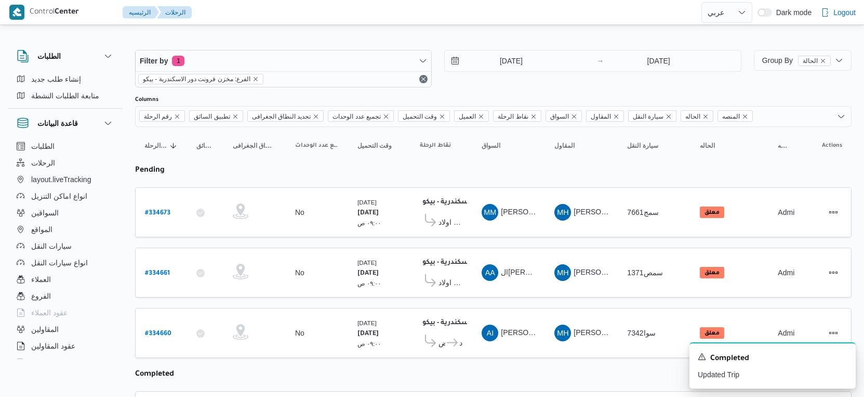
select select "ar"
click at [842, 355] on icon "Dismiss toast" at bounding box center [844, 355] width 8 height 8
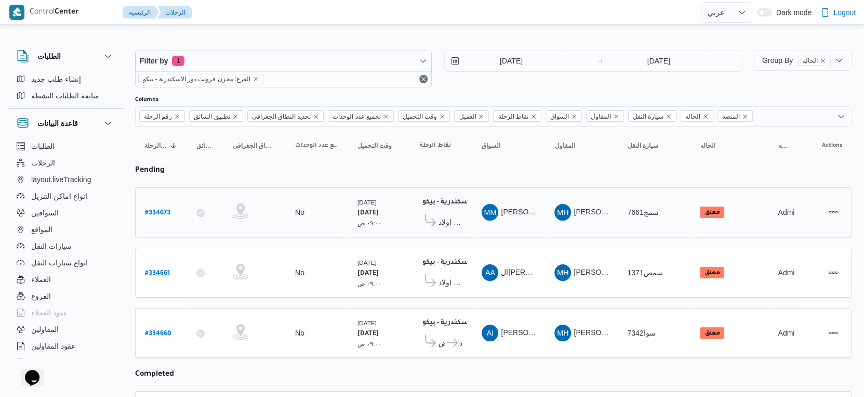
click at [446, 216] on span "معرض اولاد عبدالغفار مول العشماوى - المنوفية" at bounding box center [451, 222] width 24 height 12
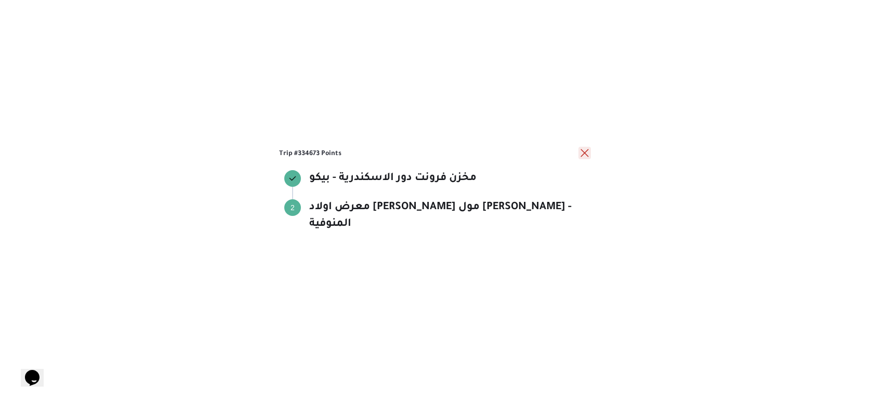
click at [589, 159] on button "close" at bounding box center [585, 153] width 12 height 12
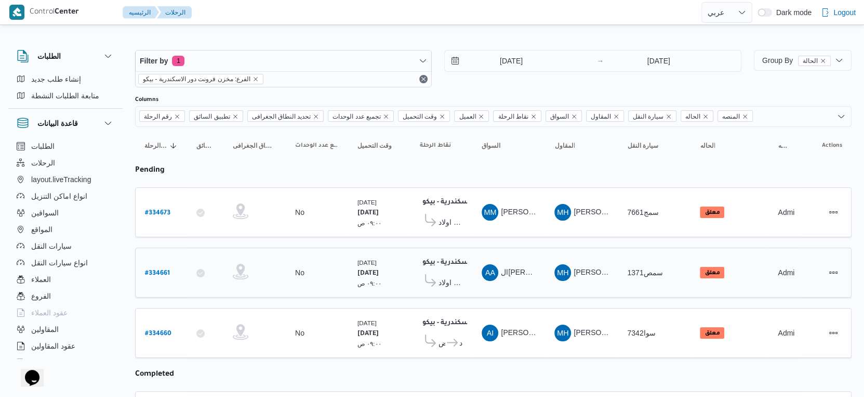
click at [517, 291] on td "السواق AA السعيد عبدالعال خليل كمال" at bounding box center [509, 272] width 73 height 50
click at [547, 230] on td "المقاول MH مروه حسام الدين سعد على" at bounding box center [581, 212] width 73 height 50
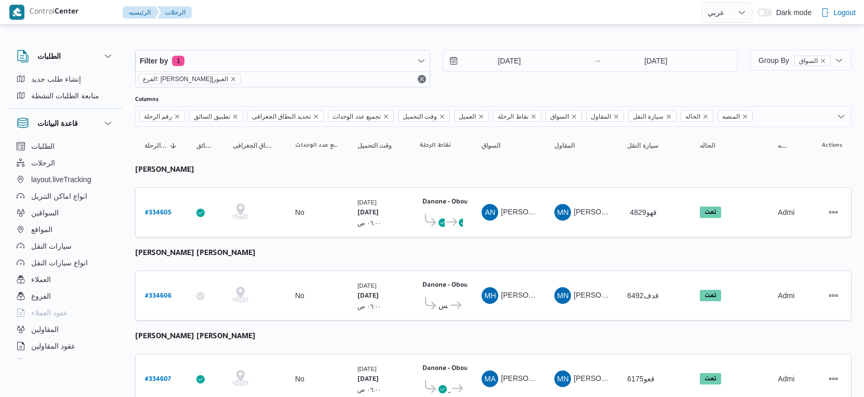
select select "ar"
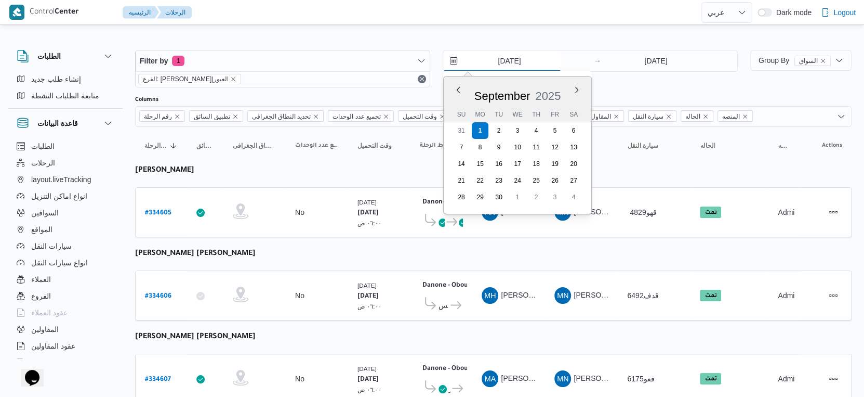
click at [515, 60] on input "[DATE]" at bounding box center [502, 60] width 118 height 21
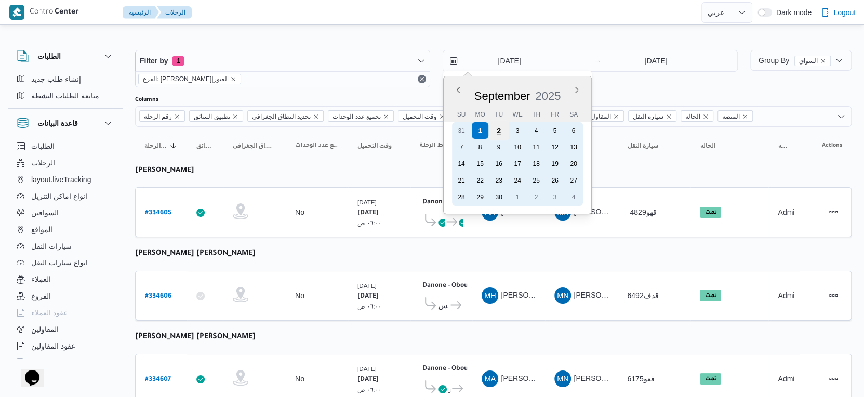
click at [501, 133] on div "2" at bounding box center [499, 131] width 20 height 20
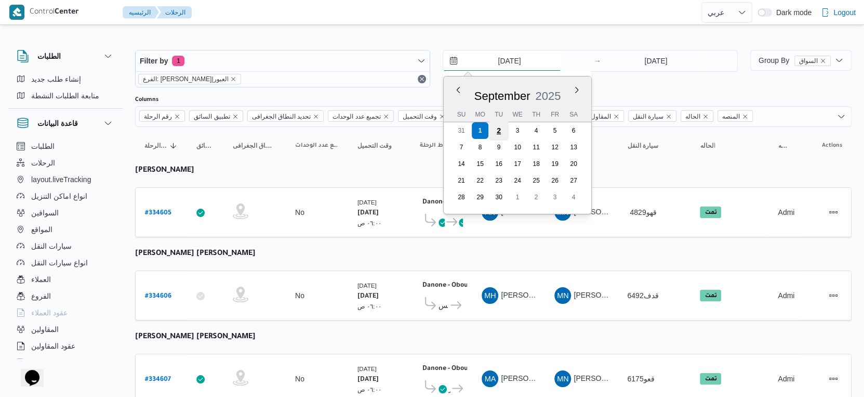
type input "2/9/2025"
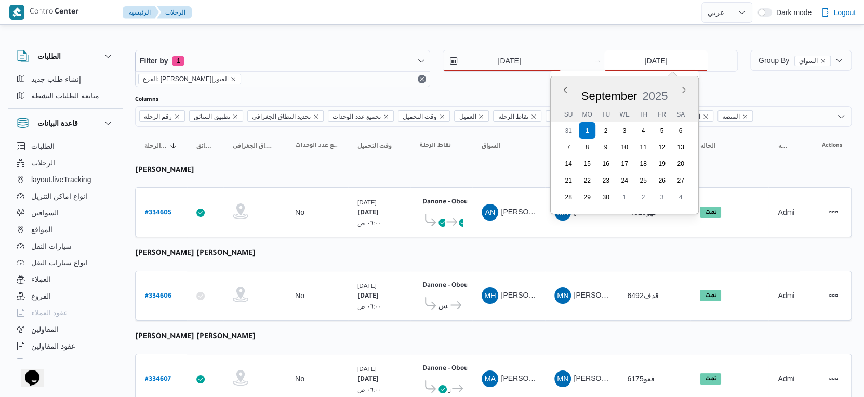
click at [663, 56] on input "1/9/2025" at bounding box center [656, 60] width 103 height 21
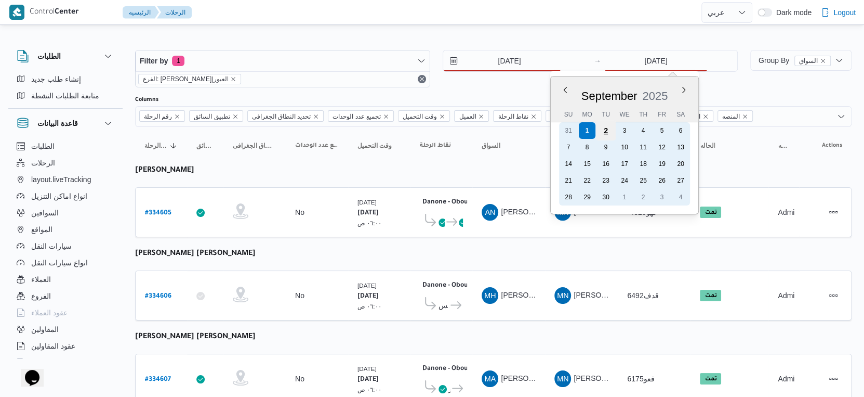
click at [604, 129] on div "2" at bounding box center [606, 131] width 20 height 20
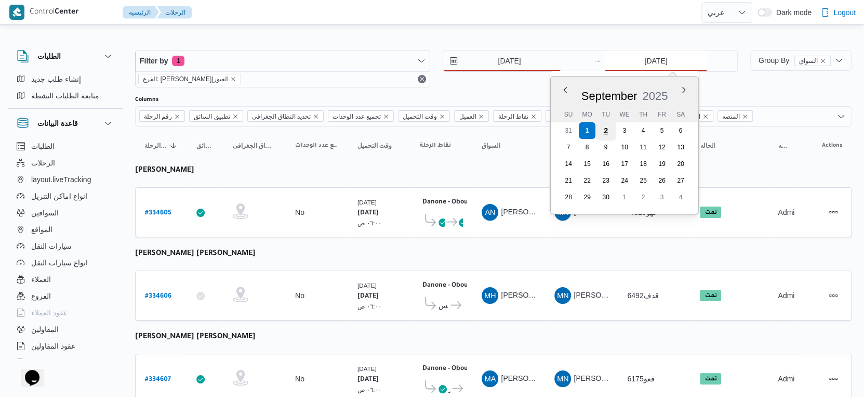
type input "2/9/2025"
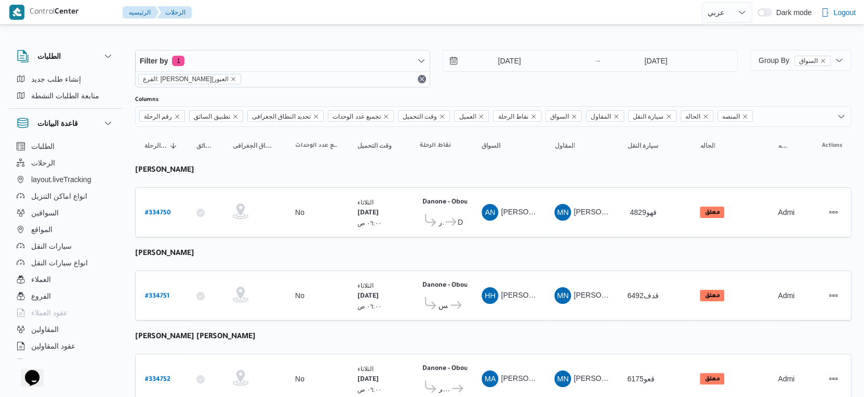
click at [529, 226] on td "السواق AN عماد نجيب عبدالظاهر جاويش" at bounding box center [509, 212] width 73 height 50
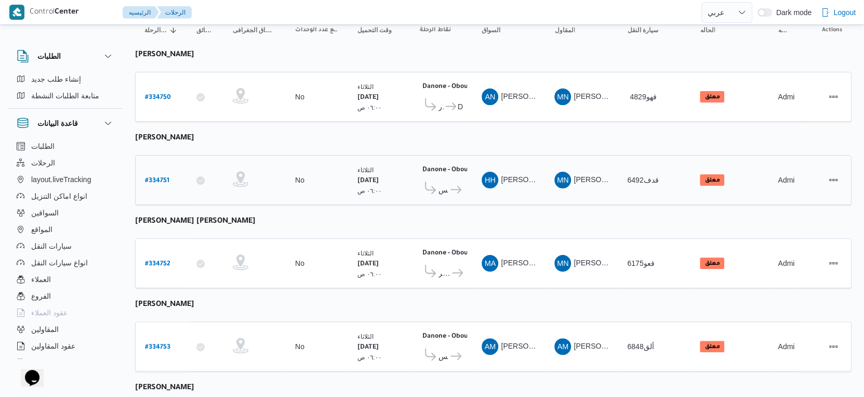
click at [458, 189] on icon at bounding box center [456, 190] width 11 height 8
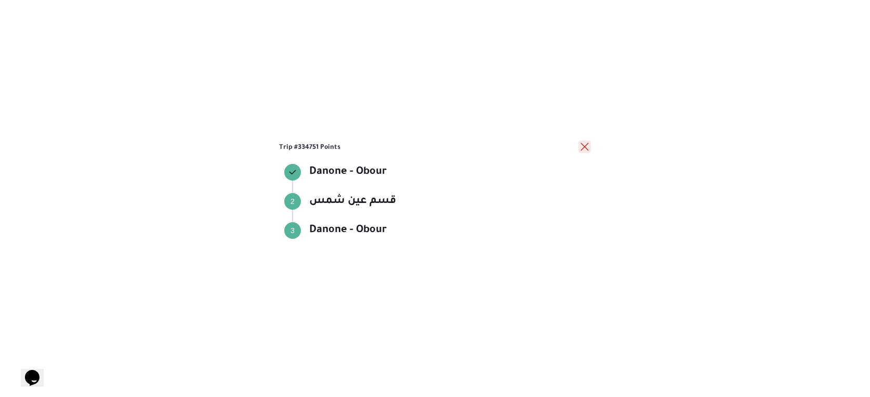
click at [588, 147] on button "close" at bounding box center [585, 146] width 12 height 12
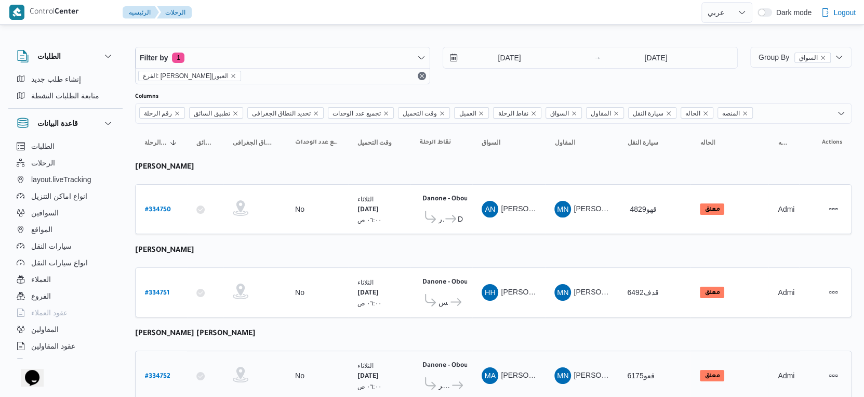
scroll to position [0, 0]
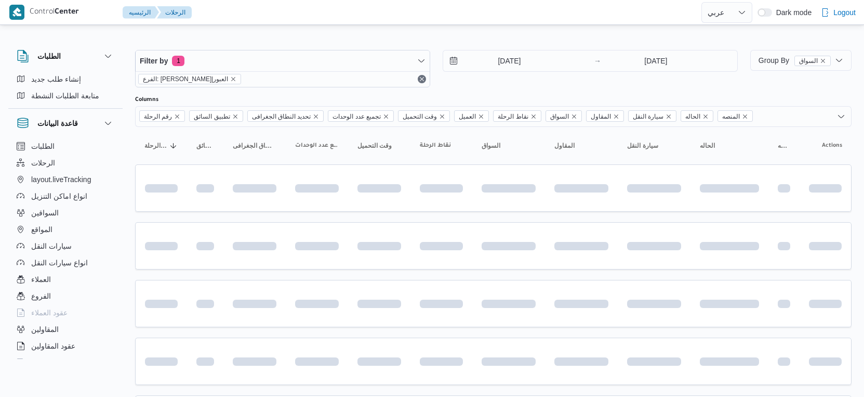
select select "ar"
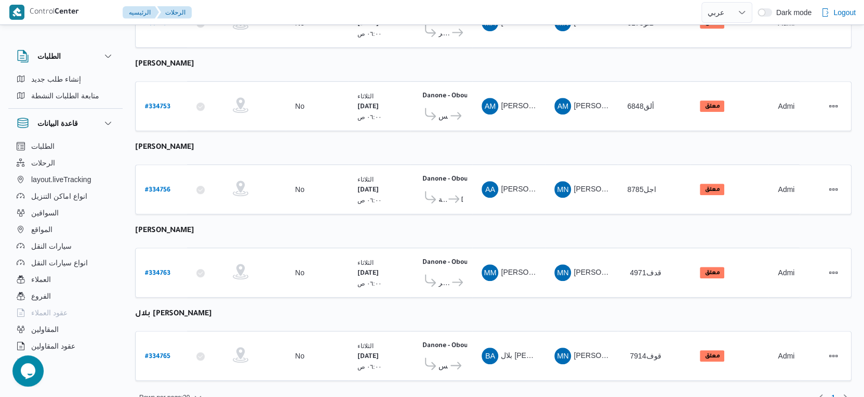
scroll to position [360, 0]
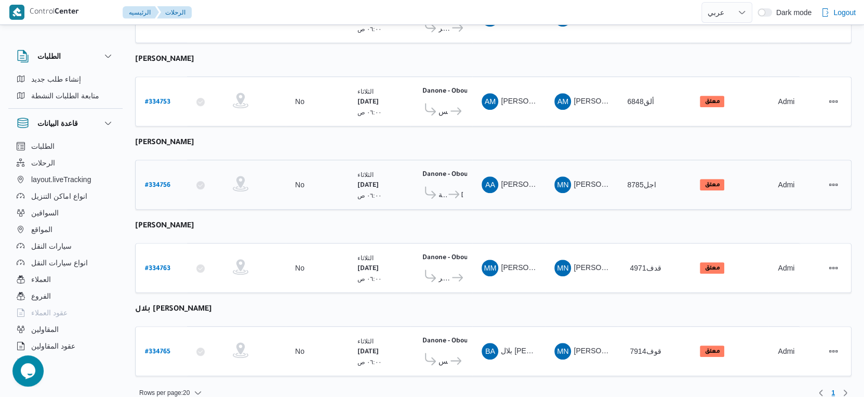
click at [452, 190] on icon at bounding box center [454, 194] width 11 height 8
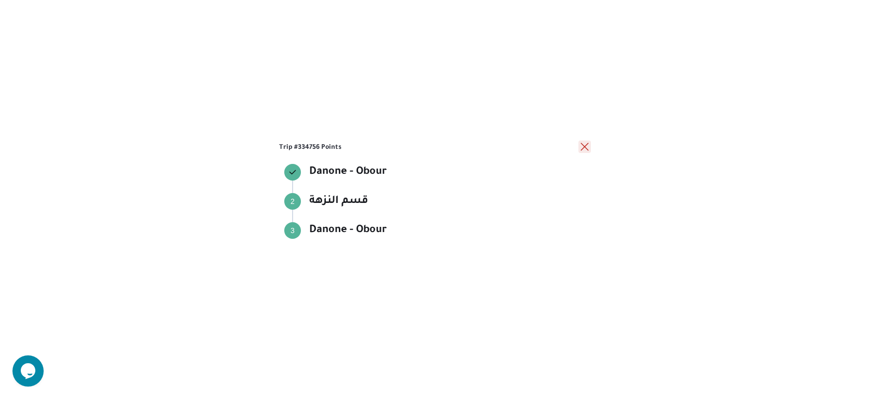
click at [582, 145] on button "close" at bounding box center [585, 146] width 12 height 12
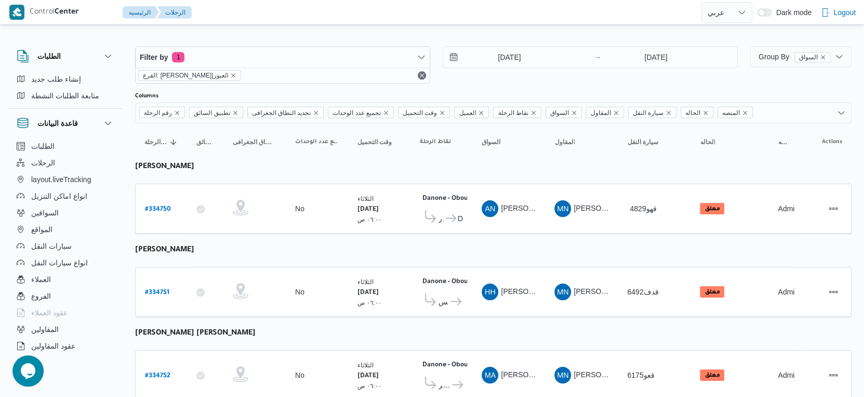
scroll to position [0, 0]
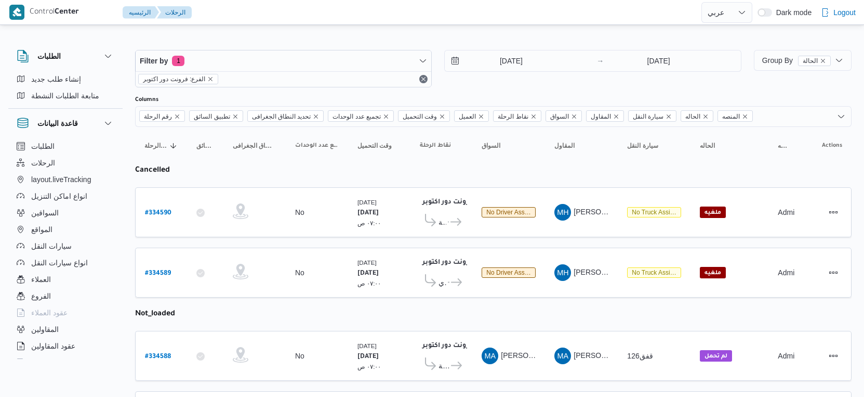
select select "ar"
click at [504, 59] on input "[DATE]" at bounding box center [504, 60] width 118 height 21
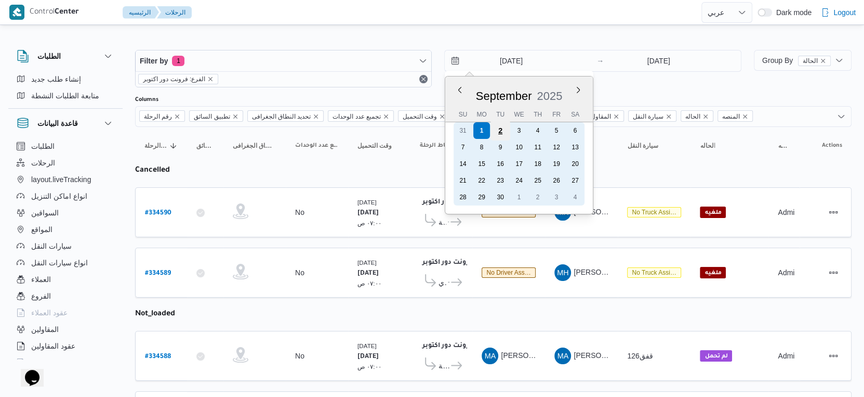
click at [503, 134] on div "2" at bounding box center [501, 131] width 20 height 20
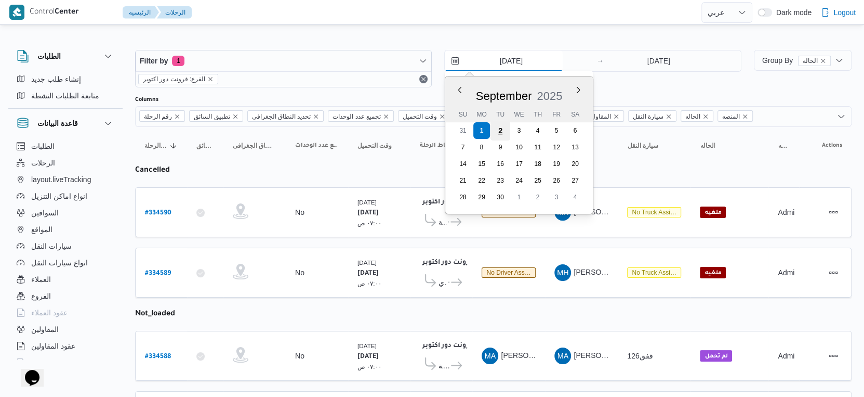
type input "2/9/2025"
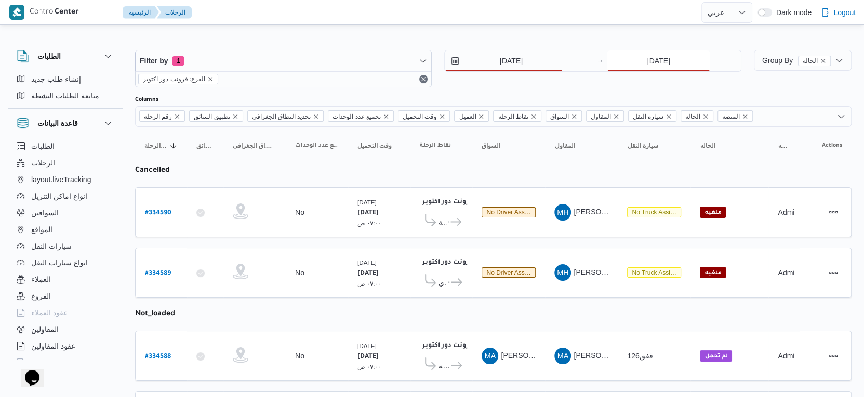
click at [679, 55] on input "[DATE]" at bounding box center [658, 60] width 103 height 21
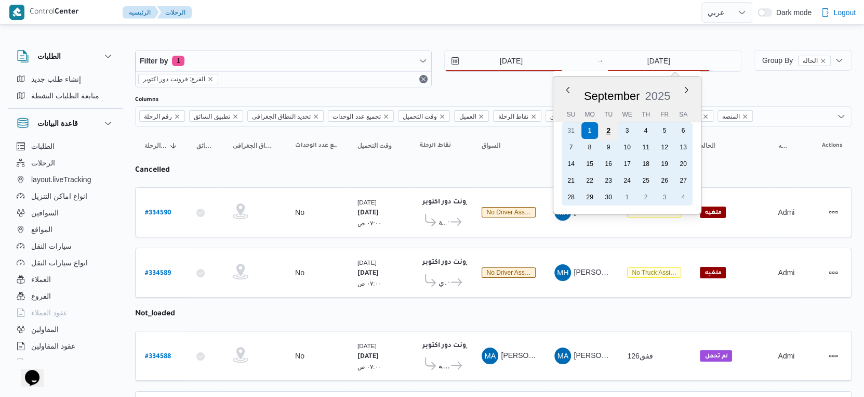
click at [606, 130] on div "2" at bounding box center [609, 131] width 20 height 20
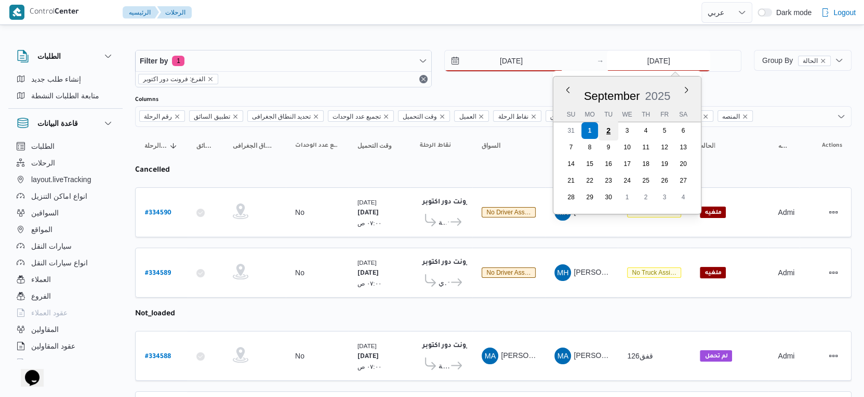
type input "2/9/2025"
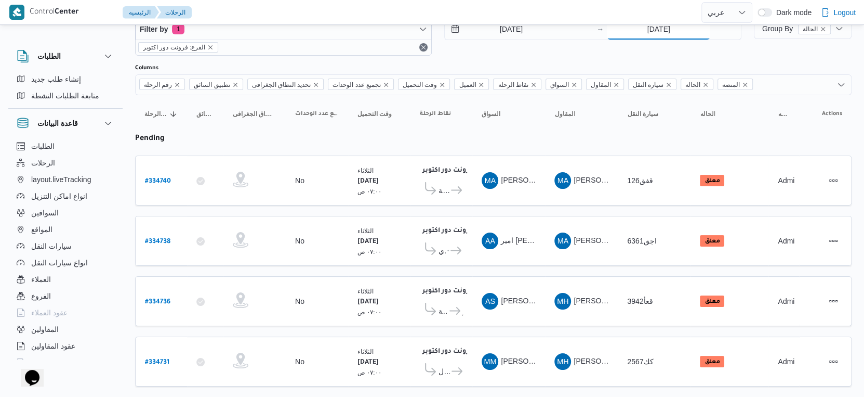
scroll to position [49, 0]
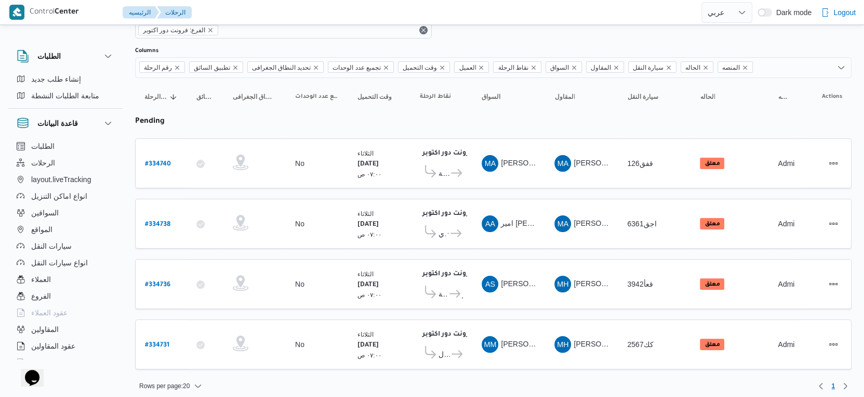
click at [465, 193] on table "رقم الرحلة Click to sort in ascending order تطبيق السائق Click to sort in ascen…" at bounding box center [493, 229] width 717 height 302
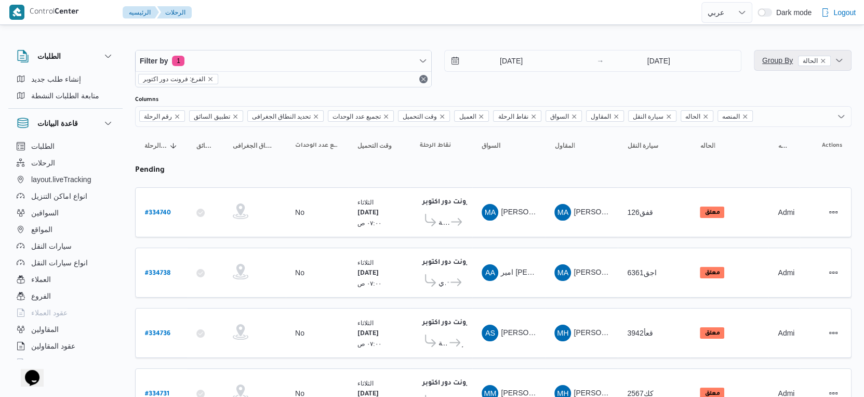
click at [772, 61] on span "Group By الحالة" at bounding box center [797, 60] width 69 height 8
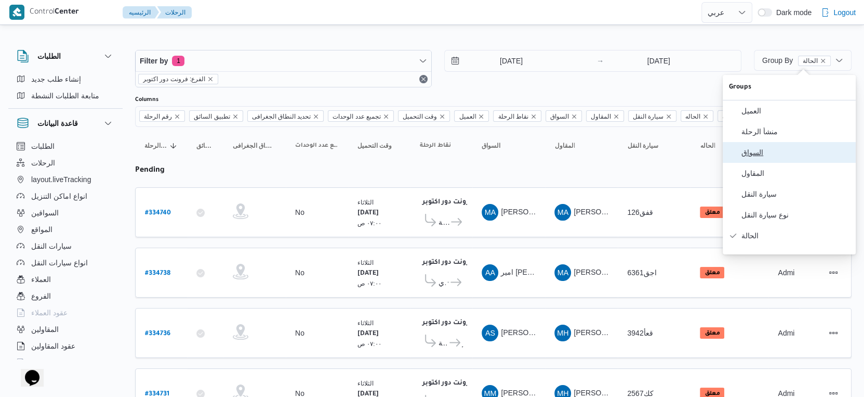
click at [775, 156] on span "السواق" at bounding box center [796, 152] width 108 height 8
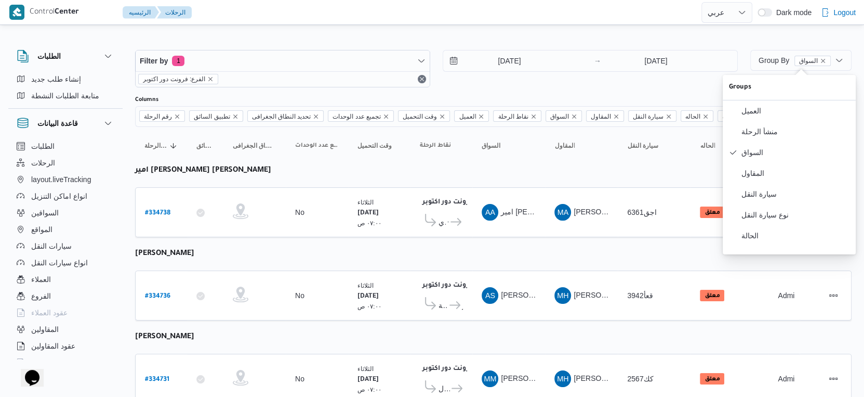
click at [490, 256] on table "رقم الرحلة Click to sort in ascending order تطبيق السائق Click to sort in ascen…" at bounding box center [493, 312] width 717 height 370
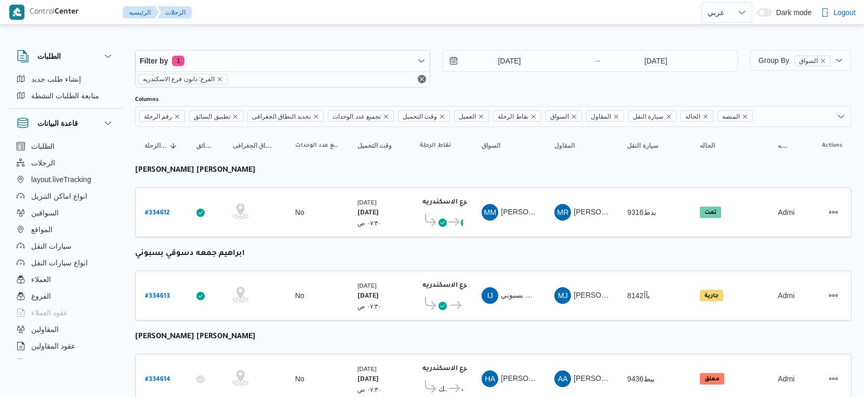
select select "ar"
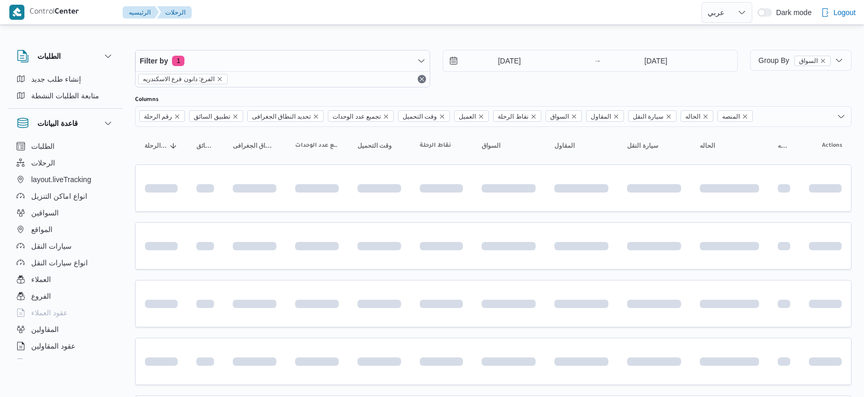
select select "ar"
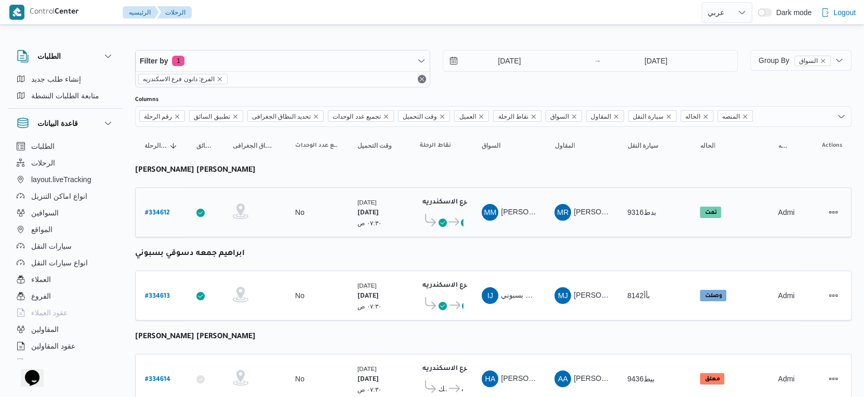
click at [320, 216] on div "No" at bounding box center [317, 212] width 52 height 18
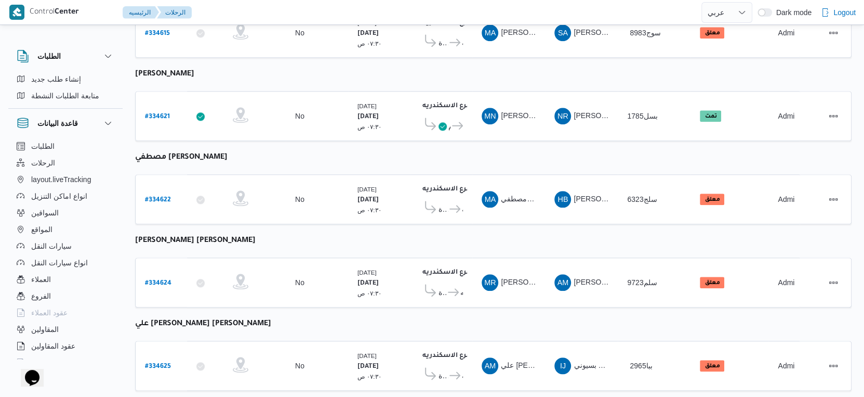
scroll to position [907, 0]
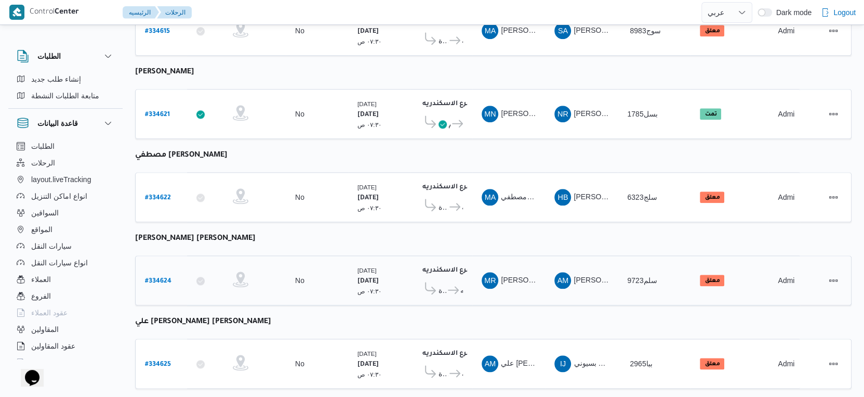
click at [158, 278] on b "# 334624" at bounding box center [158, 281] width 27 height 7
select select "ar"
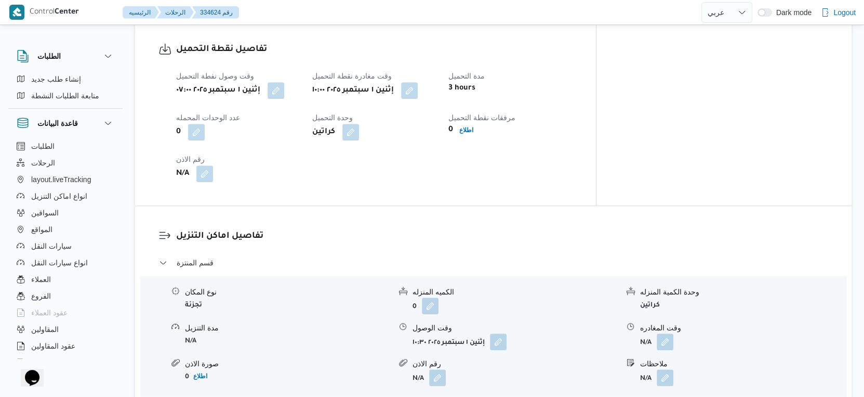
scroll to position [693, 0]
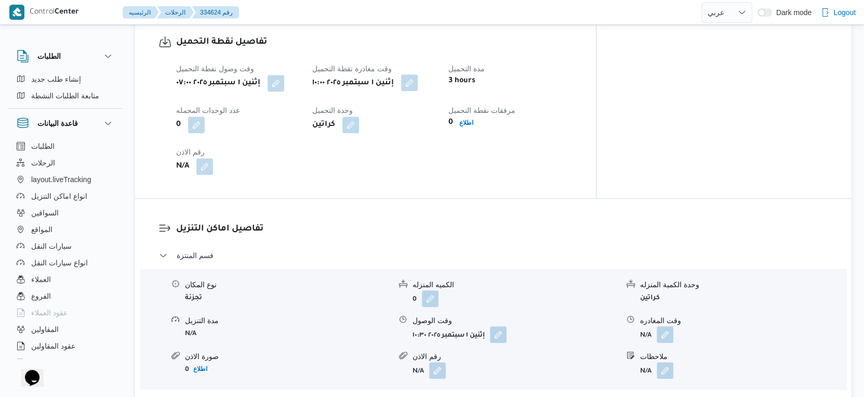
click at [418, 82] on button "button" at bounding box center [409, 82] width 17 height 17
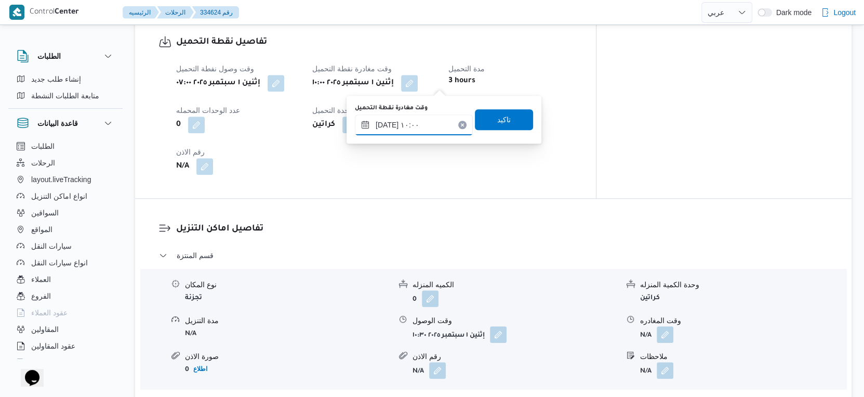
click at [425, 113] on div "وقت مغادرة نقطة التحميل ٠١/٠٩/٢٠٢٥ ١٠:٠٠" at bounding box center [414, 119] width 118 height 31
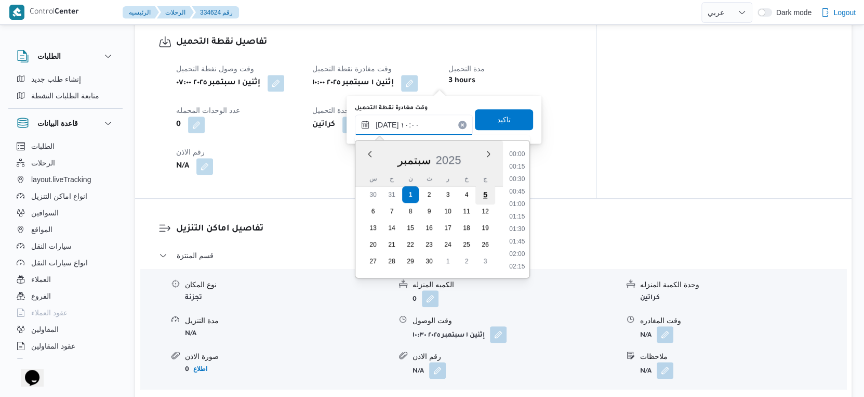
scroll to position [436, 0]
click at [519, 207] on li "09:45" at bounding box center [517, 205] width 24 height 10
type input "٠١/٠٩/٢٠٢٥ ٠٩:٤٥"
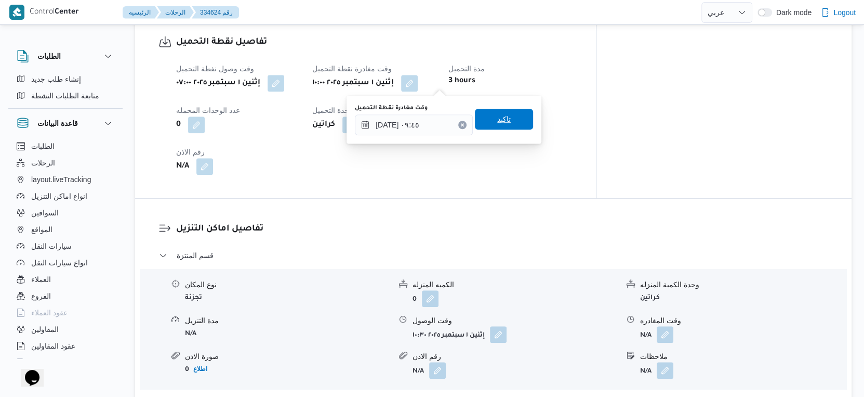
click at [505, 114] on span "تاكيد" at bounding box center [504, 119] width 58 height 21
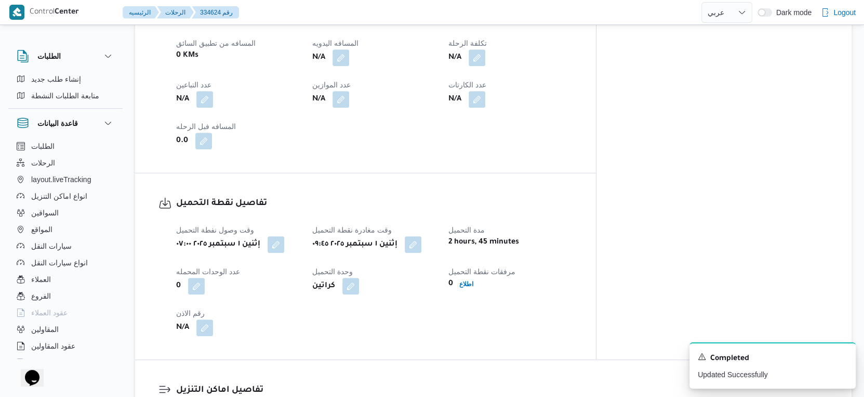
scroll to position [462, 0]
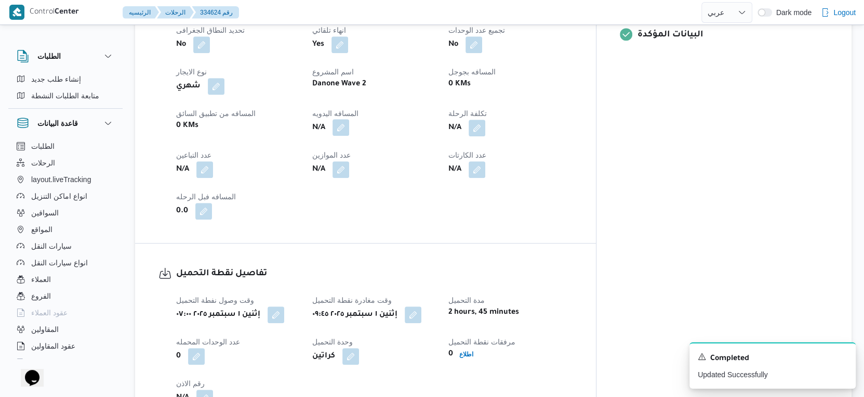
click at [349, 130] on button "button" at bounding box center [341, 127] width 17 height 17
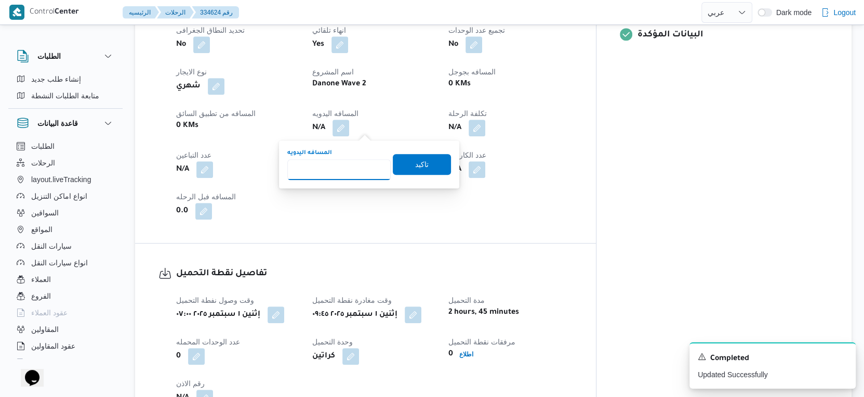
click at [348, 166] on input "المسافه اليدويه" at bounding box center [338, 169] width 103 height 21
type input "48"
click at [421, 168] on span "تاكيد" at bounding box center [422, 163] width 58 height 21
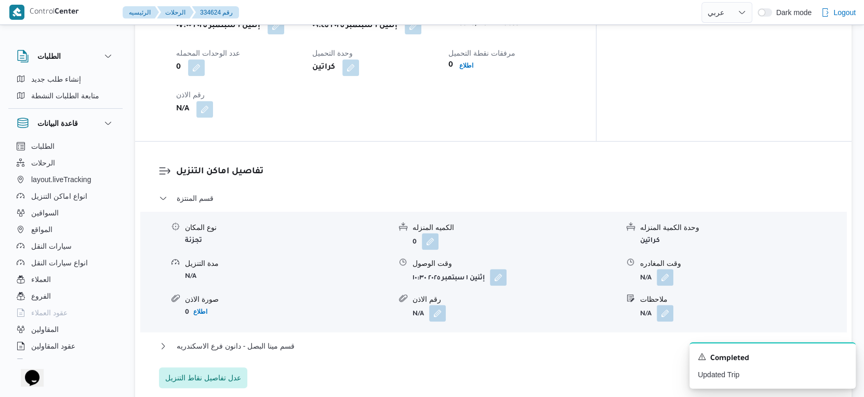
scroll to position [751, 0]
click at [295, 345] on button "قسم مينا البصل - دانون فرع الاسكندريه" at bounding box center [494, 345] width 670 height 12
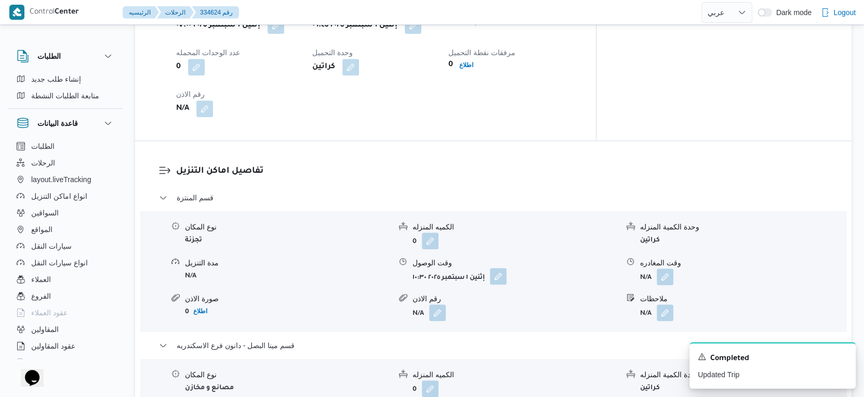
click at [496, 281] on button "button" at bounding box center [498, 276] width 17 height 17
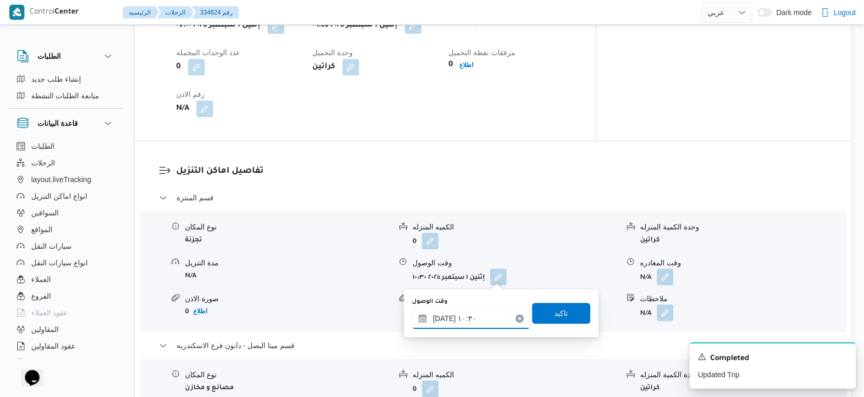
click at [481, 317] on input "[DATE] ١٠:٣٠" at bounding box center [471, 318] width 118 height 21
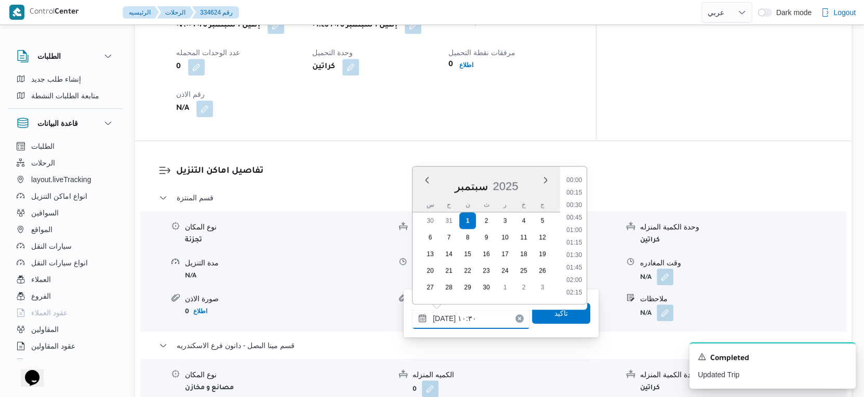
scroll to position [461, 0]
click at [574, 229] on li "10:15" at bounding box center [575, 231] width 24 height 10
type input "٠١/٠٩/٢٠٢٥ ١٠:١٥"
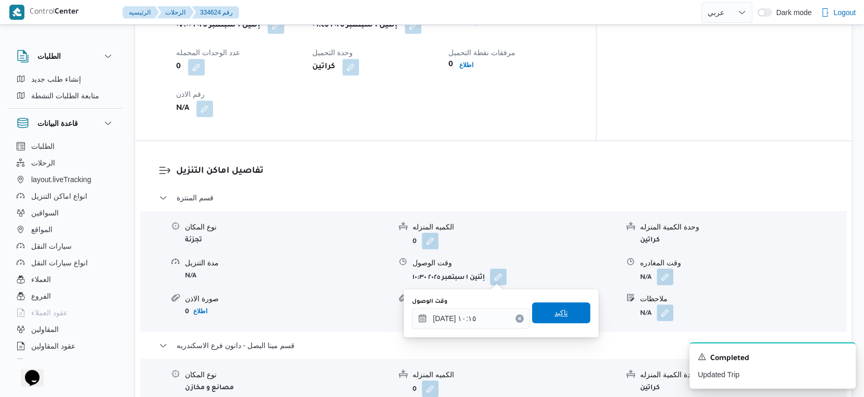
click at [556, 307] on span "تاكيد" at bounding box center [562, 312] width 14 height 12
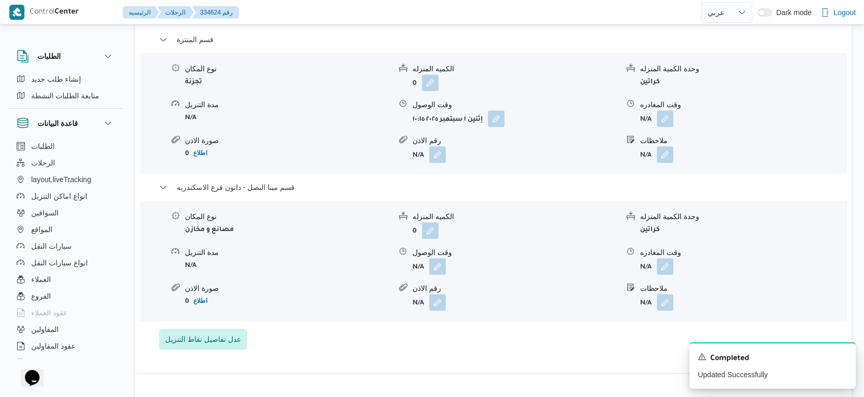
scroll to position [924, 0]
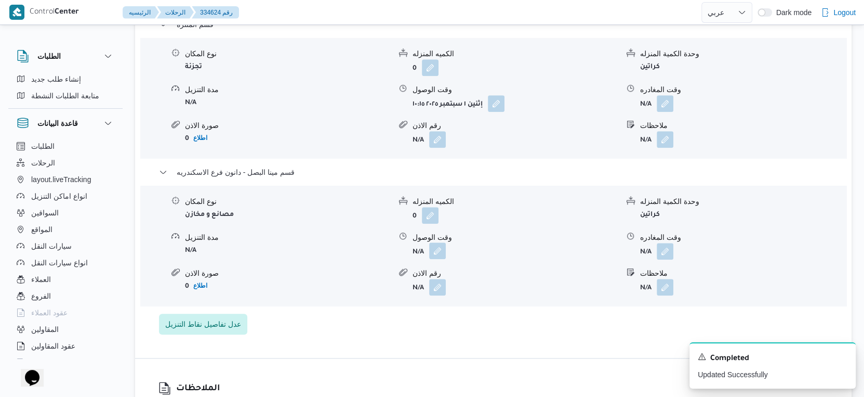
click at [441, 257] on button "button" at bounding box center [437, 250] width 17 height 17
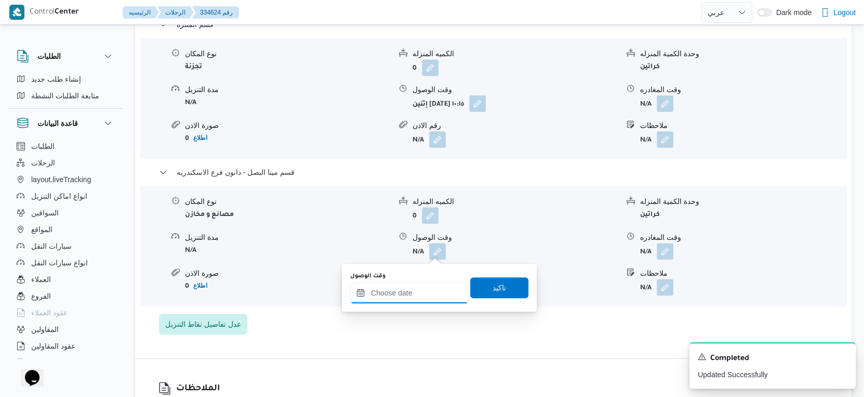
click at [420, 292] on input "وقت الوصول" at bounding box center [409, 292] width 118 height 21
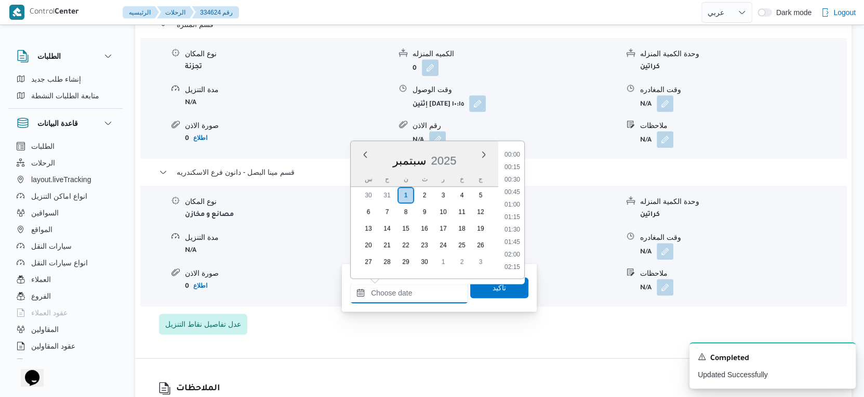
scroll to position [934, 0]
drag, startPoint x: 516, startPoint y: 166, endPoint x: 514, endPoint y: 180, distance: 14.2
click at [516, 166] on li "19:00" at bounding box center [513, 169] width 24 height 10
type input "٠١/٠٩/٢٠٢٥ ١٩:٠٠"
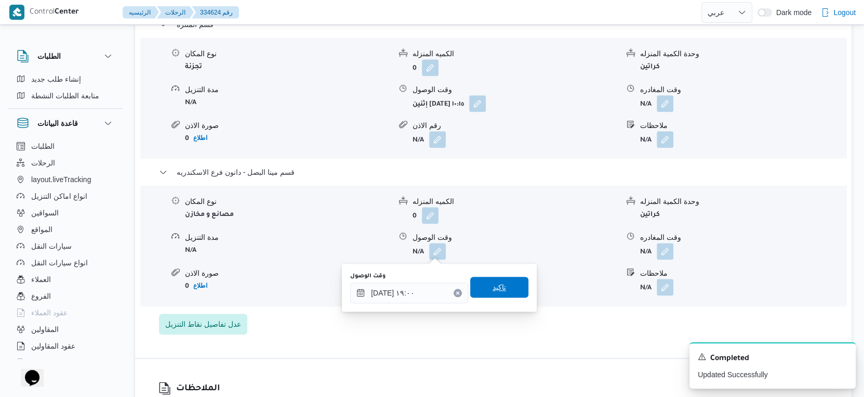
click at [502, 285] on span "تاكيد" at bounding box center [499, 287] width 58 height 21
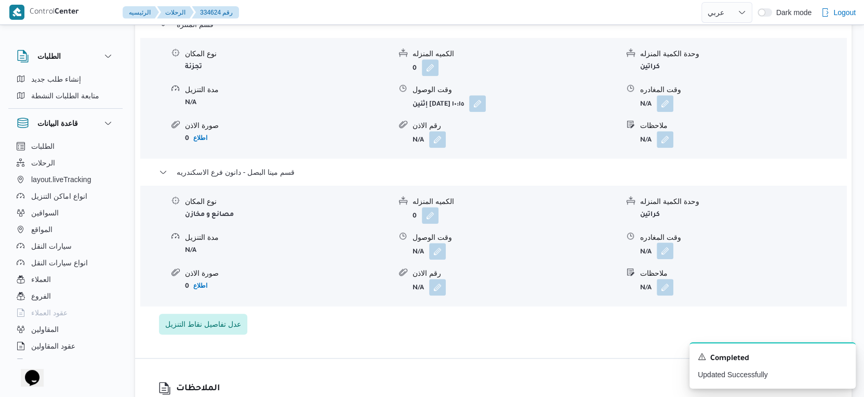
click at [672, 253] on button "button" at bounding box center [665, 250] width 17 height 17
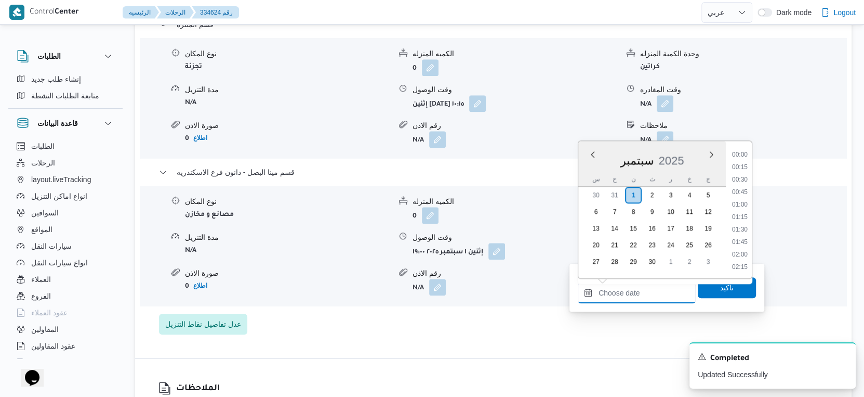
click at [658, 282] on input "وقت المغادره" at bounding box center [637, 292] width 118 height 21
click at [743, 176] on li "19:15" at bounding box center [740, 181] width 24 height 10
type input "٠١/٠٩/٢٠٢٥ ١٩:١٥"
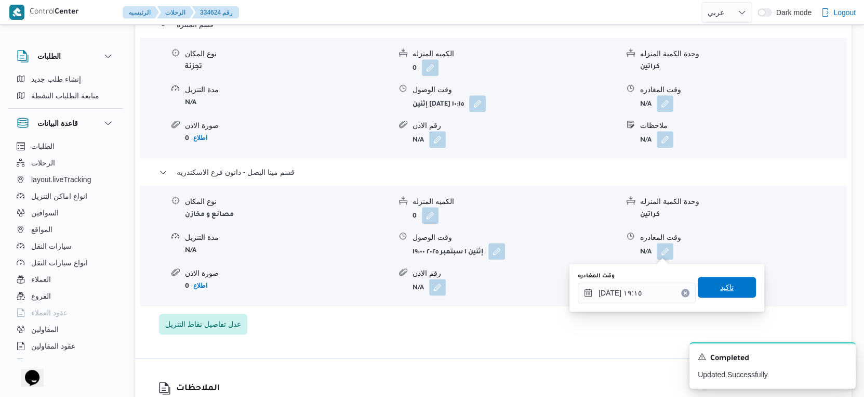
click at [732, 284] on span "تاكيد" at bounding box center [727, 287] width 58 height 21
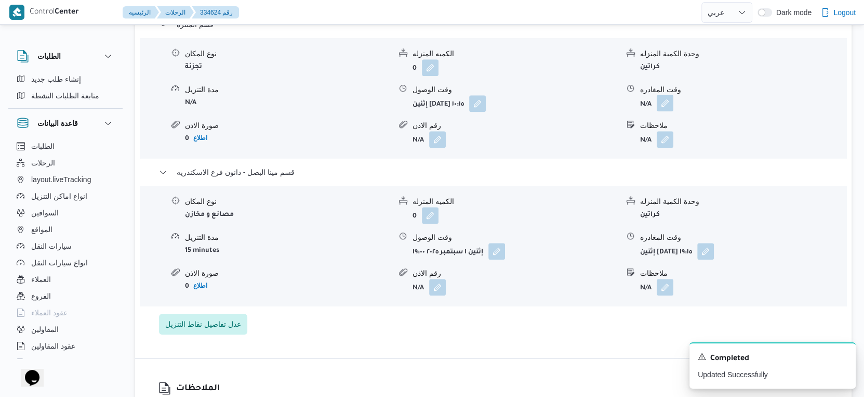
click at [664, 104] on button "button" at bounding box center [665, 103] width 17 height 17
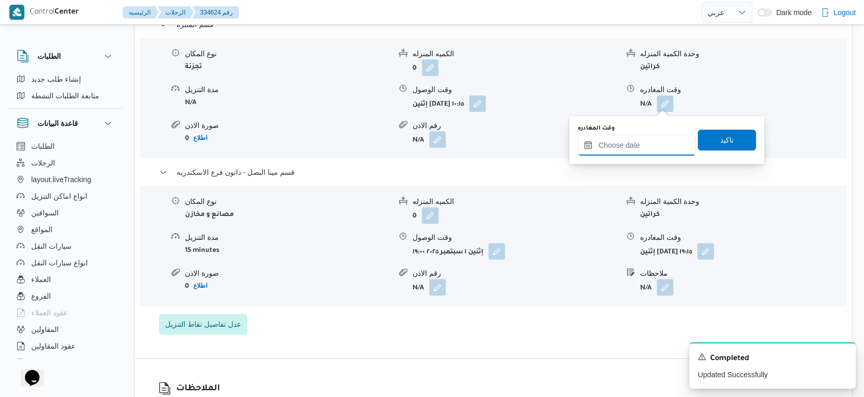
click at [658, 151] on input "وقت المغادره" at bounding box center [637, 145] width 118 height 21
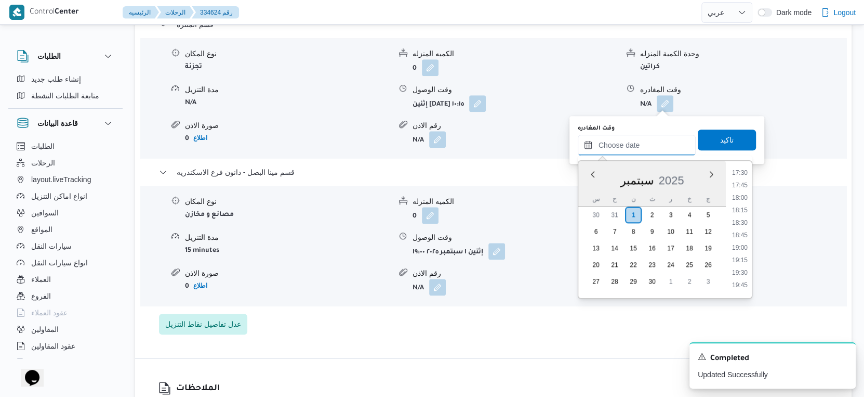
scroll to position [876, 0]
click at [743, 217] on li "18:30" at bounding box center [740, 221] width 24 height 10
type input "[DATE] ١٨:٣٠"
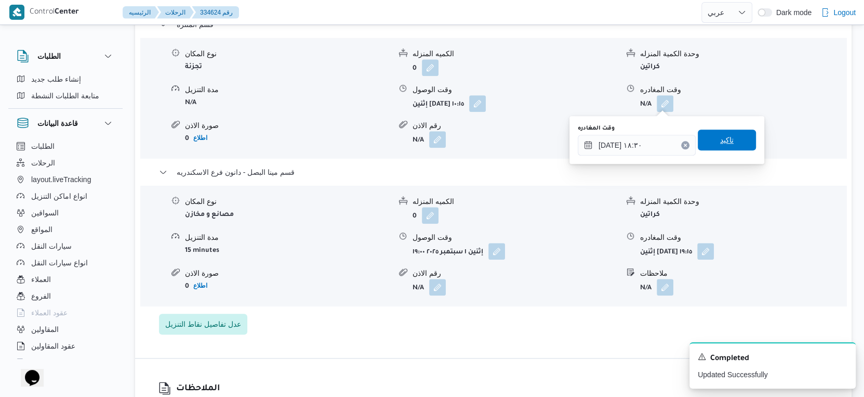
click at [737, 137] on span "تاكيد" at bounding box center [727, 139] width 58 height 21
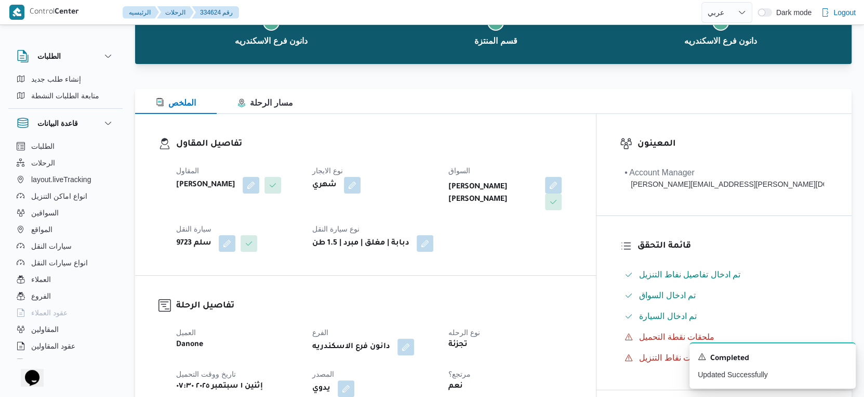
scroll to position [0, 0]
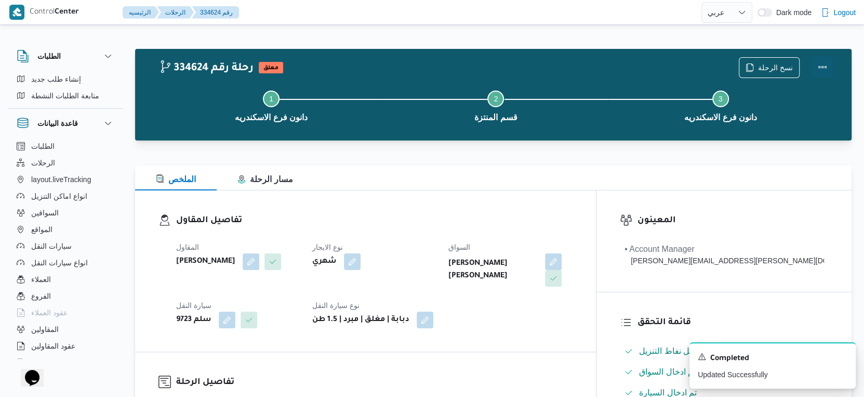
click at [821, 62] on button "Actions" at bounding box center [823, 67] width 21 height 21
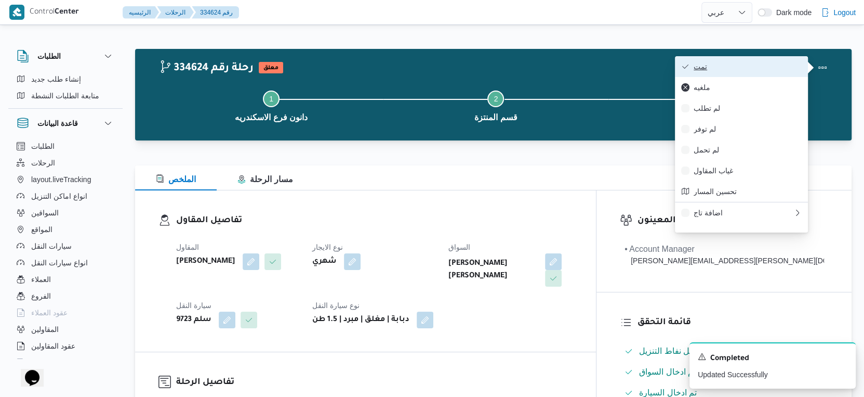
click at [763, 65] on span "تمت" at bounding box center [748, 66] width 108 height 8
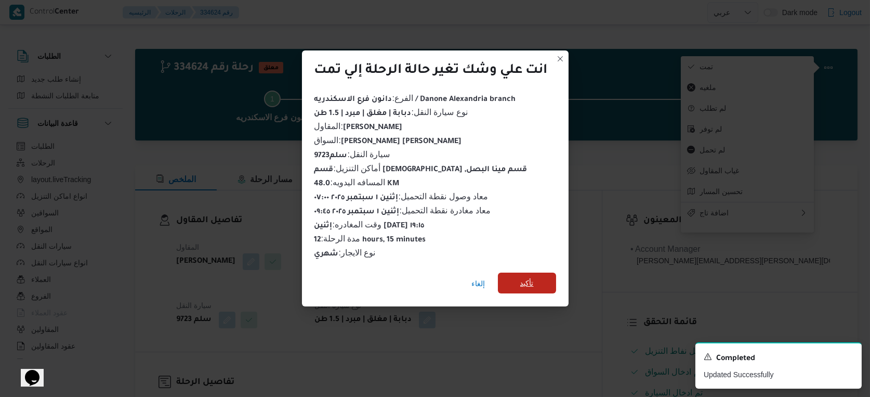
click at [536, 272] on span "تأكيد" at bounding box center [527, 282] width 58 height 21
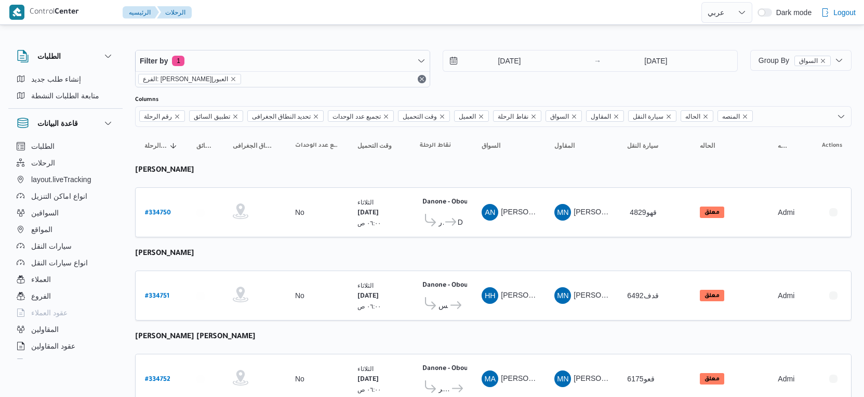
select select "ar"
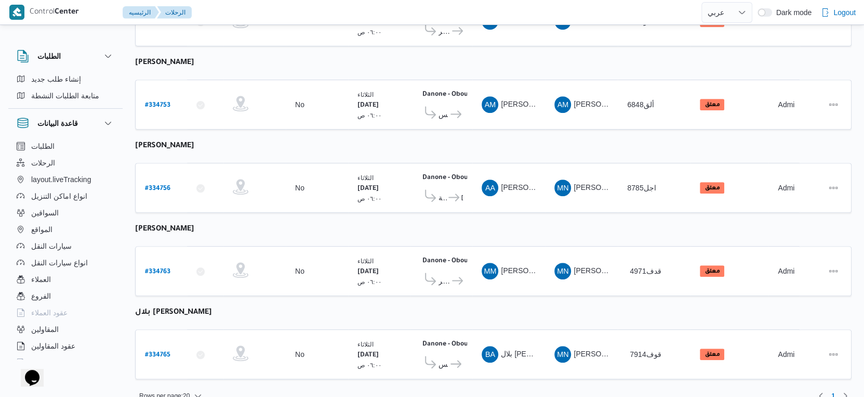
scroll to position [360, 0]
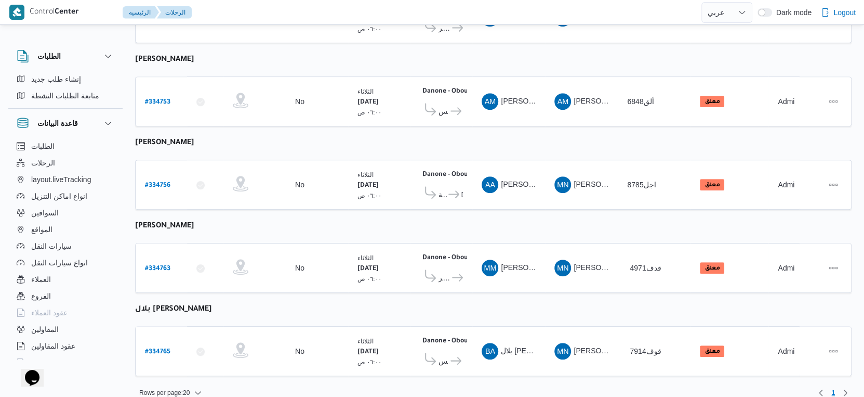
click at [708, 292] on table "رقم الرحلة Click to sort in ascending order تطبيق السائق Click to sort in ascen…" at bounding box center [493, 77] width 717 height 620
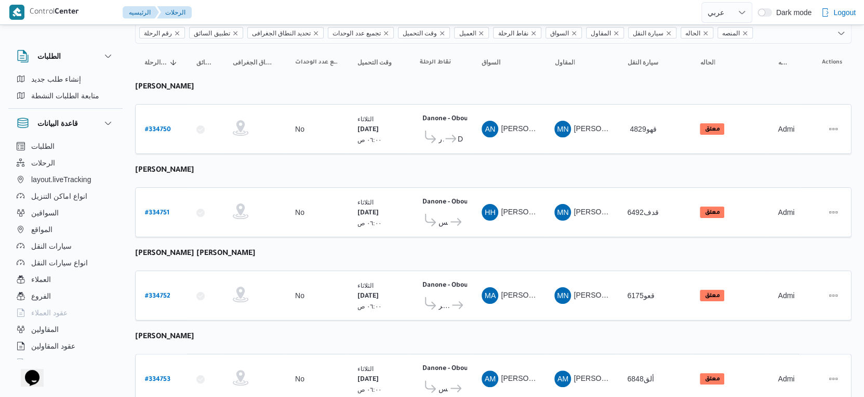
scroll to position [0, 0]
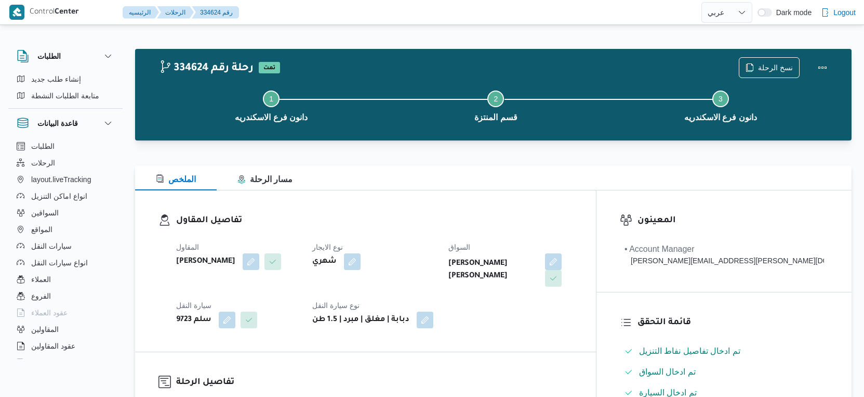
select select "ar"
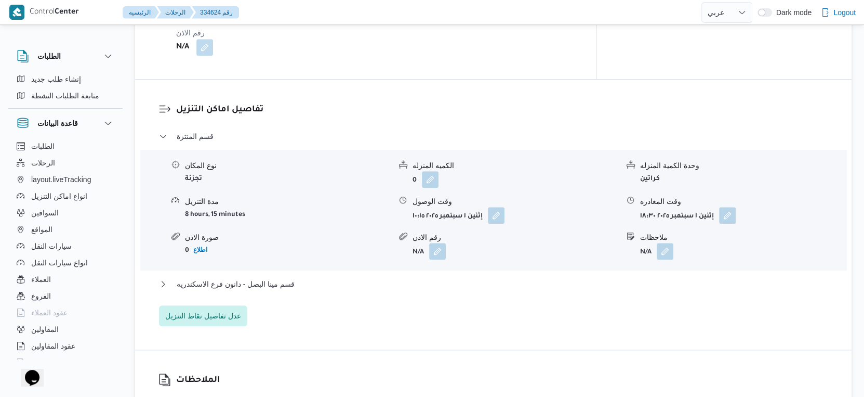
scroll to position [808, 0]
click at [299, 280] on button "قسم مينا البصل - دانون فرع الاسكندريه" at bounding box center [494, 283] width 670 height 12
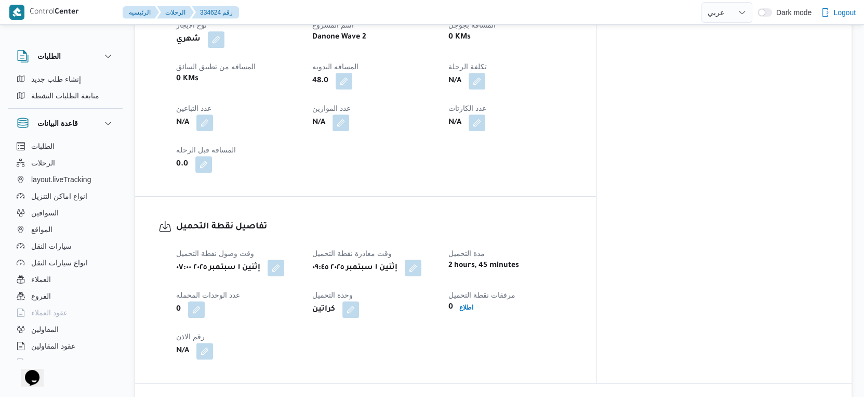
scroll to position [404, 0]
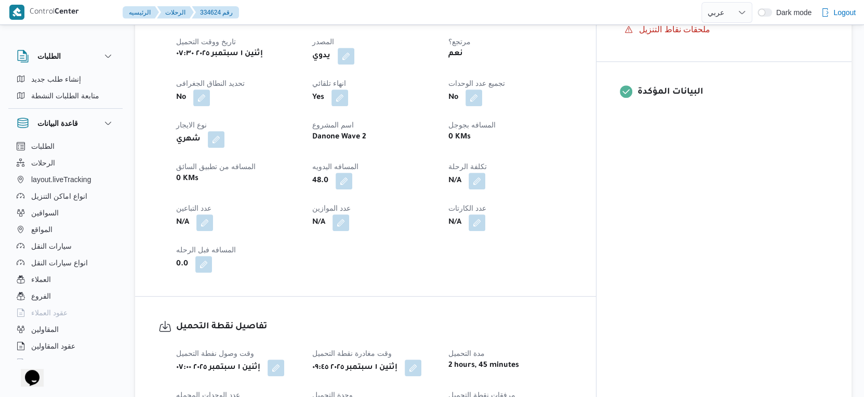
select select "ar"
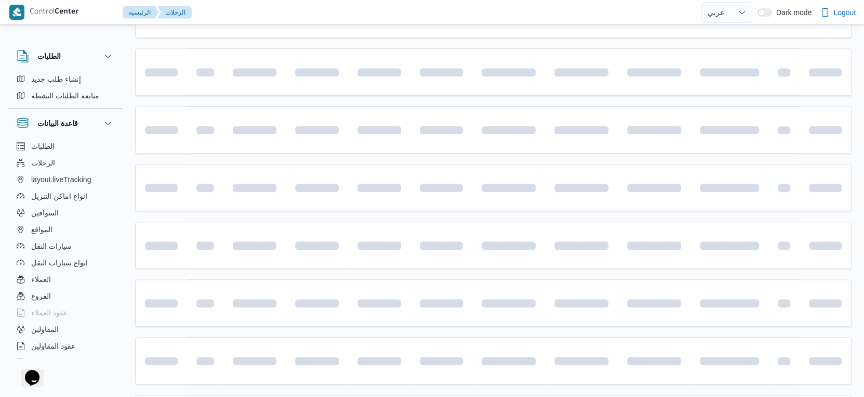
scroll to position [907, 0]
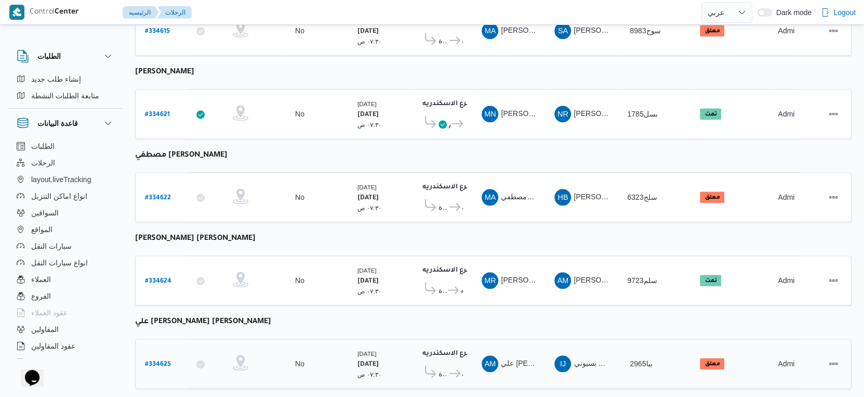
click at [171, 352] on div "# 334625" at bounding box center [161, 363] width 41 height 22
click at [166, 361] on b "# 334625" at bounding box center [158, 364] width 26 height 7
select select "ar"
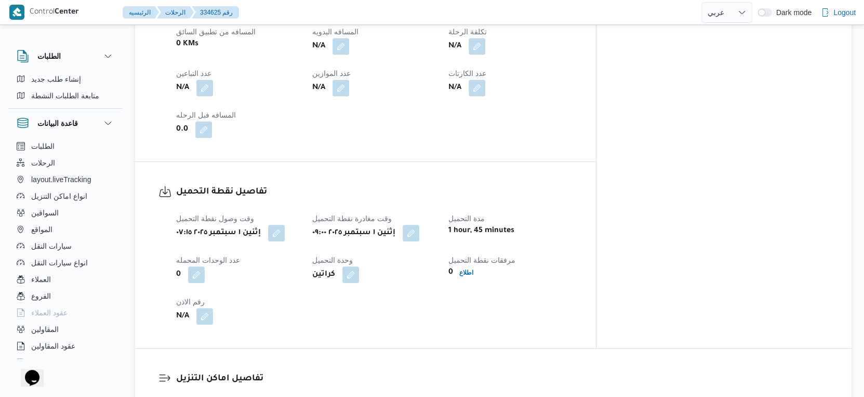
scroll to position [693, 0]
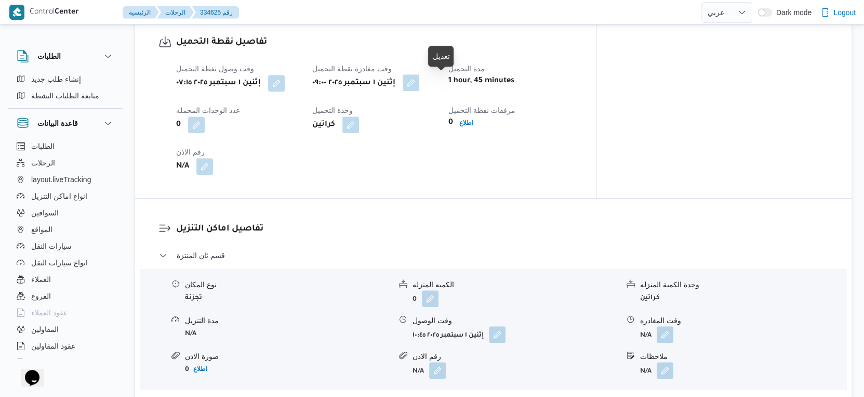
click at [420, 83] on button "button" at bounding box center [411, 82] width 17 height 17
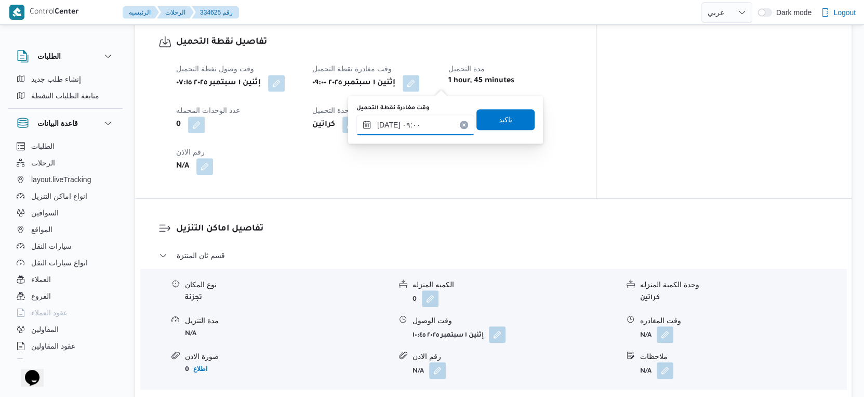
click at [417, 128] on input "٠١/٠٩/٢٠٢٥ ٠٩:٠٠" at bounding box center [416, 124] width 118 height 21
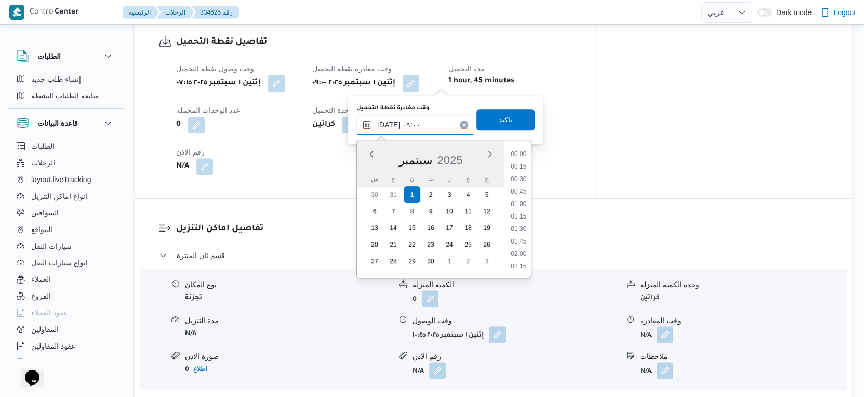
scroll to position [385, 0]
click at [523, 242] on li "09:30" at bounding box center [519, 243] width 24 height 10
type input "٠١/٠٩/٢٠٢٥ ٠٩:٣٠"
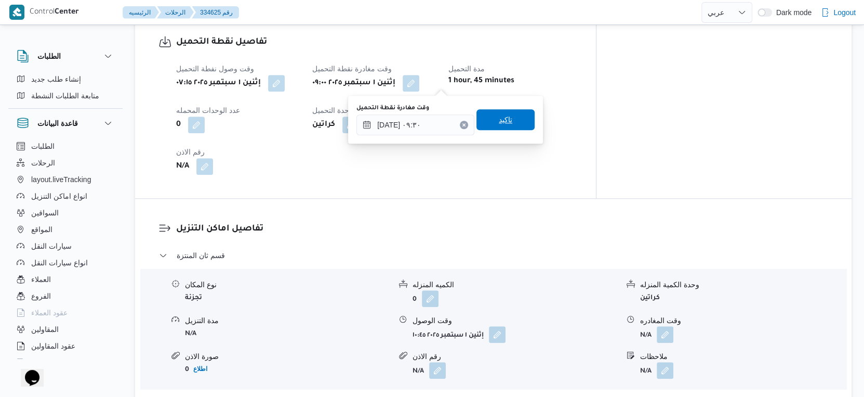
click at [518, 124] on span "تاكيد" at bounding box center [506, 119] width 58 height 21
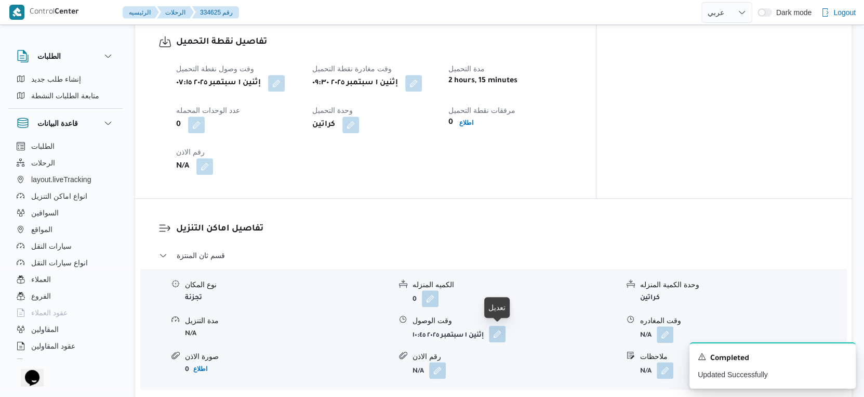
click at [499, 335] on button "button" at bounding box center [497, 333] width 17 height 17
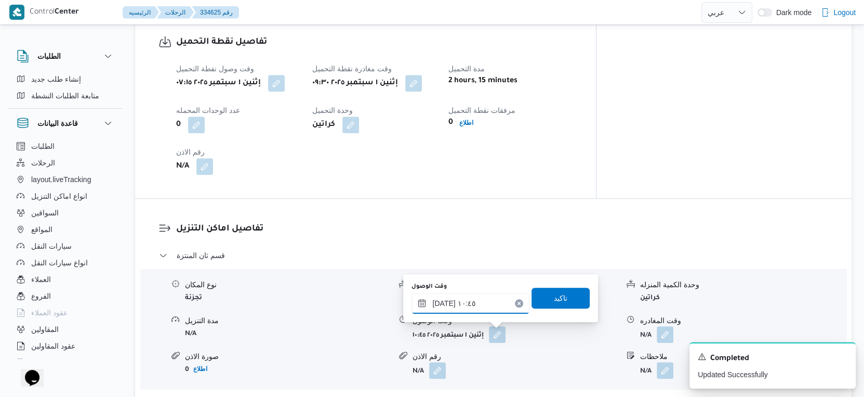
click at [479, 308] on input "٠١/٠٩/٢٠٢٥ ١٠:٤٥" at bounding box center [471, 303] width 118 height 21
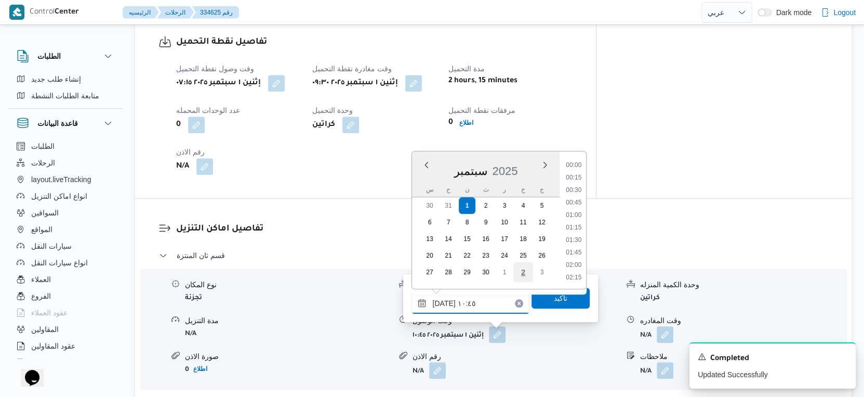
scroll to position [473, 0]
click at [575, 200] on li "10:15" at bounding box center [574, 204] width 24 height 10
type input "٠١/٠٩/٢٠٢٥ ١٠:١٥"
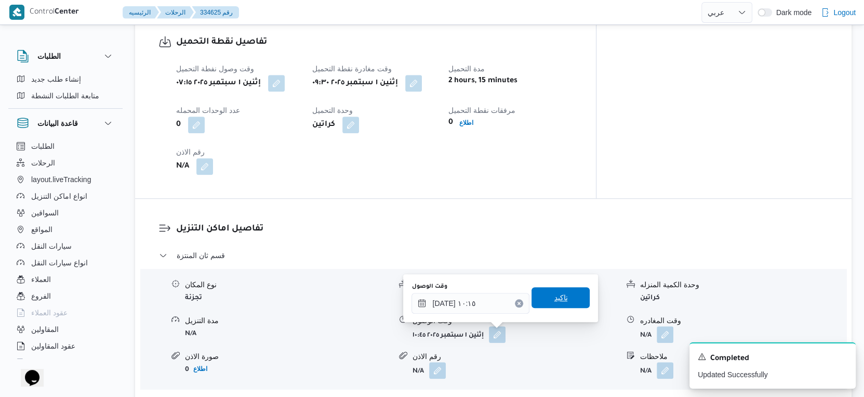
click at [561, 294] on span "تاكيد" at bounding box center [561, 297] width 58 height 21
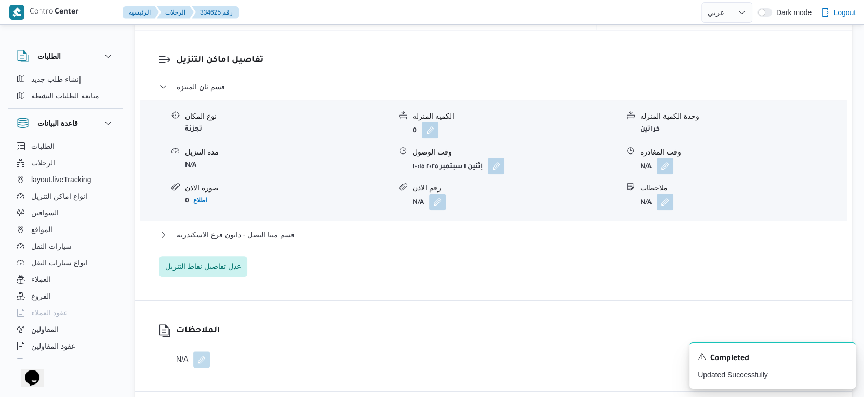
scroll to position [924, 0]
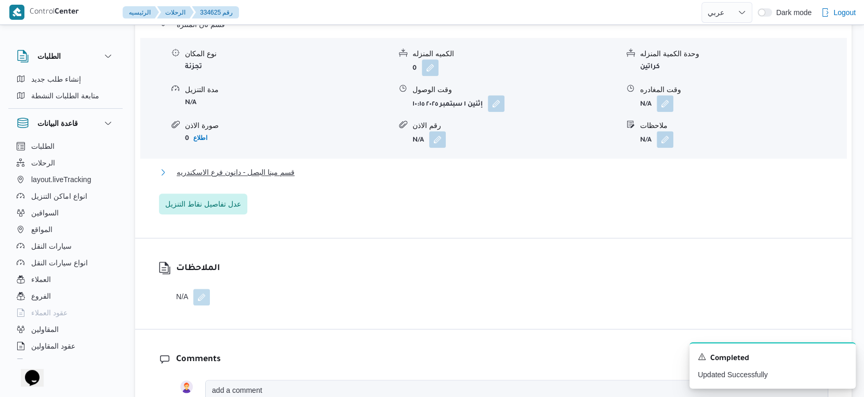
click at [272, 166] on span "قسم مينا البصل - دانون فرع الاسكندريه" at bounding box center [236, 172] width 118 height 12
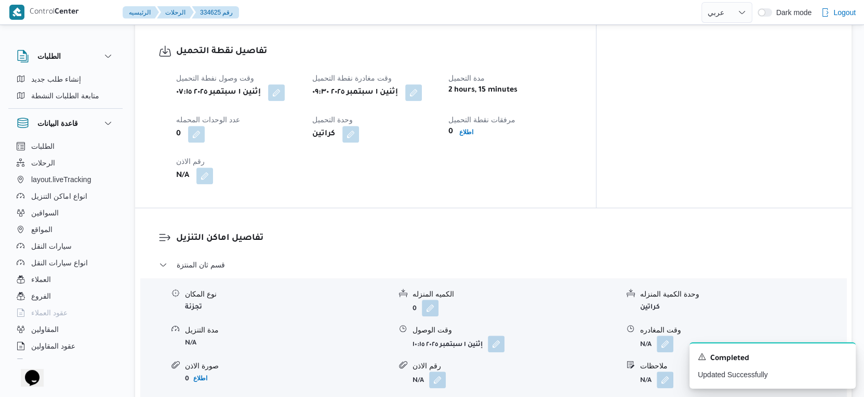
scroll to position [751, 0]
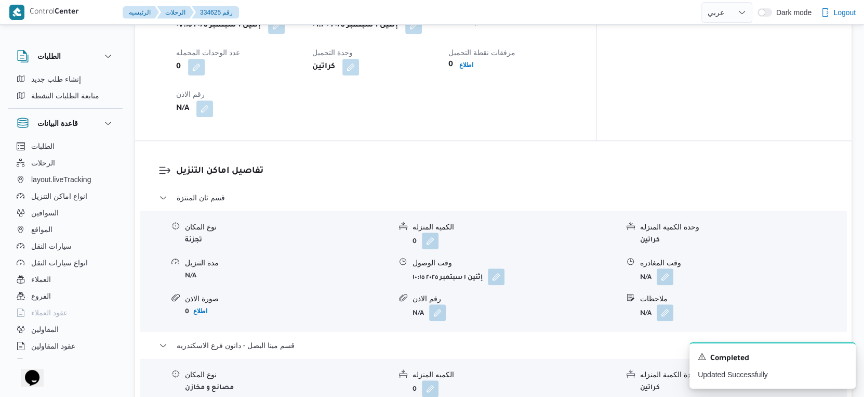
select select "ar"
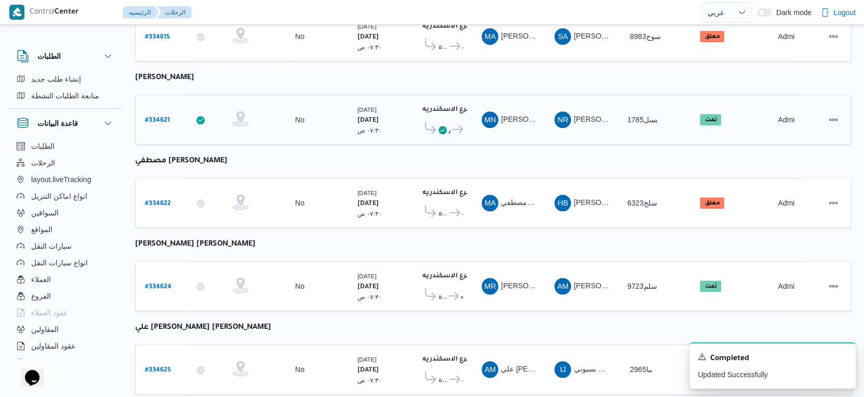
scroll to position [907, 0]
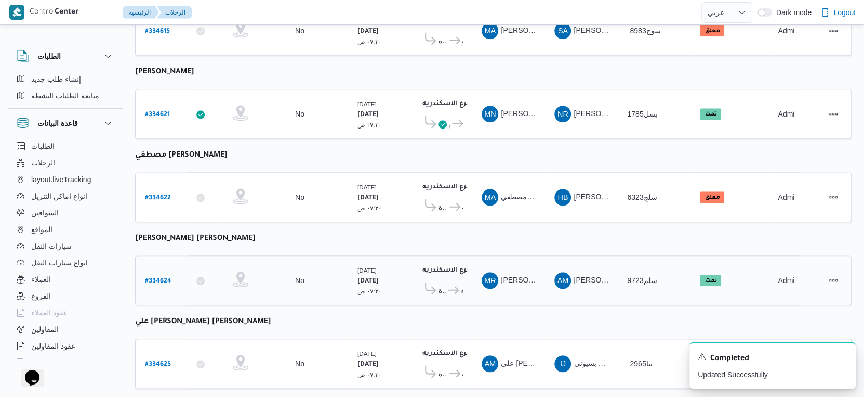
click at [154, 278] on b "# 334624" at bounding box center [158, 281] width 27 height 7
select select "ar"
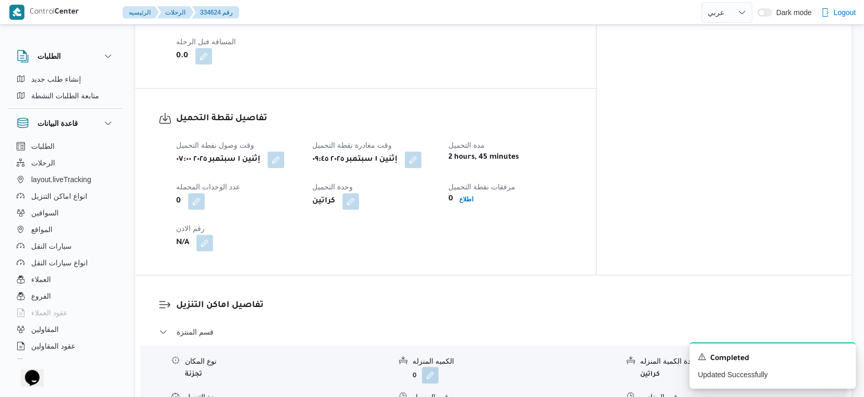
scroll to position [693, 0]
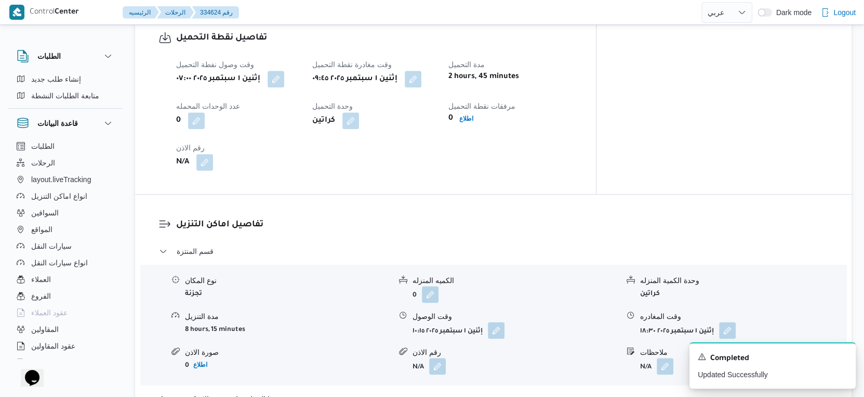
select select "ar"
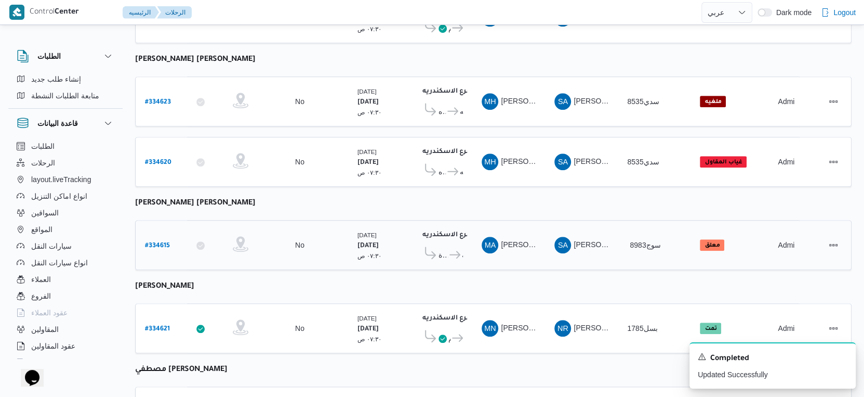
scroll to position [907, 0]
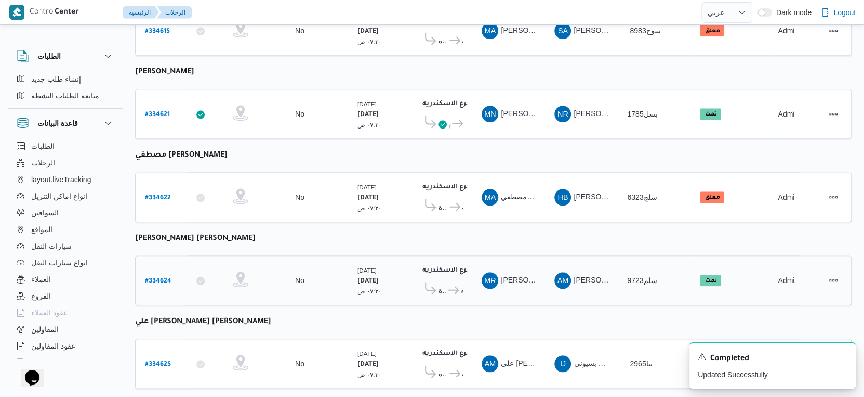
click at [159, 278] on b "# 334624" at bounding box center [158, 281] width 27 height 7
select select "ar"
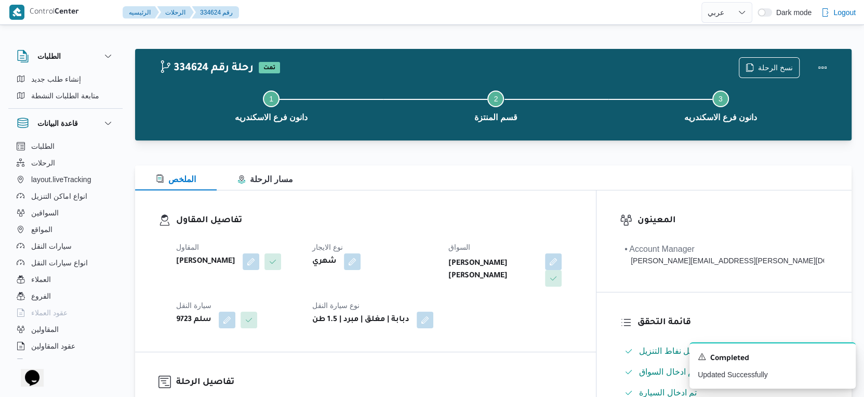
select select "ar"
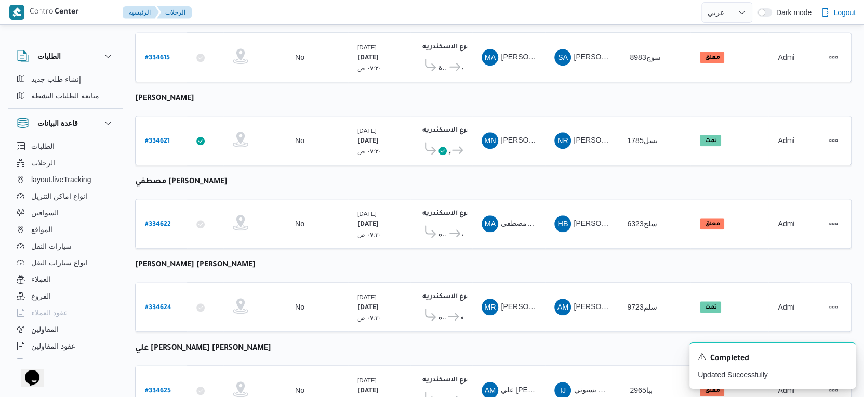
scroll to position [907, 0]
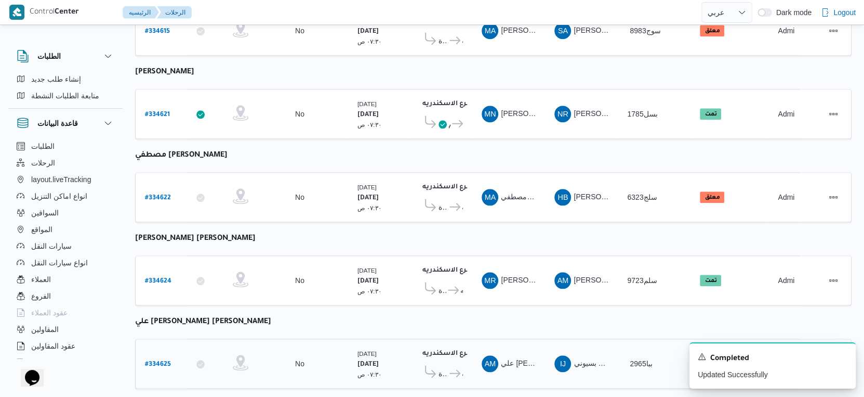
click at [164, 361] on b "# 334625" at bounding box center [158, 364] width 26 height 7
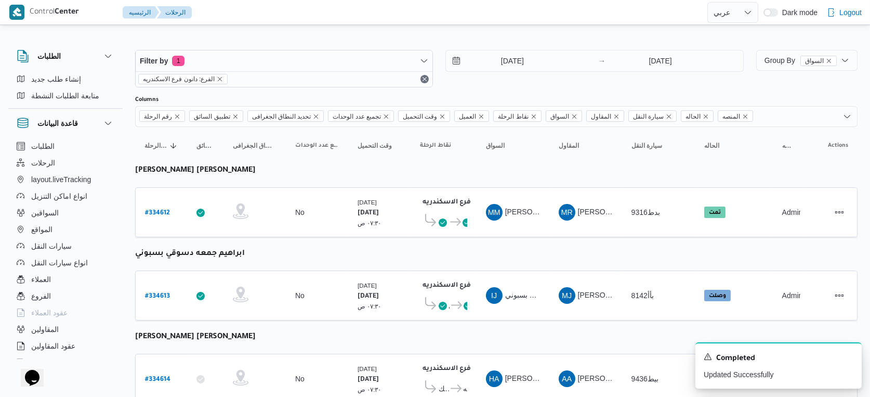
select select "ar"
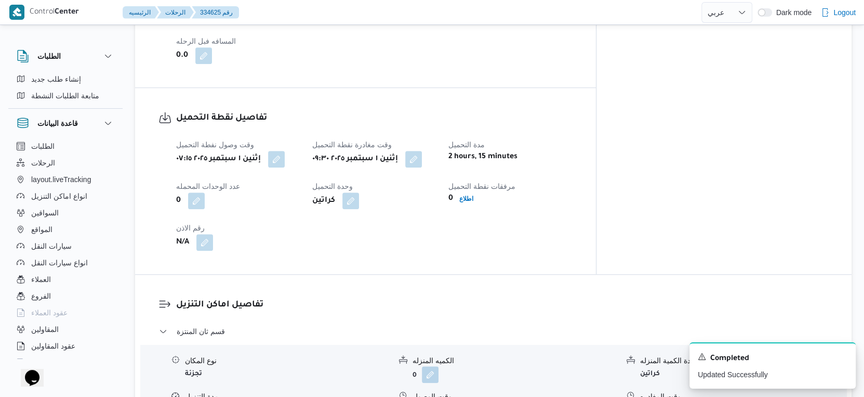
scroll to position [462, 0]
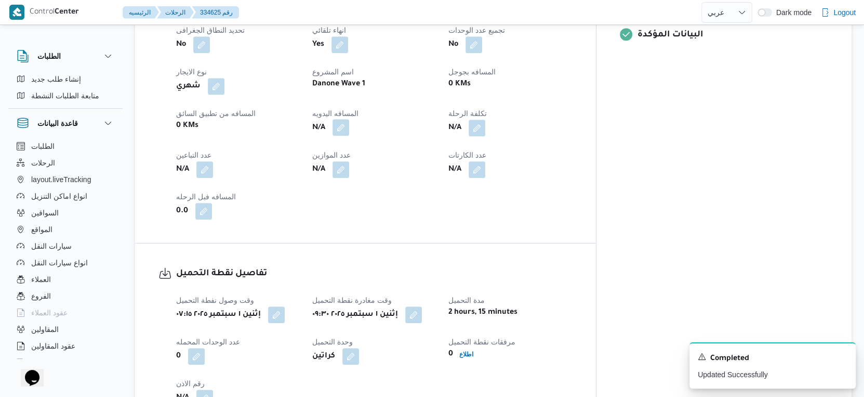
click at [349, 127] on button "button" at bounding box center [341, 127] width 17 height 17
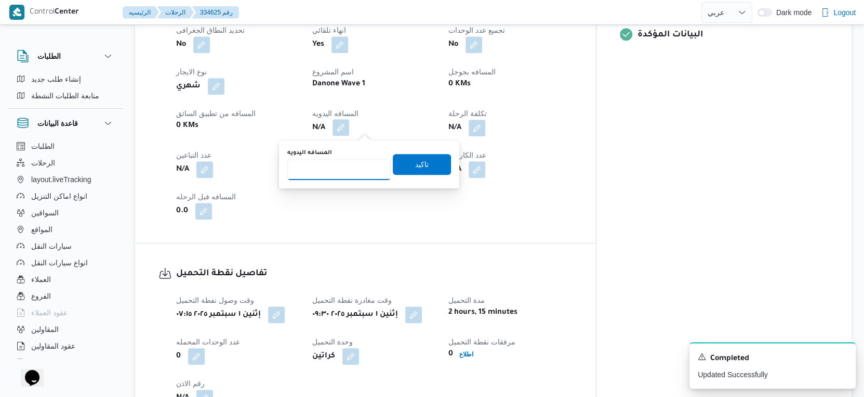
click at [348, 172] on input "المسافه اليدويه" at bounding box center [338, 169] width 103 height 21
type input "51"
click at [421, 164] on span "تاكيد" at bounding box center [422, 163] width 58 height 21
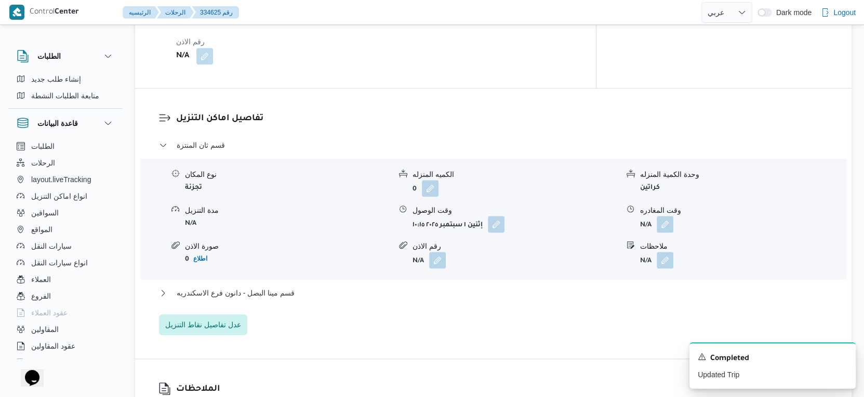
scroll to position [808, 0]
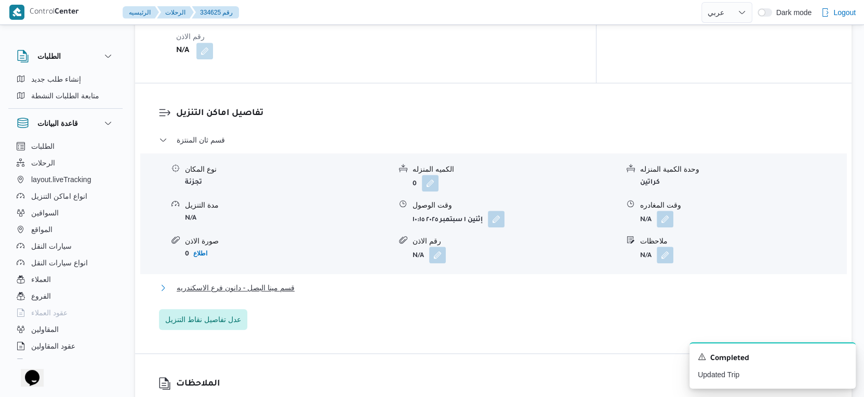
click at [351, 287] on button "قسم مينا البصل - دانون فرع الاسكندريه" at bounding box center [494, 287] width 670 height 12
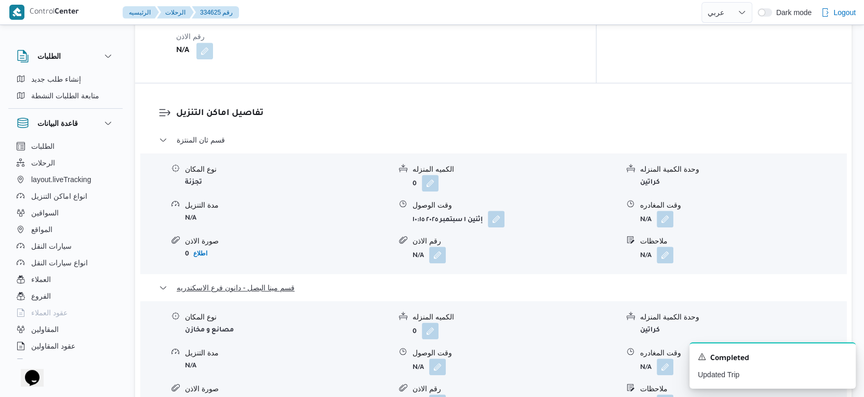
scroll to position [867, 0]
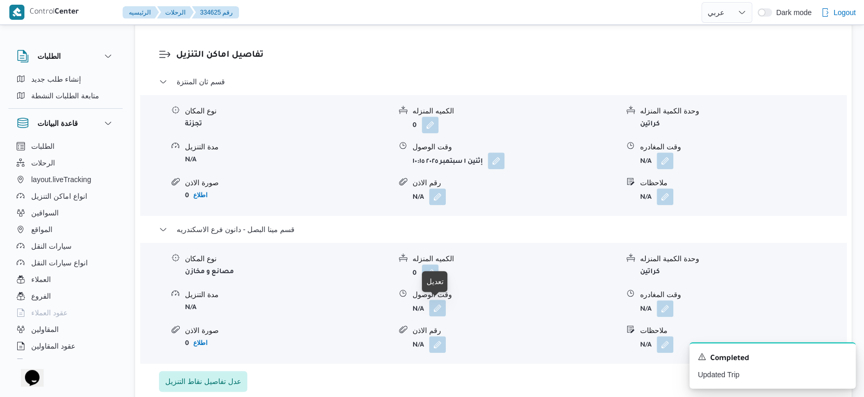
click at [430, 308] on button "button" at bounding box center [437, 307] width 17 height 17
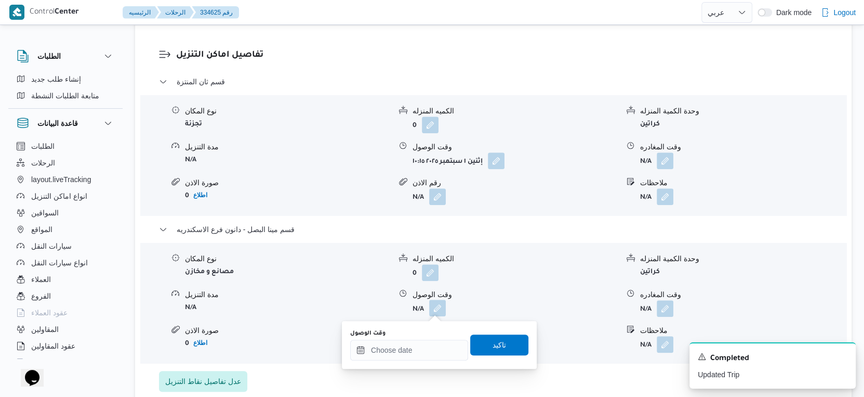
click at [426, 337] on div "وقت الوصول" at bounding box center [409, 344] width 118 height 31
drag, startPoint x: 428, startPoint y: 349, endPoint x: 444, endPoint y: 339, distance: 18.9
click at [428, 349] on input "وقت الوصول" at bounding box center [409, 349] width 118 height 21
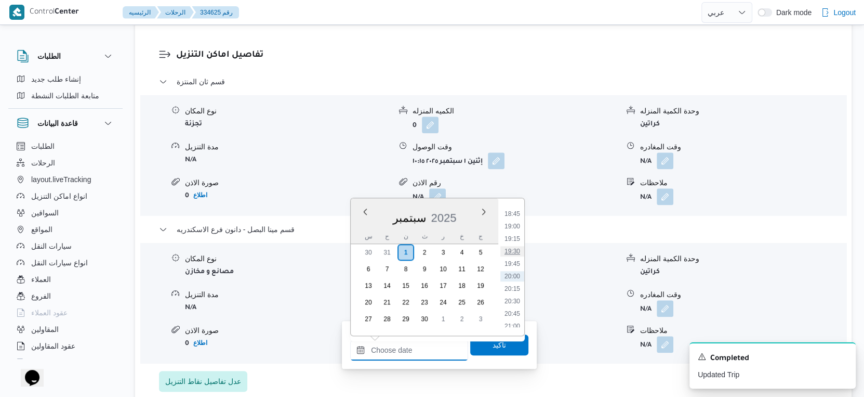
scroll to position [876, 0]
drag, startPoint x: 515, startPoint y: 257, endPoint x: 511, endPoint y: 286, distance: 28.9
click at [515, 257] on li "18:30" at bounding box center [513, 259] width 24 height 10
type input "٠١/٠٩/٢٠٢٥ ١٨:٣٠"
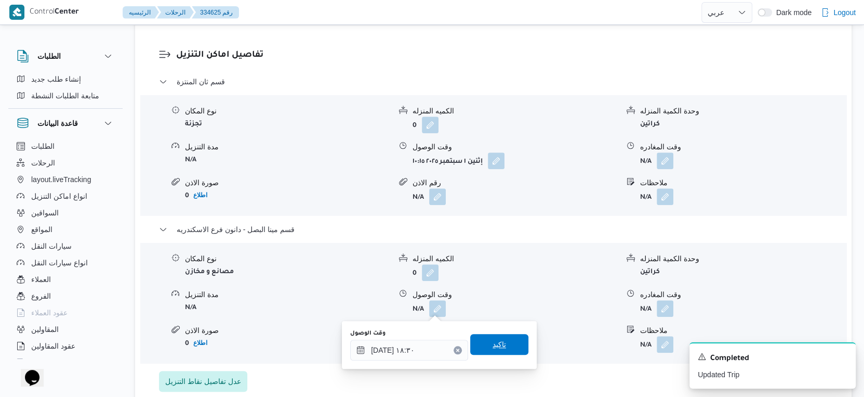
click at [508, 344] on span "تاكيد" at bounding box center [499, 344] width 58 height 21
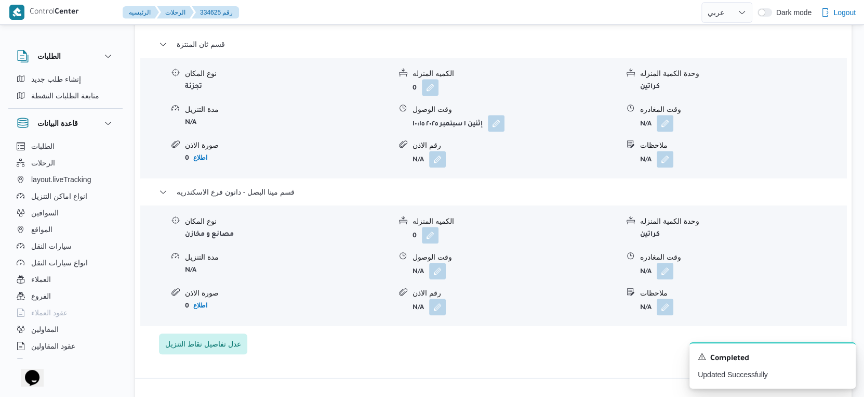
scroll to position [924, 0]
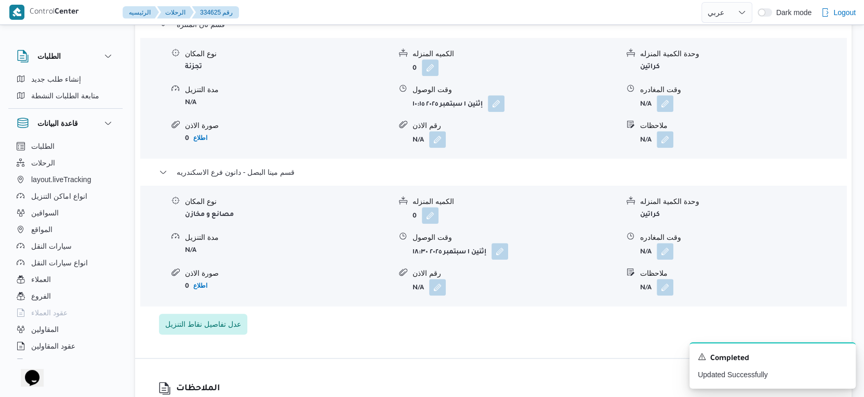
click at [674, 246] on form "N/A" at bounding box center [743, 251] width 206 height 17
click at [665, 251] on button "button" at bounding box center [665, 250] width 17 height 17
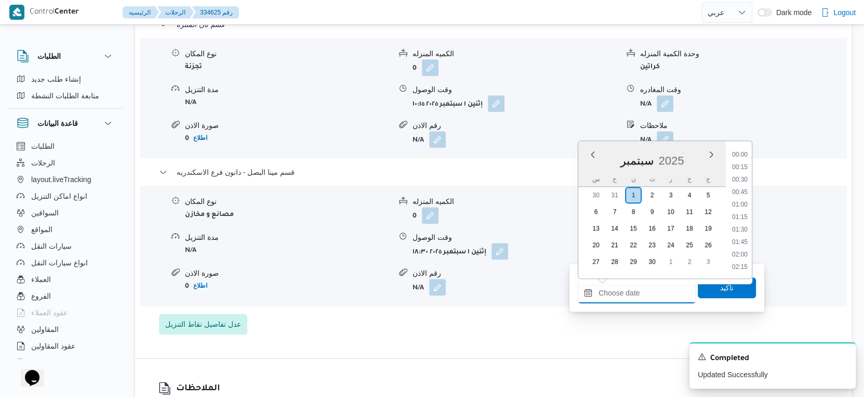
click at [654, 286] on input "وقت المغادره" at bounding box center [637, 292] width 118 height 21
click at [741, 171] on li "19:00" at bounding box center [740, 169] width 24 height 10
type input "٠١/٠٩/٢٠٢٥ ١٩:٠٠"
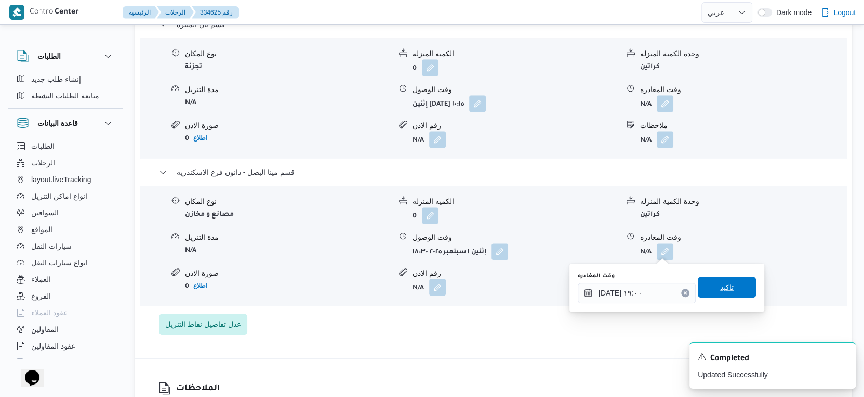
click at [731, 285] on span "تاكيد" at bounding box center [727, 287] width 58 height 21
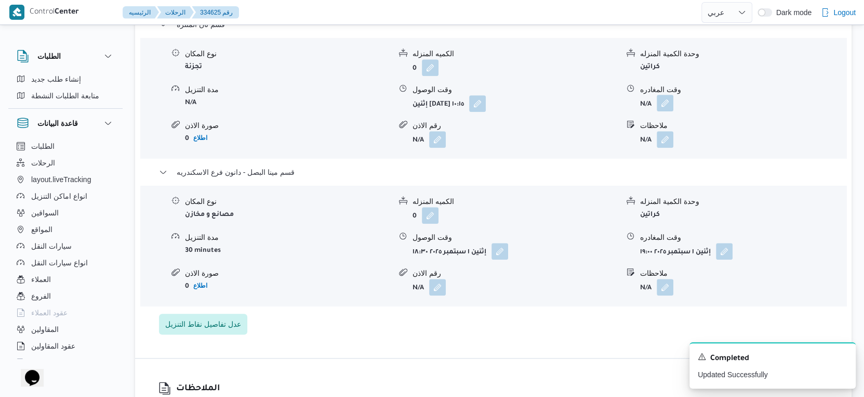
click at [667, 100] on button "button" at bounding box center [665, 103] width 17 height 17
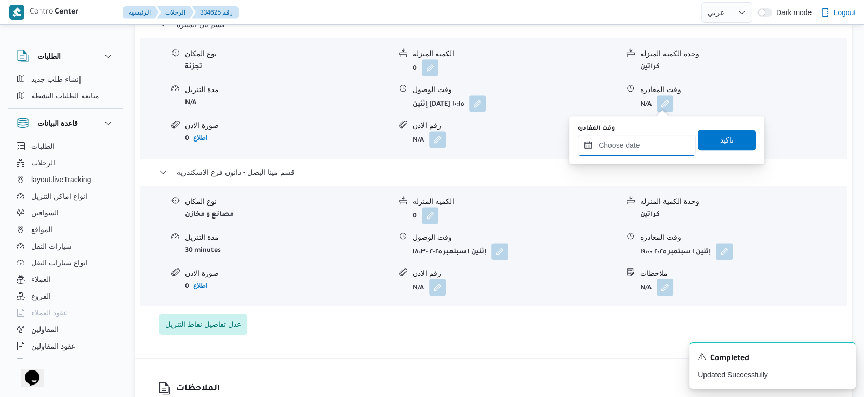
click at [652, 137] on input "وقت المغادره" at bounding box center [637, 145] width 118 height 21
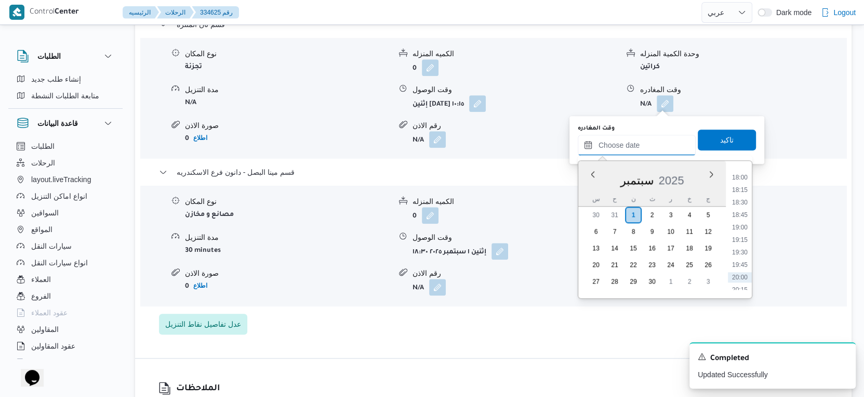
scroll to position [876, 0]
drag, startPoint x: 744, startPoint y: 194, endPoint x: 736, endPoint y: 161, distance: 34.4
click at [744, 194] on li "18:00" at bounding box center [740, 196] width 24 height 10
type input "٠١/٠٩/٢٠٢٥ ١٨:٠٠"
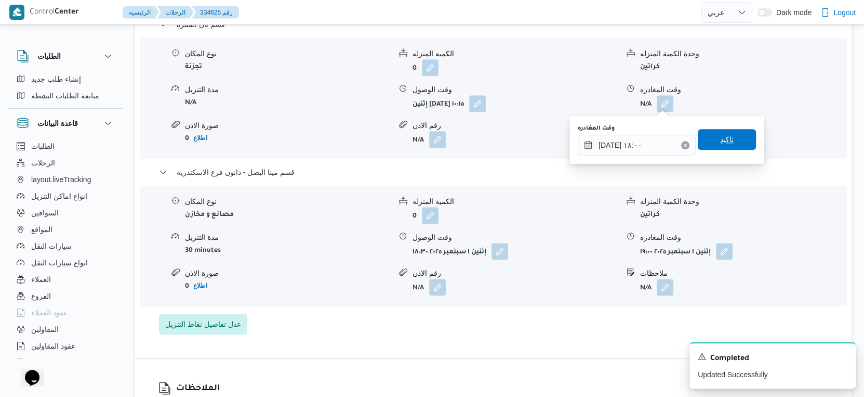
click at [731, 133] on span "تاكيد" at bounding box center [727, 139] width 58 height 21
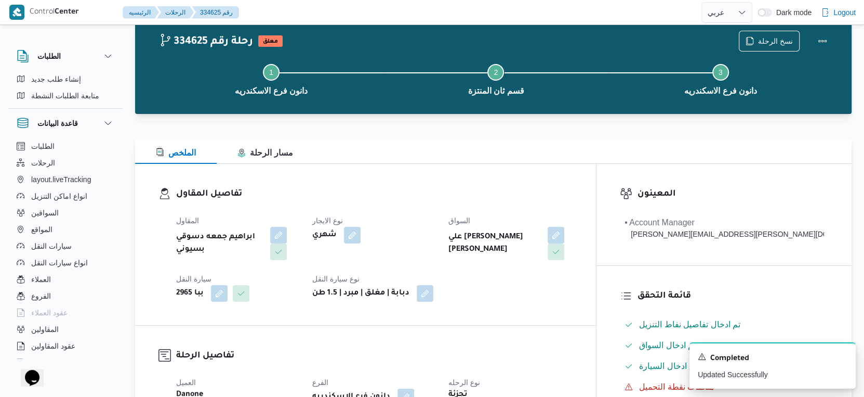
scroll to position [0, 0]
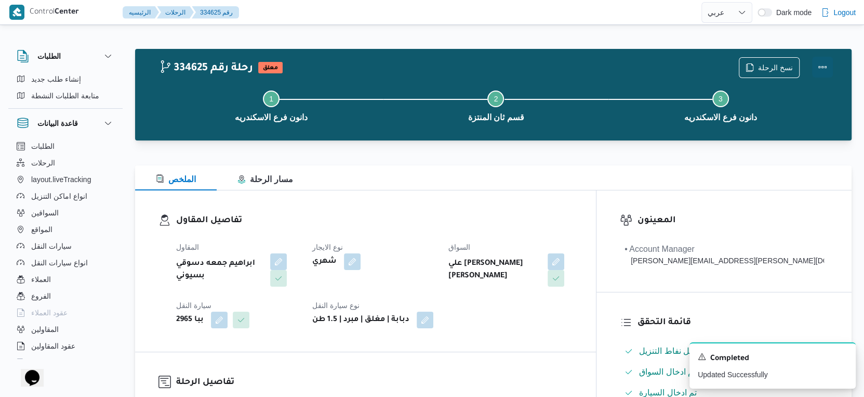
click at [823, 62] on button "Actions" at bounding box center [823, 67] width 21 height 21
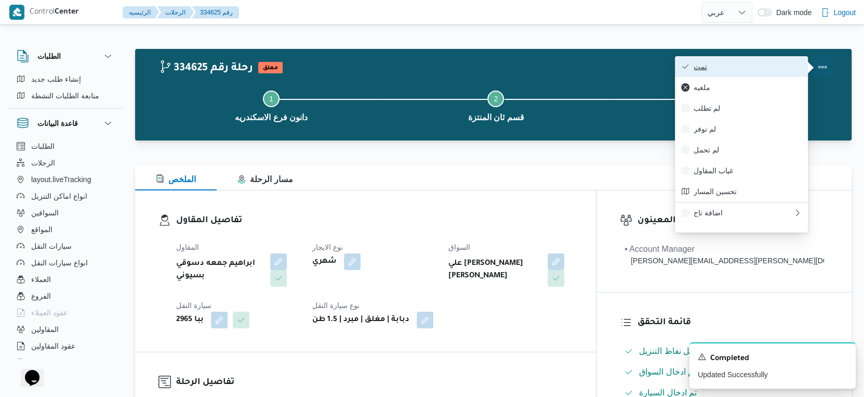
click at [748, 63] on span "تمت" at bounding box center [748, 66] width 108 height 8
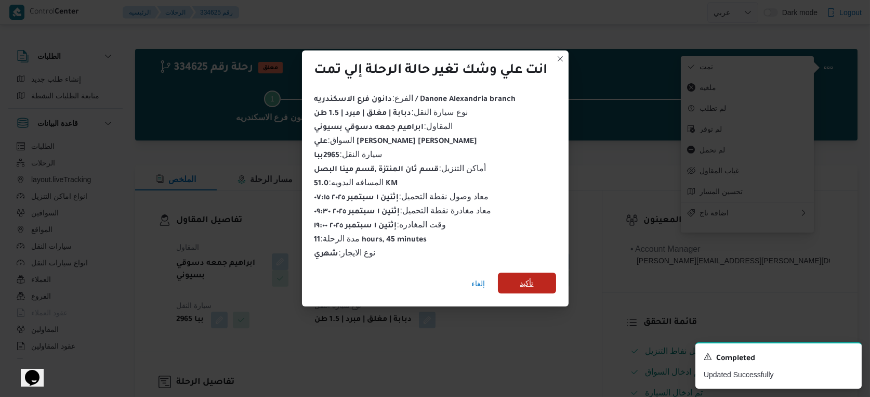
click at [532, 279] on span "تأكيد" at bounding box center [527, 283] width 14 height 12
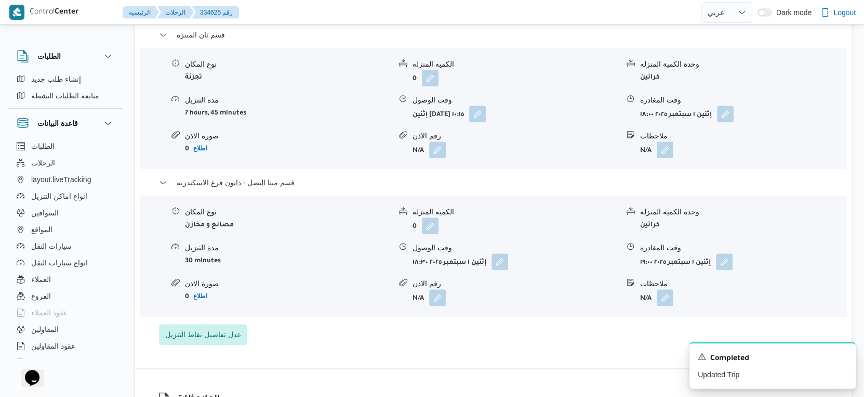
scroll to position [924, 0]
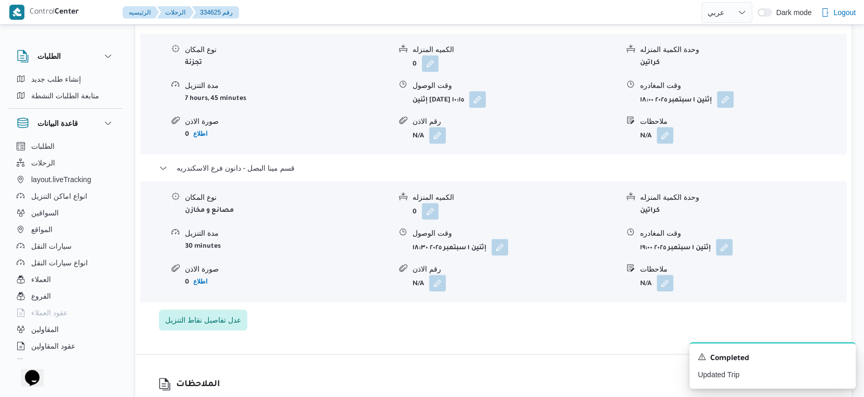
select select "ar"
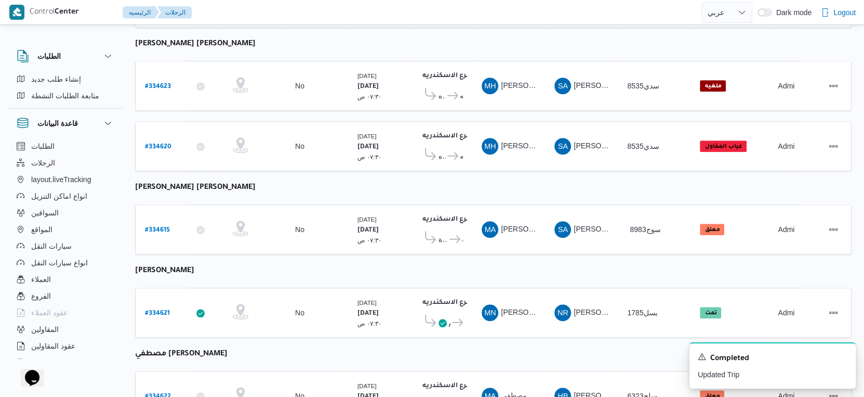
scroll to position [619, 0]
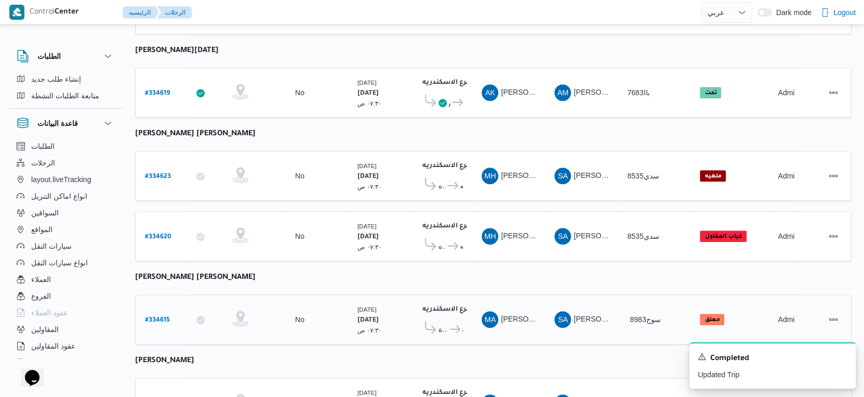
click at [159, 317] on b "# 334615" at bounding box center [157, 320] width 25 height 7
select select "ar"
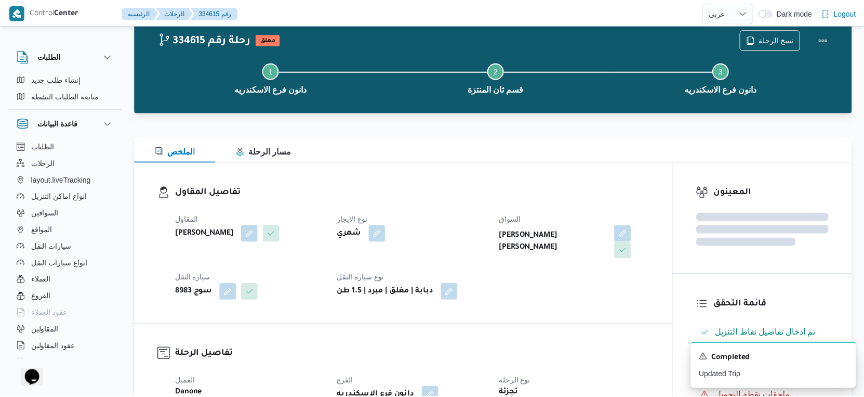
scroll to position [619, 0]
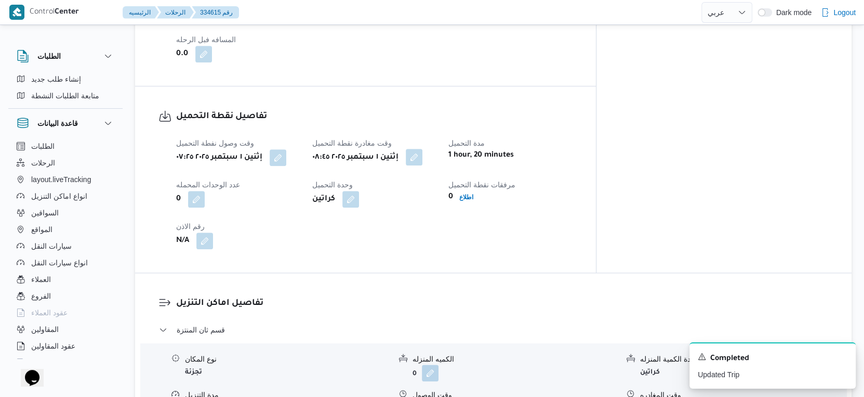
click at [423, 149] on button "button" at bounding box center [414, 157] width 17 height 17
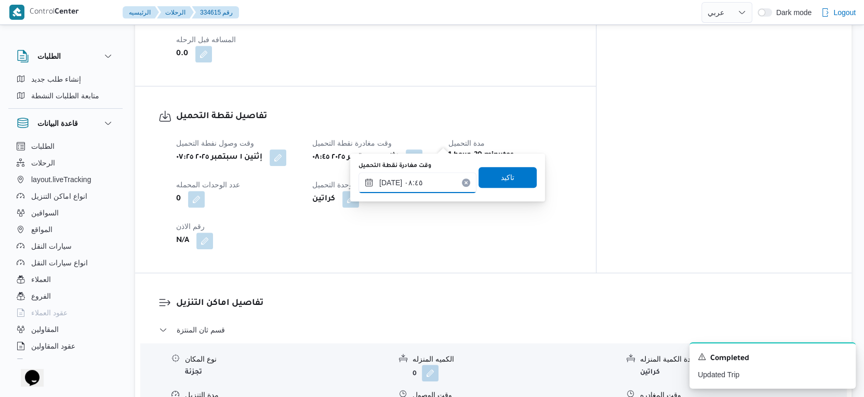
click at [421, 184] on input "[DATE] ٠٨:٤٥" at bounding box center [418, 182] width 118 height 21
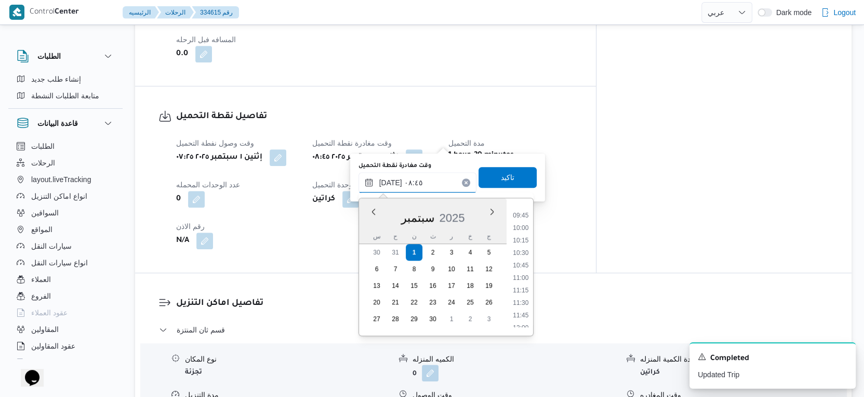
scroll to position [489, 0]
click at [529, 217] on li "10:00" at bounding box center [521, 222] width 24 height 10
type input "٠١/٠٩/٢٠٢٥ ١٠:٠٠"
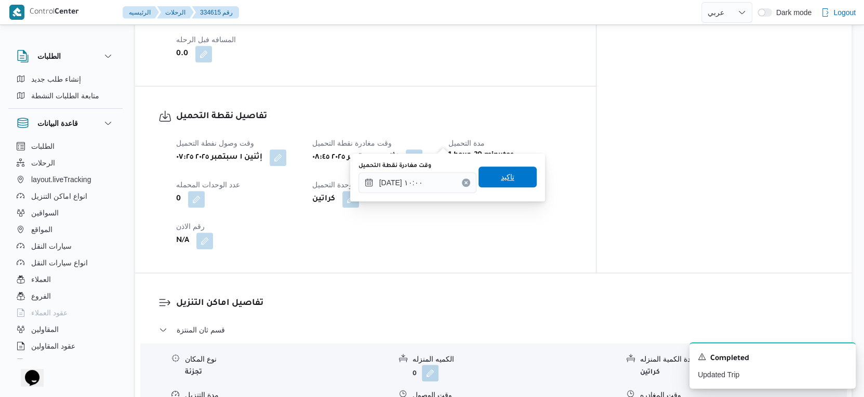
click at [501, 172] on span "تاكيد" at bounding box center [508, 177] width 14 height 12
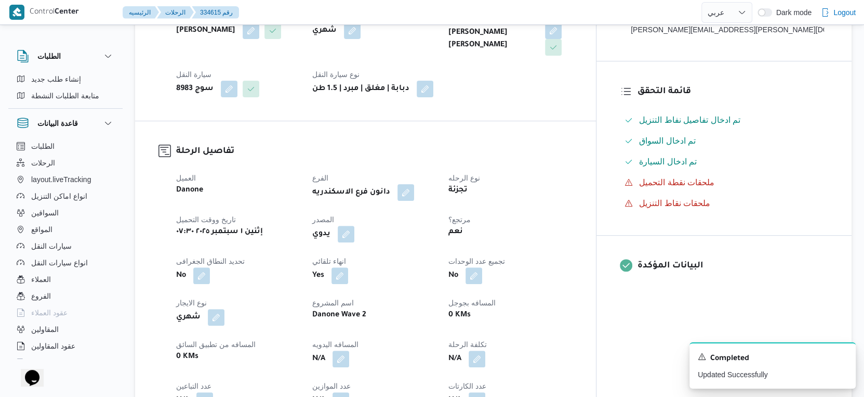
scroll to position [346, 0]
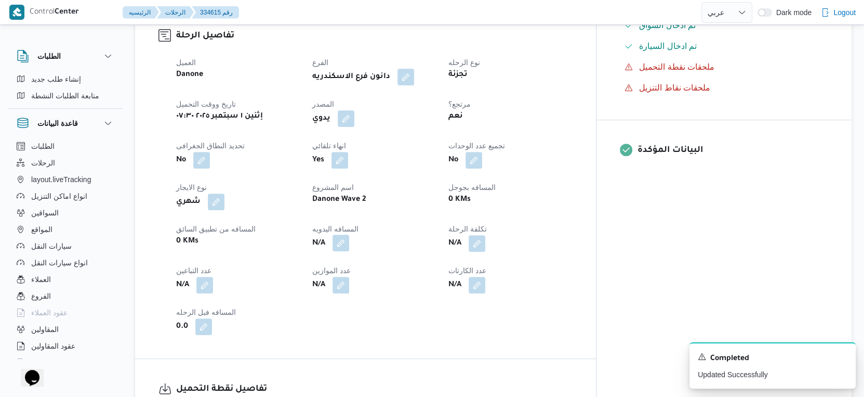
click at [349, 234] on button "button" at bounding box center [341, 242] width 17 height 17
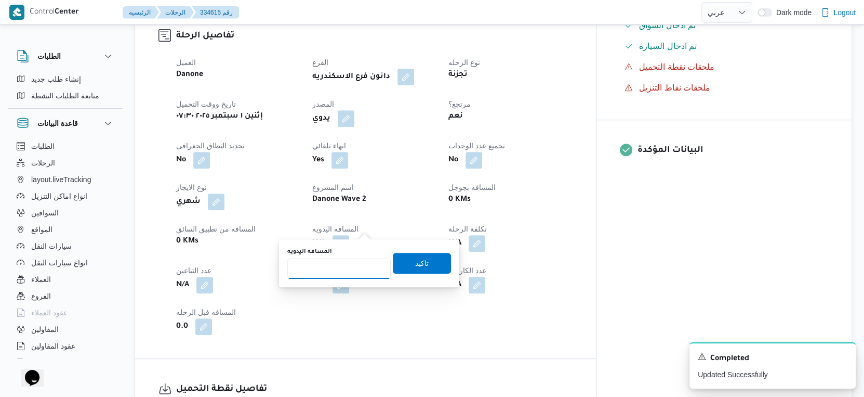
click at [343, 261] on input "المسافه اليدويه" at bounding box center [338, 268] width 103 height 21
type input "46"
click at [420, 261] on span "تاكيد" at bounding box center [422, 262] width 58 height 21
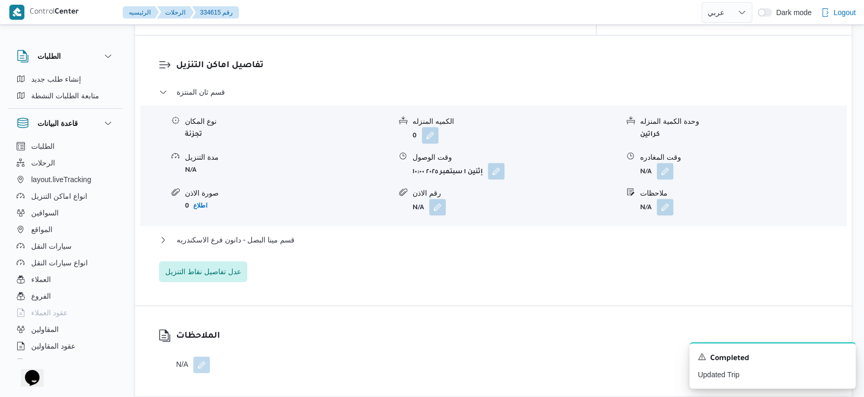
scroll to position [924, 0]
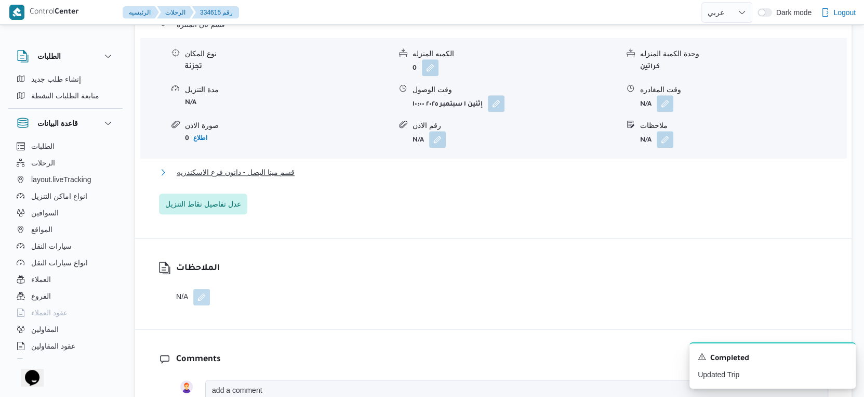
click at [320, 166] on button "قسم مينا البصل - دانون فرع الاسكندريه" at bounding box center [494, 172] width 670 height 12
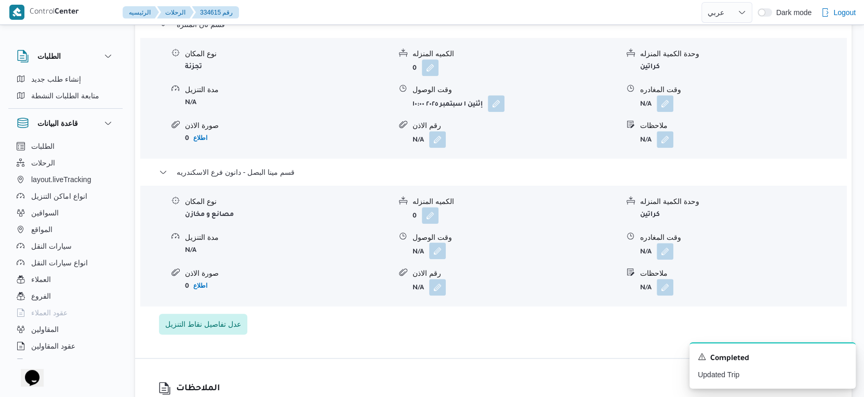
click at [434, 242] on button "button" at bounding box center [437, 250] width 17 height 17
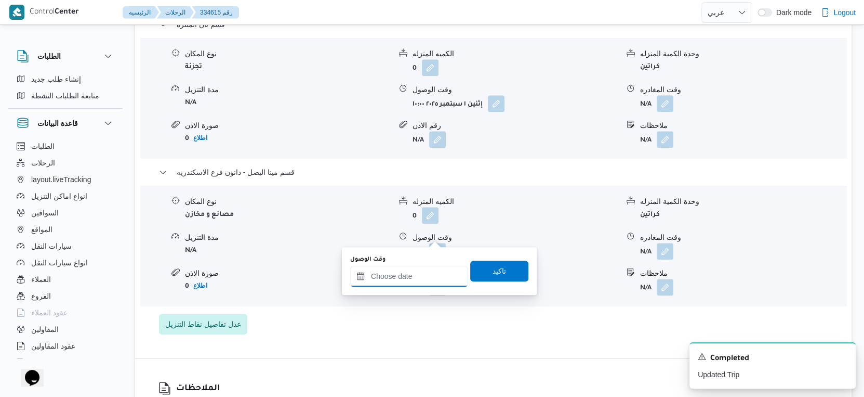
drag, startPoint x: 435, startPoint y: 240, endPoint x: 453, endPoint y: 265, distance: 31.2
click at [427, 278] on input "وقت الوصول" at bounding box center [409, 276] width 118 height 21
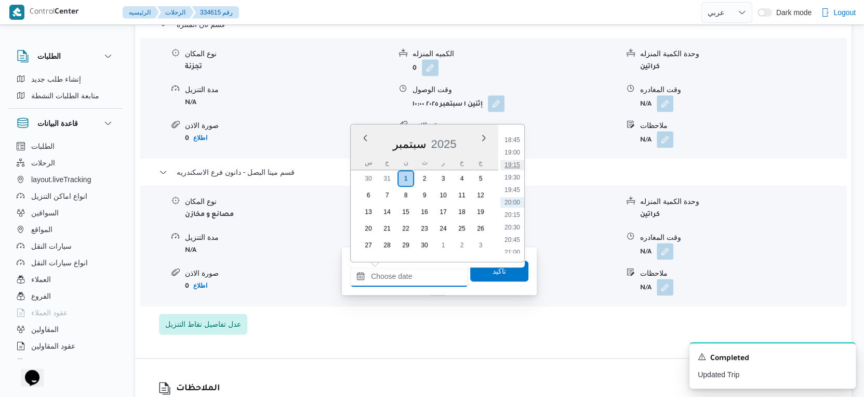
scroll to position [876, 0]
drag, startPoint x: 516, startPoint y: 182, endPoint x: 509, endPoint y: 244, distance: 62.2
click at [516, 182] on li "18:30" at bounding box center [513, 185] width 24 height 10
type input "٠١/٠٩/٢٠٢٥ ١٨:٣٠"
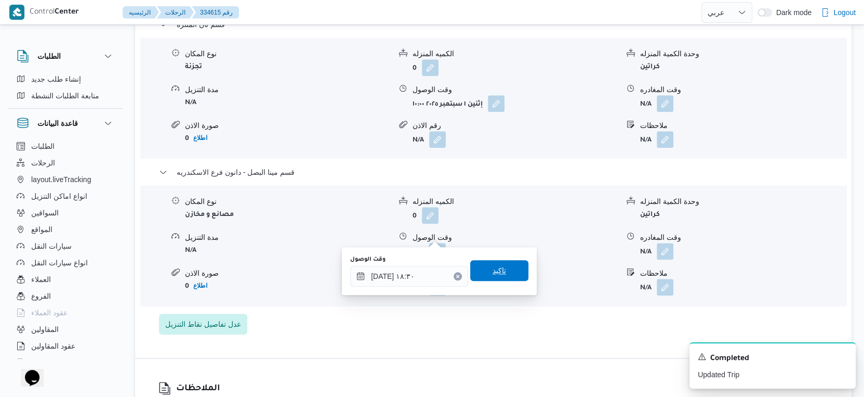
click at [506, 275] on span "تاكيد" at bounding box center [499, 270] width 58 height 21
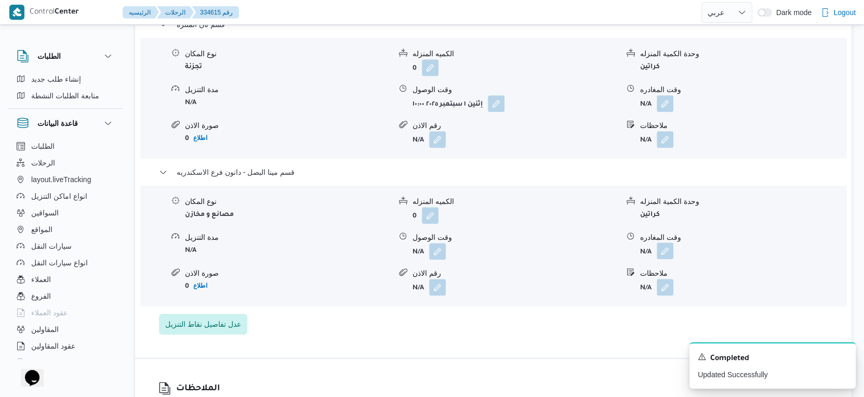
click at [666, 242] on button "button" at bounding box center [665, 250] width 17 height 17
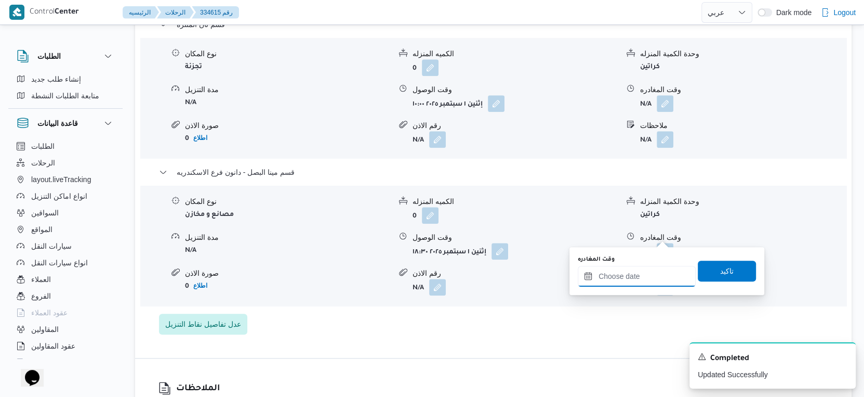
click at [662, 268] on input "وقت المغادره" at bounding box center [637, 276] width 118 height 21
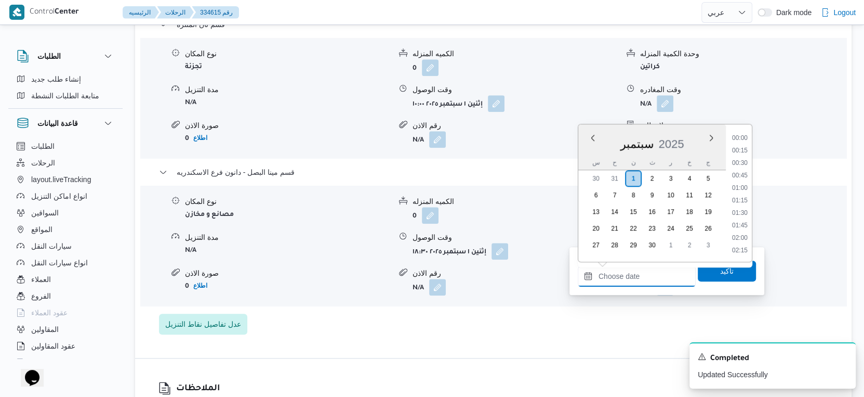
scroll to position [934, 0]
click at [743, 149] on li "19:00" at bounding box center [740, 152] width 24 height 10
type input "٠١/٠٩/٢٠٢٥ ١٩:٠٠"
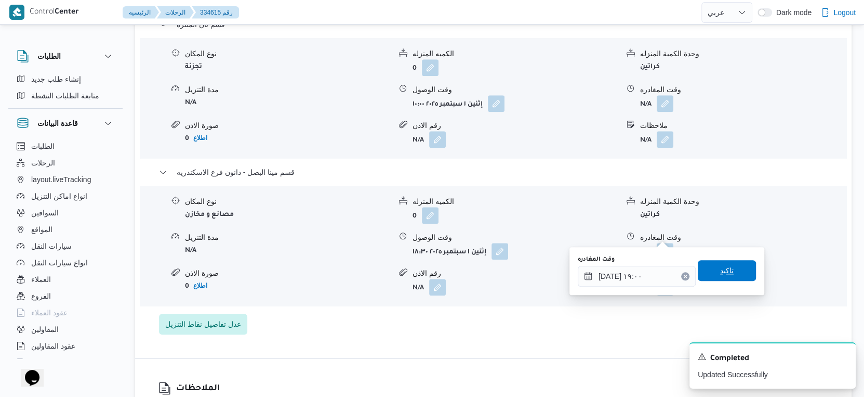
click at [728, 263] on span "تاكيد" at bounding box center [727, 270] width 58 height 21
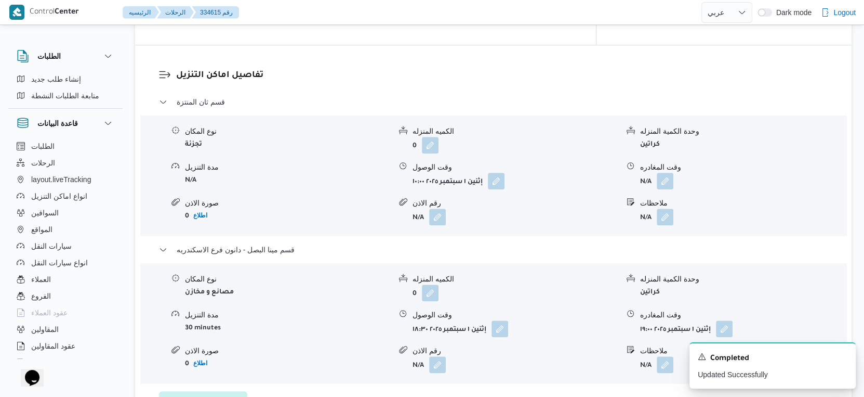
scroll to position [867, 0]
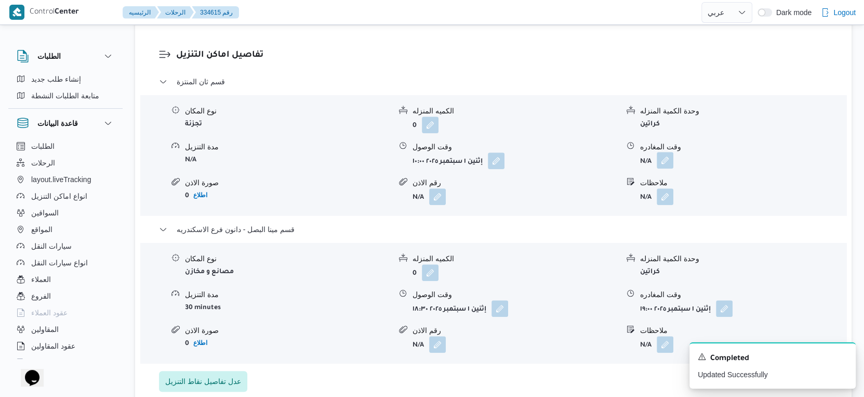
click at [667, 152] on button "button" at bounding box center [665, 160] width 17 height 17
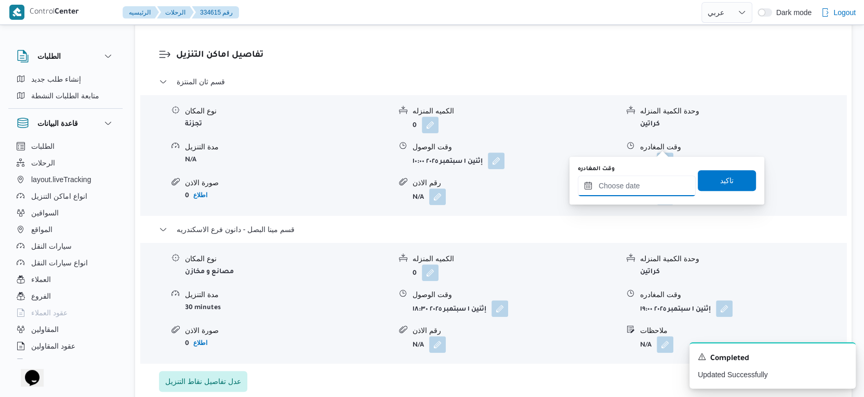
click at [643, 193] on input "وقت المغادره" at bounding box center [637, 185] width 118 height 21
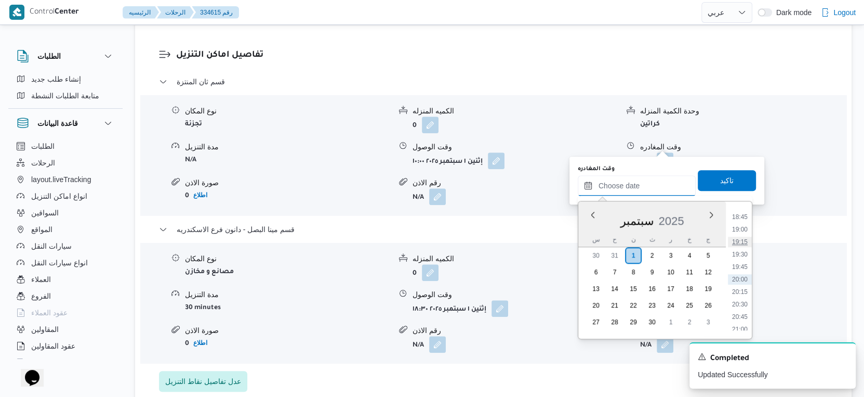
scroll to position [876, 0]
click at [744, 234] on li "18:00" at bounding box center [740, 237] width 24 height 10
type input "٠١/٠٩/٢٠٢٥ ١٨:٠٠"
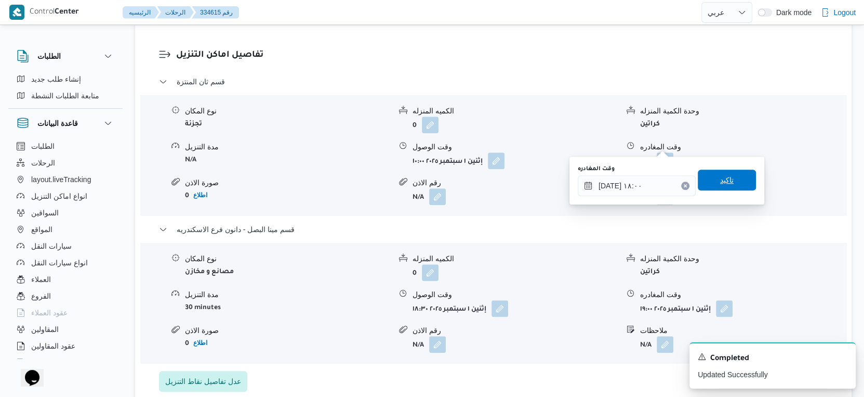
click at [733, 178] on span "تاكيد" at bounding box center [727, 179] width 58 height 21
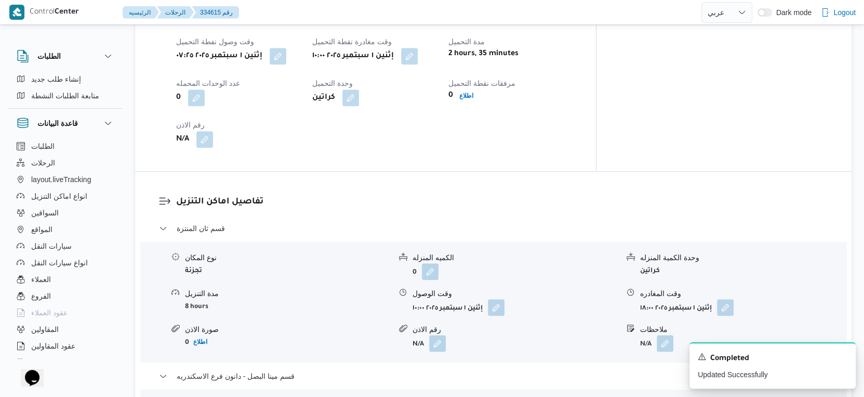
scroll to position [693, 0]
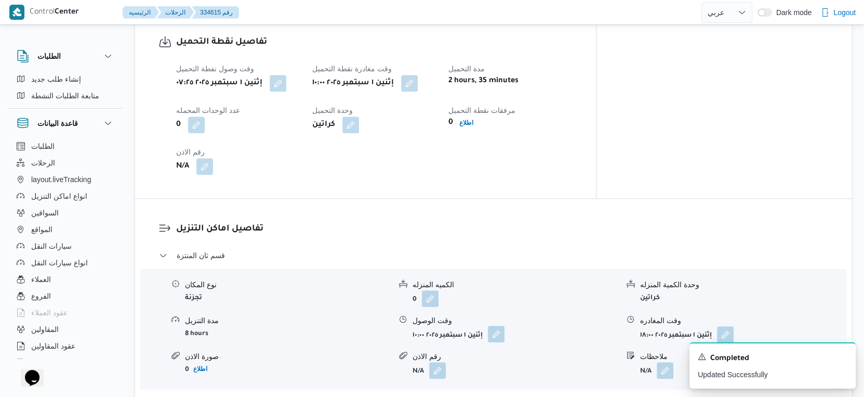
click at [501, 325] on button "button" at bounding box center [496, 333] width 17 height 17
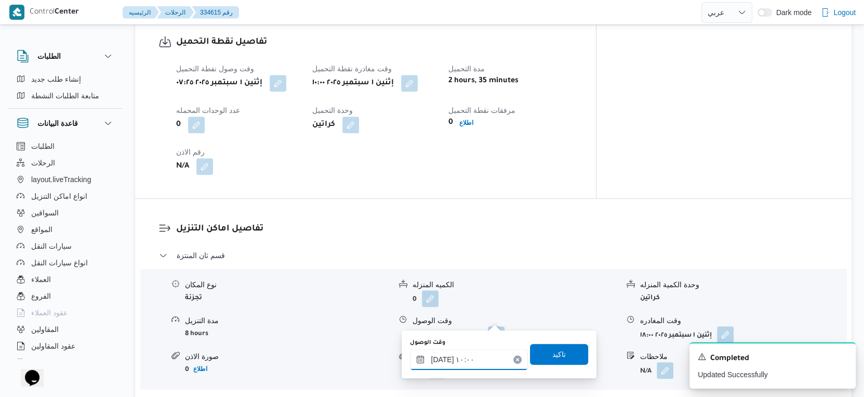
click at [478, 350] on input "٠١/٠٩/٢٠٢٥ ١٠:٠٠" at bounding box center [469, 359] width 118 height 21
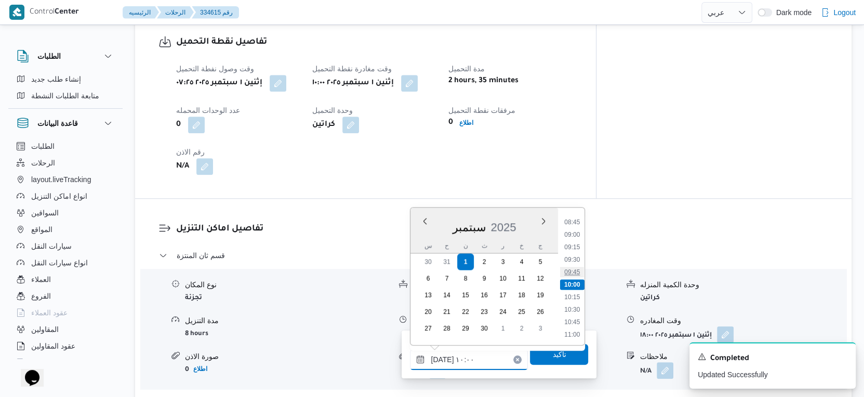
scroll to position [493, 0]
click at [576, 250] on li "10:30" at bounding box center [573, 251] width 24 height 10
type input "٠١/٠٩/٢٠٢٥ ١٠:٣٠"
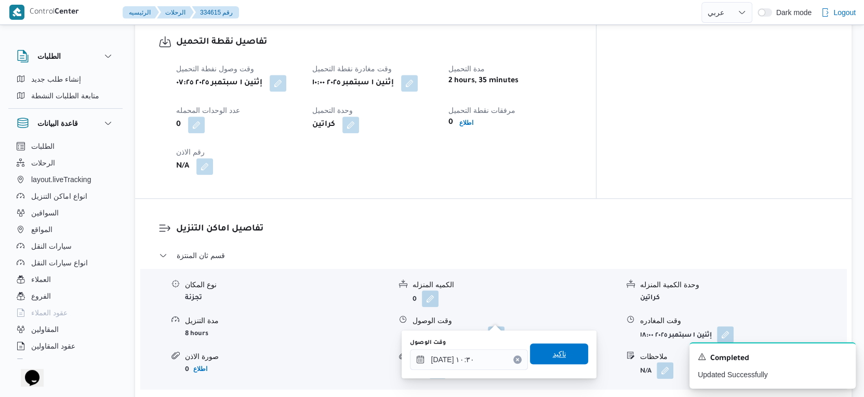
click at [560, 350] on span "تاكيد" at bounding box center [559, 353] width 58 height 21
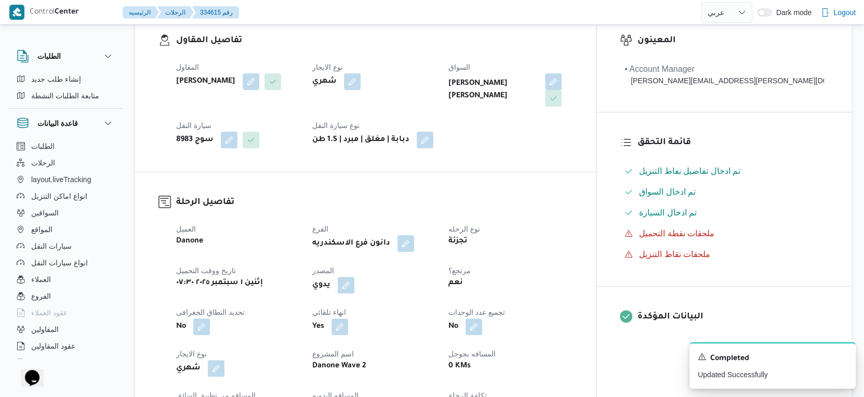
scroll to position [0, 0]
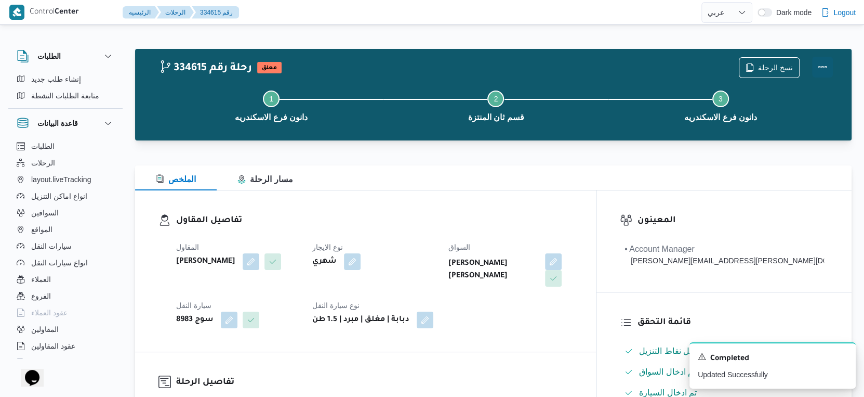
click at [823, 67] on button "Actions" at bounding box center [823, 67] width 21 height 21
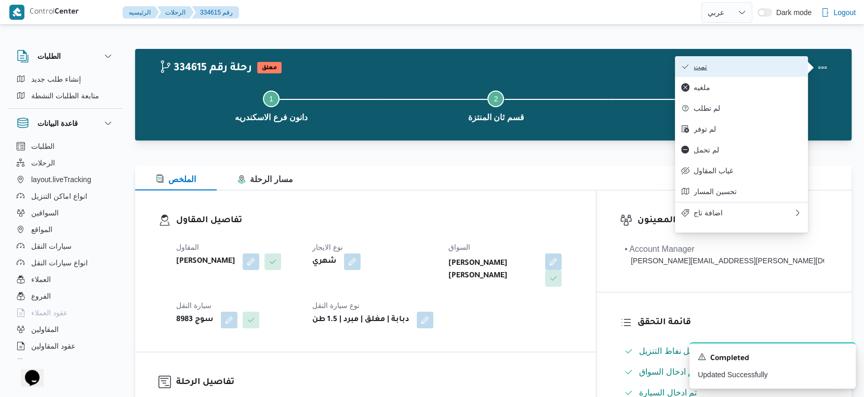
click at [748, 65] on span "تمت" at bounding box center [748, 66] width 108 height 8
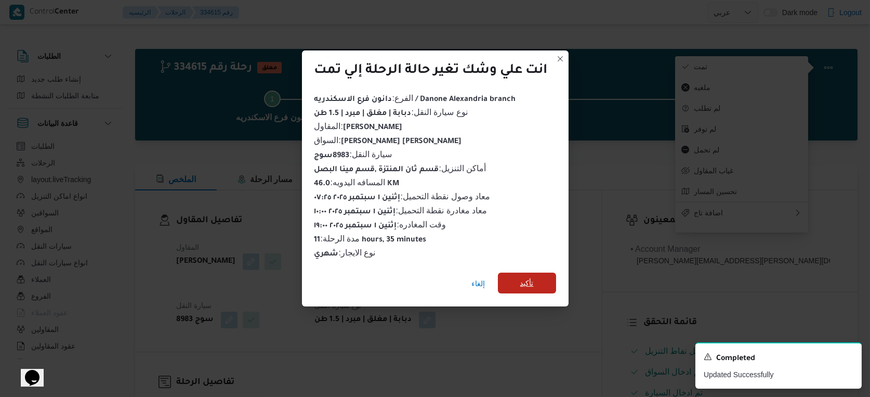
click at [535, 284] on span "تأكيد" at bounding box center [527, 282] width 58 height 21
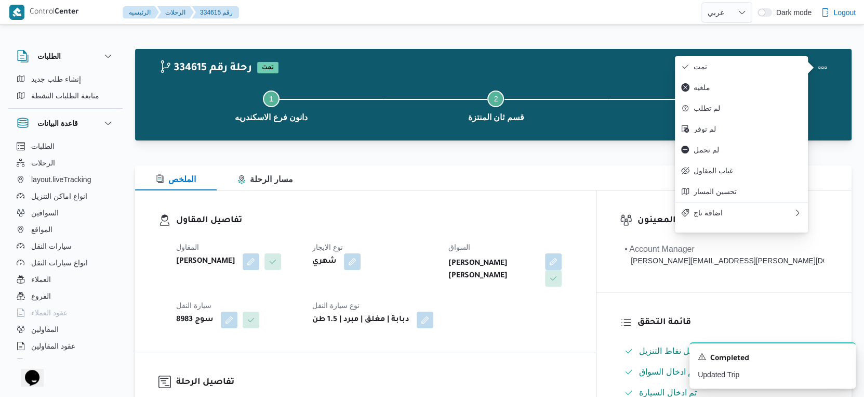
click at [437, 254] on div "شهري" at bounding box center [374, 261] width 126 height 19
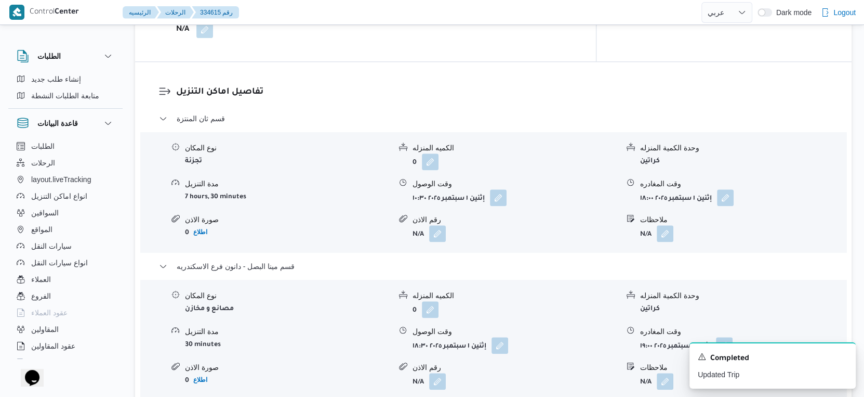
scroll to position [867, 0]
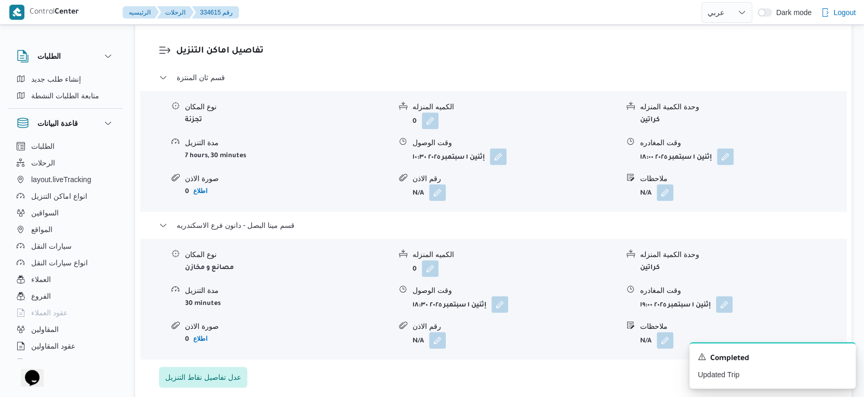
select select "ar"
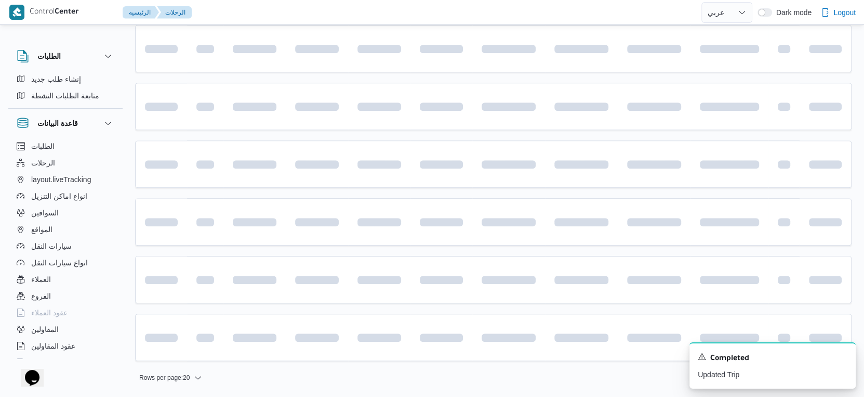
scroll to position [592, 0]
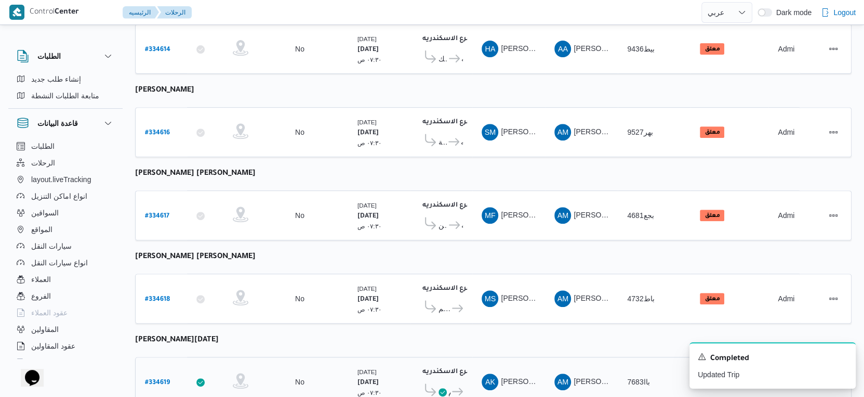
click at [157, 379] on b "# 334619" at bounding box center [157, 382] width 25 height 7
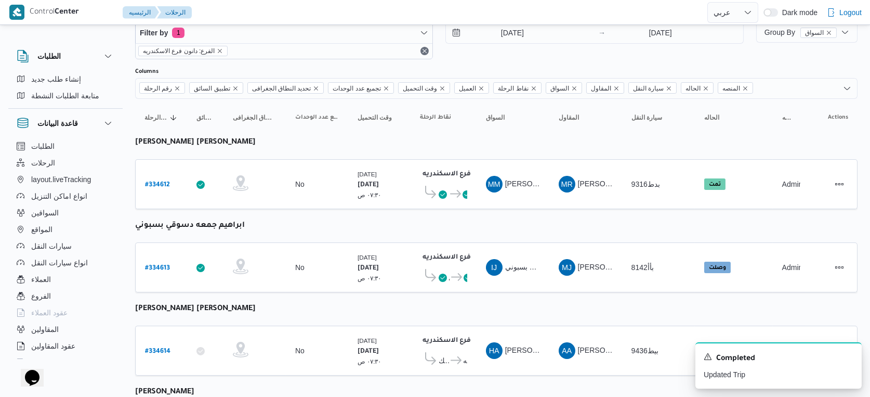
select select "ar"
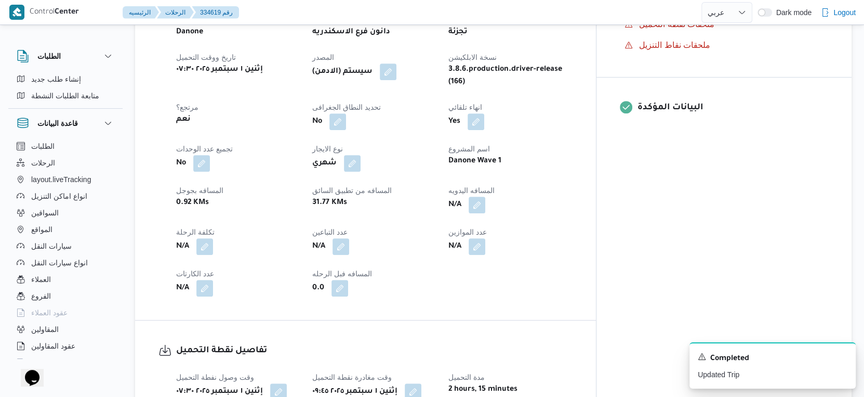
scroll to position [387, 0]
click at [486, 198] on button "button" at bounding box center [477, 206] width 17 height 17
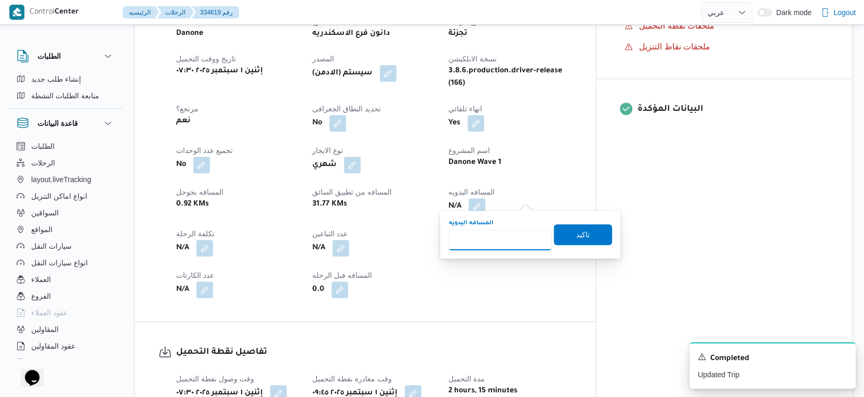
click at [489, 241] on input "المسافه اليدويه" at bounding box center [500, 239] width 103 height 21
type input "35"
click at [582, 237] on span "تاكيد" at bounding box center [583, 234] width 58 height 21
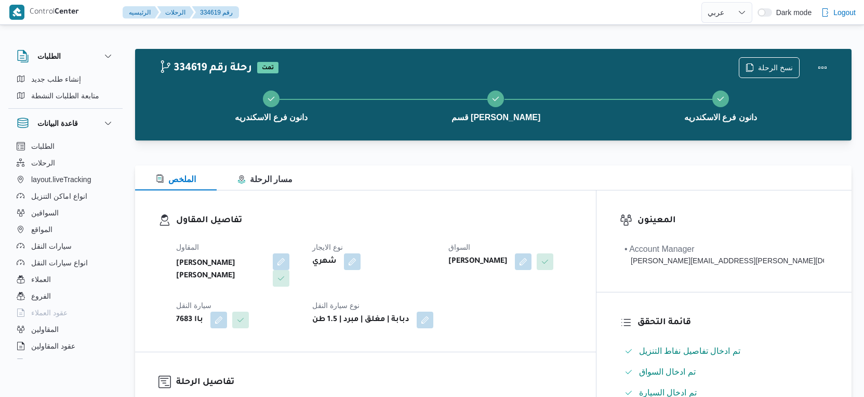
select select "ar"
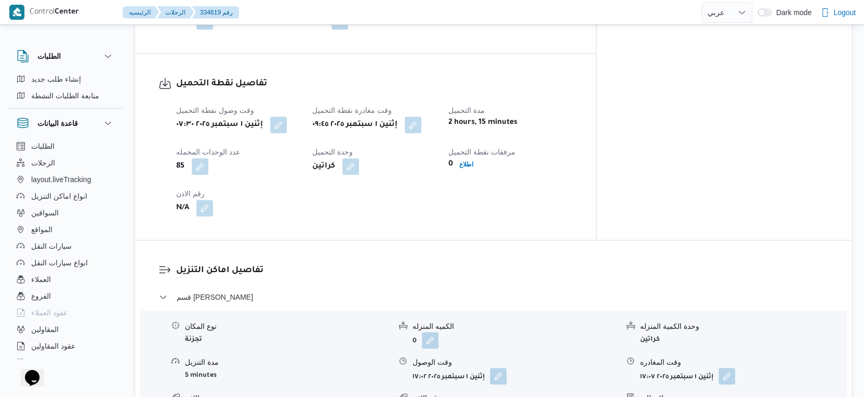
scroll to position [779, 0]
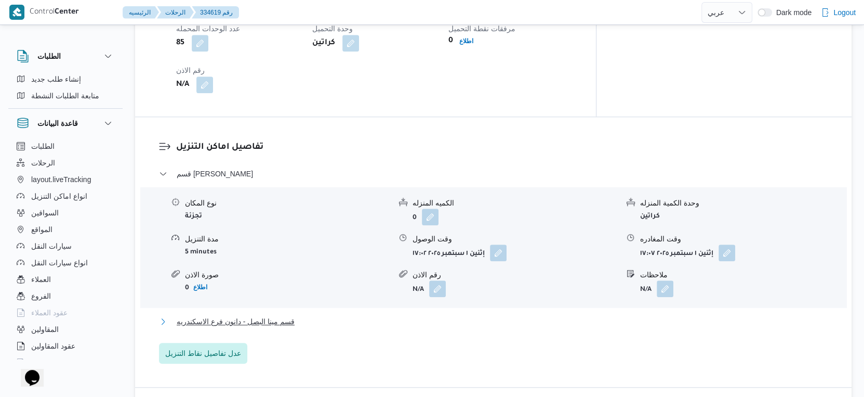
click at [293, 315] on span "قسم مينا البصل - دانون فرع الاسكندريه" at bounding box center [236, 321] width 118 height 12
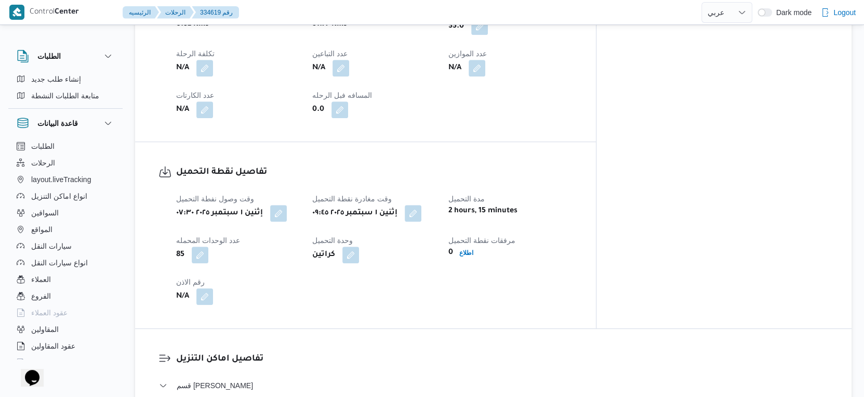
scroll to position [693, 0]
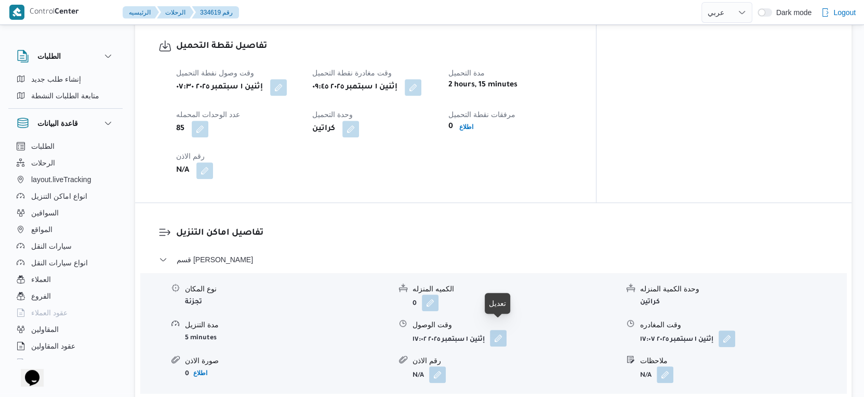
click at [500, 330] on button "button" at bounding box center [498, 338] width 17 height 17
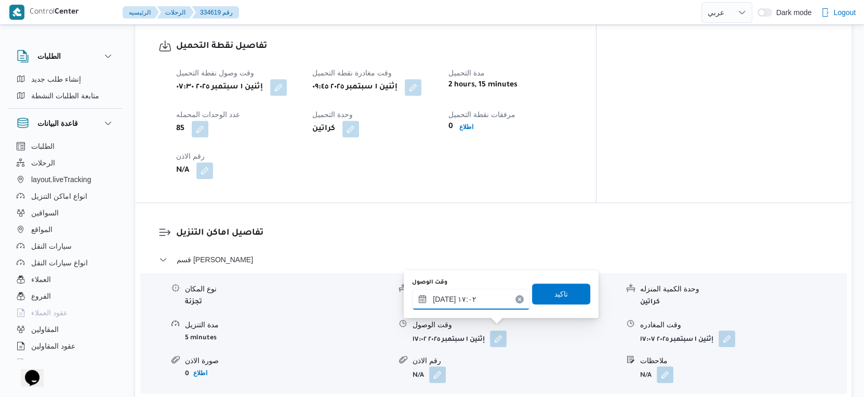
click at [487, 300] on input "[DATE] ١٧:٠٢" at bounding box center [471, 299] width 118 height 21
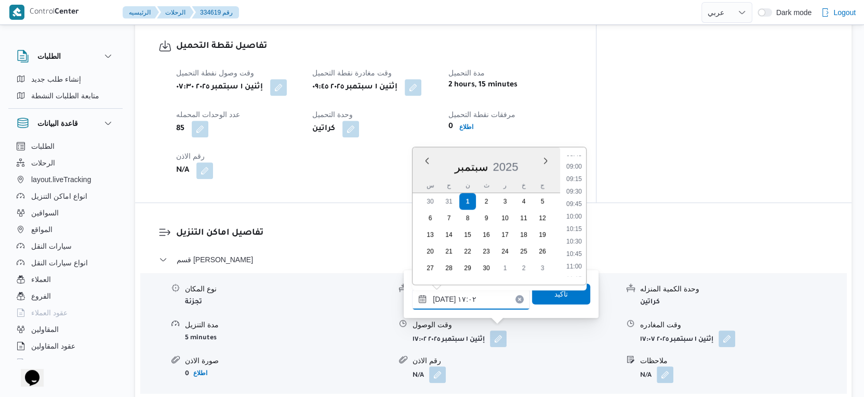
scroll to position [438, 0]
click at [579, 245] on li "10:30" at bounding box center [574, 247] width 24 height 10
type input "[DATE] ١٠:٣٠"
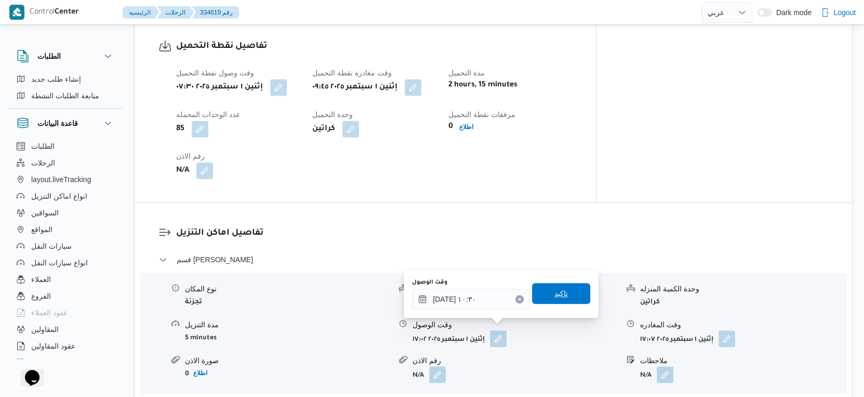
click at [558, 291] on span "تاكيد" at bounding box center [562, 293] width 14 height 12
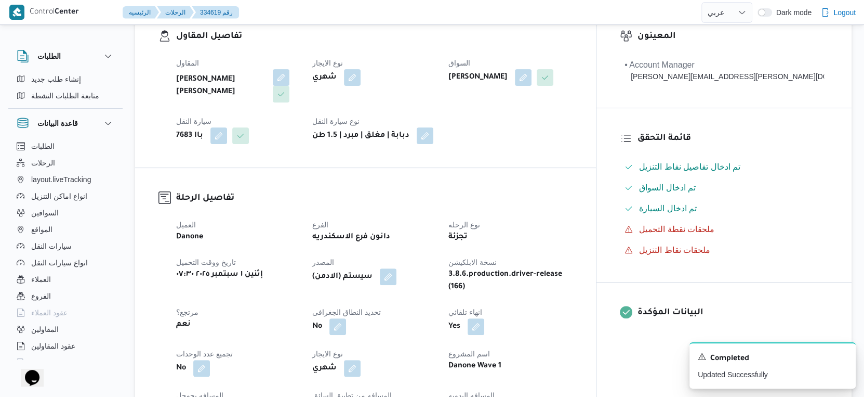
scroll to position [404, 0]
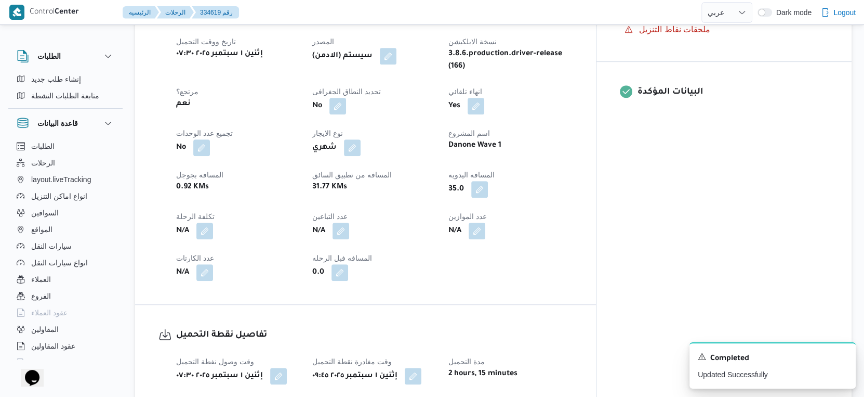
select select "ar"
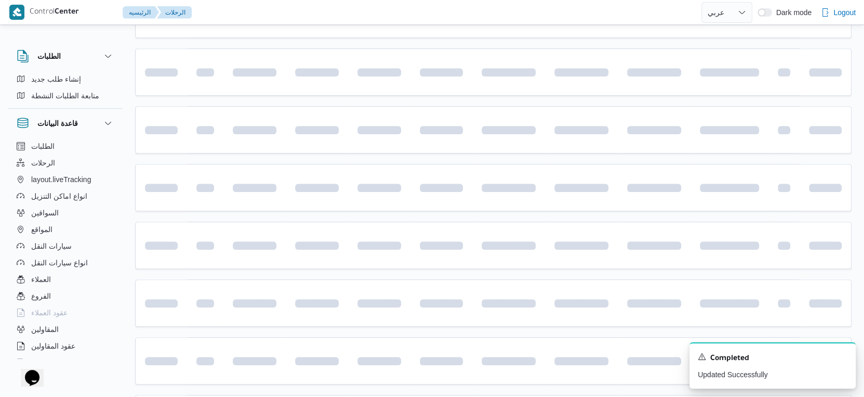
scroll to position [330, 0]
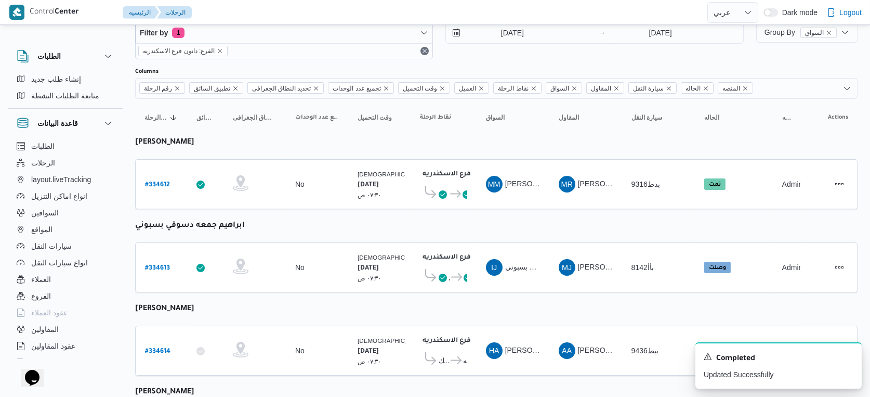
select select "ar"
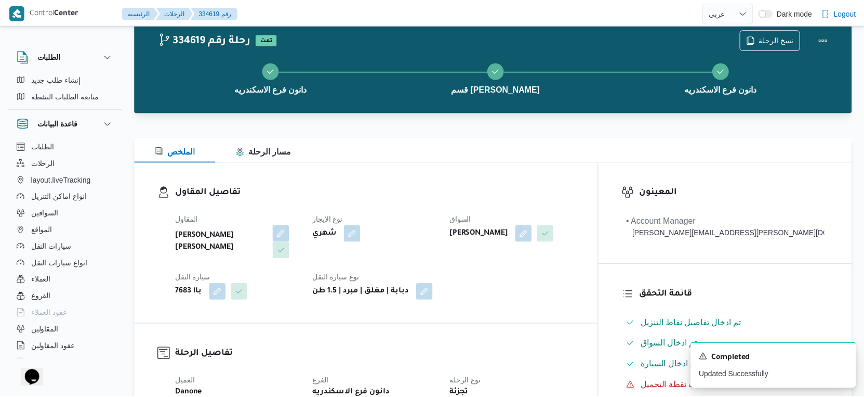
scroll to position [330, 0]
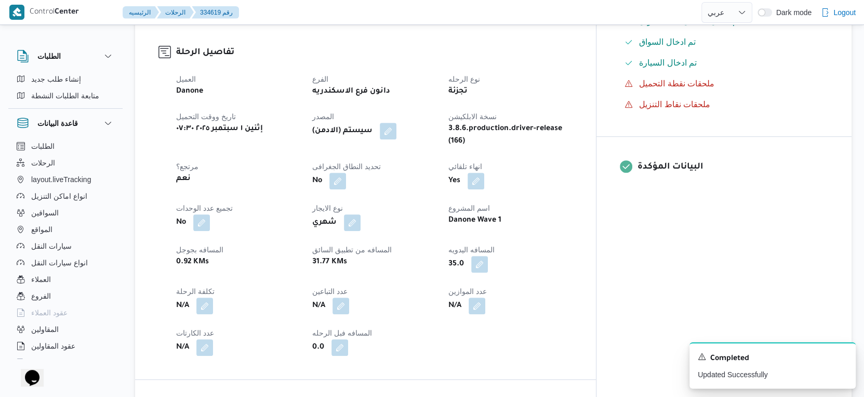
select select "ar"
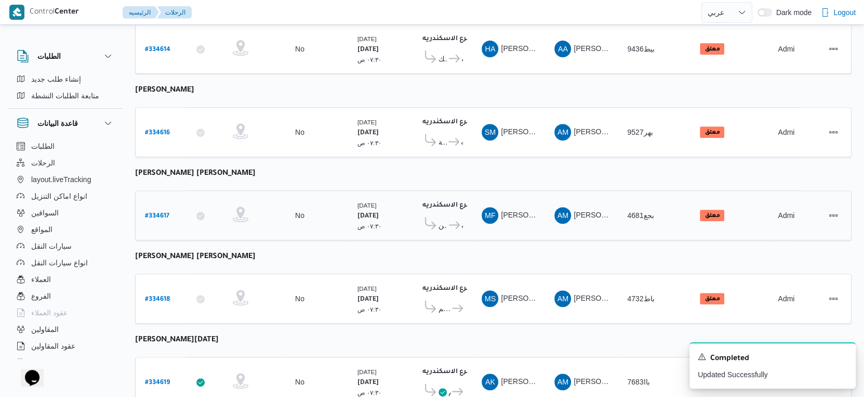
click at [159, 213] on b "# 334617" at bounding box center [157, 216] width 24 height 7
select select "ar"
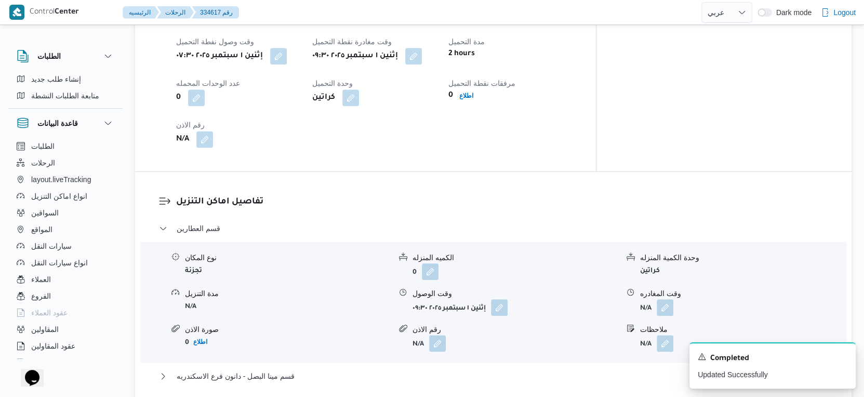
scroll to position [693, 0]
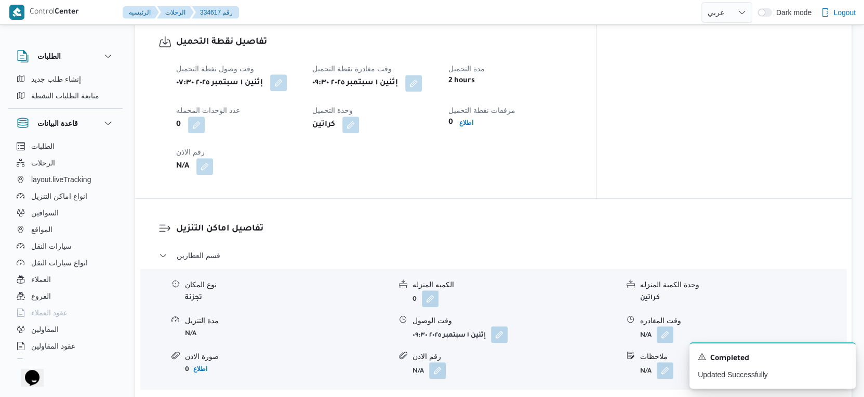
click at [283, 74] on button "button" at bounding box center [278, 82] width 17 height 17
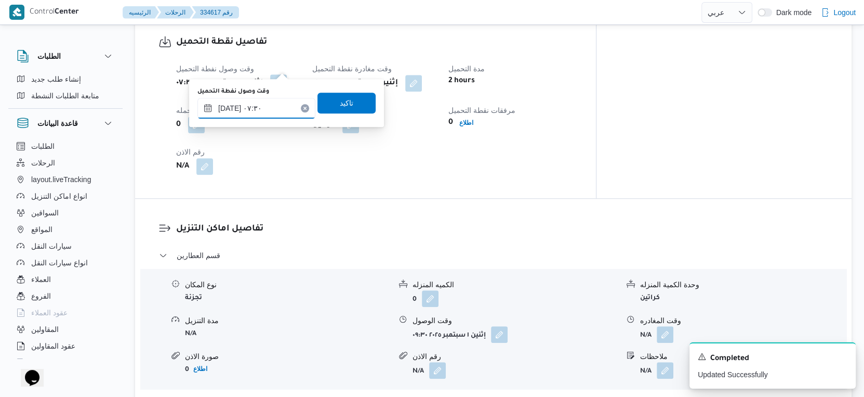
click at [273, 108] on input "[DATE] ٠٧:٣٠" at bounding box center [257, 108] width 118 height 21
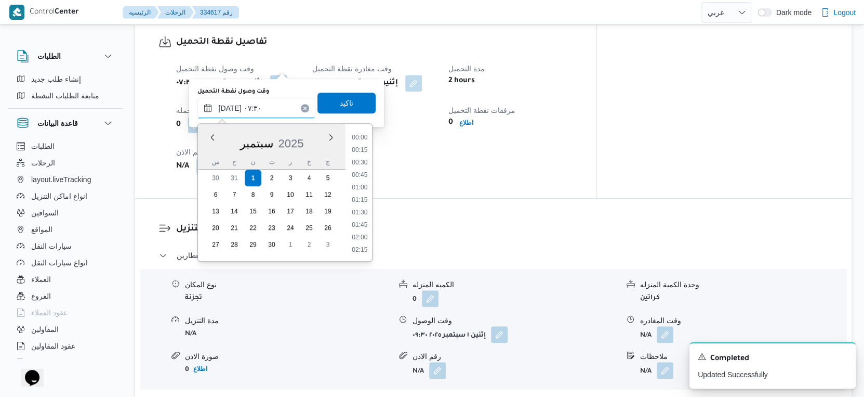
scroll to position [310, 0]
click at [364, 173] on li "07:00" at bounding box center [360, 176] width 24 height 10
type input "٠١/٠٩/٢٠٢٥ ٠٧:٠٠"
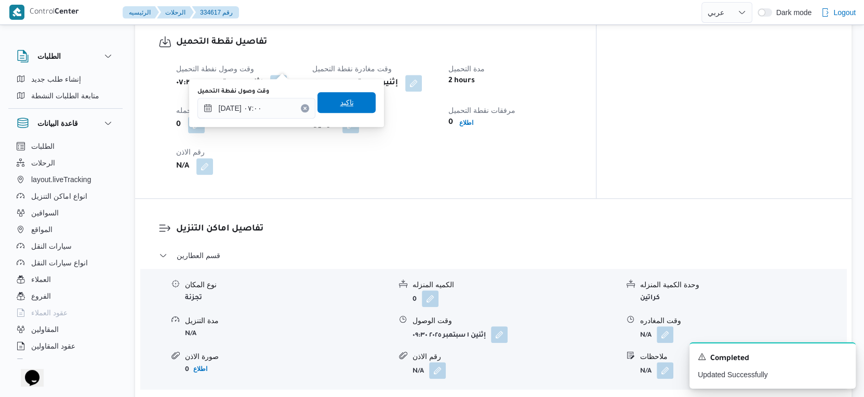
click at [351, 101] on span "تاكيد" at bounding box center [347, 102] width 58 height 21
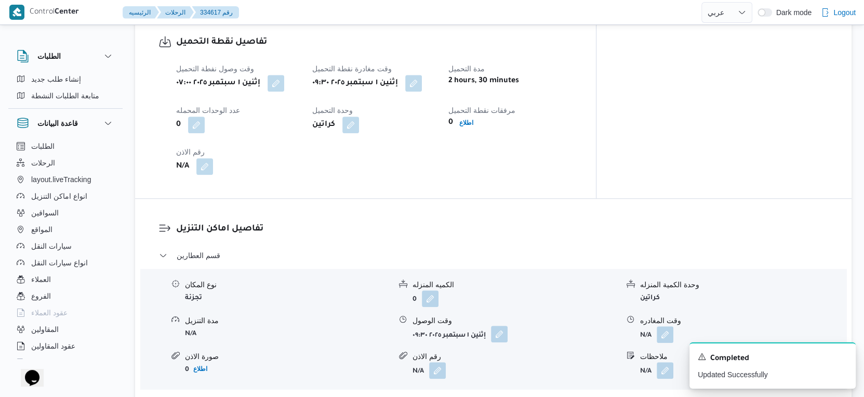
click at [503, 325] on button "button" at bounding box center [499, 333] width 17 height 17
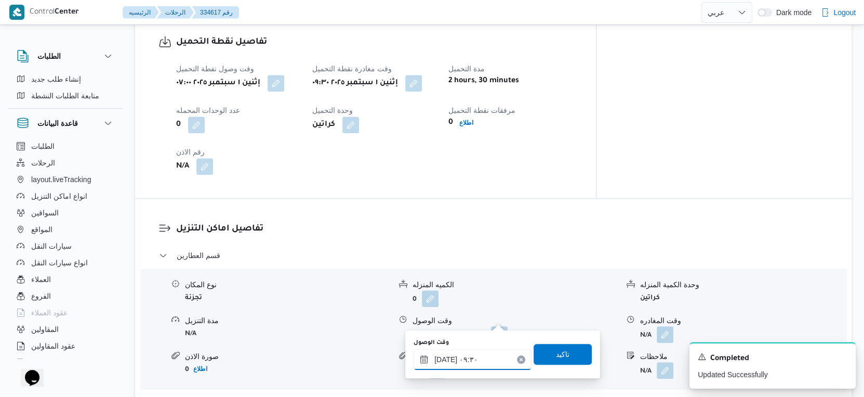
click at [488, 353] on input "[DATE] ٠٩:٣٠" at bounding box center [473, 359] width 118 height 21
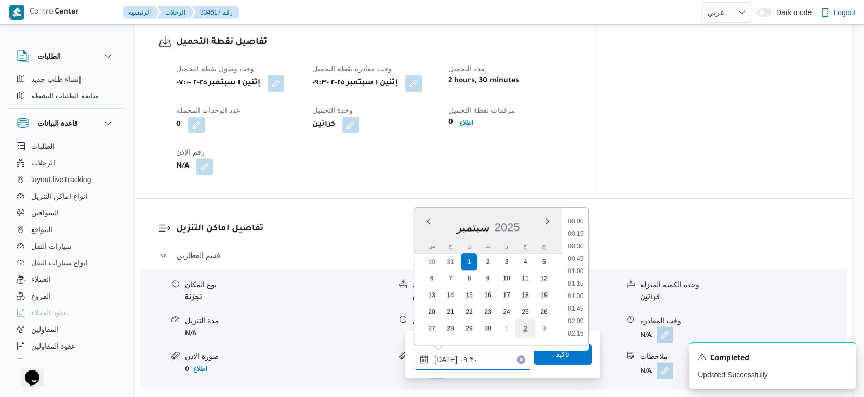
scroll to position [411, 0]
click at [582, 309] on li "10:00" at bounding box center [576, 309] width 24 height 10
type input "[DATE] ١٠:٠٠"
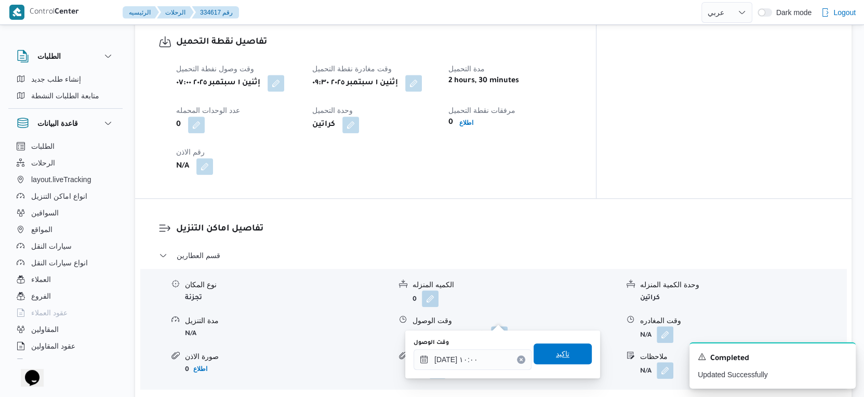
click at [570, 353] on span "تاكيد" at bounding box center [563, 353] width 58 height 21
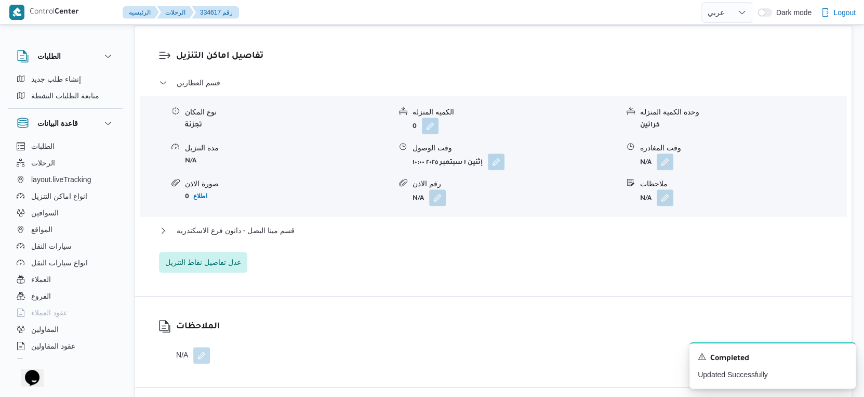
scroll to position [867, 0]
click at [331, 223] on button "قسم مينا البصل - دانون فرع الاسكندريه" at bounding box center [494, 229] width 670 height 12
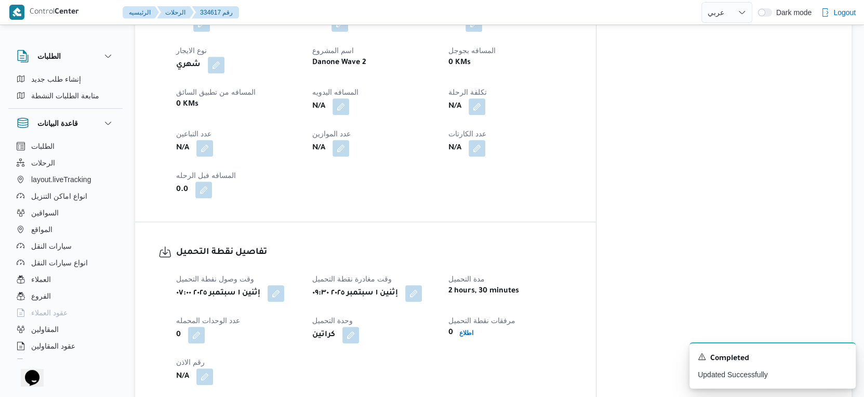
scroll to position [404, 0]
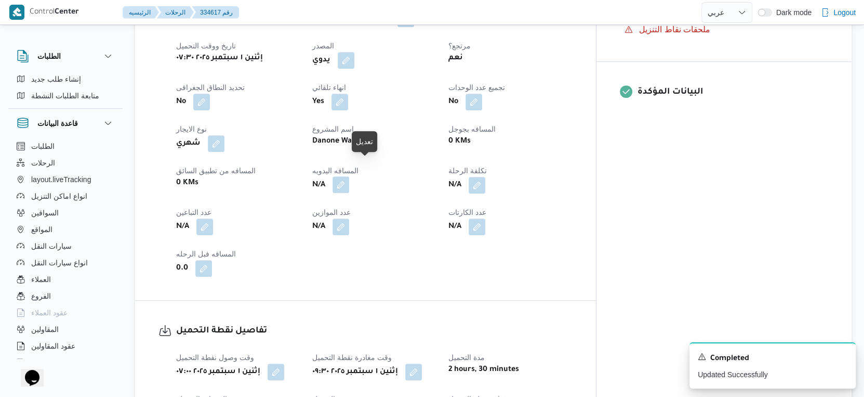
click at [349, 176] on button "button" at bounding box center [341, 184] width 17 height 17
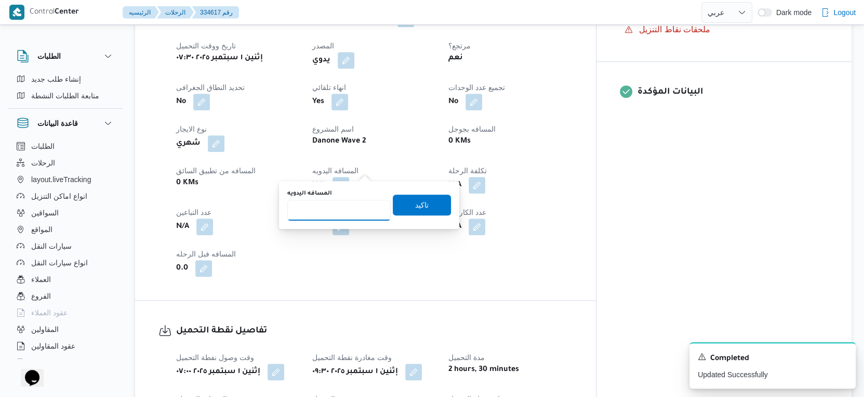
click at [324, 215] on input "المسافه اليدويه" at bounding box center [338, 210] width 103 height 21
type input "25"
click at [427, 200] on span "تاكيد" at bounding box center [422, 204] width 58 height 21
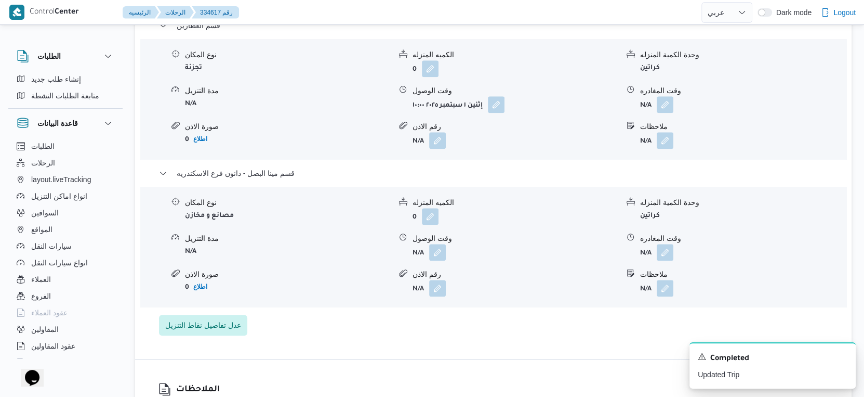
scroll to position [924, 0]
click at [439, 242] on button "button" at bounding box center [437, 250] width 17 height 17
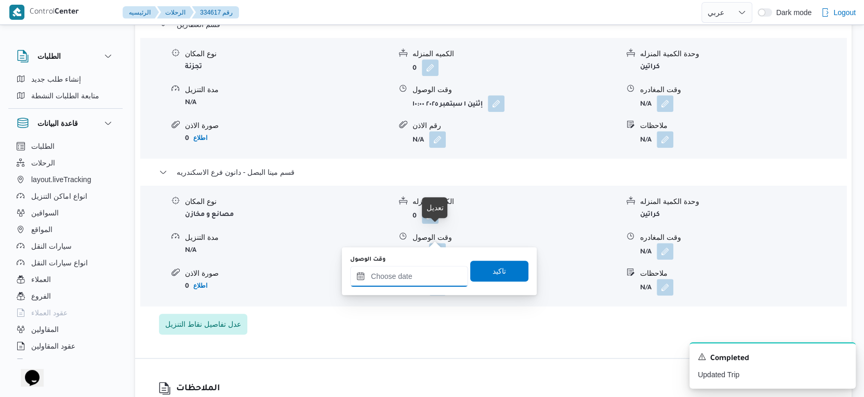
click at [423, 273] on input "وقت الوصول" at bounding box center [409, 276] width 118 height 21
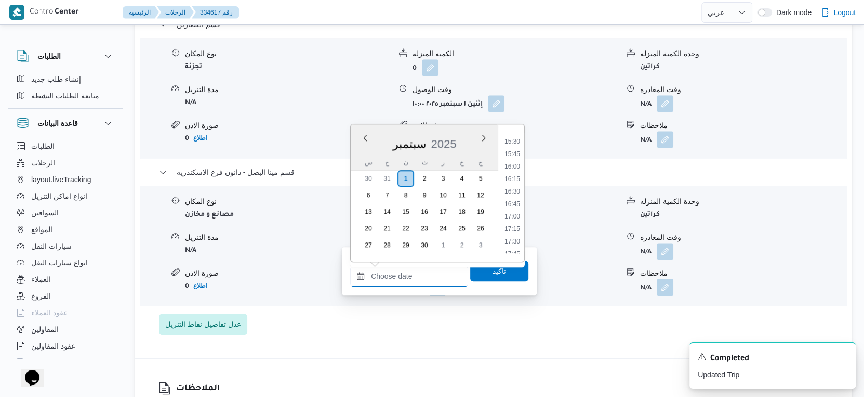
scroll to position [761, 0]
drag, startPoint x: 518, startPoint y: 186, endPoint x: 516, endPoint y: 200, distance: 14.6
click at [518, 186] on li "16:15" at bounding box center [513, 188] width 24 height 10
type input "٠١/٠٩/٢٠٢٥ ١٦:١٥"
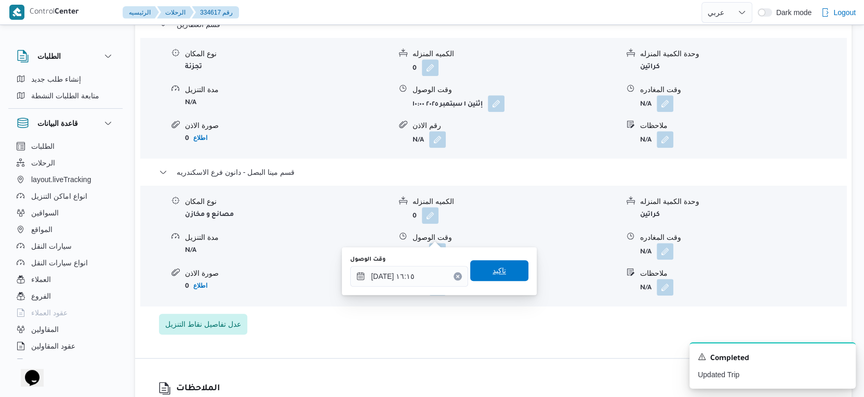
click at [508, 265] on span "تاكيد" at bounding box center [499, 270] width 58 height 21
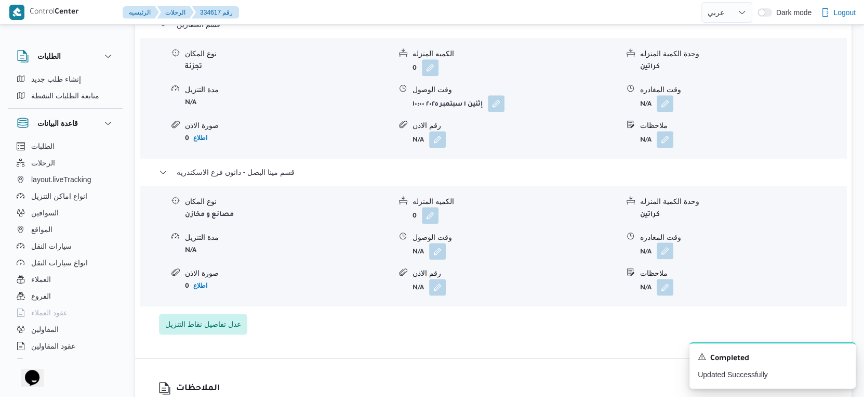
click at [668, 242] on button "button" at bounding box center [665, 250] width 17 height 17
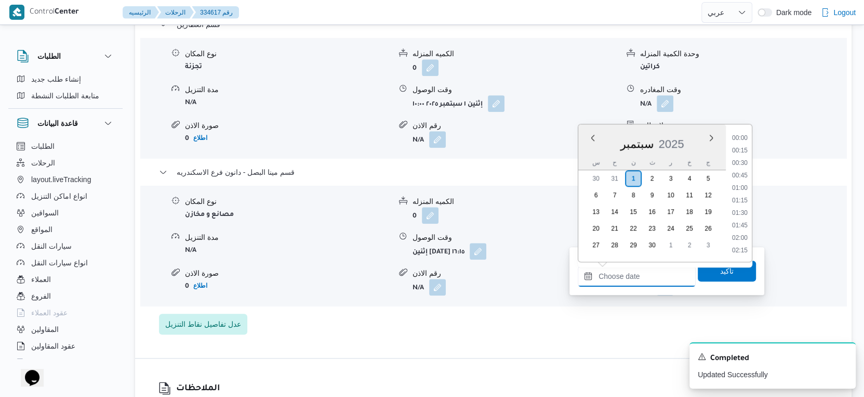
drag, startPoint x: 654, startPoint y: 271, endPoint x: 726, endPoint y: 238, distance: 79.1
click at [654, 271] on input "وقت المغادره" at bounding box center [637, 276] width 118 height 21
click at [743, 144] on li "16:30" at bounding box center [740, 143] width 24 height 10
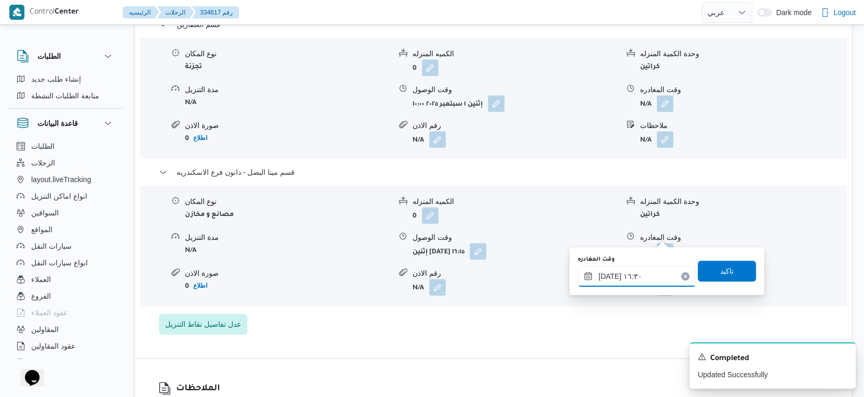
click at [609, 273] on input "٠١/٠٩/٢٠٢٥ ١٦:٣٠" at bounding box center [637, 276] width 118 height 21
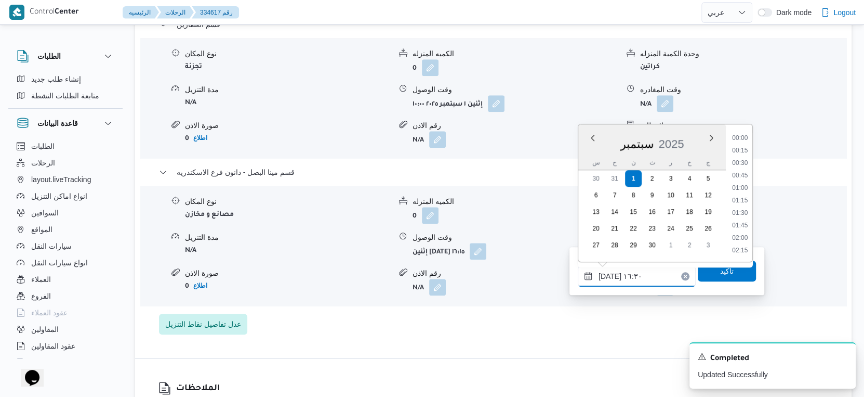
scroll to position [759, 0]
type input "٠١/٠٩/٢٠٢٥ ١٦:٣٥"
click at [720, 270] on span "تاكيد" at bounding box center [727, 270] width 14 height 12
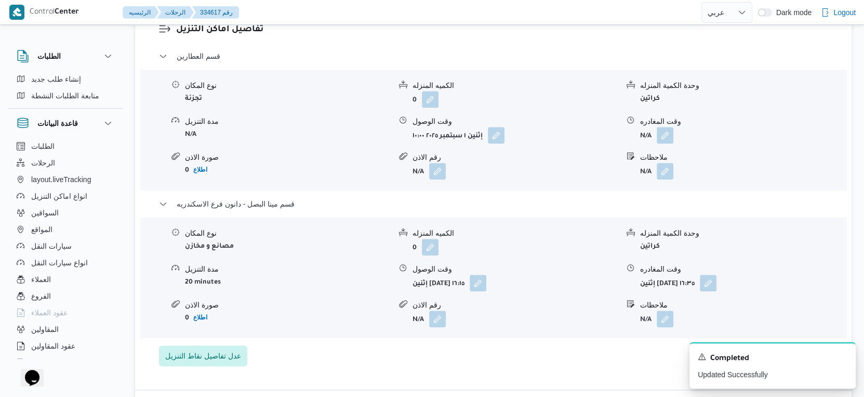
scroll to position [867, 0]
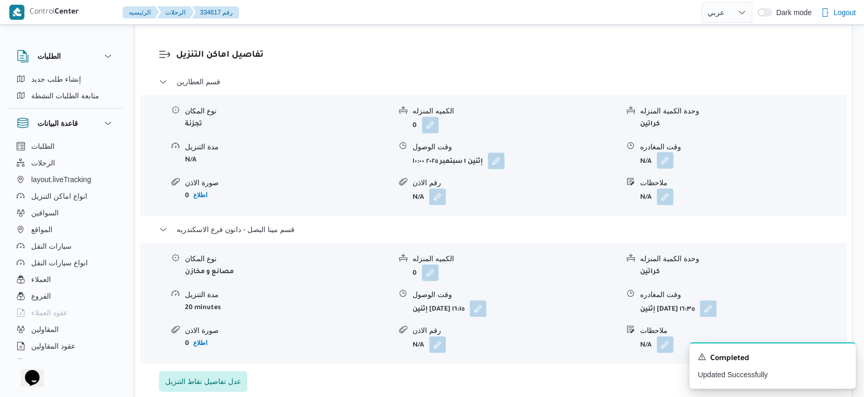
click at [667, 152] on button "button" at bounding box center [665, 160] width 17 height 17
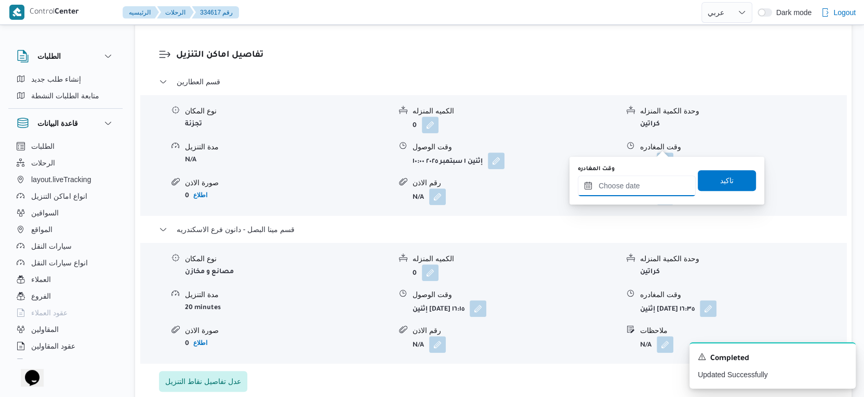
click at [650, 186] on input "وقت المغادره" at bounding box center [637, 185] width 118 height 21
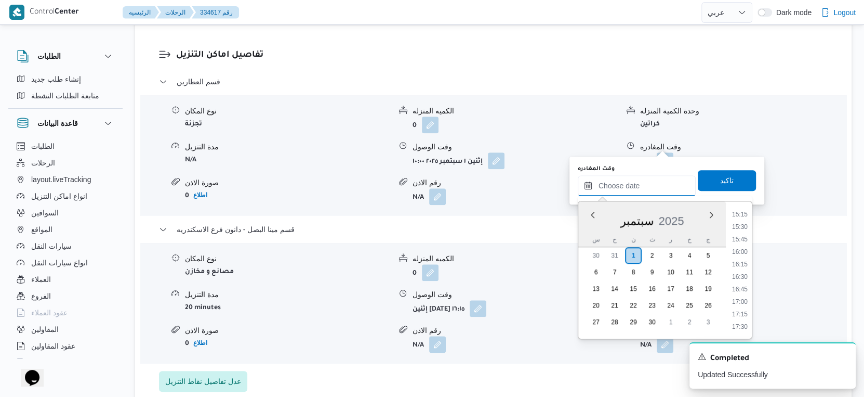
scroll to position [761, 0]
click at [746, 251] on li "16:00" at bounding box center [740, 252] width 24 height 10
type input "٠١/٠٩/٢٠٢٥ ١٦:٠٠"
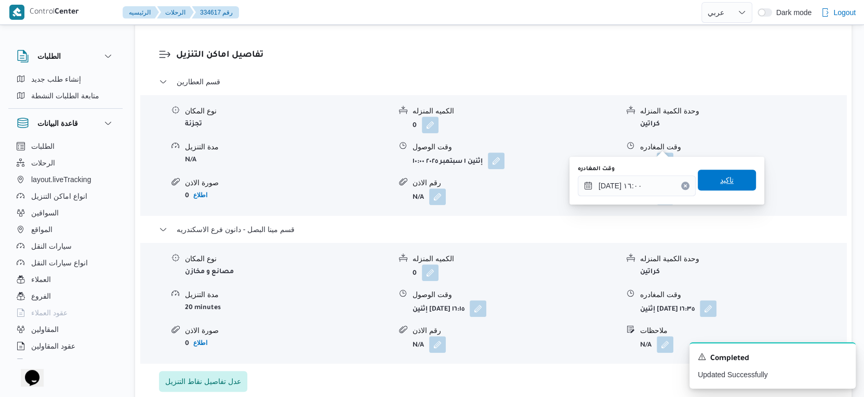
click at [730, 181] on span "تاكيد" at bounding box center [727, 179] width 58 height 21
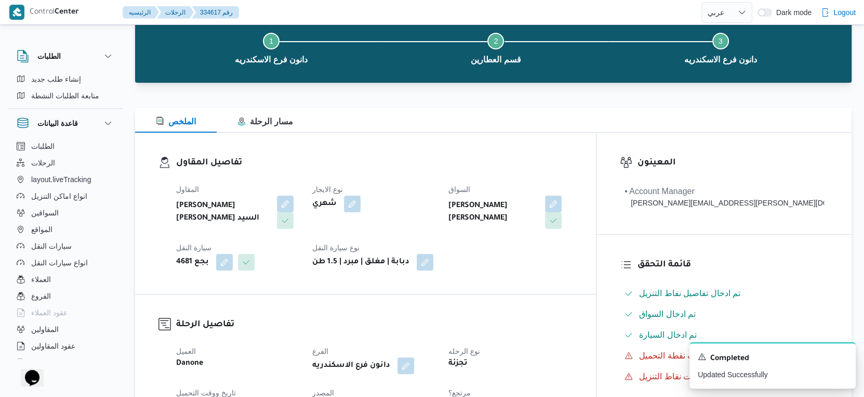
scroll to position [0, 0]
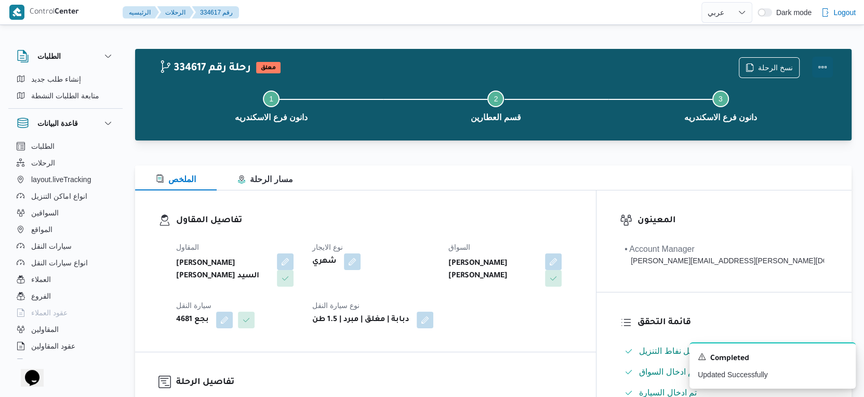
click at [825, 64] on button "Actions" at bounding box center [823, 67] width 21 height 21
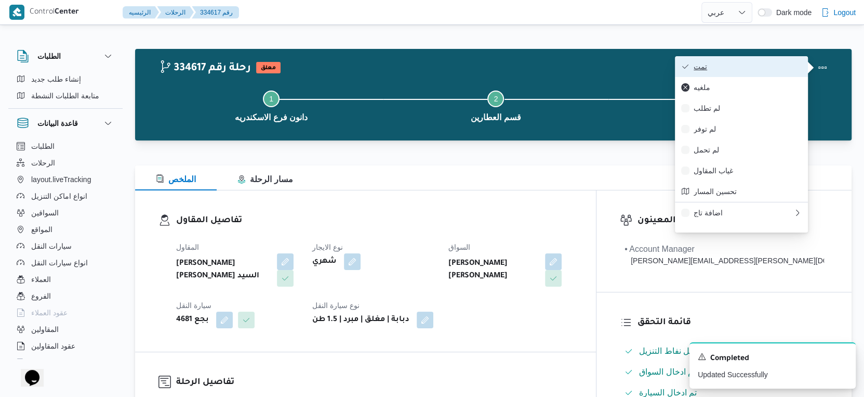
click at [733, 58] on button "تمت" at bounding box center [741, 66] width 133 height 21
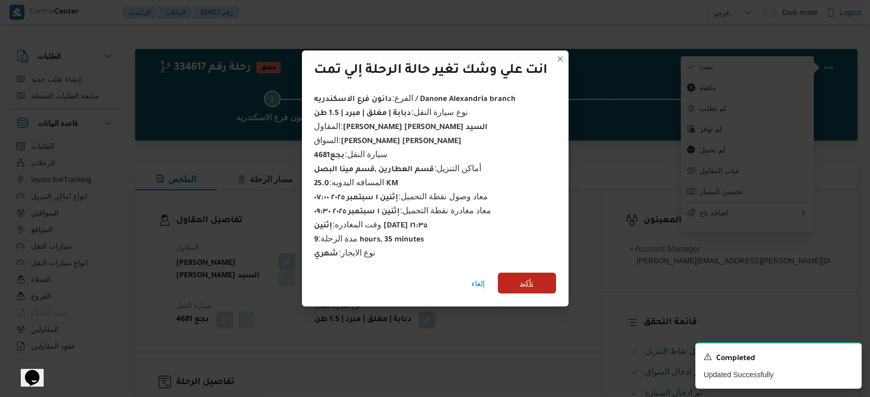
click at [526, 286] on span "تأكيد" at bounding box center [527, 282] width 58 height 21
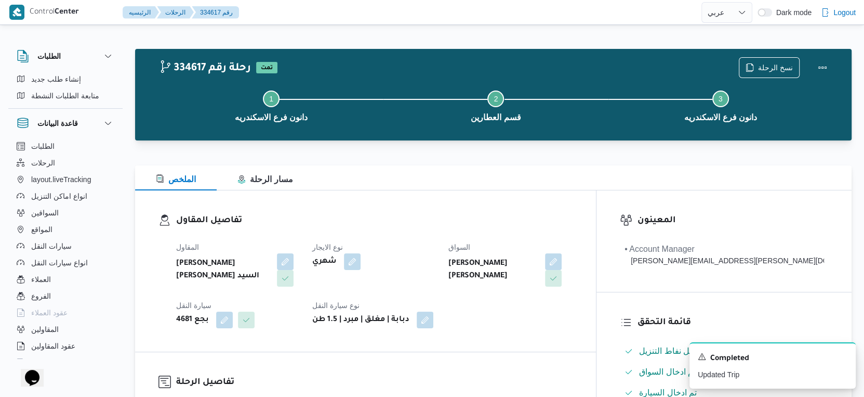
scroll to position [346, 0]
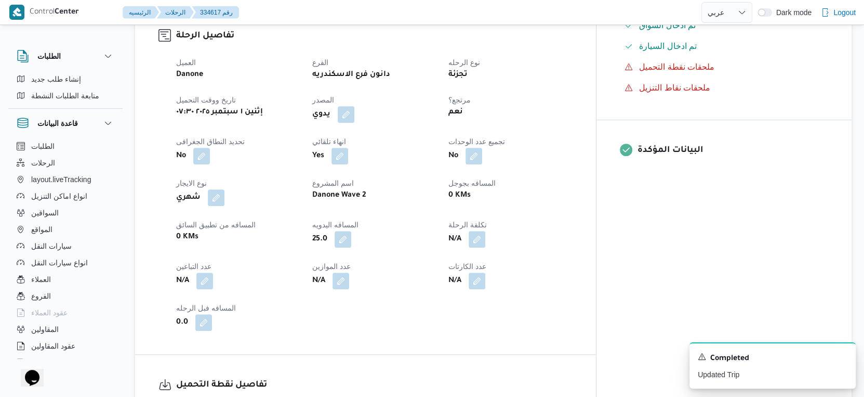
select select "ar"
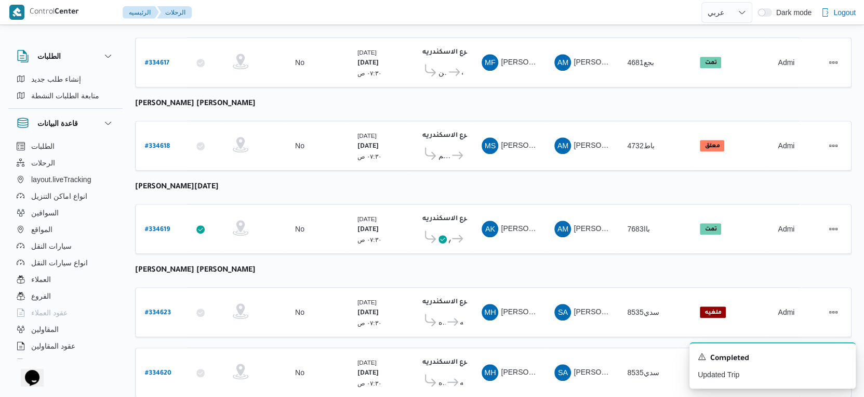
scroll to position [193, 0]
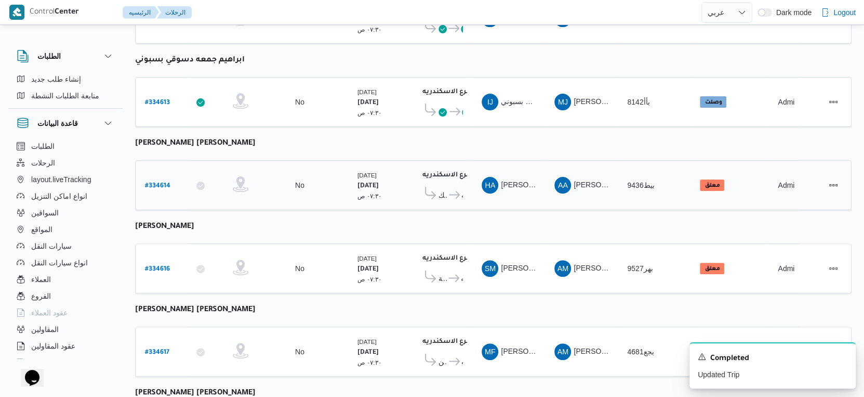
click at [160, 182] on b "# 334614" at bounding box center [157, 185] width 25 height 7
select select "ar"
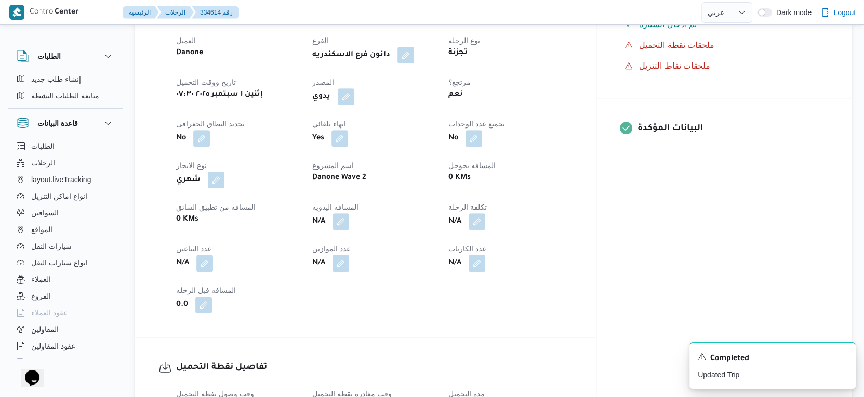
scroll to position [367, 0]
click at [349, 217] on button "button" at bounding box center [341, 222] width 17 height 17
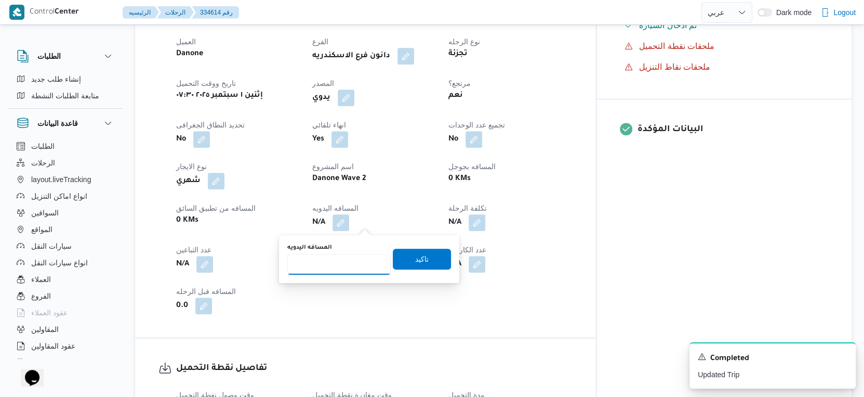
click at [343, 260] on input "المسافه اليدويه" at bounding box center [338, 264] width 103 height 21
type input "11"
click at [422, 255] on span "تاكيد" at bounding box center [422, 258] width 58 height 21
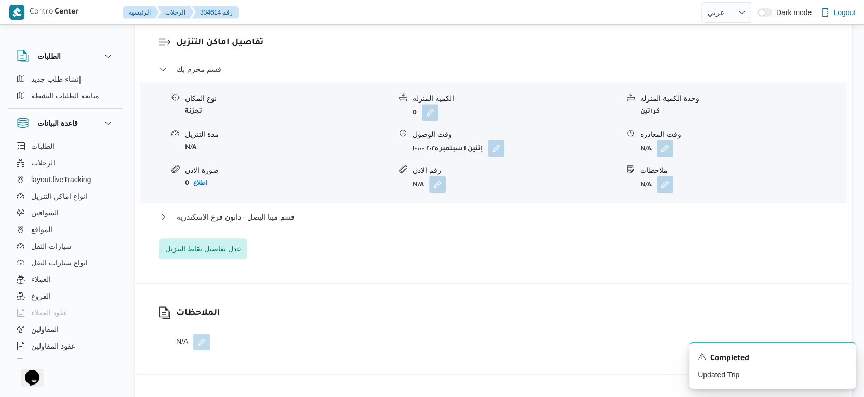
scroll to position [924, 0]
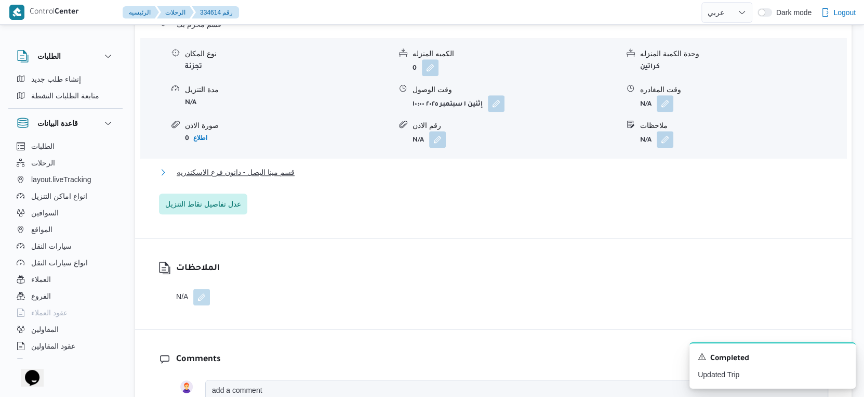
click at [289, 172] on span "قسم مينا البصل - دانون فرع الاسكندريه" at bounding box center [236, 172] width 118 height 12
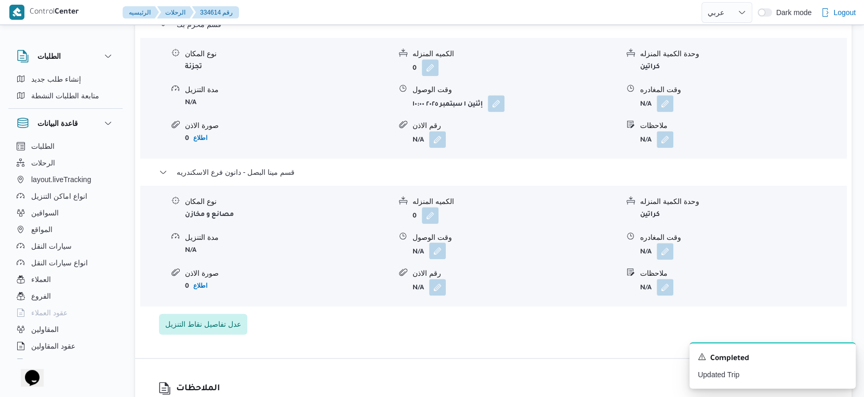
click at [437, 249] on button "button" at bounding box center [437, 250] width 17 height 17
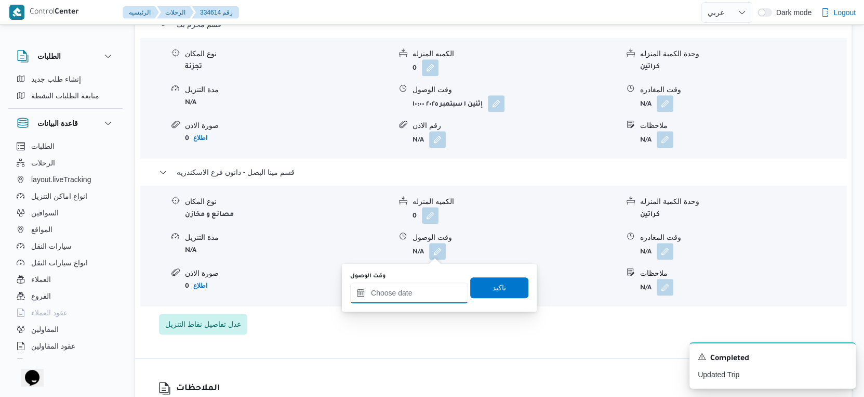
drag, startPoint x: 436, startPoint y: 255, endPoint x: 429, endPoint y: 282, distance: 27.4
click at [426, 282] on input "وقت الوصول" at bounding box center [409, 292] width 118 height 21
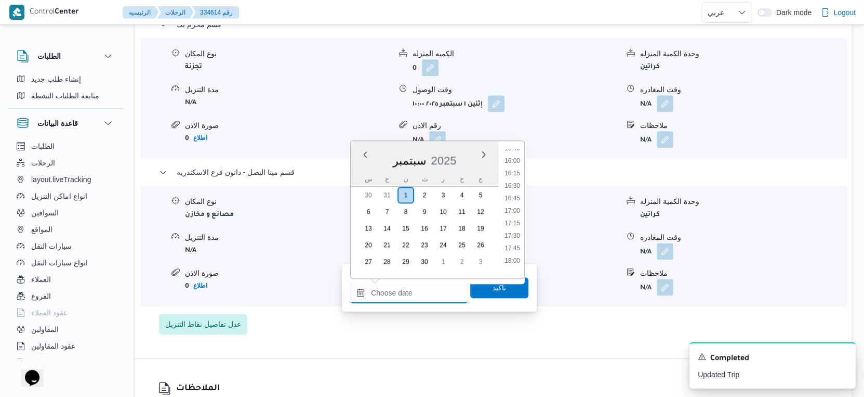
scroll to position [773, 0]
click at [519, 178] on li "16:00" at bounding box center [513, 180] width 24 height 10
type input "٠١/٠٩/٢٠٢٥ ١٦:٠٠"
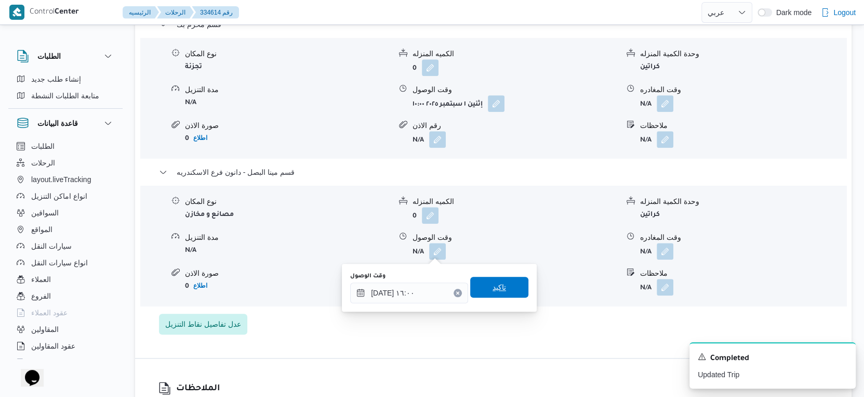
click at [504, 288] on span "تاكيد" at bounding box center [499, 287] width 58 height 21
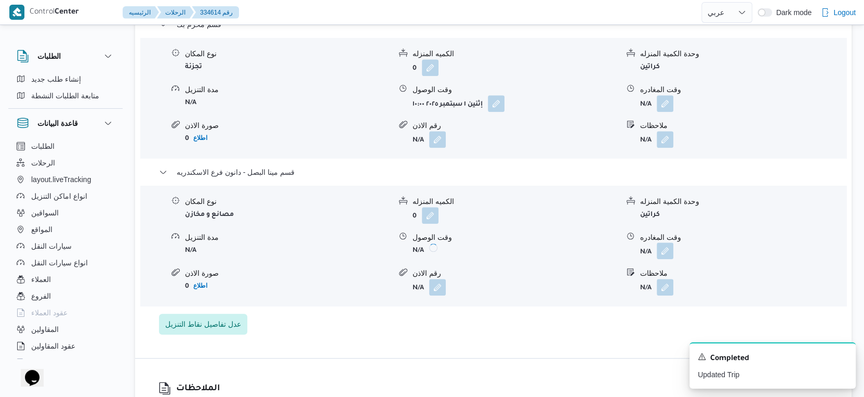
click at [667, 251] on button "button" at bounding box center [665, 250] width 17 height 17
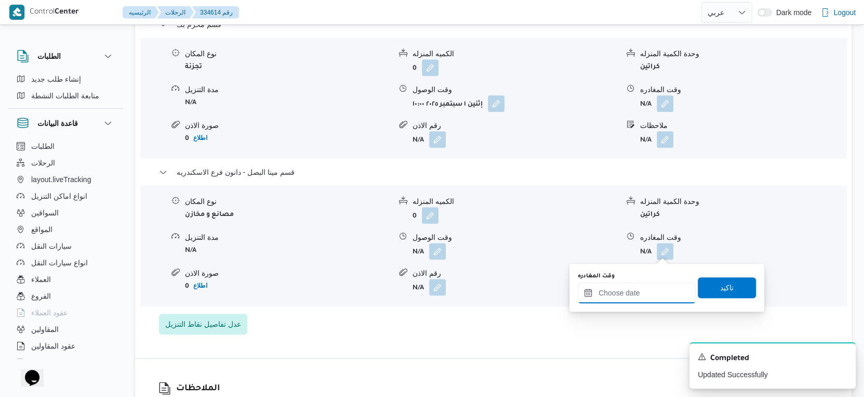
drag, startPoint x: 646, startPoint y: 291, endPoint x: 659, endPoint y: 285, distance: 13.7
click at [646, 291] on input "وقت المغادره" at bounding box center [637, 292] width 118 height 21
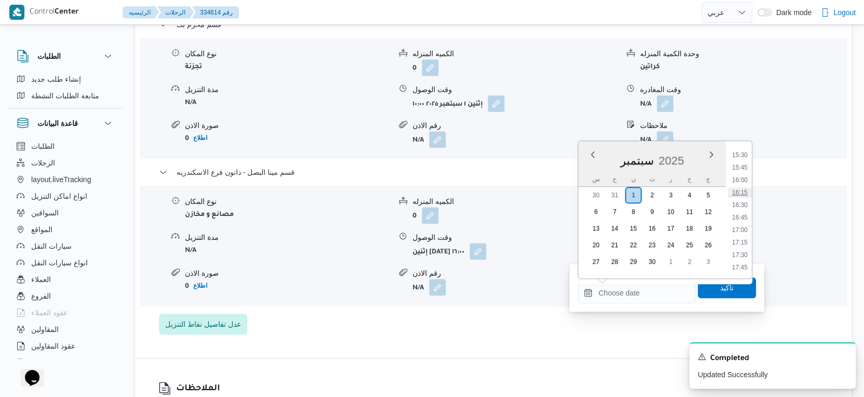
click at [743, 188] on li "16:15" at bounding box center [740, 192] width 24 height 10
type input "[DATE] ١٦:١٥"
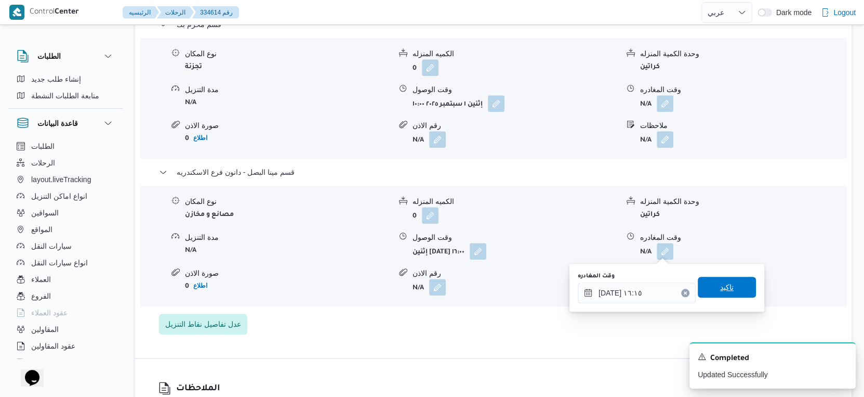
click at [729, 284] on span "تاكيد" at bounding box center [727, 287] width 58 height 21
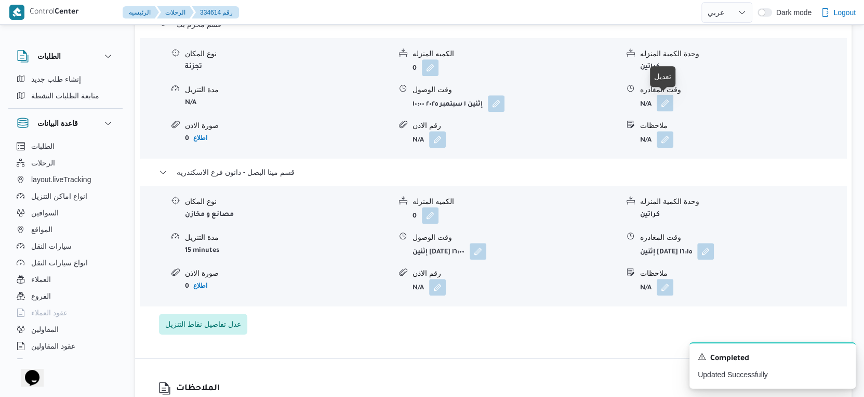
click at [669, 104] on button "button" at bounding box center [665, 103] width 17 height 17
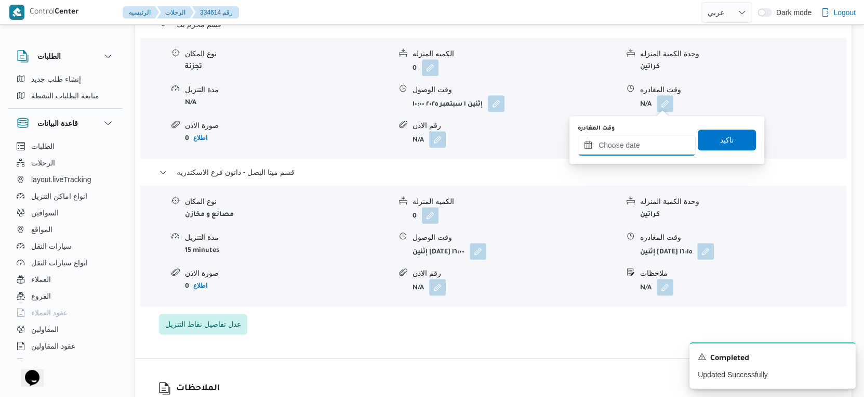
click at [637, 153] on input "وقت المغادره" at bounding box center [637, 145] width 118 height 21
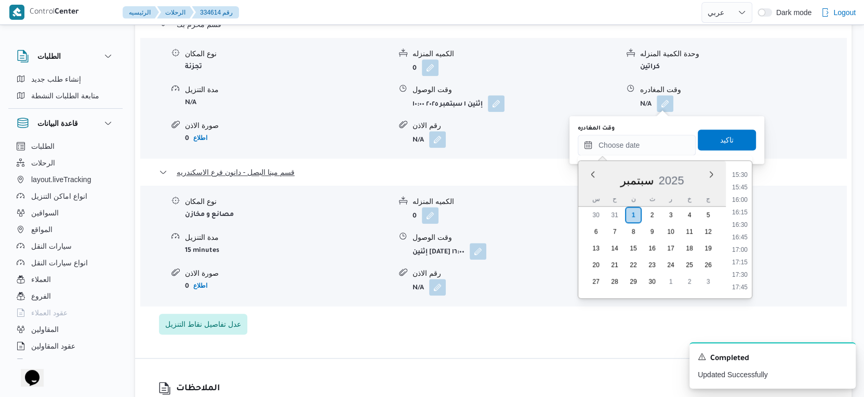
drag, startPoint x: 740, startPoint y: 186, endPoint x: 740, endPoint y: 171, distance: 15.6
click at [740, 186] on li "15:45" at bounding box center [740, 187] width 24 height 10
type input "٠١/٠٩/٢٠٢٥ ١٥:٤٥"
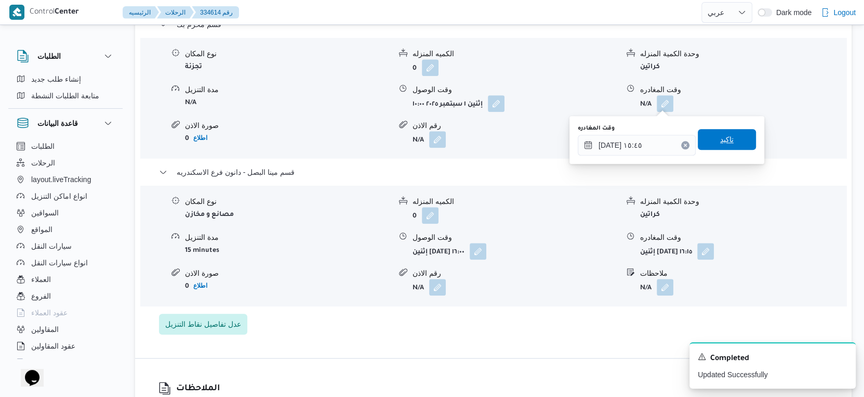
click at [736, 137] on span "تاكيد" at bounding box center [727, 139] width 58 height 21
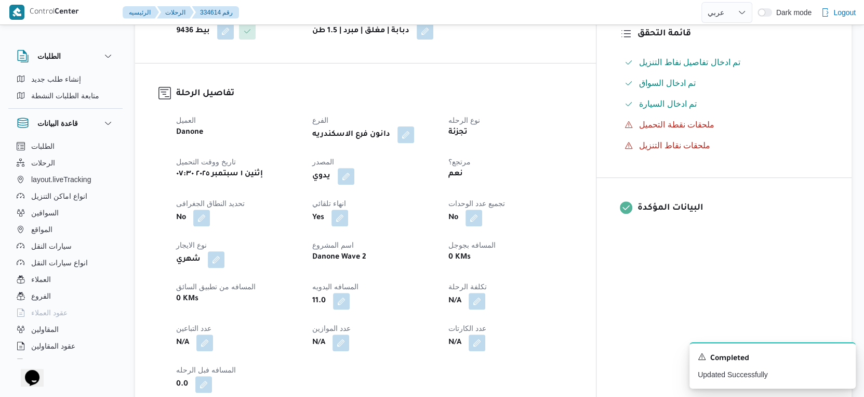
scroll to position [0, 0]
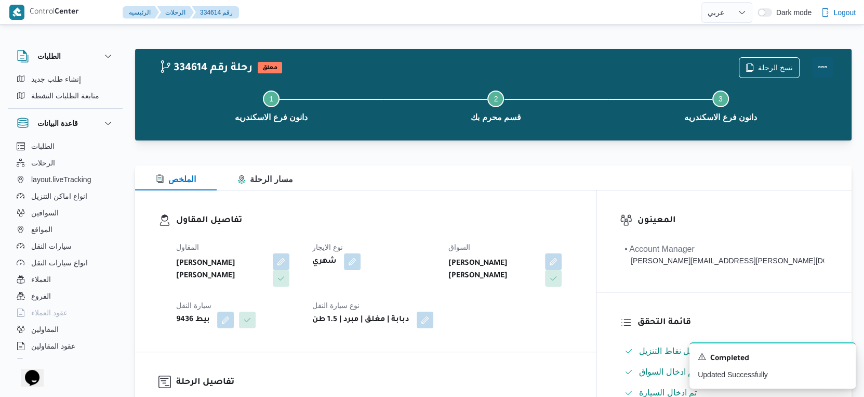
click at [827, 69] on button "Actions" at bounding box center [823, 67] width 21 height 21
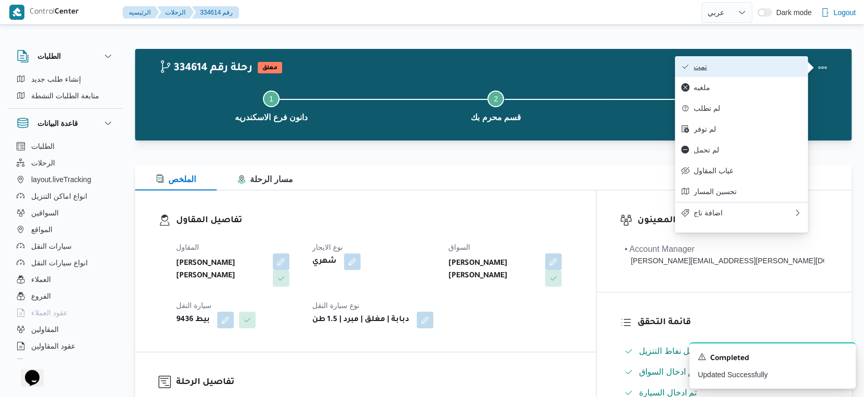
click at [759, 69] on span "تمت" at bounding box center [748, 66] width 108 height 8
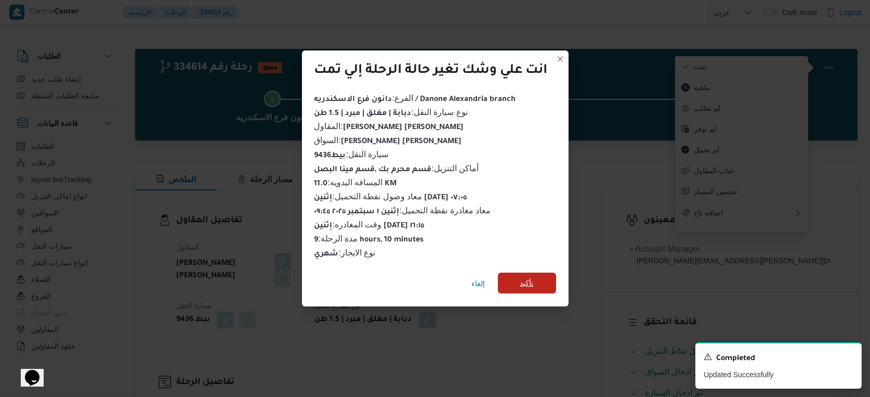
click at [546, 275] on span "تأكيد" at bounding box center [527, 282] width 58 height 21
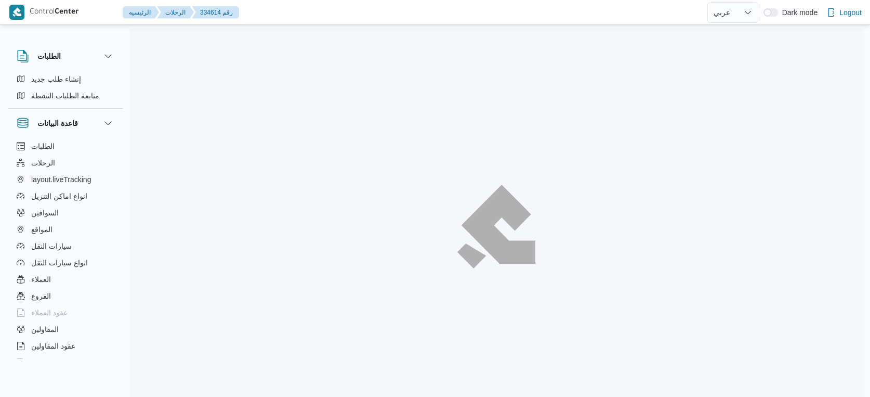
select select "ar"
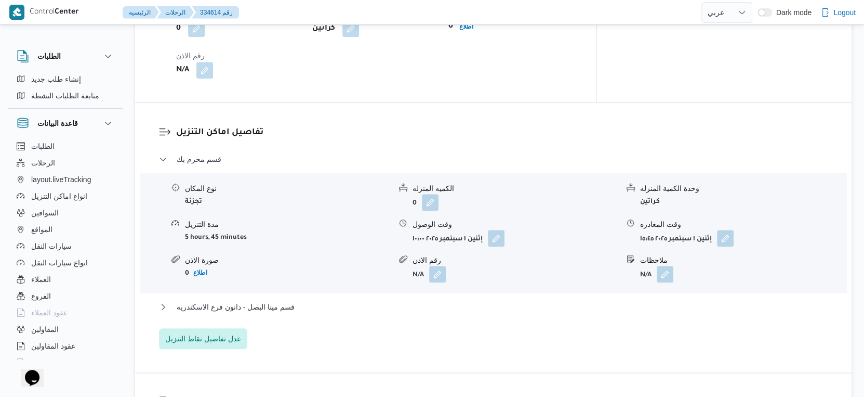
scroll to position [924, 0]
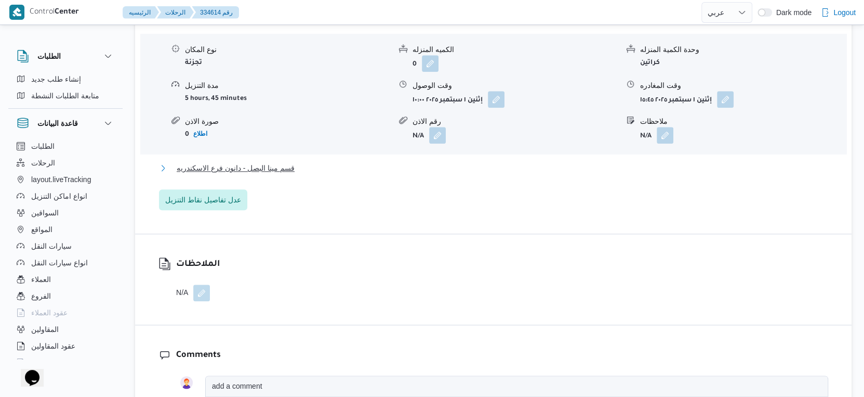
click at [296, 172] on button "قسم مينا البصل - دانون فرع الاسكندريه" at bounding box center [494, 168] width 670 height 12
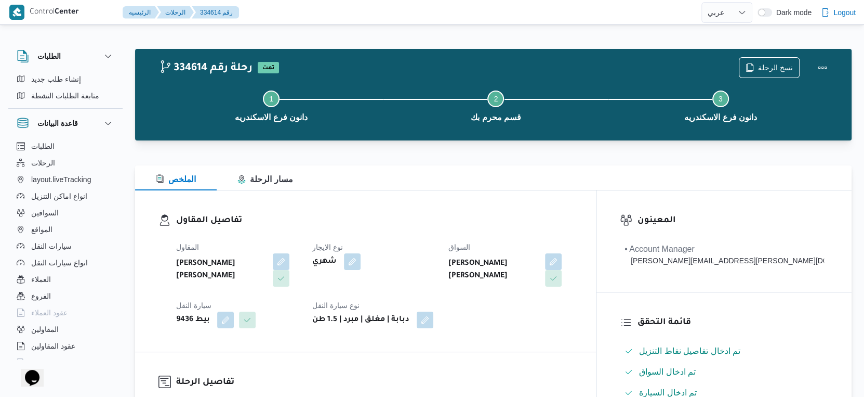
scroll to position [404, 0]
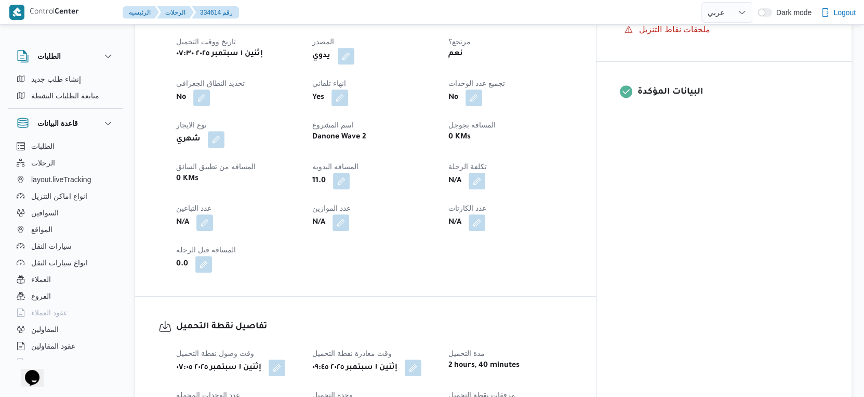
select select "ar"
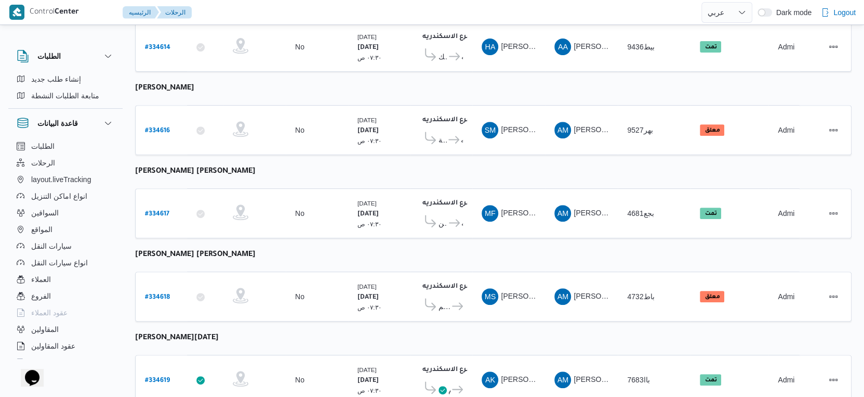
scroll to position [330, 0]
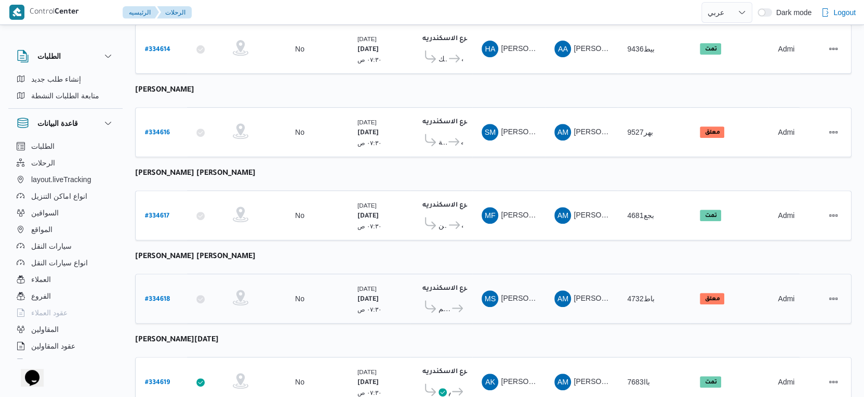
click at [159, 296] on b "# 334618" at bounding box center [157, 299] width 25 height 7
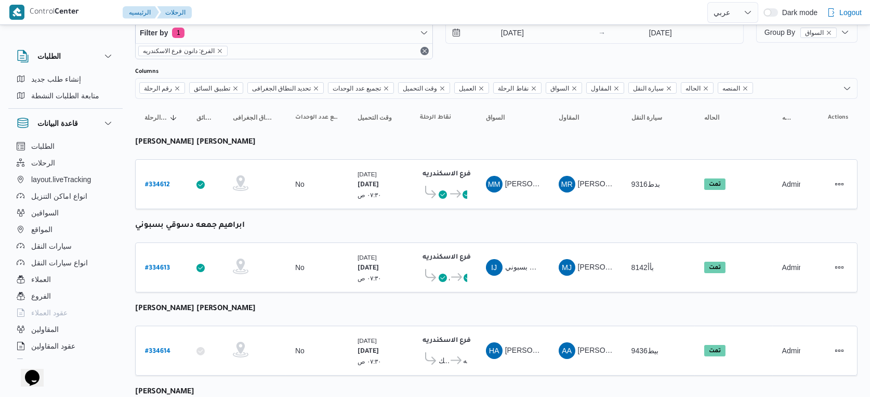
select select "ar"
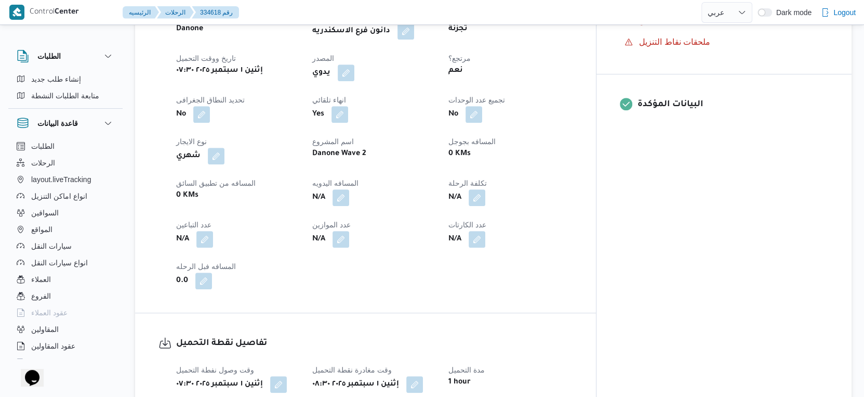
scroll to position [404, 0]
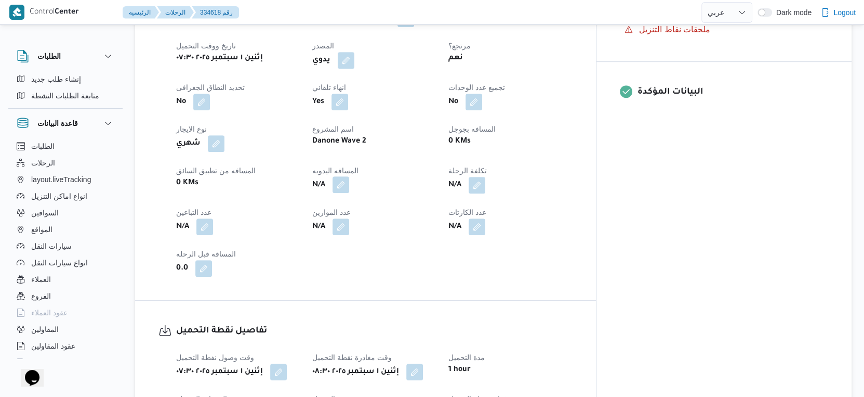
click at [349, 185] on button "button" at bounding box center [341, 184] width 17 height 17
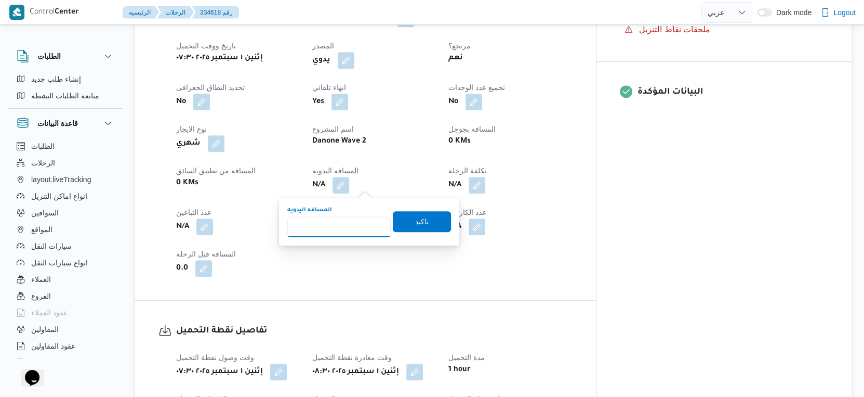
click at [345, 219] on input "المسافه اليدويه" at bounding box center [338, 226] width 103 height 21
type input "35"
click at [430, 218] on span "تاكيد" at bounding box center [422, 221] width 58 height 21
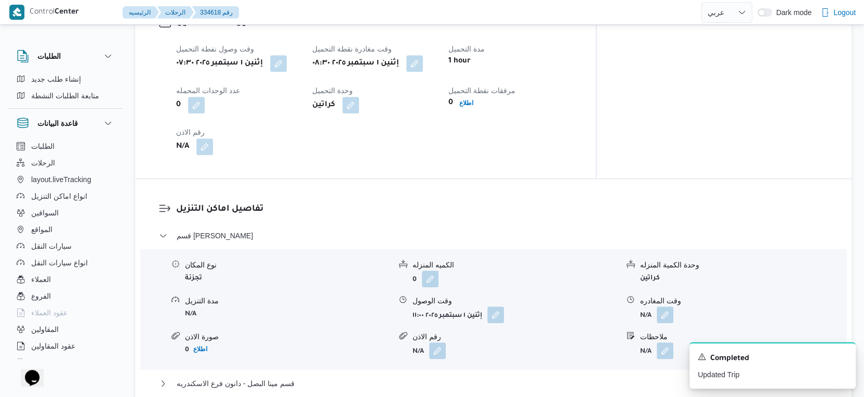
scroll to position [693, 0]
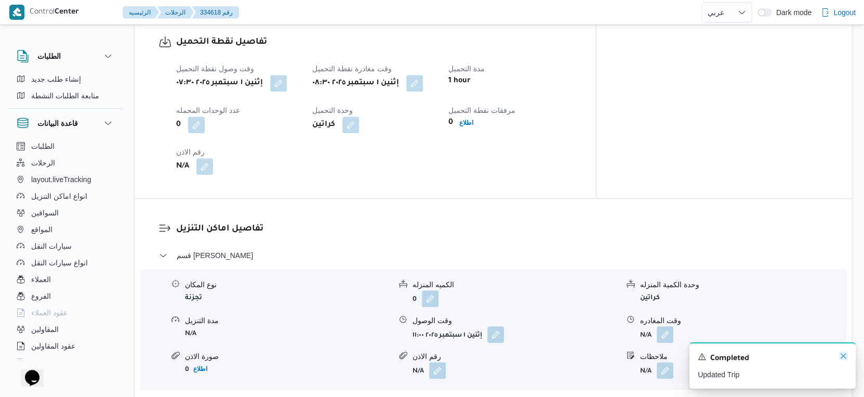
click at [843, 356] on icon "Dismiss toast" at bounding box center [844, 355] width 8 height 8
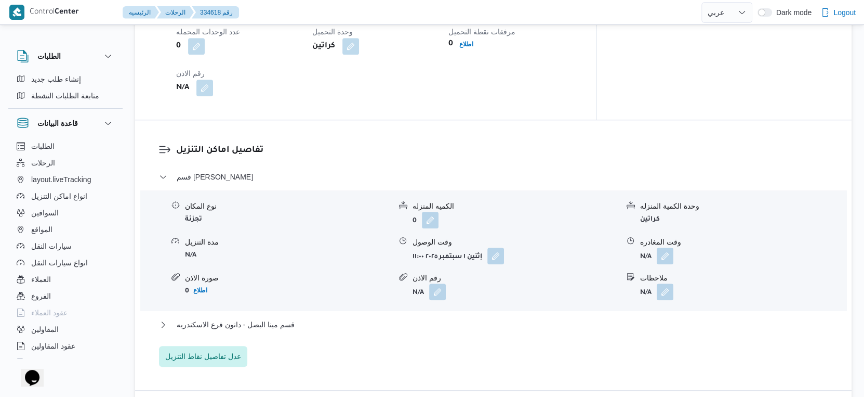
scroll to position [867, 0]
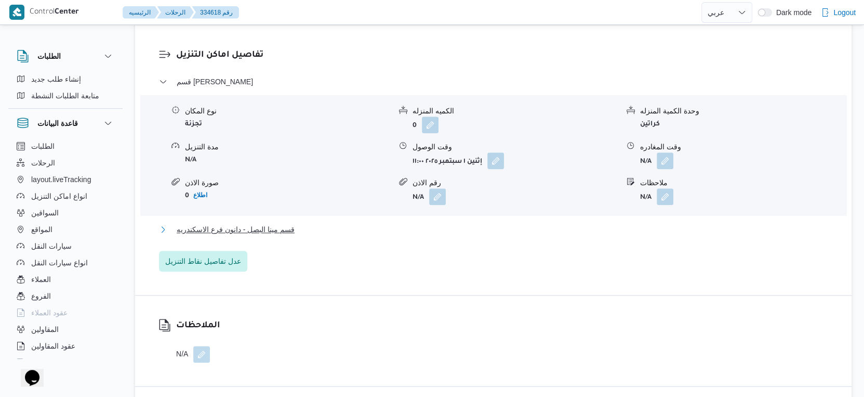
click at [285, 231] on span "قسم مينا البصل - دانون فرع الاسكندريه" at bounding box center [236, 229] width 118 height 12
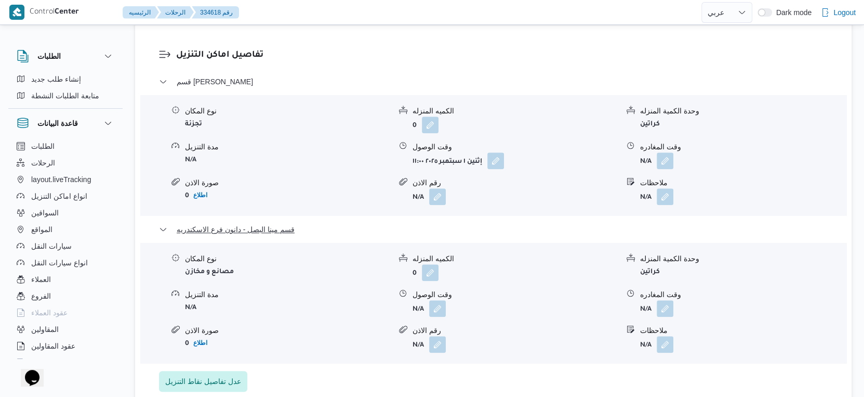
scroll to position [693, 0]
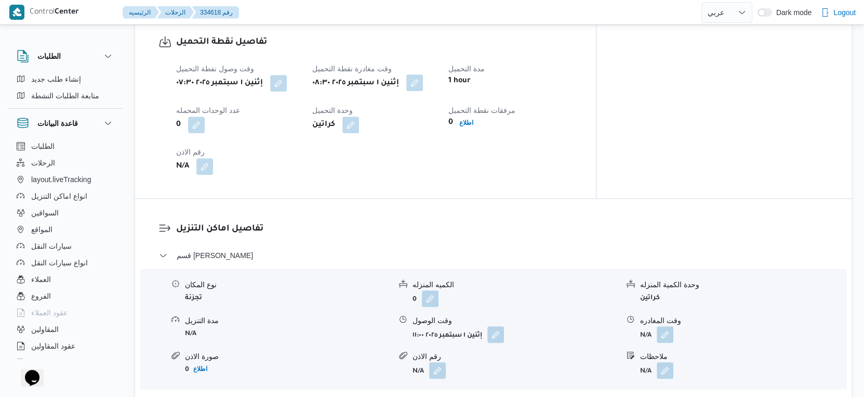
click at [423, 81] on button "button" at bounding box center [415, 82] width 17 height 17
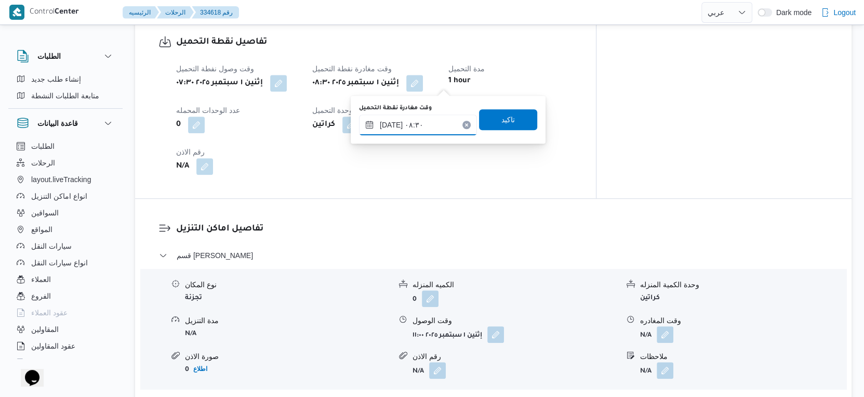
click at [423, 126] on input "٠١/٠٩/٢٠٢٥ ٠٨:٣٠" at bounding box center [418, 124] width 118 height 21
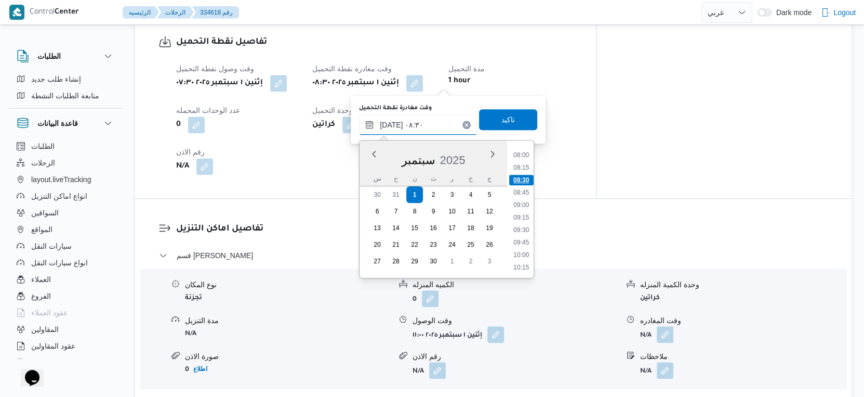
scroll to position [418, 0]
click at [523, 231] on li "10:00" at bounding box center [522, 234] width 24 height 10
type input "٠١/٠٩/٢٠٢٥ ١٠:٠٠"
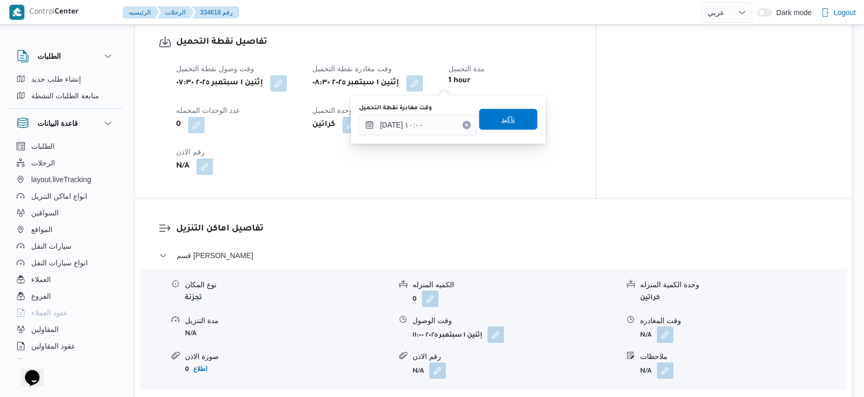
click at [507, 117] on span "تاكيد" at bounding box center [508, 119] width 58 height 21
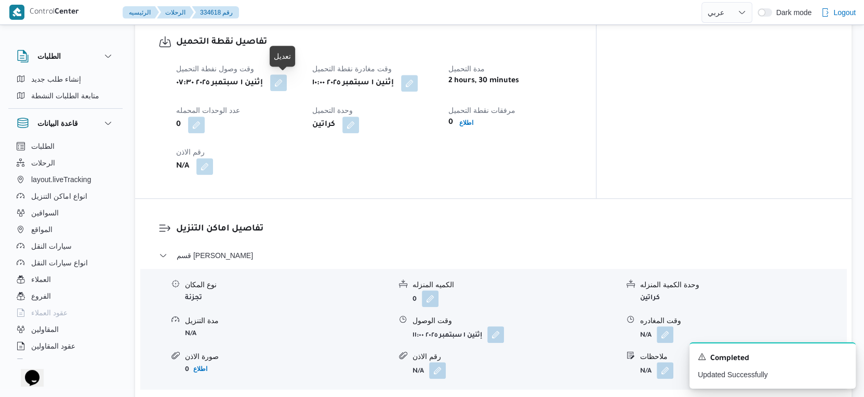
click at [285, 76] on button "button" at bounding box center [278, 82] width 17 height 17
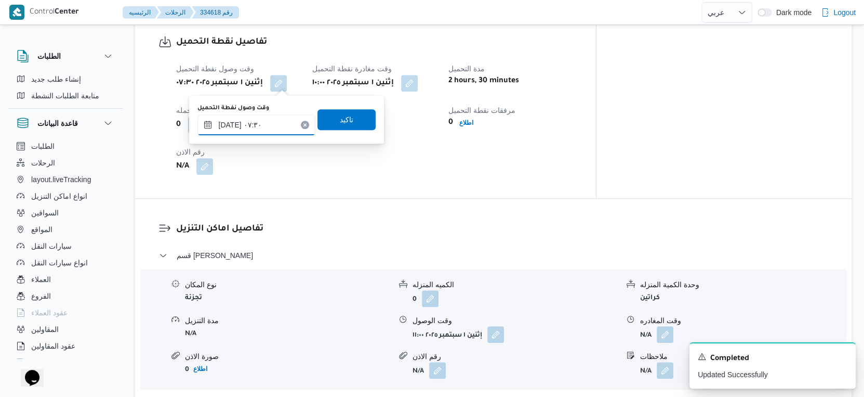
click at [232, 124] on input "٠١/٠٩/٢٠٢٥ ٠٧:٣٠" at bounding box center [257, 124] width 118 height 21
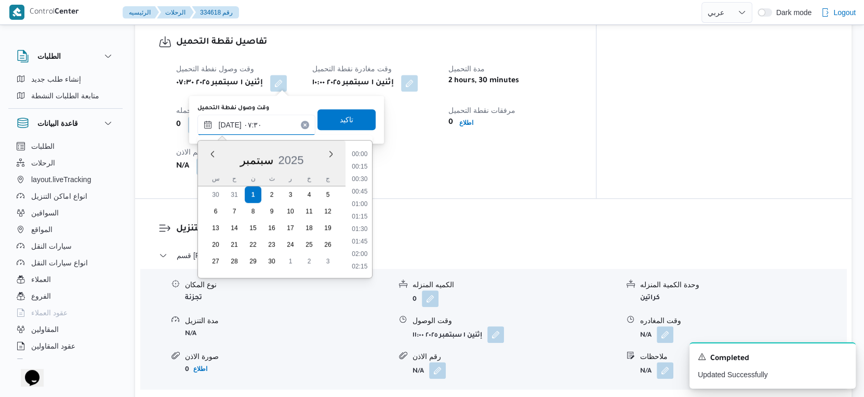
click at [232, 124] on input "٠١/٠٩/٢٠٢٥ ٠٧:٣٠" at bounding box center [257, 124] width 118 height 21
type input "٠١/٠٩/٢٠٢٥ ٠٧:٣٥"
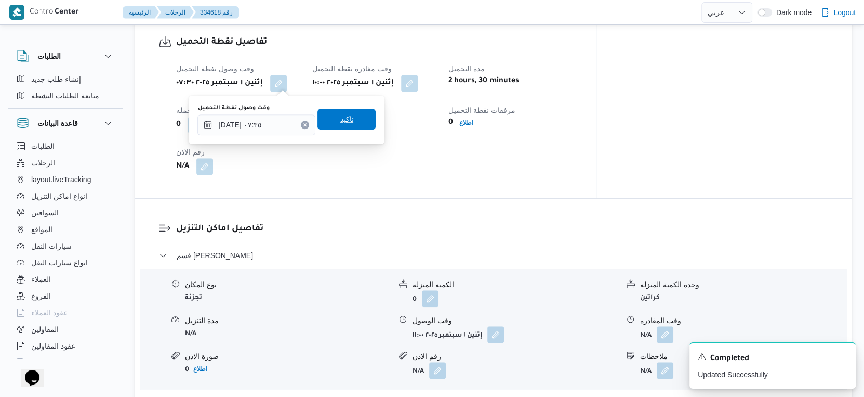
click at [340, 119] on span "تاكيد" at bounding box center [347, 119] width 14 height 12
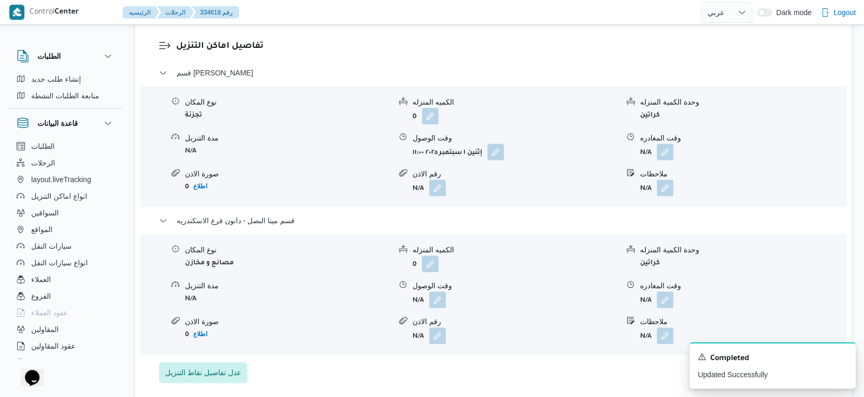
scroll to position [924, 0]
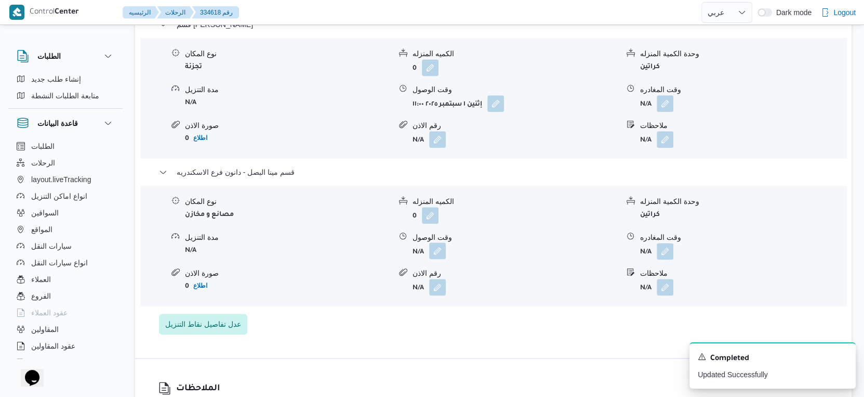
click at [440, 250] on button "button" at bounding box center [437, 250] width 17 height 17
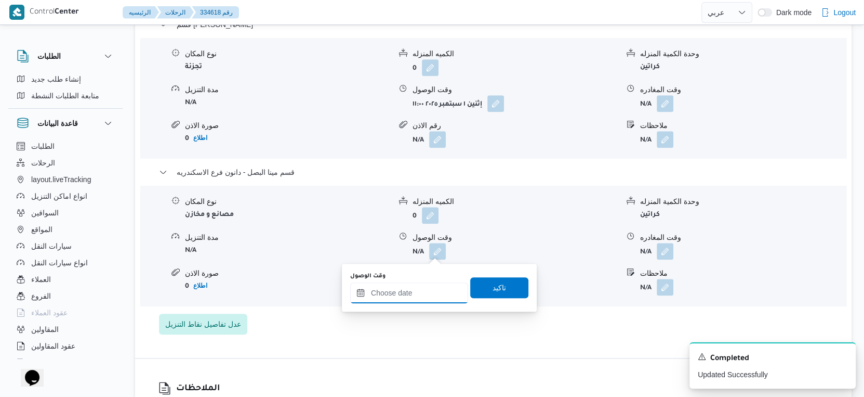
click at [423, 283] on input "وقت الوصول" at bounding box center [409, 292] width 118 height 21
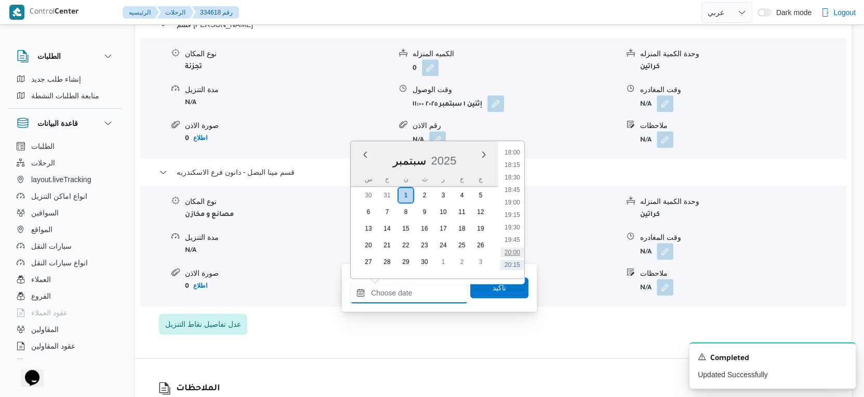
scroll to position [831, 0]
click at [517, 218] on li "18:00" at bounding box center [513, 222] width 24 height 10
type input "٠١/٠٩/٢٠٢٥ ١٨:٠٠"
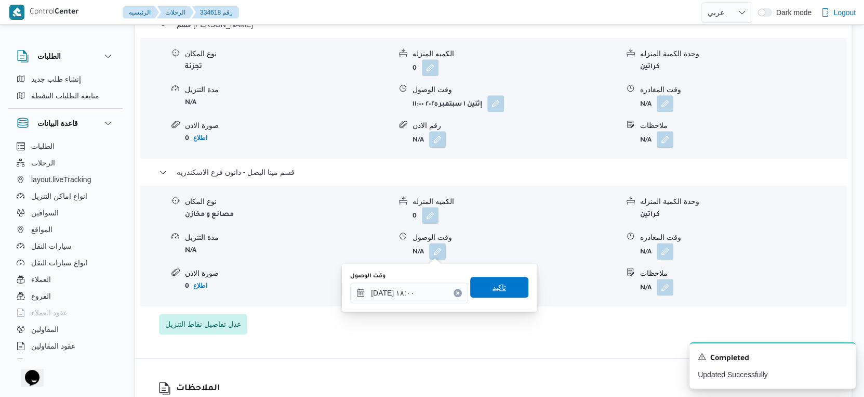
click at [502, 287] on span "تاكيد" at bounding box center [499, 287] width 58 height 21
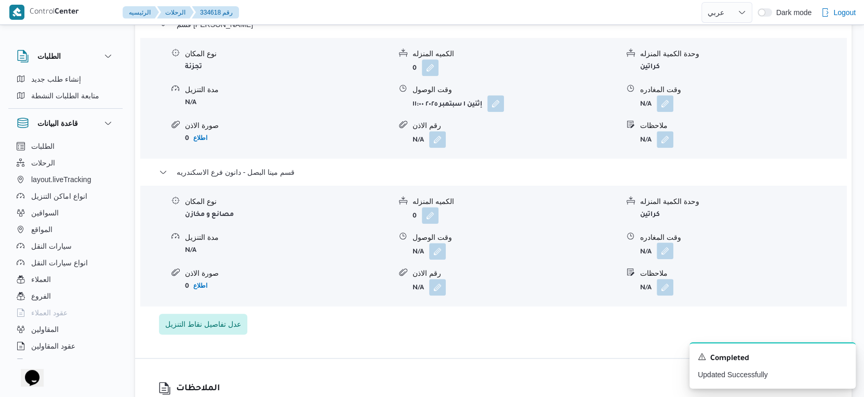
click at [668, 245] on button "button" at bounding box center [665, 250] width 17 height 17
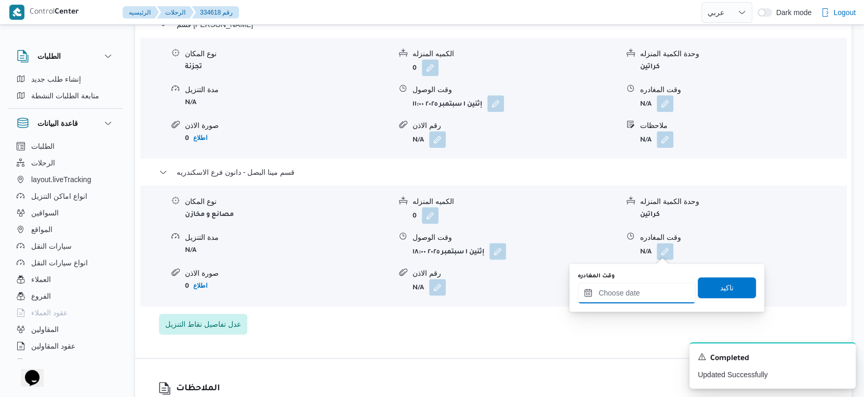
drag, startPoint x: 665, startPoint y: 252, endPoint x: 670, endPoint y: 284, distance: 32.0
click at [648, 291] on input "وقت المغادره" at bounding box center [637, 292] width 118 height 21
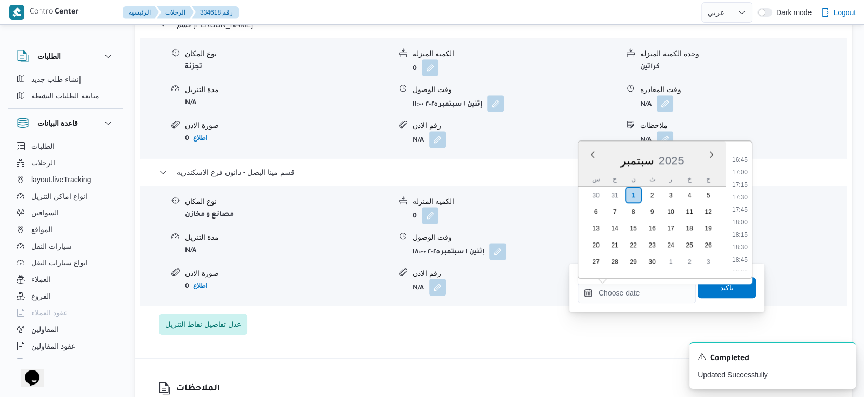
drag, startPoint x: 744, startPoint y: 243, endPoint x: 744, endPoint y: 268, distance: 25.5
click at [744, 243] on li "18:30" at bounding box center [740, 247] width 24 height 10
type input "٠١/٠٩/٢٠٢٥ ١٨:٣٠"
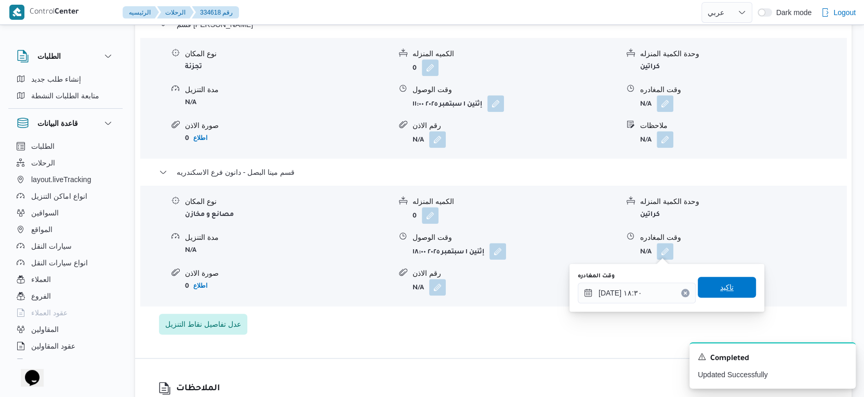
click at [743, 283] on span "تاكيد" at bounding box center [727, 287] width 58 height 21
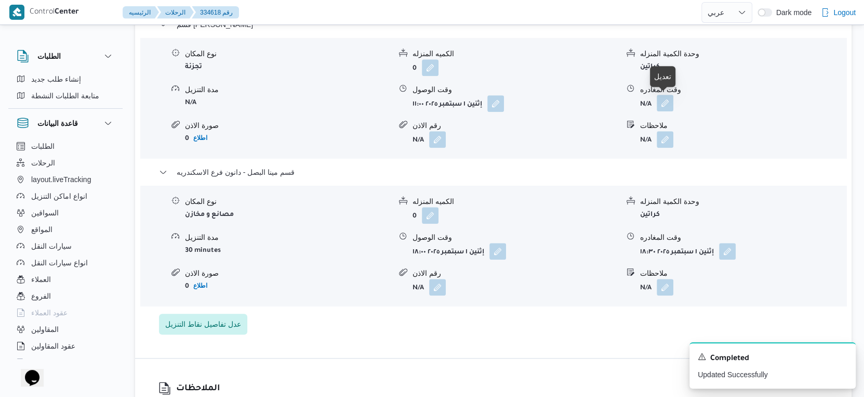
click at [667, 104] on button "button" at bounding box center [665, 103] width 17 height 17
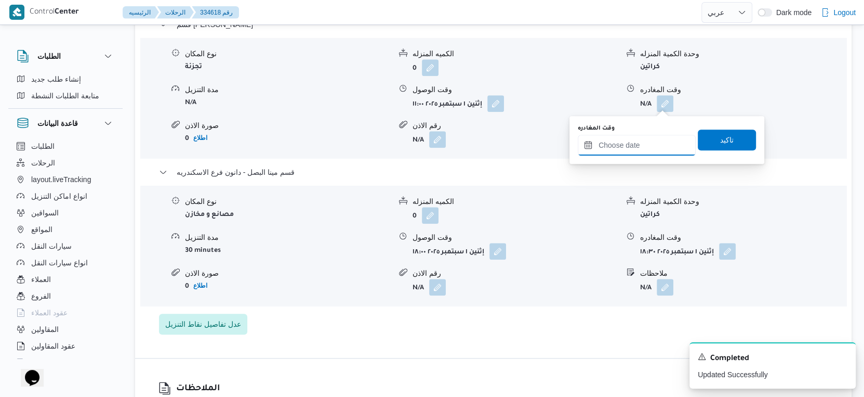
click at [641, 146] on input "وقت المغادره" at bounding box center [637, 145] width 118 height 21
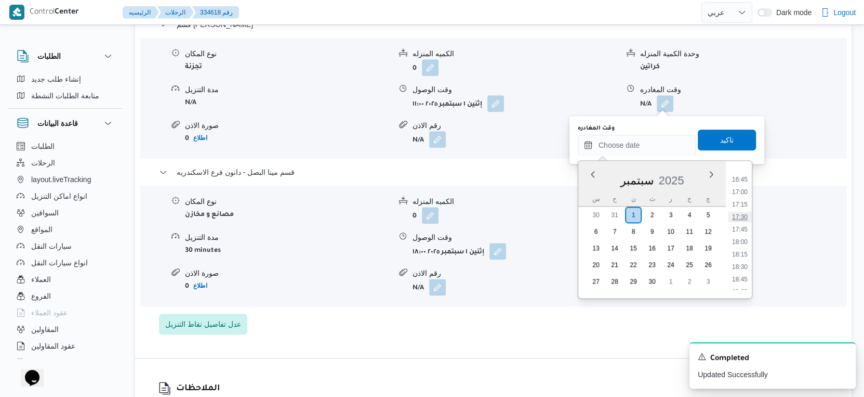
click at [740, 215] on li "17:30" at bounding box center [740, 217] width 24 height 10
type input "٠١/٠٩/٢٠٢٥ ١٧:٣٠"
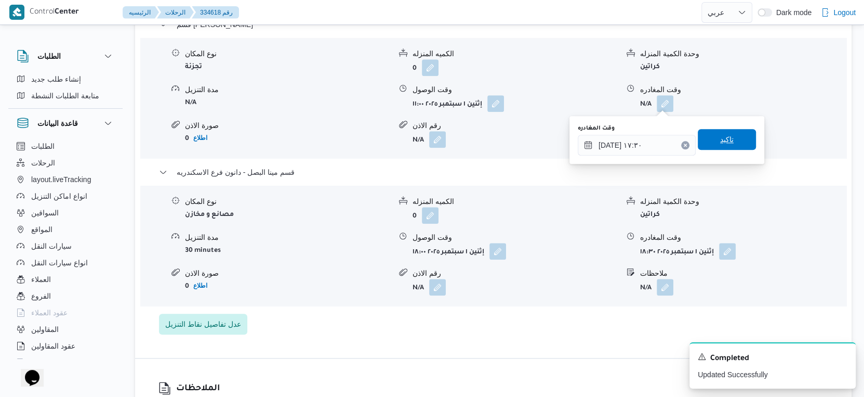
click at [724, 134] on span "تاكيد" at bounding box center [727, 139] width 14 height 12
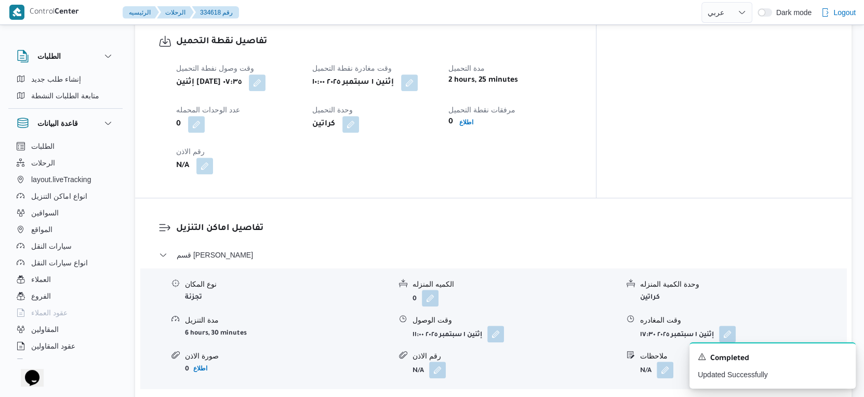
scroll to position [693, 0]
click at [500, 333] on button "button" at bounding box center [496, 333] width 17 height 17
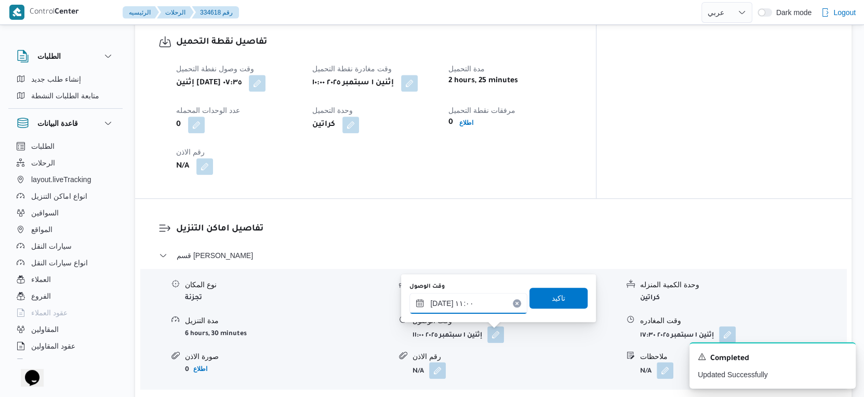
click at [466, 298] on input "٠١/٠٩/٢٠٢٥ ١١:٠٠" at bounding box center [469, 303] width 118 height 21
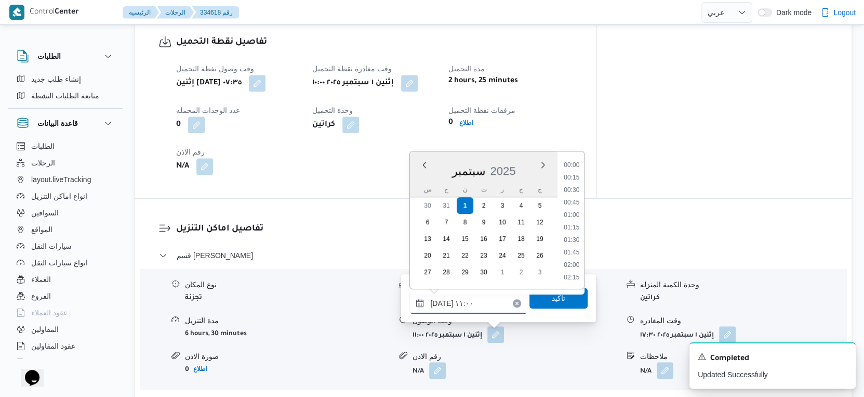
scroll to position [485, 0]
click at [574, 201] on li "10:30" at bounding box center [572, 204] width 24 height 10
type input "٠١/٠٩/٢٠٢٥ ١٠:٣٠"
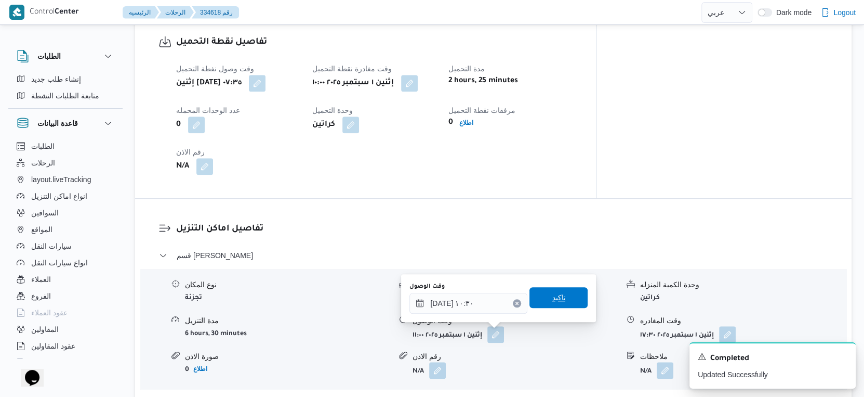
click at [561, 289] on span "تاكيد" at bounding box center [559, 297] width 58 height 21
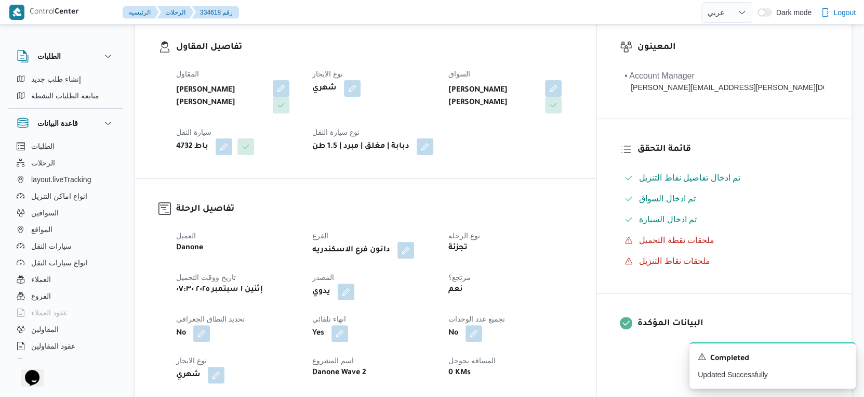
scroll to position [0, 0]
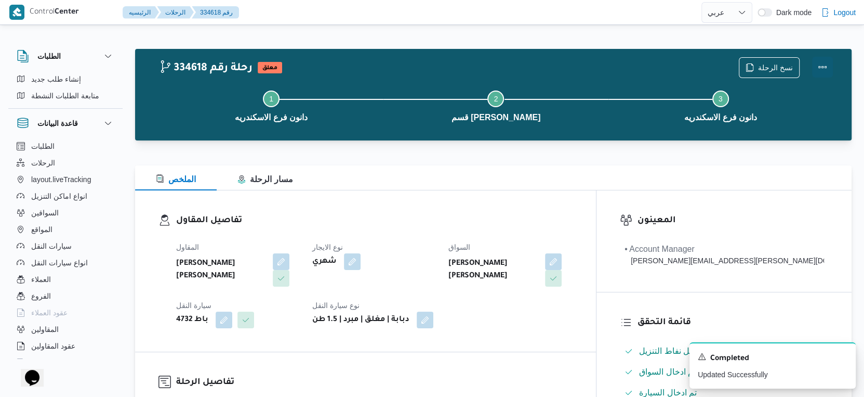
click at [820, 63] on button "Actions" at bounding box center [823, 67] width 21 height 21
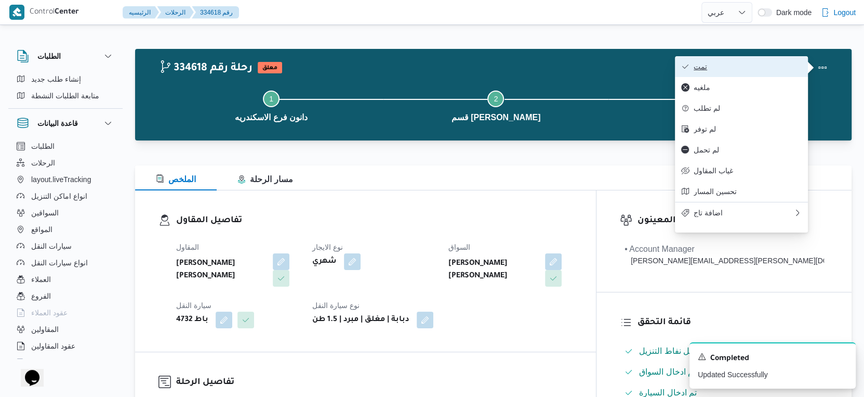
click at [764, 65] on span "تمت" at bounding box center [748, 66] width 108 height 8
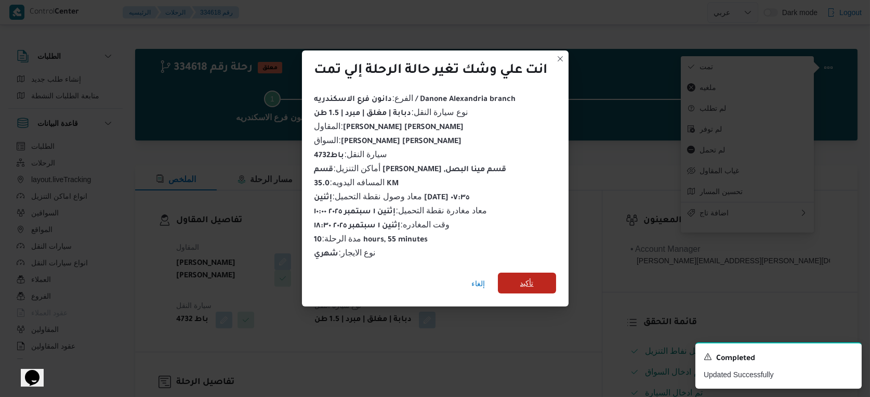
click at [521, 284] on span "تأكيد" at bounding box center [527, 283] width 14 height 12
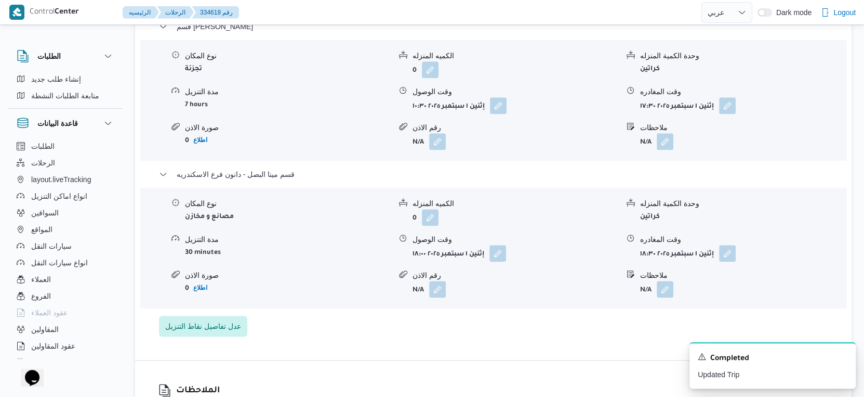
scroll to position [924, 0]
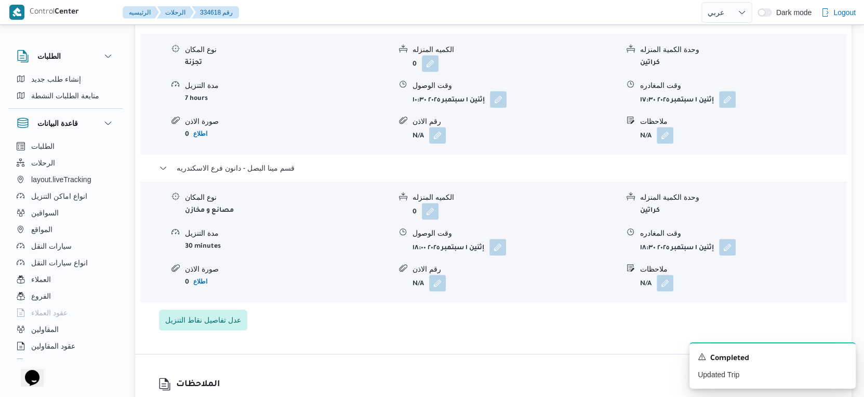
select select "ar"
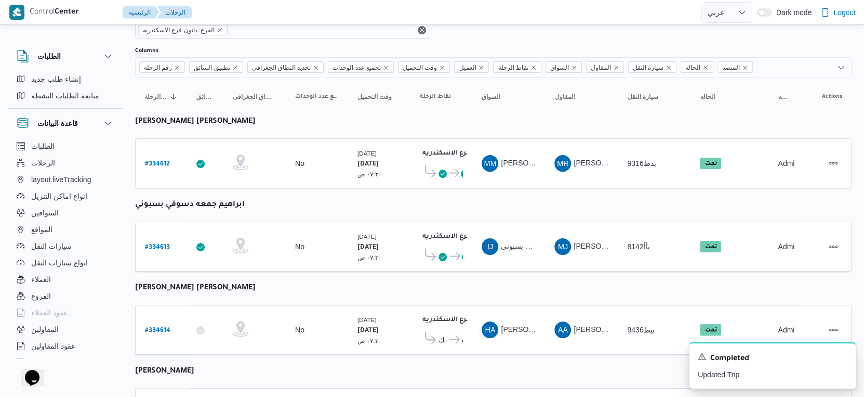
scroll to position [21, 0]
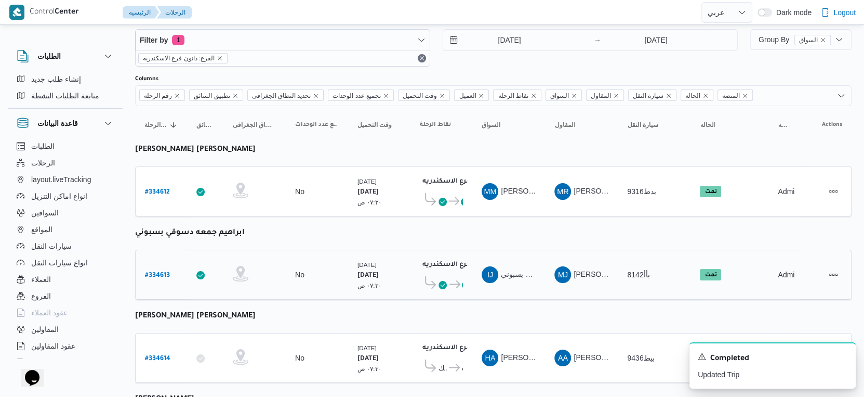
click at [158, 272] on b "# 334613" at bounding box center [157, 275] width 25 height 7
select select "ar"
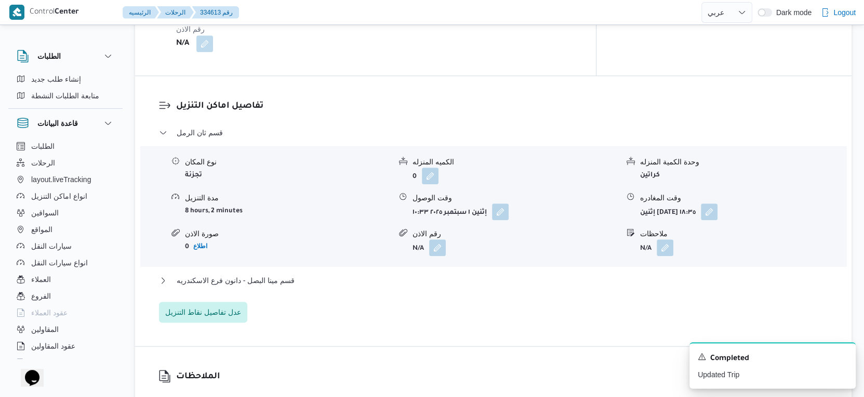
scroll to position [829, 0]
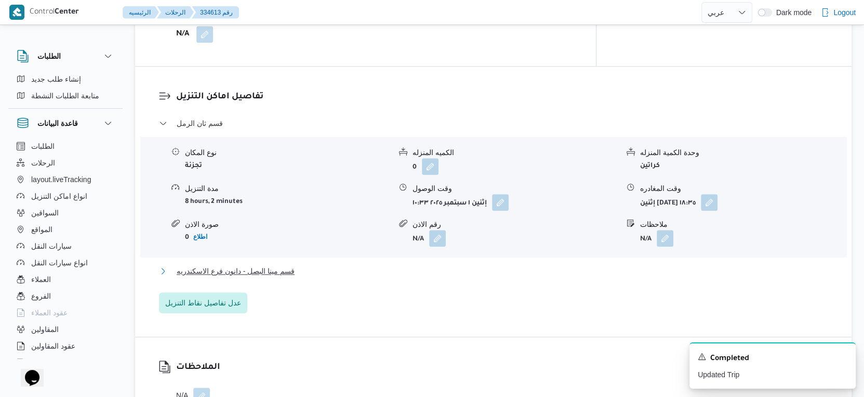
click at [305, 265] on button "قسم مينا البصل - دانون فرع الاسكندريه" at bounding box center [494, 271] width 670 height 12
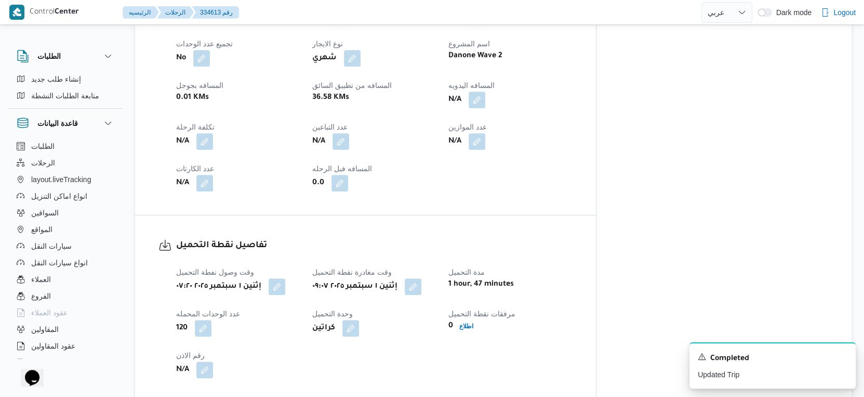
scroll to position [425, 0]
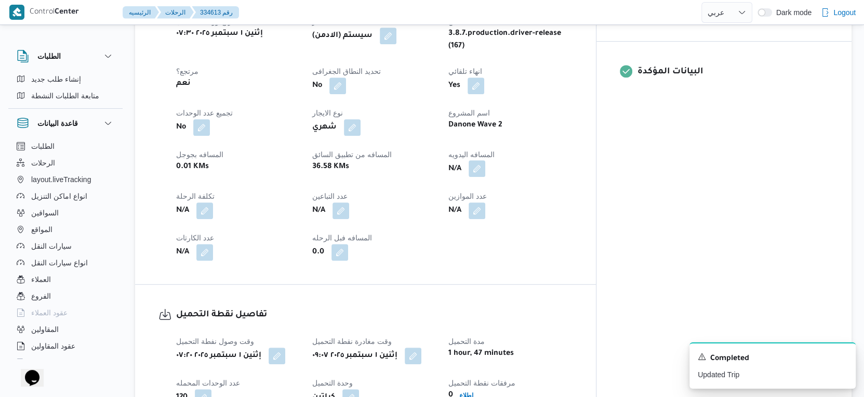
click at [486, 164] on button "button" at bounding box center [477, 168] width 17 height 17
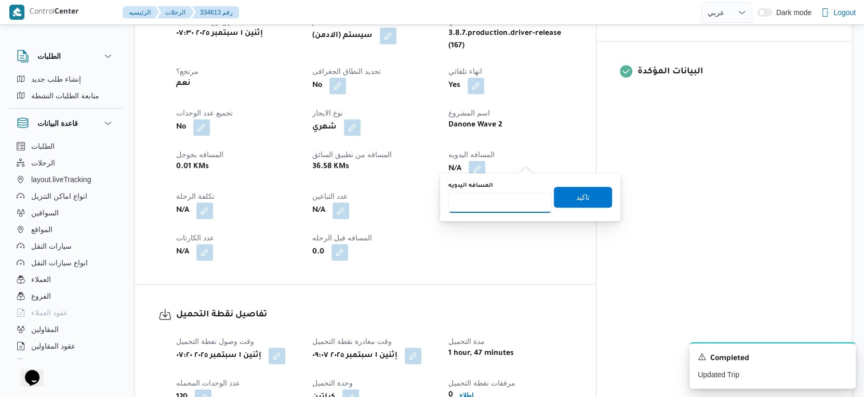
click at [476, 211] on input "المسافه اليدويه" at bounding box center [500, 202] width 103 height 21
click at [479, 208] on input "المسافه اليدويه" at bounding box center [500, 202] width 103 height 21
type input "40"
click at [589, 189] on span "تاكيد" at bounding box center [583, 196] width 58 height 21
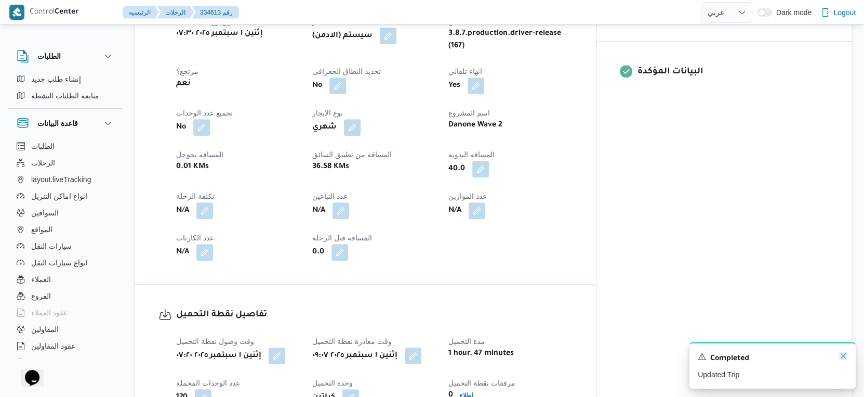
click at [842, 355] on icon "Dismiss toast" at bounding box center [843, 355] width 5 height 5
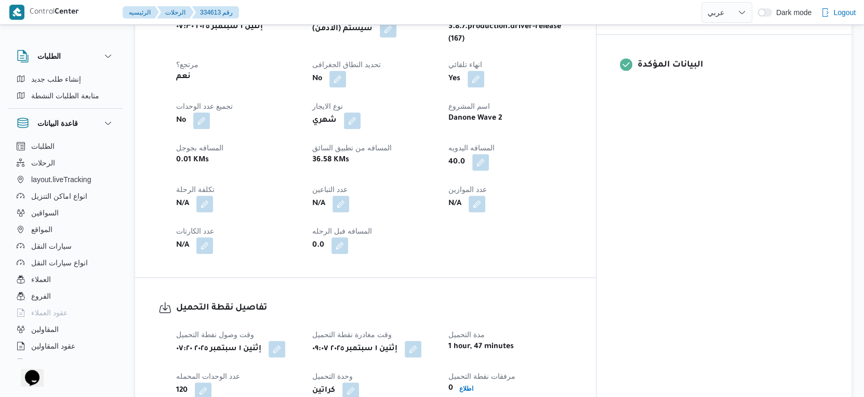
scroll to position [289, 0]
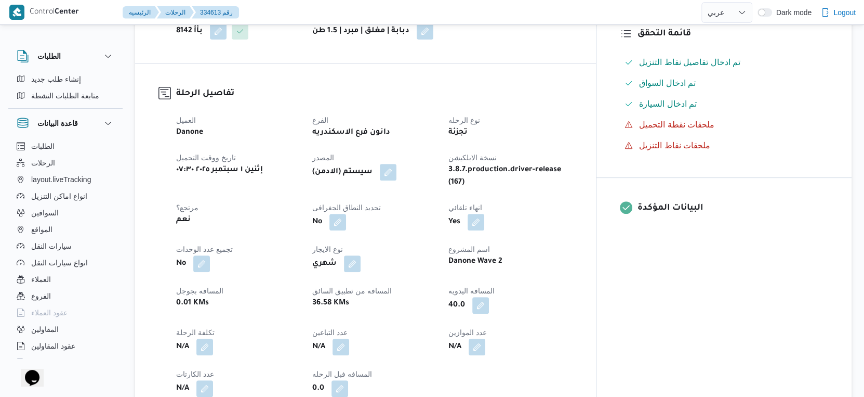
select select "ar"
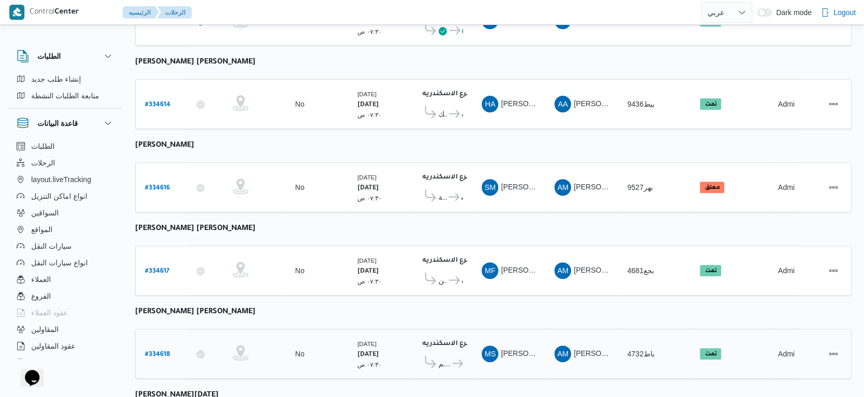
scroll to position [214, 0]
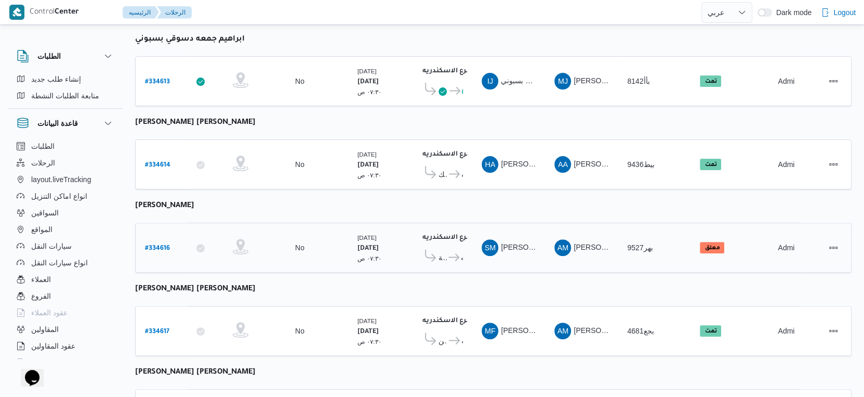
click at [156, 245] on b "# 334616" at bounding box center [157, 248] width 25 height 7
select select "ar"
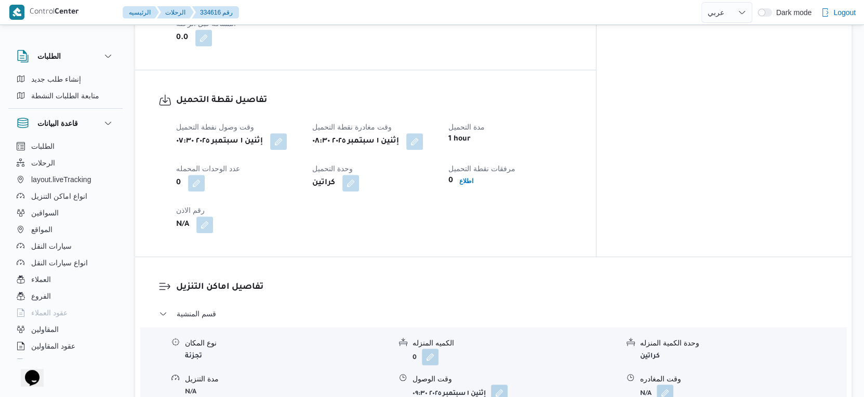
scroll to position [619, 0]
drag, startPoint x: 445, startPoint y: 158, endPoint x: 437, endPoint y: 167, distance: 12.9
click at [423, 149] on button "button" at bounding box center [415, 141] width 17 height 17
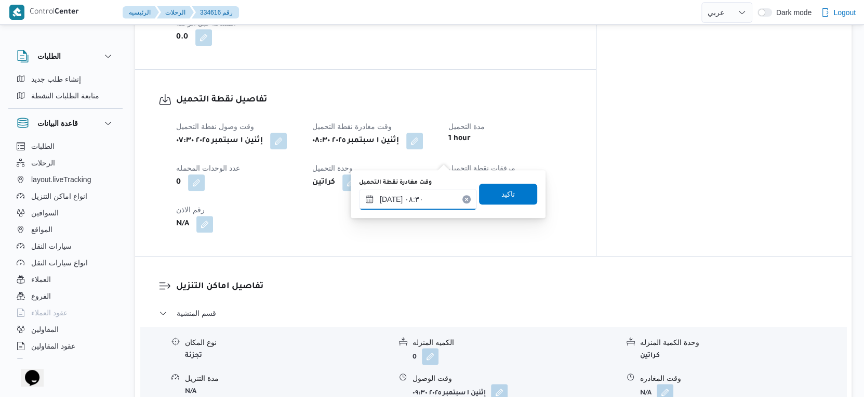
click at [418, 201] on input "٠١/٠٩/٢٠٢٥ ٠٨:٣٠" at bounding box center [418, 199] width 118 height 21
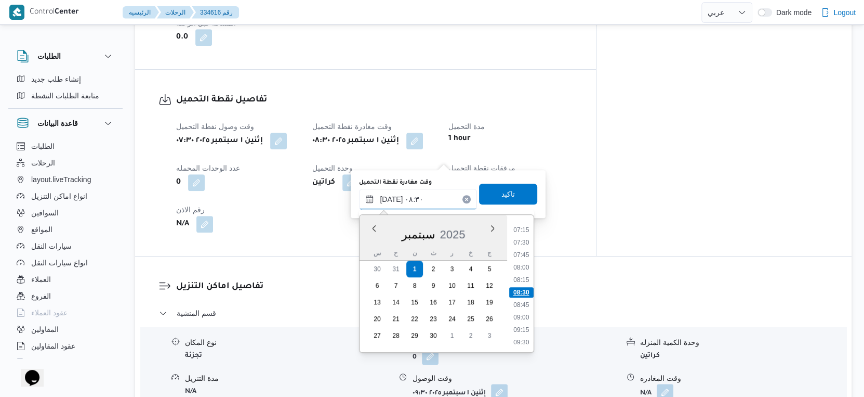
scroll to position [418, 0]
click at [526, 283] on li "09:30" at bounding box center [522, 284] width 24 height 10
type input "٠١/٠٩/٢٠٢٥ ٠٩:٣٠"
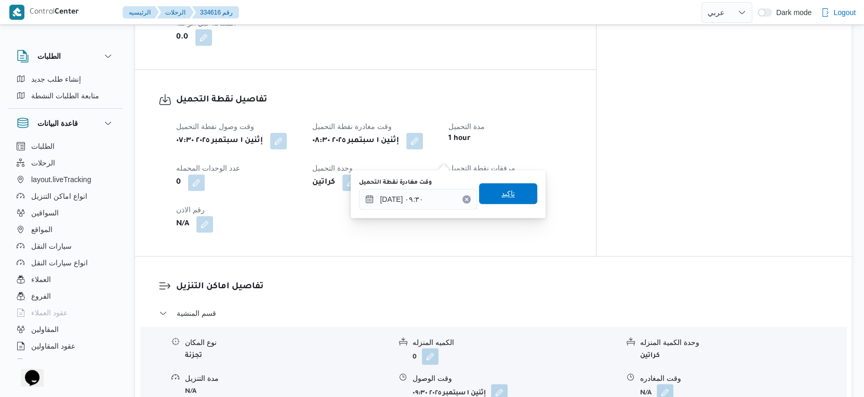
click at [514, 193] on span "تاكيد" at bounding box center [508, 193] width 58 height 21
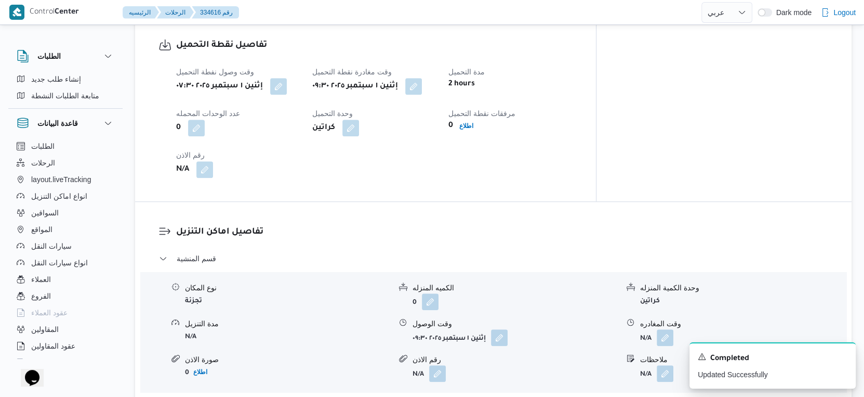
scroll to position [734, 0]
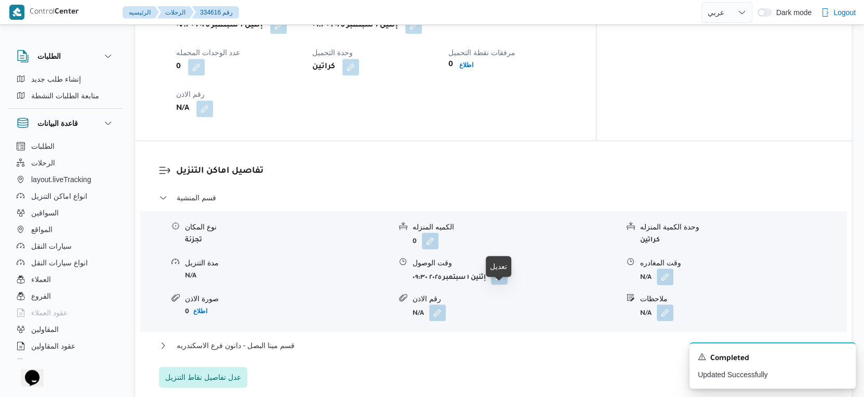
click at [497, 284] on button "button" at bounding box center [499, 276] width 17 height 17
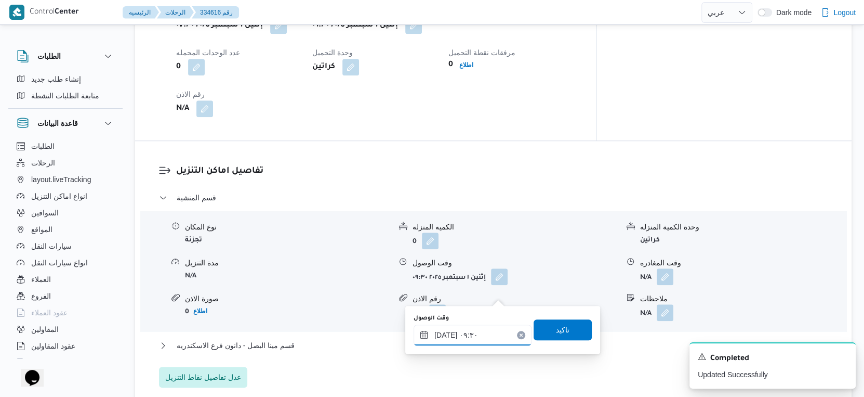
click at [469, 330] on input "٠١/٠٩/٢٠٢٥ ٠٩:٣٠" at bounding box center [473, 334] width 118 height 21
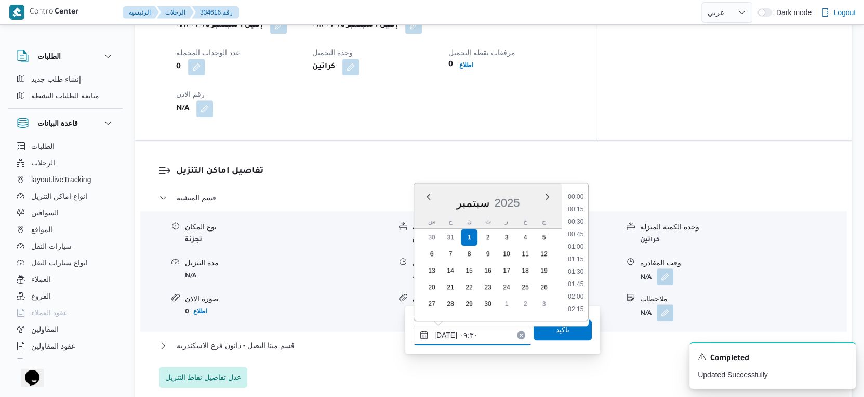
scroll to position [411, 0]
click at [580, 282] on li "10:00" at bounding box center [576, 285] width 24 height 10
type input "٠١/٠٩/٢٠٢٥ ١٠:٠٠"
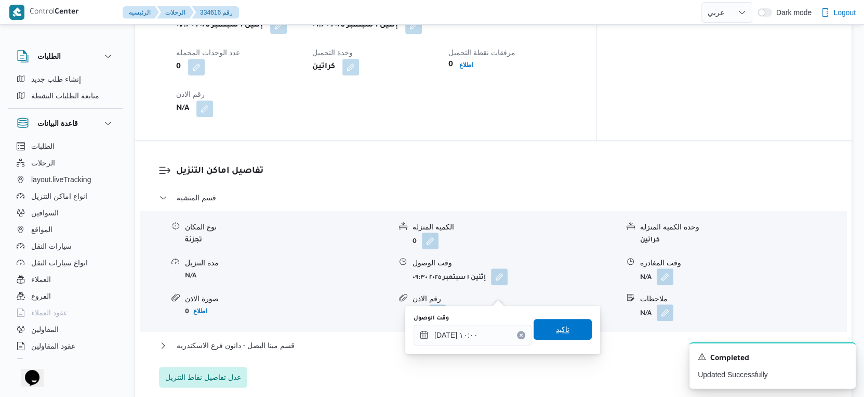
click at [556, 335] on span "تاكيد" at bounding box center [563, 329] width 58 height 21
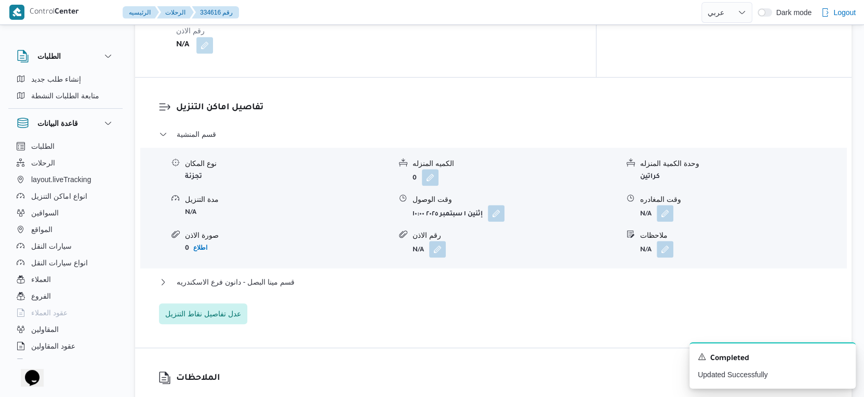
scroll to position [907, 0]
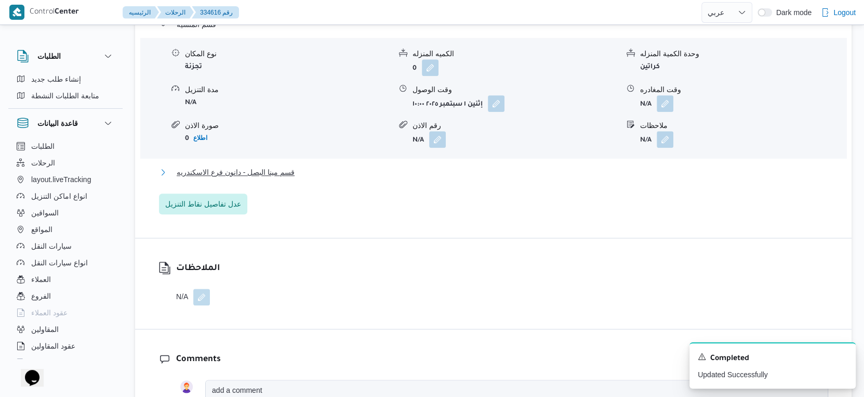
click at [296, 178] on button "قسم مينا البصل - دانون فرع الاسكندريه" at bounding box center [494, 172] width 670 height 12
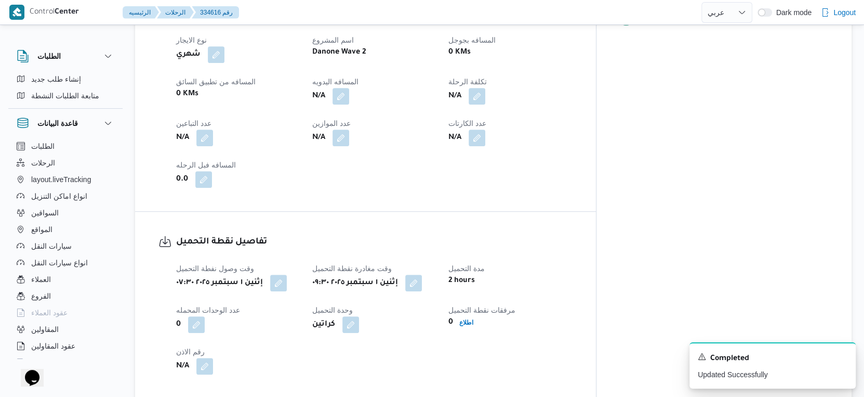
scroll to position [330, 0]
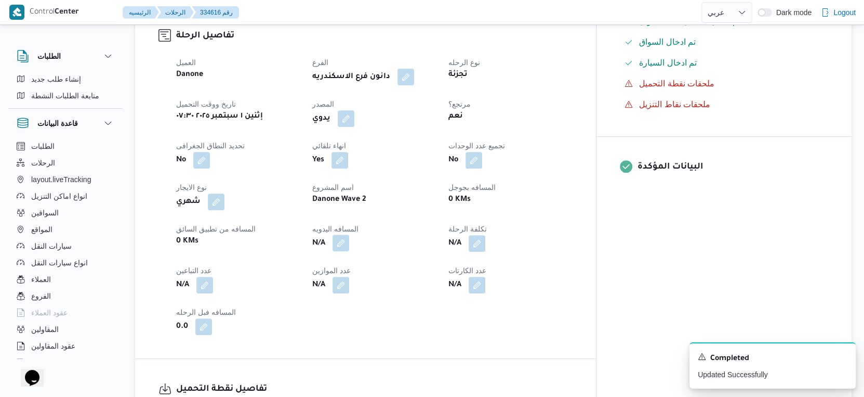
click at [349, 251] on button "button" at bounding box center [341, 242] width 17 height 17
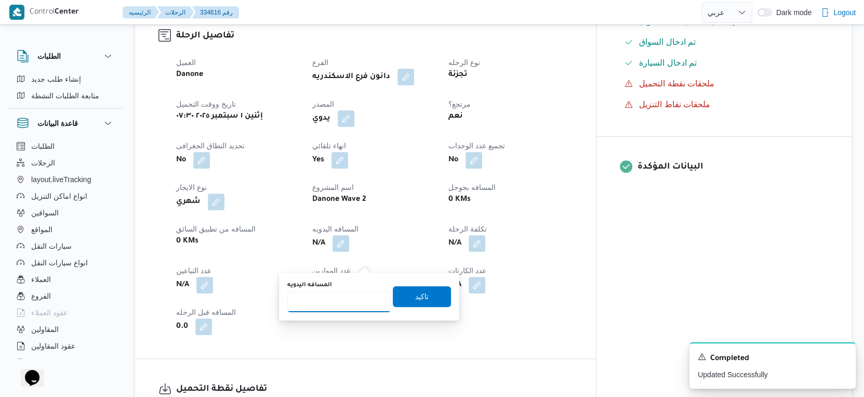
click at [340, 302] on input "المسافه اليدويه" at bounding box center [338, 301] width 103 height 21
type input "17"
click at [424, 300] on span "تاكيد" at bounding box center [422, 295] width 58 height 21
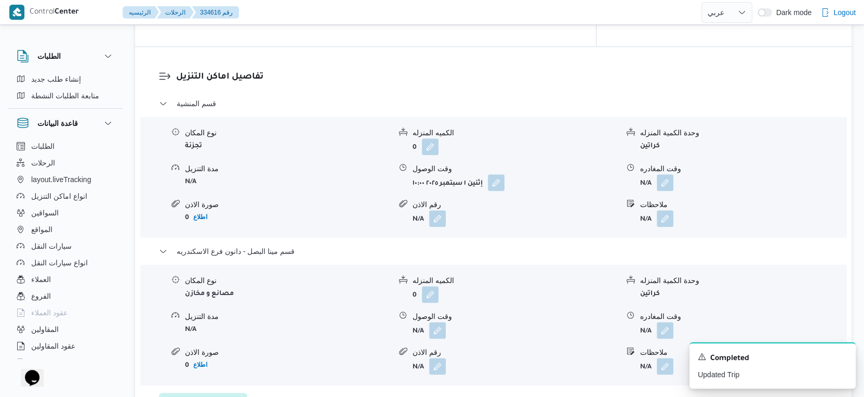
scroll to position [907, 0]
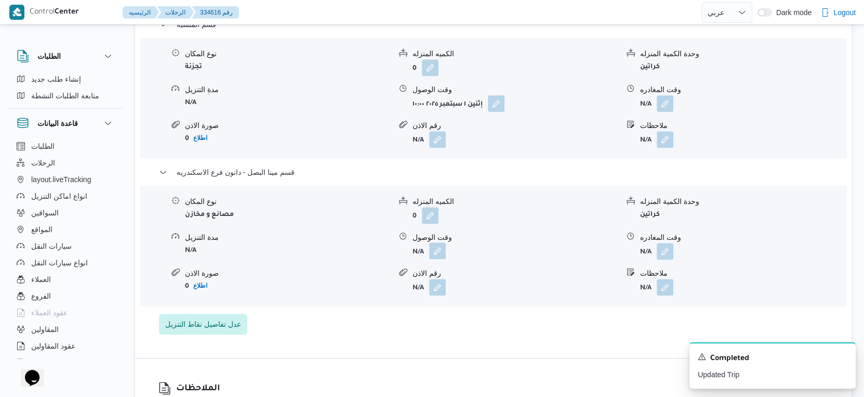
click at [440, 259] on button "button" at bounding box center [437, 250] width 17 height 17
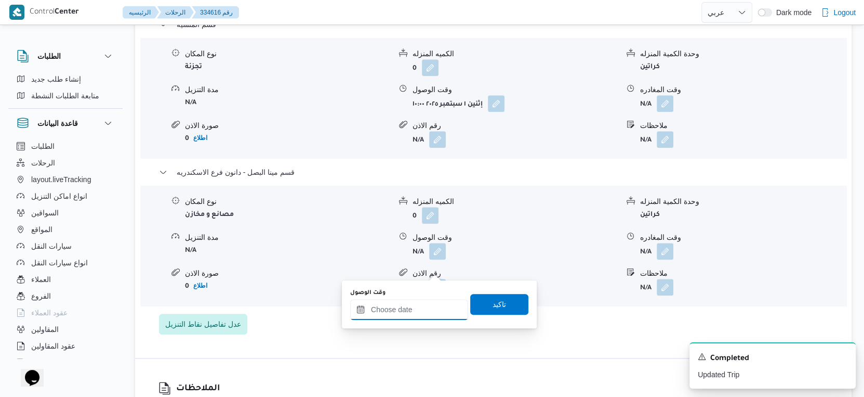
drag, startPoint x: 416, startPoint y: 310, endPoint x: 438, endPoint y: 301, distance: 23.6
click at [416, 310] on input "وقت الوصول" at bounding box center [409, 309] width 118 height 21
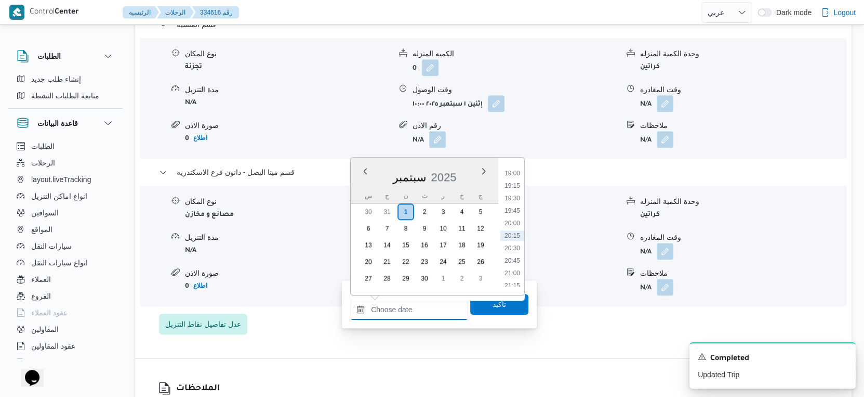
scroll to position [831, 0]
click at [514, 212] on li "17:30" at bounding box center [513, 213] width 24 height 10
type input "[DATE] ١٧:٣٠"
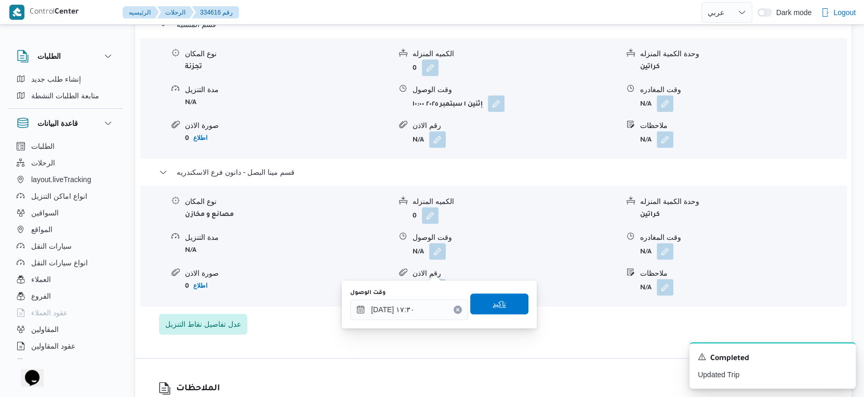
click at [500, 301] on span "تاكيد" at bounding box center [499, 303] width 58 height 21
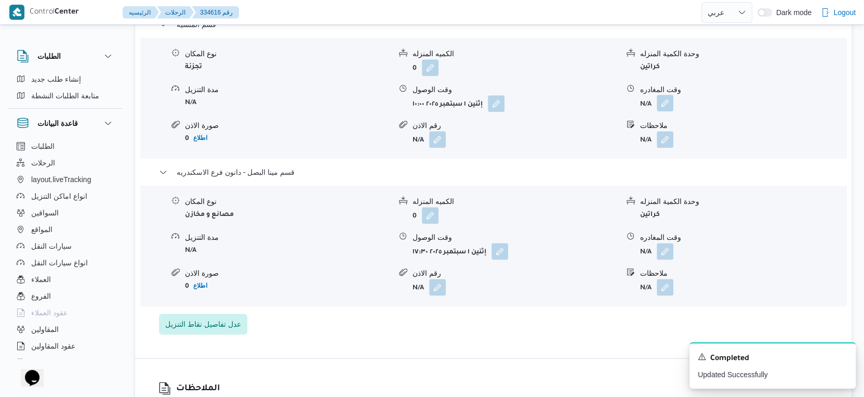
click at [667, 111] on button "button" at bounding box center [665, 103] width 17 height 17
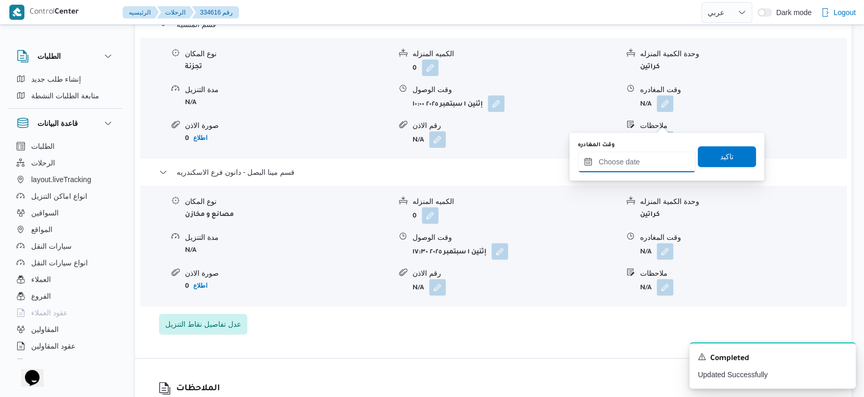
click at [652, 158] on input "وقت المغادره" at bounding box center [637, 161] width 118 height 21
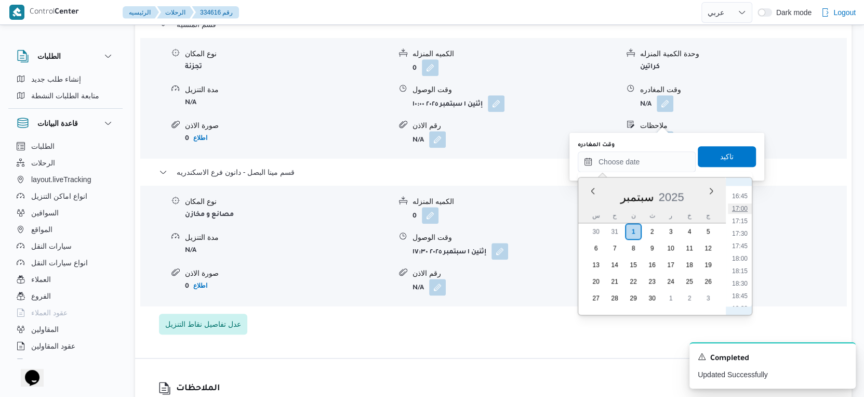
click at [740, 205] on li "17:00" at bounding box center [740, 208] width 24 height 10
type input "[DATE] ١٧:٠٠"
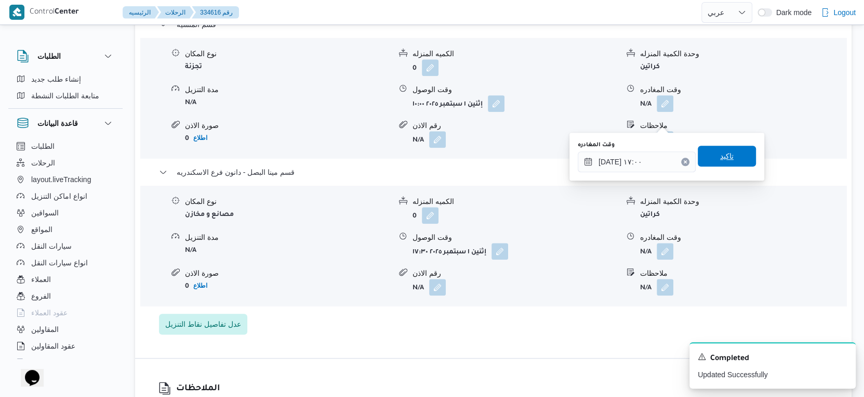
click at [729, 150] on span "تاكيد" at bounding box center [727, 156] width 58 height 21
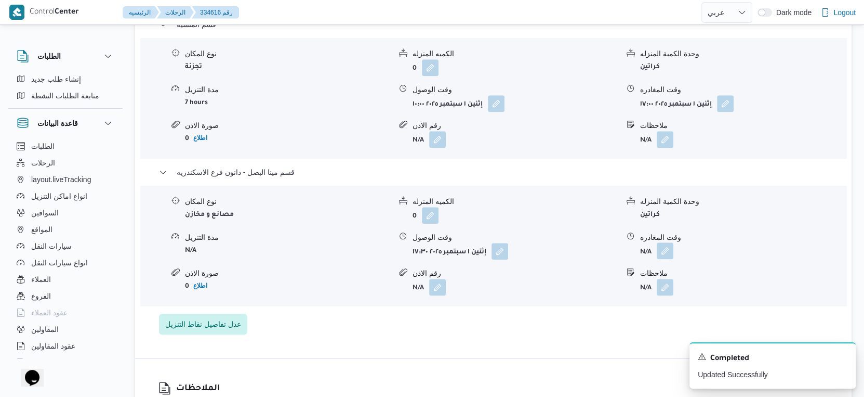
click at [673, 259] on button "button" at bounding box center [665, 250] width 17 height 17
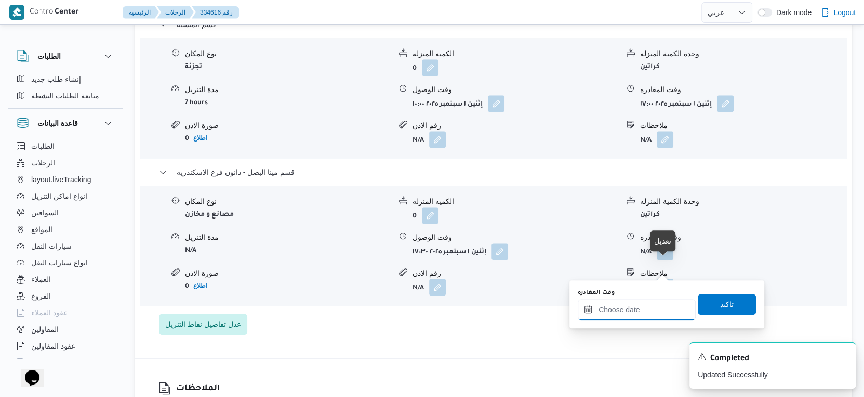
click at [658, 306] on input "وقت المغادره" at bounding box center [637, 309] width 118 height 21
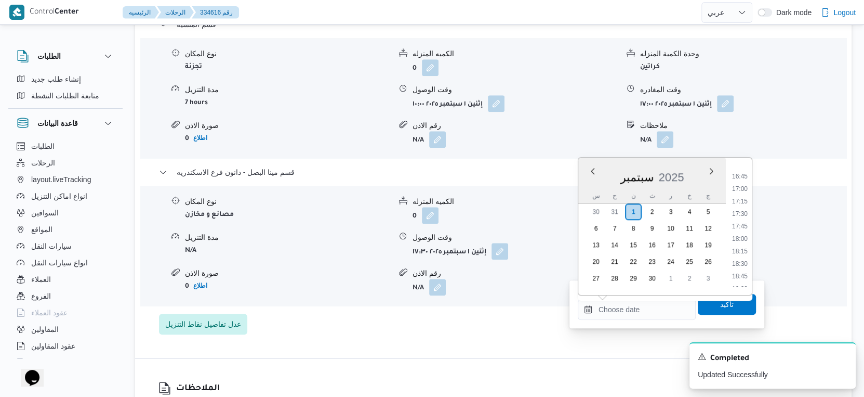
drag, startPoint x: 743, startPoint y: 201, endPoint x: 725, endPoint y: 221, distance: 27.6
click at [743, 201] on li "17:15" at bounding box center [740, 201] width 24 height 10
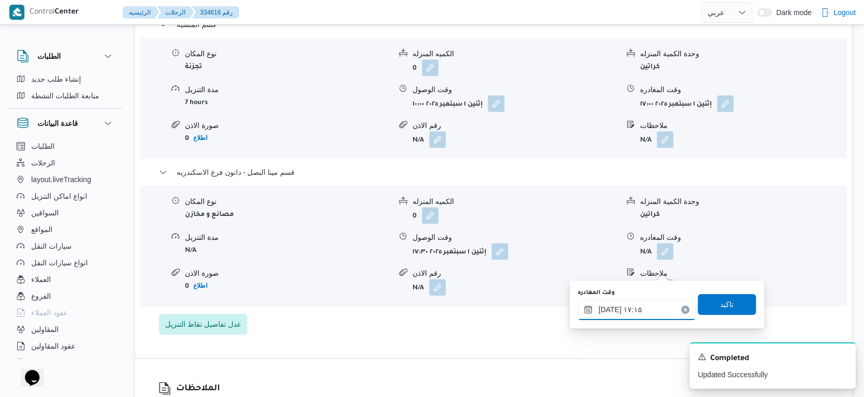
click at [608, 308] on input "[DATE] ١٧:١٥" at bounding box center [637, 309] width 118 height 21
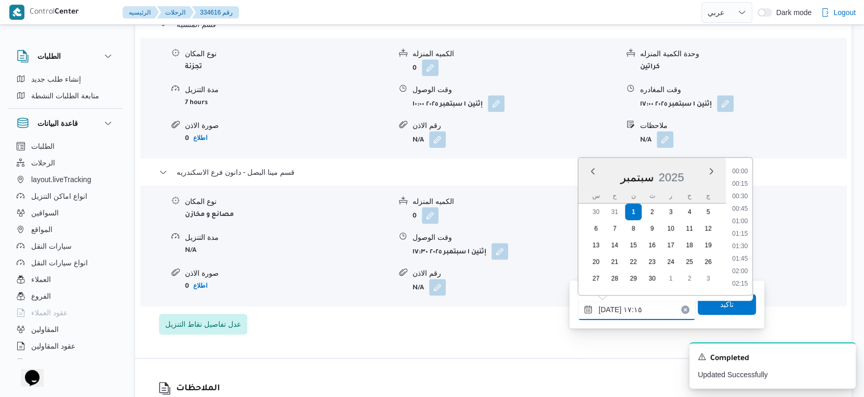
click at [608, 308] on input "[DATE] ١٧:١٥" at bounding box center [637, 309] width 118 height 21
type input "٠١/٠٩/٢٠٢٥ ١٧:٥٠"
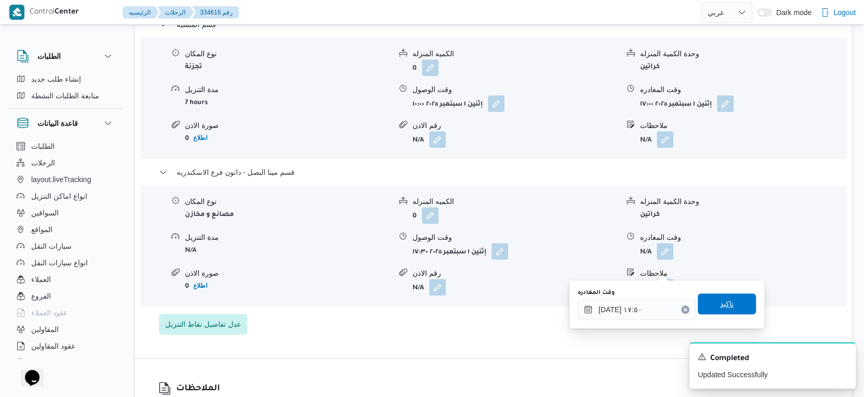
click at [726, 305] on span "تاكيد" at bounding box center [727, 303] width 58 height 21
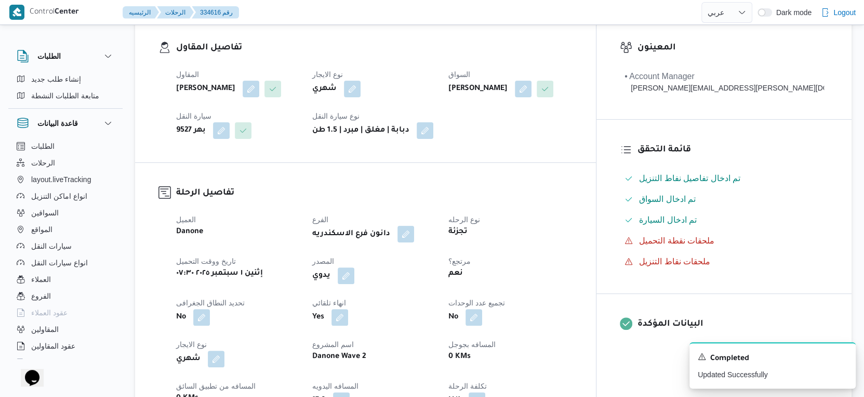
scroll to position [0, 0]
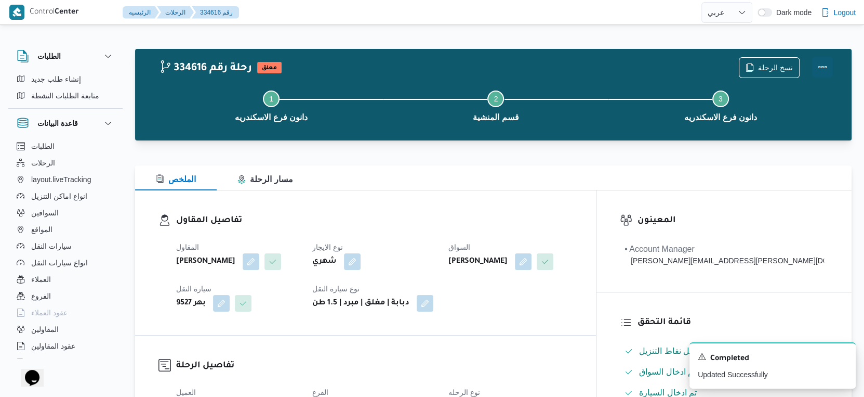
click at [824, 65] on button "Actions" at bounding box center [823, 67] width 21 height 21
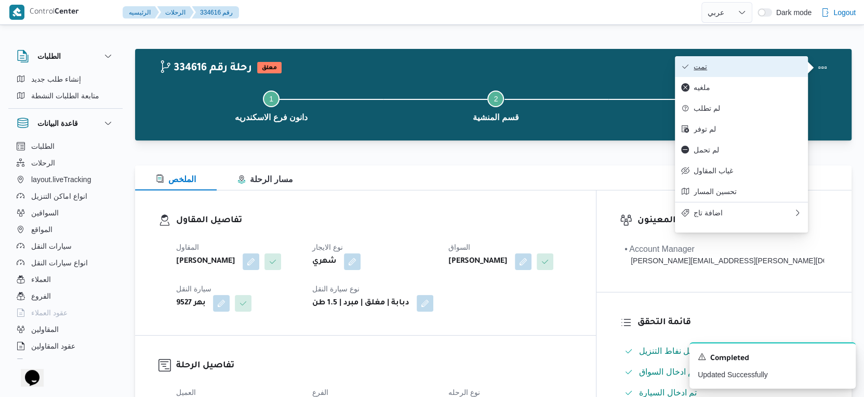
click at [756, 66] on span "تمت" at bounding box center [748, 66] width 108 height 8
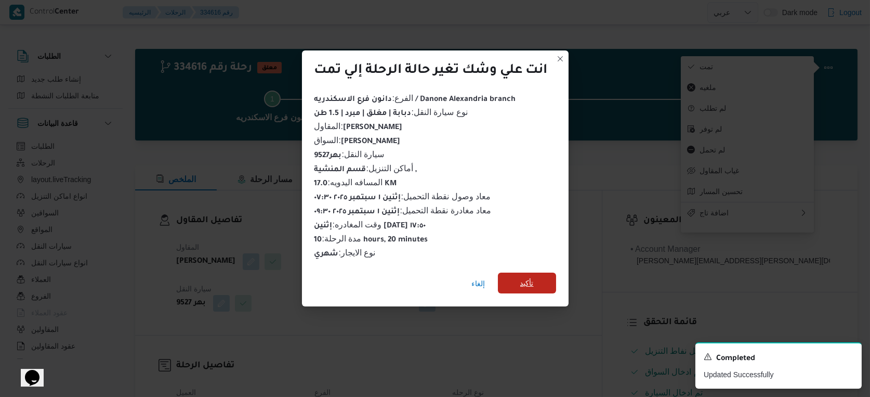
click at [533, 272] on span "تأكيد" at bounding box center [527, 282] width 58 height 21
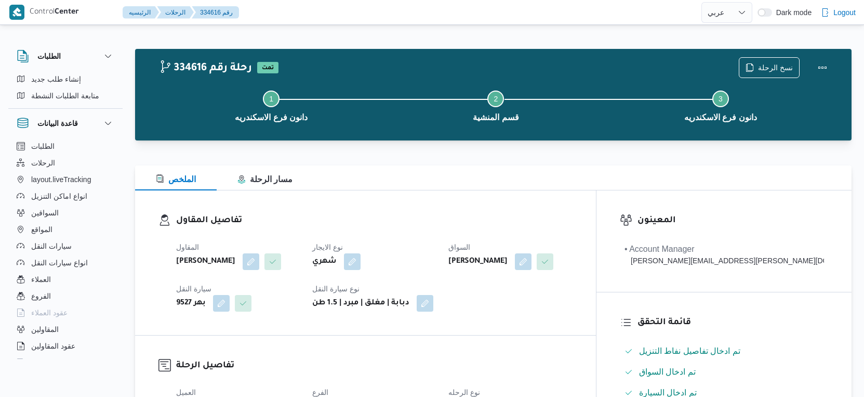
select select "ar"
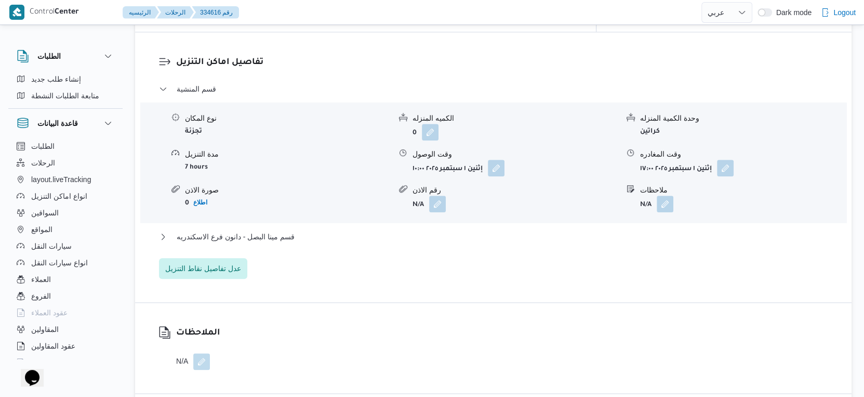
scroll to position [867, 0]
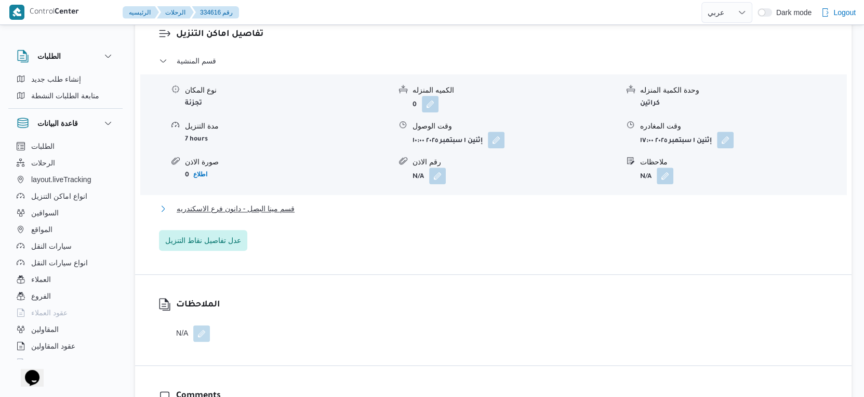
click at [275, 215] on span "قسم مينا البصل - دانون فرع الاسكندريه" at bounding box center [236, 208] width 118 height 12
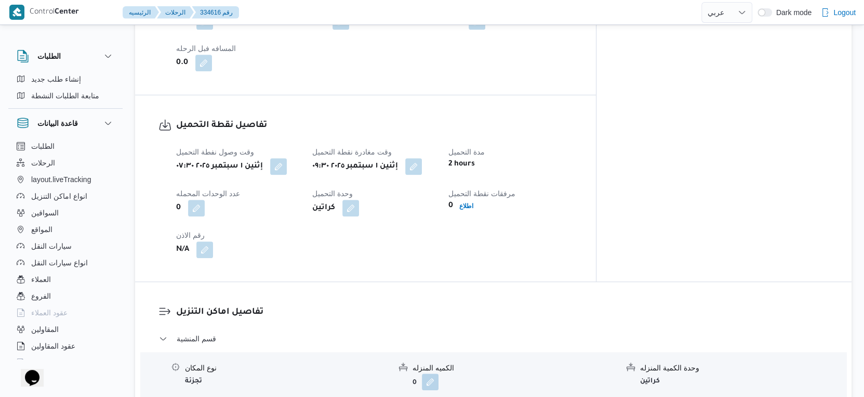
scroll to position [404, 0]
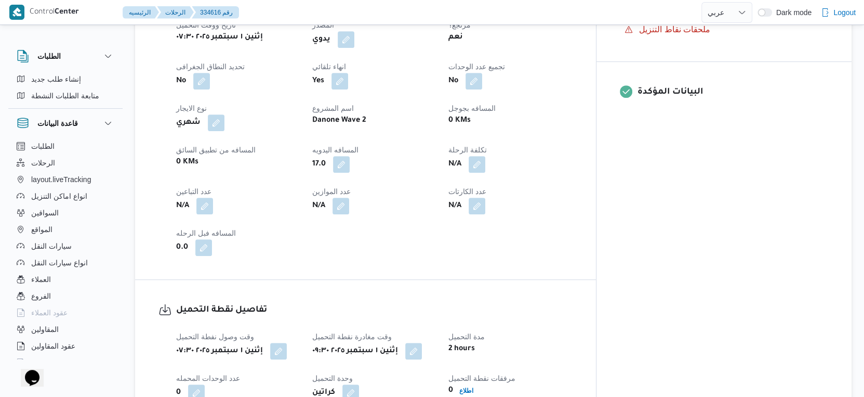
select select "ar"
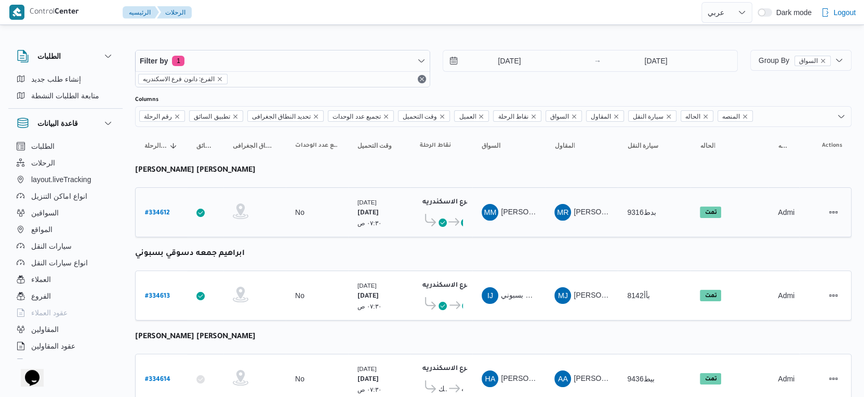
click at [162, 205] on link "# 334612" at bounding box center [157, 212] width 25 height 14
select select "ar"
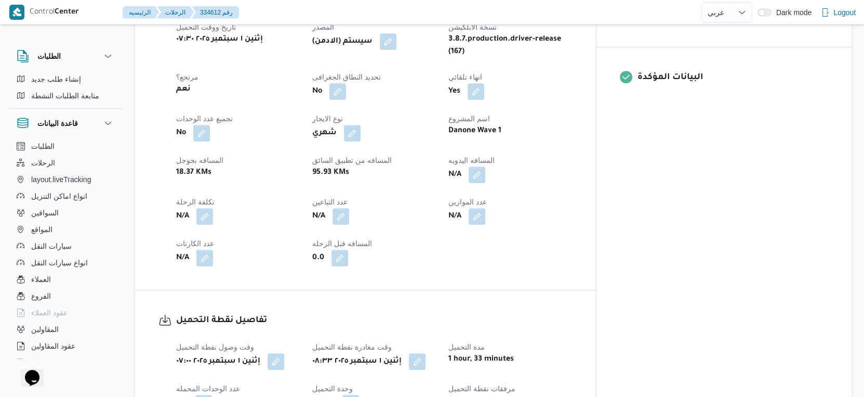
scroll to position [693, 0]
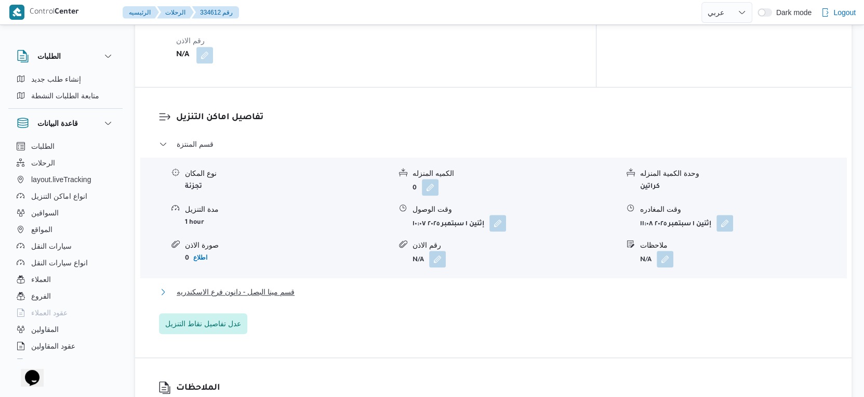
click at [294, 285] on button "قسم مينا البصل - دانون فرع الاسكندريه" at bounding box center [494, 291] width 670 height 12
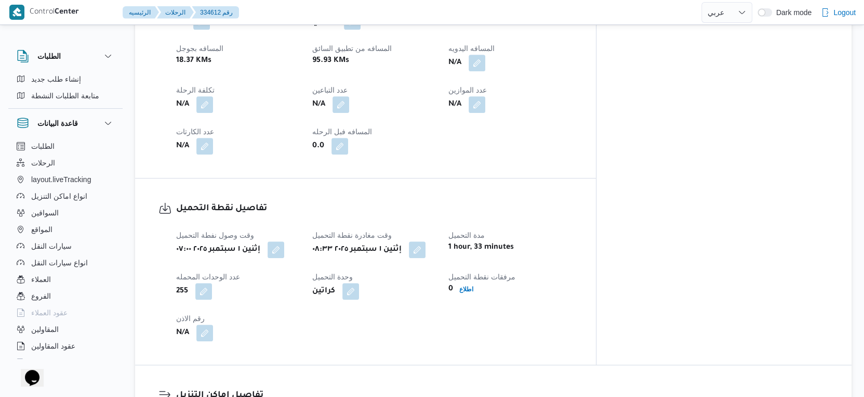
scroll to position [462, 0]
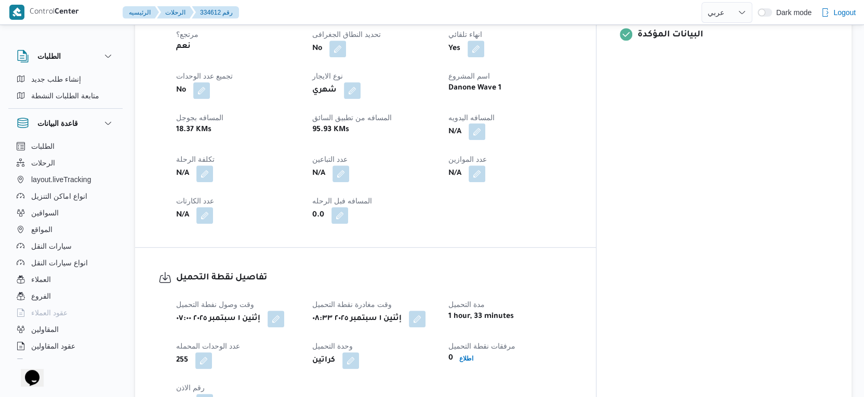
click at [486, 123] on button "button" at bounding box center [477, 131] width 17 height 17
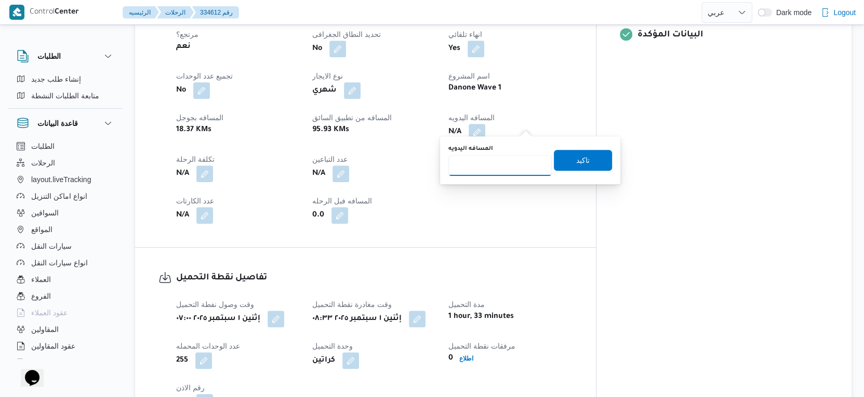
click at [516, 164] on input "المسافه اليدويه" at bounding box center [500, 165] width 103 height 21
type input "42"
click at [588, 165] on span "تاكيد" at bounding box center [583, 160] width 58 height 21
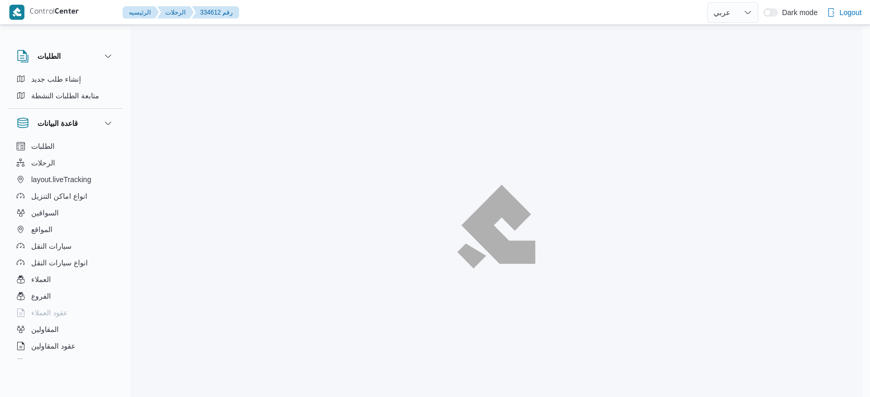
select select "ar"
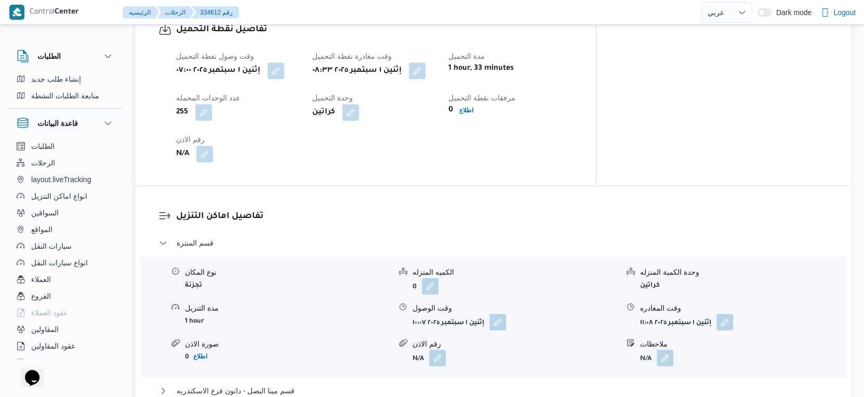
scroll to position [982, 0]
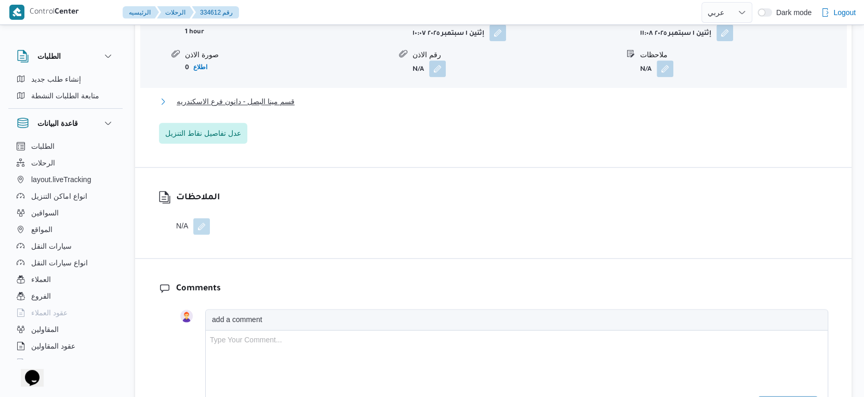
click at [310, 107] on button "قسم مينا البصل - دانون فرع الاسكندريه" at bounding box center [494, 101] width 670 height 12
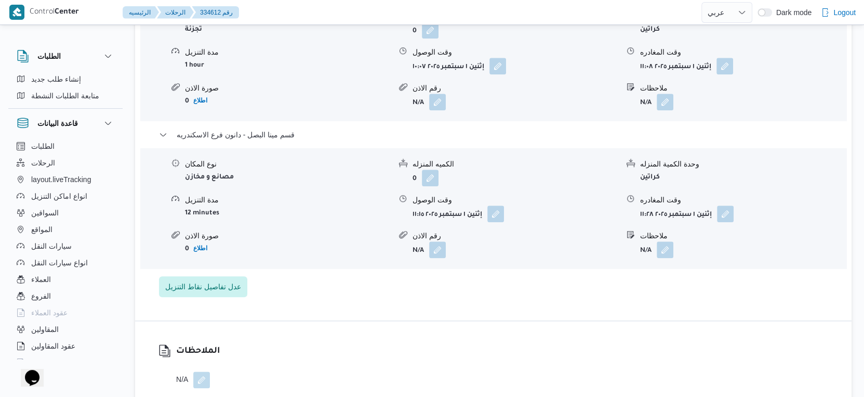
scroll to position [924, 0]
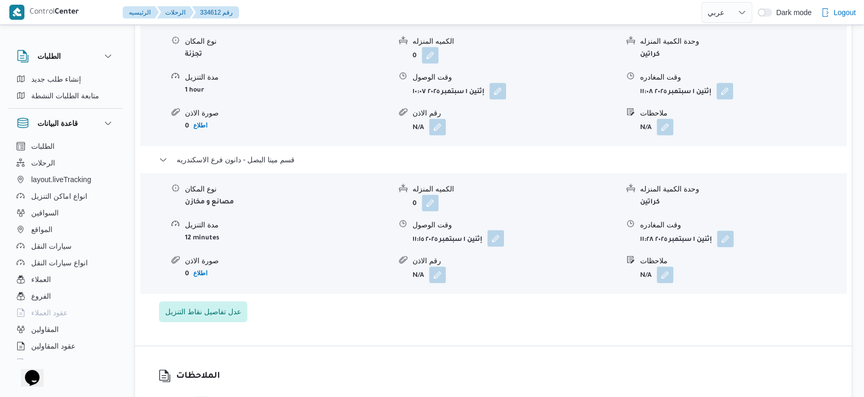
click at [500, 246] on button "button" at bounding box center [496, 238] width 17 height 17
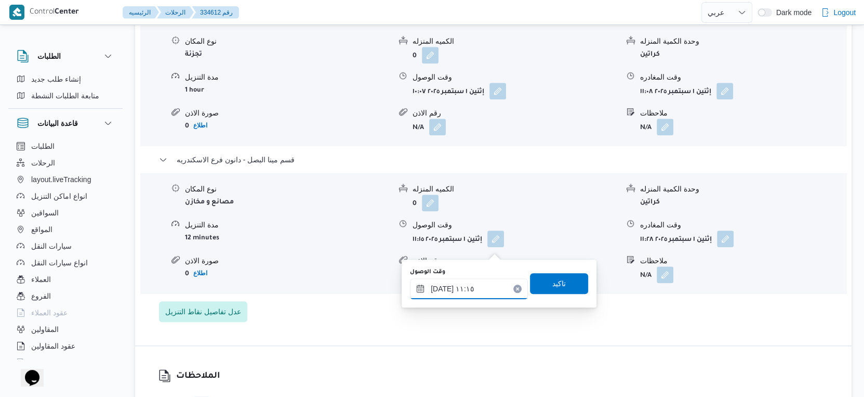
click at [468, 284] on input "[DATE] ١١:١٥" at bounding box center [469, 288] width 118 height 21
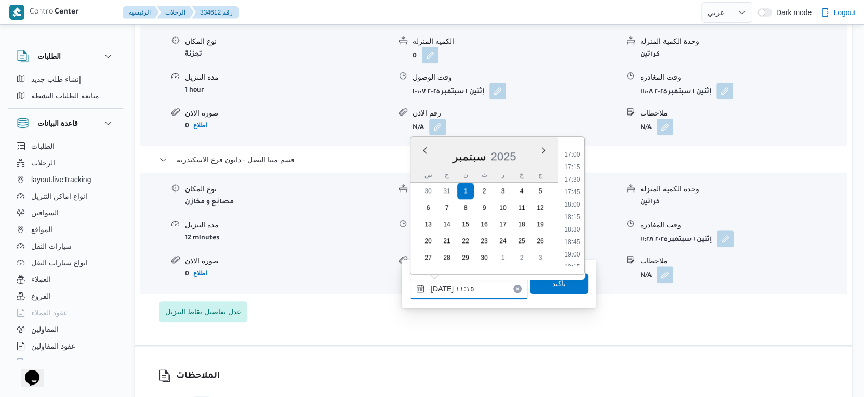
scroll to position [844, 0]
click at [574, 201] on li "18:00" at bounding box center [572, 205] width 24 height 10
type input "[DATE] ١٨:٠٠"
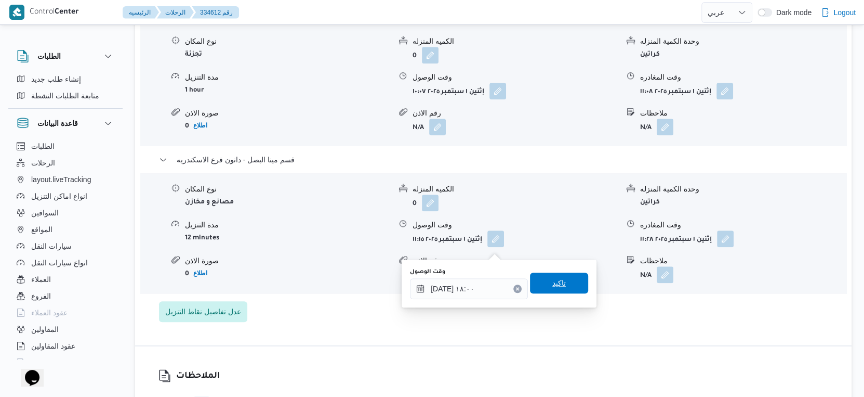
click at [564, 290] on span "تاكيد" at bounding box center [559, 282] width 58 height 21
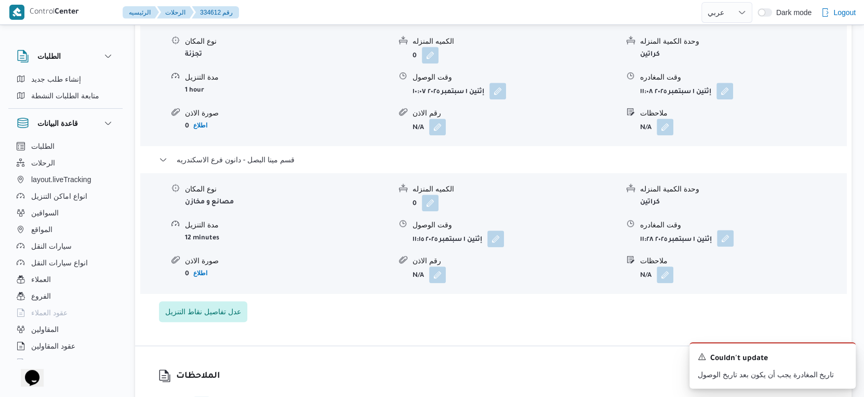
click at [729, 246] on button "button" at bounding box center [725, 238] width 17 height 17
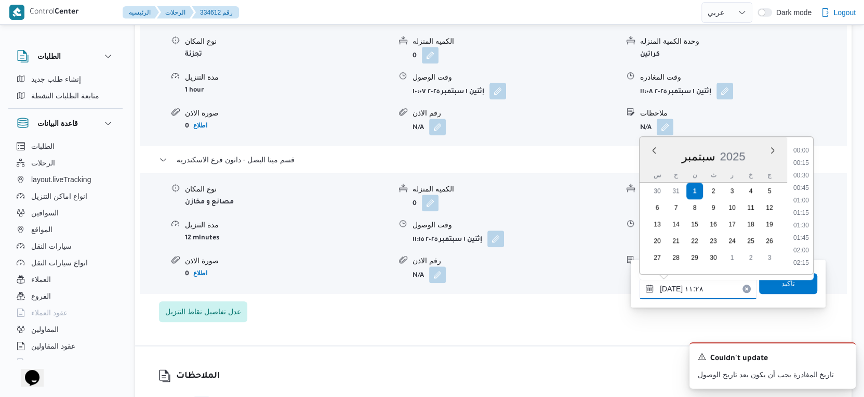
click at [709, 282] on input "[DATE] ١١:٢٨" at bounding box center [698, 288] width 118 height 21
click at [803, 243] on li "18:45" at bounding box center [802, 242] width 24 height 10
type input "[DATE] ١٨:٤٥"
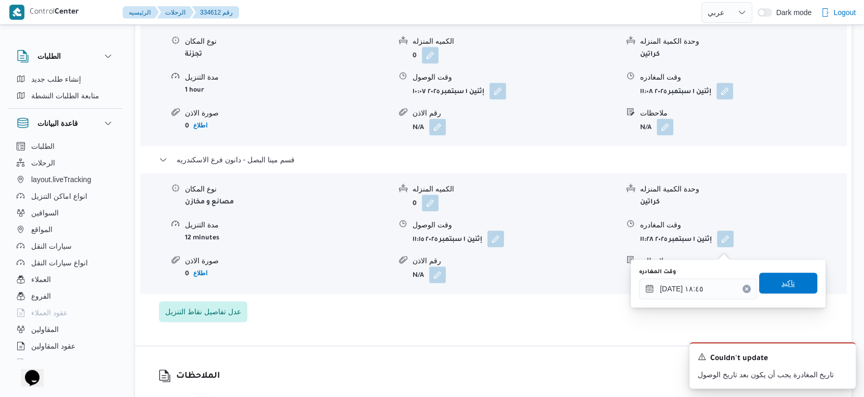
click at [794, 285] on span "تاكيد" at bounding box center [788, 282] width 58 height 21
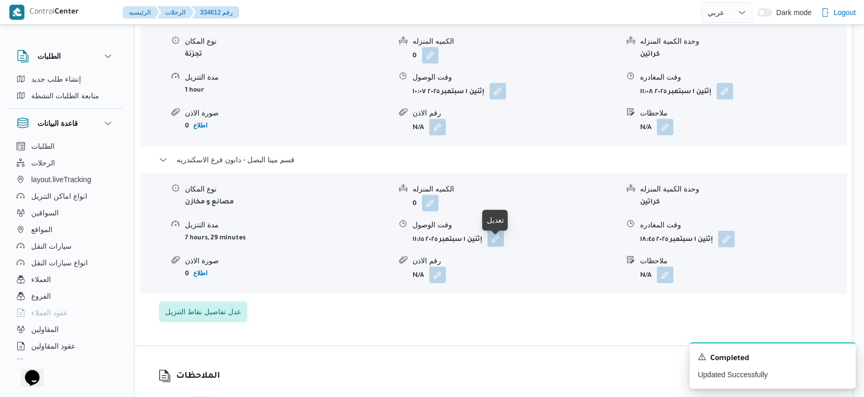
click at [494, 244] on button "button" at bounding box center [496, 238] width 17 height 17
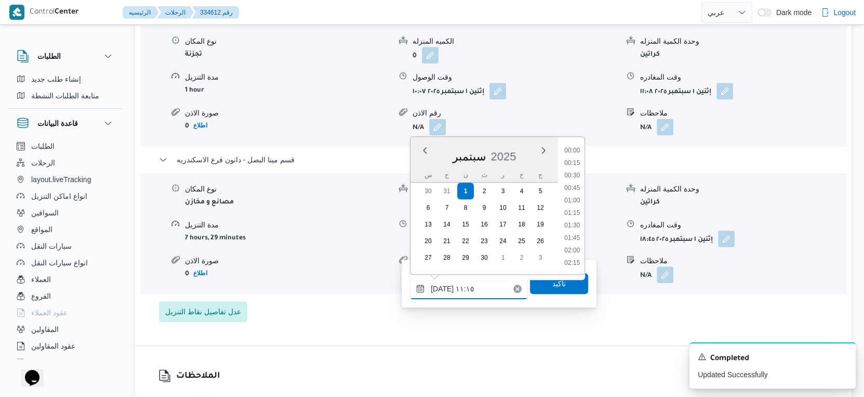
click at [469, 286] on input "[DATE] ١١:١٥" at bounding box center [469, 288] width 118 height 21
click at [574, 229] on li "18:30" at bounding box center [572, 230] width 24 height 10
click at [575, 185] on li "18:00" at bounding box center [572, 190] width 24 height 10
type input "[DATE] ١٨:٠٠"
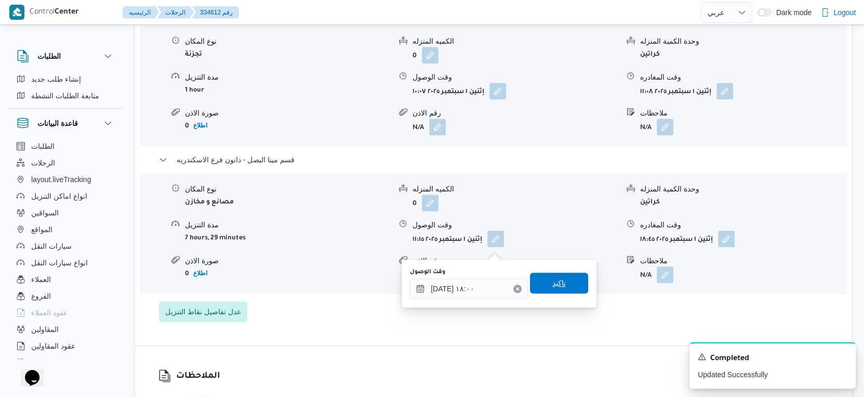
click at [563, 281] on span "تاكيد" at bounding box center [559, 282] width 58 height 21
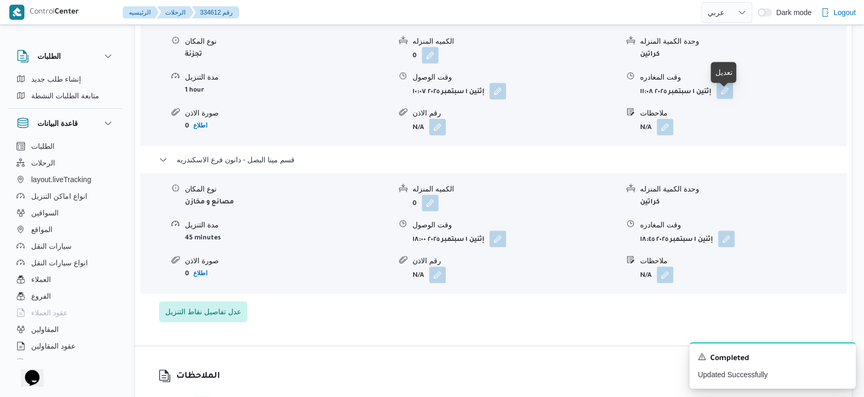
click at [732, 99] on button "button" at bounding box center [725, 90] width 17 height 17
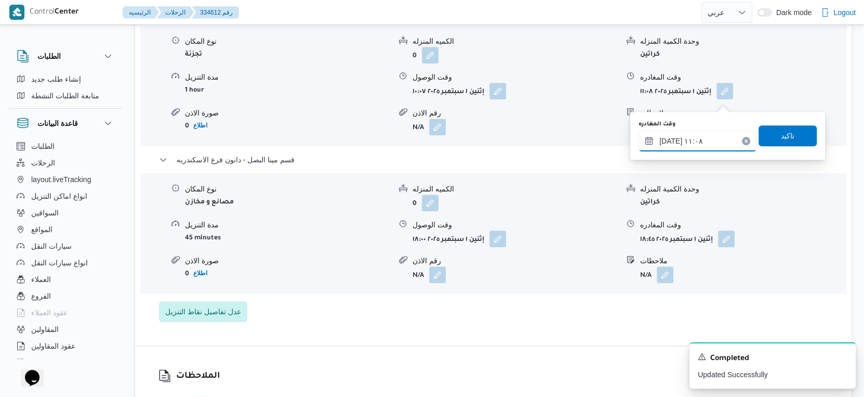
click at [712, 138] on input "[DATE] ١١:٠٨" at bounding box center [698, 140] width 118 height 21
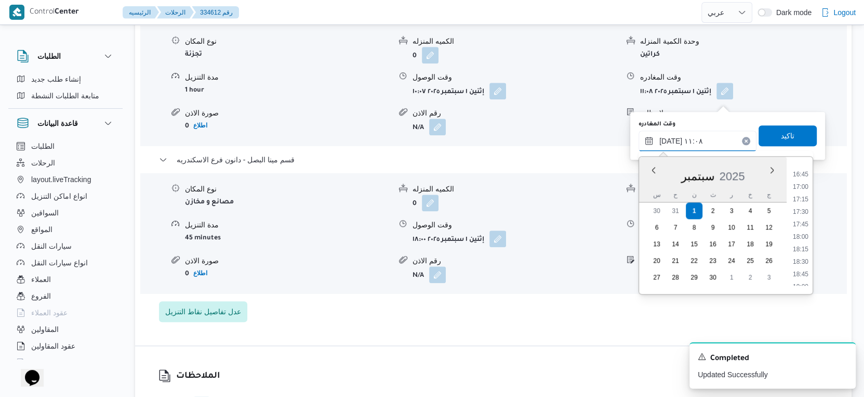
scroll to position [808, 0]
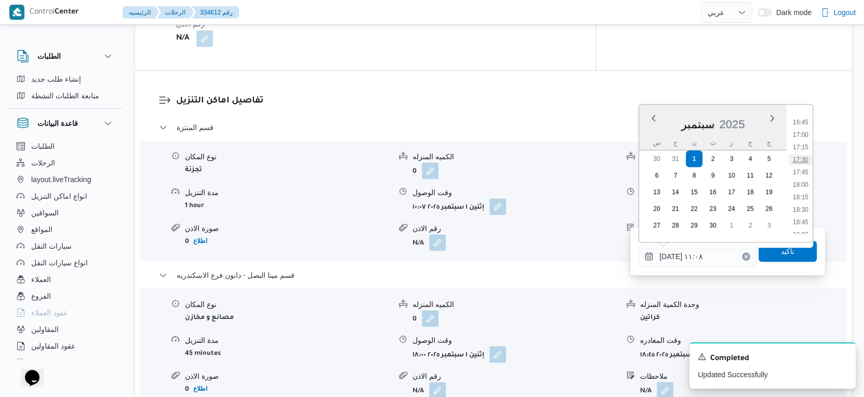
click at [800, 159] on li "17:30" at bounding box center [801, 159] width 24 height 10
type input "[DATE] ١٧:٣٠"
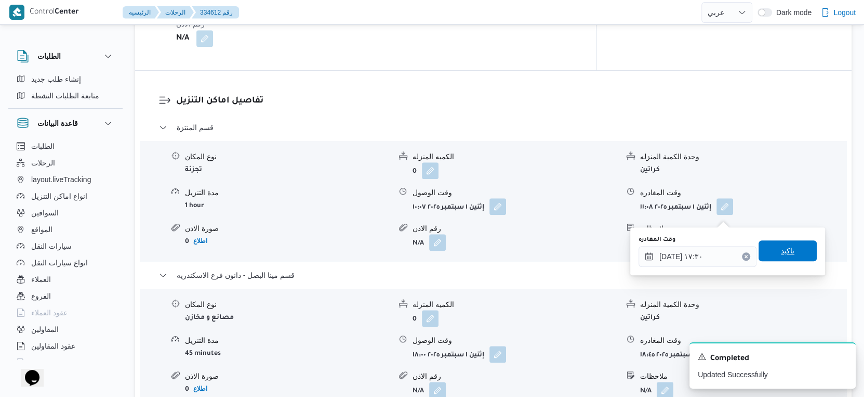
click at [783, 247] on span "تاكيد" at bounding box center [788, 250] width 14 height 12
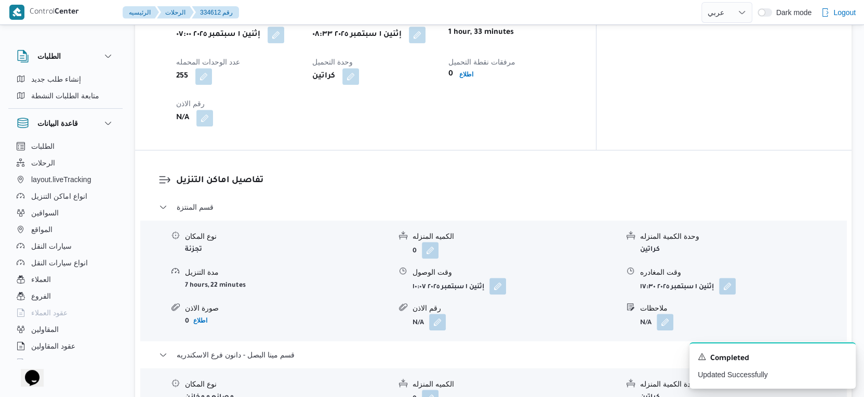
scroll to position [635, 0]
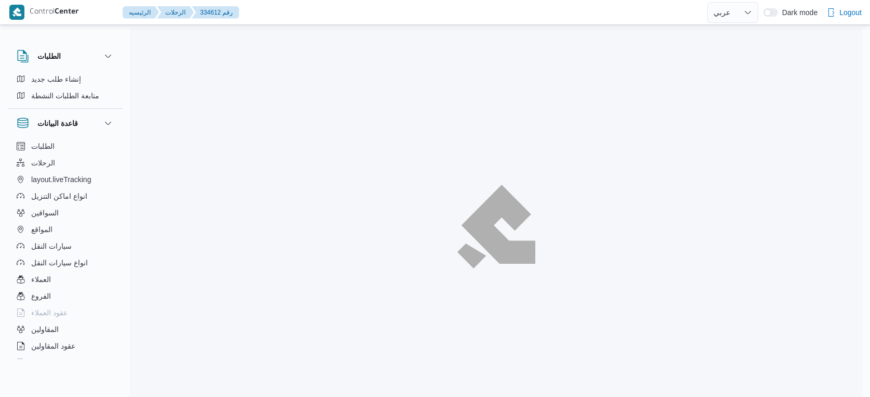
select select "ar"
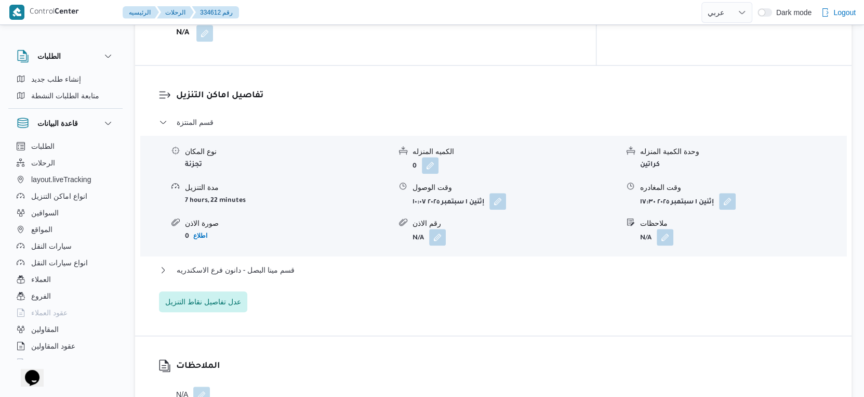
scroll to position [895, 0]
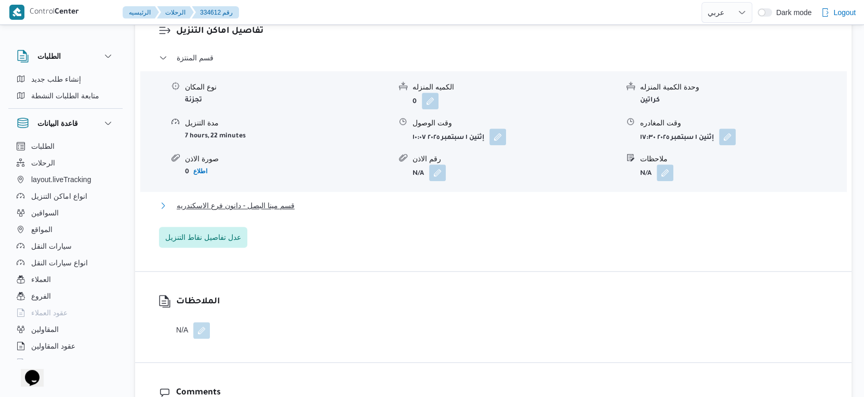
click at [291, 199] on span "قسم مينا البصل - دانون فرع الاسكندريه" at bounding box center [236, 205] width 118 height 12
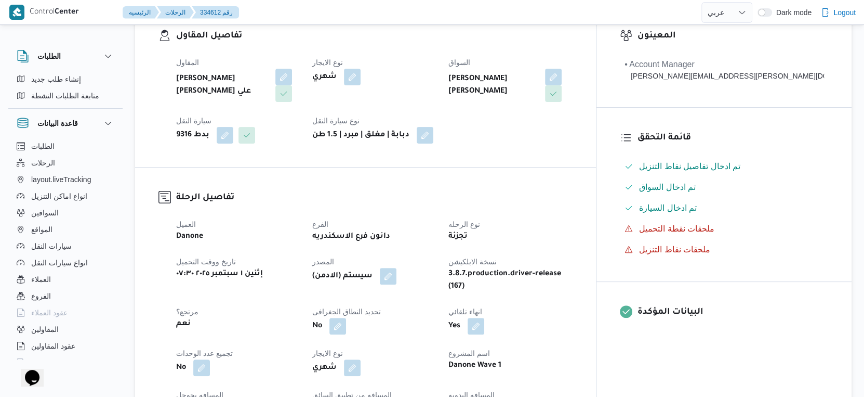
scroll to position [404, 0]
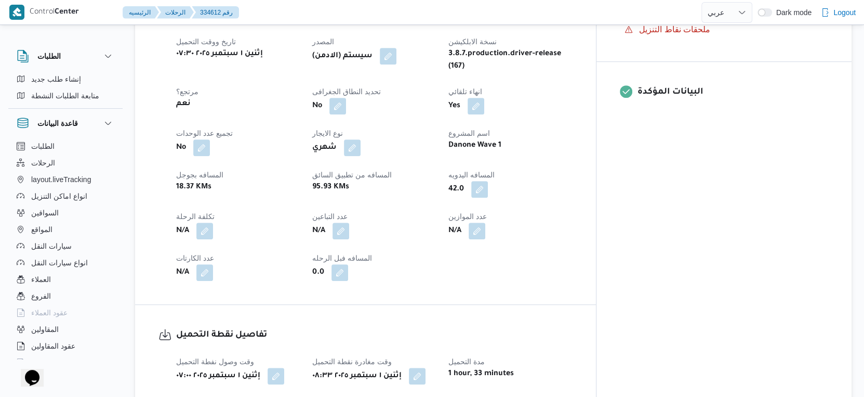
select select "ar"
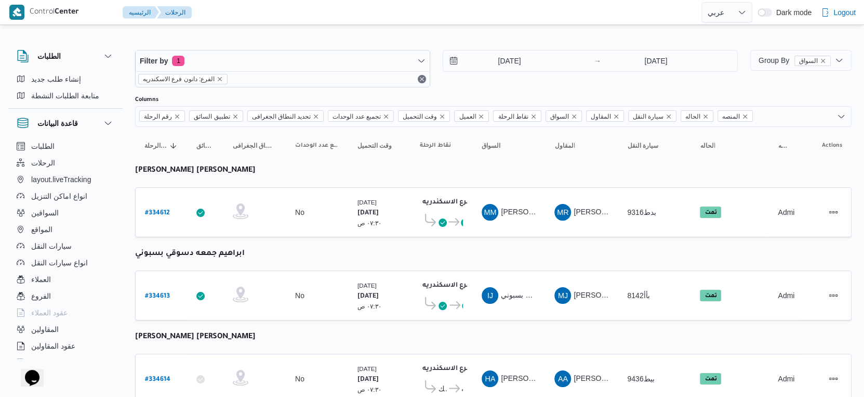
scroll to position [28, 0]
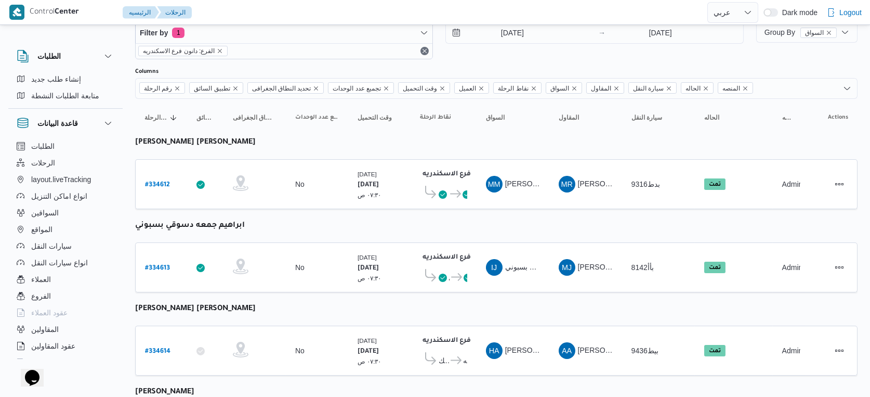
select select "ar"
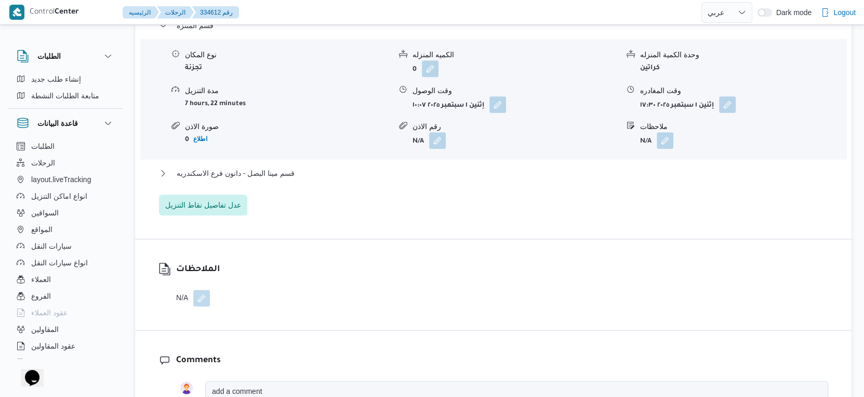
scroll to position [952, 0]
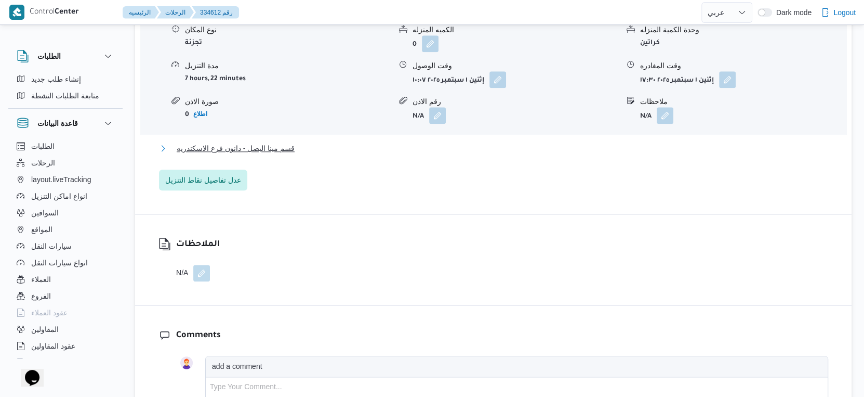
click at [289, 142] on span "قسم مينا البصل - دانون فرع الاسكندريه" at bounding box center [236, 148] width 118 height 12
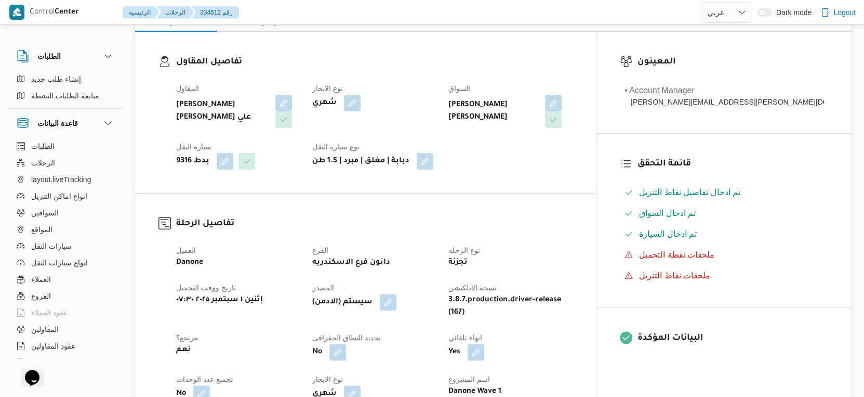
scroll to position [346, 0]
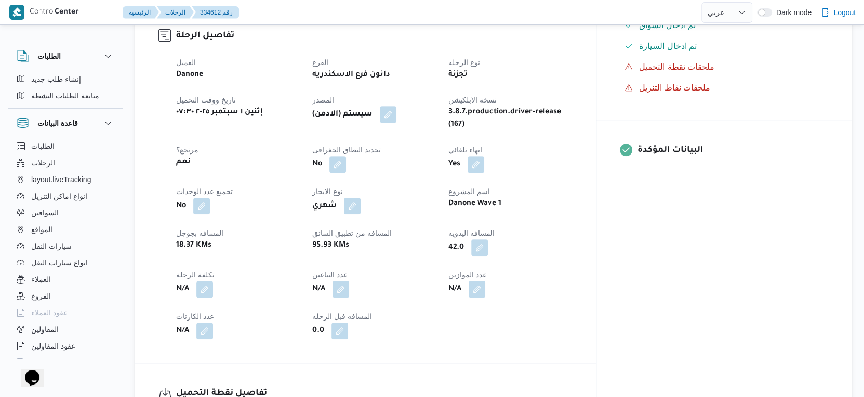
select select "ar"
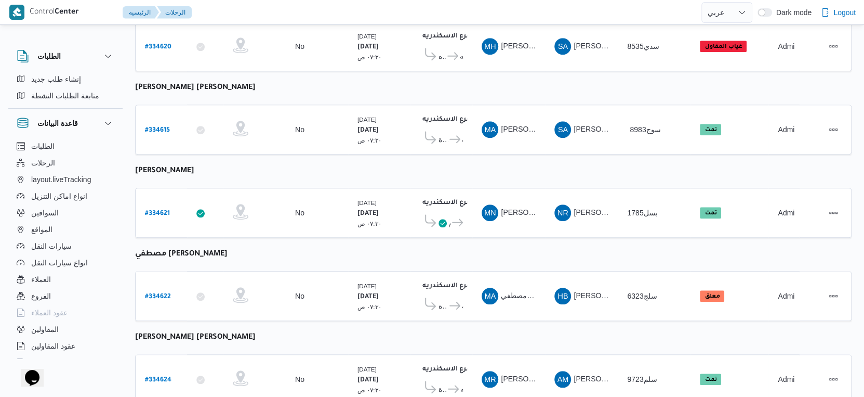
scroll to position [907, 0]
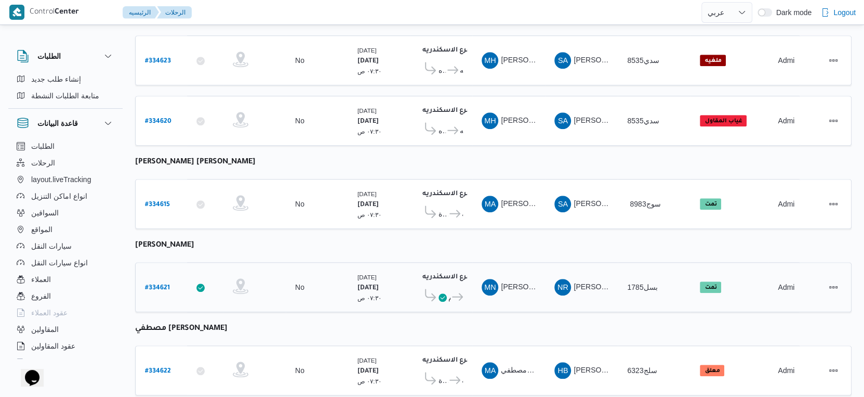
click at [160, 284] on b "# 334621" at bounding box center [157, 287] width 25 height 7
select select "ar"
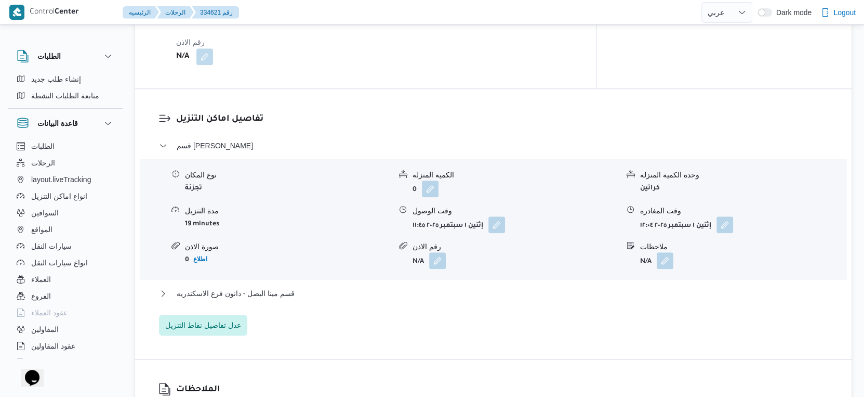
scroll to position [849, 0]
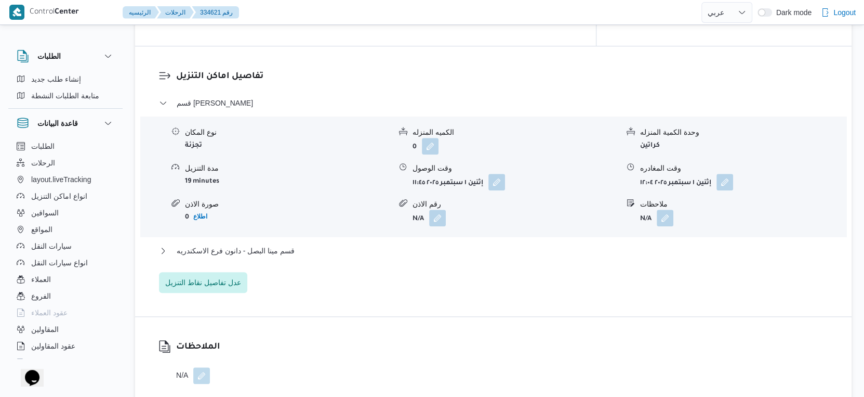
click at [286, 216] on div "قسم سيدى جابر نوع المكان تجزئة الكميه المنزله 0 وحدة الكمية المنزله كراتين مدة …" at bounding box center [494, 195] width 670 height 196
click at [289, 244] on span "قسم مينا البصل - دانون فرع الاسكندريه" at bounding box center [236, 250] width 118 height 12
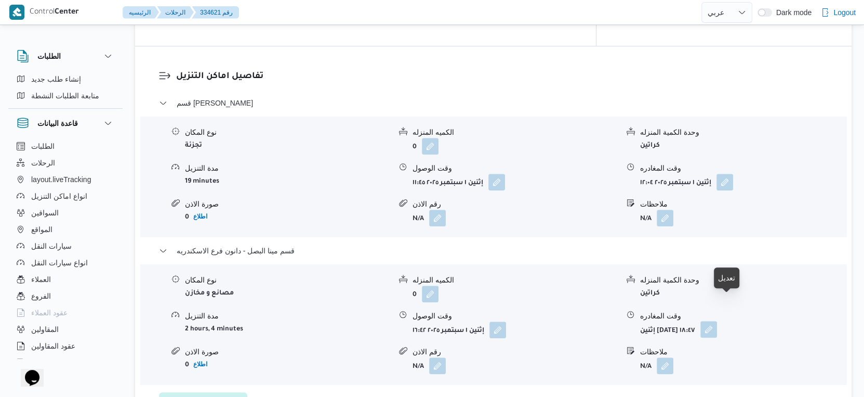
click at [717, 321] on button "button" at bounding box center [709, 329] width 17 height 17
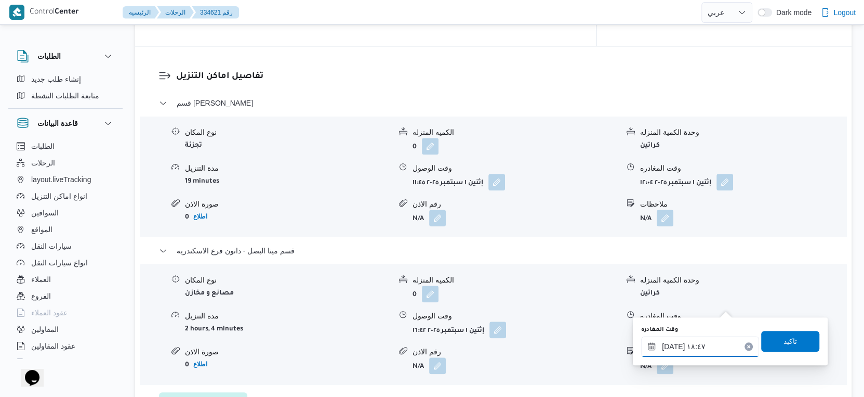
click at [718, 336] on div "[DATE] ١٨:٤٧" at bounding box center [700, 346] width 118 height 21
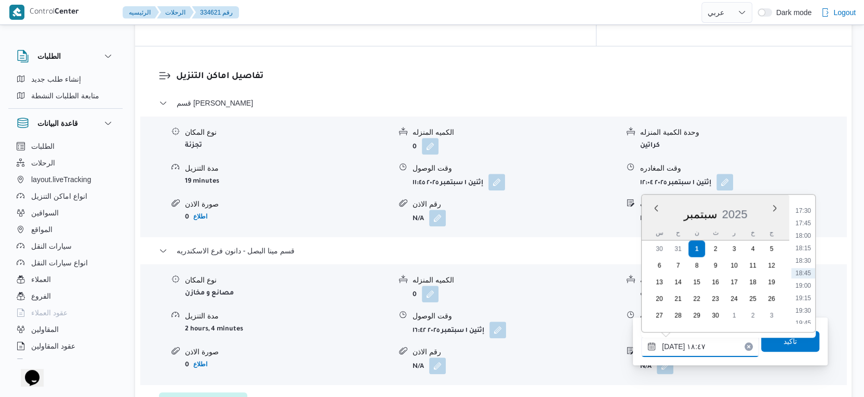
scroll to position [814, 0]
click at [810, 239] on li "17:00" at bounding box center [804, 243] width 24 height 10
type input "[DATE] ١٧:٠٠"
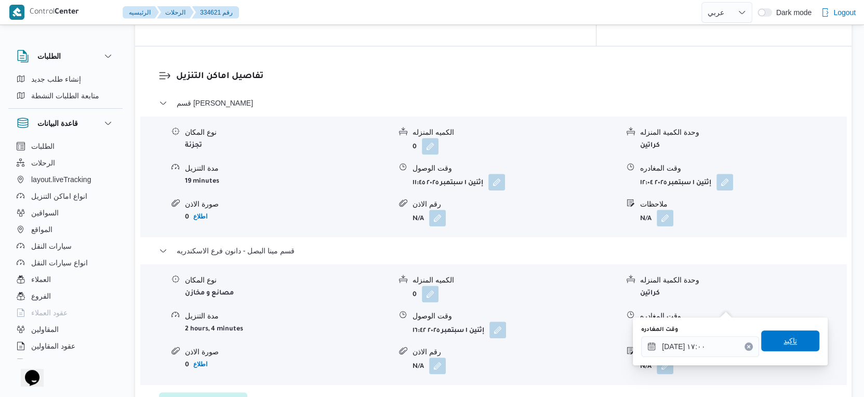
click at [801, 345] on span "تاكيد" at bounding box center [791, 340] width 58 height 21
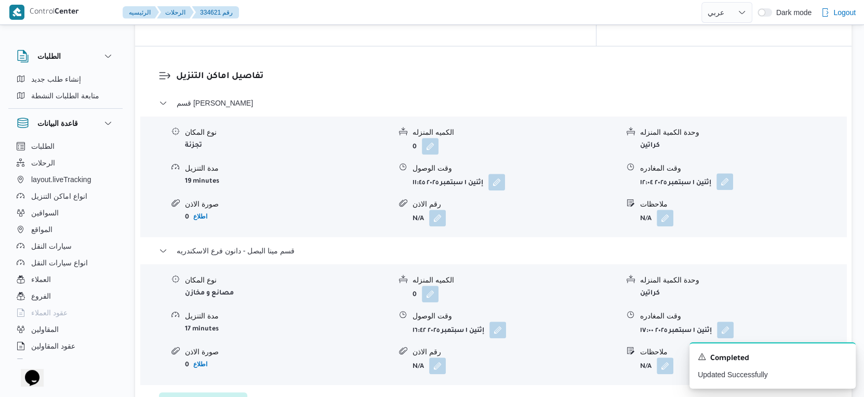
click at [729, 173] on button "button" at bounding box center [725, 181] width 17 height 17
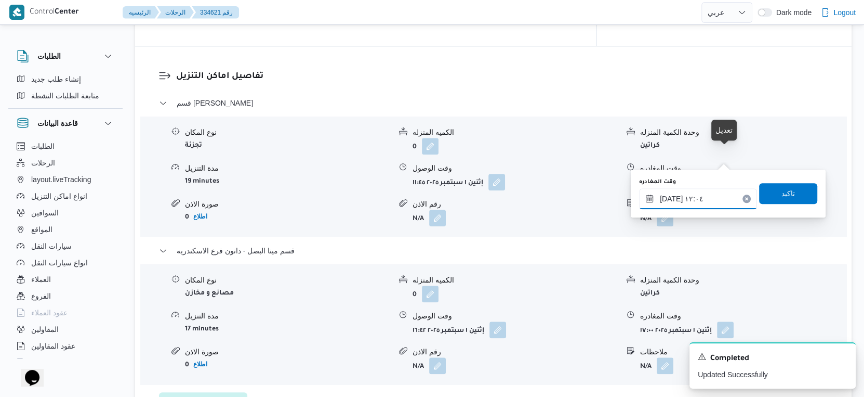
click at [715, 191] on input "[DATE] ١٢:٠٤" at bounding box center [698, 198] width 118 height 21
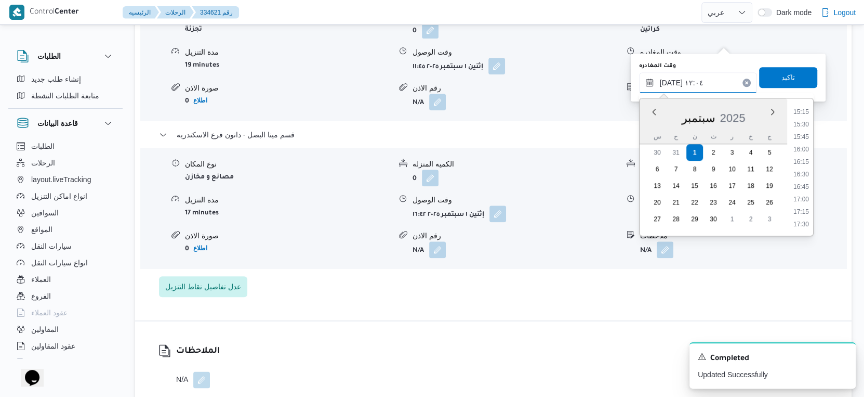
scroll to position [766, 0]
click at [804, 152] on li "16:15" at bounding box center [802, 157] width 24 height 10
type input "[DATE] ١٦:١٥"
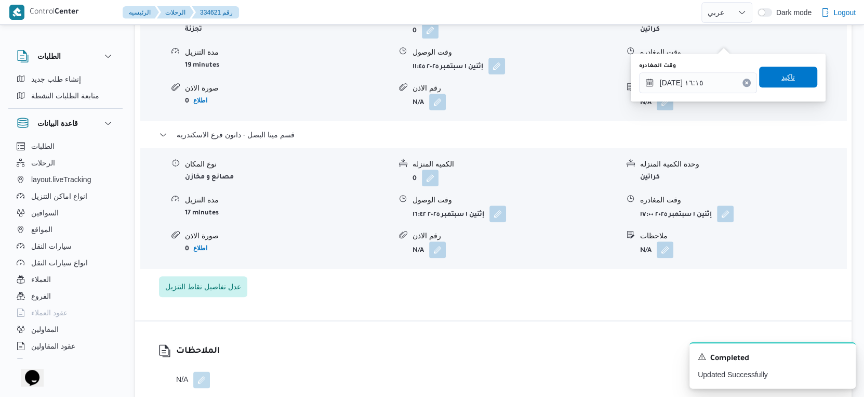
click at [792, 67] on div "تاكيد" at bounding box center [788, 77] width 58 height 21
click at [795, 80] on span "تاكيد" at bounding box center [788, 77] width 58 height 21
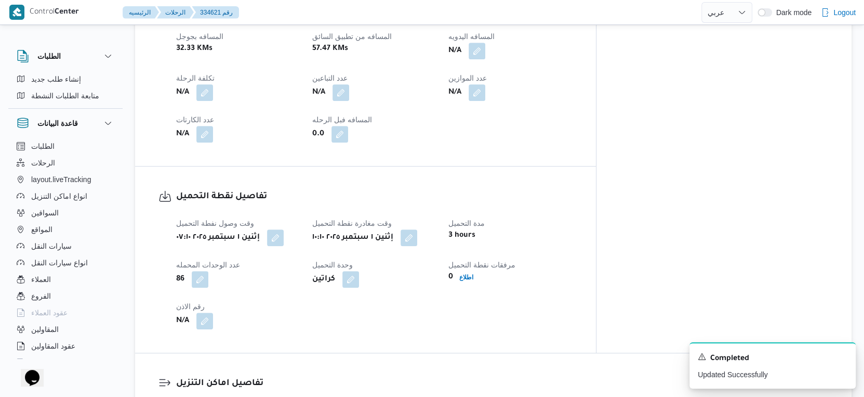
scroll to position [445, 0]
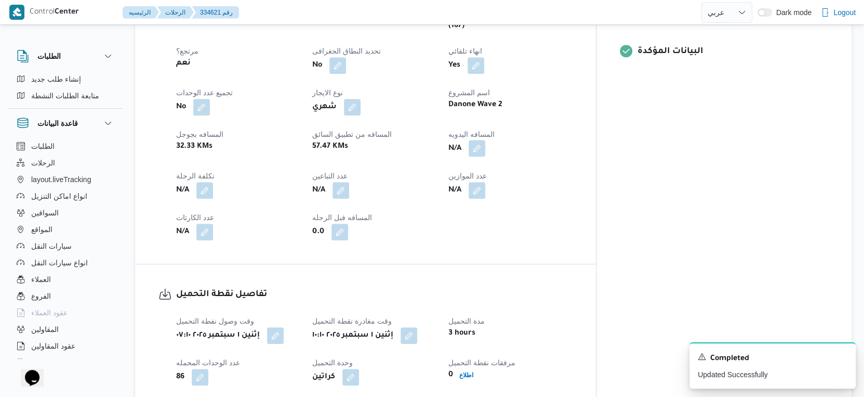
click at [486, 140] on button "button" at bounding box center [477, 148] width 17 height 17
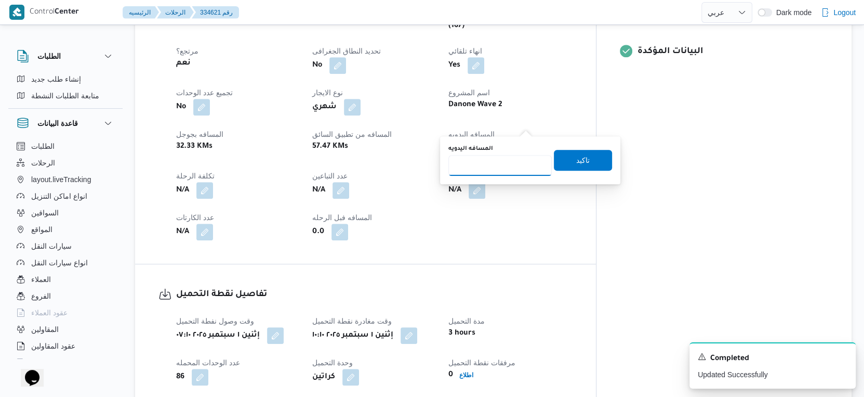
click at [512, 164] on input "المسافه اليدويه" at bounding box center [500, 165] width 103 height 21
type input "30"
click at [582, 163] on span "تاكيد" at bounding box center [583, 159] width 58 height 21
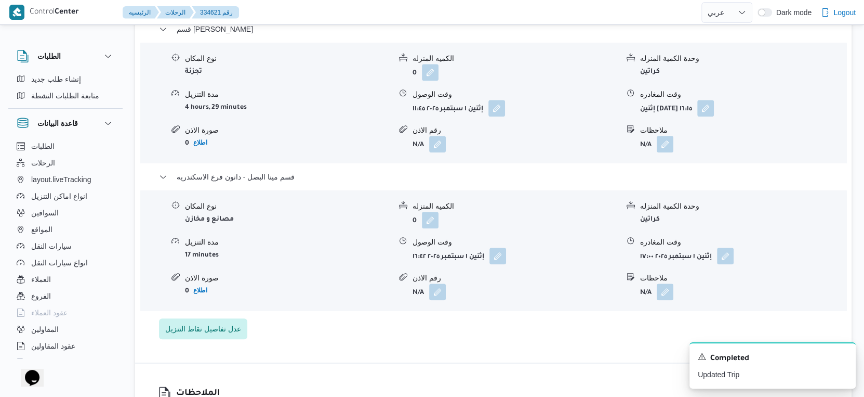
scroll to position [924, 0]
select select "ar"
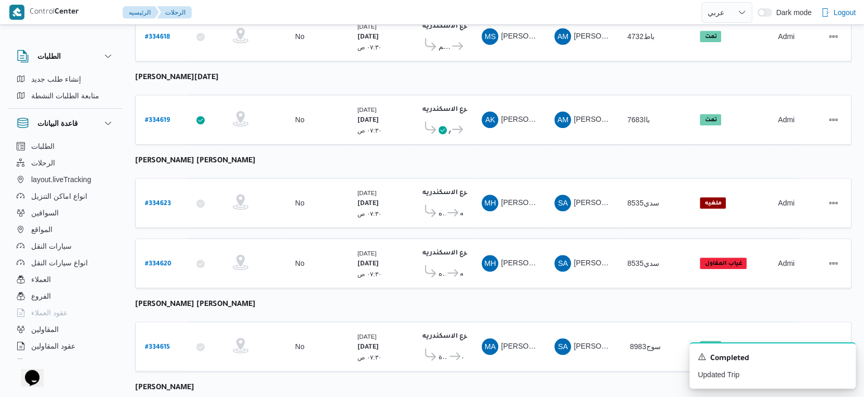
scroll to position [907, 0]
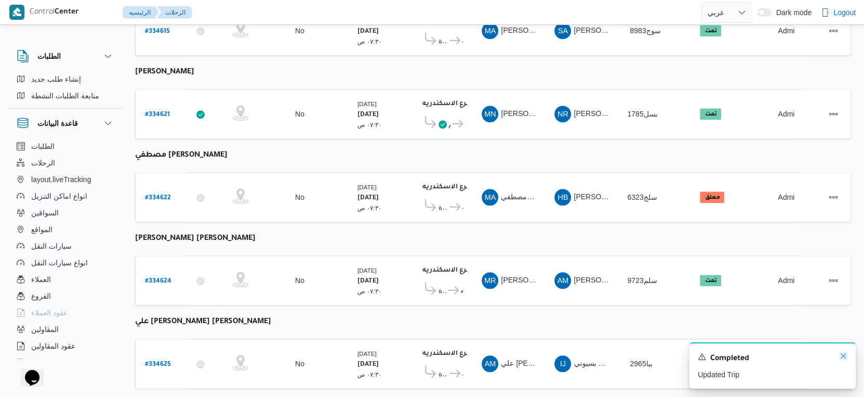
click at [846, 357] on icon "Dismiss toast" at bounding box center [844, 355] width 8 height 8
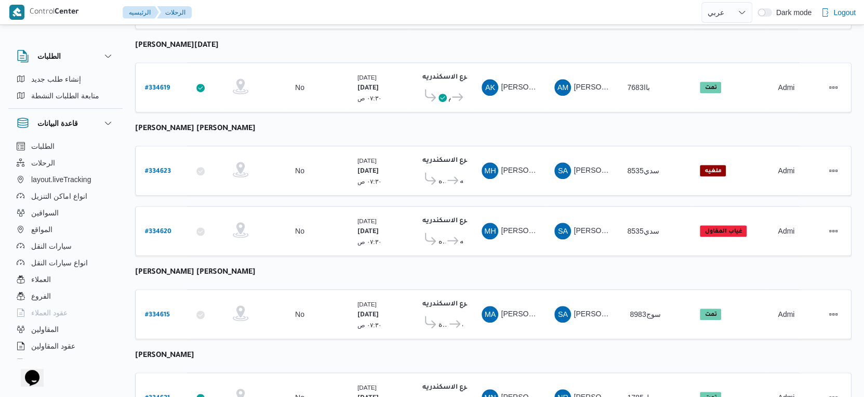
scroll to position [619, 0]
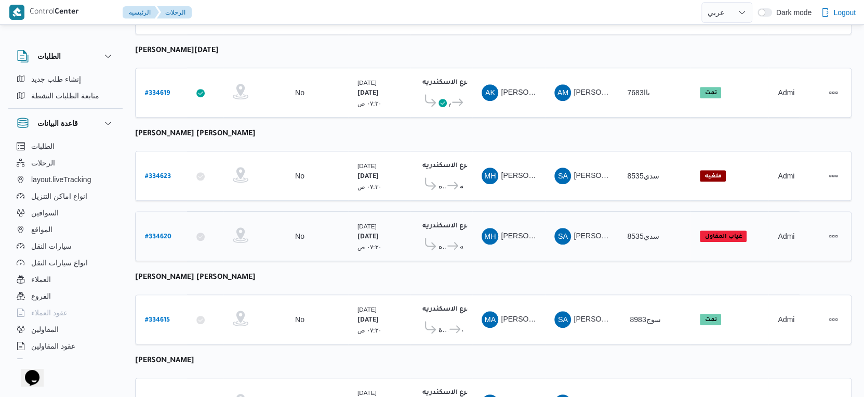
click at [458, 240] on span "دانون فرع الاسكندريه" at bounding box center [454, 246] width 17 height 12
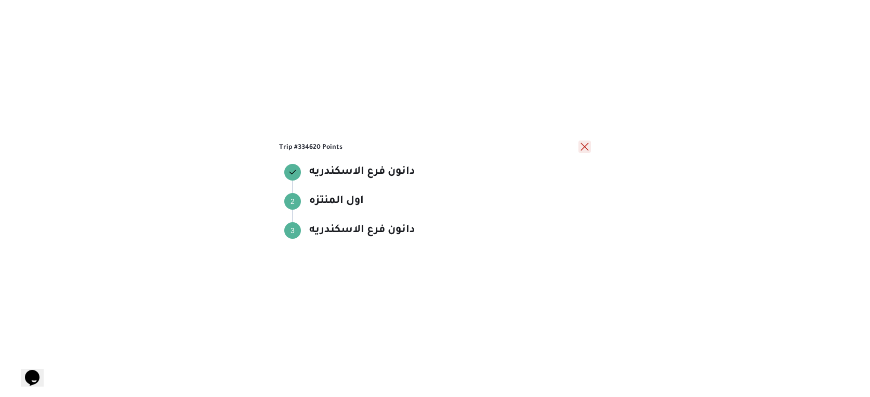
click at [586, 147] on button "close" at bounding box center [585, 146] width 12 height 12
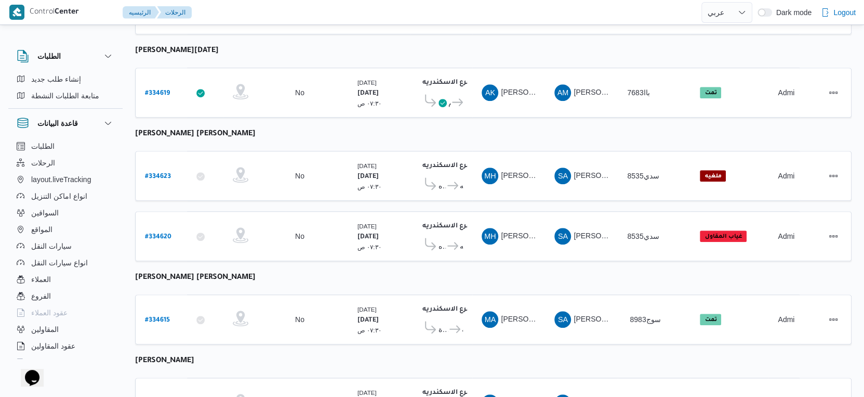
scroll to position [907, 0]
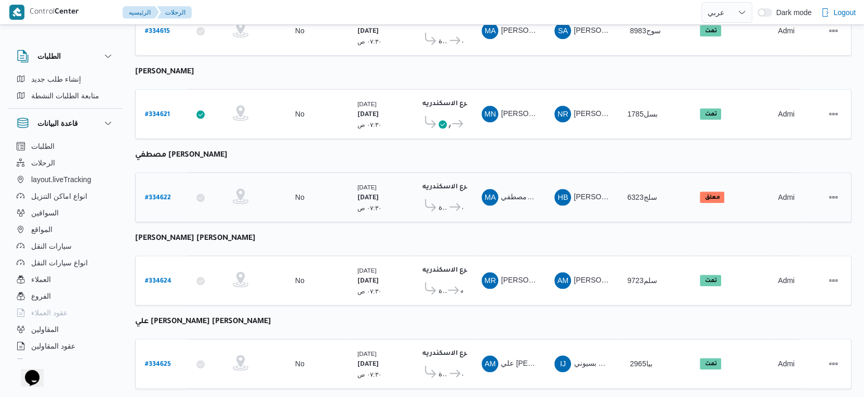
click at [164, 194] on b "# 334622" at bounding box center [158, 197] width 26 height 7
select select "ar"
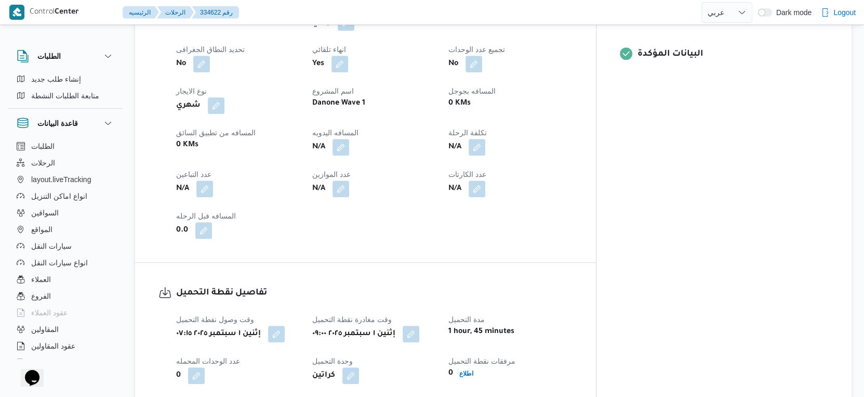
scroll to position [404, 0]
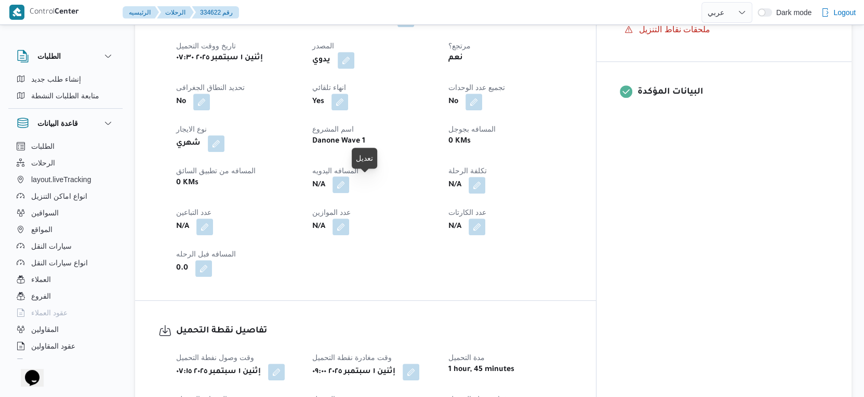
click at [349, 186] on button "button" at bounding box center [341, 184] width 17 height 17
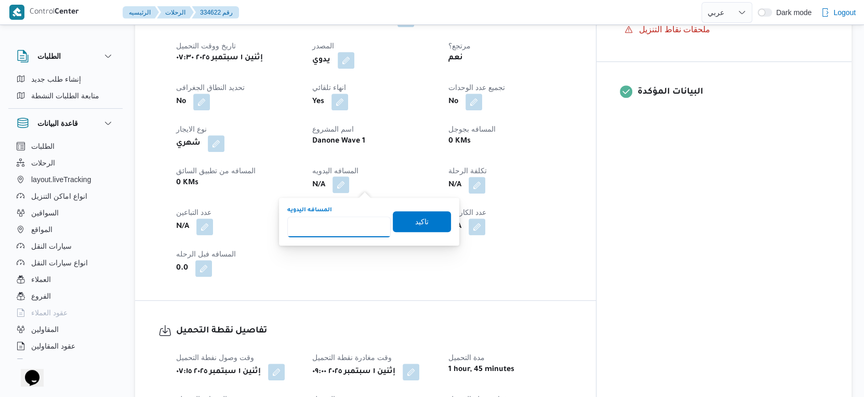
click at [331, 231] on input "المسافه اليدويه" at bounding box center [338, 226] width 103 height 21
type input "70"
click at [429, 224] on span "تاكيد" at bounding box center [422, 221] width 58 height 21
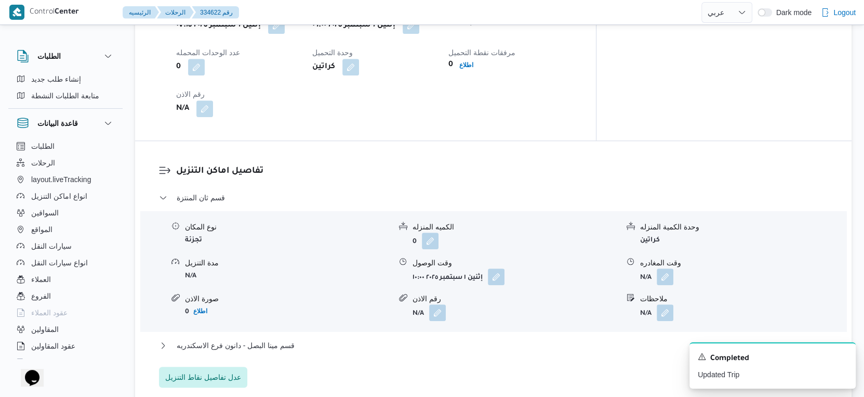
scroll to position [751, 0]
click at [312, 339] on button "قسم مينا البصل - دانون فرع الاسكندريه" at bounding box center [494, 345] width 670 height 12
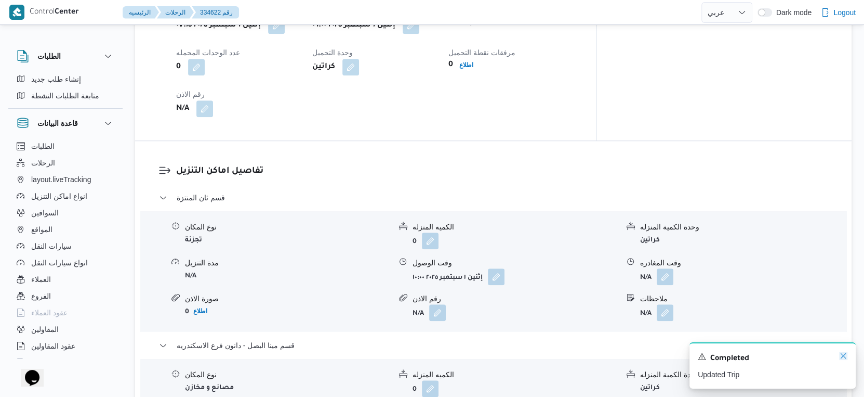
click at [845, 355] on icon "Dismiss toast" at bounding box center [844, 355] width 8 height 8
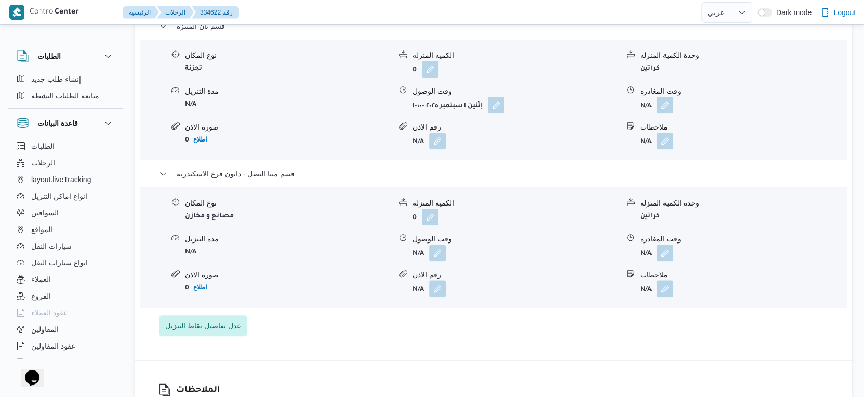
scroll to position [924, 0]
click at [440, 248] on button "button" at bounding box center [437, 250] width 17 height 17
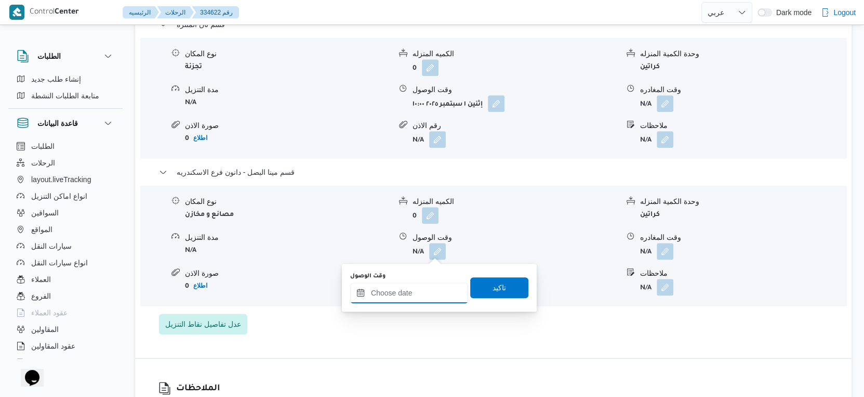
click at [426, 299] on input "وقت الوصول" at bounding box center [409, 292] width 118 height 21
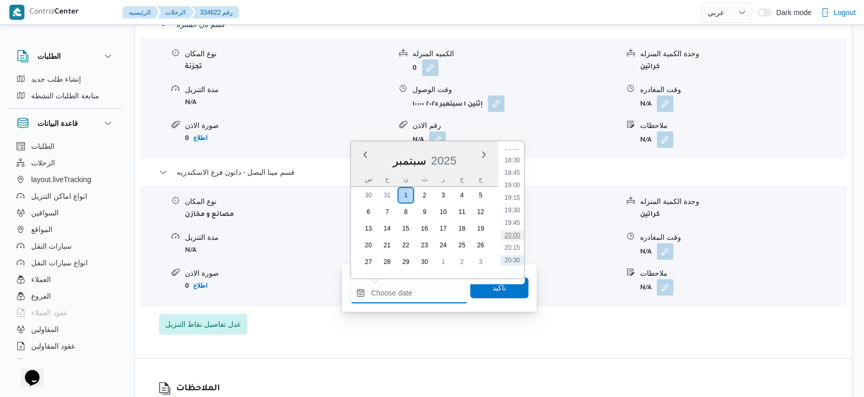
scroll to position [901, 0]
click at [513, 196] on li "19:00" at bounding box center [513, 201] width 24 height 10
type input "[DATE] ١٩:٠٠"
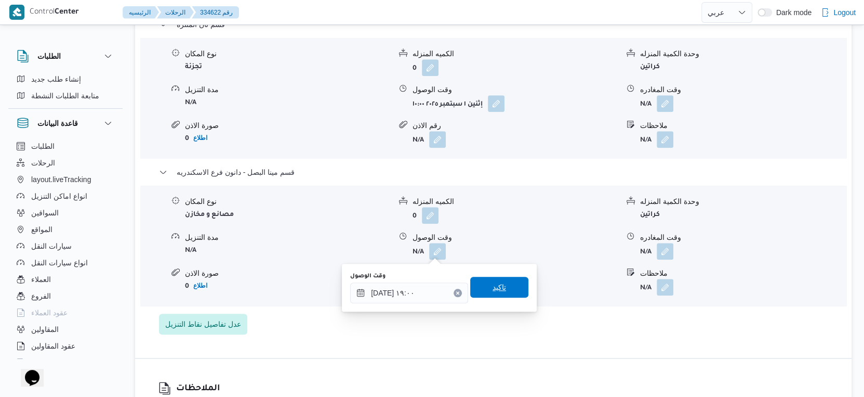
click at [510, 285] on span "تاكيد" at bounding box center [499, 287] width 58 height 21
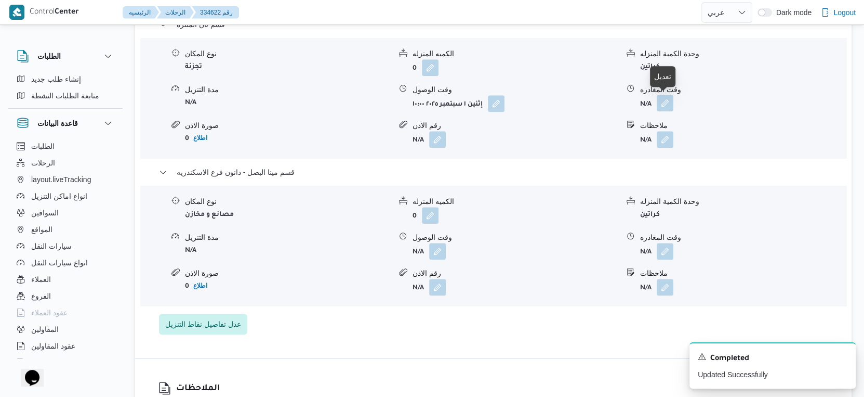
click at [660, 106] on button "button" at bounding box center [665, 103] width 17 height 17
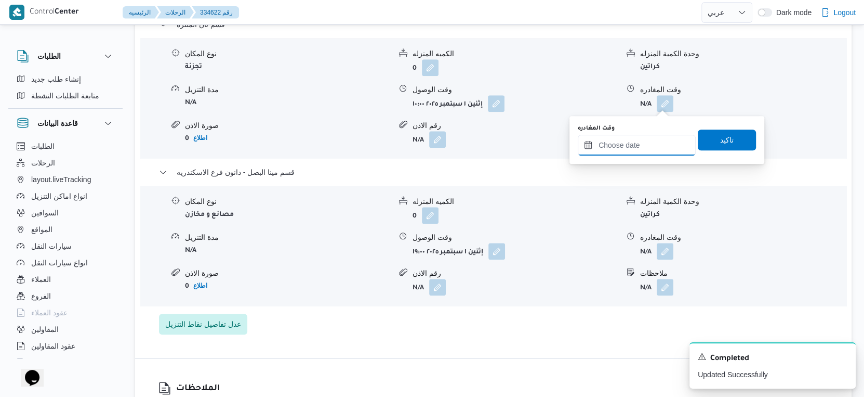
click at [653, 151] on input "وقت المغادره" at bounding box center [637, 145] width 118 height 21
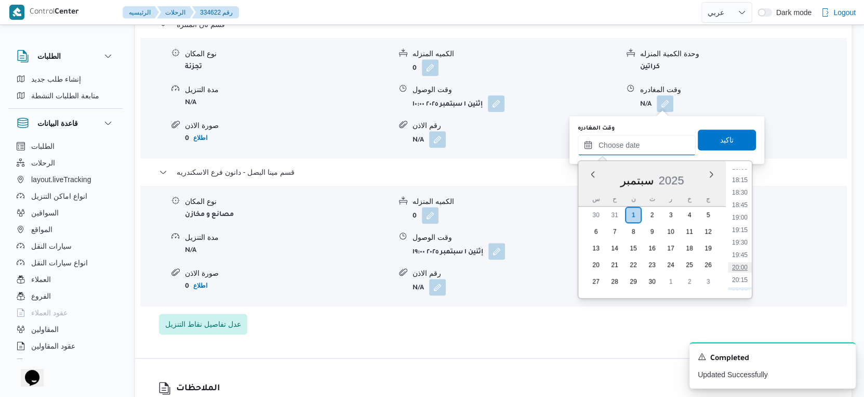
scroll to position [843, 0]
drag, startPoint x: 740, startPoint y: 237, endPoint x: 743, endPoint y: 195, distance: 41.7
click at [740, 237] on li "18:15" at bounding box center [740, 242] width 24 height 10
type input "[DATE] ١٨:١٥"
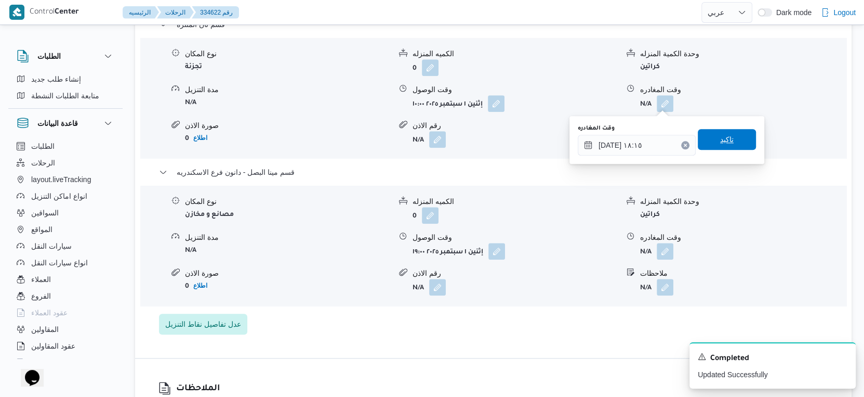
click at [734, 139] on span "تاكيد" at bounding box center [727, 139] width 58 height 21
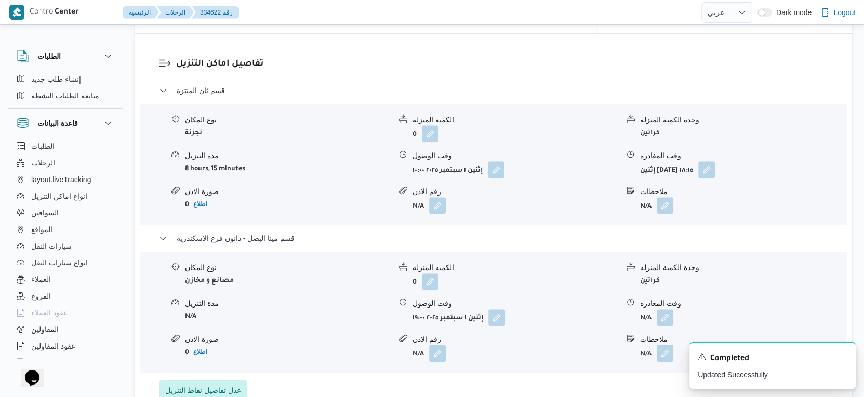
scroll to position [924, 0]
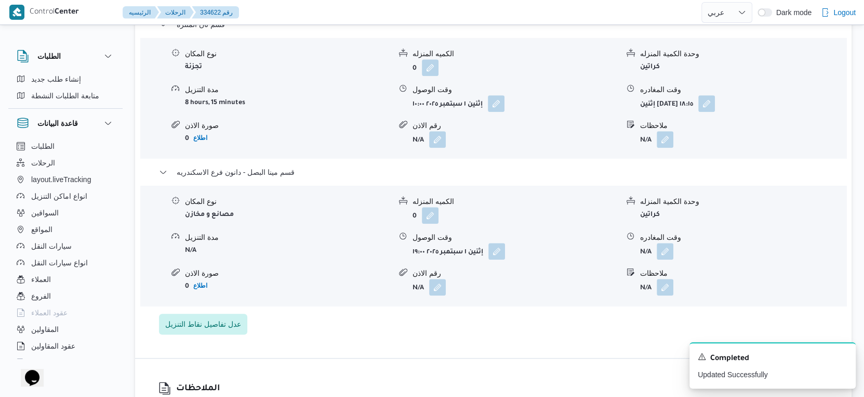
select select "ar"
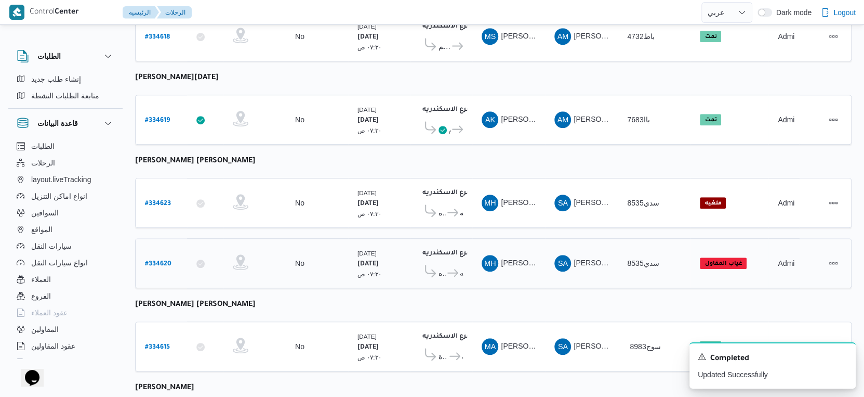
scroll to position [907, 0]
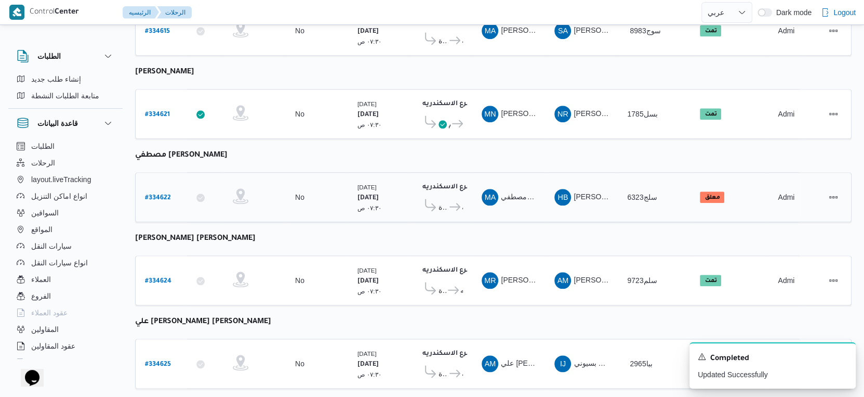
click at [164, 194] on b "# 334622" at bounding box center [158, 197] width 26 height 7
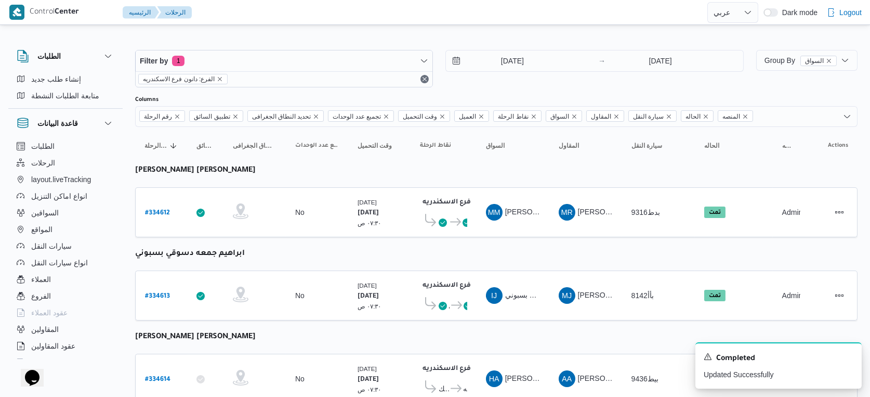
select select "ar"
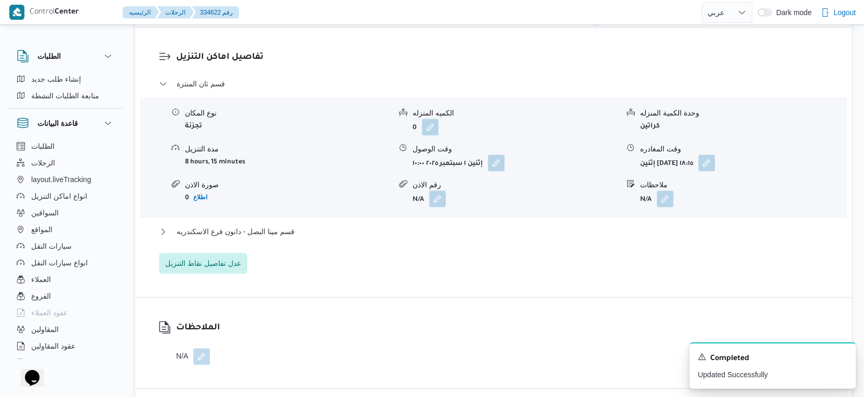
scroll to position [867, 0]
click at [299, 232] on button "قسم مينا البصل - دانون فرع الاسكندريه" at bounding box center [494, 229] width 670 height 12
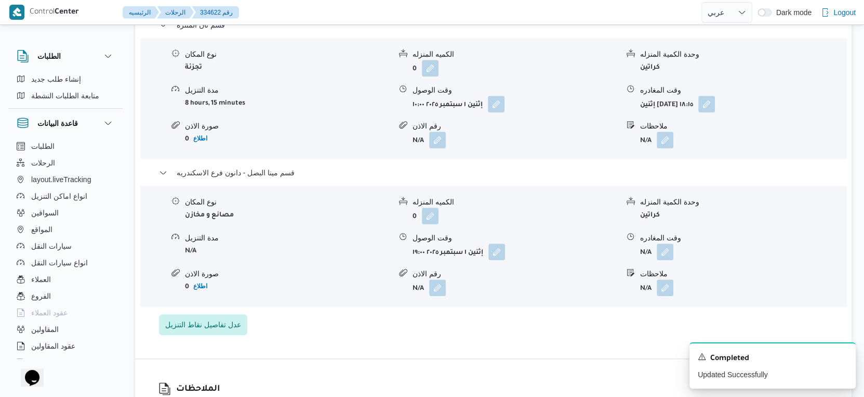
scroll to position [924, 0]
click at [500, 248] on button "button" at bounding box center [497, 250] width 17 height 17
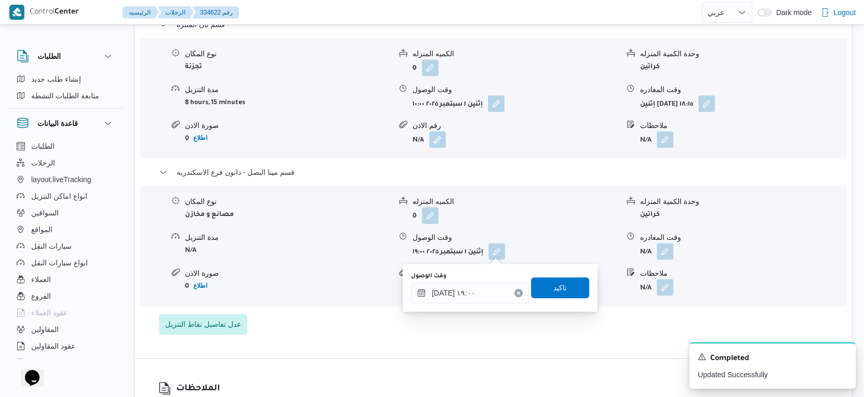
click at [475, 281] on div "وقت الوصول ٠١/٠٩/٢٠٢٥ ١٩:٠٠" at bounding box center [470, 287] width 118 height 31
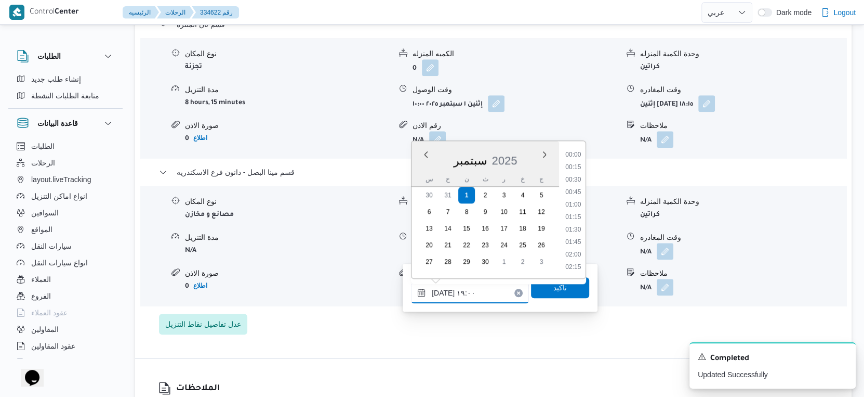
click at [476, 284] on input "٠١/٠٩/٢٠٢٥ ١٩:٠٠" at bounding box center [470, 292] width 118 height 21
click at [574, 204] on li "18:45" at bounding box center [573, 206] width 24 height 10
type input "٠١/٠٩/٢٠٢٥ ١٨:٤٥"
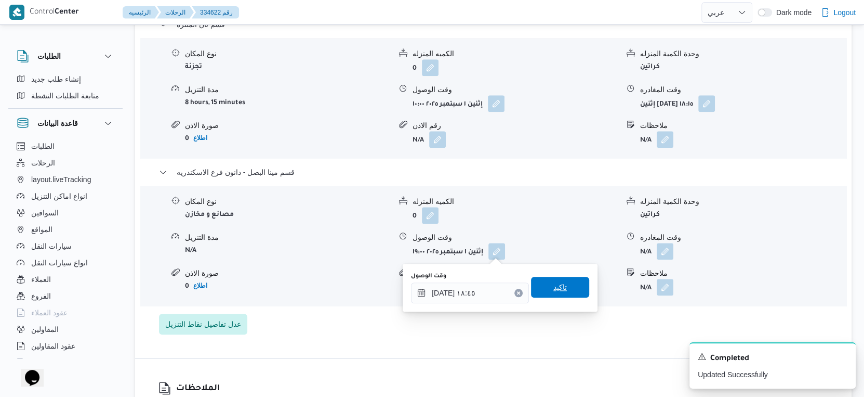
click at [558, 287] on span "تاكيد" at bounding box center [561, 287] width 14 height 12
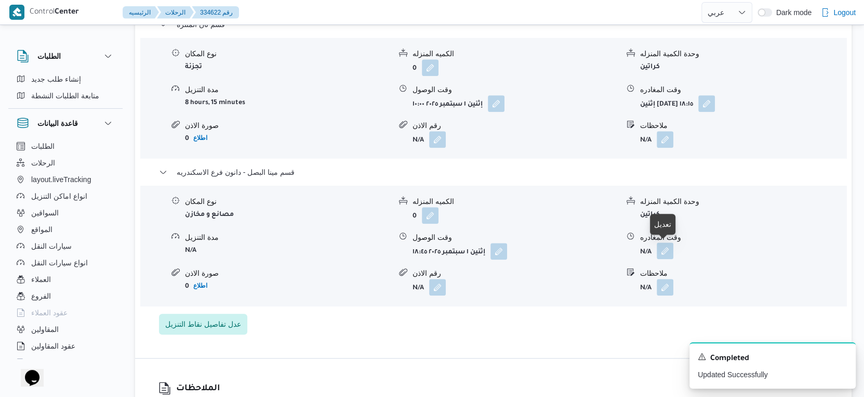
click at [661, 251] on button "button" at bounding box center [665, 250] width 17 height 17
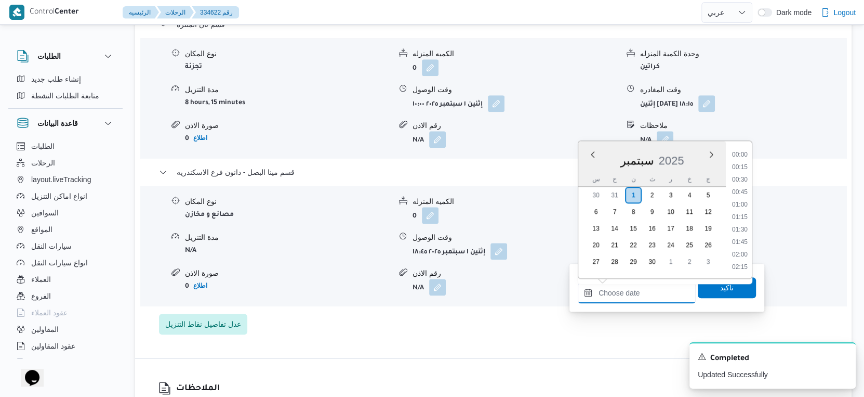
click at [651, 300] on input "وقت المغادره" at bounding box center [637, 292] width 118 height 21
click at [742, 230] on li "19:00" at bounding box center [740, 234] width 24 height 10
type input "٠١/٠٩/٢٠٢٥ ١٩:٠٠"
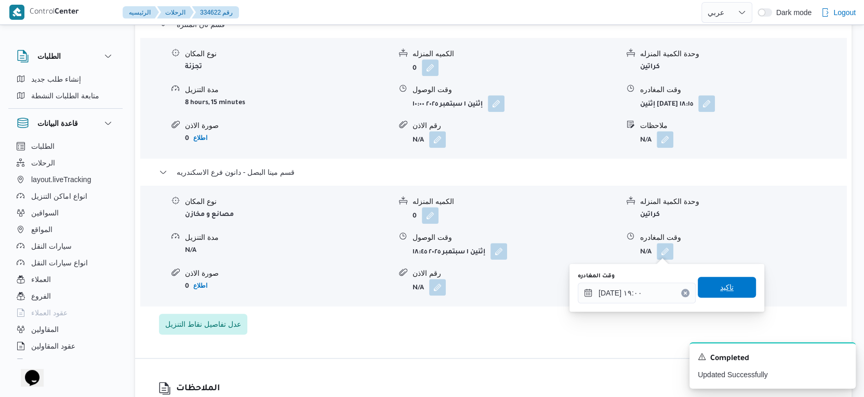
click at [729, 289] on span "تاكيد" at bounding box center [727, 287] width 58 height 21
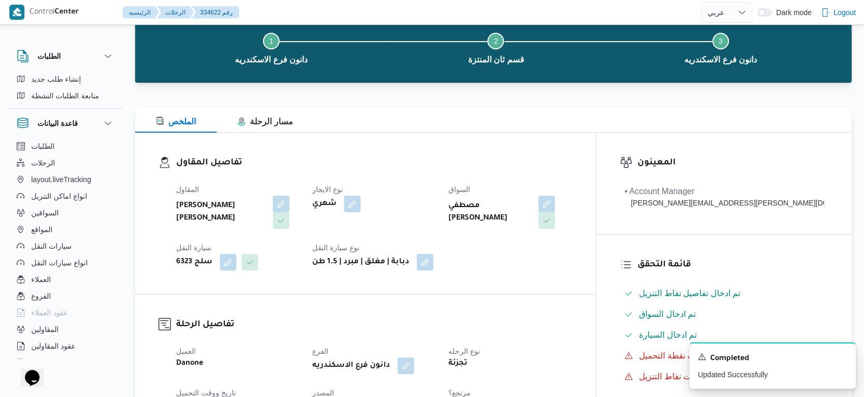
scroll to position [0, 0]
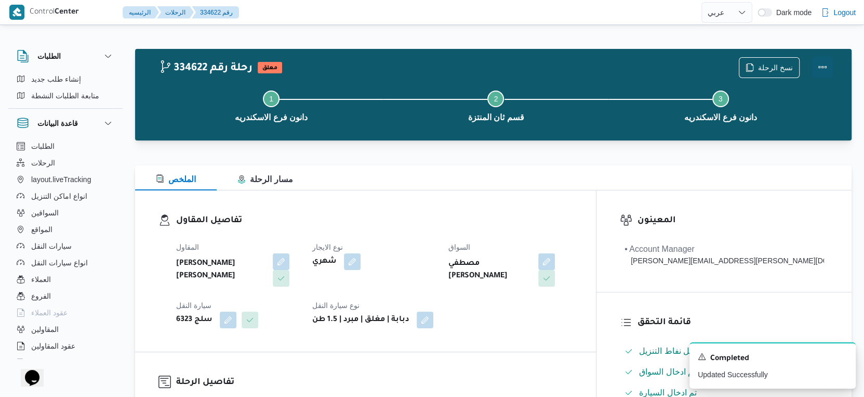
click at [821, 61] on button "Actions" at bounding box center [823, 67] width 21 height 21
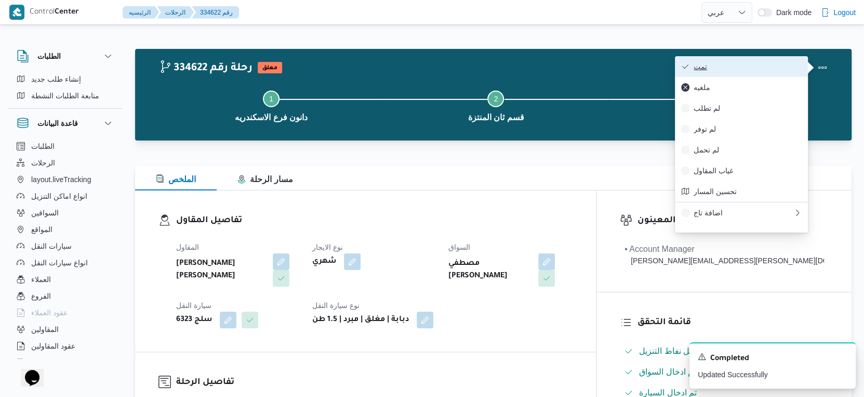
click at [772, 69] on span "تمت" at bounding box center [748, 66] width 108 height 8
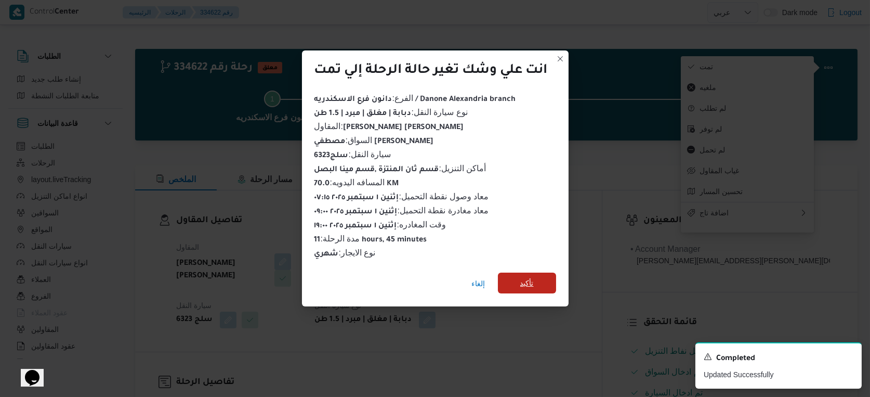
click at [543, 277] on span "تأكيد" at bounding box center [527, 282] width 58 height 21
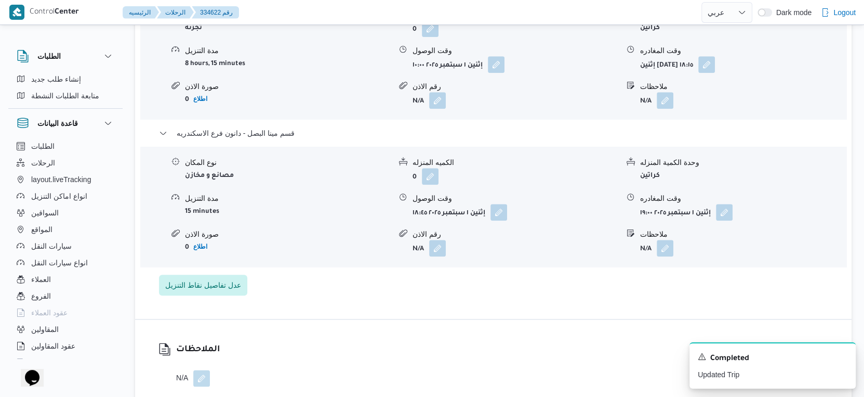
scroll to position [982, 0]
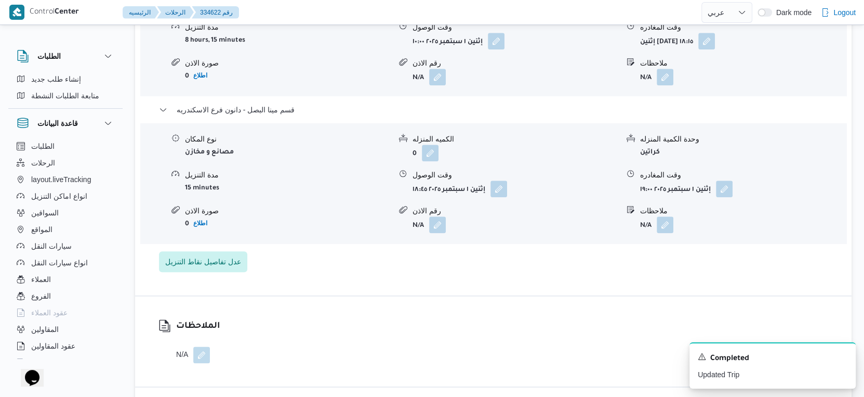
select select "ar"
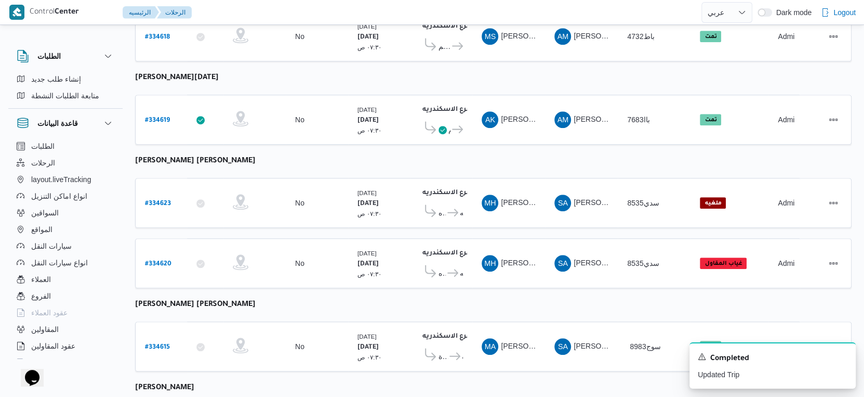
scroll to position [907, 0]
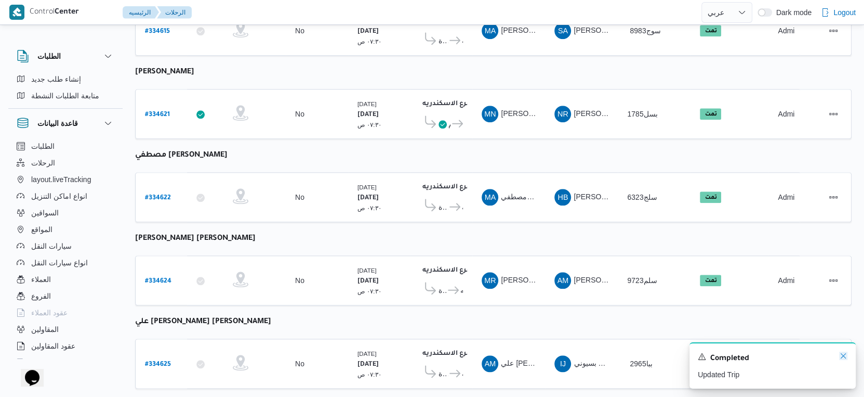
click at [842, 357] on icon "Dismiss toast" at bounding box center [844, 355] width 8 height 8
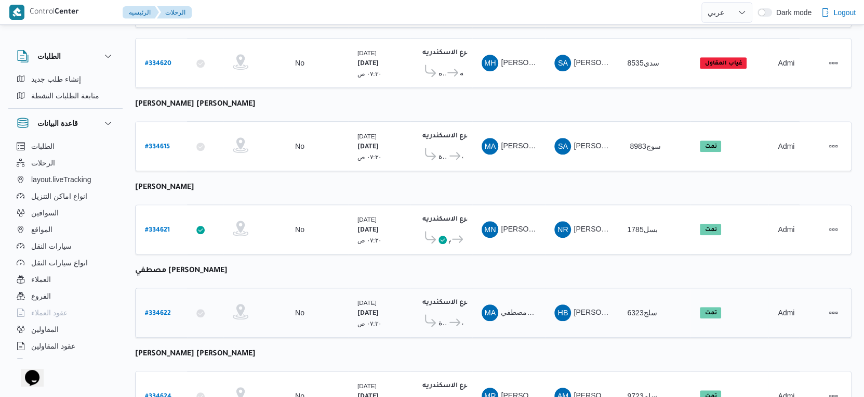
click at [165, 310] on b "# 334622" at bounding box center [158, 313] width 26 height 7
select select "ar"
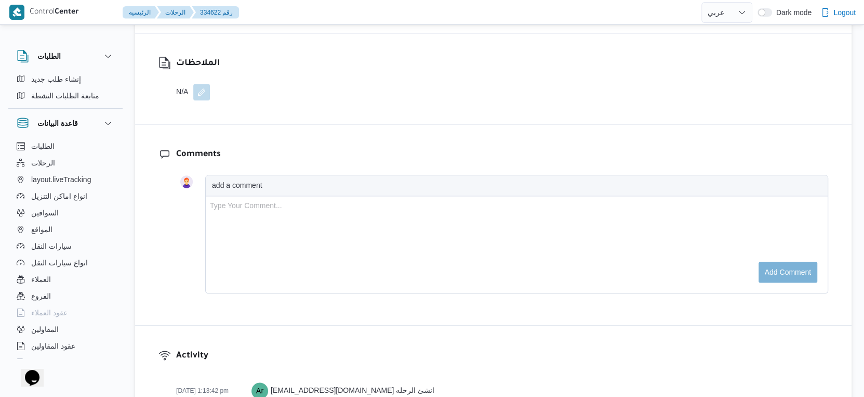
scroll to position [907, 0]
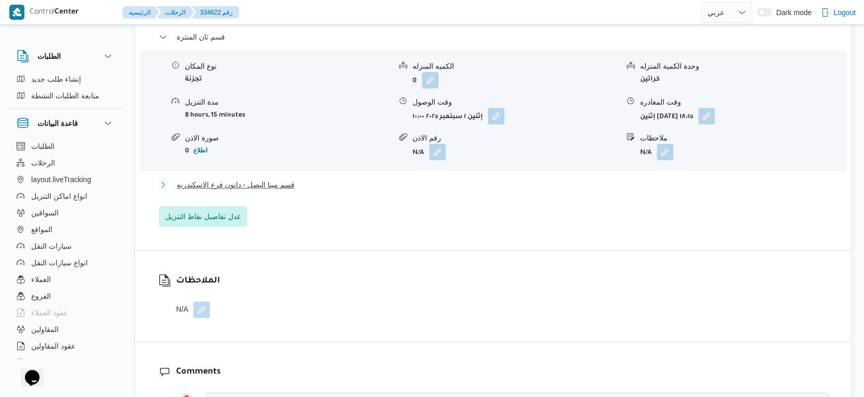
click at [304, 178] on button "قسم مينا البصل - دانون فرع الاسكندريه" at bounding box center [494, 184] width 670 height 12
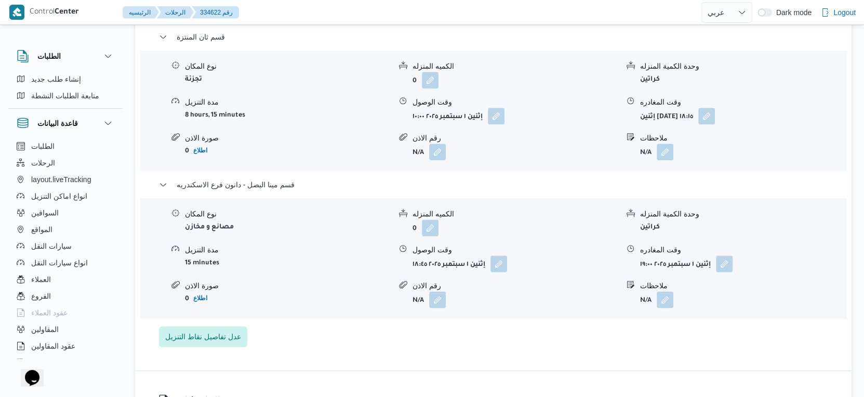
select select "ar"
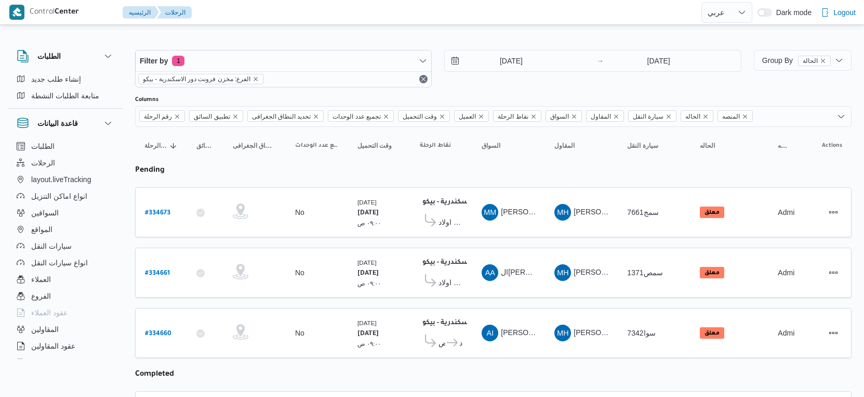
select select "ar"
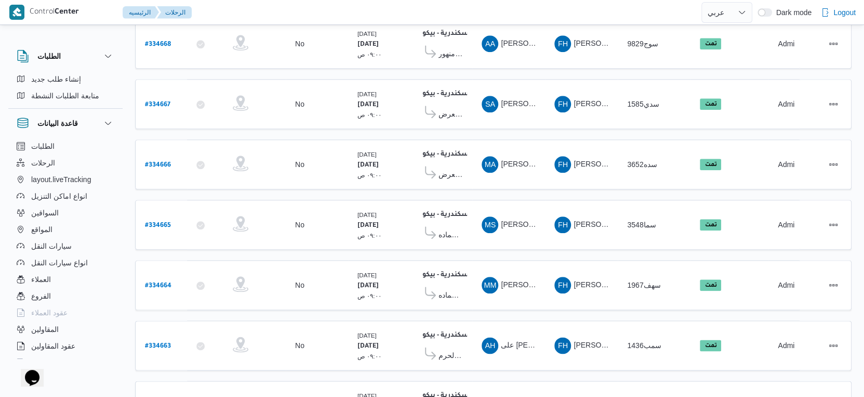
scroll to position [1013, 0]
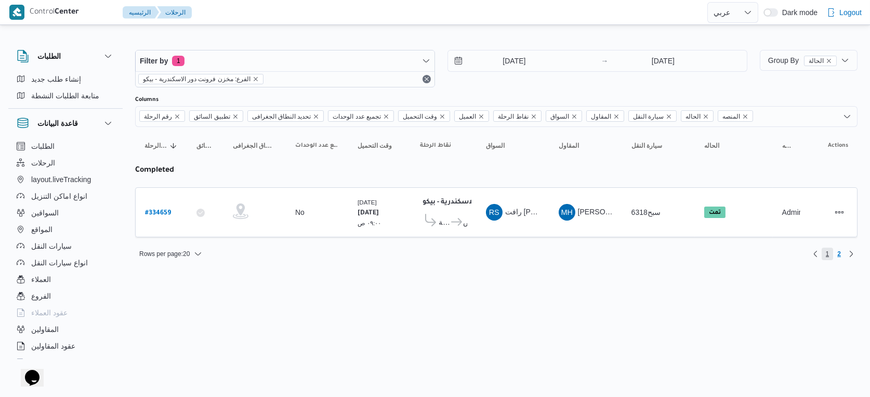
click at [827, 253] on span "1" at bounding box center [828, 253] width 4 height 12
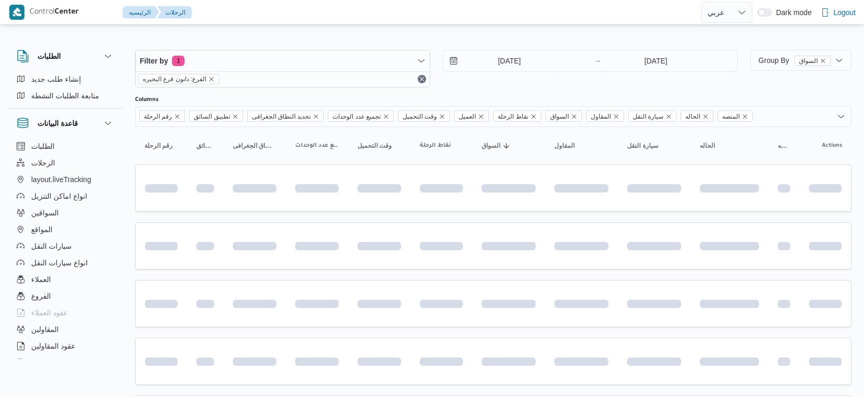
select select "ar"
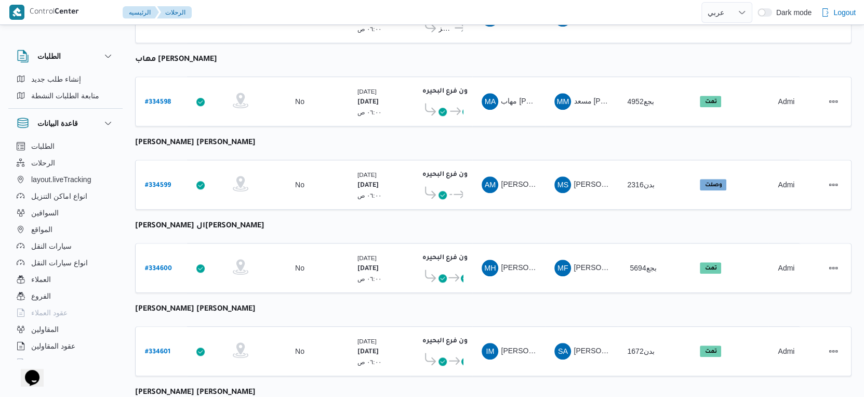
scroll to position [848, 0]
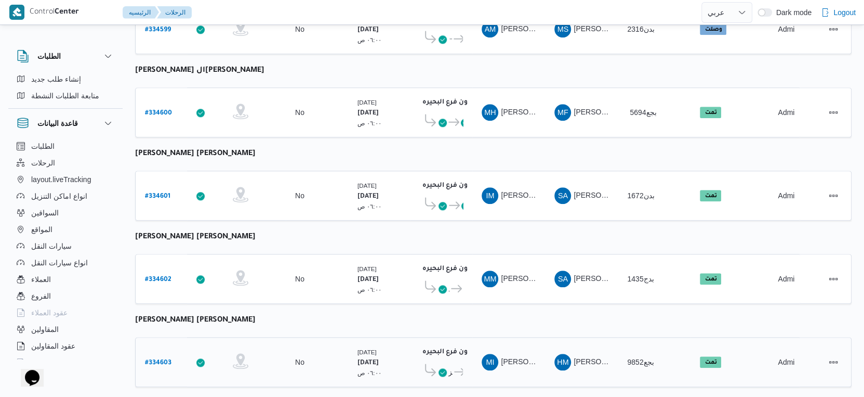
click at [159, 359] on b "# 334603" at bounding box center [158, 362] width 27 height 7
select select "ar"
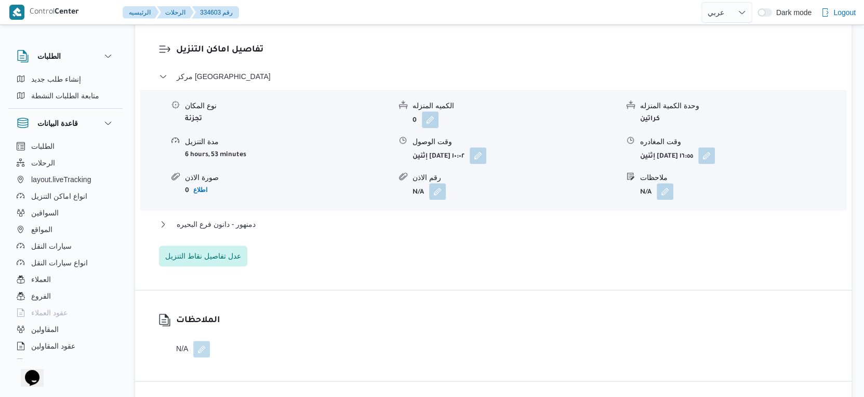
scroll to position [1040, 0]
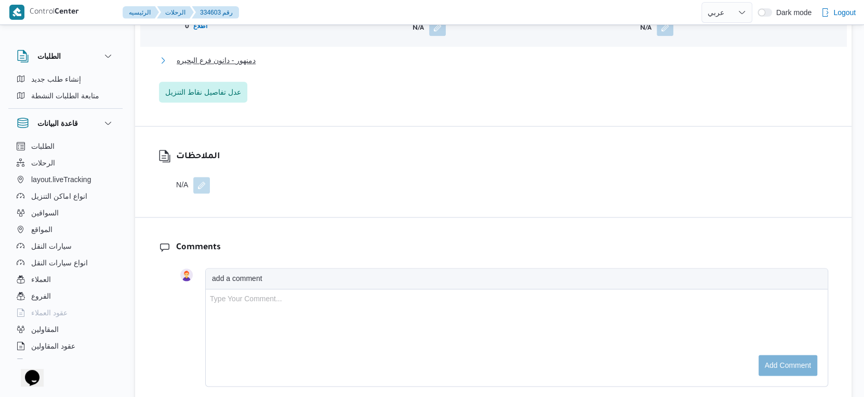
click at [245, 54] on span "دمنهور - دانون فرع البحيره" at bounding box center [216, 60] width 79 height 12
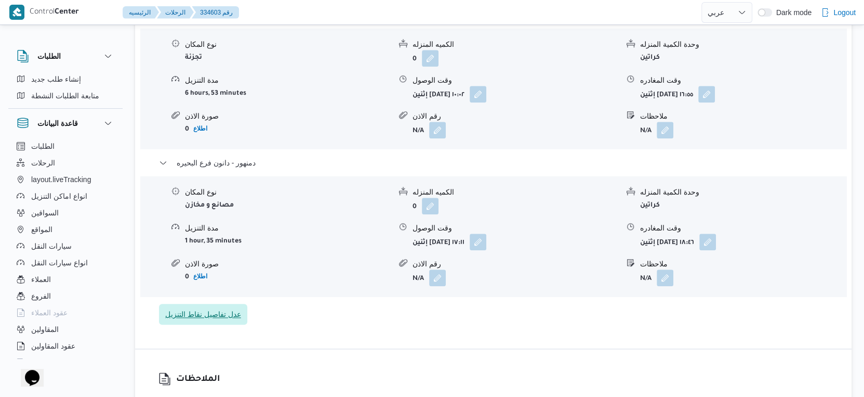
scroll to position [924, 0]
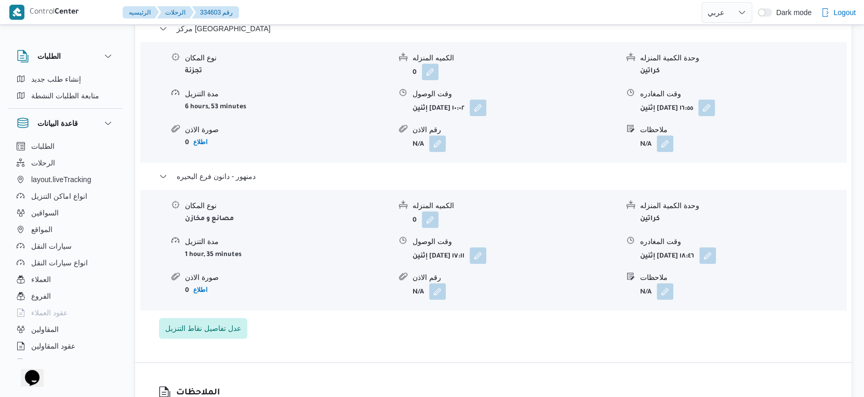
select select "ar"
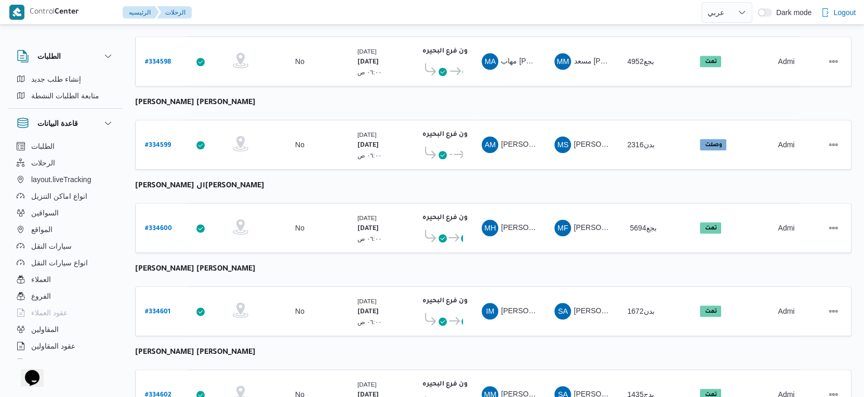
scroll to position [675, 0]
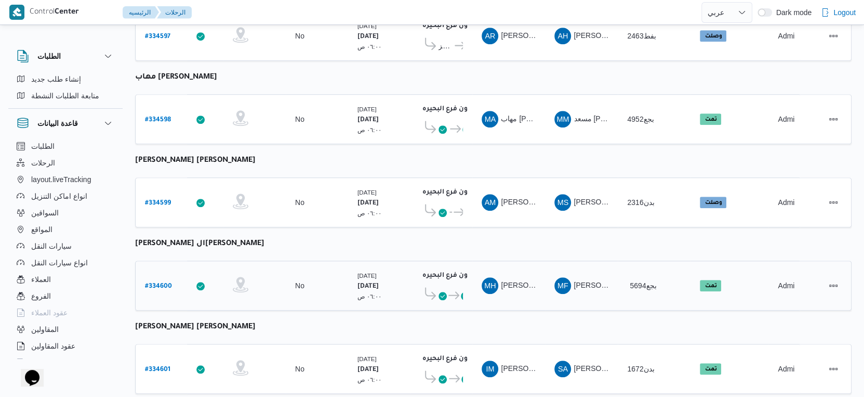
click at [159, 283] on b "# 334600" at bounding box center [158, 286] width 27 height 7
select select "ar"
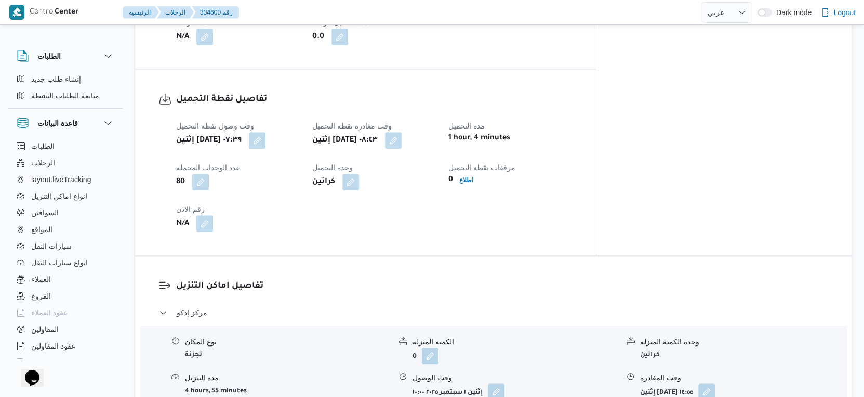
scroll to position [675, 0]
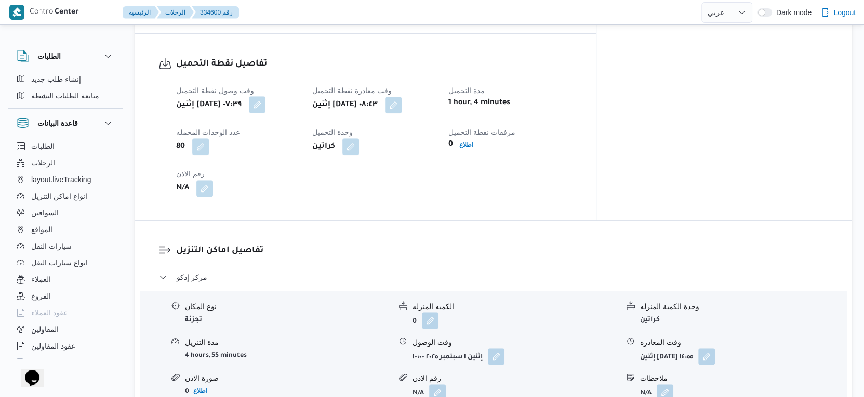
click at [266, 98] on button "button" at bounding box center [257, 104] width 17 height 17
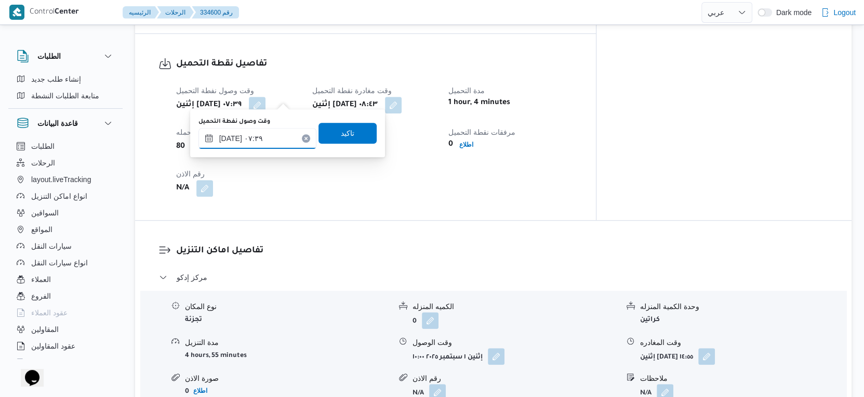
click at [231, 138] on input "[DATE] ٠٧:٣٩" at bounding box center [258, 138] width 118 height 21
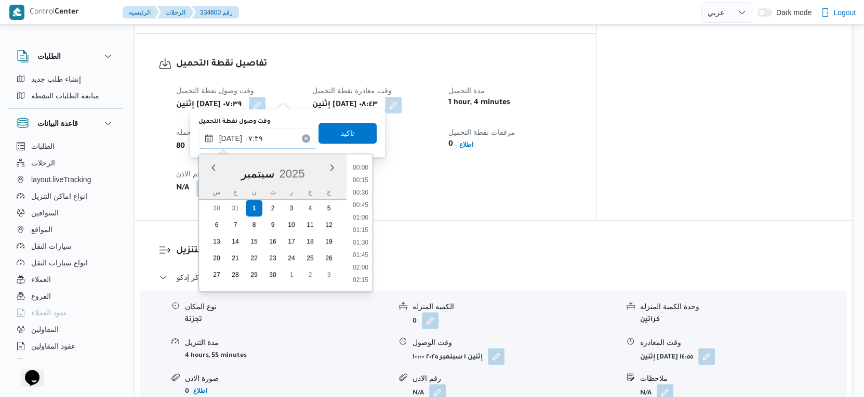
click at [231, 138] on input "[DATE] ٠٧:٣٩" at bounding box center [258, 138] width 118 height 21
type input "[DATE] ٠٧:٢٠"
click at [327, 130] on span "تاكيد" at bounding box center [348, 132] width 58 height 21
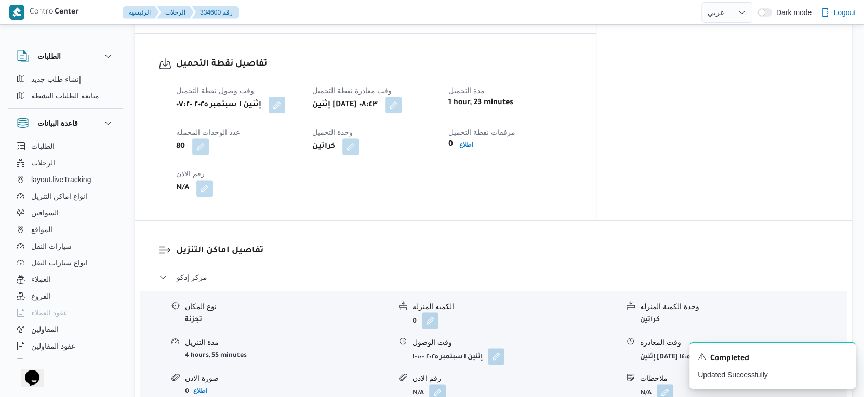
scroll to position [444, 0]
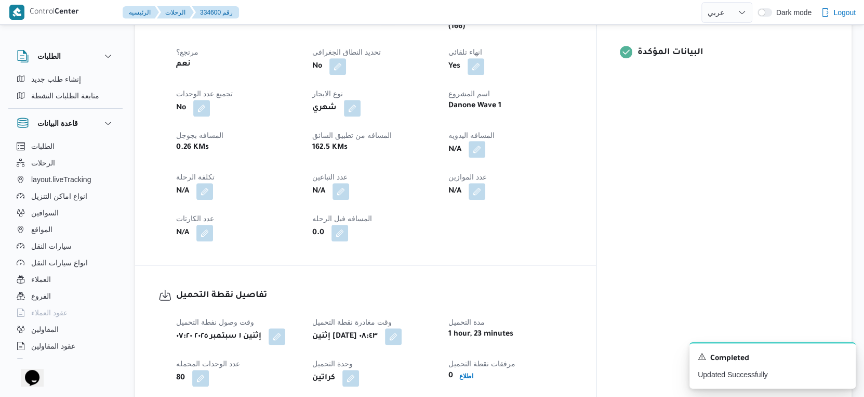
click at [486, 141] on button "button" at bounding box center [477, 149] width 17 height 17
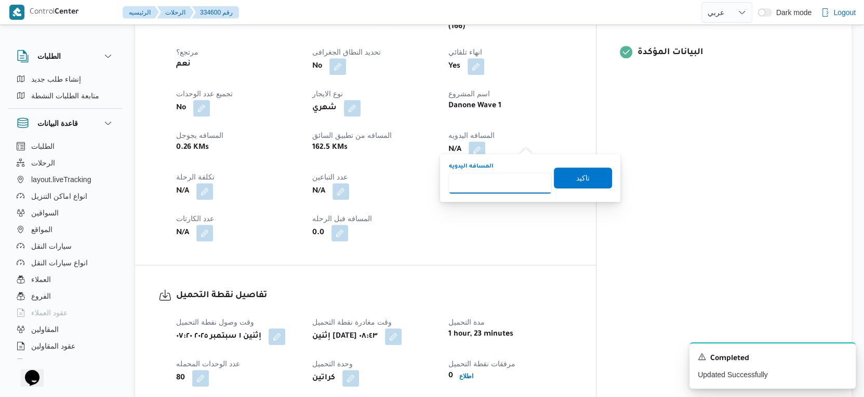
click at [492, 182] on input "المسافه اليدويه" at bounding box center [500, 183] width 103 height 21
type input "166"
click at [577, 179] on span "تاكيد" at bounding box center [584, 177] width 14 height 12
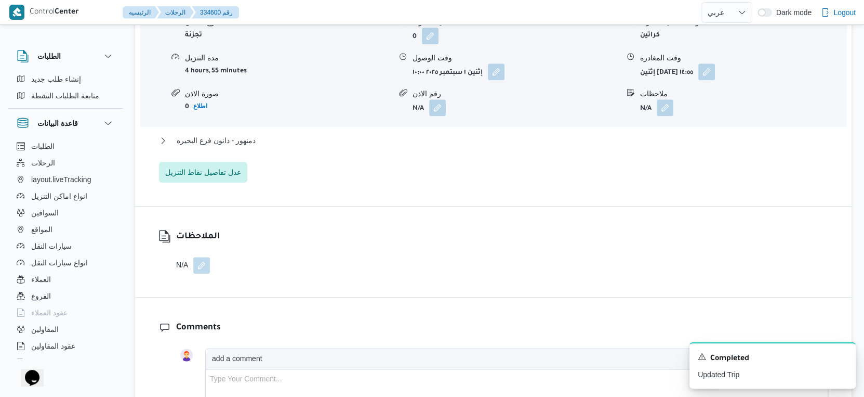
scroll to position [964, 0]
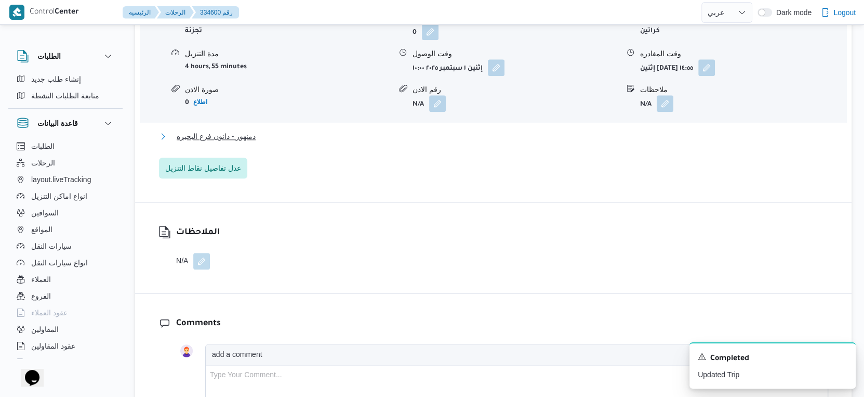
click at [285, 130] on button "دمنهور - دانون فرع البحيره" at bounding box center [494, 136] width 670 height 12
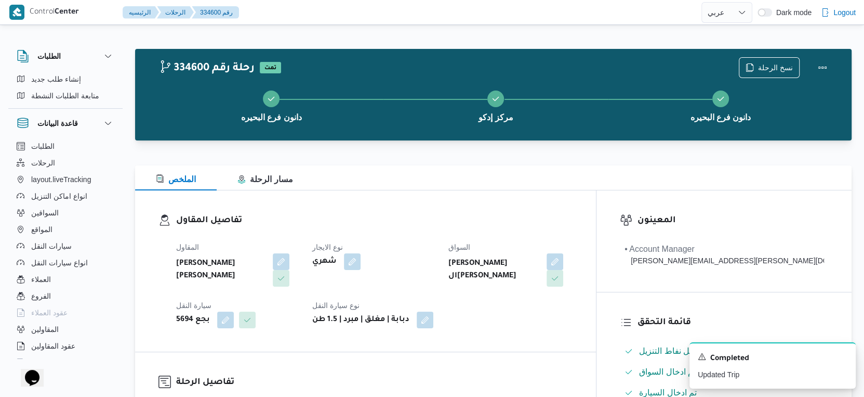
scroll to position [404, 0]
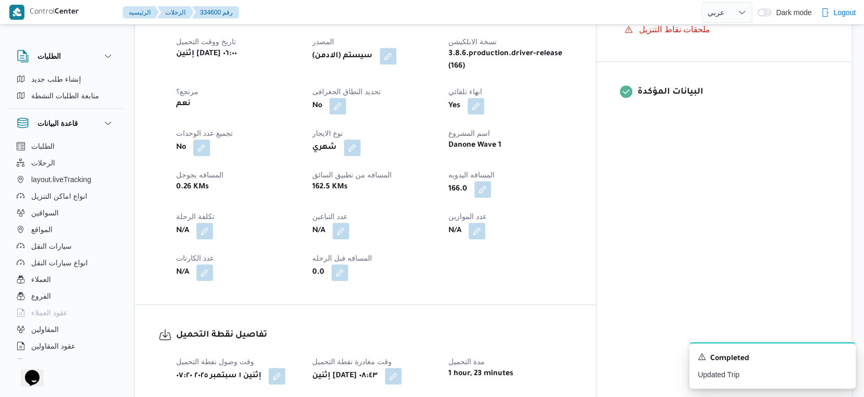
scroll to position [534, 0]
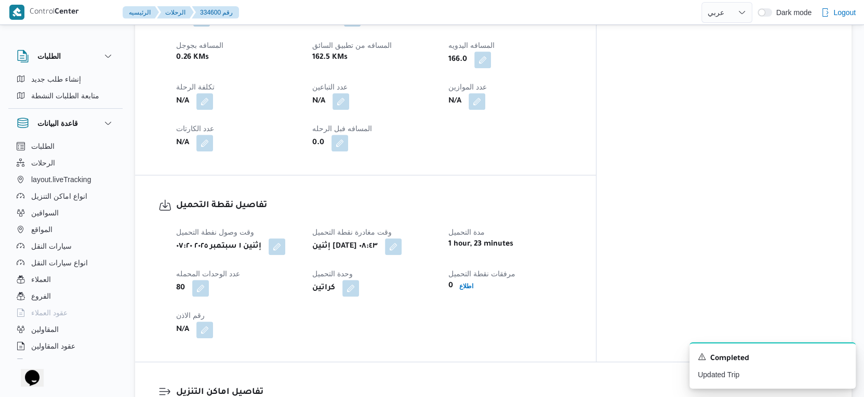
select select "ar"
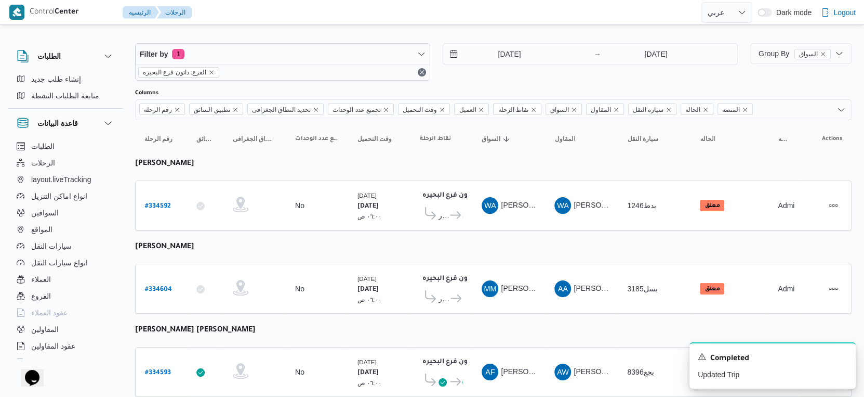
scroll to position [0, 0]
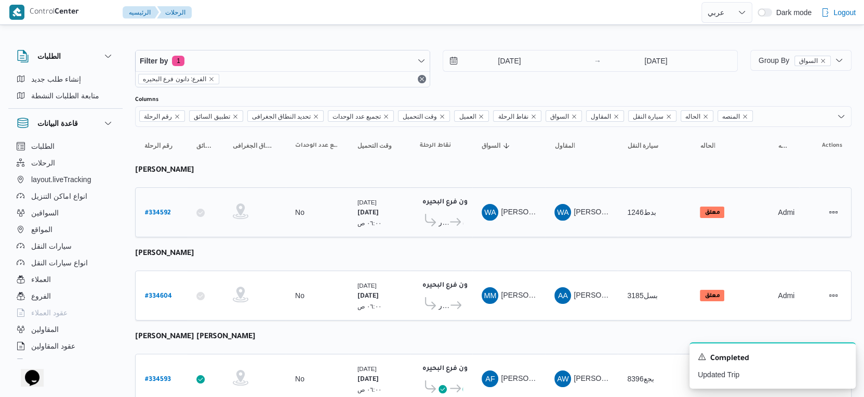
click at [154, 213] on b "# 334592" at bounding box center [158, 212] width 26 height 7
select select "ar"
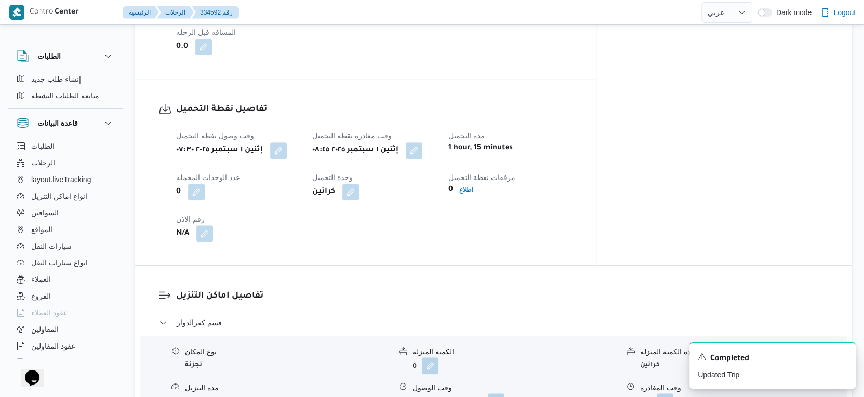
scroll to position [635, 0]
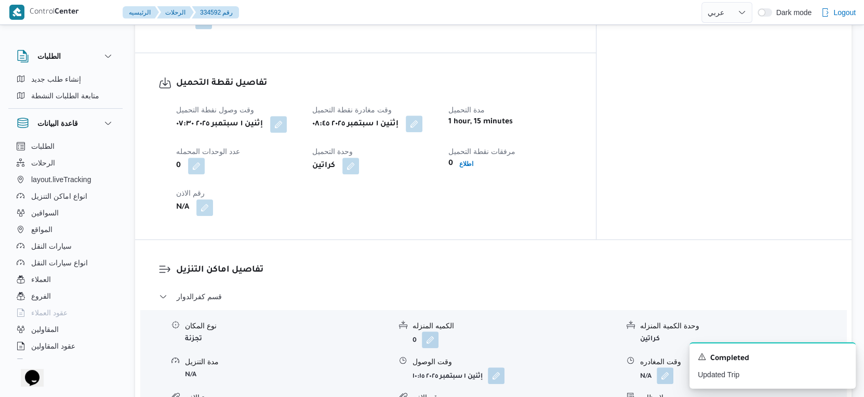
click at [423, 126] on button "button" at bounding box center [414, 123] width 17 height 17
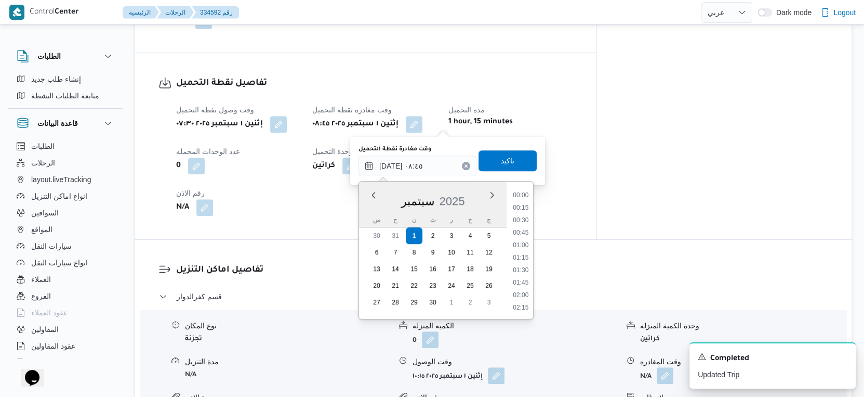
click at [427, 160] on input "٠١/٠٩/٢٠٢٥ ٠٨:٤٥" at bounding box center [418, 165] width 118 height 21
click at [521, 231] on li "08:15" at bounding box center [521, 233] width 24 height 10
type input "٠١/٠٩/٢٠٢٥ ٠٨:١٥"
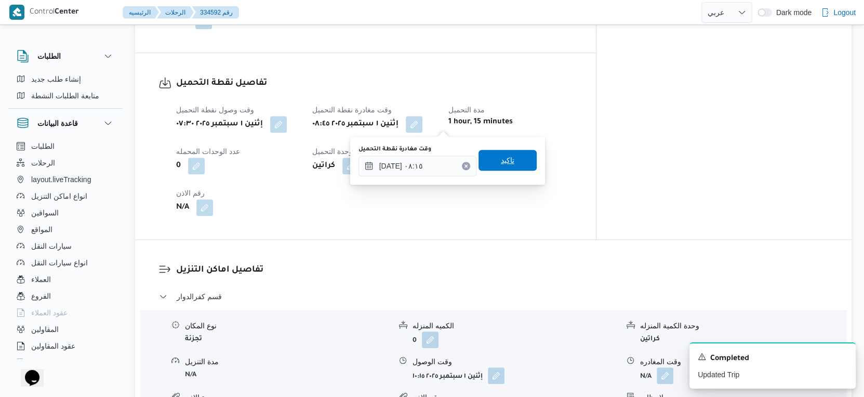
click at [512, 154] on span "تاكيد" at bounding box center [508, 160] width 58 height 21
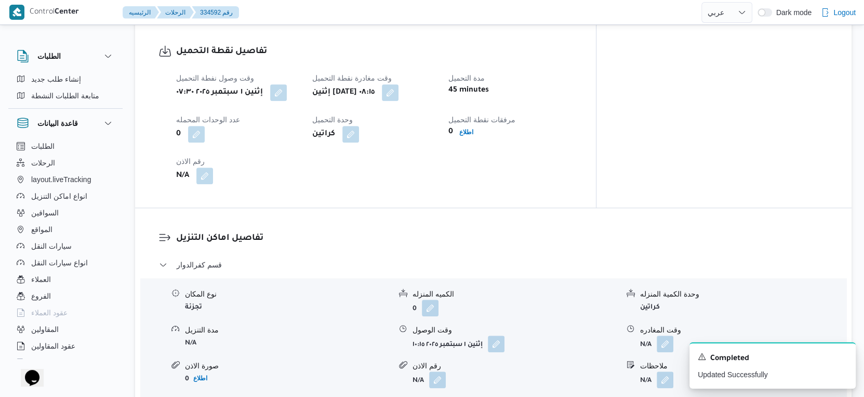
scroll to position [693, 0]
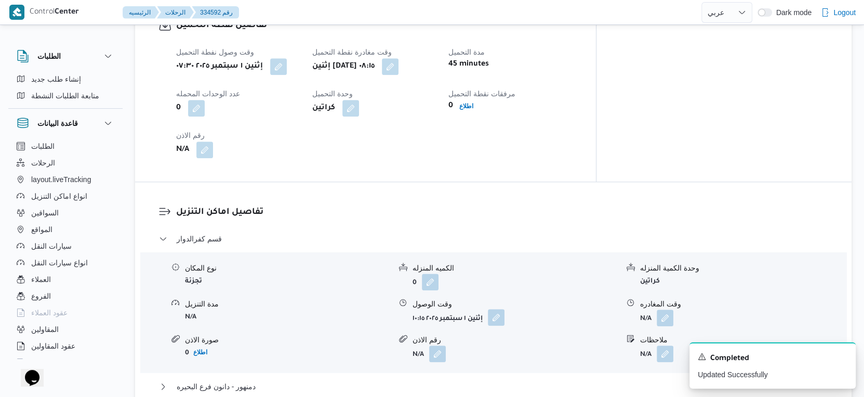
click at [502, 316] on button "button" at bounding box center [496, 317] width 17 height 17
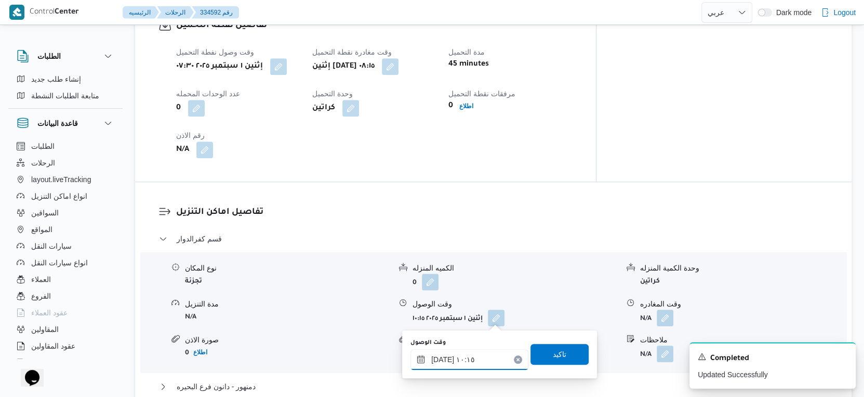
click at [484, 351] on input "[DATE] ١٠:١٥" at bounding box center [470, 359] width 118 height 21
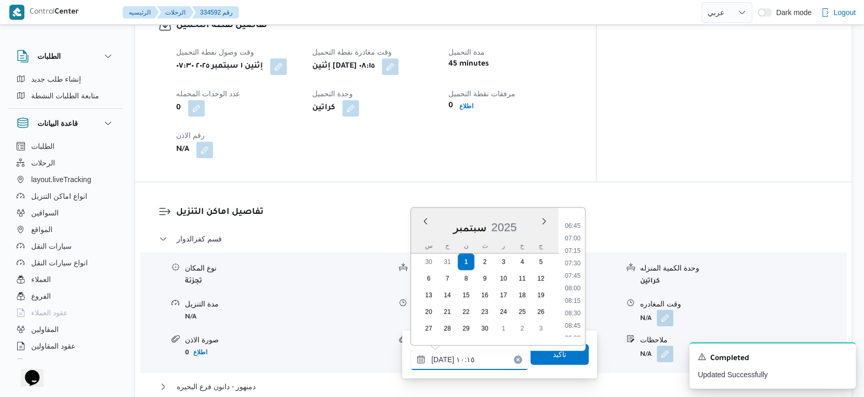
scroll to position [390, 0]
click at [574, 276] on li "09:00" at bounding box center [573, 279] width 24 height 10
type input "[DATE] ٠٩:٠٠"
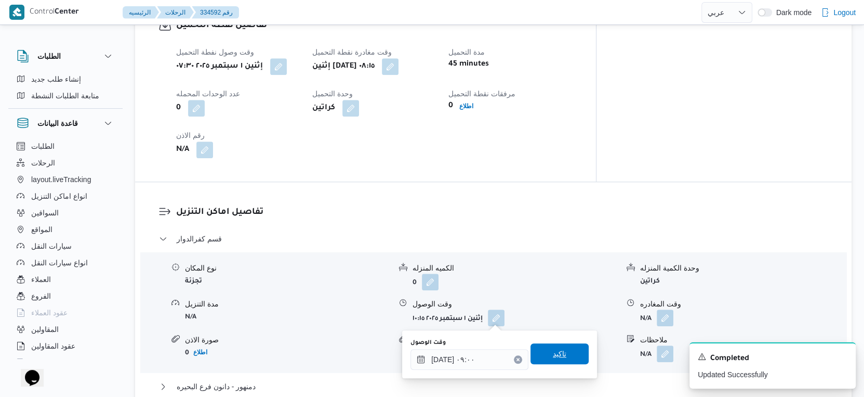
click at [567, 344] on span "تاكيد" at bounding box center [560, 353] width 58 height 21
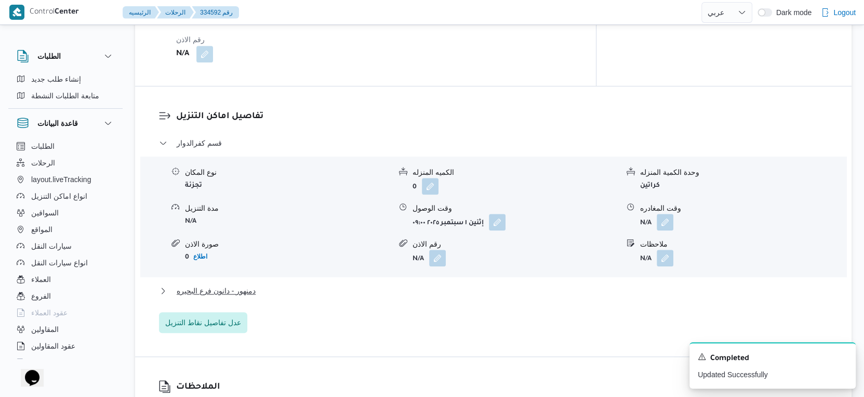
scroll to position [808, 0]
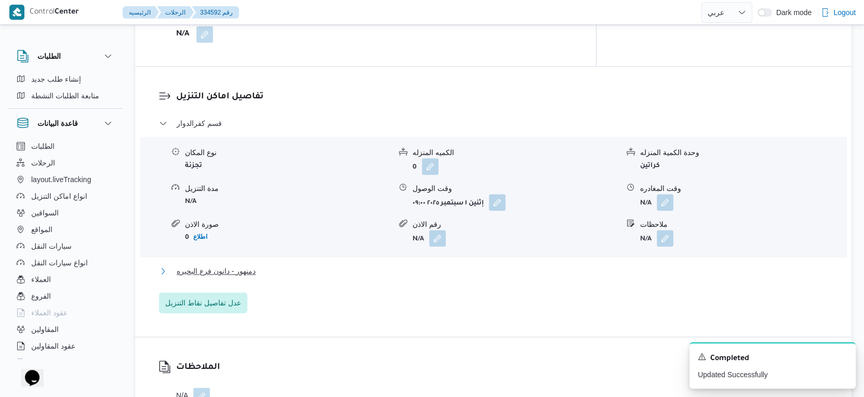
click at [280, 276] on button "دمنهور - دانون فرع البحيره" at bounding box center [494, 271] width 670 height 12
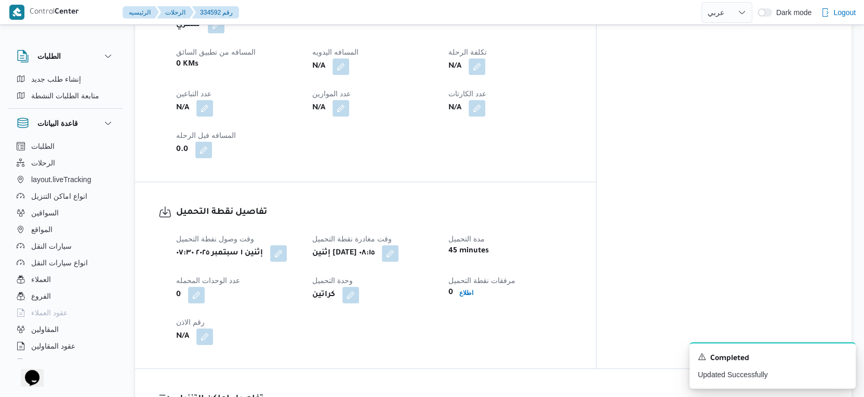
scroll to position [404, 0]
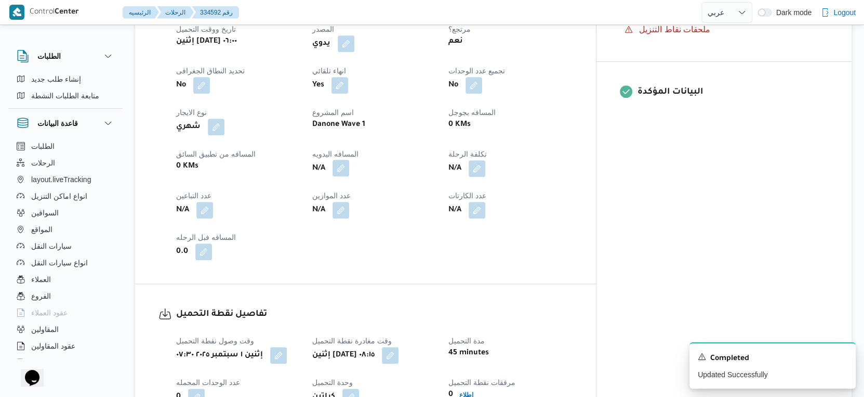
click at [349, 169] on button "button" at bounding box center [341, 168] width 17 height 17
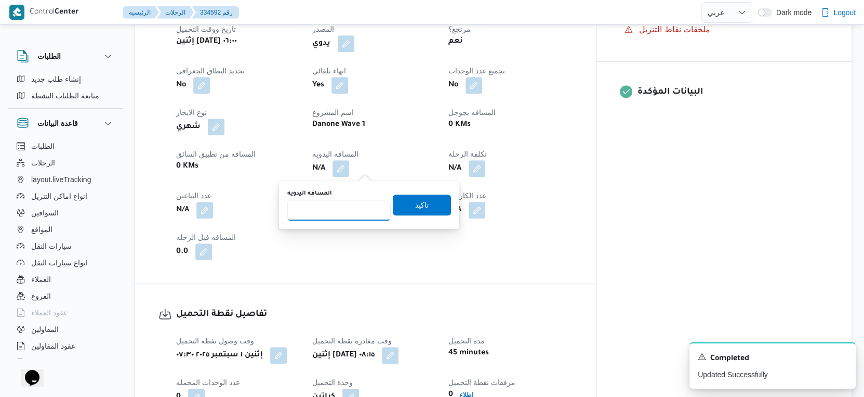
click at [348, 207] on input "المسافه اليدويه" at bounding box center [338, 210] width 103 height 21
type input "109"
click at [426, 203] on span "تاكيد" at bounding box center [422, 204] width 58 height 21
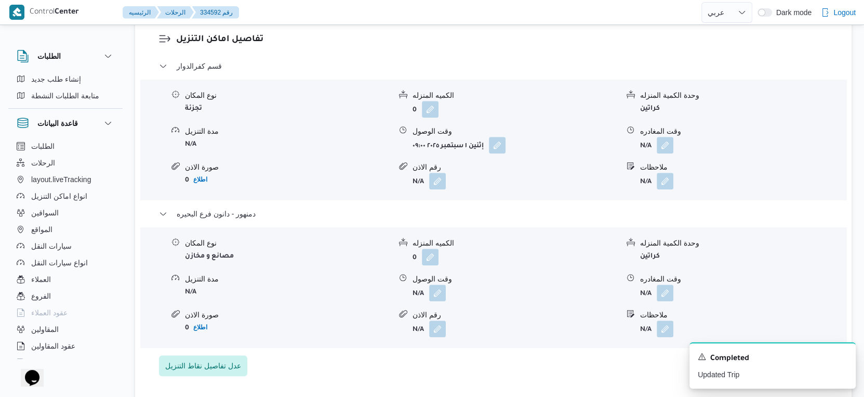
scroll to position [867, 0]
click at [437, 290] on button "button" at bounding box center [437, 291] width 17 height 17
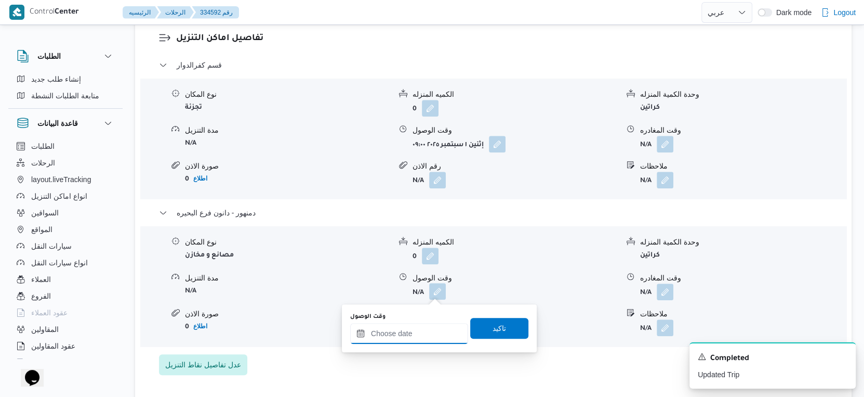
drag, startPoint x: 437, startPoint y: 296, endPoint x: 448, endPoint y: 323, distance: 29.0
click at [425, 334] on input "وقت الوصول" at bounding box center [409, 333] width 118 height 21
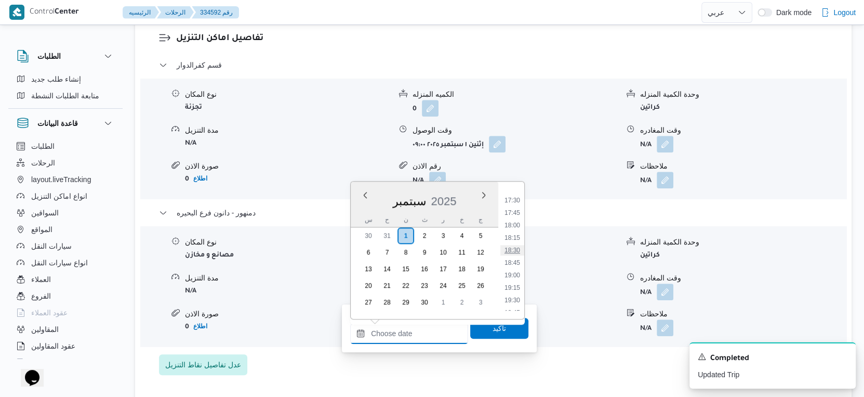
scroll to position [810, 0]
drag, startPoint x: 513, startPoint y: 231, endPoint x: 513, endPoint y: 296, distance: 65.5
click at [513, 231] on li "17:00" at bounding box center [513, 233] width 24 height 10
type input "٠١/٠٩/٢٠٢٥ ١٧:٠٠"
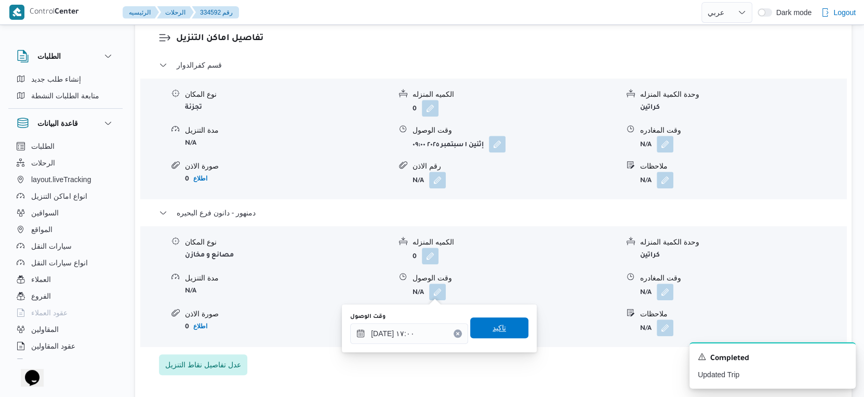
click at [513, 330] on span "تاكيد" at bounding box center [499, 327] width 58 height 21
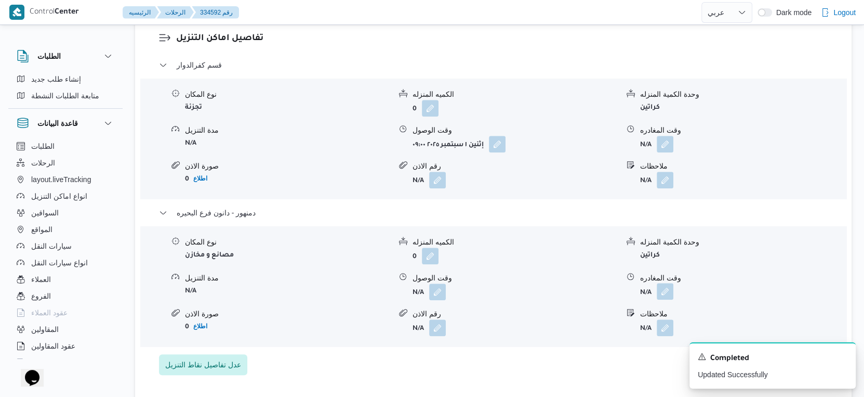
click at [665, 290] on button "button" at bounding box center [665, 291] width 17 height 17
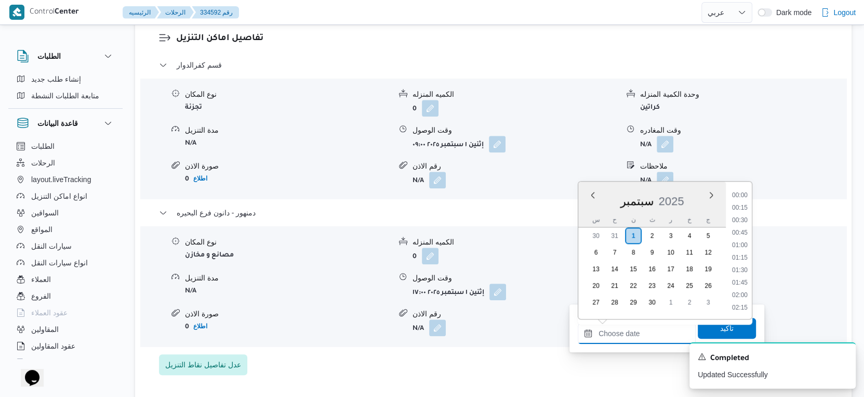
click at [652, 328] on input "وقت المغادره" at bounding box center [637, 333] width 118 height 21
click at [740, 246] on li "17:15" at bounding box center [740, 245] width 24 height 10
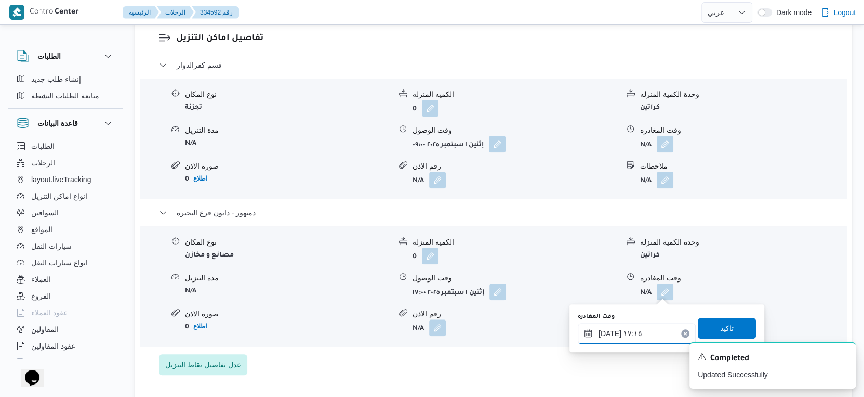
type input "٠١/٠٩/٢٠٢٥ ١٧:١٥"
click at [730, 324] on span "تاكيد" at bounding box center [727, 327] width 58 height 21
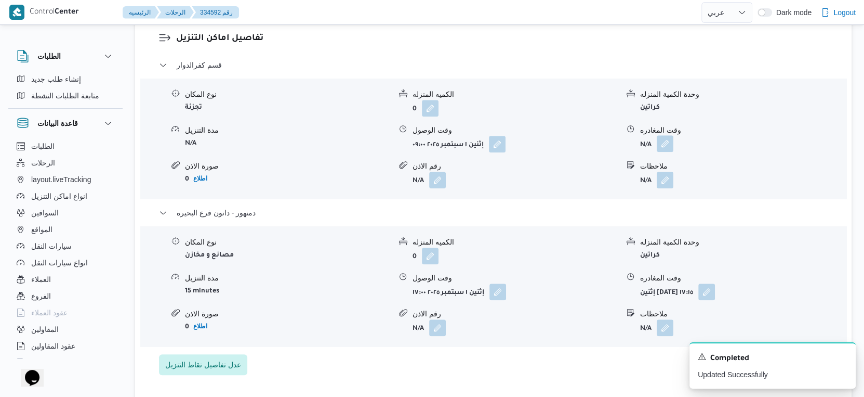
click at [669, 140] on button "button" at bounding box center [665, 143] width 17 height 17
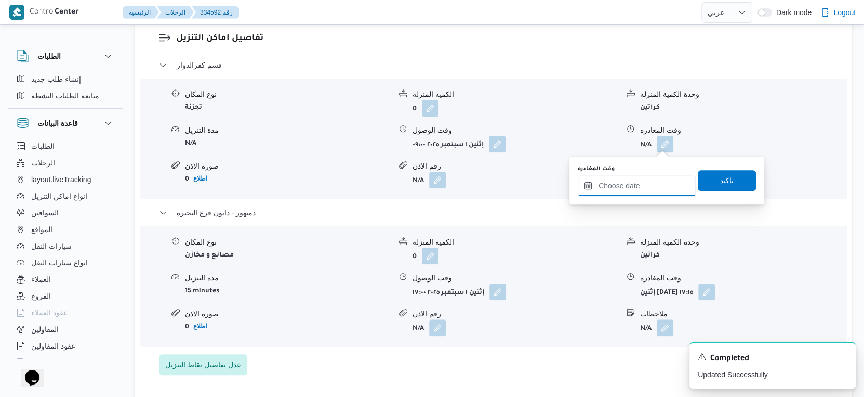
click at [645, 178] on input "وقت المغادره" at bounding box center [637, 185] width 118 height 21
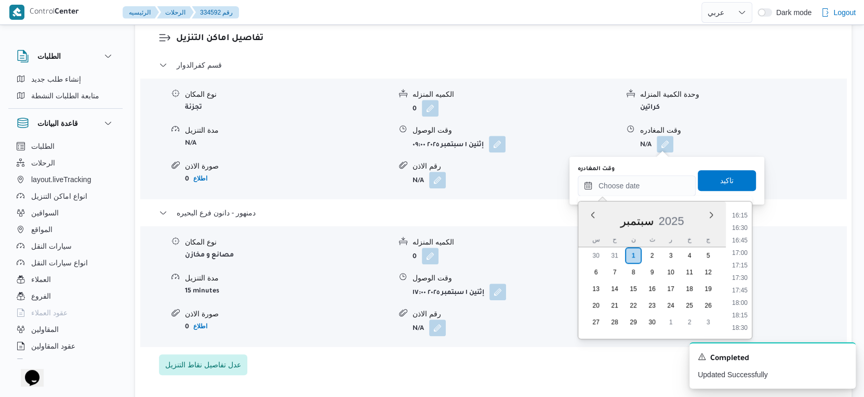
drag, startPoint x: 743, startPoint y: 217, endPoint x: 743, endPoint y: 202, distance: 14.6
click at [743, 216] on li "16:15" at bounding box center [740, 215] width 24 height 10
type input "٠١/٠٩/٢٠٢٥ ١٦:١٥"
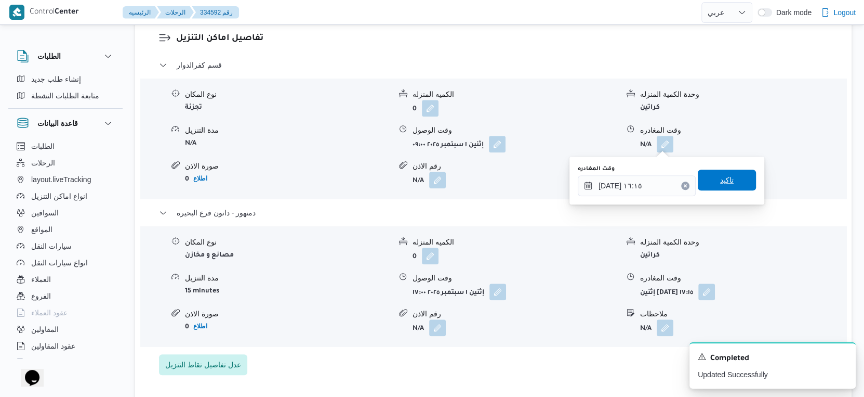
click at [733, 181] on span "تاكيد" at bounding box center [727, 179] width 58 height 21
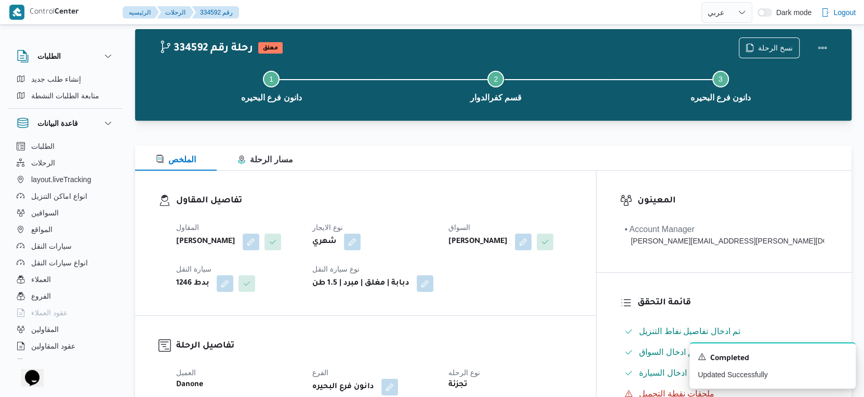
scroll to position [0, 0]
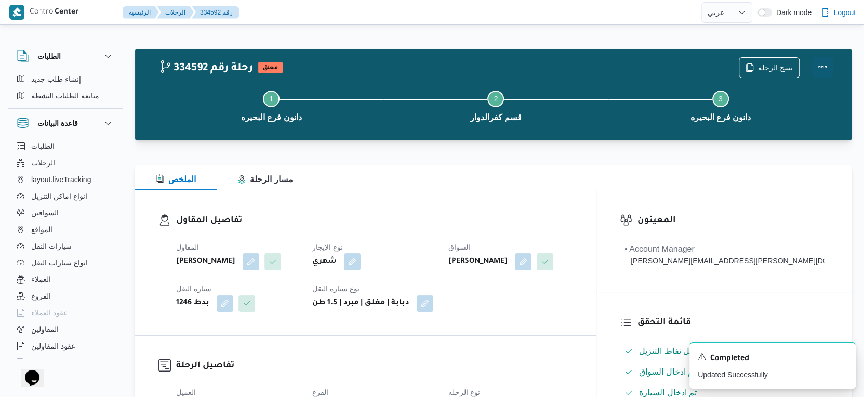
click at [824, 67] on button "Actions" at bounding box center [823, 67] width 21 height 21
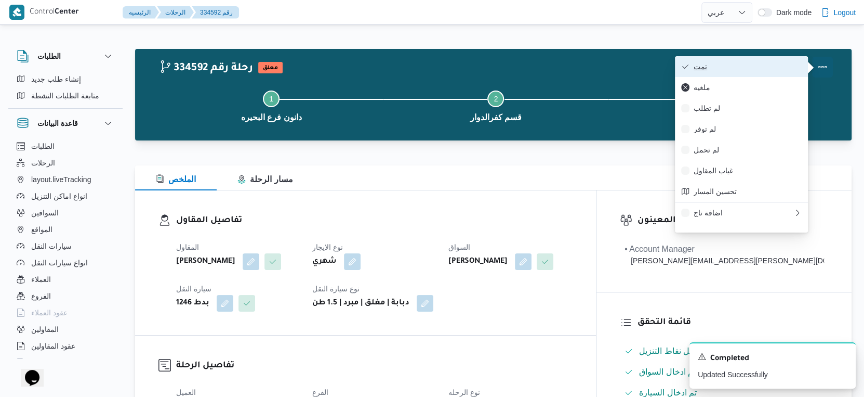
drag, startPoint x: 821, startPoint y: 66, endPoint x: 748, endPoint y: 68, distance: 72.8
click at [748, 68] on span "تمت" at bounding box center [748, 66] width 108 height 8
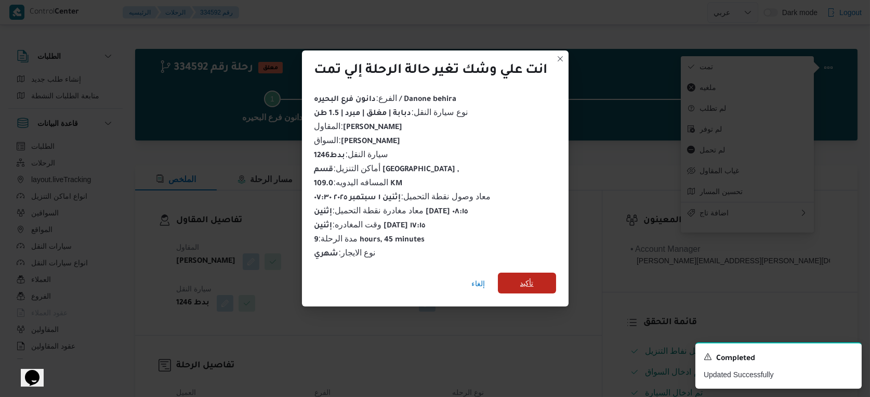
click at [554, 273] on span "تأكيد" at bounding box center [527, 282] width 58 height 21
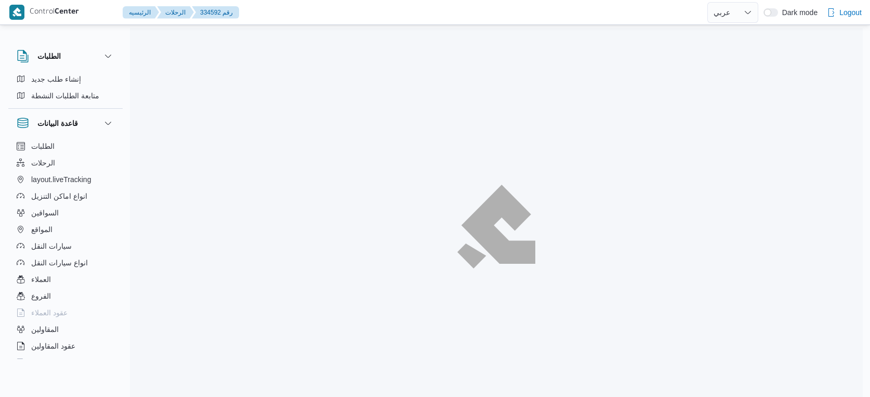
select select "ar"
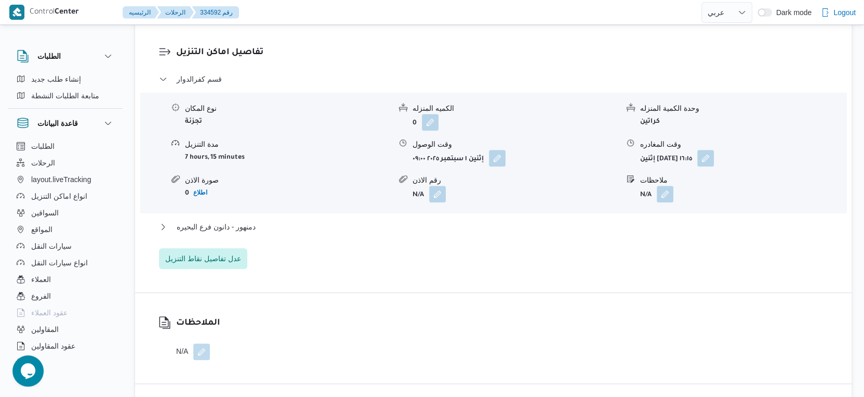
scroll to position [867, 0]
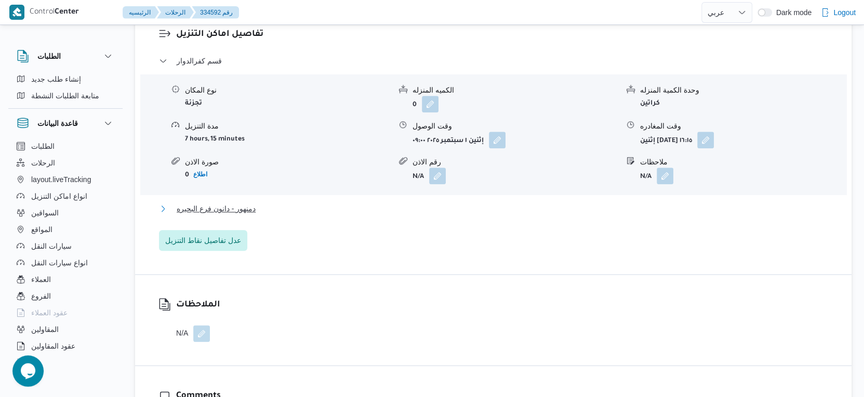
click at [262, 211] on button "دمنهور - دانون فرع البحيره" at bounding box center [494, 208] width 670 height 12
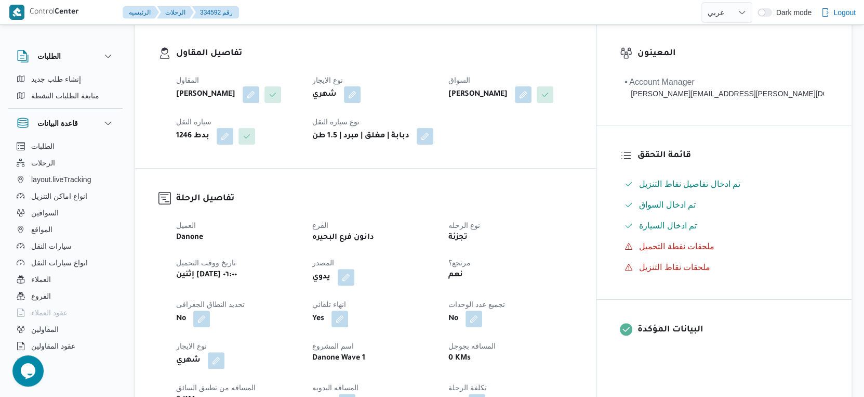
scroll to position [404, 0]
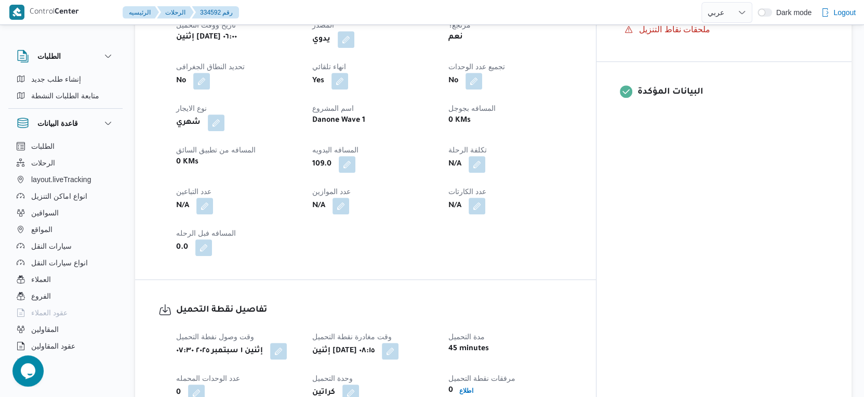
select select "ar"
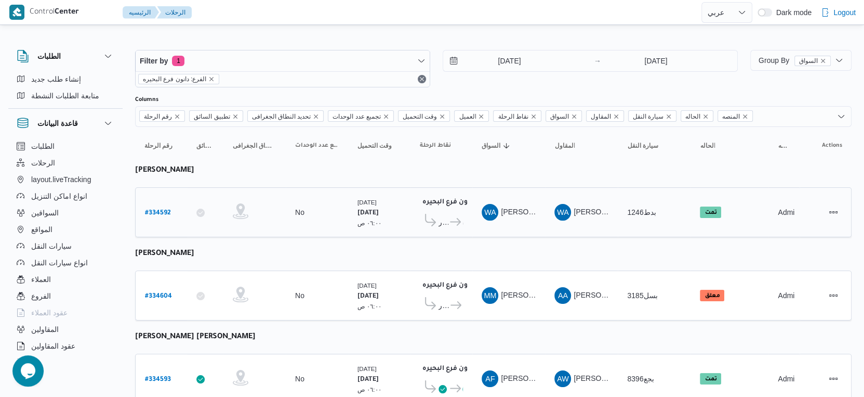
scroll to position [289, 0]
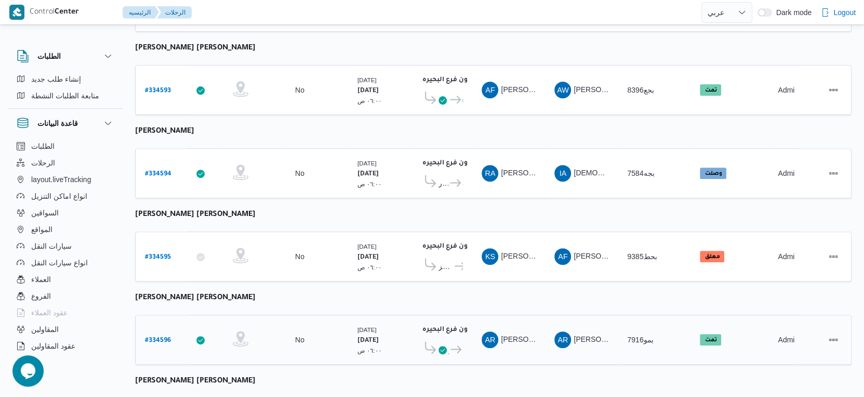
click at [160, 337] on b "# 334596" at bounding box center [158, 340] width 26 height 7
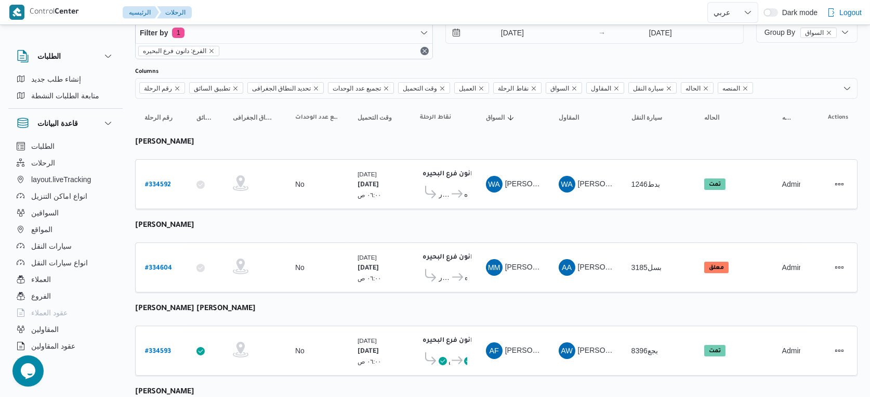
select select "ar"
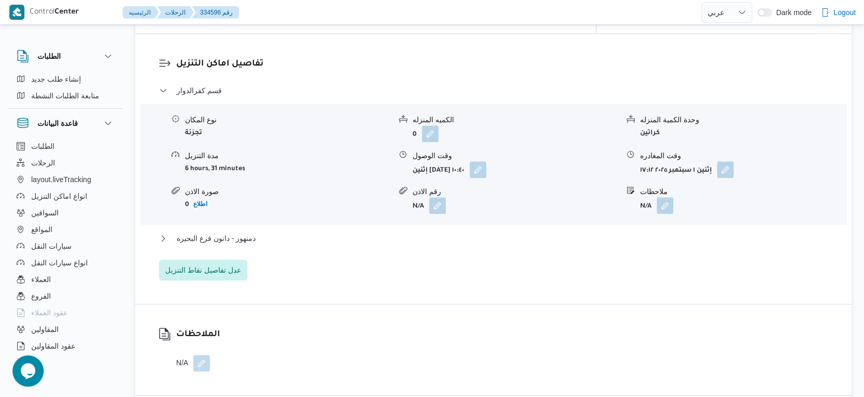
scroll to position [867, 0]
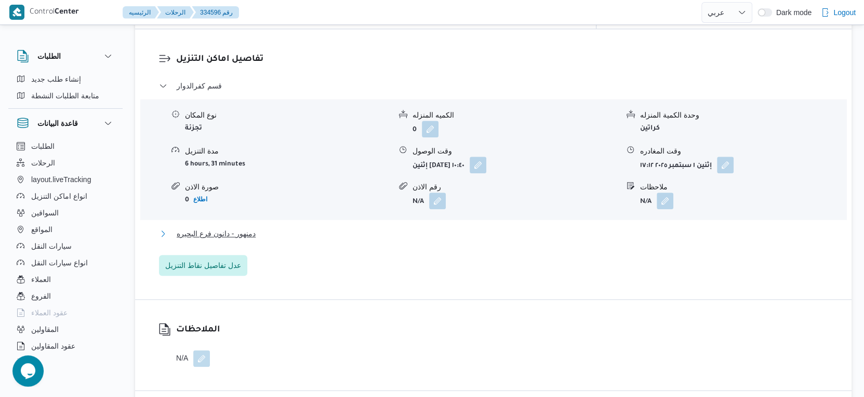
click at [285, 227] on button "دمنهور - دانون فرع البحيره" at bounding box center [494, 233] width 670 height 12
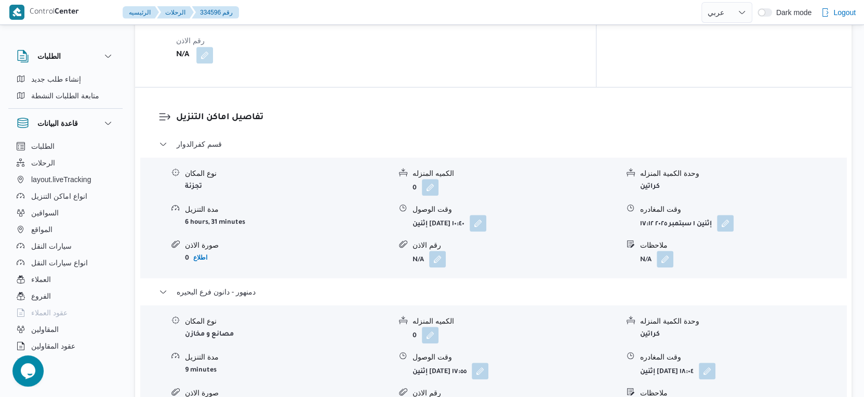
scroll to position [462, 0]
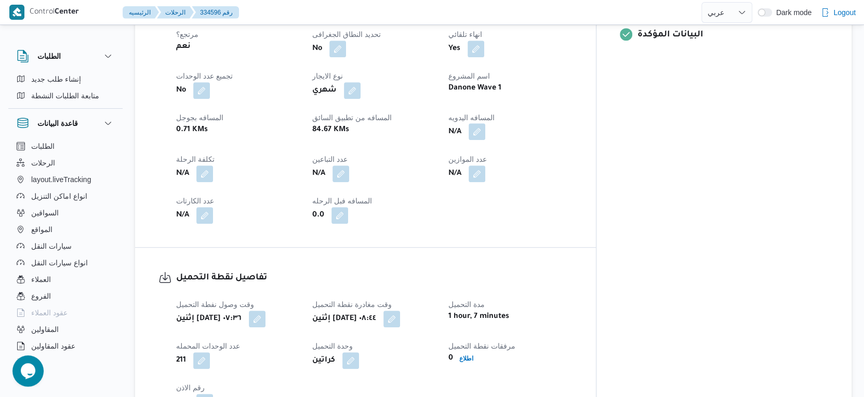
click at [486, 123] on button "button" at bounding box center [477, 131] width 17 height 17
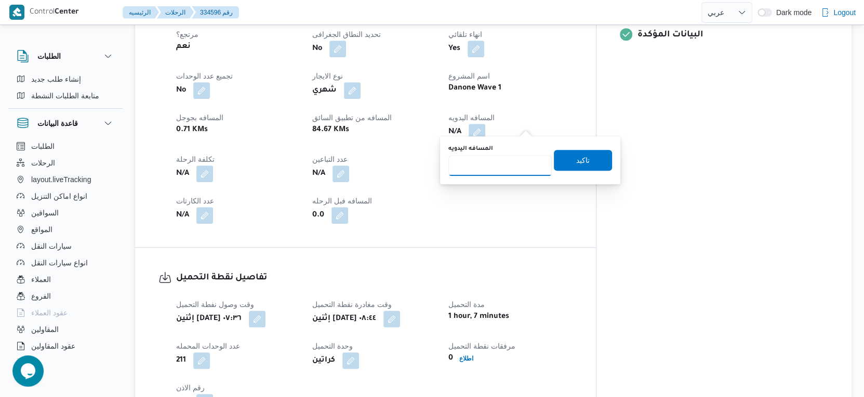
click at [510, 168] on input "المسافه اليدويه" at bounding box center [500, 165] width 103 height 21
type input "103"
click at [588, 160] on span "تاكيد" at bounding box center [583, 160] width 58 height 21
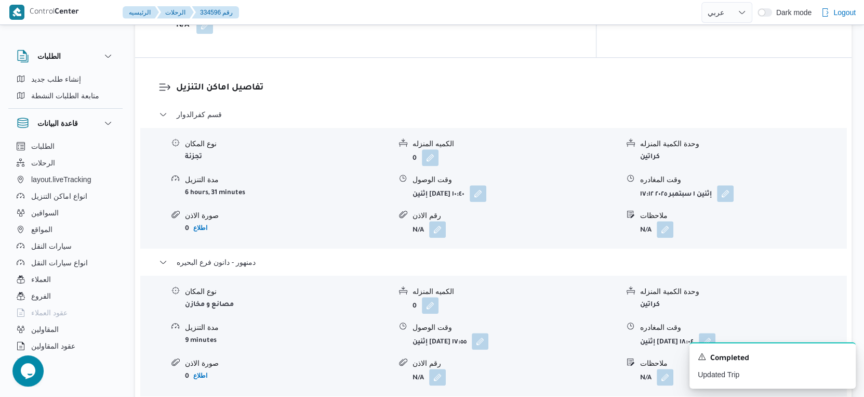
scroll to position [867, 0]
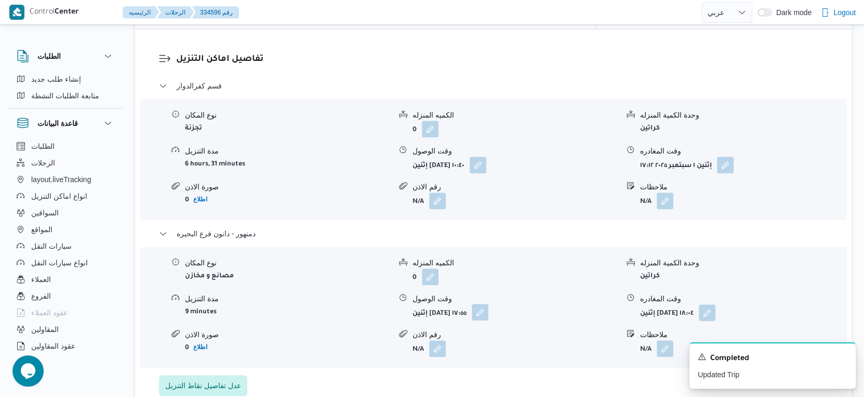
click at [489, 308] on button "button" at bounding box center [480, 312] width 17 height 17
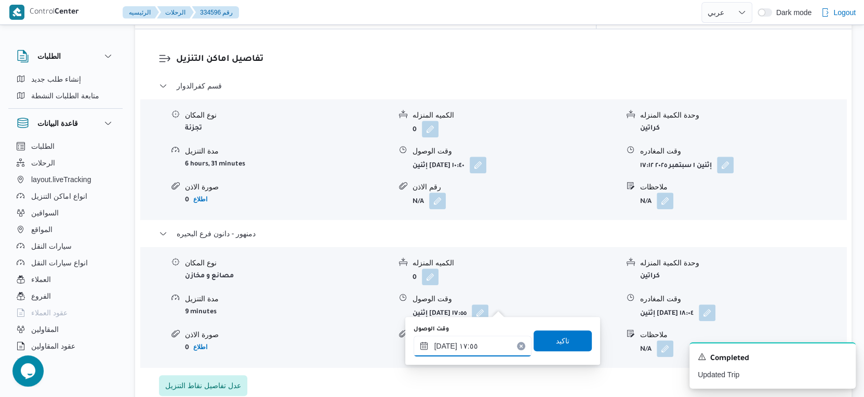
click at [480, 348] on input "[DATE] ١٧:٥٥" at bounding box center [473, 345] width 118 height 21
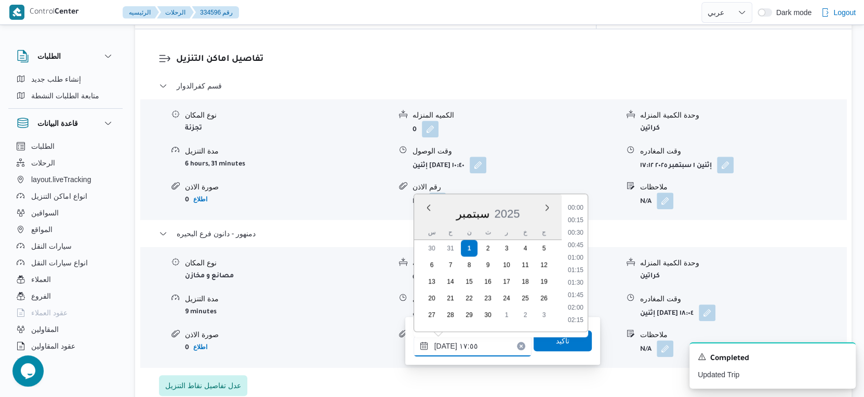
scroll to position [821, 0]
click at [586, 373] on div "قسم كفرالدوار نوع المكان تجزئة الكميه المنزله 0 وحدة الكمية المنزله كراتين مدة …" at bounding box center [494, 238] width 670 height 316
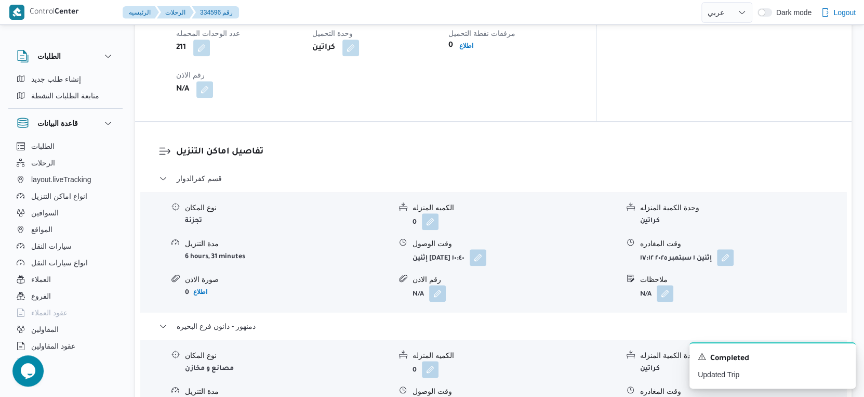
scroll to position [924, 0]
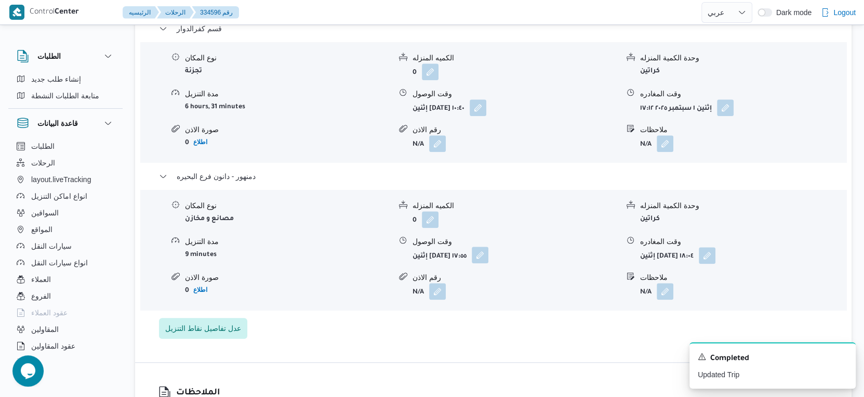
click at [489, 246] on button "button" at bounding box center [480, 254] width 17 height 17
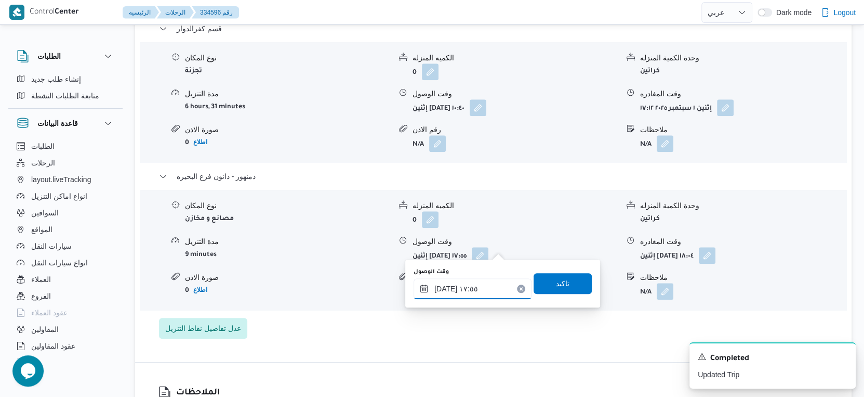
click at [488, 284] on input "[DATE] ١٧:٥٥" at bounding box center [473, 288] width 118 height 21
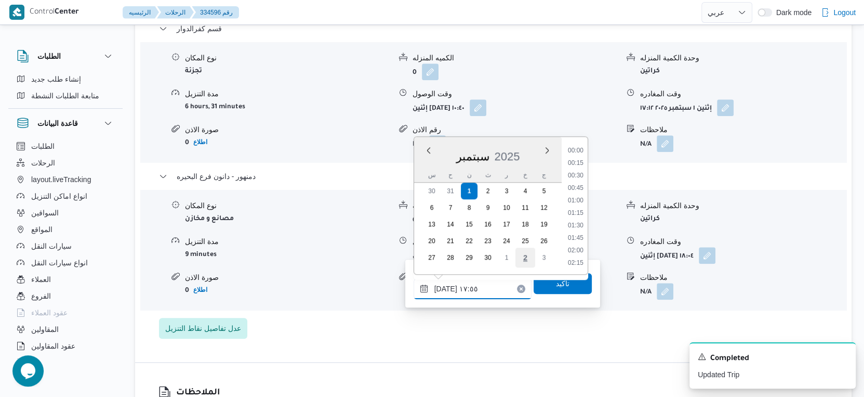
scroll to position [821, 0]
click at [578, 165] on li "16:45" at bounding box center [576, 165] width 24 height 10
type input "[DATE] ١٦:٤٥"
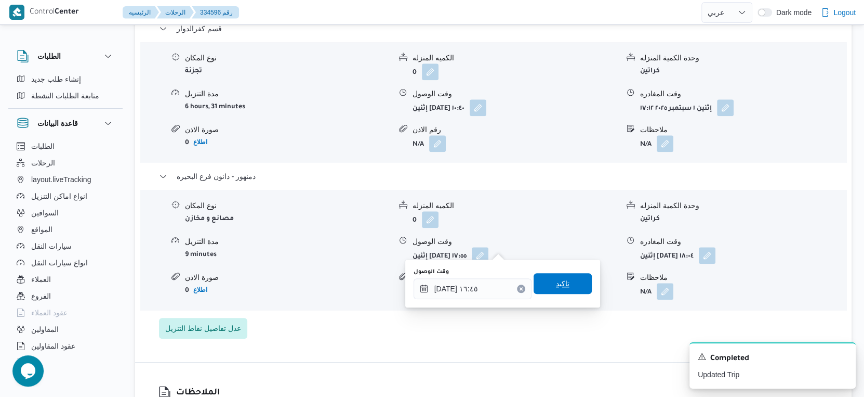
click at [568, 281] on span "تاكيد" at bounding box center [563, 283] width 58 height 21
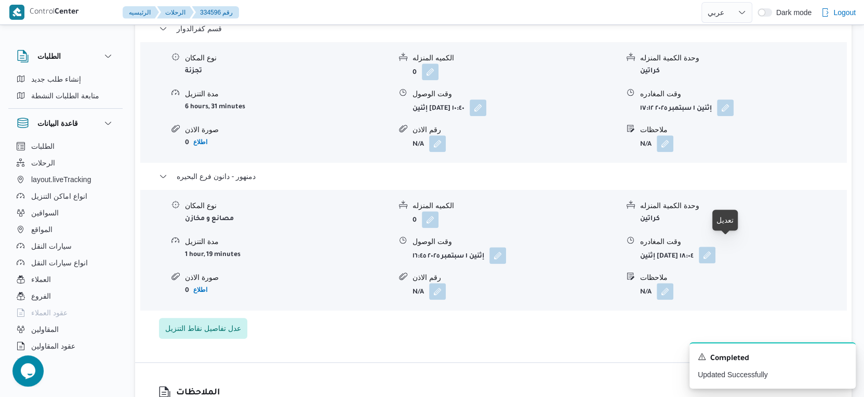
click at [716, 246] on button "button" at bounding box center [707, 254] width 17 height 17
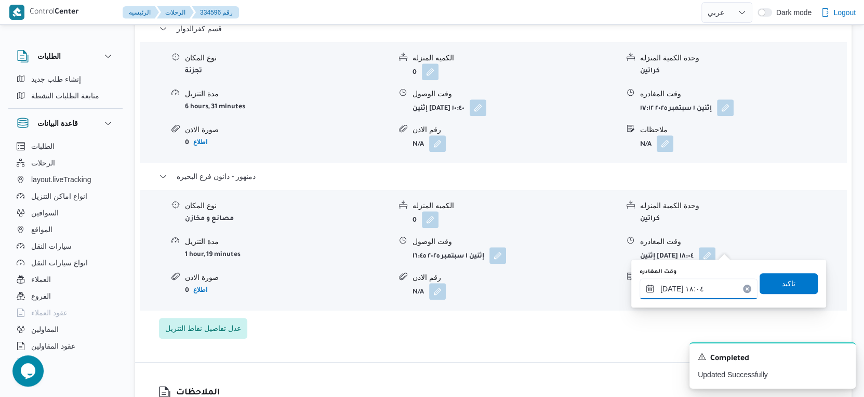
click at [702, 285] on input "[DATE] ١٨:٠٤" at bounding box center [699, 288] width 118 height 21
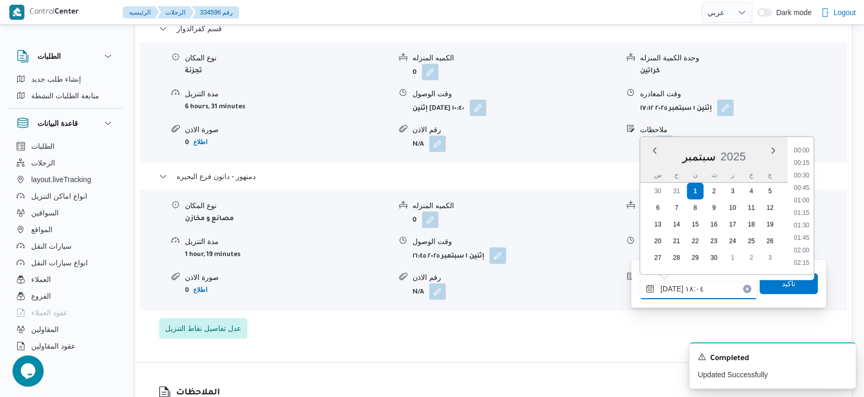
scroll to position [834, 0]
click at [812, 164] on li "17:00" at bounding box center [802, 165] width 24 height 10
type input "[DATE] ١٧:٠٠"
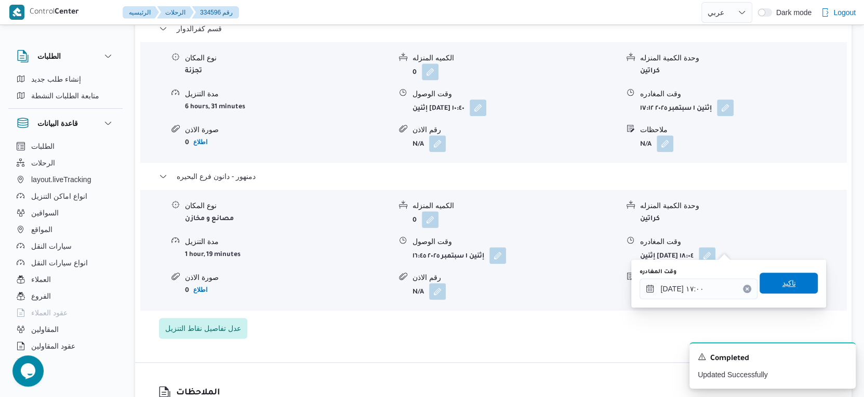
click at [785, 281] on span "تاكيد" at bounding box center [789, 283] width 14 height 12
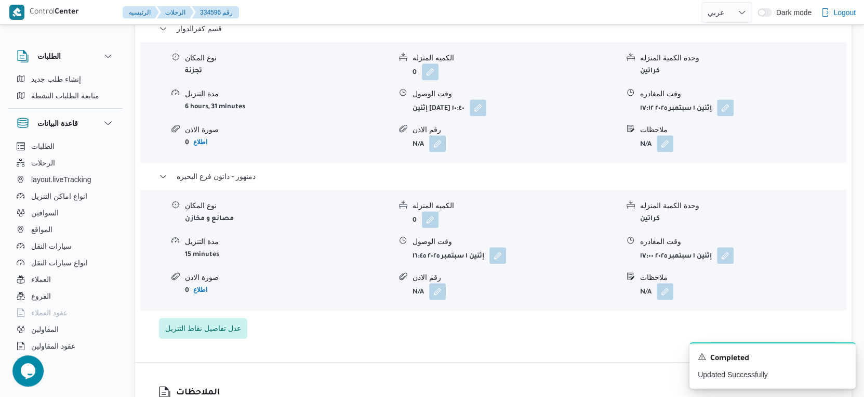
scroll to position [867, 0]
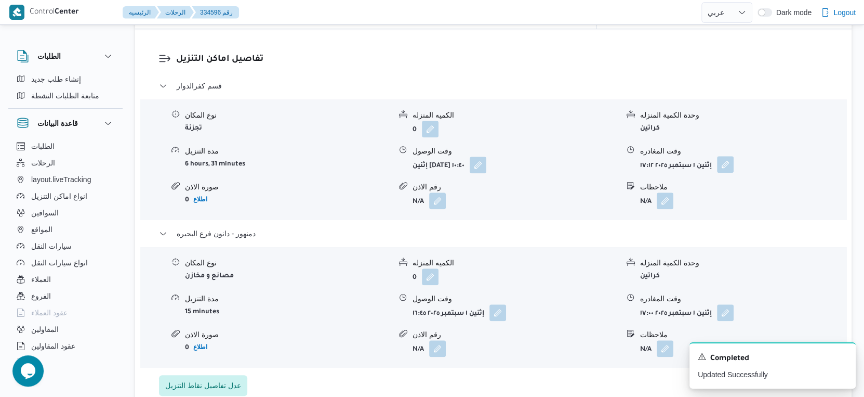
click at [726, 159] on button "button" at bounding box center [725, 164] width 17 height 17
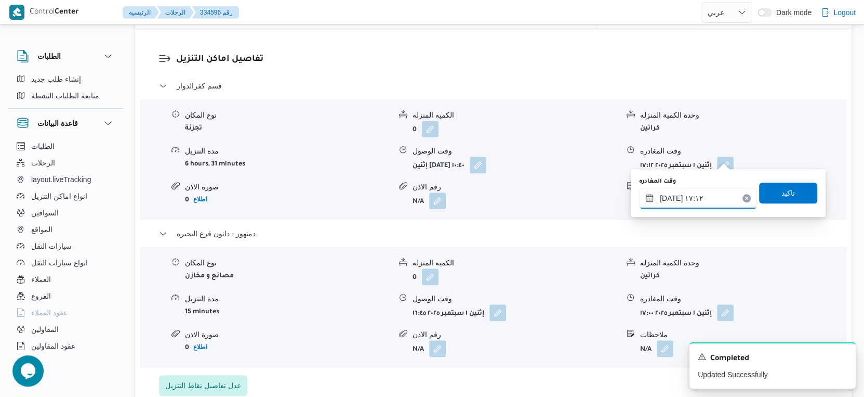
click at [708, 199] on input "[DATE] ١٧:١٢" at bounding box center [698, 198] width 118 height 21
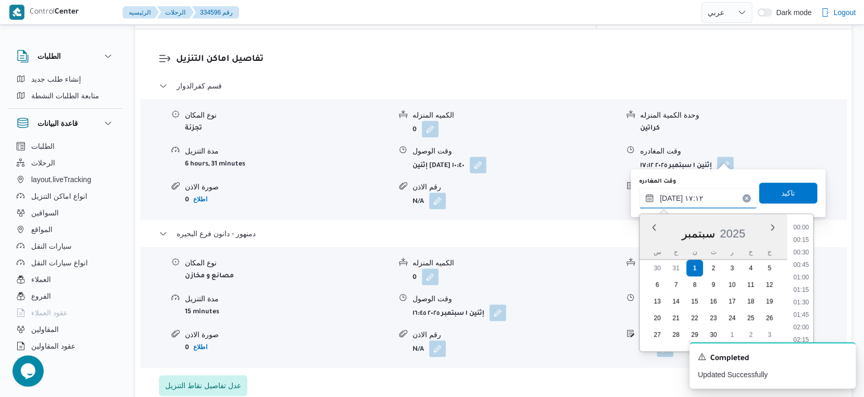
scroll to position [784, 0]
click at [803, 238] on li "16:00" at bounding box center [802, 241] width 24 height 10
type input "[DATE] ١٦:٠٠"
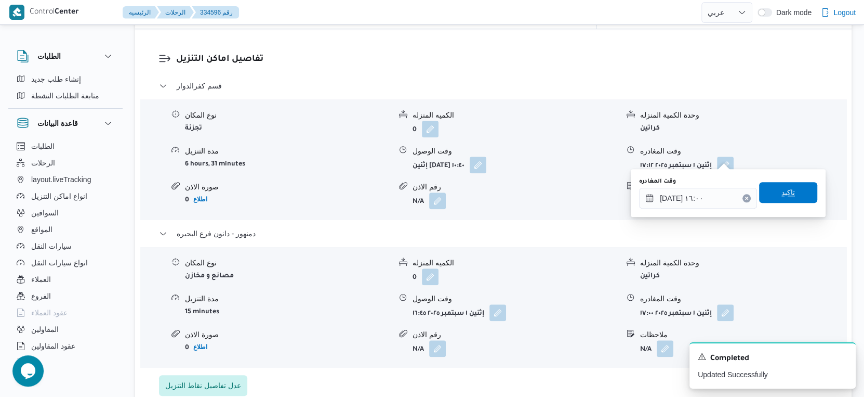
click at [786, 190] on span "تاكيد" at bounding box center [789, 192] width 14 height 12
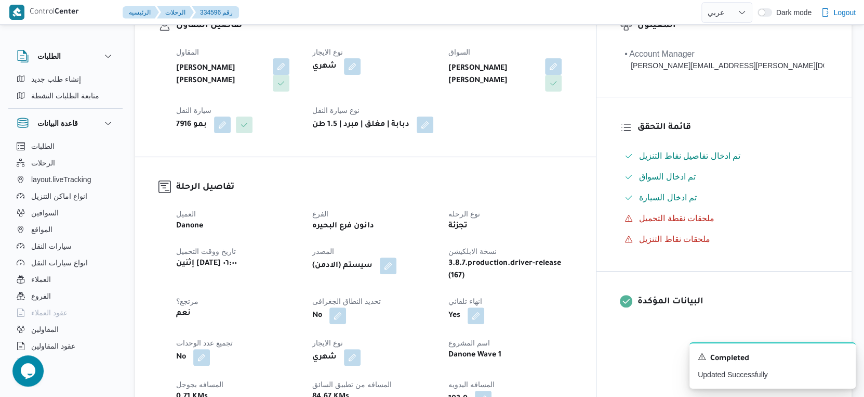
scroll to position [404, 0]
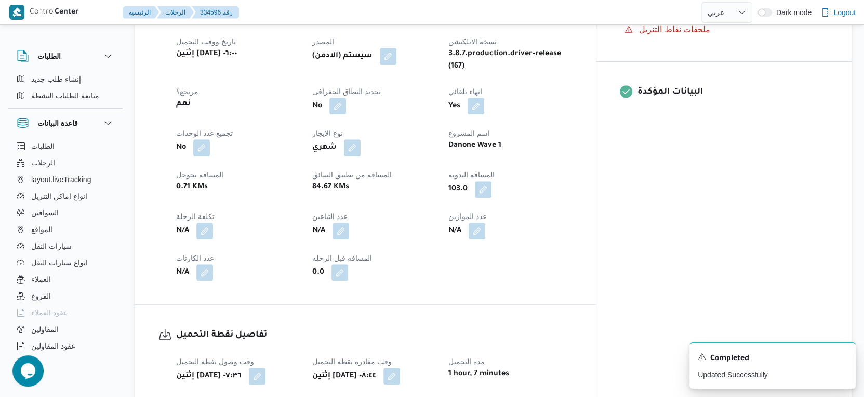
select select "ar"
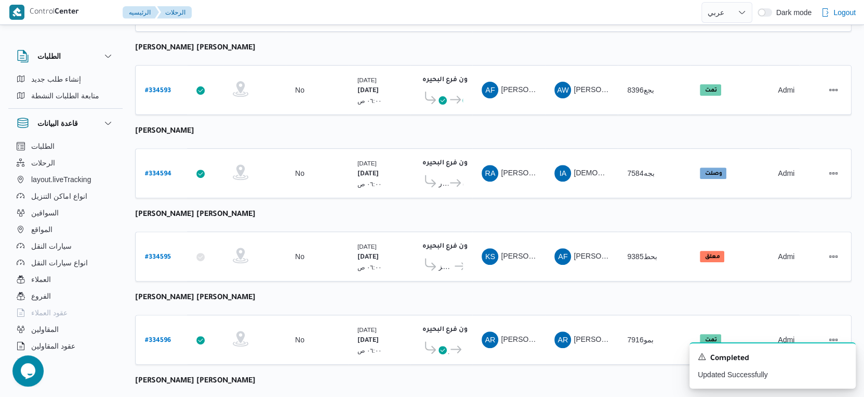
scroll to position [358, 0]
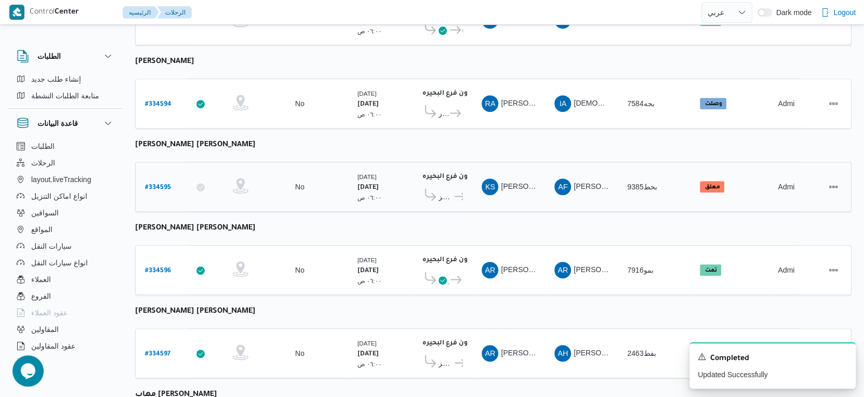
click at [165, 184] on b "# 334595" at bounding box center [158, 187] width 26 height 7
select select "ar"
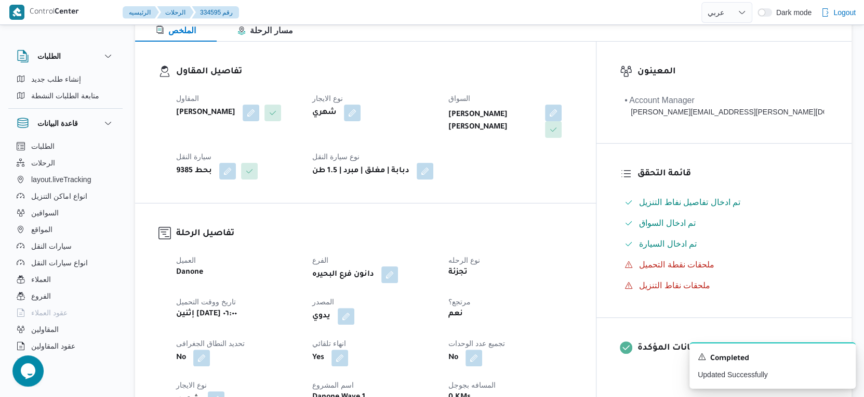
scroll to position [11, 0]
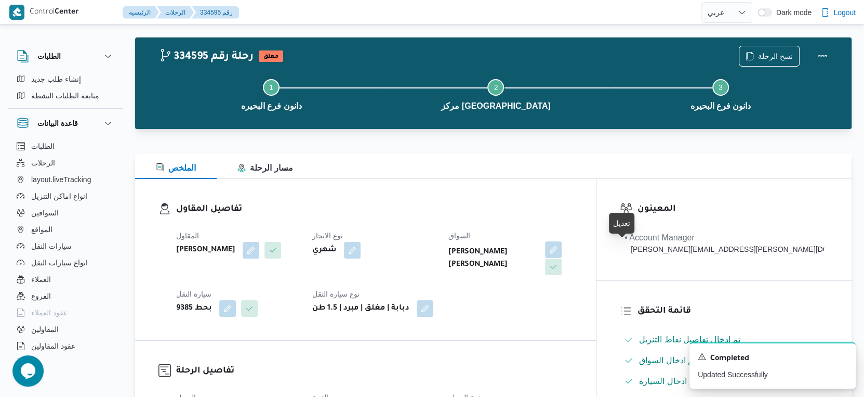
click at [562, 245] on button "button" at bounding box center [553, 249] width 17 height 17
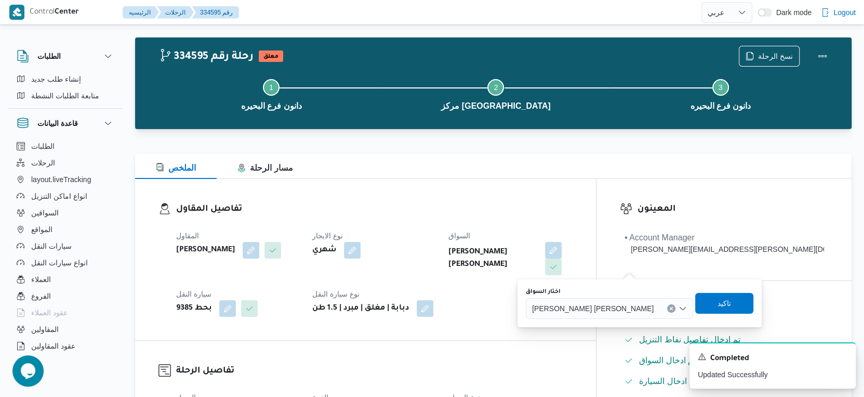
click at [671, 307] on icon "Clear input" at bounding box center [672, 308] width 3 height 3
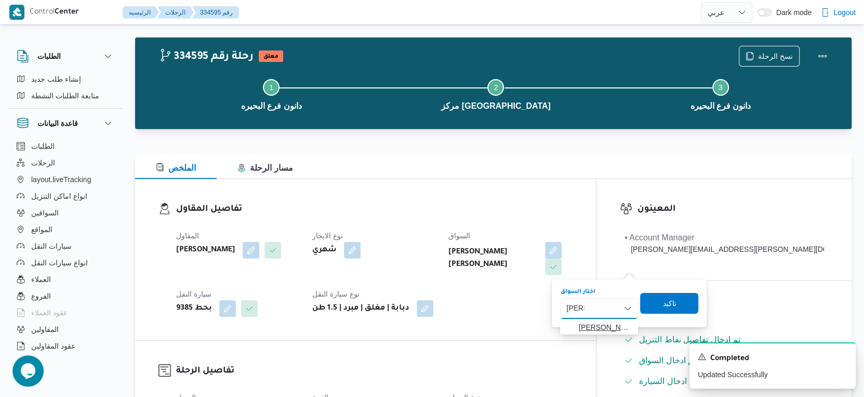
type input "فاروق"
click at [611, 322] on span "احمد فاروق احمد جاب الله" at bounding box center [605, 327] width 53 height 12
click at [683, 296] on span "تاكيد" at bounding box center [677, 302] width 14 height 12
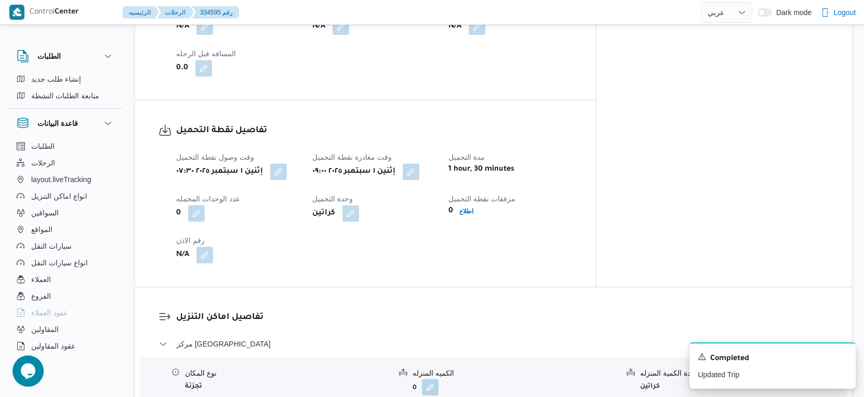
scroll to position [635, 0]
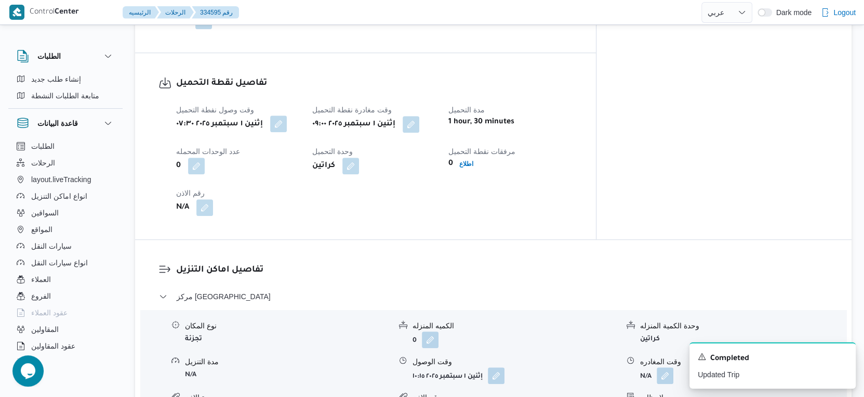
click at [283, 123] on button "button" at bounding box center [278, 123] width 17 height 17
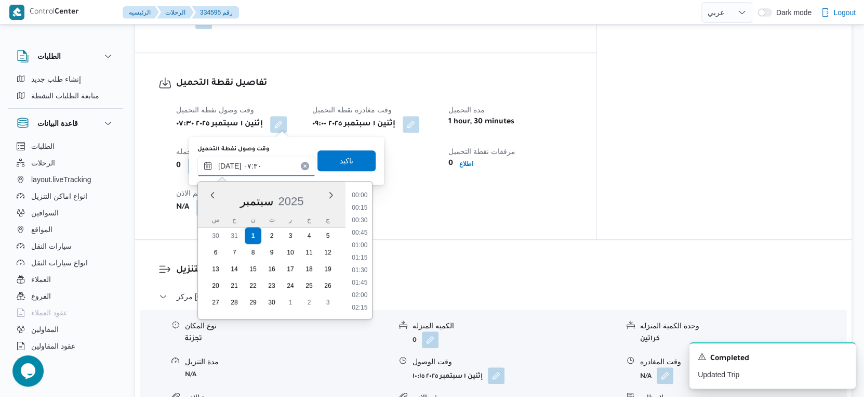
click at [272, 156] on input "٠١/٠٩/٢٠٢٥ ٠٧:٣٠" at bounding box center [257, 165] width 118 height 21
click at [362, 248] on li "07:15" at bounding box center [360, 246] width 24 height 10
type input "٠١/٠٩/٢٠٢٥ ٠٧:١٥"
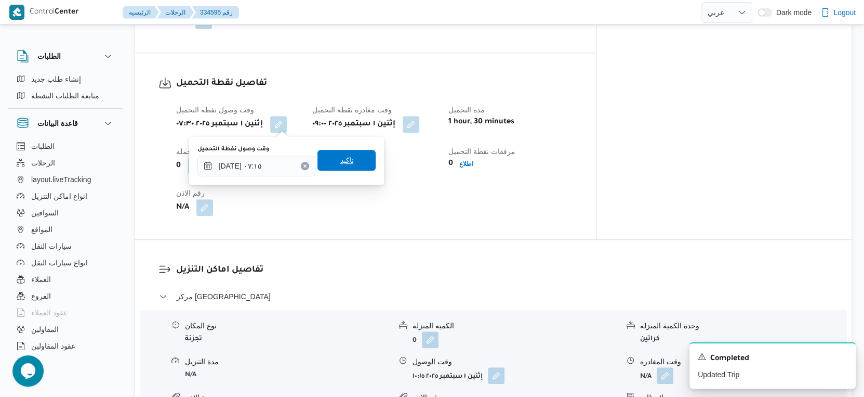
click at [349, 159] on span "تاكيد" at bounding box center [347, 160] width 58 height 21
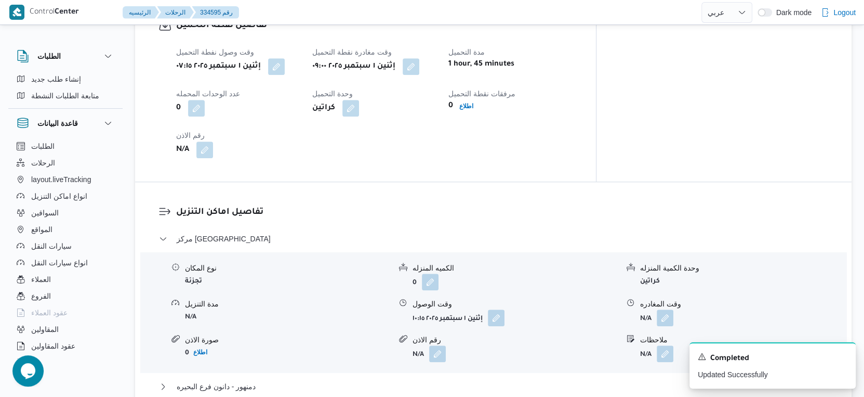
scroll to position [462, 0]
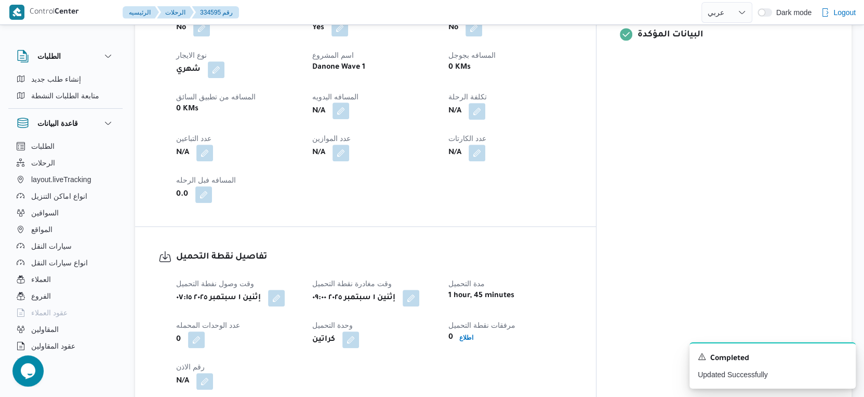
click at [349, 110] on button "button" at bounding box center [341, 110] width 17 height 17
click at [337, 139] on div "المسافه اليدويه" at bounding box center [338, 136] width 103 height 8
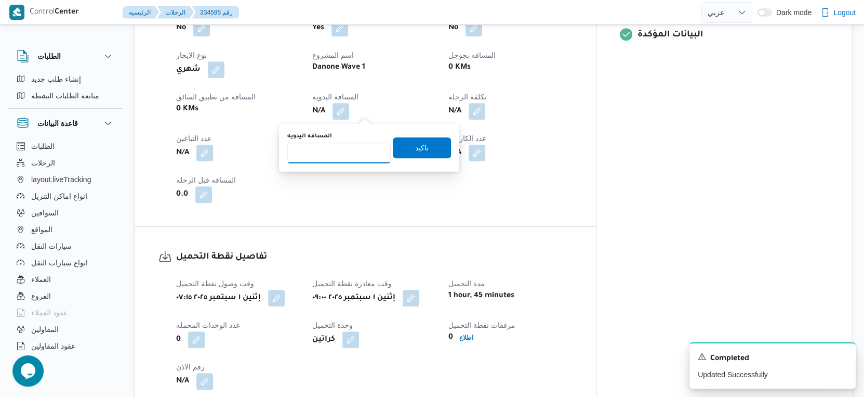
click at [335, 150] on input "المسافه اليدويه" at bounding box center [338, 152] width 103 height 21
type input "35"
click at [419, 149] on span "تاكيد" at bounding box center [422, 147] width 14 height 12
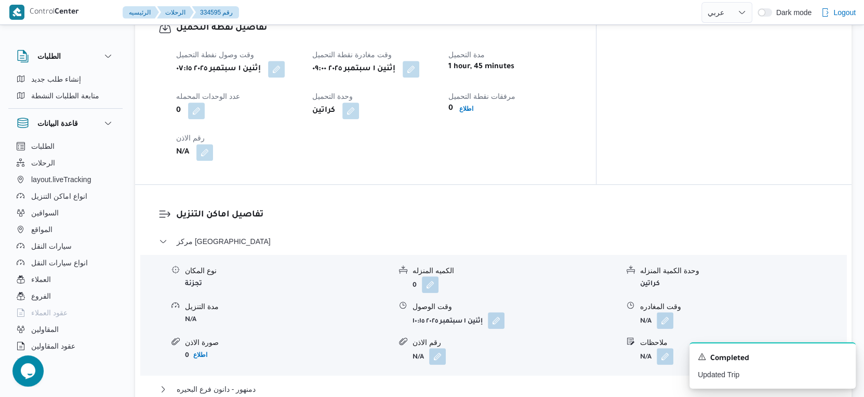
scroll to position [693, 0]
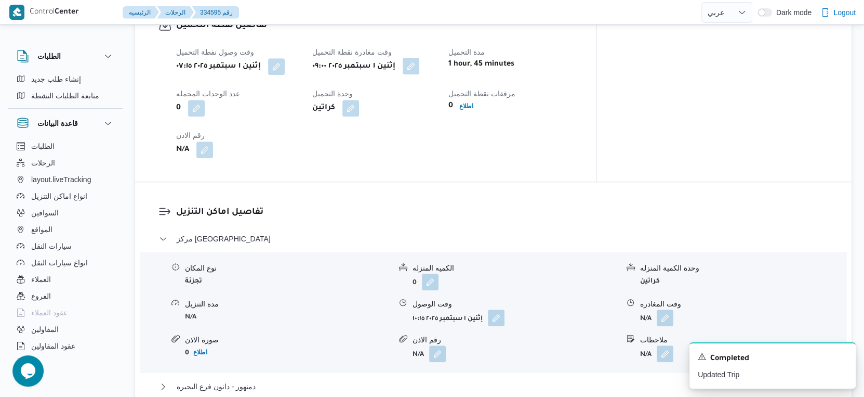
click at [420, 64] on button "button" at bounding box center [411, 66] width 17 height 17
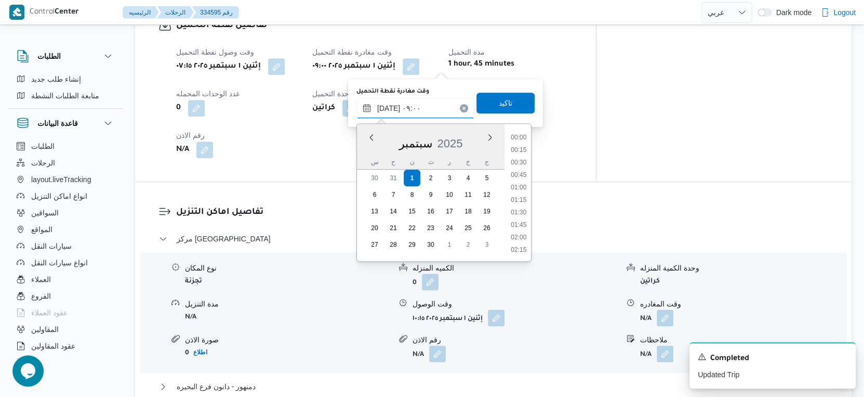
click at [429, 98] on input "٠١/٠٩/٢٠٢٥ ٠٩:٠٠" at bounding box center [416, 108] width 118 height 21
click at [523, 176] on li "08:30" at bounding box center [519, 176] width 24 height 10
type input "٠١/٠٩/٢٠٢٥ ٠٨:٣٠"
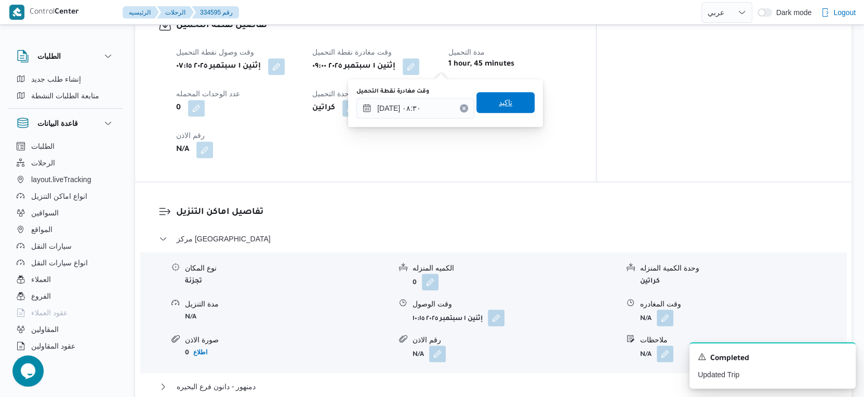
click at [505, 106] on span "تاكيد" at bounding box center [506, 102] width 58 height 21
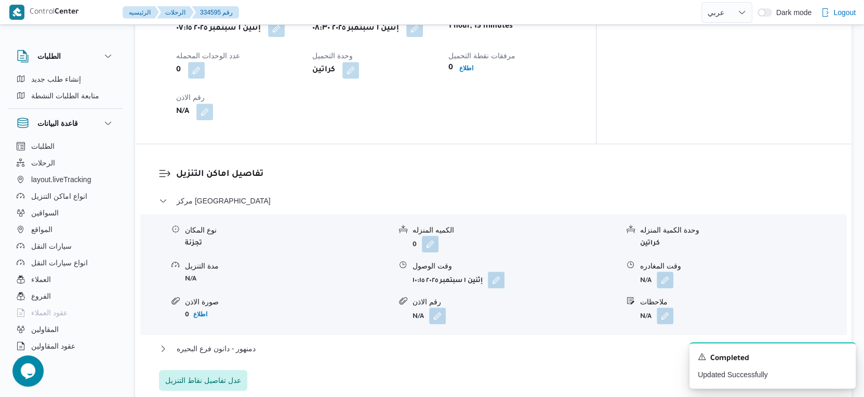
scroll to position [751, 0]
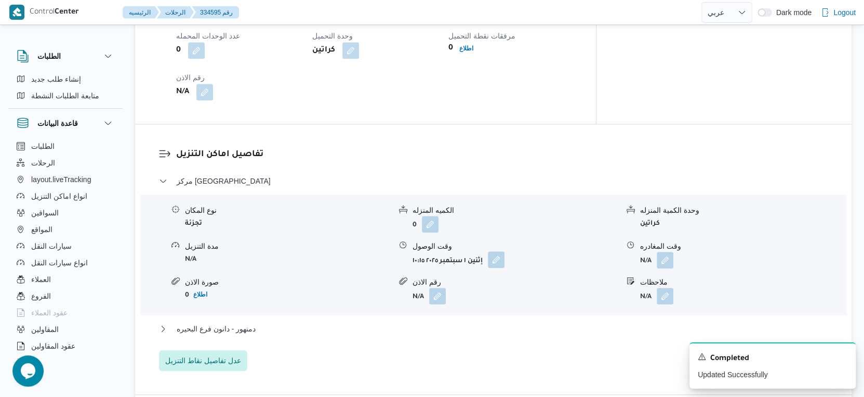
click at [493, 265] on button "button" at bounding box center [496, 259] width 17 height 17
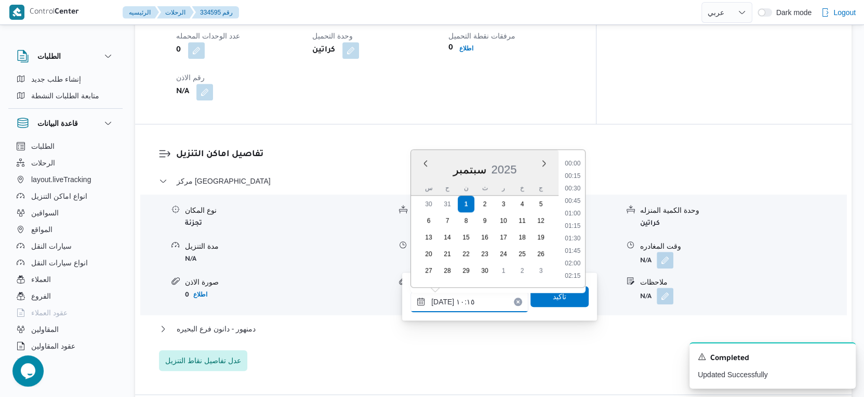
click at [476, 307] on input "٠١/٠٩/٢٠٢٥ ١٠:١٥" at bounding box center [470, 301] width 118 height 21
click at [575, 165] on li "09:00" at bounding box center [573, 165] width 24 height 10
type input "٠١/٠٩/٢٠٢٥ ٠٩:٠٠"
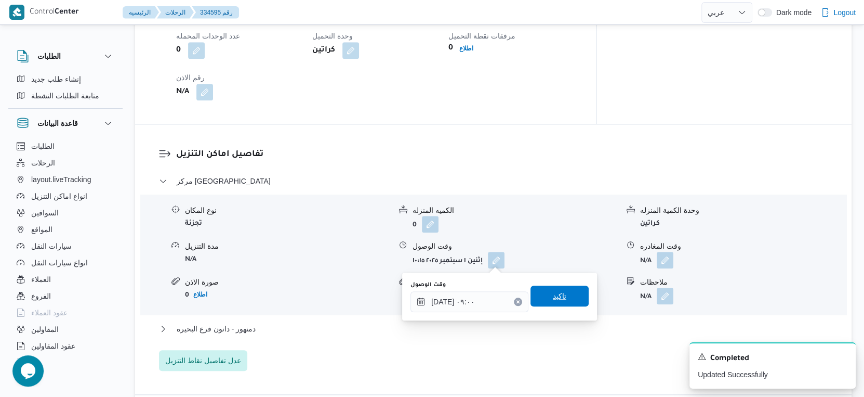
click at [555, 295] on span "تاكيد" at bounding box center [560, 296] width 14 height 12
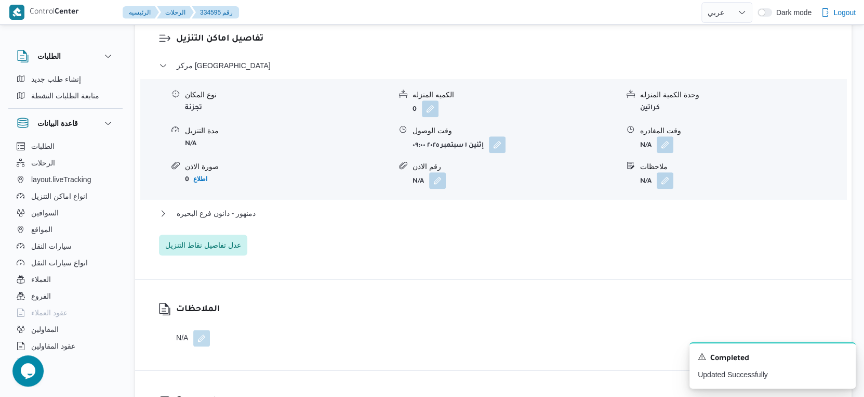
scroll to position [867, 0]
click at [272, 209] on button "دمنهور - دانون فرع البحيره" at bounding box center [494, 212] width 670 height 12
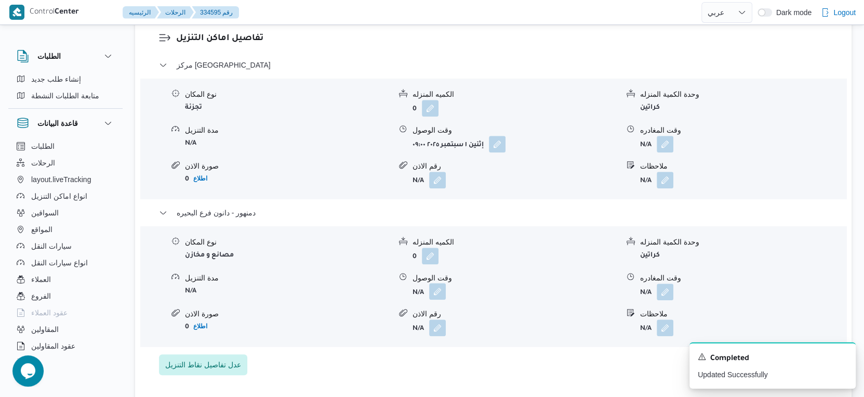
click at [434, 286] on button "button" at bounding box center [437, 291] width 17 height 17
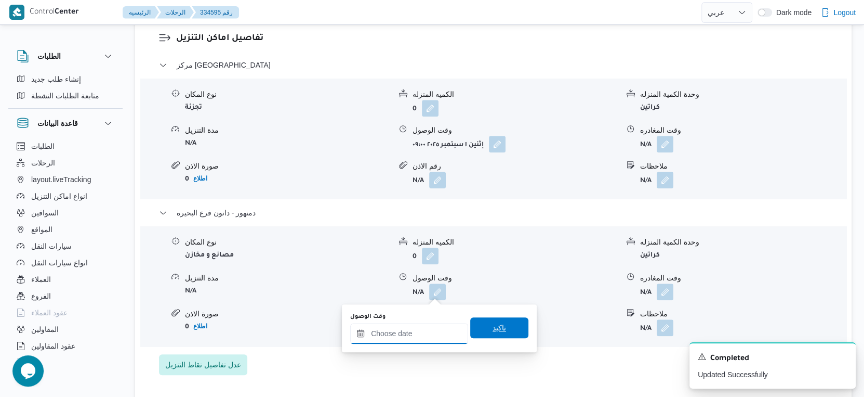
drag, startPoint x: 414, startPoint y: 330, endPoint x: 462, endPoint y: 325, distance: 48.1
click at [413, 330] on input "وقت الوصول" at bounding box center [409, 333] width 118 height 21
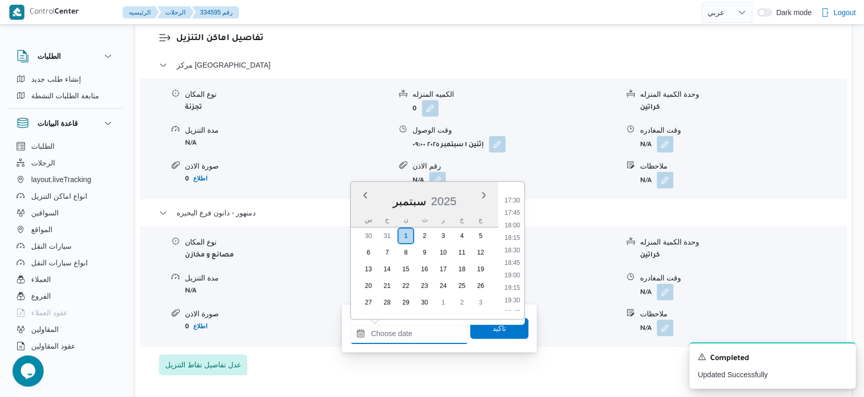
scroll to position [810, 0]
click at [520, 247] on li "17:15" at bounding box center [513, 245] width 24 height 10
type input "٠١/٠٩/٢٠٢٥ ١٧:١٥"
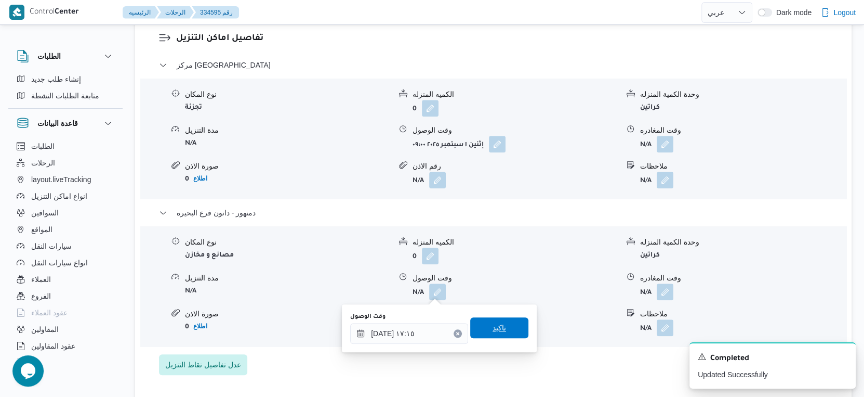
click at [506, 324] on span "تاكيد" at bounding box center [499, 327] width 58 height 21
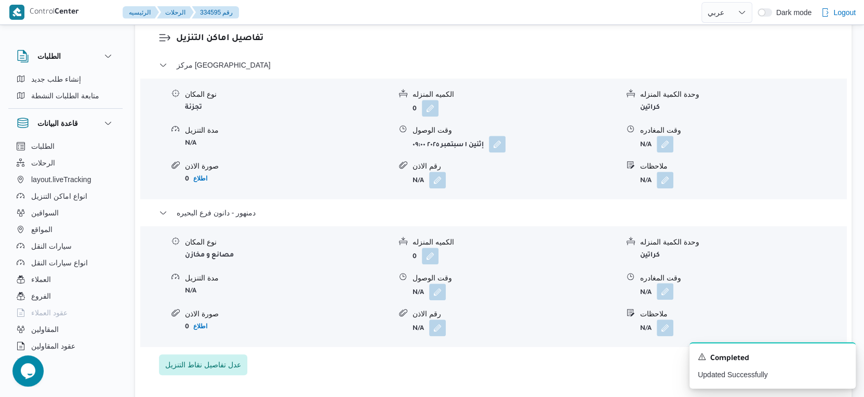
click at [667, 289] on button "button" at bounding box center [665, 291] width 17 height 17
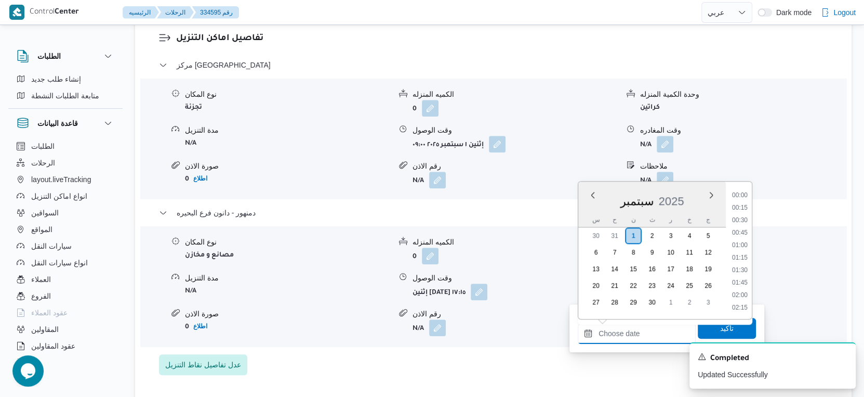
drag, startPoint x: 656, startPoint y: 331, endPoint x: 719, endPoint y: 287, distance: 76.6
click at [656, 331] on input "وقت المغادره" at bounding box center [637, 333] width 118 height 21
drag, startPoint x: 743, startPoint y: 199, endPoint x: 736, endPoint y: 227, distance: 28.9
click at [743, 199] on li "17:30" at bounding box center [740, 200] width 24 height 10
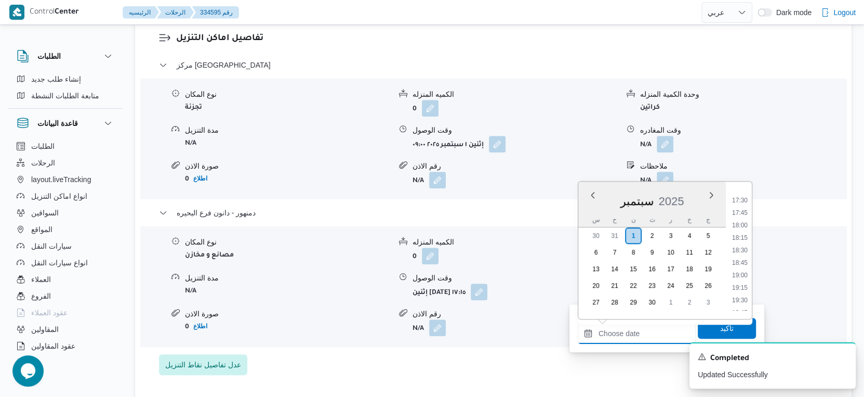
type input "٠١/٠٩/٢٠٢٥ ١٧:٣٠"
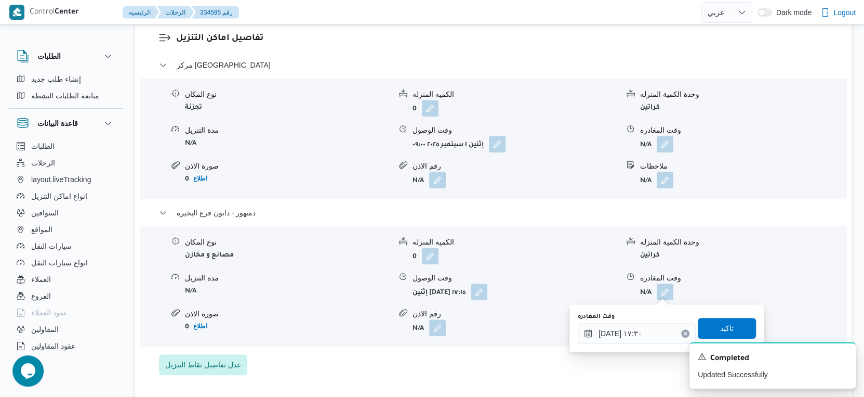
click at [731, 317] on div "وقت المغادره ٠١/٠٩/٢٠٢٥ ١٧:٣٠ تاكيد" at bounding box center [667, 327] width 180 height 33
click at [731, 321] on span "تاكيد" at bounding box center [727, 327] width 58 height 21
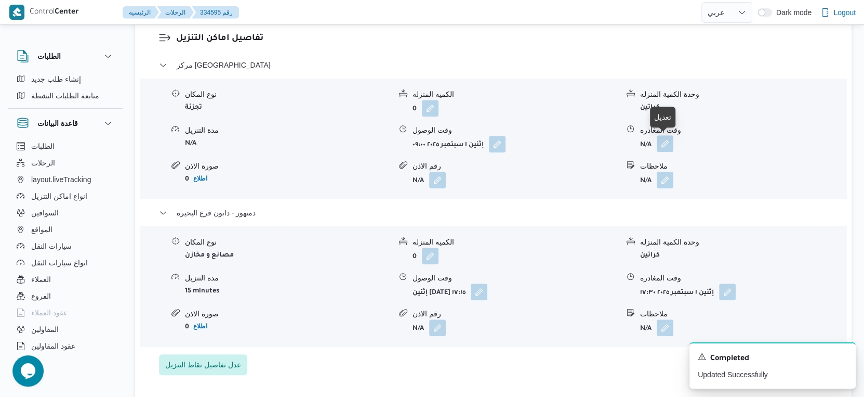
click at [668, 142] on button "button" at bounding box center [665, 143] width 17 height 17
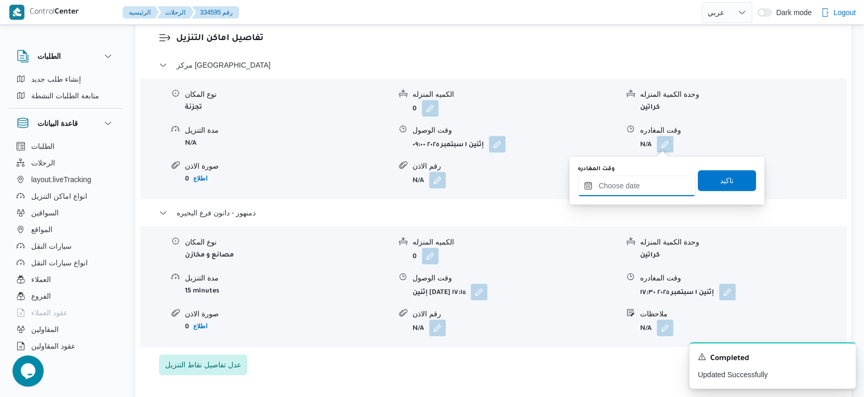
drag, startPoint x: 656, startPoint y: 181, endPoint x: 664, endPoint y: 191, distance: 12.6
click at [656, 181] on input "وقت المغادره" at bounding box center [637, 185] width 118 height 21
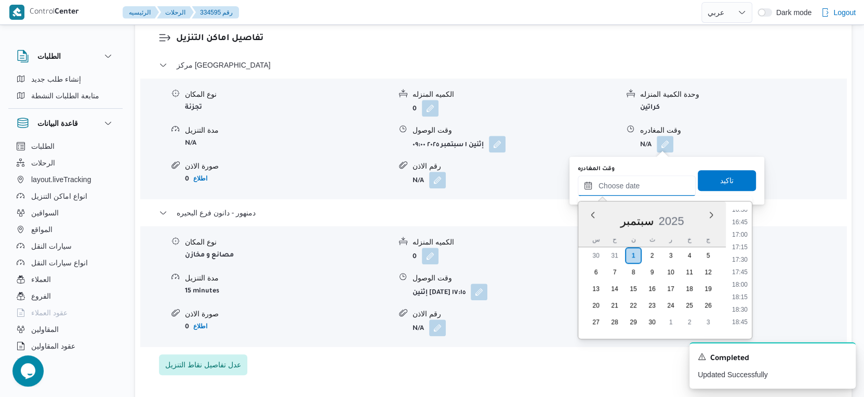
scroll to position [810, 0]
click at [741, 251] on li "17:00" at bounding box center [740, 252] width 24 height 10
type input "٠١/٠٩/٢٠٢٥ ١٧:٠٠"
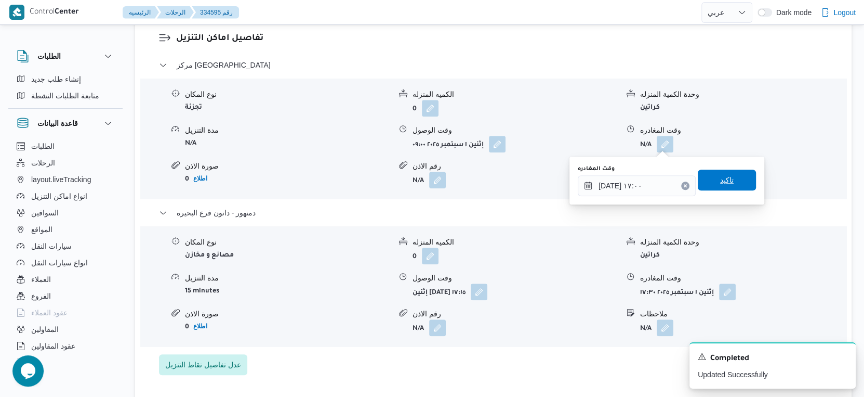
click at [726, 172] on span "تاكيد" at bounding box center [727, 179] width 58 height 21
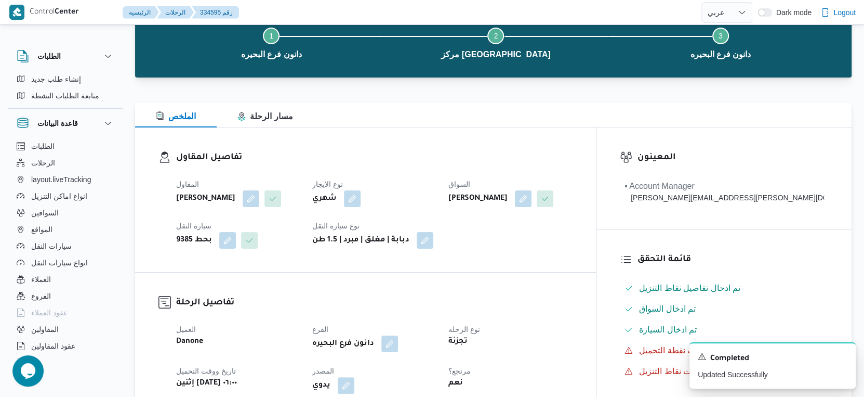
scroll to position [0, 0]
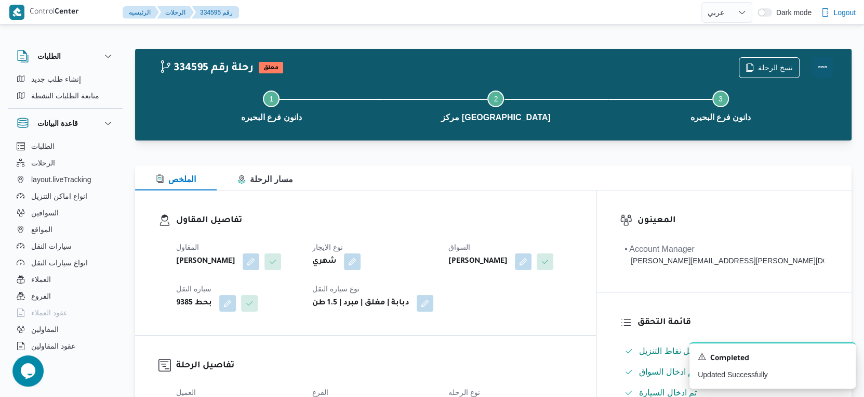
click at [820, 66] on button "Actions" at bounding box center [823, 67] width 21 height 21
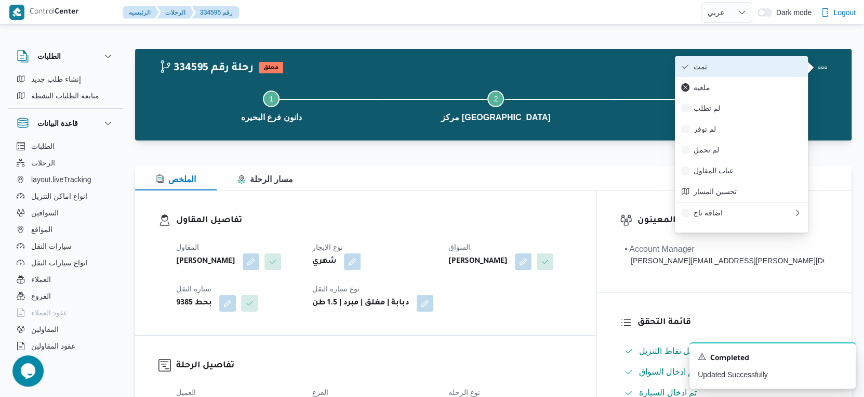
click at [752, 65] on span "تمت" at bounding box center [748, 66] width 108 height 8
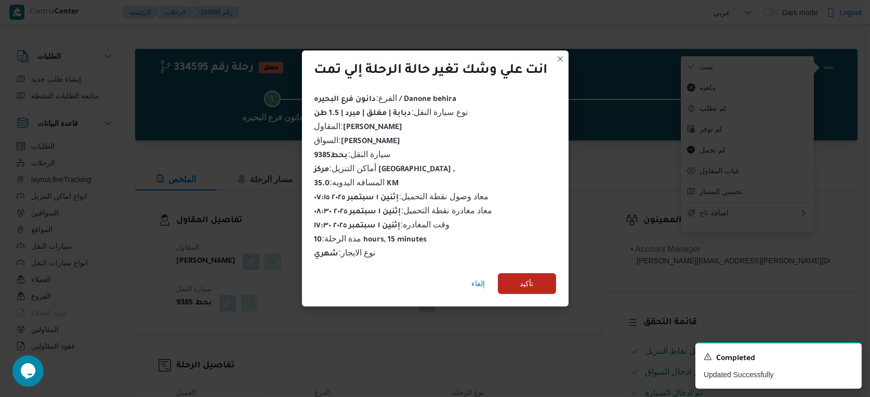
click at [558, 265] on div "إلغاء تأكيد" at bounding box center [435, 286] width 267 height 42
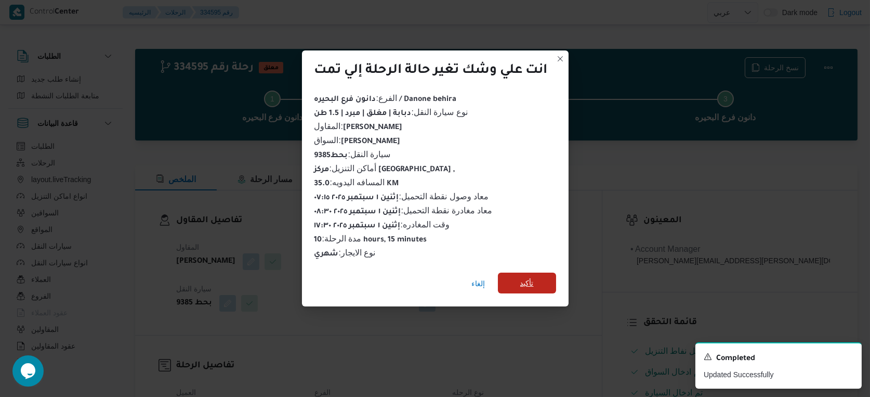
click at [555, 272] on span "تأكيد" at bounding box center [527, 282] width 58 height 21
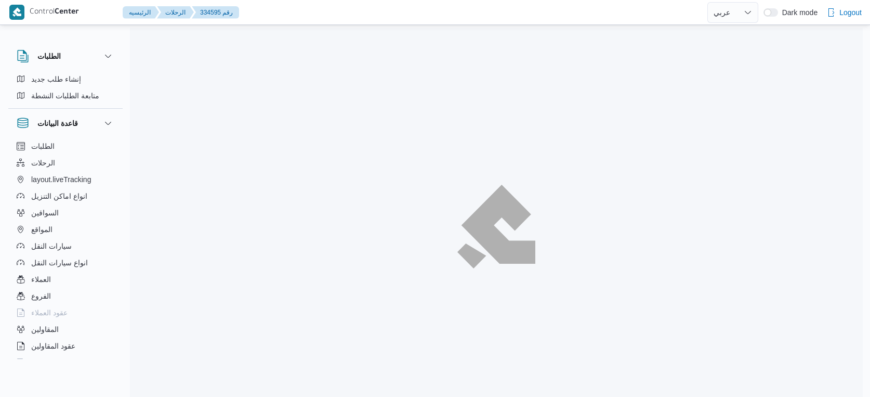
select select "ar"
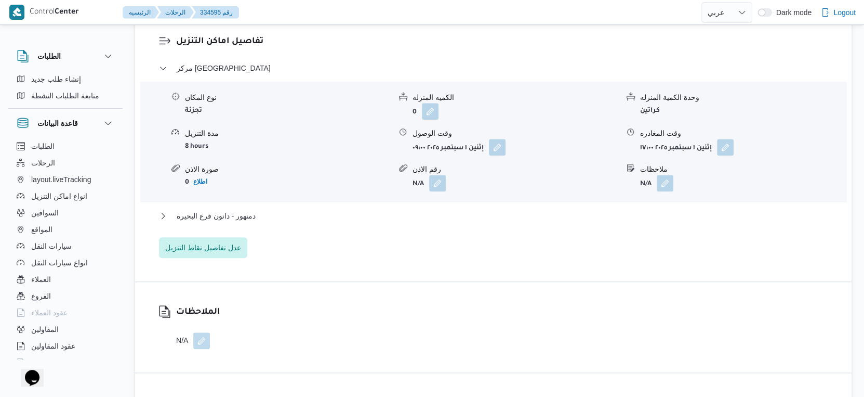
scroll to position [867, 0]
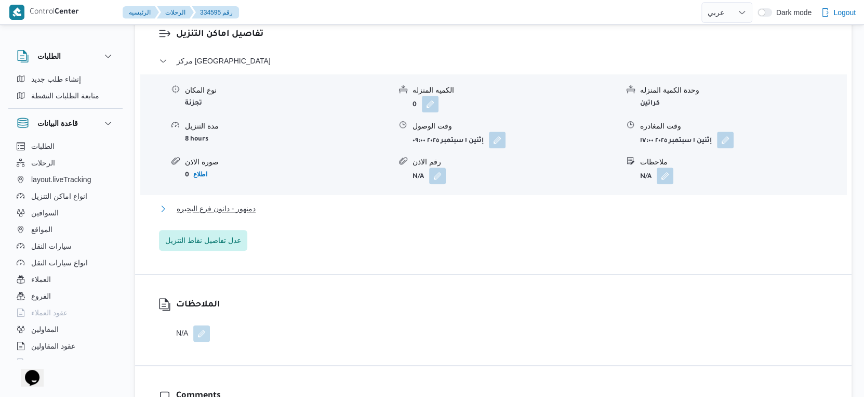
click at [284, 207] on button "دمنهور - دانون فرع البحيره" at bounding box center [494, 208] width 670 height 12
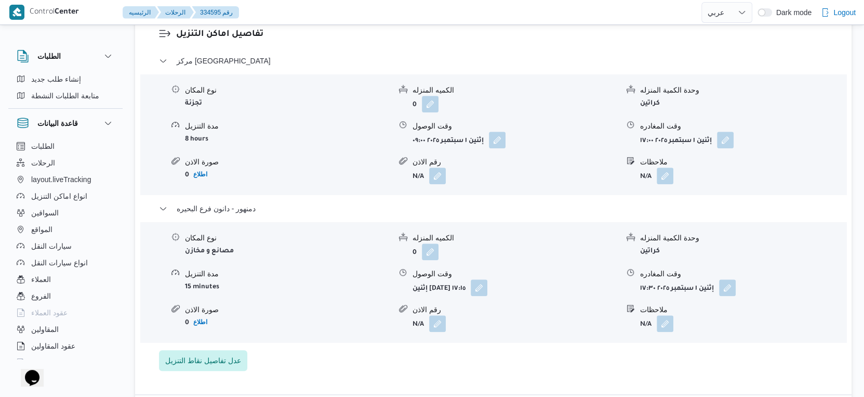
select select "ar"
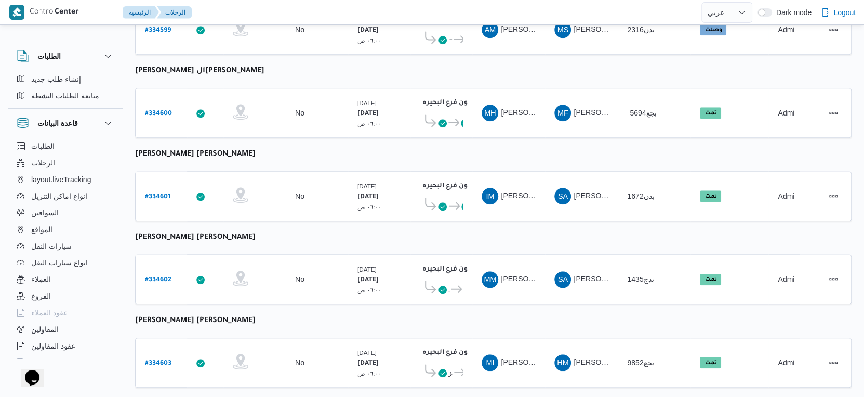
scroll to position [848, 0]
click at [164, 276] on b "# 334602" at bounding box center [158, 279] width 27 height 7
select select "ar"
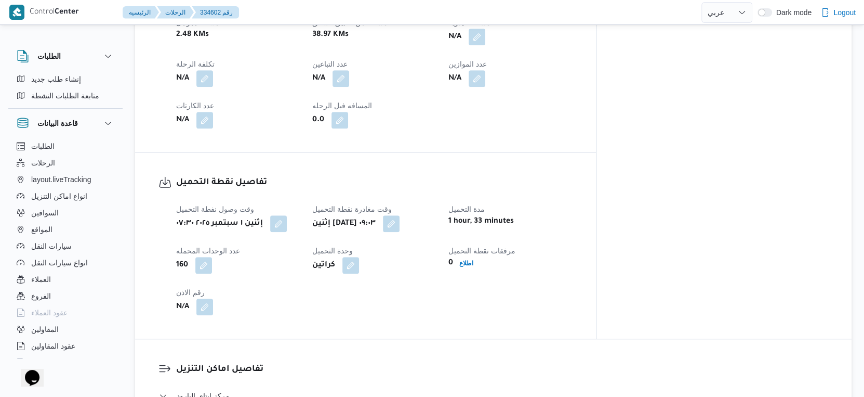
scroll to position [404, 0]
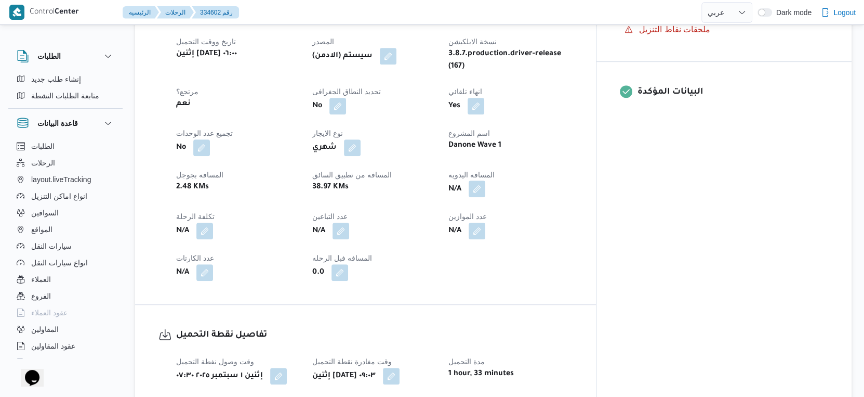
click at [486, 180] on button "button" at bounding box center [477, 188] width 17 height 17
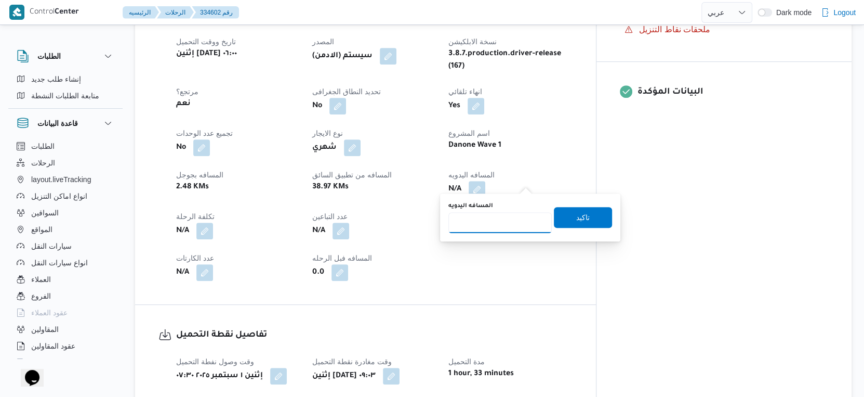
click at [508, 228] on input "المسافه اليدويه" at bounding box center [500, 222] width 103 height 21
type input "58"
click at [577, 216] on span "تاكيد" at bounding box center [584, 217] width 14 height 12
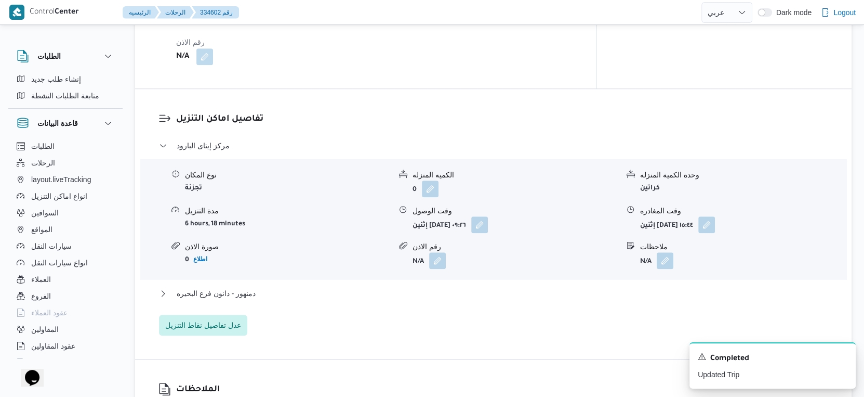
scroll to position [808, 0]
click at [253, 285] on span "دمنهور - دانون فرع البحيره" at bounding box center [216, 291] width 79 height 12
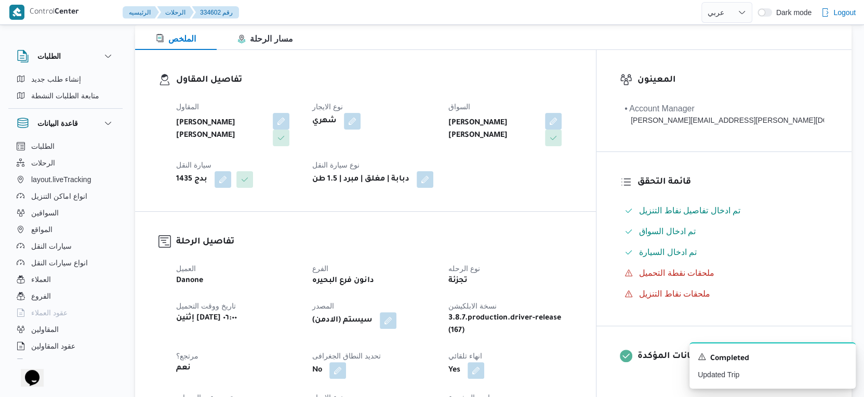
scroll to position [346, 0]
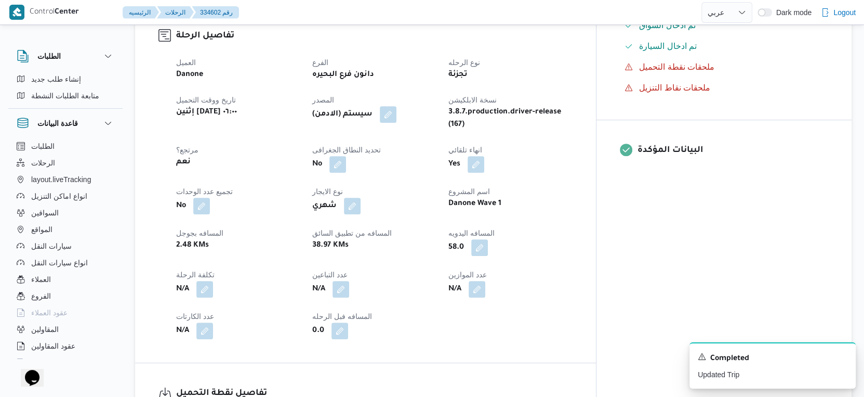
select select "ar"
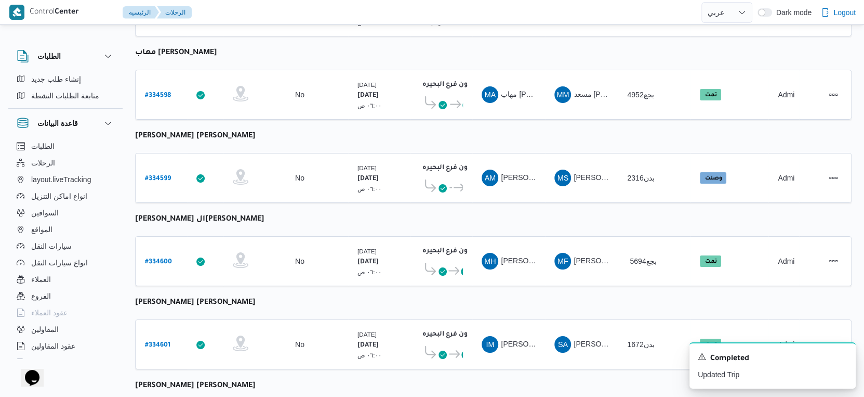
select select "ar"
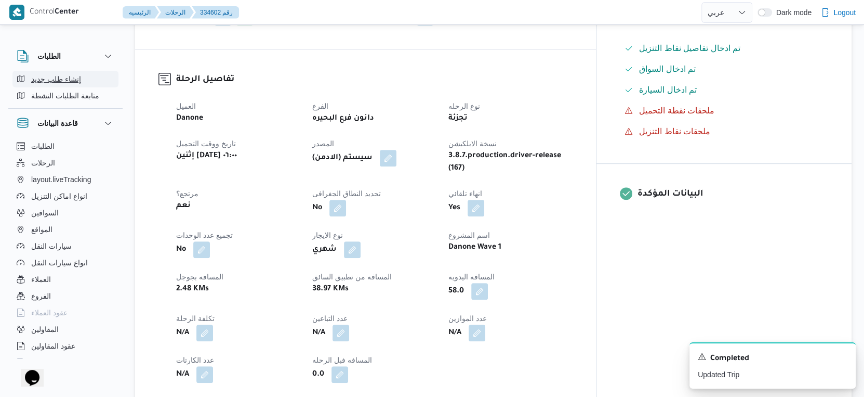
scroll to position [296, 0]
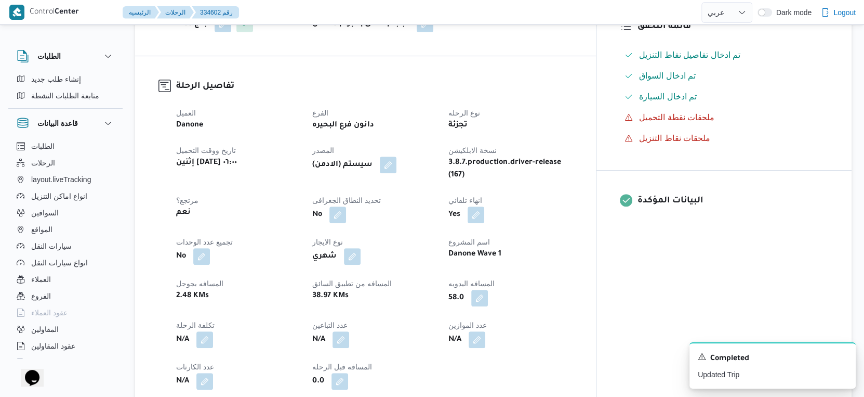
select select "ar"
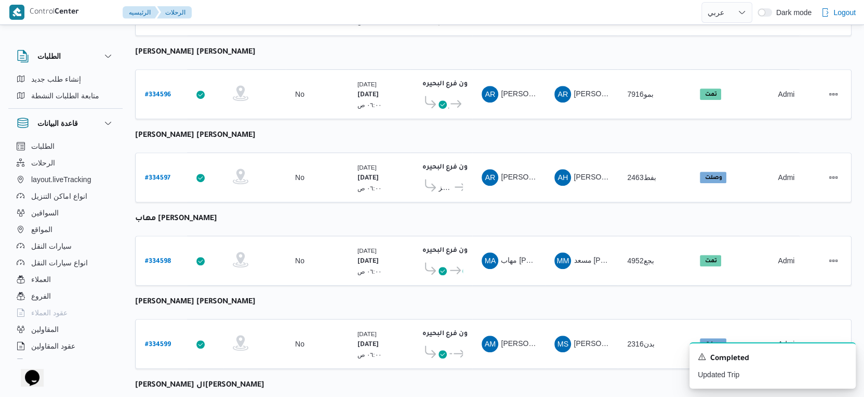
scroll to position [700, 0]
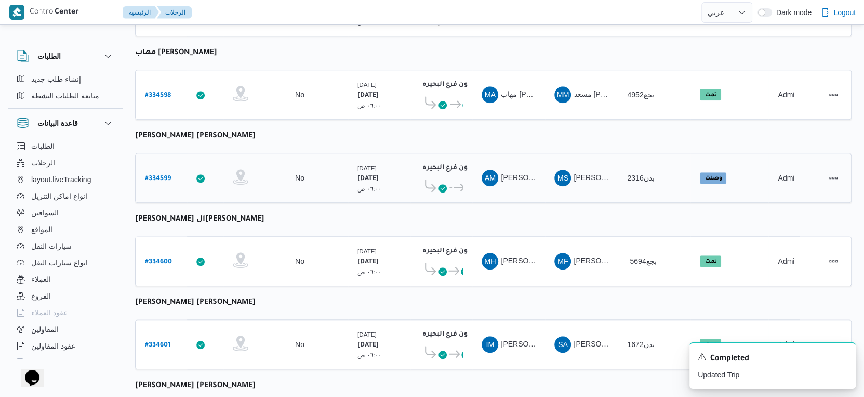
click at [153, 175] on b "# 334599" at bounding box center [158, 178] width 26 height 7
select select "ar"
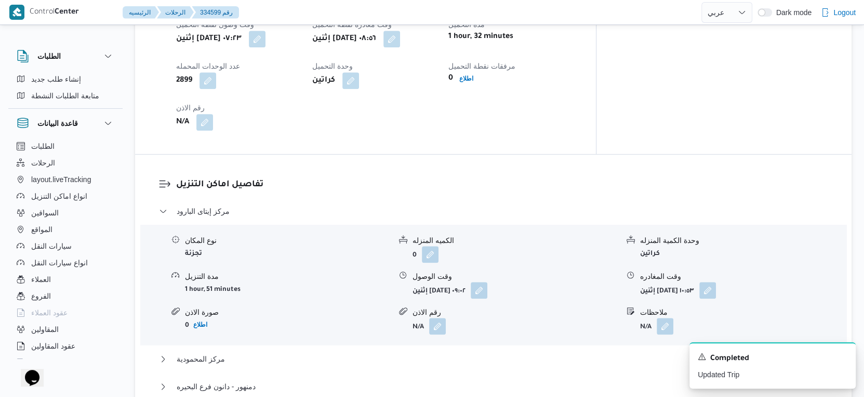
scroll to position [873, 0]
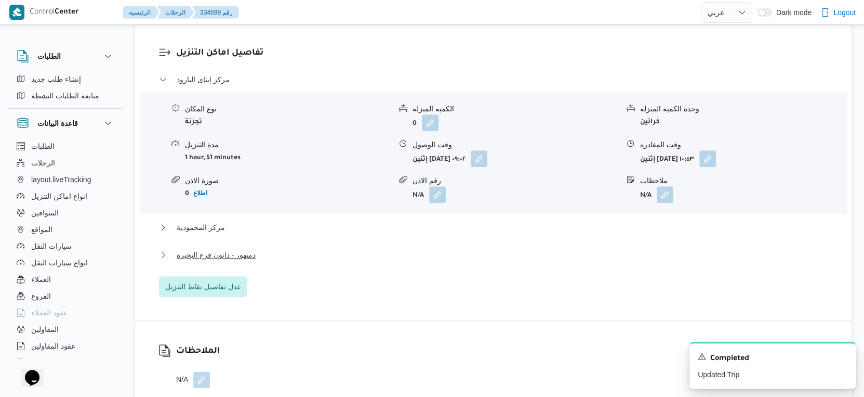
click at [253, 248] on span "دمنهور - دانون فرع البحيره" at bounding box center [216, 254] width 79 height 12
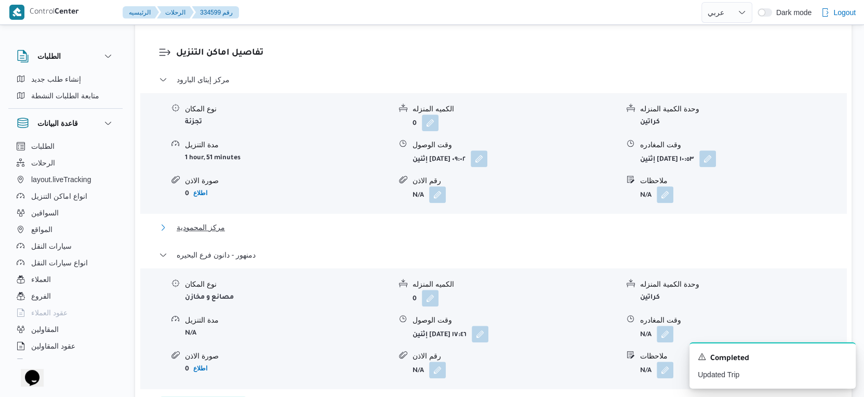
click at [229, 221] on button "مركز المحمودية" at bounding box center [494, 227] width 670 height 12
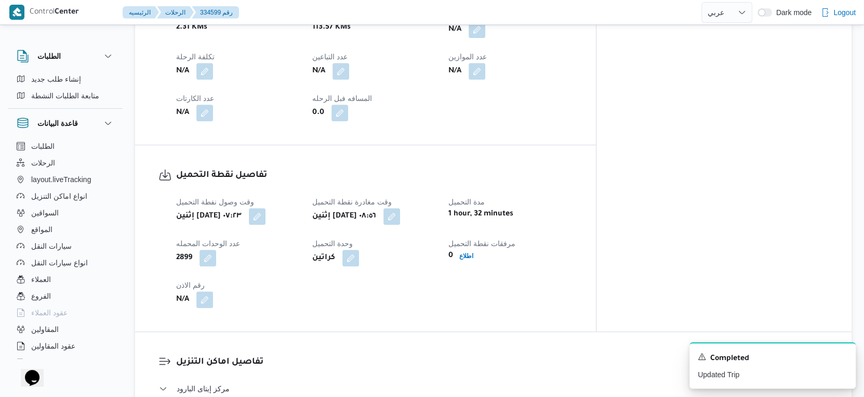
scroll to position [411, 0]
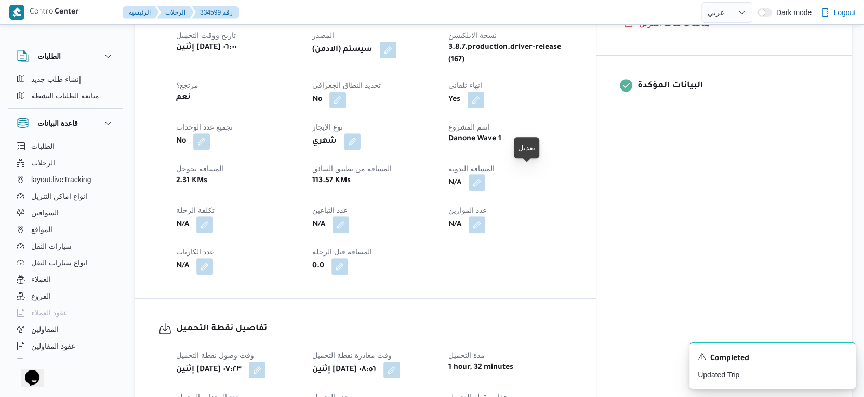
click at [486, 174] on button "button" at bounding box center [477, 182] width 17 height 17
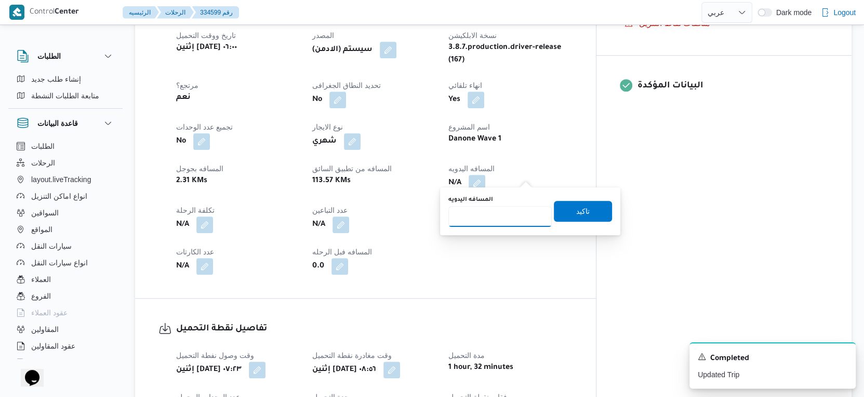
click at [500, 220] on input "المسافه اليدويه" at bounding box center [500, 216] width 103 height 21
type input "159"
click at [567, 215] on span "تاكيد" at bounding box center [583, 210] width 58 height 21
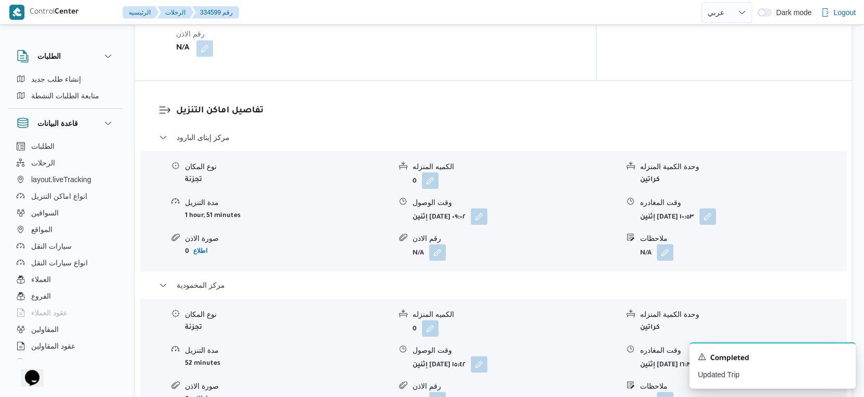
scroll to position [1046, 0]
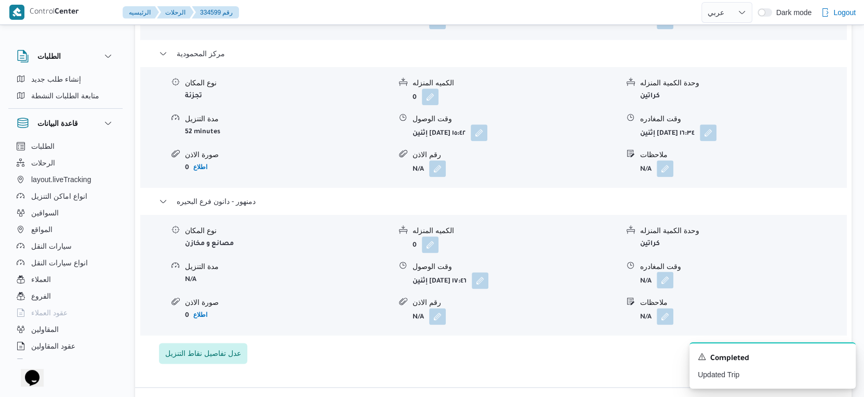
click at [661, 271] on button "button" at bounding box center [665, 279] width 17 height 17
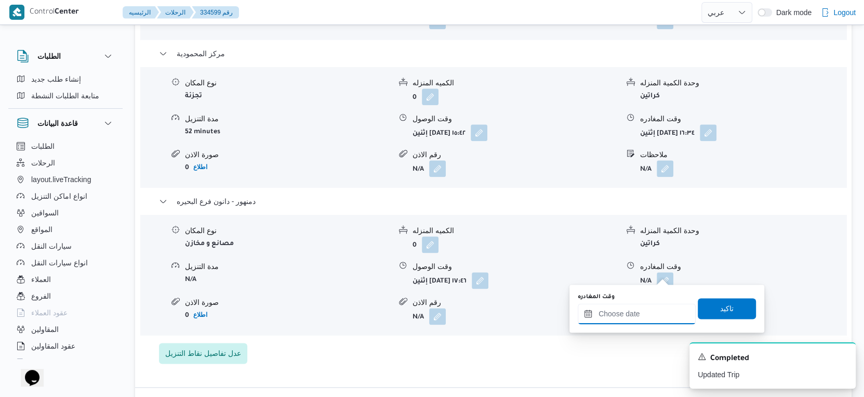
click at [658, 310] on input "وقت المغادره" at bounding box center [637, 313] width 118 height 21
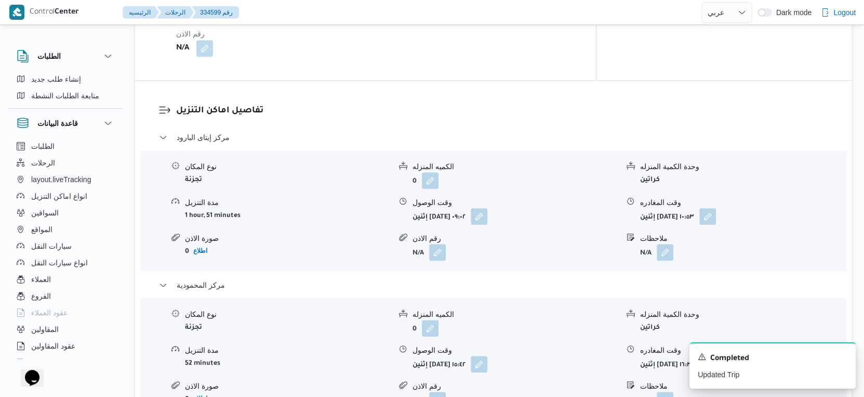
scroll to position [1161, 0]
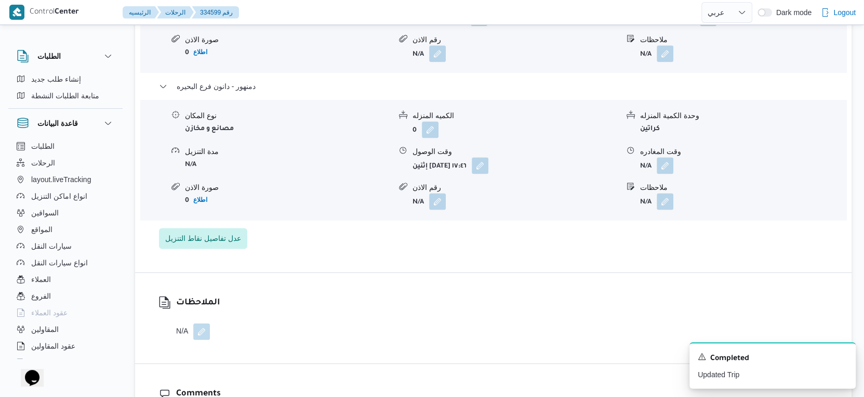
click at [504, 267] on div "تفاصيل المقاول المقاول محمد سعيد عبدالصمد الجمسي نوع الايجار شهري السواق احمد م…" at bounding box center [493, 58] width 717 height 2058
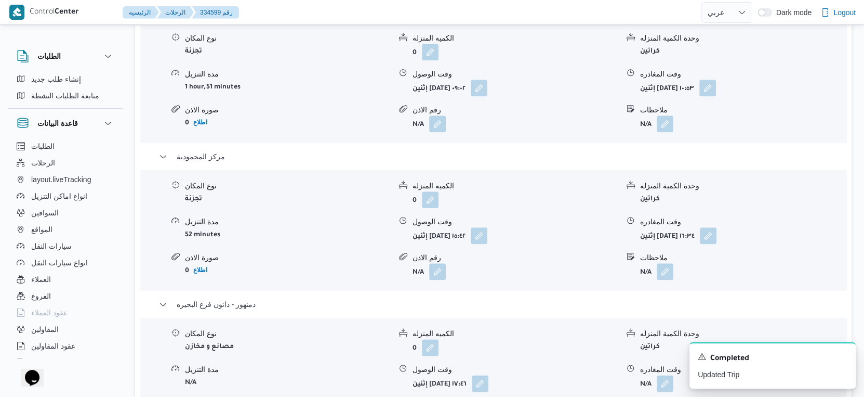
scroll to position [1103, 0]
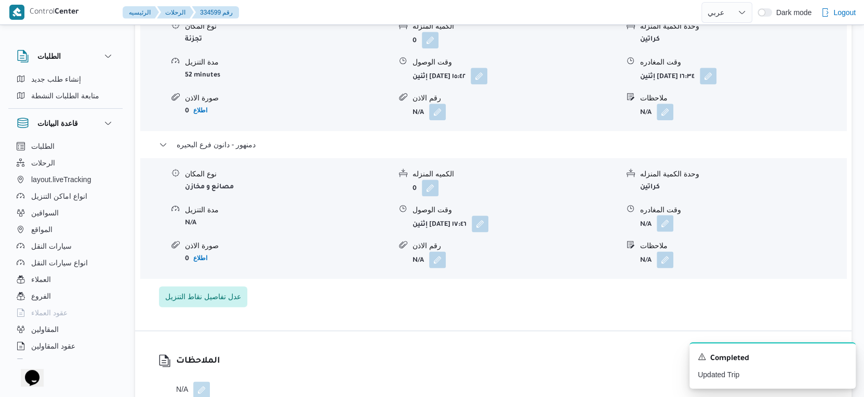
click at [660, 215] on button "button" at bounding box center [665, 223] width 17 height 17
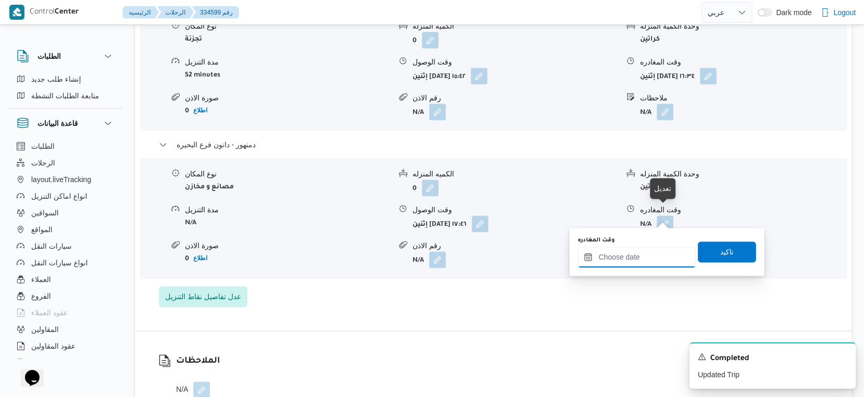
click at [648, 255] on input "وقت المغادره" at bounding box center [637, 256] width 118 height 21
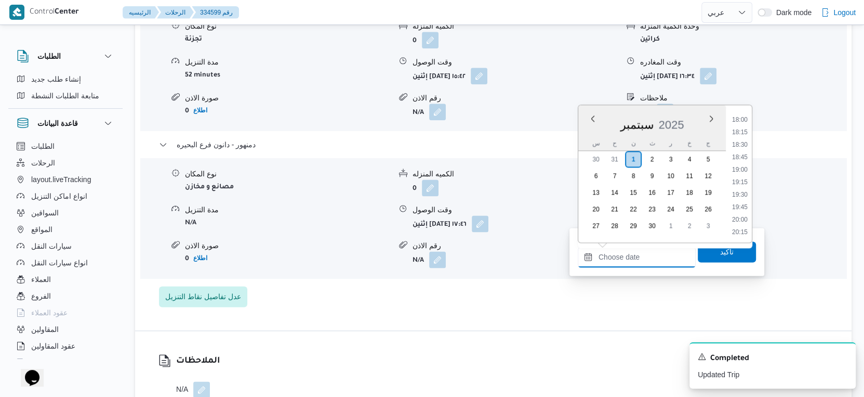
scroll to position [868, 0]
click at [743, 121] on li "17:30" at bounding box center [740, 124] width 24 height 10
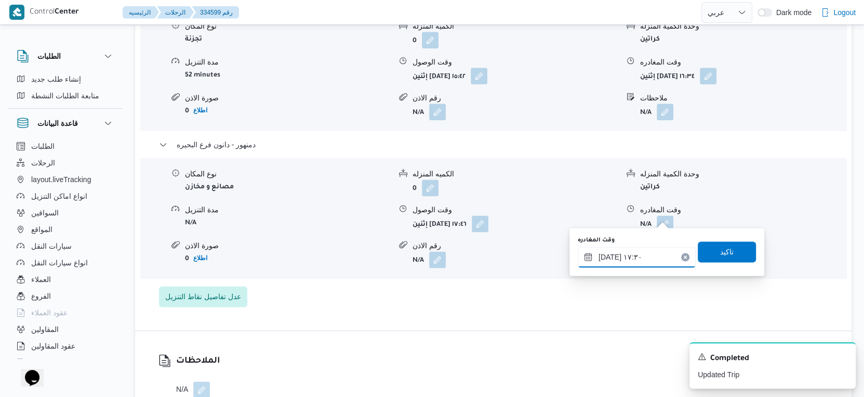
click at [609, 254] on input "٠١/٠٩/٢٠٢٥ ١٧:٣٠" at bounding box center [637, 256] width 118 height 21
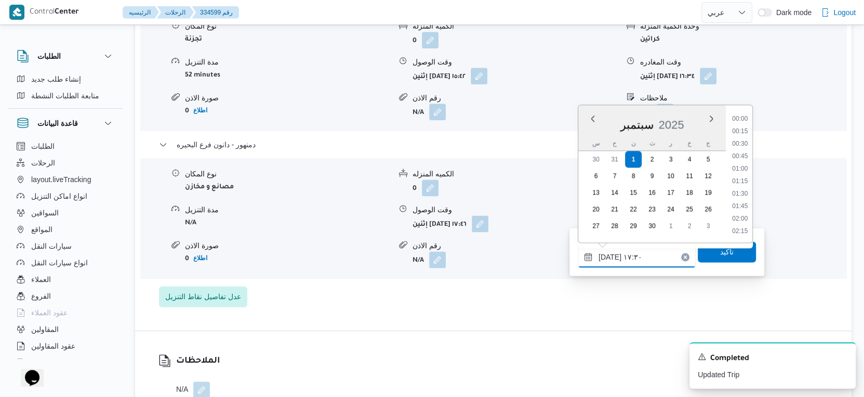
scroll to position [809, 0]
type input "٠١/٠٩/٢٠٢٥ ١٧:٥٠"
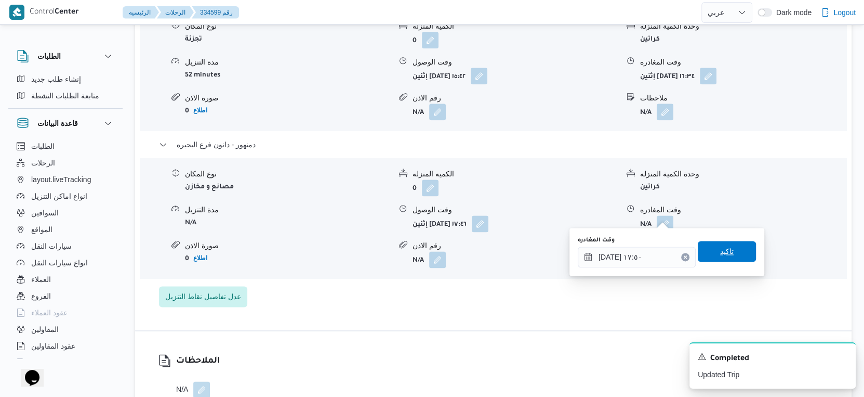
click at [720, 255] on span "تاكيد" at bounding box center [727, 251] width 14 height 12
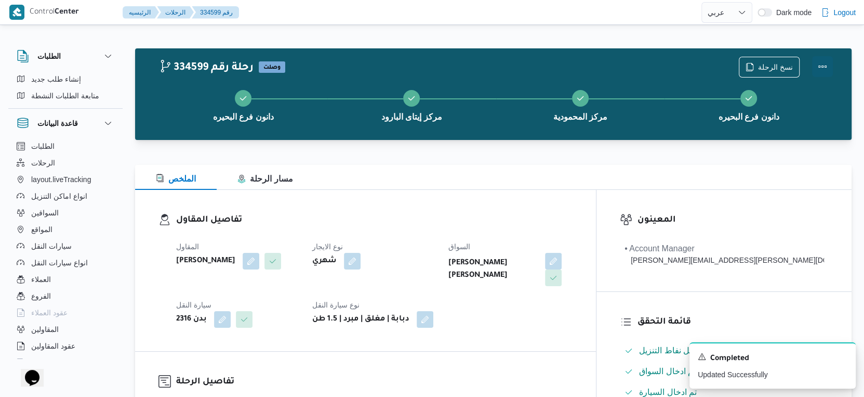
scroll to position [0, 0]
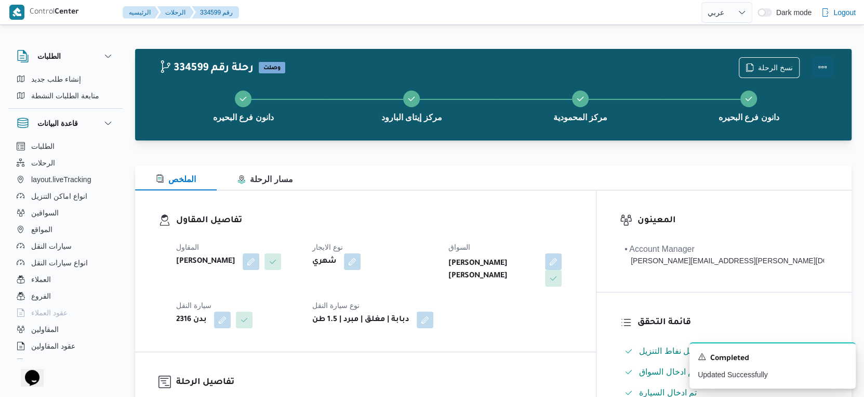
click at [824, 63] on button "Actions" at bounding box center [823, 67] width 21 height 21
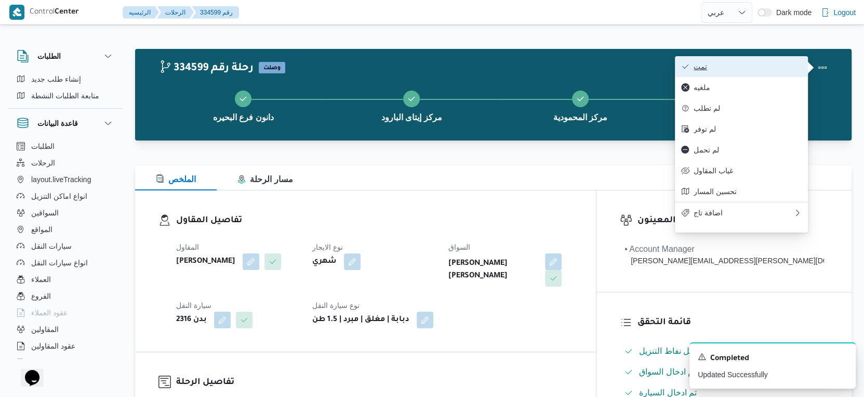
click at [764, 64] on span "تمت" at bounding box center [748, 66] width 108 height 8
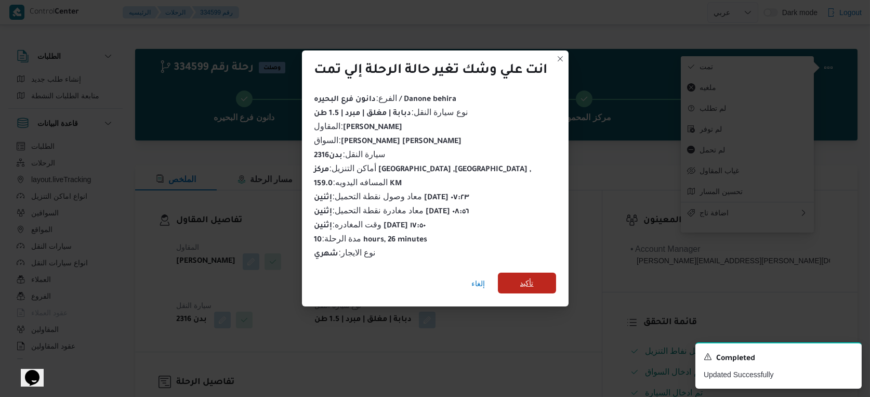
click at [519, 272] on span "تأكيد" at bounding box center [527, 282] width 58 height 21
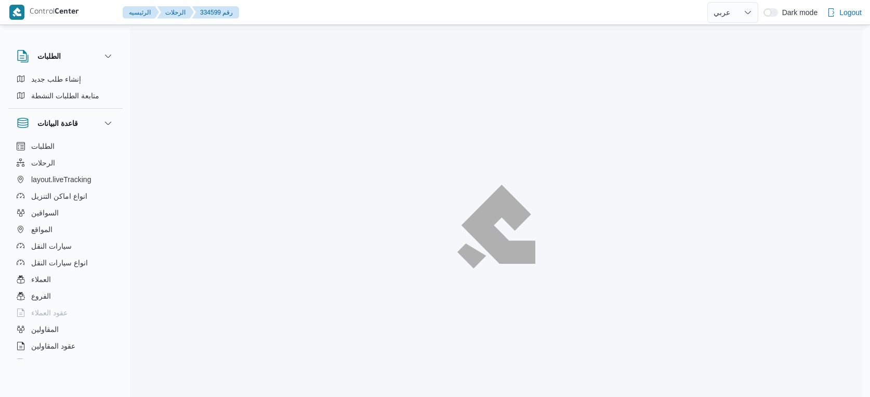
select select "ar"
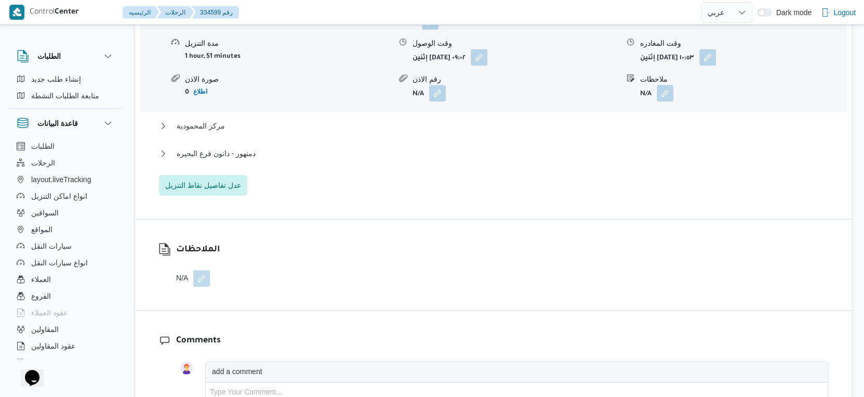
scroll to position [982, 0]
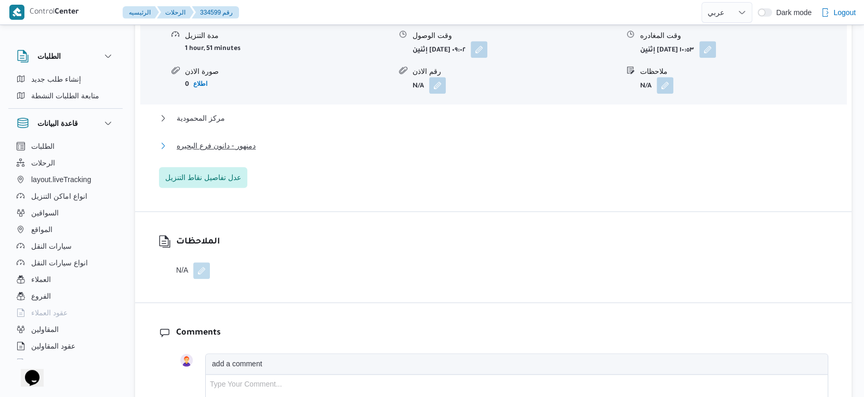
click at [246, 139] on span "دمنهور - دانون فرع البحيره" at bounding box center [216, 145] width 79 height 12
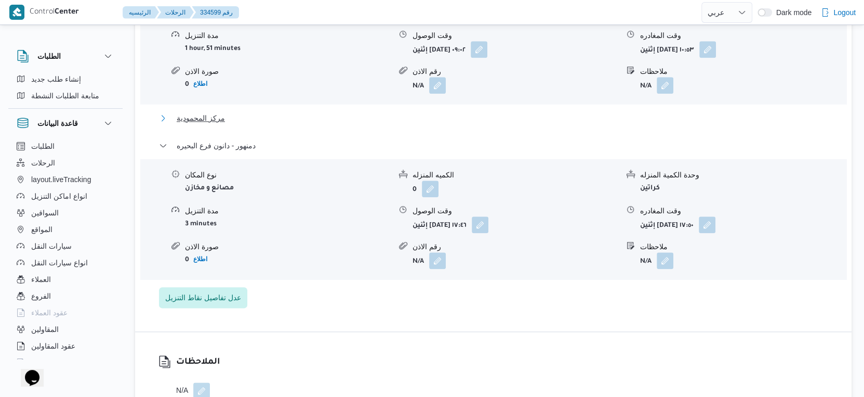
click at [201, 112] on span "مركز المحمودية" at bounding box center [201, 118] width 48 height 12
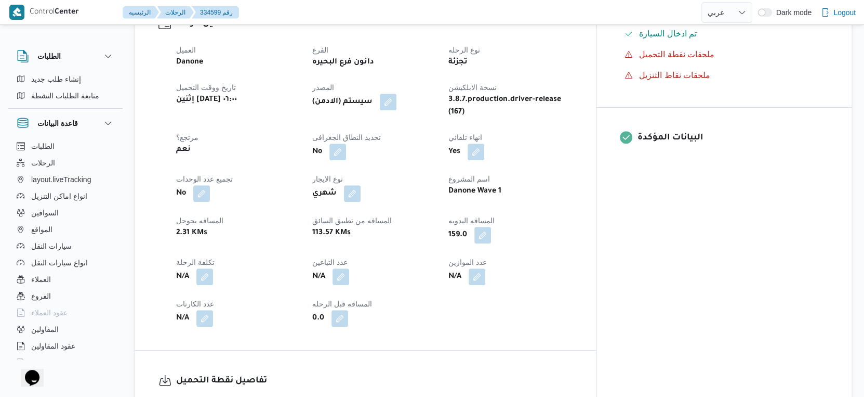
scroll to position [346, 0]
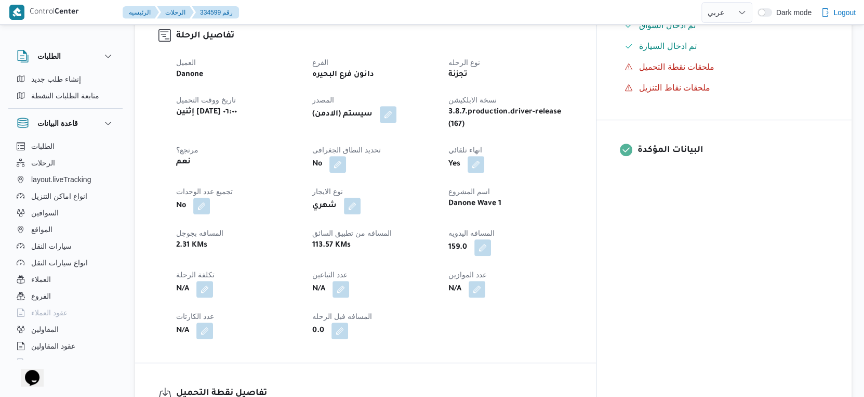
select select "ar"
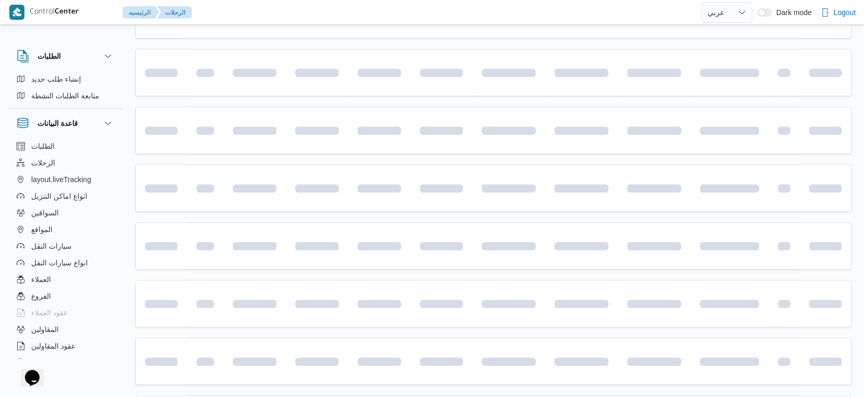
scroll to position [700, 0]
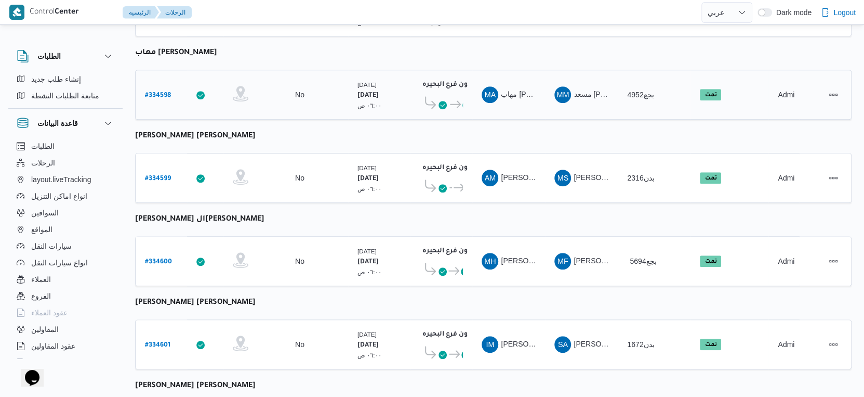
click at [163, 92] on b "# 334598" at bounding box center [158, 95] width 26 height 7
select select "ar"
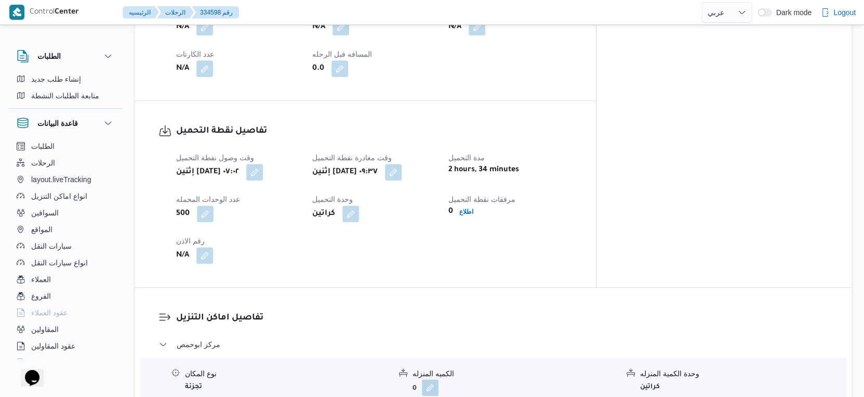
scroll to position [411, 0]
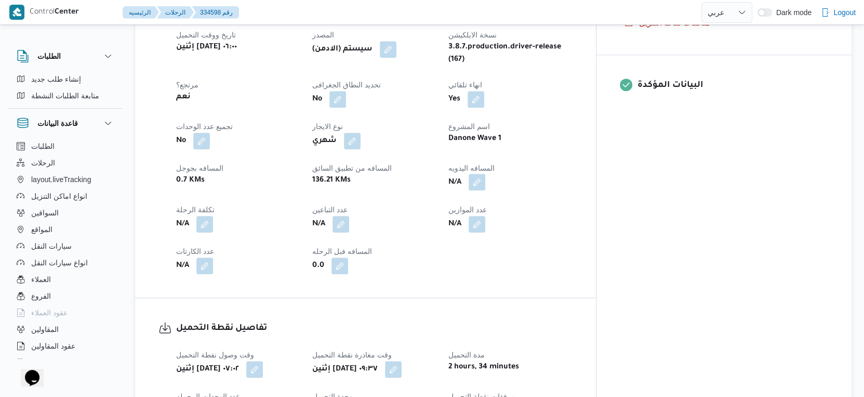
click at [486, 175] on button "button" at bounding box center [477, 182] width 17 height 17
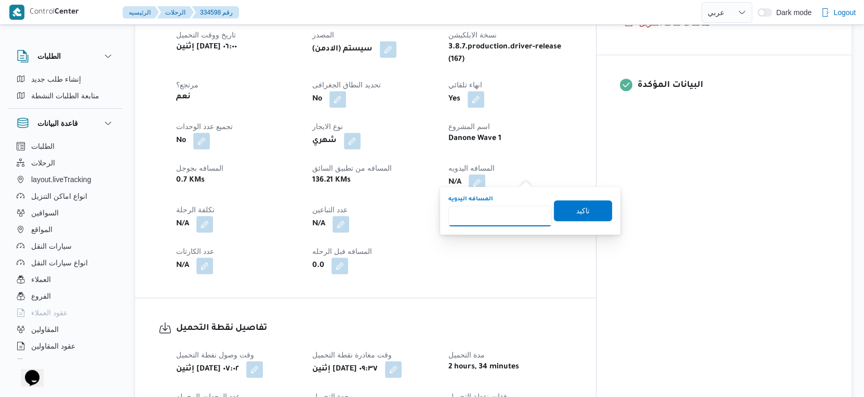
click at [500, 207] on input "المسافه اليدويه" at bounding box center [500, 215] width 103 height 21
type input "67"
click at [578, 212] on span "تاكيد" at bounding box center [584, 210] width 14 height 12
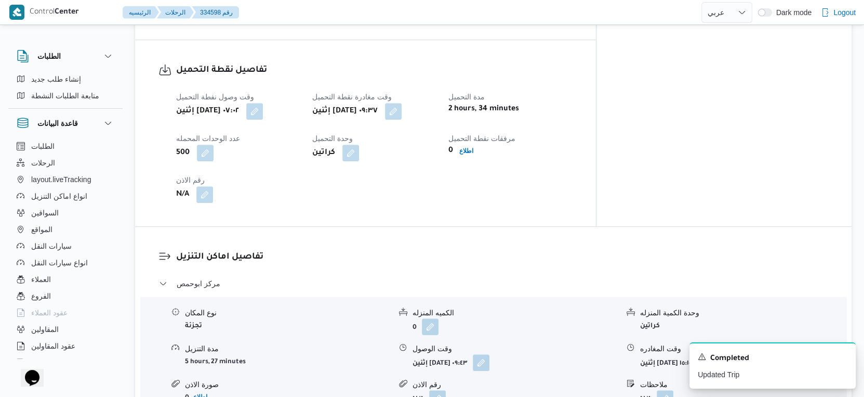
scroll to position [693, 0]
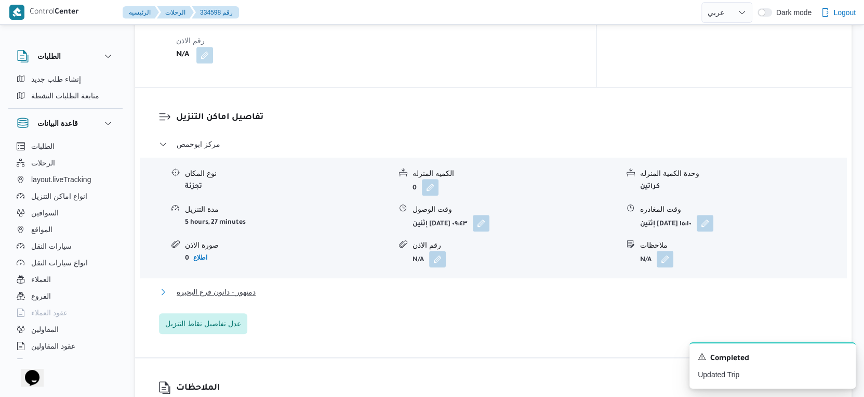
click at [285, 285] on button "دمنهور - دانون فرع البحيره" at bounding box center [494, 291] width 670 height 12
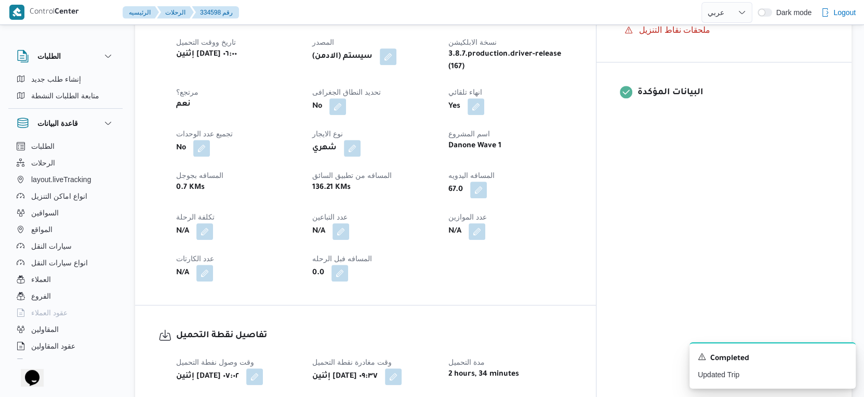
scroll to position [404, 0]
select select "ar"
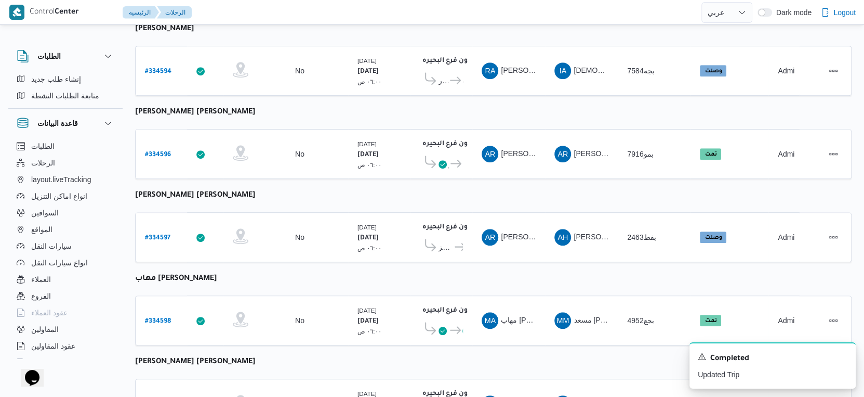
scroll to position [468, 0]
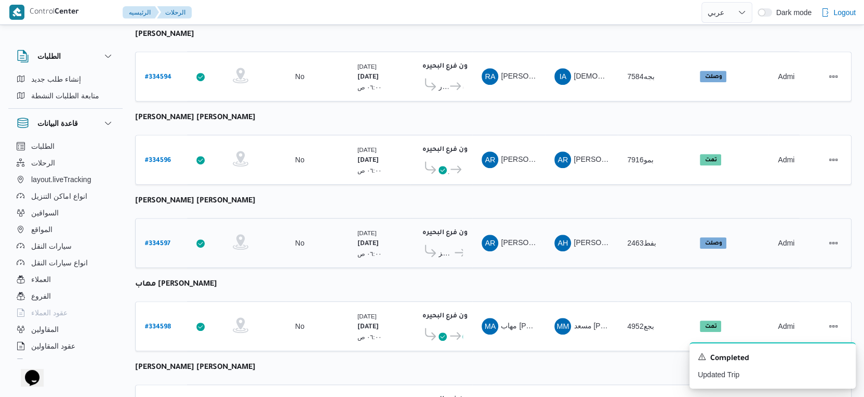
click at [163, 240] on b "# 334597" at bounding box center [157, 243] width 25 height 7
select select "ar"
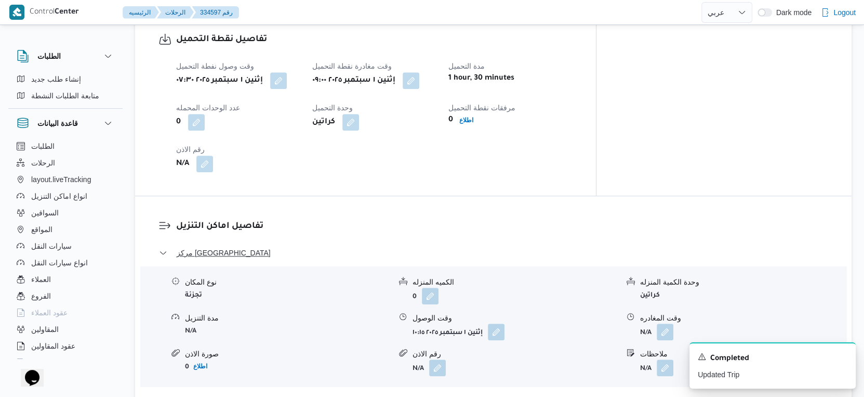
scroll to position [353, 0]
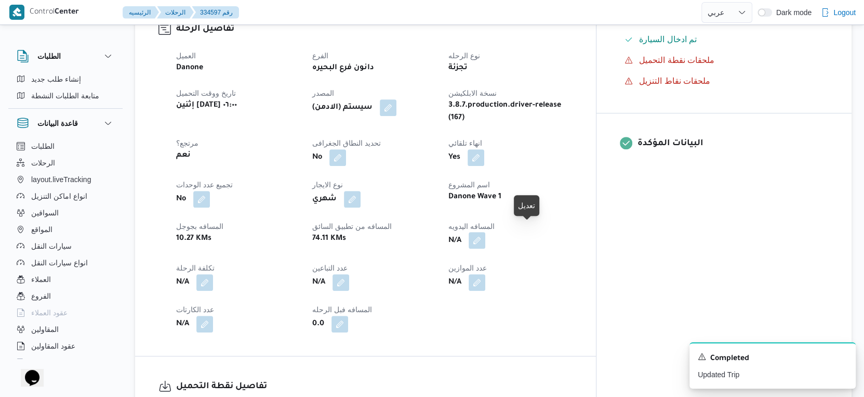
click at [486, 232] on button "button" at bounding box center [477, 240] width 17 height 17
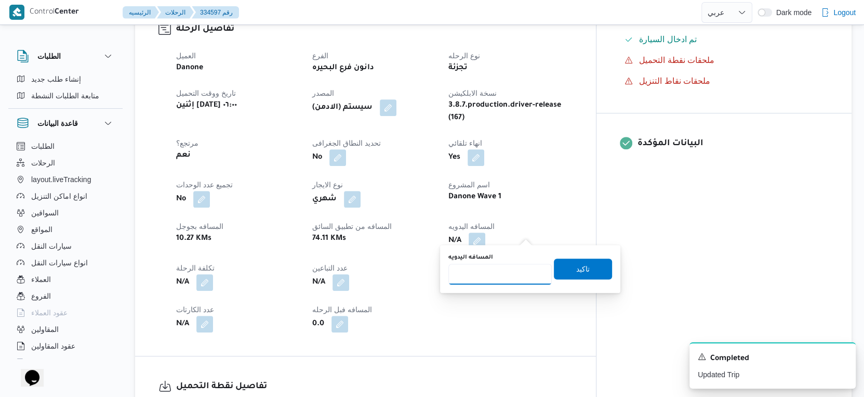
click at [491, 269] on input "المسافه اليدويه" at bounding box center [500, 274] width 103 height 21
type input "71"
click at [587, 267] on span "تاكيد" at bounding box center [583, 268] width 58 height 21
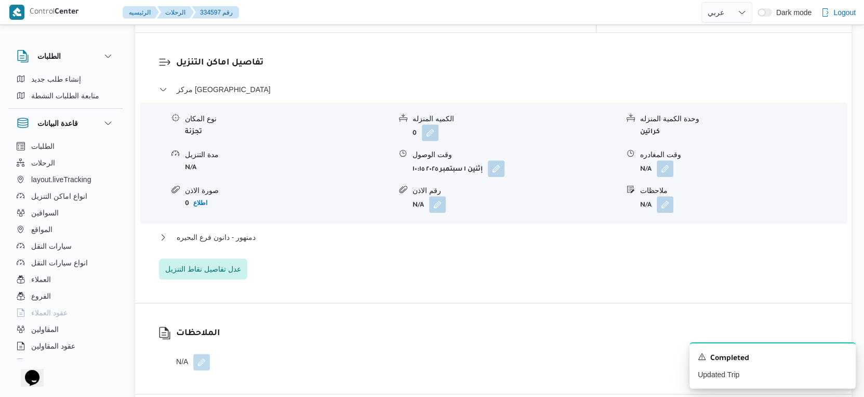
scroll to position [867, 0]
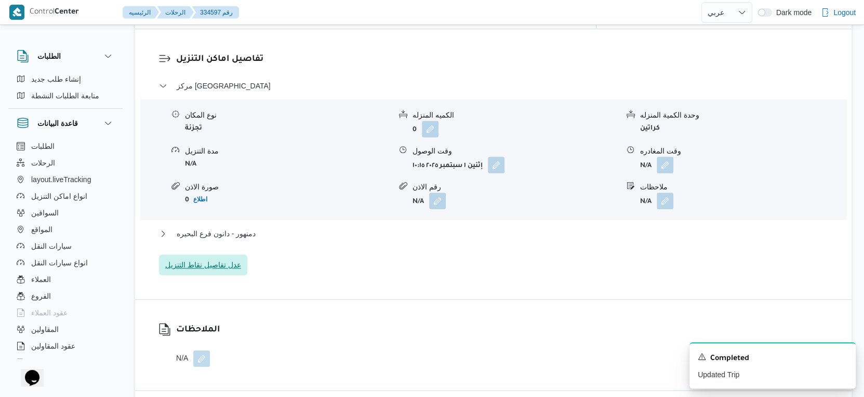
click at [223, 264] on span "عدل تفاصيل نقاط التنزيل" at bounding box center [203, 264] width 88 height 21
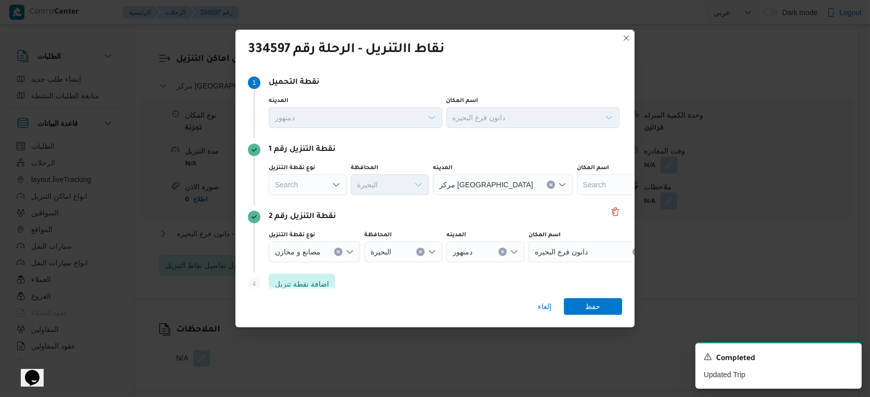
click at [311, 188] on div "Search" at bounding box center [308, 184] width 78 height 21
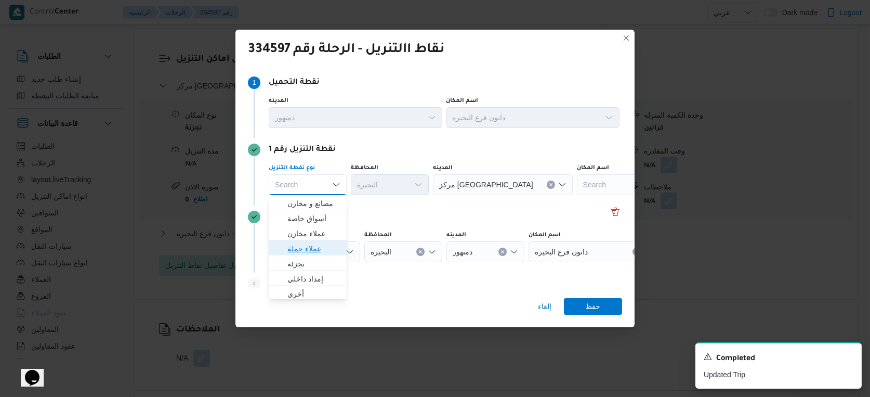
click at [309, 251] on span "عملاء جملة" at bounding box center [313, 248] width 53 height 12
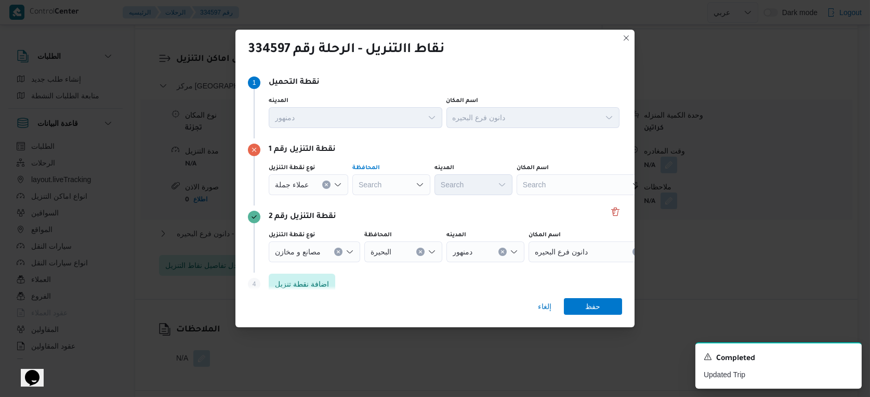
click at [397, 186] on div "Search" at bounding box center [391, 184] width 78 height 21
type input "البحير"
click at [397, 186] on div "البحير البحير Combo box. Selected. البحير. Selected. Combo box input. Search. T…" at bounding box center [391, 184] width 78 height 21
click at [394, 231] on span "البحير ة" at bounding box center [396, 233] width 53 height 12
click at [299, 189] on div "عملاء جملة" at bounding box center [309, 184] width 80 height 21
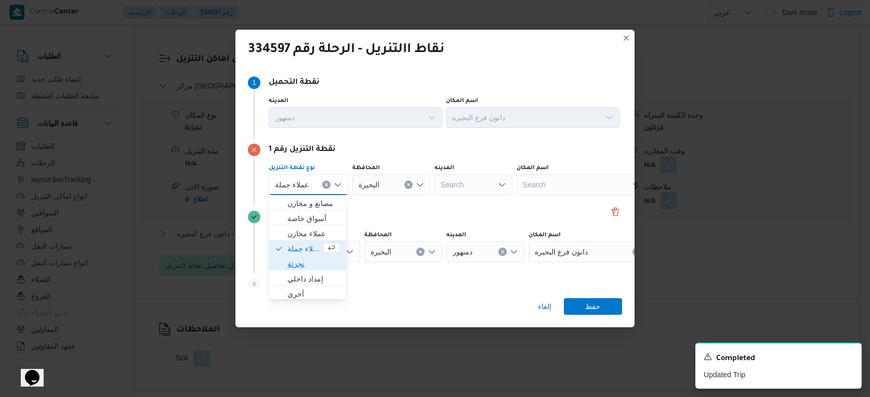
click at [306, 264] on span "تجزئة" at bounding box center [313, 263] width 53 height 12
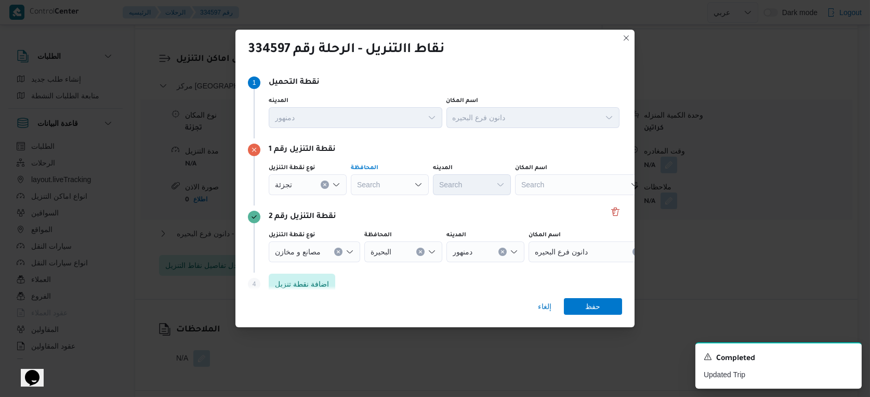
click at [386, 185] on div "Search" at bounding box center [390, 184] width 78 height 21
click at [390, 236] on span "البحيرة" at bounding box center [396, 233] width 53 height 12
click at [486, 185] on div "Search" at bounding box center [472, 184] width 78 height 21
type input "يتا"
click at [477, 197] on span "مركز إ يتا ى البارود" at bounding box center [478, 203] width 53 height 12
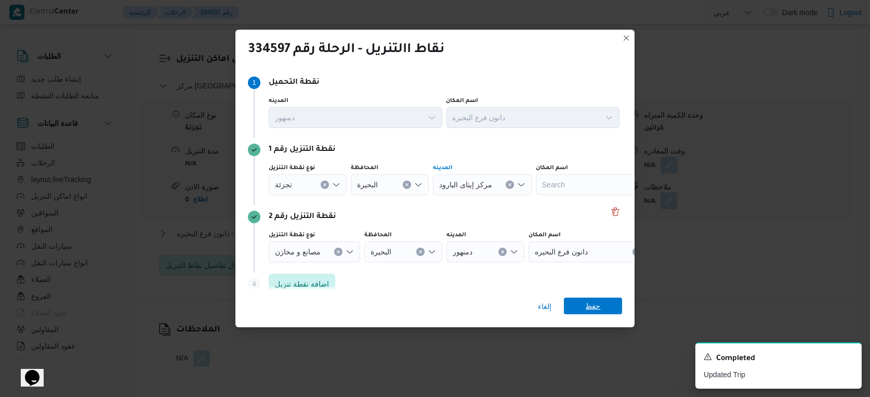
click at [596, 305] on span "حفظ" at bounding box center [593, 305] width 15 height 17
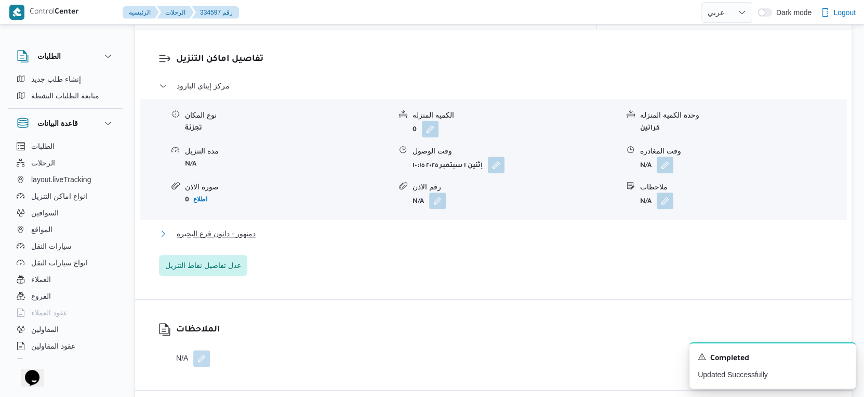
click at [264, 227] on button "دمنهور - دانون فرع البحيره" at bounding box center [494, 233] width 670 height 12
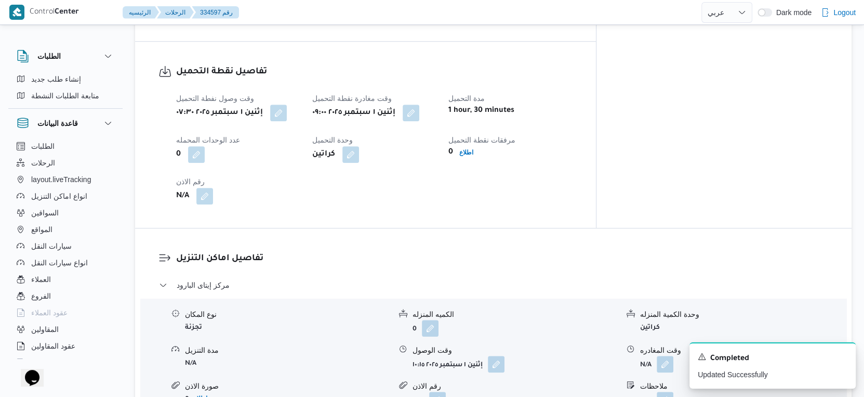
scroll to position [693, 0]
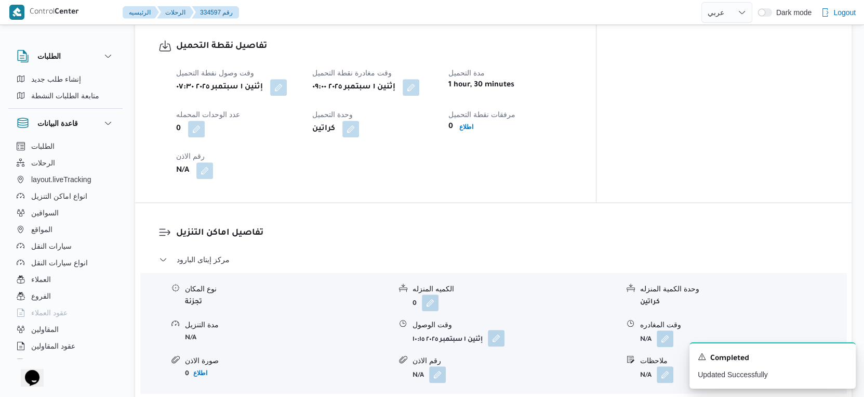
click at [503, 330] on button "button" at bounding box center [496, 338] width 17 height 17
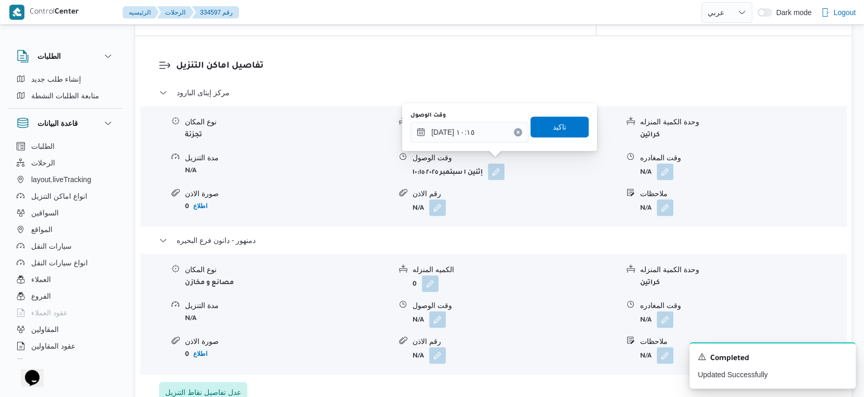
scroll to position [924, 0]
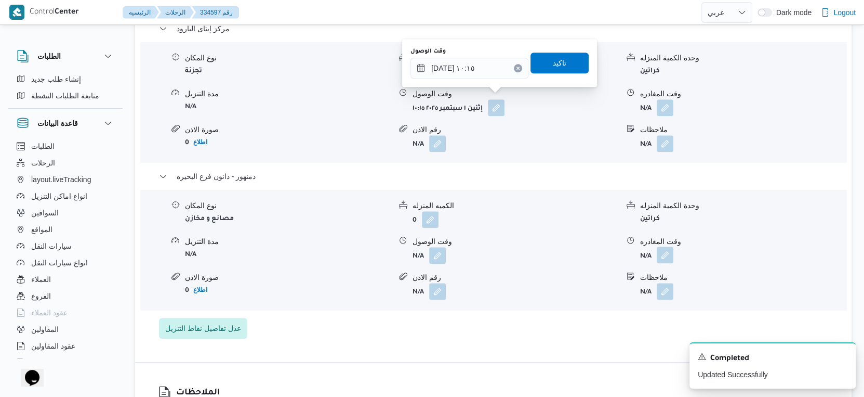
click at [661, 247] on button "button" at bounding box center [665, 254] width 17 height 17
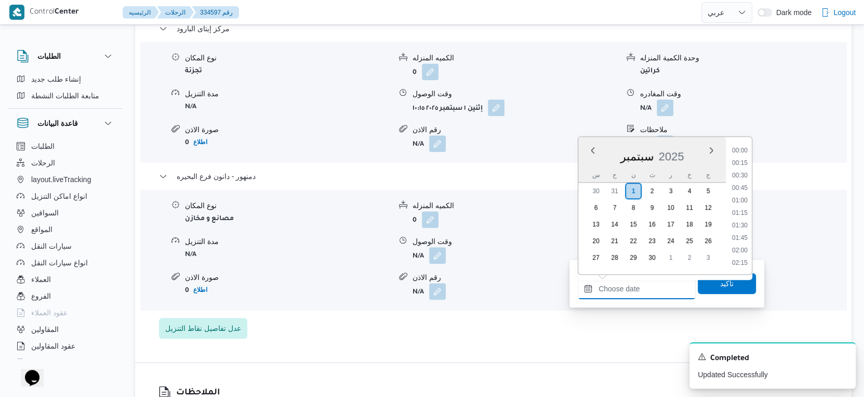
click at [637, 288] on input "وقت المغادره" at bounding box center [637, 288] width 118 height 21
click at [742, 204] on li "16:30" at bounding box center [740, 209] width 24 height 10
type input "٠١/٠٩/٢٠٢٥ ١٦:٣٠"
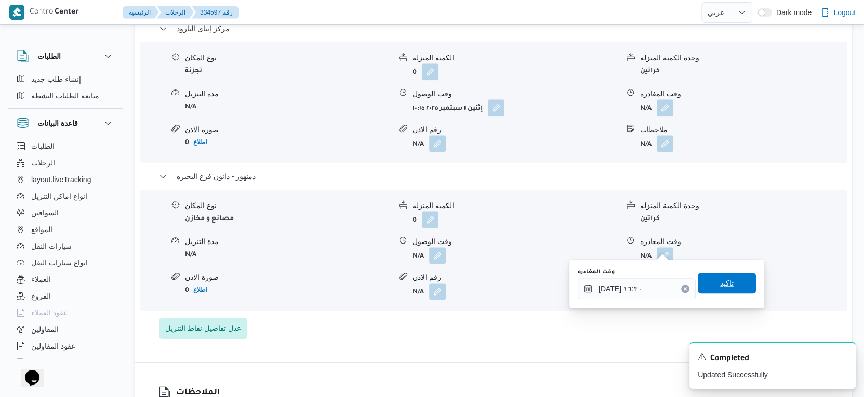
click at [730, 278] on span "تاكيد" at bounding box center [727, 282] width 58 height 21
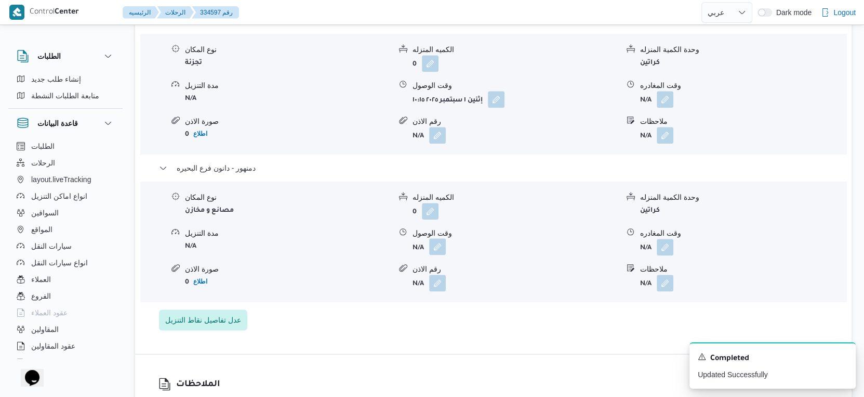
click at [441, 243] on button "button" at bounding box center [437, 246] width 17 height 17
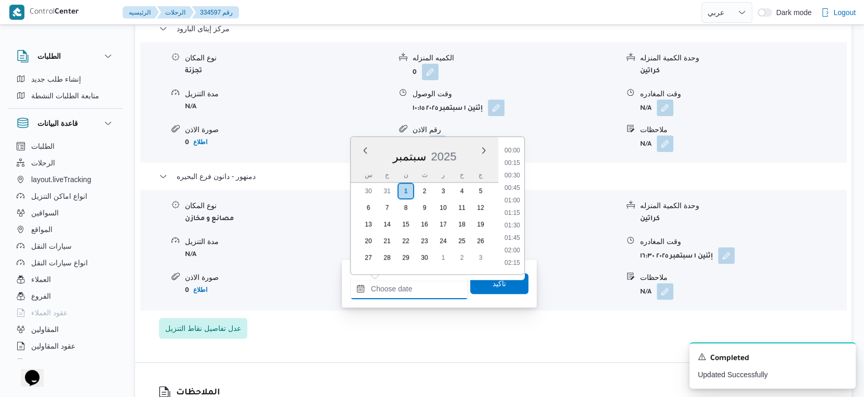
drag, startPoint x: 414, startPoint y: 291, endPoint x: 426, endPoint y: 280, distance: 16.2
click at [414, 291] on input "وقت الوصول" at bounding box center [409, 288] width 118 height 21
click at [516, 193] on li "16:15" at bounding box center [513, 196] width 24 height 10
type input "٠١/٠٩/٢٠٢٥ ١٦:١٥"
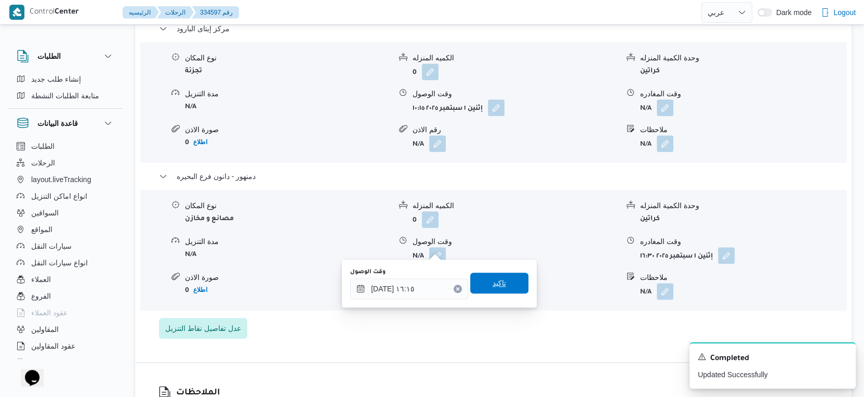
click at [504, 280] on span "تاكيد" at bounding box center [499, 282] width 58 height 21
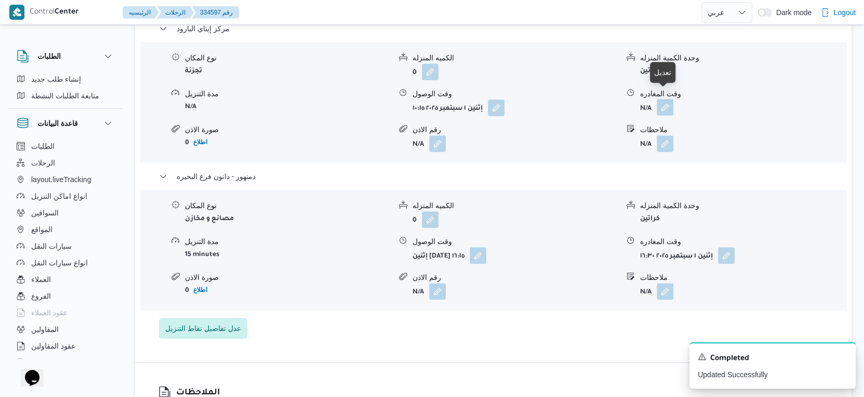
click at [665, 100] on button "button" at bounding box center [665, 107] width 17 height 17
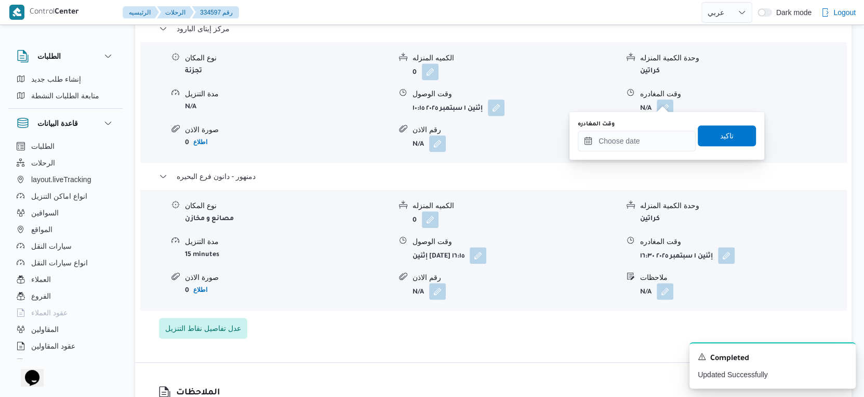
click at [634, 152] on div "You are in a dialog. To close this dialog, hit escape. وقت المغادره تاكيد" at bounding box center [667, 136] width 195 height 48
click at [634, 147] on input "وقت المغادره" at bounding box center [637, 140] width 118 height 21
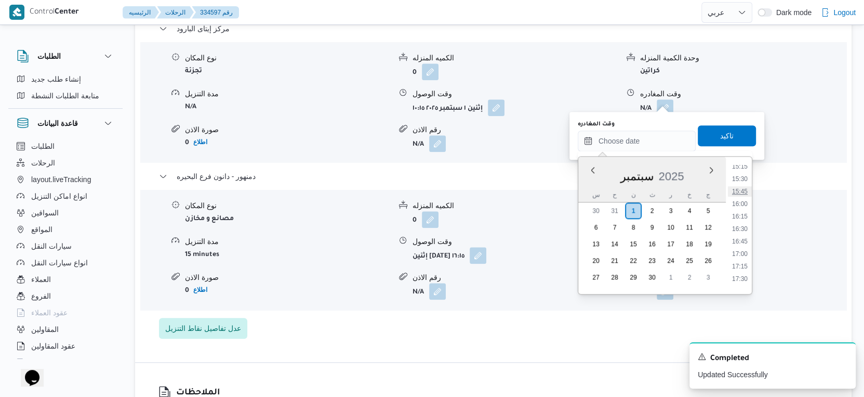
click at [745, 191] on li "15:45" at bounding box center [740, 191] width 24 height 10
type input "٠١/٠٩/٢٠٢٥ ١٥:٤٥"
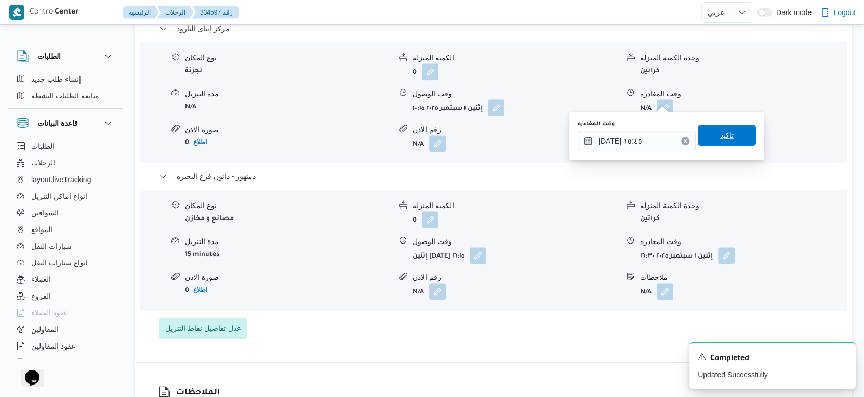
click at [729, 133] on span "تاكيد" at bounding box center [727, 135] width 58 height 21
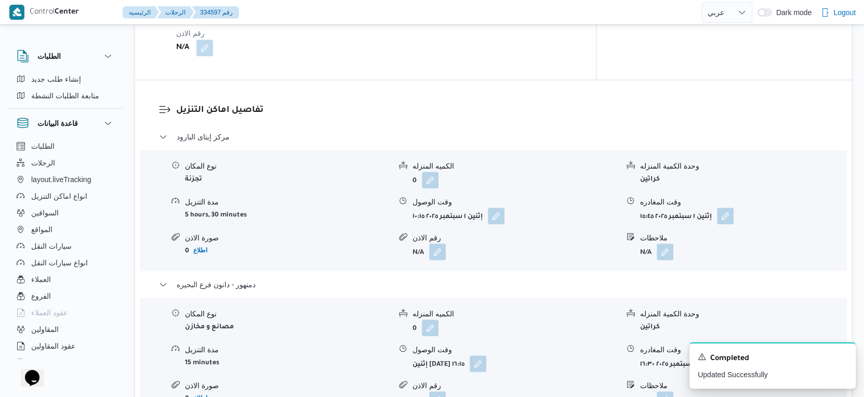
scroll to position [693, 0]
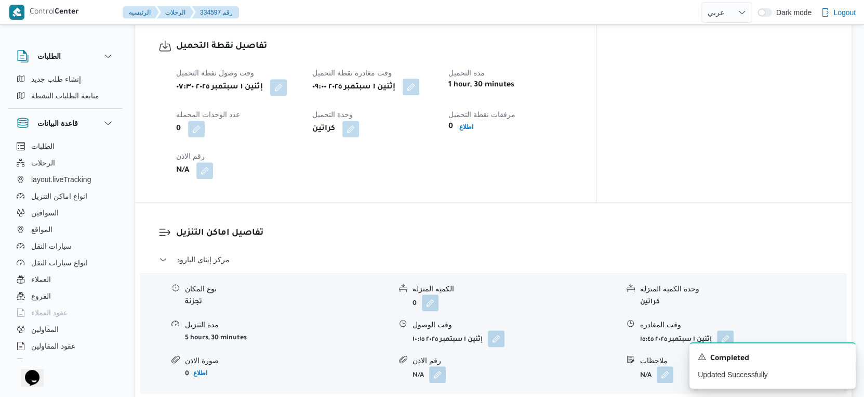
click at [420, 78] on button "button" at bounding box center [411, 86] width 17 height 17
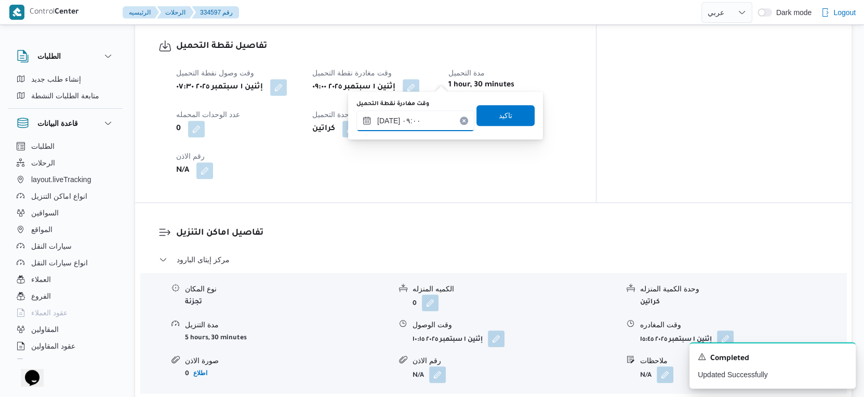
click at [423, 128] on input "٠١/٠٩/٢٠٢٥ ٠٩:٠٠" at bounding box center [416, 120] width 118 height 21
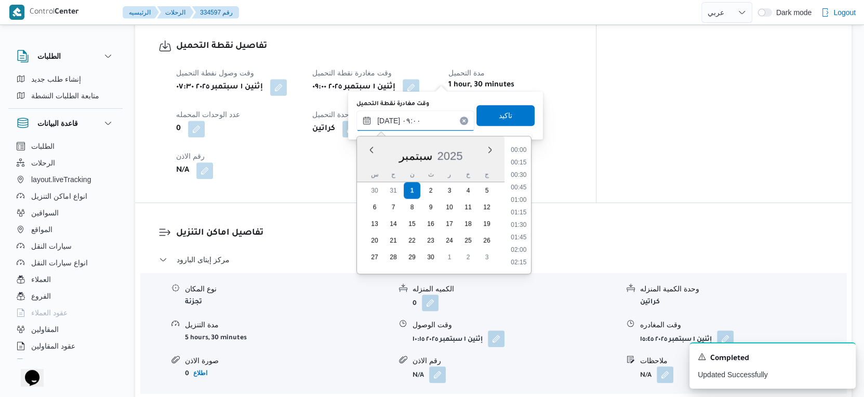
scroll to position [385, 0]
click at [522, 189] on li "08:30" at bounding box center [519, 189] width 24 height 10
type input "٠١/٠٩/٢٠٢٥ ٠٨:٣٠"
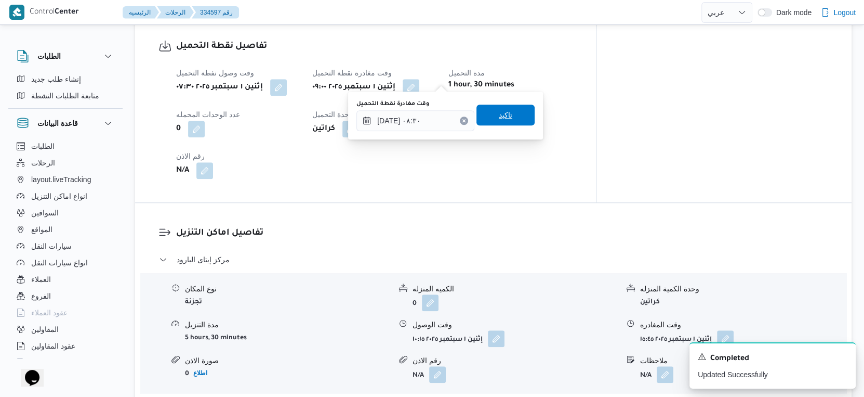
click at [510, 120] on span "تاكيد" at bounding box center [506, 114] width 58 height 21
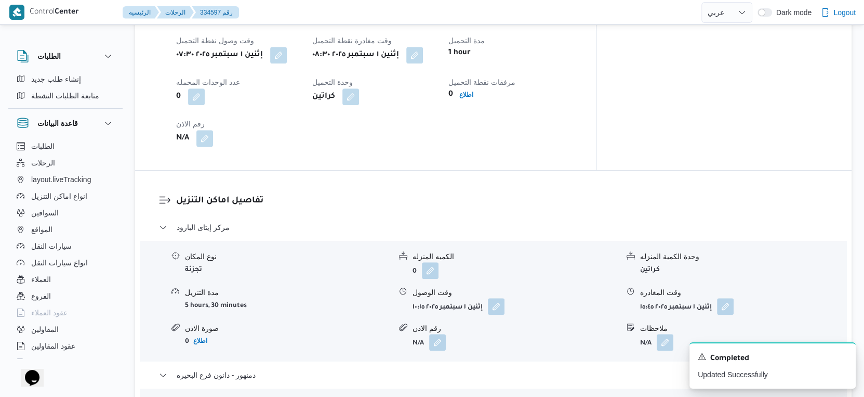
scroll to position [751, 0]
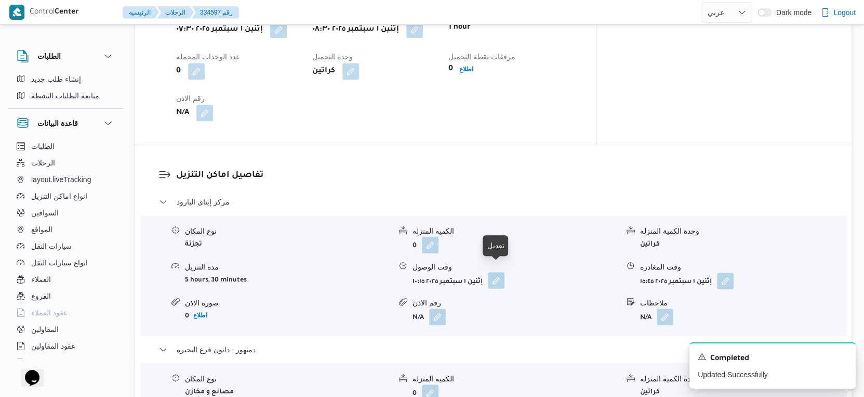
click at [497, 277] on button "button" at bounding box center [496, 280] width 17 height 17
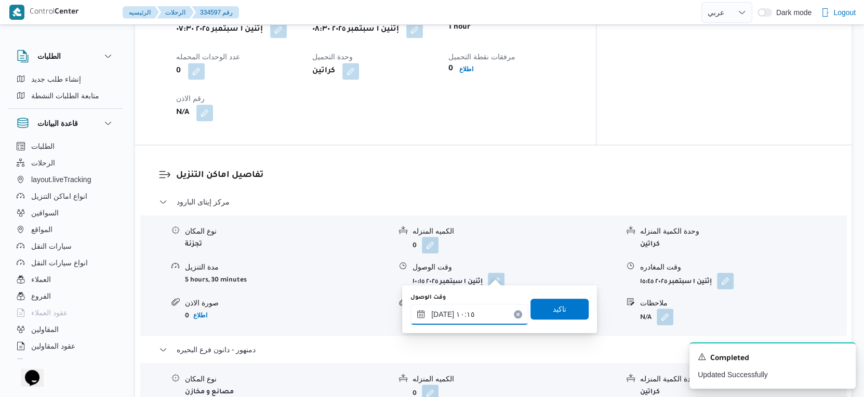
click at [471, 316] on input "٠١/٠٩/٢٠٢٥ ١٠:١٥" at bounding box center [470, 314] width 118 height 21
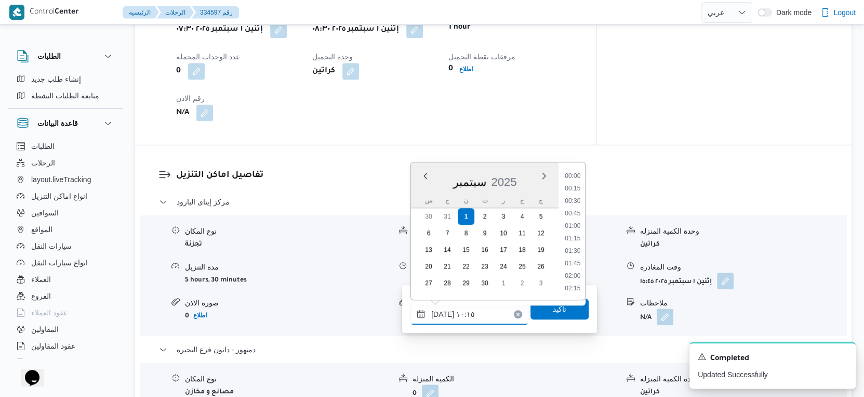
scroll to position [448, 0]
click at [577, 178] on li "09:00" at bounding box center [573, 177] width 24 height 10
type input "٠١/٠٩/٢٠٢٥ ٠٩:٠٠"
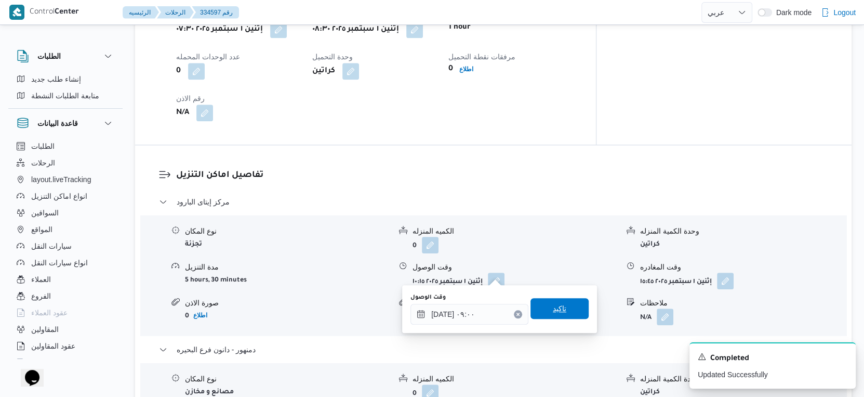
click at [567, 307] on span "تاكيد" at bounding box center [560, 308] width 58 height 21
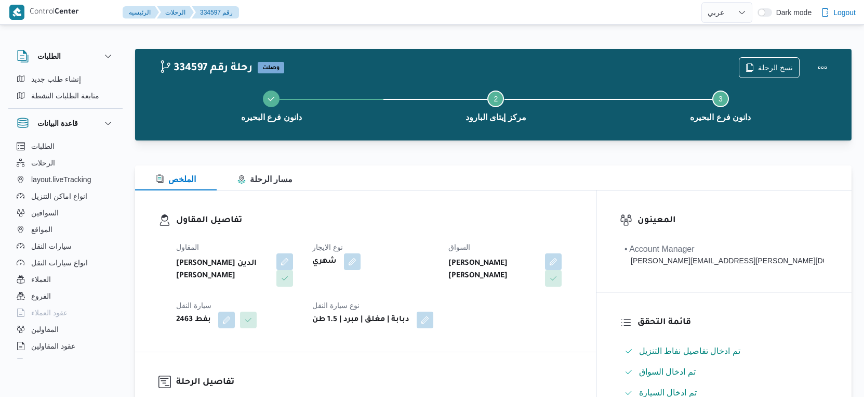
select select "ar"
click at [821, 64] on button "Actions" at bounding box center [823, 67] width 21 height 21
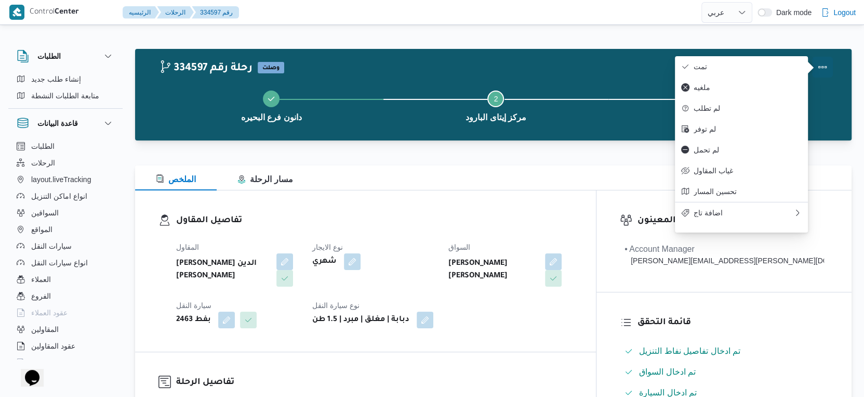
click at [762, 65] on span "تمت" at bounding box center [748, 66] width 108 height 8
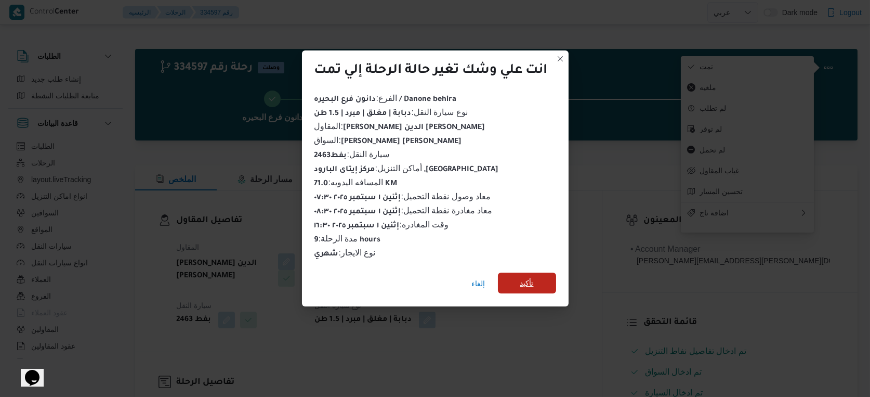
click at [528, 281] on span "تأكيد" at bounding box center [527, 283] width 14 height 12
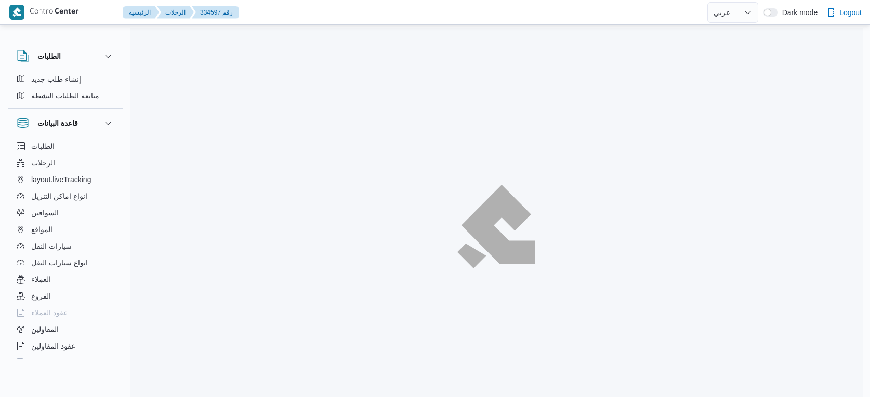
select select "ar"
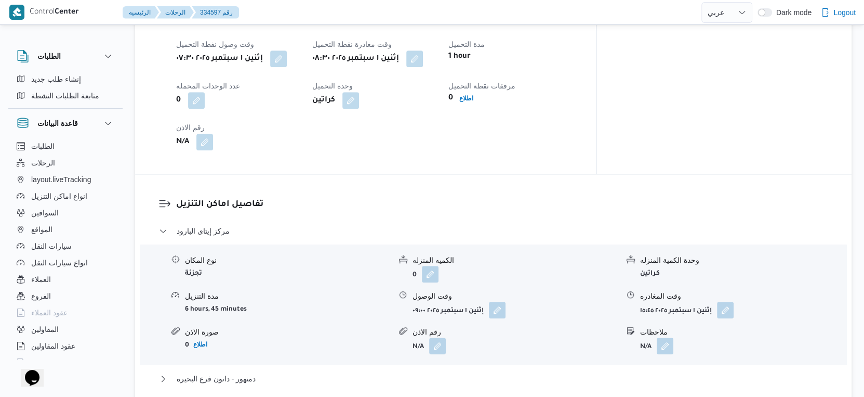
scroll to position [808, 0]
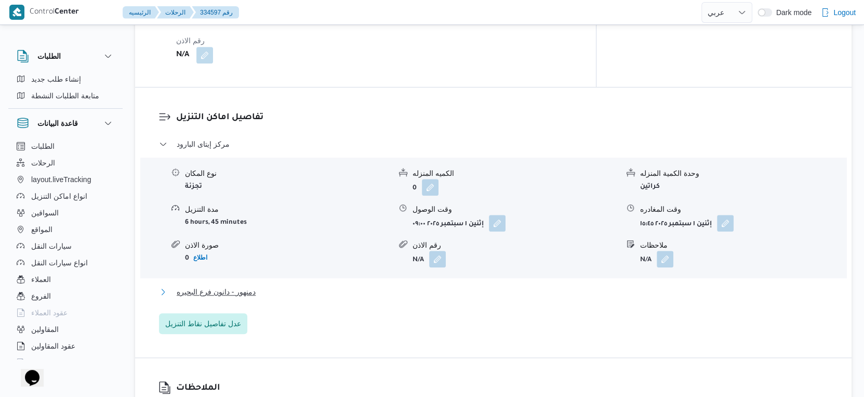
click at [273, 285] on button "دمنهور - دانون فرع البحيره" at bounding box center [494, 291] width 670 height 12
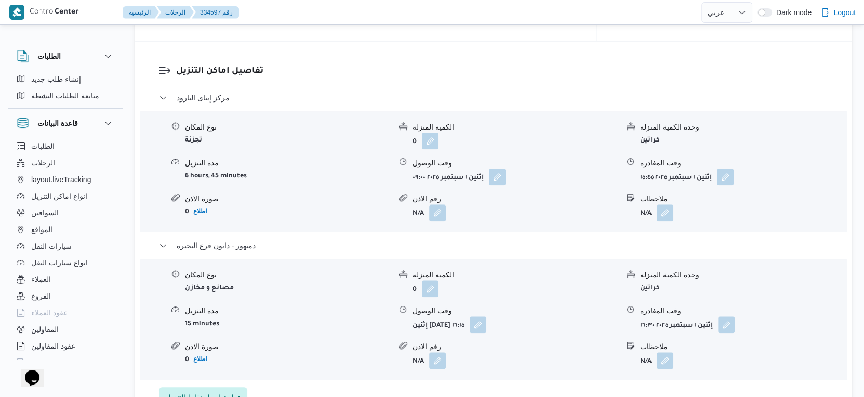
scroll to position [924, 0]
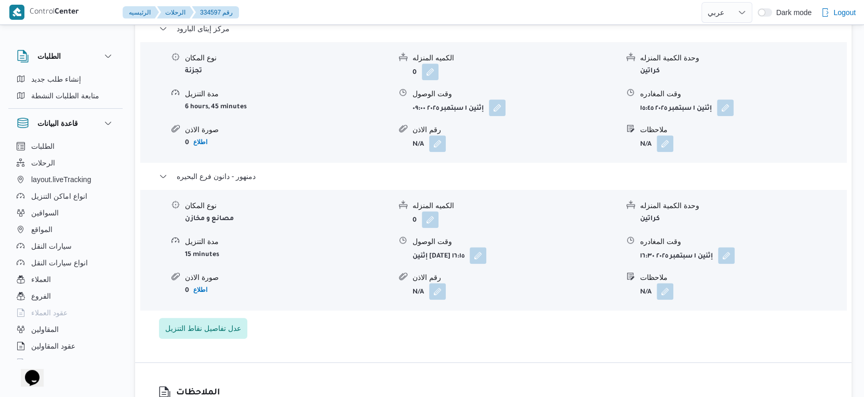
select select "ar"
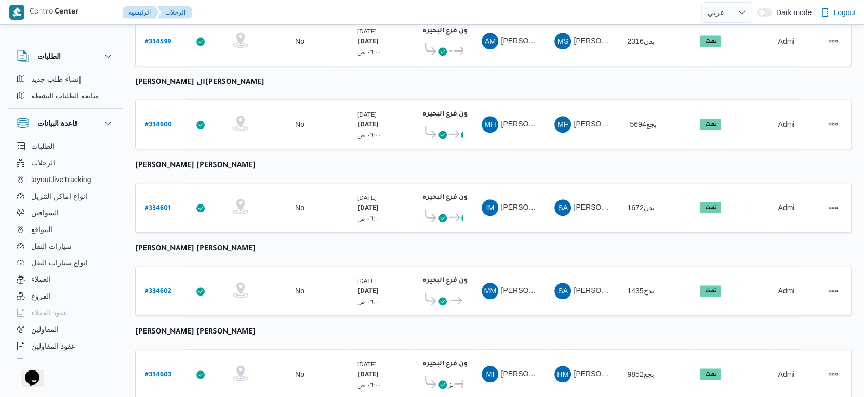
scroll to position [848, 0]
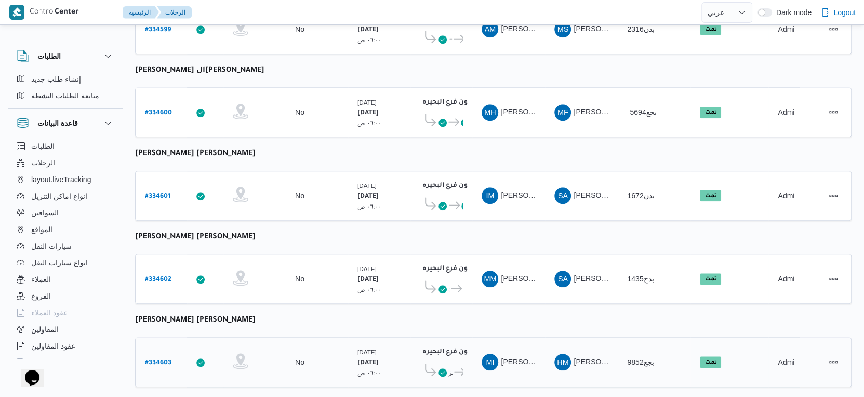
click at [164, 359] on b "# 334603" at bounding box center [158, 362] width 27 height 7
select select "ar"
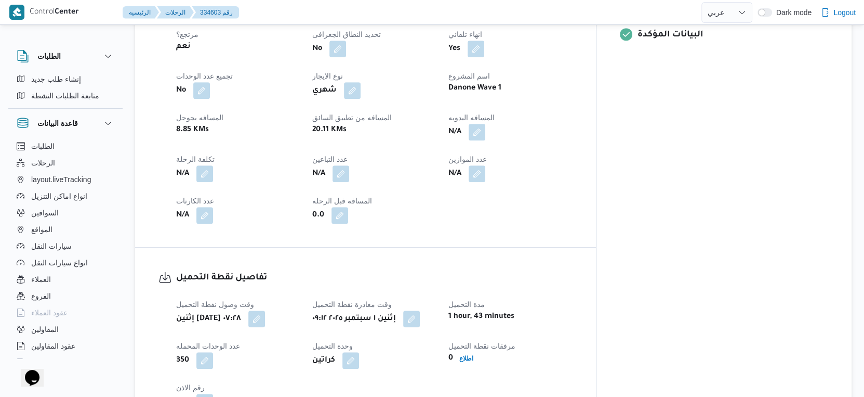
scroll to position [346, 0]
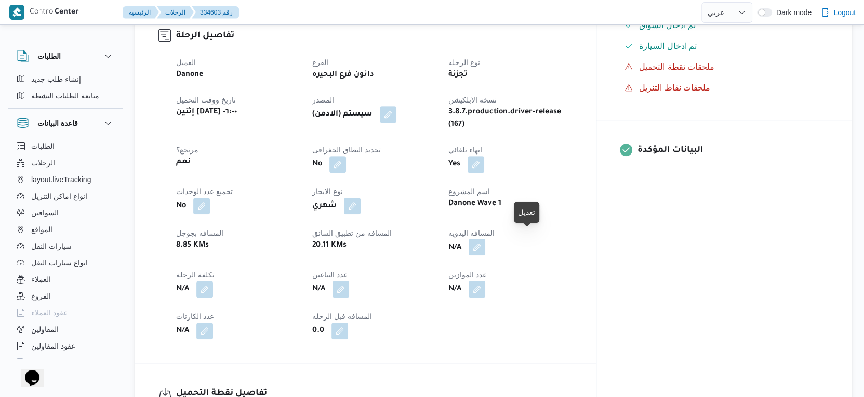
click at [486, 239] on button "button" at bounding box center [477, 247] width 17 height 17
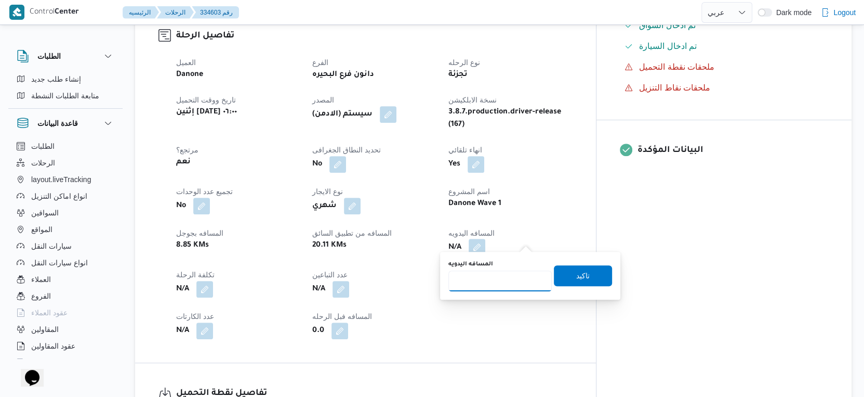
click at [496, 276] on input "المسافه اليدويه" at bounding box center [500, 280] width 103 height 21
type input "34"
click at [581, 273] on span "تاكيد" at bounding box center [584, 275] width 14 height 12
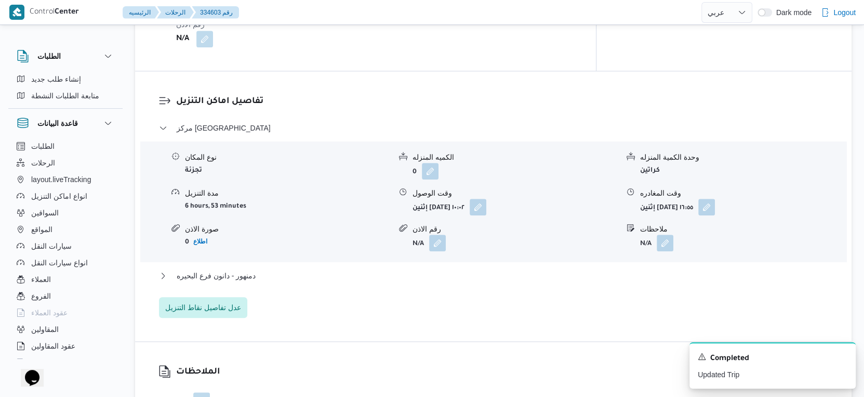
scroll to position [867, 0]
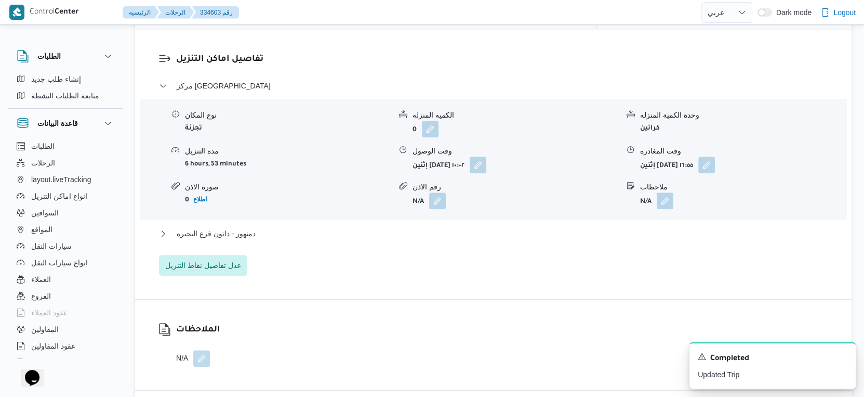
click at [271, 231] on div "دمنهور - دانون فرع البحيره" at bounding box center [494, 237] width 670 height 20
click at [271, 229] on button "دمنهور - دانون فرع البحيره" at bounding box center [494, 233] width 670 height 12
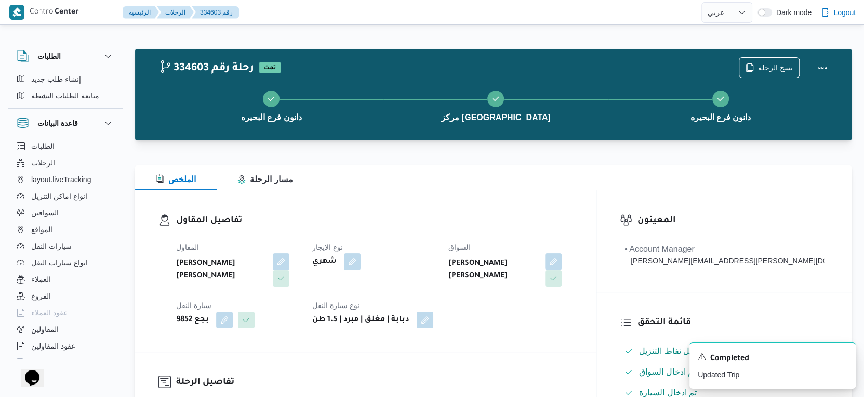
scroll to position [289, 0]
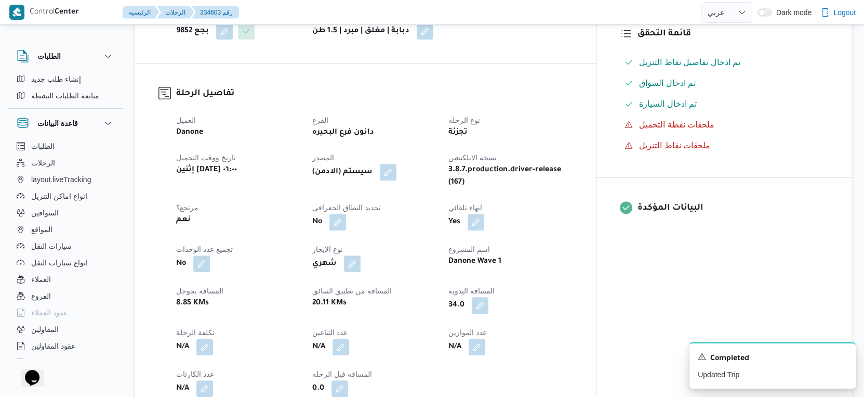
select select "ar"
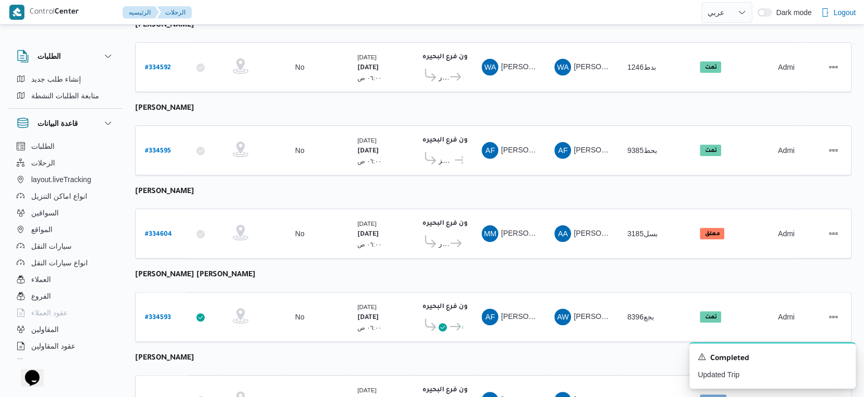
scroll to position [122, 0]
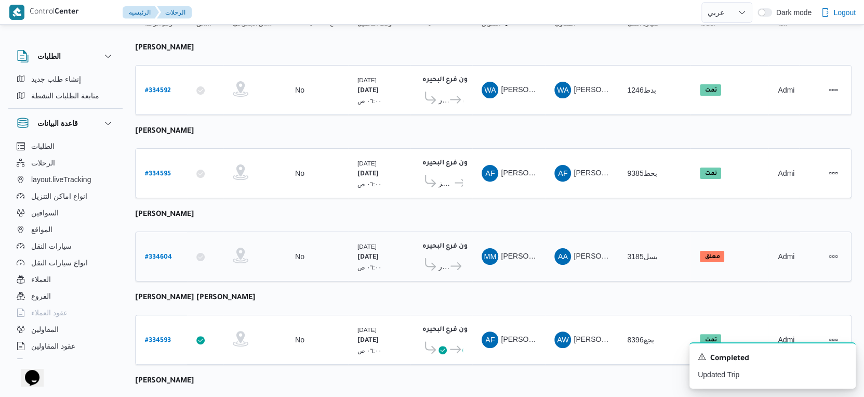
click at [164, 254] on b "# 334604" at bounding box center [158, 257] width 27 height 7
select select "ar"
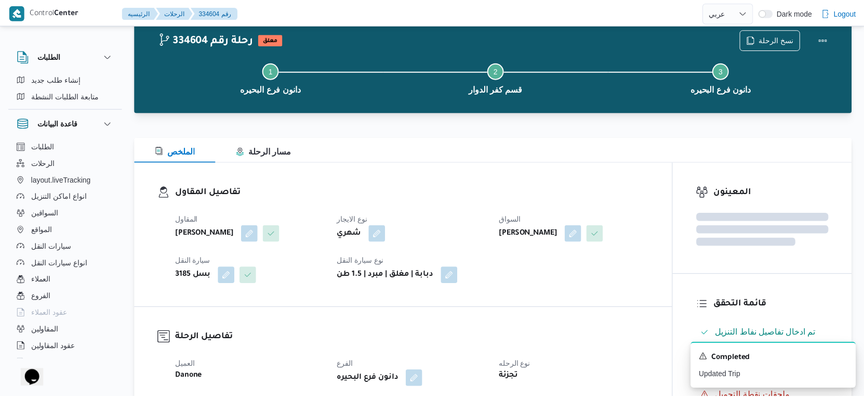
scroll to position [122, 0]
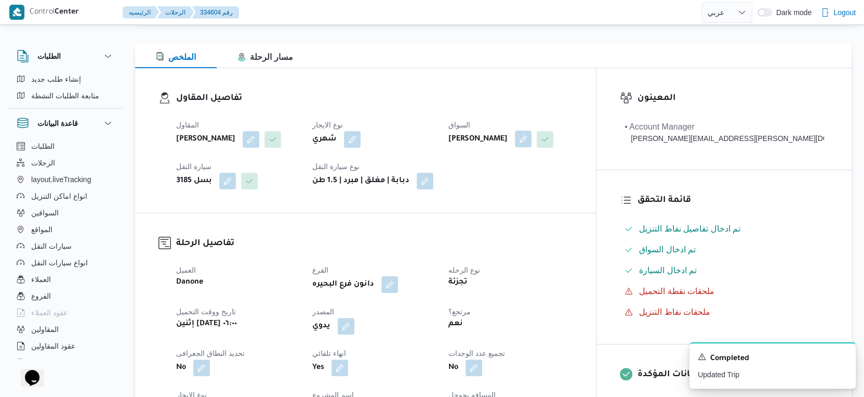
click at [532, 141] on button "button" at bounding box center [523, 138] width 17 height 17
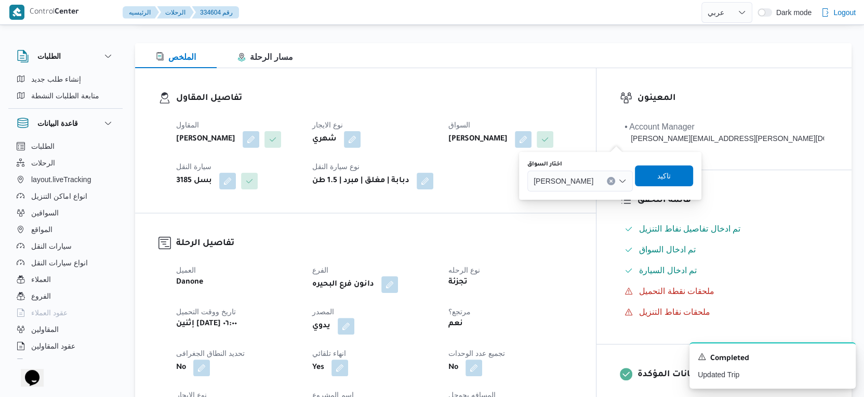
click at [613, 179] on icon "Clear input" at bounding box center [611, 180] width 3 height 3
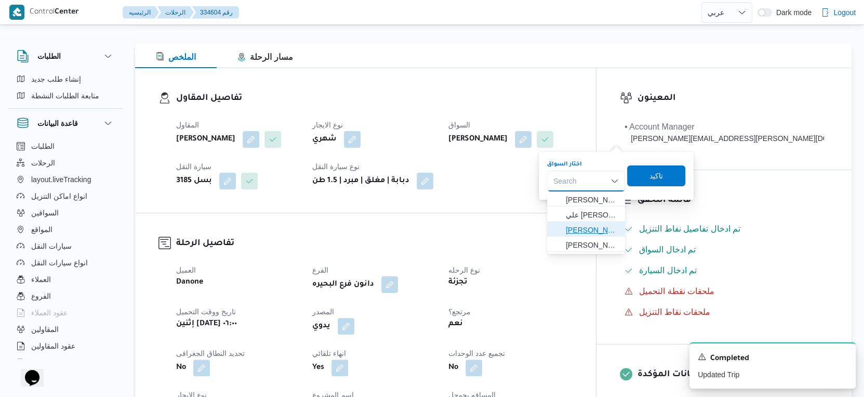
click at [596, 234] on span "محمد رجب سيف النصر سعد علام" at bounding box center [592, 230] width 53 height 12
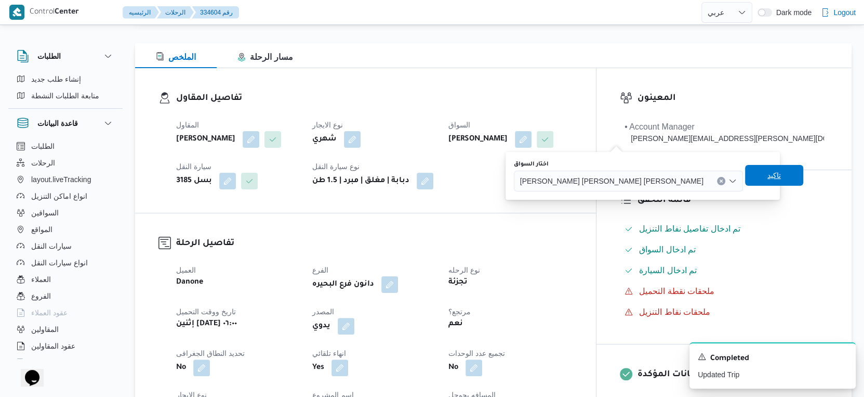
click at [768, 175] on span "تاكيد" at bounding box center [775, 175] width 14 height 12
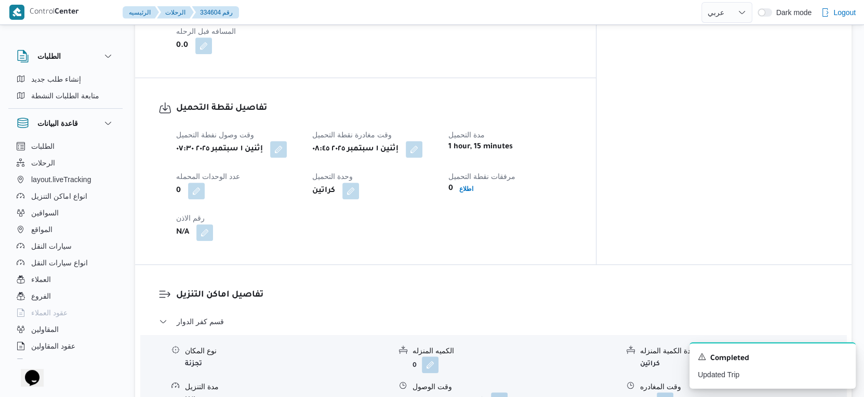
scroll to position [411, 0]
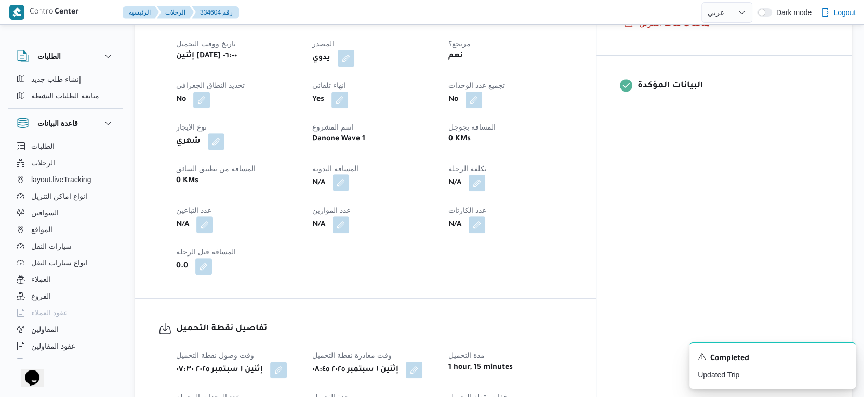
click at [349, 176] on button "button" at bounding box center [341, 182] width 17 height 17
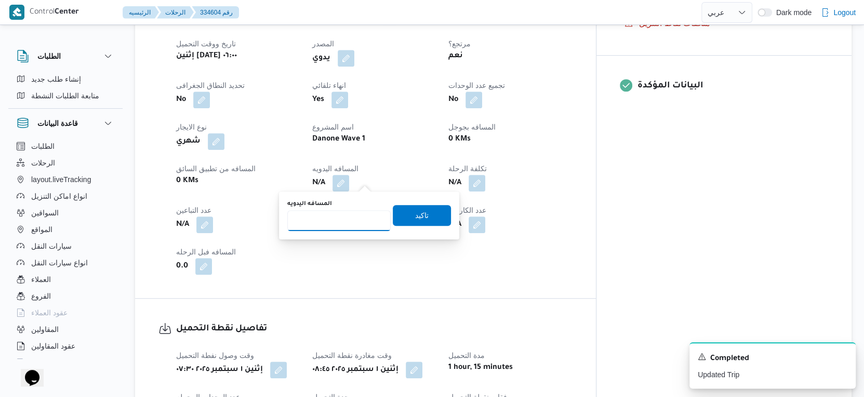
click at [342, 220] on input "المسافه اليدويه" at bounding box center [338, 220] width 103 height 21
type input "96"
click at [424, 210] on span "تاكيد" at bounding box center [422, 214] width 58 height 21
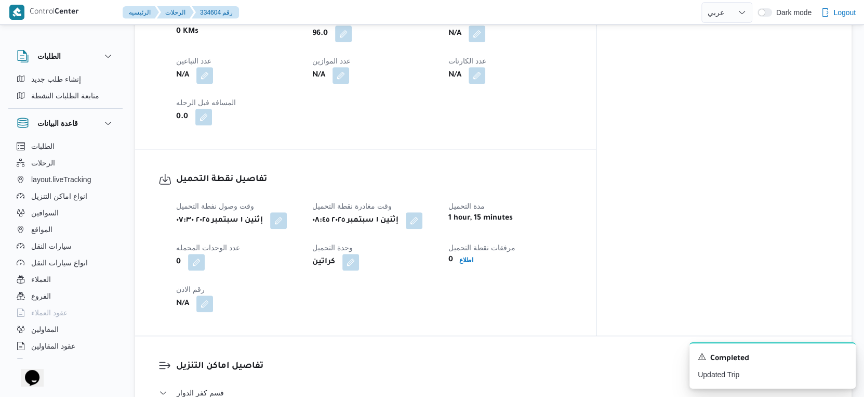
scroll to position [641, 0]
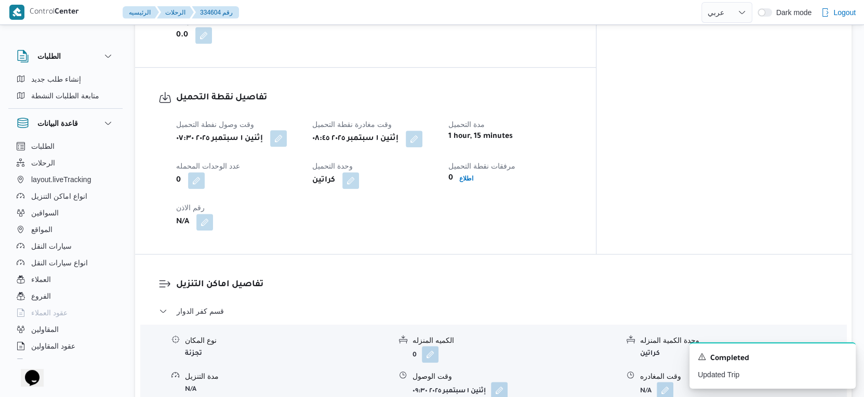
click at [287, 136] on button "button" at bounding box center [278, 138] width 17 height 17
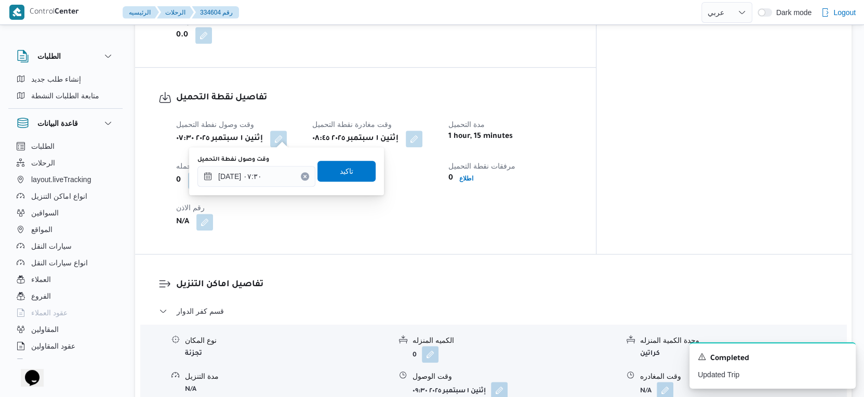
click at [254, 186] on div "وقت وصول نفطة التحميل ٠١/٠٩/٢٠٢٥ ٠٧:٣٠ تاكيد" at bounding box center [286, 170] width 180 height 33
click at [257, 178] on input "٠١/٠٩/٢٠٢٥ ٠٧:٣٠" at bounding box center [257, 176] width 118 height 21
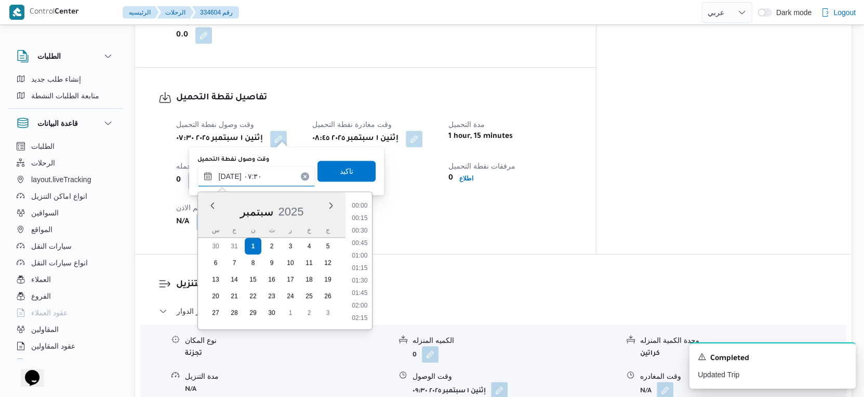
scroll to position [310, 0]
click at [366, 252] on li "07:15" at bounding box center [360, 257] width 24 height 10
type input "٠١/٠٩/٢٠٢٥ ٠٧:١٥"
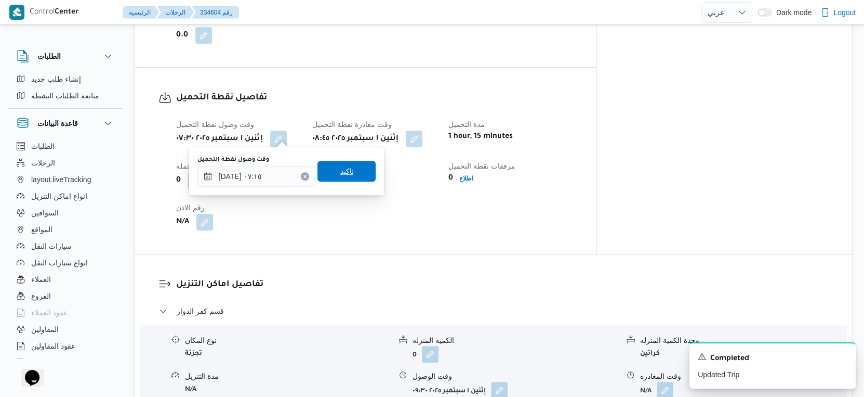
click at [350, 170] on span "تاكيد" at bounding box center [347, 171] width 58 height 21
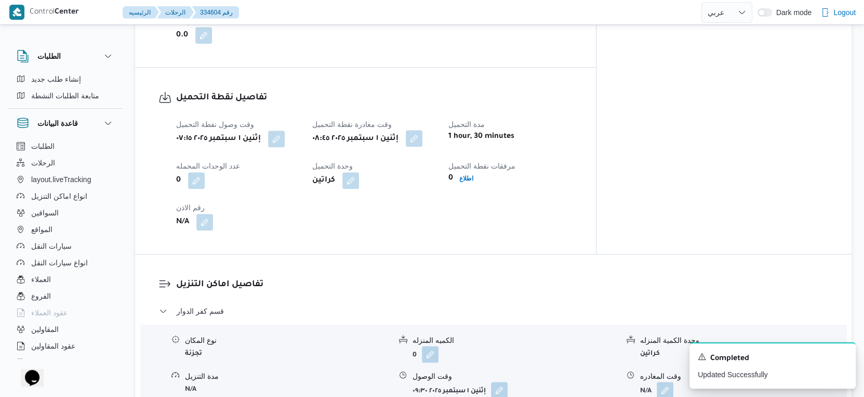
click at [423, 134] on button "button" at bounding box center [414, 138] width 17 height 17
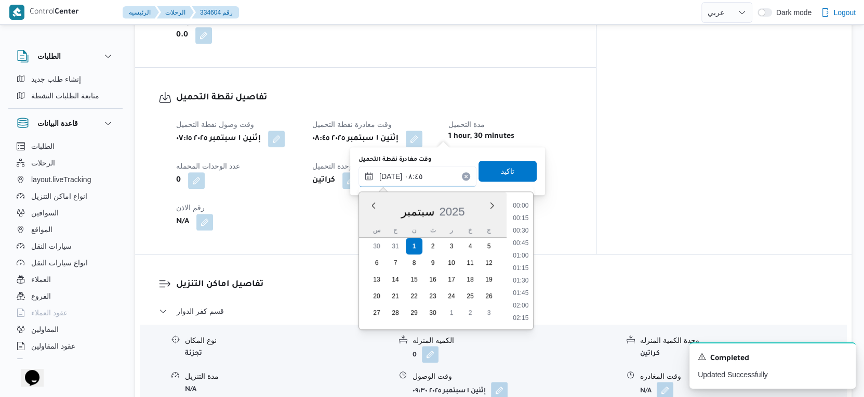
click at [428, 175] on input "٠١/٠٩/٢٠٢٥ ٠٨:٤٥" at bounding box center [418, 176] width 118 height 21
click at [523, 241] on li "08:15" at bounding box center [521, 244] width 24 height 10
type input "٠١/٠٩/٢٠٢٥ ٠٨:١٥"
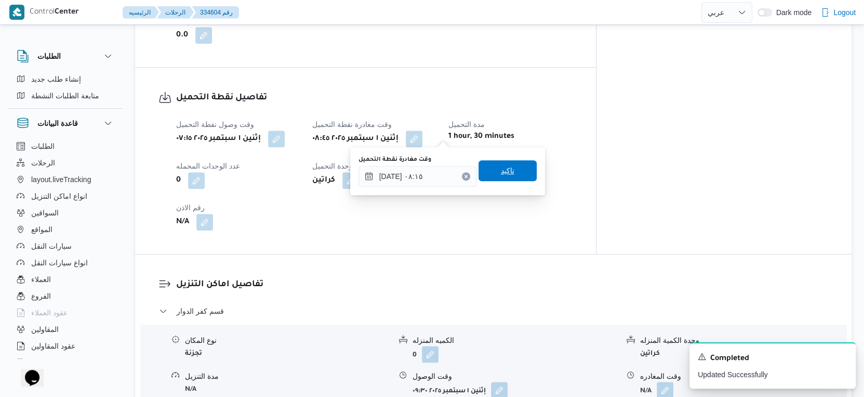
click at [513, 165] on span "تاكيد" at bounding box center [508, 170] width 58 height 21
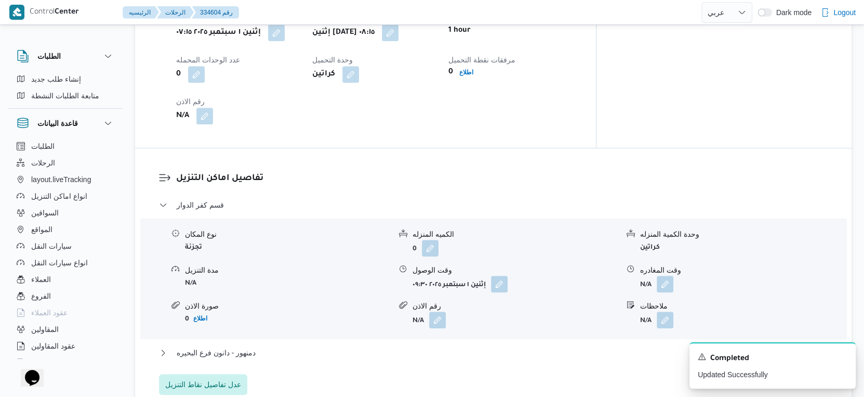
scroll to position [757, 0]
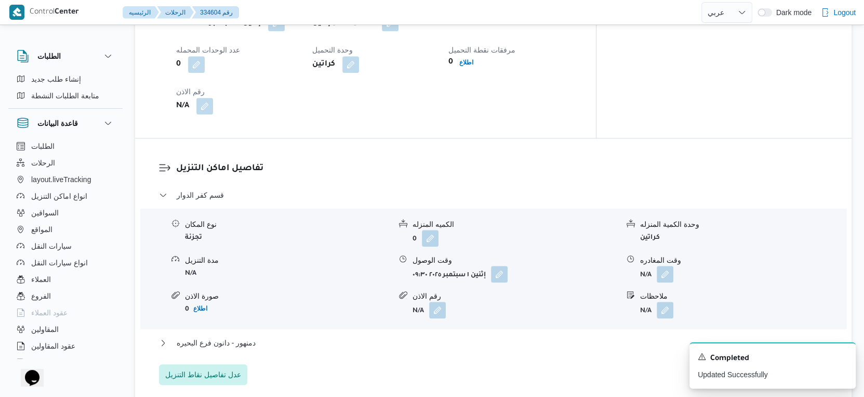
click at [511, 277] on form "إثنين ١ سبتمبر ٢٠٢٥ ٠٩:٣٠" at bounding box center [516, 274] width 206 height 17
click at [504, 275] on button "button" at bounding box center [499, 273] width 17 height 17
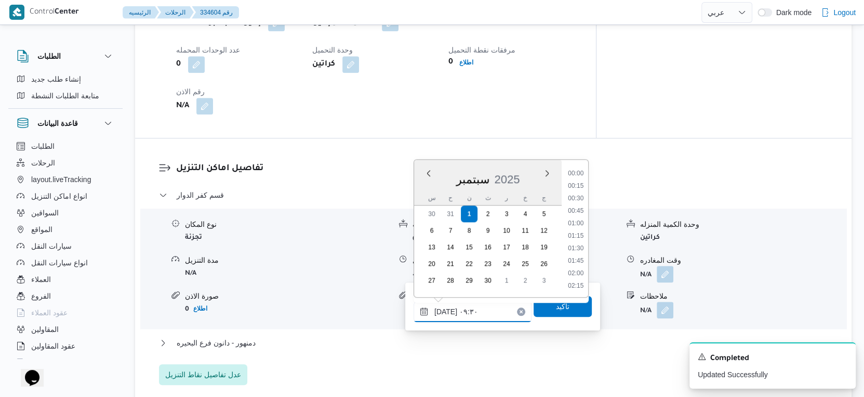
click at [475, 314] on input "٠١/٠٩/٢٠٢٥ ٠٩:٣٠" at bounding box center [473, 311] width 118 height 21
click at [573, 209] on li "09:00" at bounding box center [576, 211] width 24 height 10
type input "٠١/٠٩/٢٠٢٥ ٠٩:٠٠"
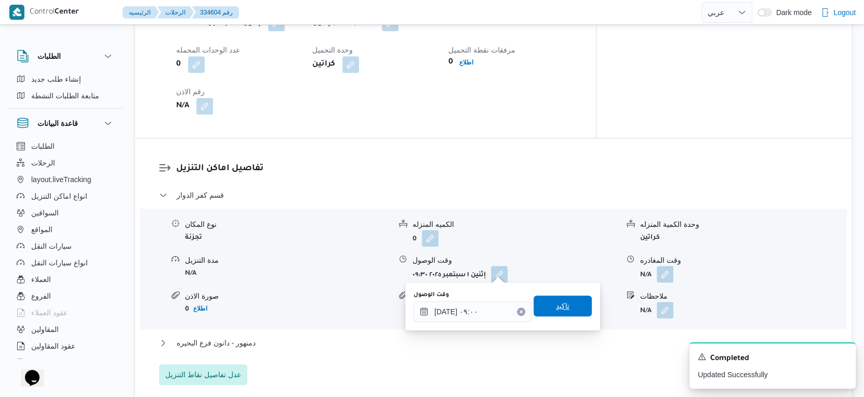
click at [556, 309] on span "تاكيد" at bounding box center [563, 305] width 14 height 12
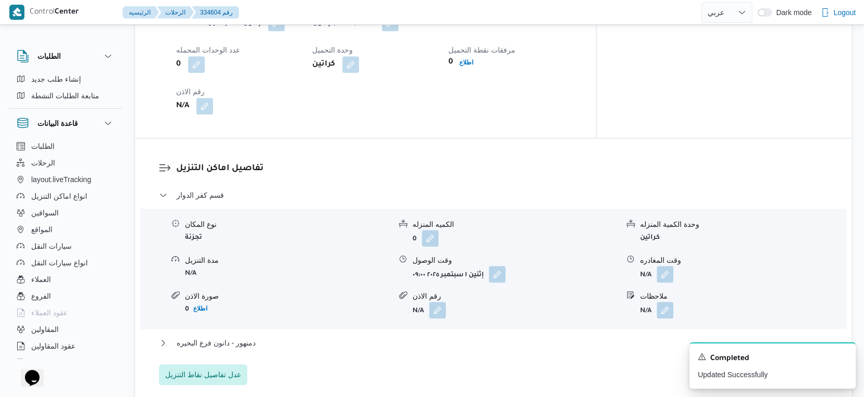
scroll to position [873, 0]
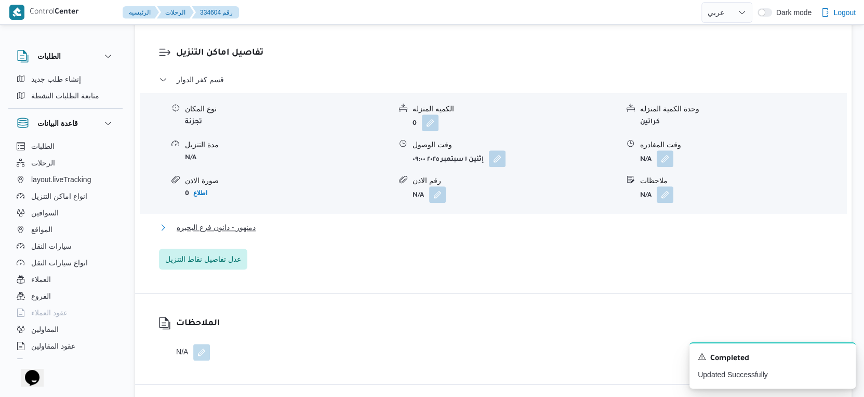
click at [240, 224] on span "دمنهور - دانون فرع البحيره" at bounding box center [216, 227] width 79 height 12
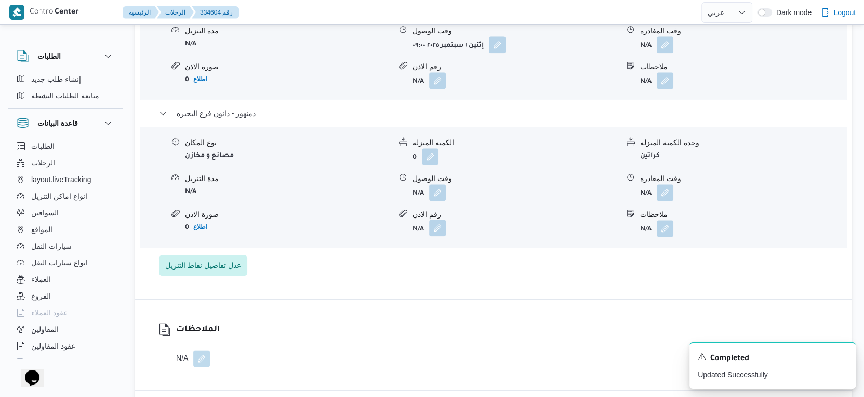
scroll to position [988, 0]
click at [437, 187] on button "button" at bounding box center [437, 190] width 17 height 17
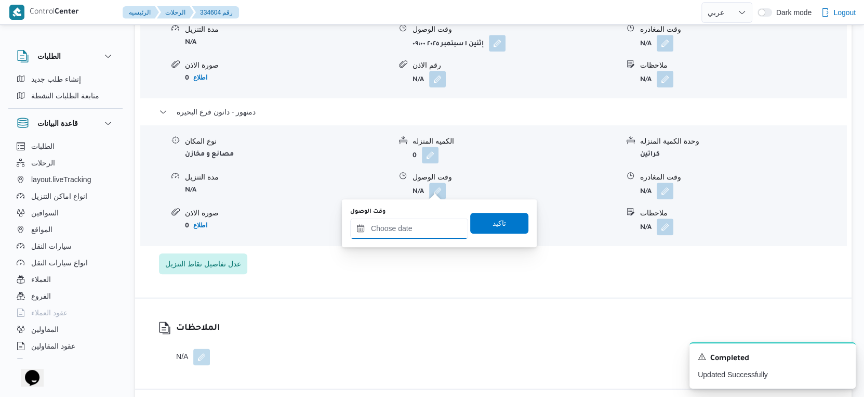
drag, startPoint x: 412, startPoint y: 229, endPoint x: 425, endPoint y: 231, distance: 12.7
click at [412, 229] on input "وقت الوصول" at bounding box center [409, 228] width 118 height 21
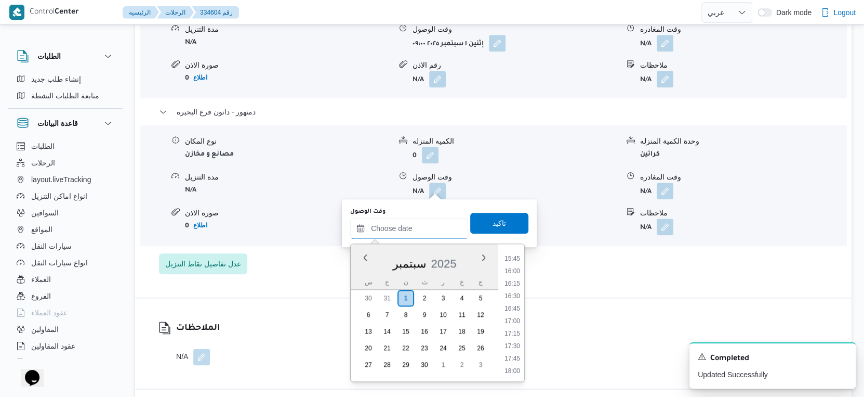
scroll to position [765, 0]
click at [517, 286] on li "16:00" at bounding box center [513, 291] width 24 height 10
type input "٠١/٠٩/٢٠٢٥ ١٦:٠٠"
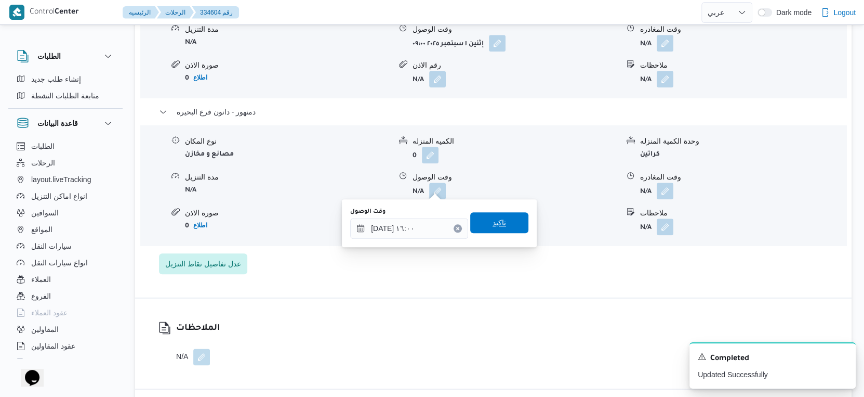
click at [510, 219] on span "تاكيد" at bounding box center [499, 222] width 58 height 21
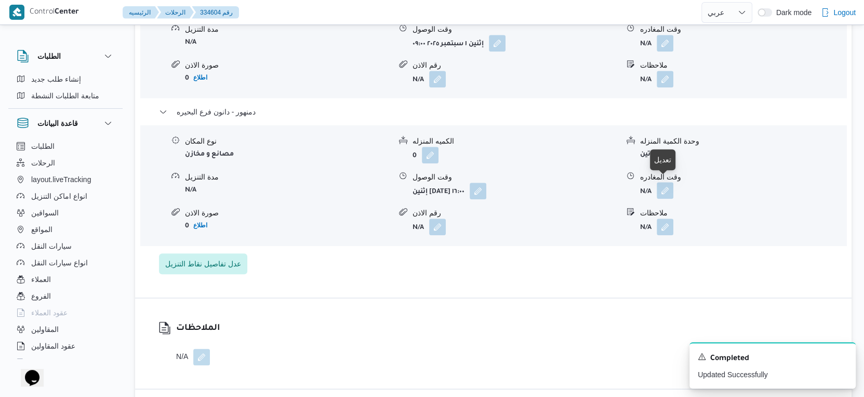
click at [670, 184] on button "button" at bounding box center [665, 190] width 17 height 17
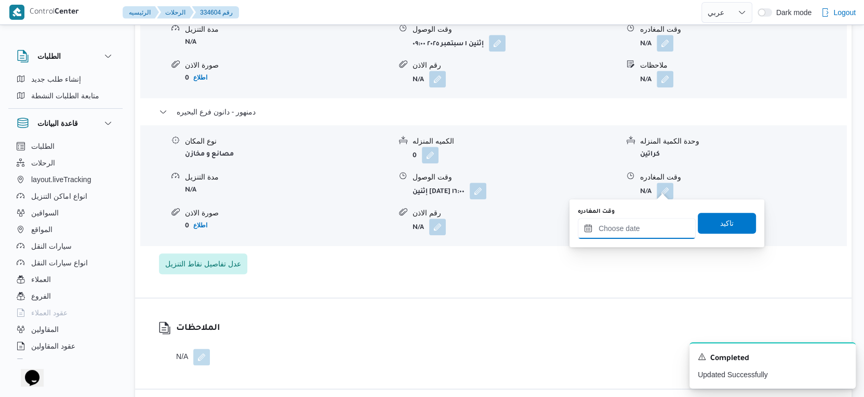
click at [649, 224] on input "وقت المغادره" at bounding box center [637, 228] width 118 height 21
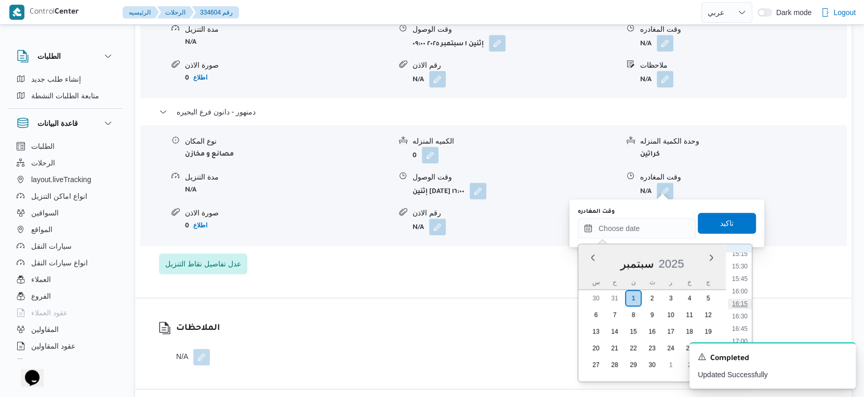
click at [741, 305] on li "16:15" at bounding box center [740, 303] width 24 height 10
type input "٠١/٠٩/٢٠٢٥ ١٦:١٥"
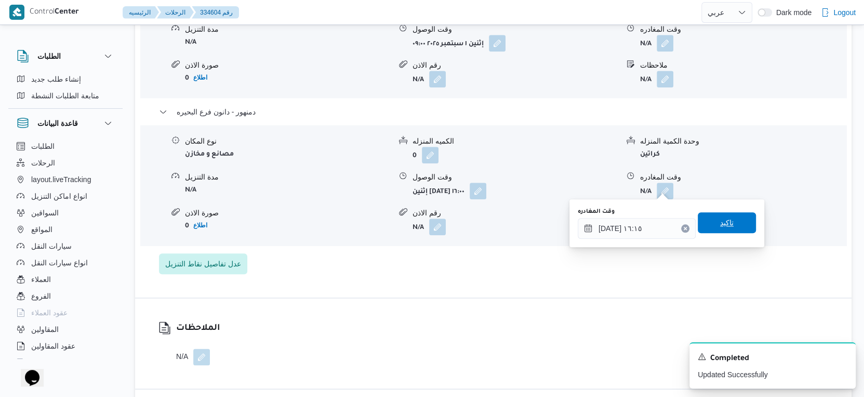
click at [730, 221] on span "تاكيد" at bounding box center [727, 222] width 58 height 21
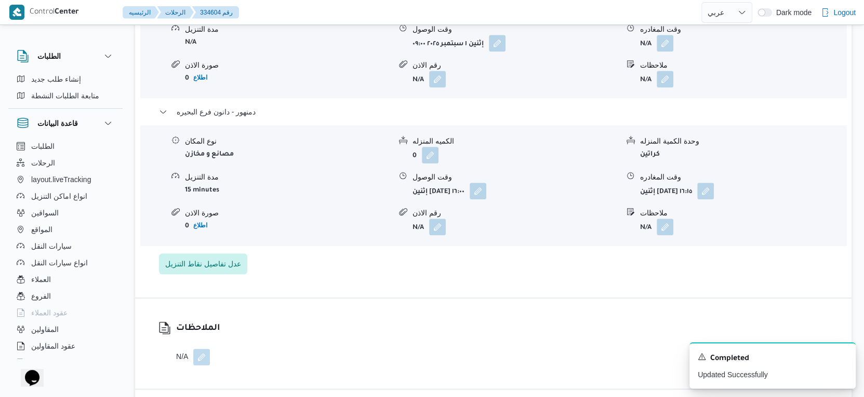
scroll to position [873, 0]
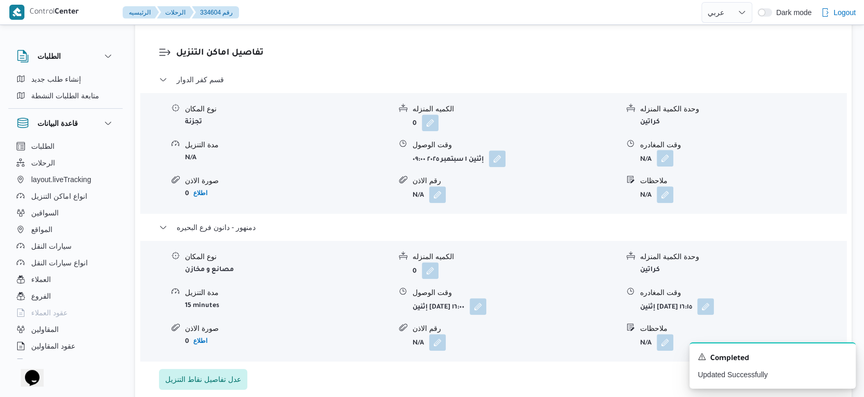
click at [666, 151] on button "button" at bounding box center [665, 158] width 17 height 17
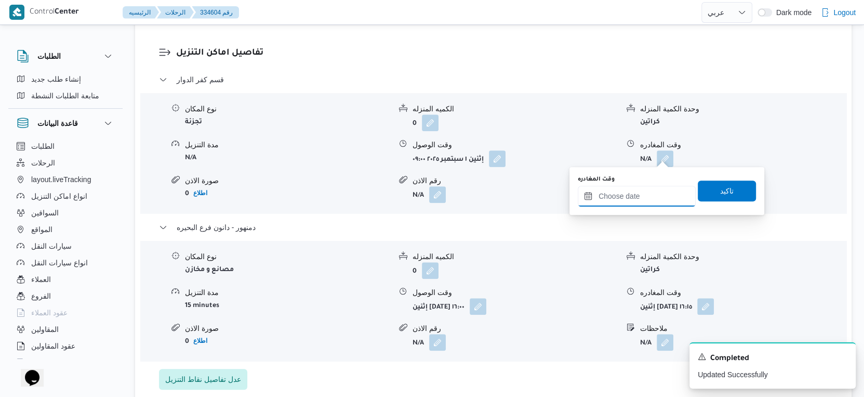
click at [651, 188] on input "وقت المغادره" at bounding box center [637, 196] width 118 height 21
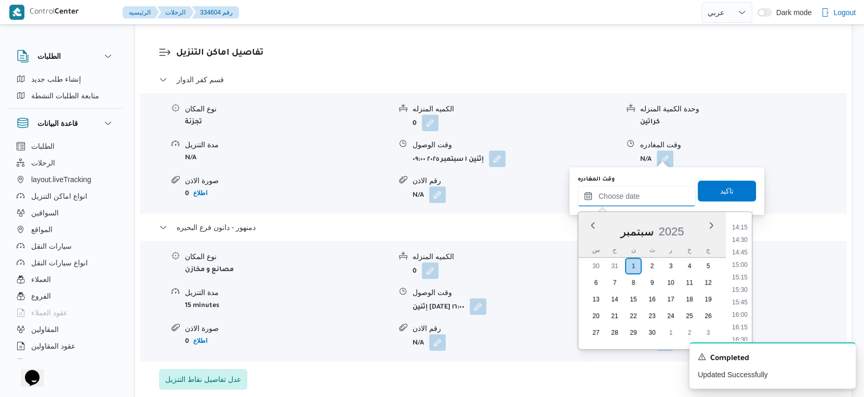
scroll to position [708, 0]
drag, startPoint x: 745, startPoint y: 284, endPoint x: 745, endPoint y: 264, distance: 20.3
click at [745, 286] on li "15:30" at bounding box center [740, 291] width 24 height 10
type input "٠١/٠٩/٢٠٢٥ ١٥:٣٠"
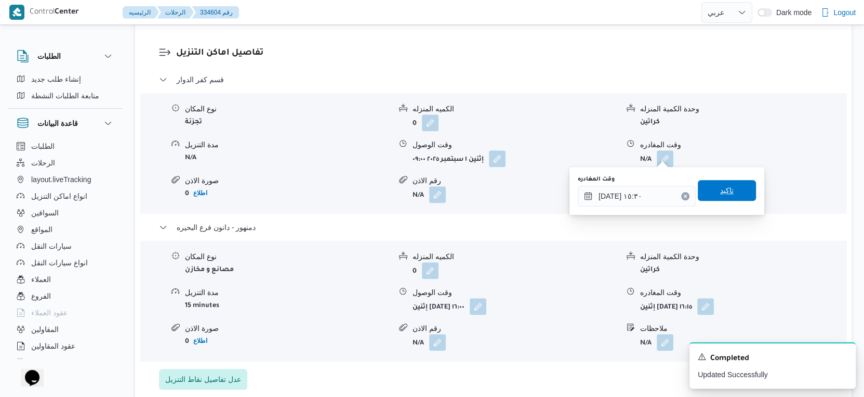
click at [731, 190] on span "تاكيد" at bounding box center [727, 190] width 58 height 21
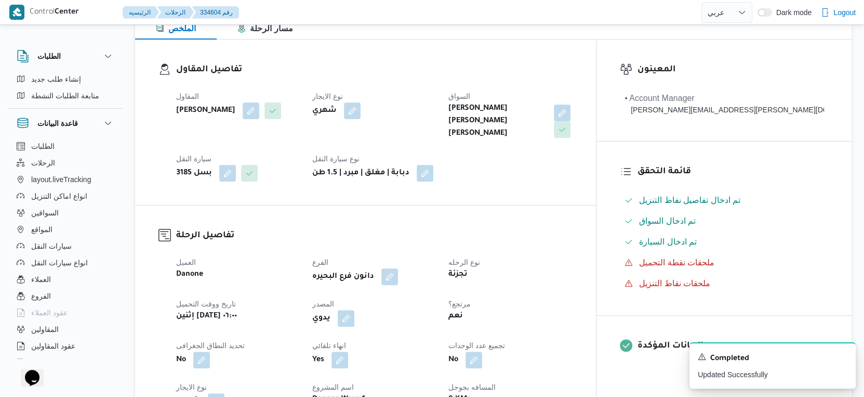
scroll to position [7, 0]
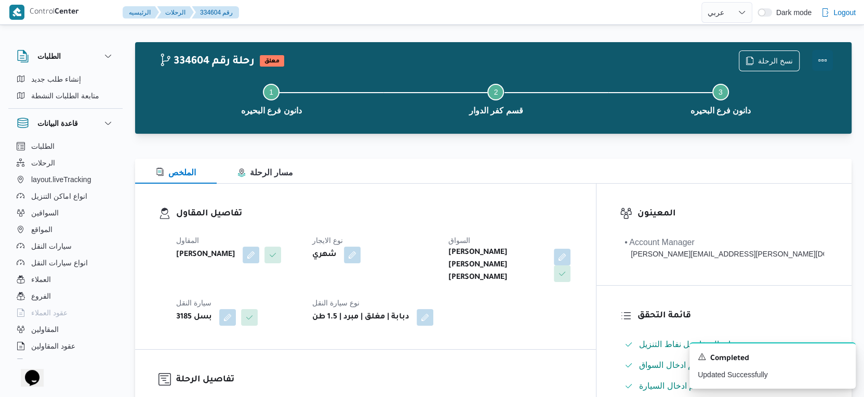
click at [829, 59] on button "Actions" at bounding box center [823, 60] width 21 height 21
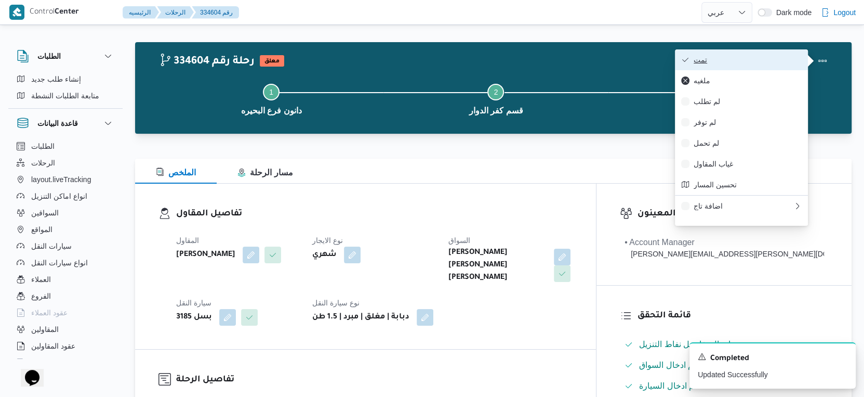
click at [768, 59] on span "تمت" at bounding box center [748, 60] width 108 height 8
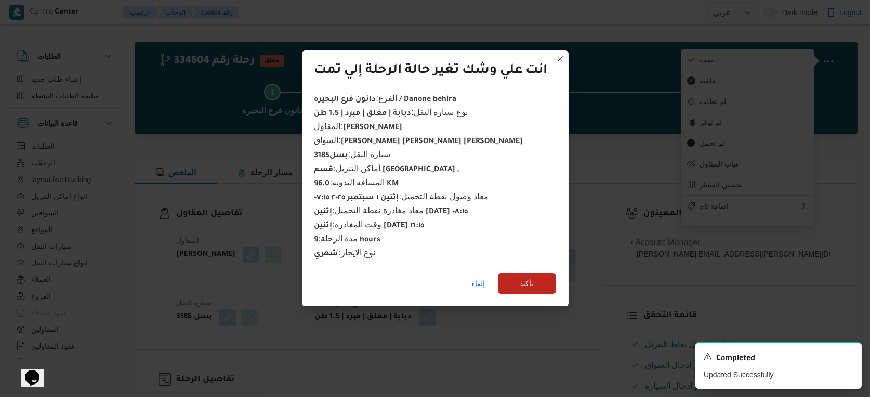
click at [561, 270] on div "إلغاء تأكيد" at bounding box center [435, 286] width 267 height 42
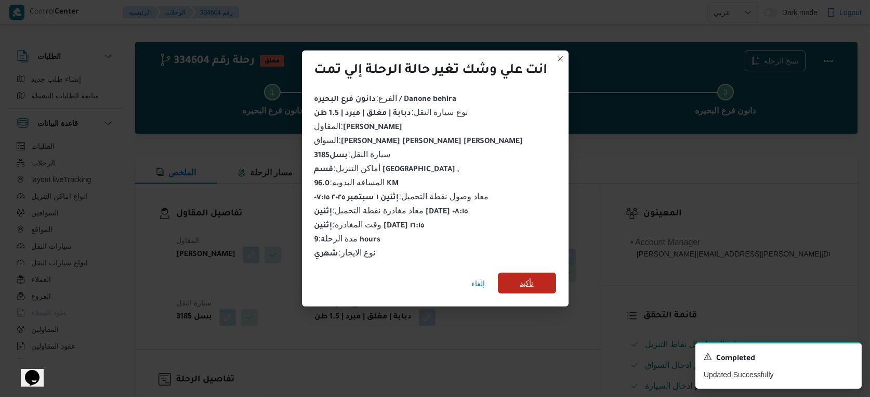
click at [543, 276] on span "تأكيد" at bounding box center [527, 282] width 58 height 21
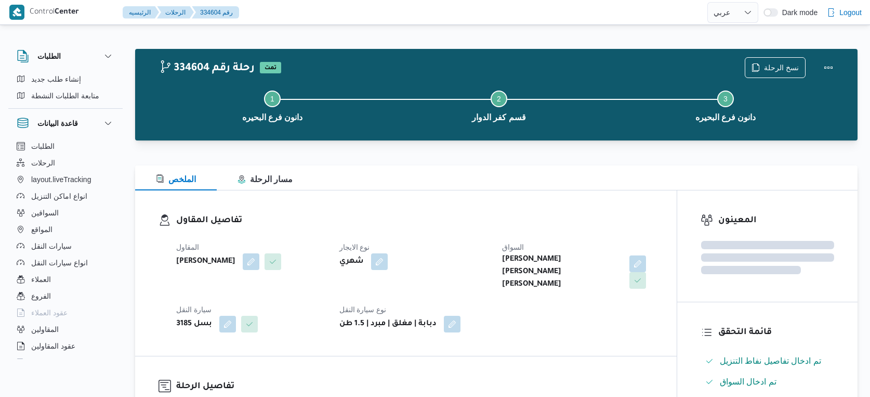
select select "ar"
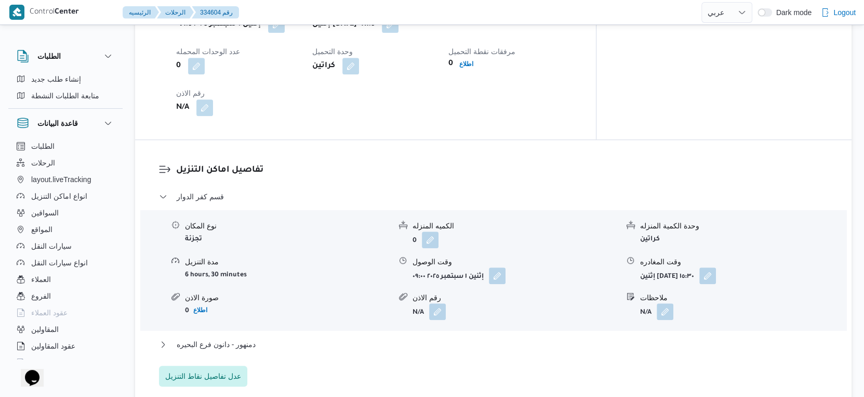
scroll to position [808, 0]
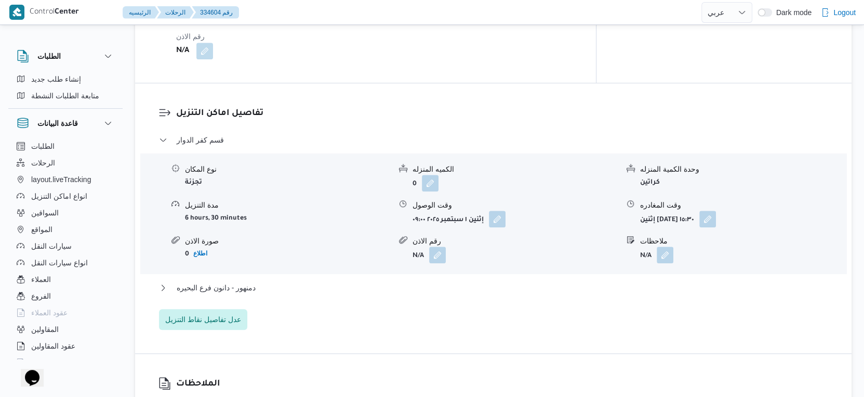
click at [303, 276] on div "قسم كفر الدوار نوع المكان تجزئة الكميه المنزله 0 وحدة الكمية المنزله كراتين مدة…" at bounding box center [494, 232] width 670 height 196
click at [306, 288] on button "دمنهور - دانون فرع البحيره" at bounding box center [494, 287] width 670 height 12
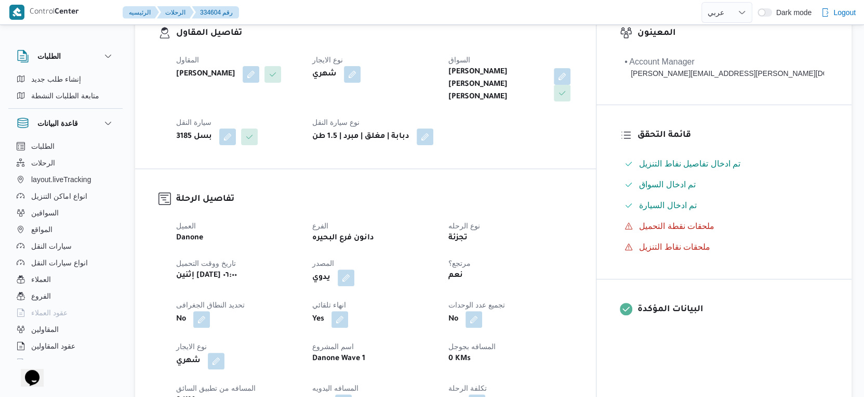
scroll to position [346, 0]
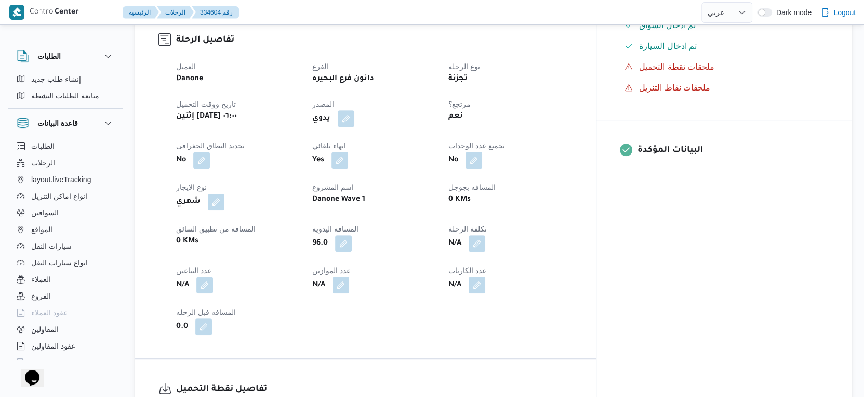
select select "ar"
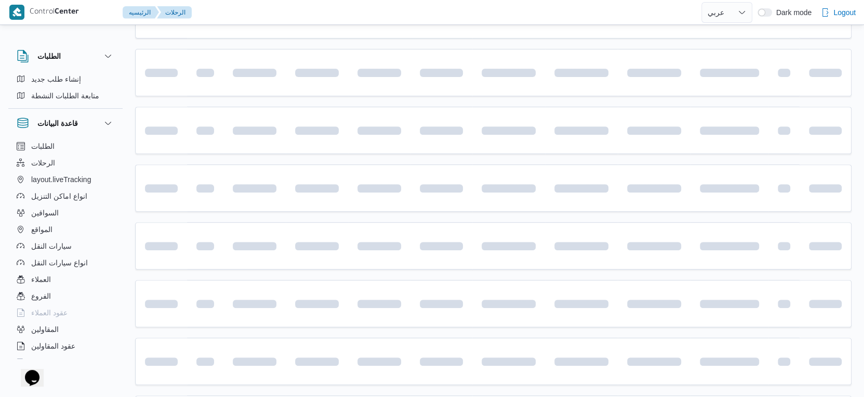
scroll to position [122, 0]
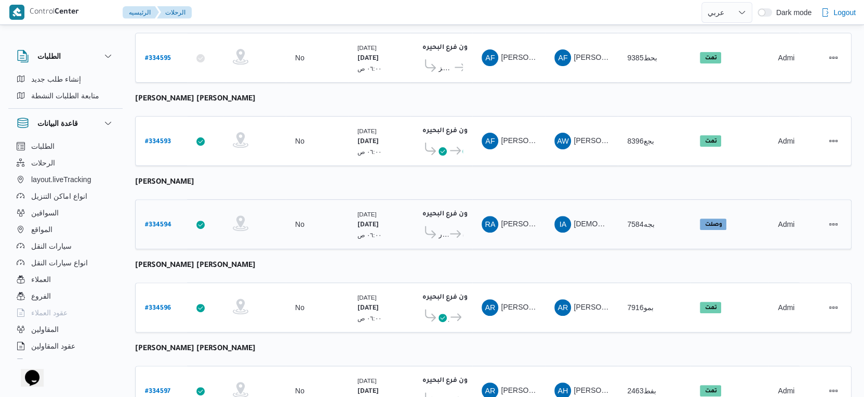
click at [157, 221] on b "# 334594" at bounding box center [158, 224] width 27 height 7
select select "ar"
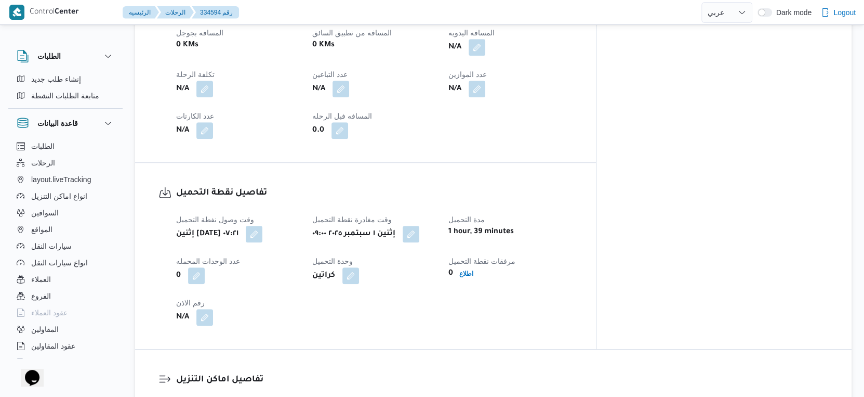
scroll to position [411, 0]
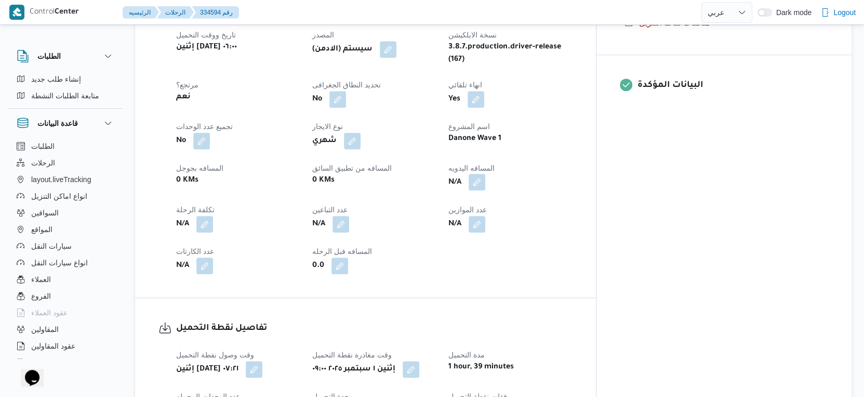
click at [486, 174] on button "button" at bounding box center [477, 182] width 17 height 17
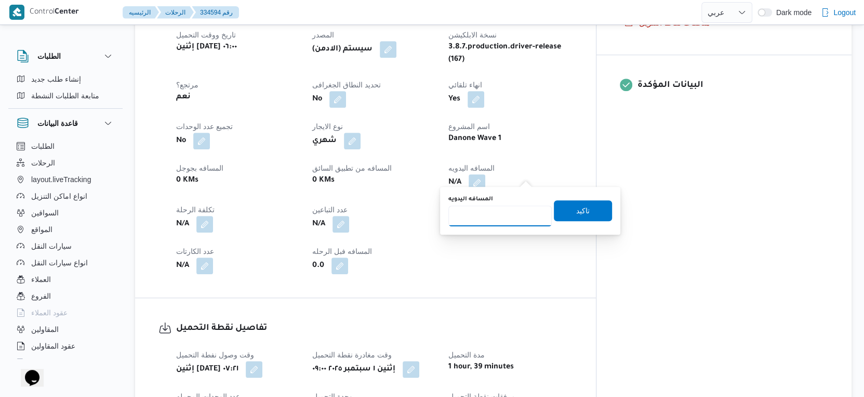
click at [494, 214] on input "المسافه اليدويه" at bounding box center [500, 215] width 103 height 21
type input "111"
click at [581, 209] on span "تاكيد" at bounding box center [584, 210] width 14 height 12
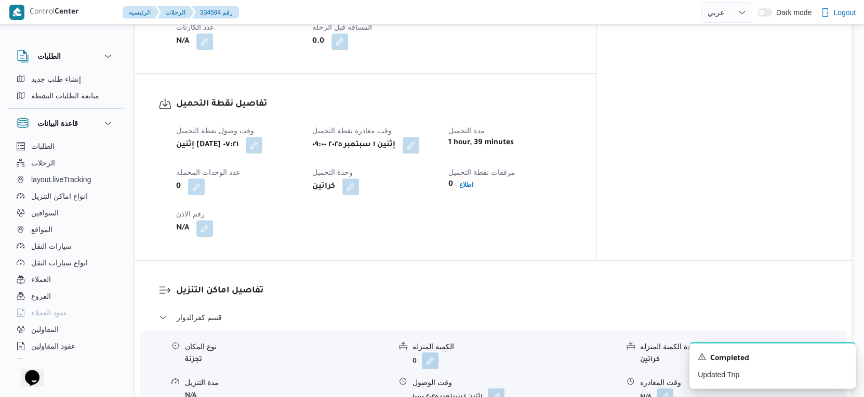
scroll to position [924, 0]
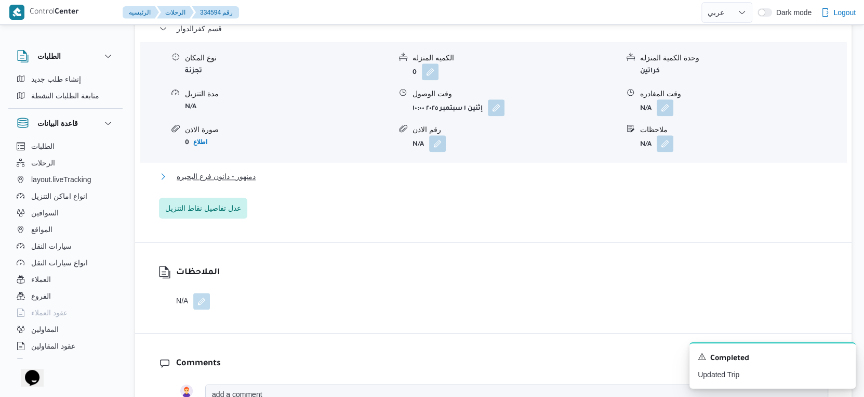
click at [250, 170] on span "دمنهور - دانون فرع البحيره" at bounding box center [216, 176] width 79 height 12
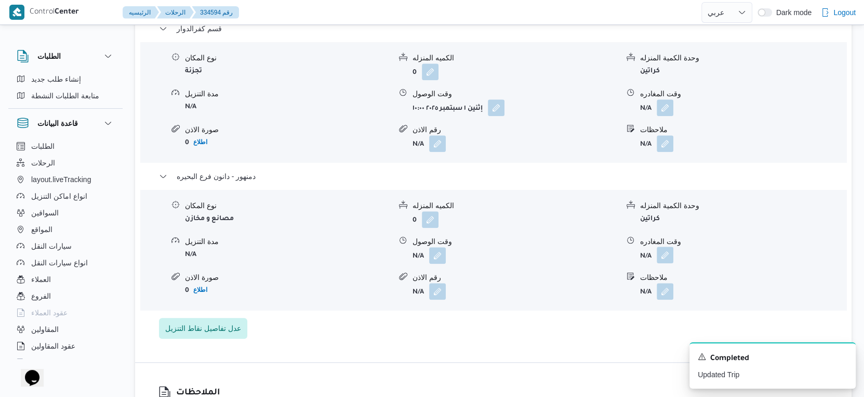
click at [665, 248] on button "button" at bounding box center [665, 254] width 17 height 17
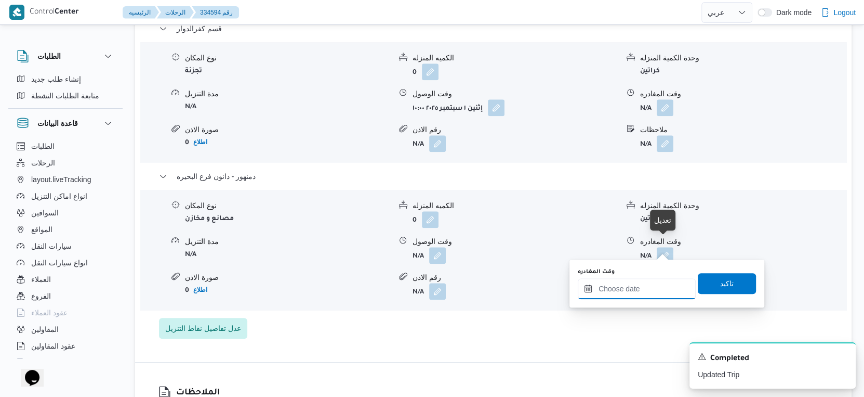
click at [656, 289] on input "وقت المغادره" at bounding box center [637, 288] width 118 height 21
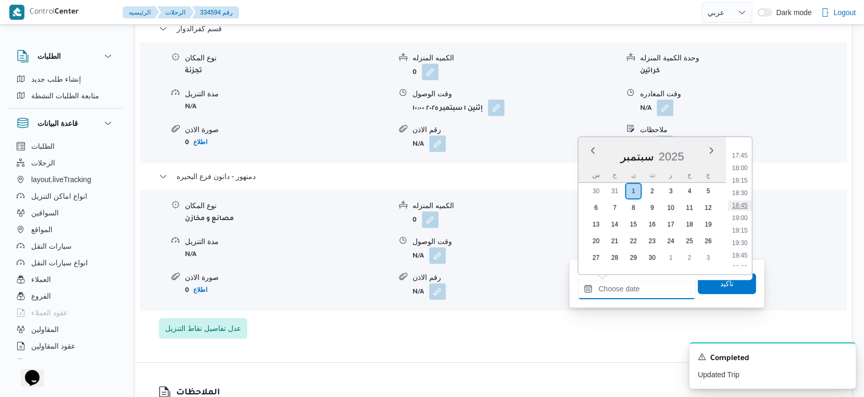
scroll to position [823, 0]
click at [744, 150] on li "16:30" at bounding box center [740, 151] width 24 height 10
type input "٠١/٠٩/٢٠٢٥ ١٦:٣٠"
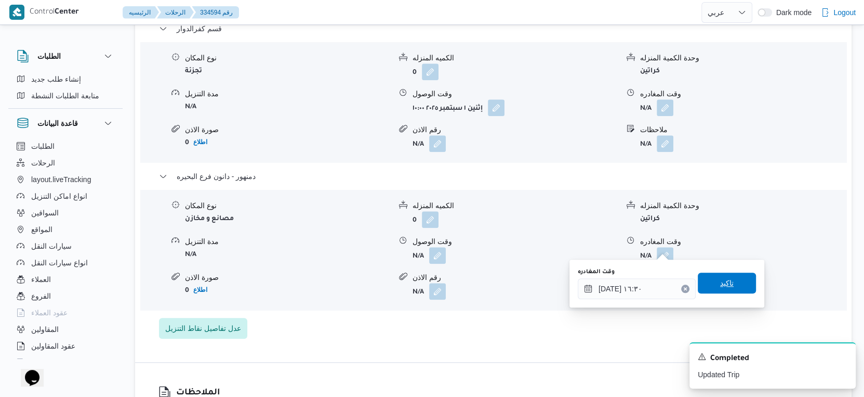
click at [725, 281] on span "تاكيد" at bounding box center [727, 283] width 14 height 12
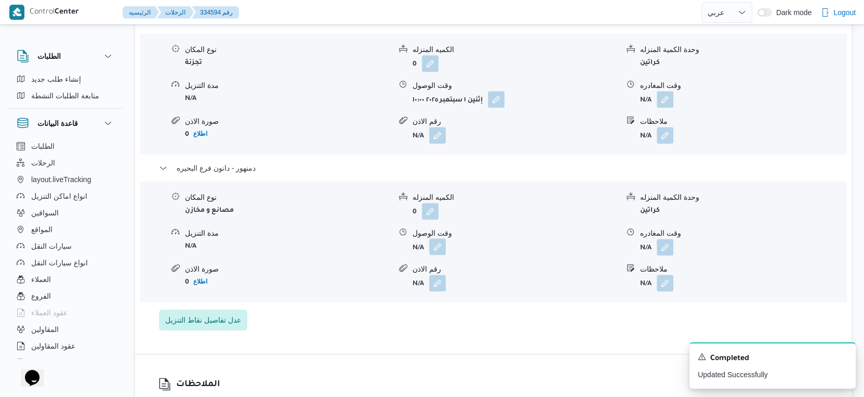
click at [440, 247] on button "button" at bounding box center [437, 246] width 17 height 17
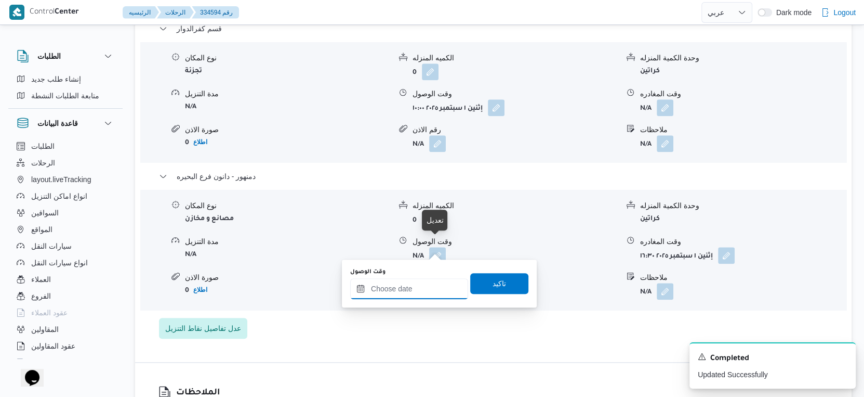
click at [424, 291] on input "وقت الوصول" at bounding box center [409, 288] width 118 height 21
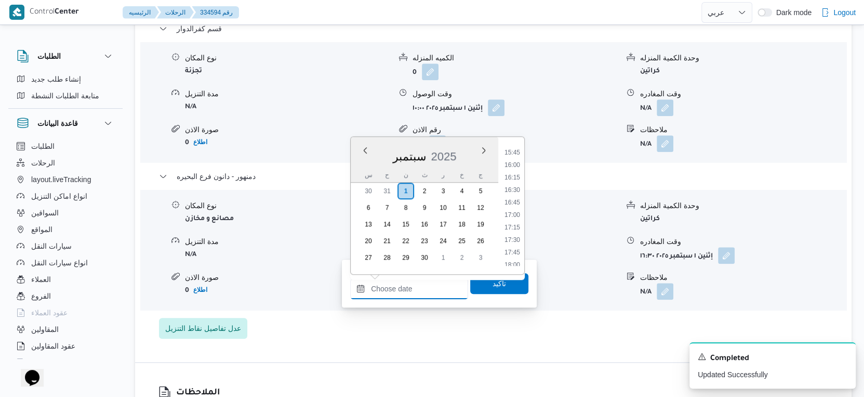
scroll to position [765, 0]
click at [518, 197] on li "16:15" at bounding box center [513, 196] width 24 height 10
type input "٠١/٠٩/٢٠٢٥ ١٦:١٥"
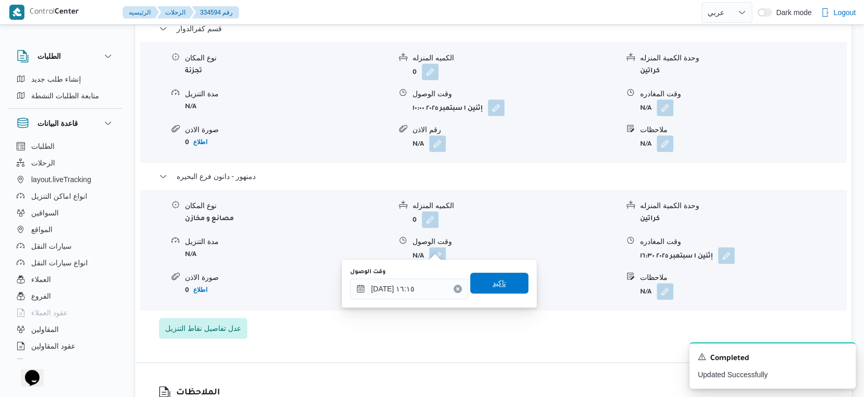
click at [493, 279] on span "تاكيد" at bounding box center [500, 283] width 14 height 12
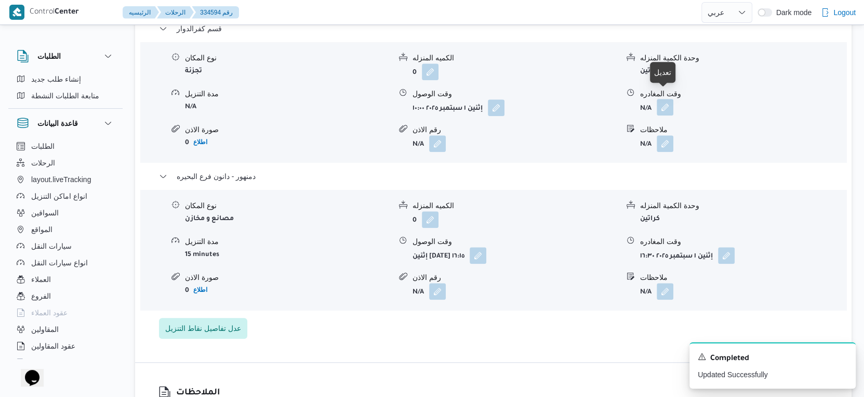
click at [663, 99] on button "button" at bounding box center [665, 107] width 17 height 17
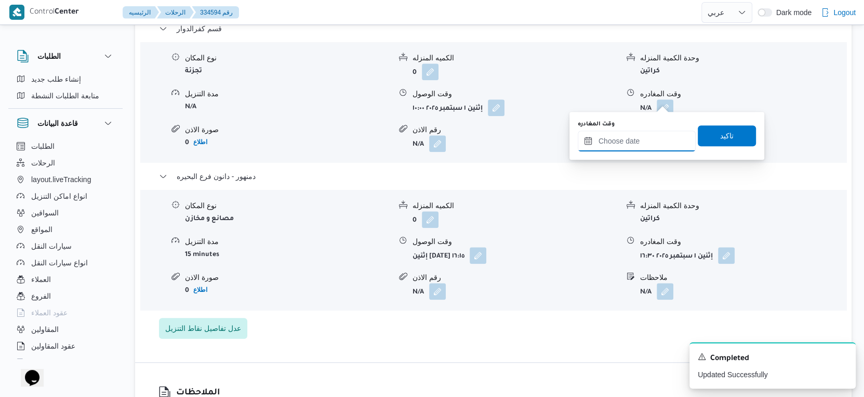
click at [633, 141] on input "وقت المغادره" at bounding box center [637, 140] width 118 height 21
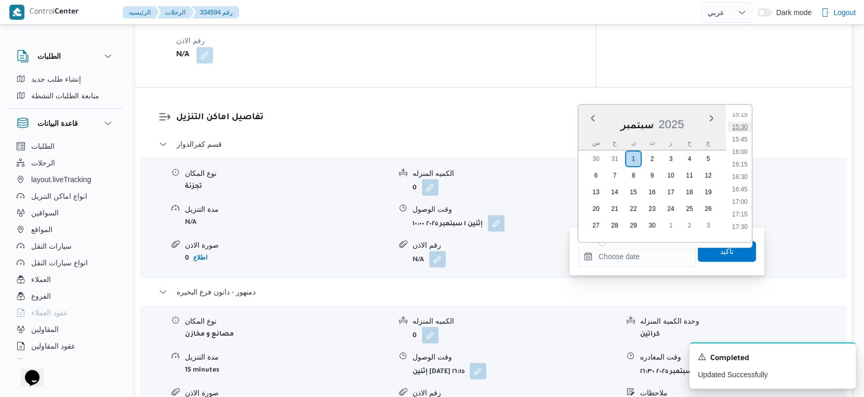
click at [742, 126] on li "15:30" at bounding box center [740, 127] width 24 height 10
type input "٠١/٠٩/٢٠٢٥ ١٥:٣٠"
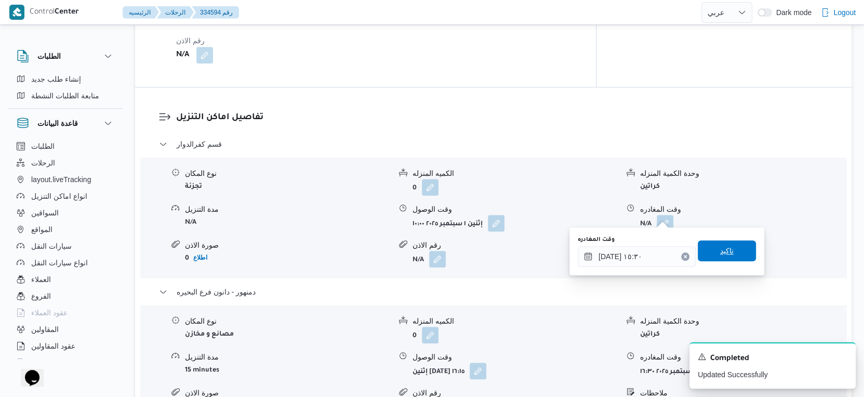
click at [729, 253] on span "تاكيد" at bounding box center [727, 250] width 58 height 21
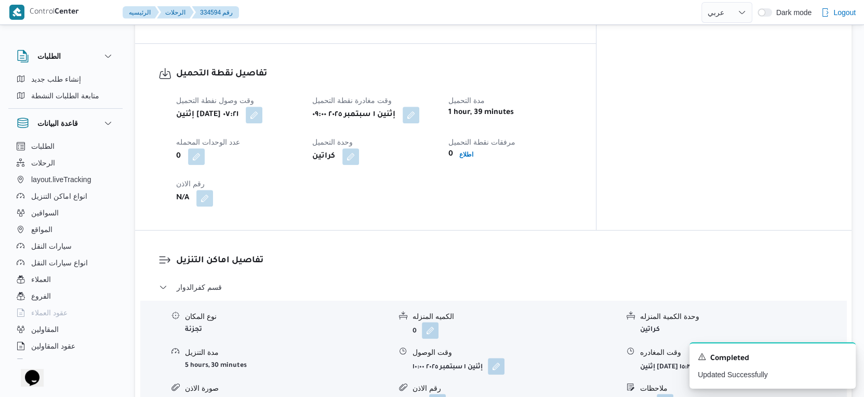
scroll to position [693, 0]
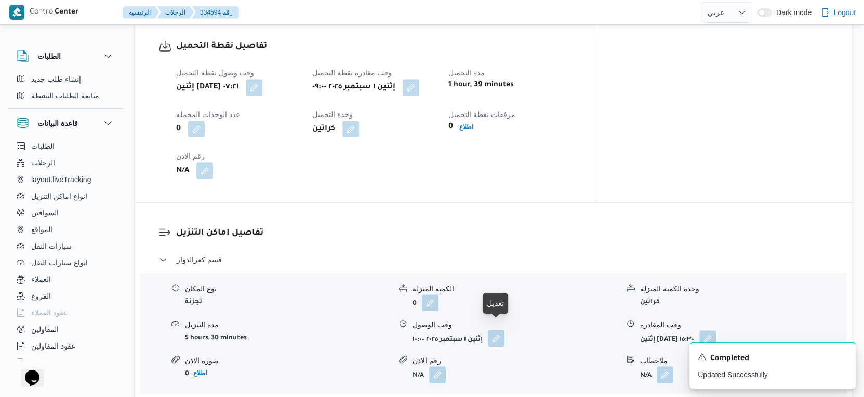
click at [503, 330] on button "button" at bounding box center [496, 338] width 17 height 17
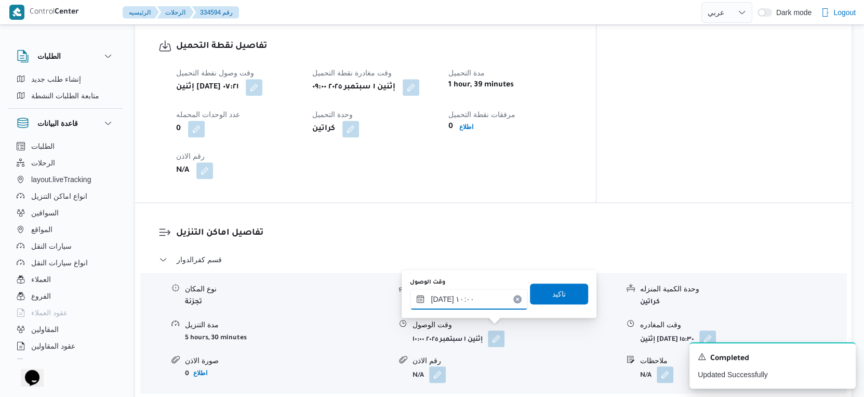
click at [474, 291] on div "٠١/٠٩/٢٠٢٥ ١٠:٠٠" at bounding box center [469, 299] width 118 height 21
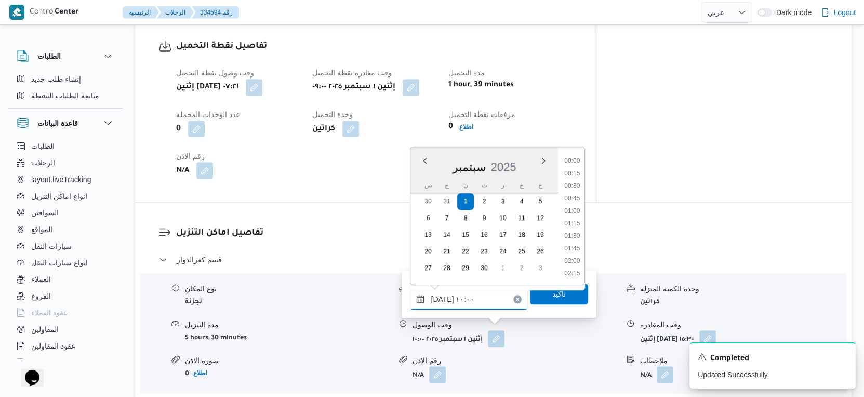
scroll to position [436, 0]
click at [420, 78] on button "button" at bounding box center [411, 86] width 17 height 17
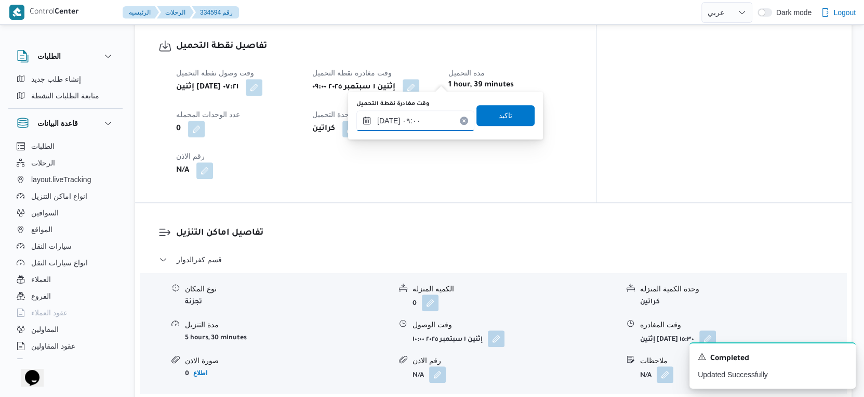
click at [430, 115] on input "٠١/٠٩/٢٠٢٥ ٠٩:٠٠" at bounding box center [416, 120] width 118 height 21
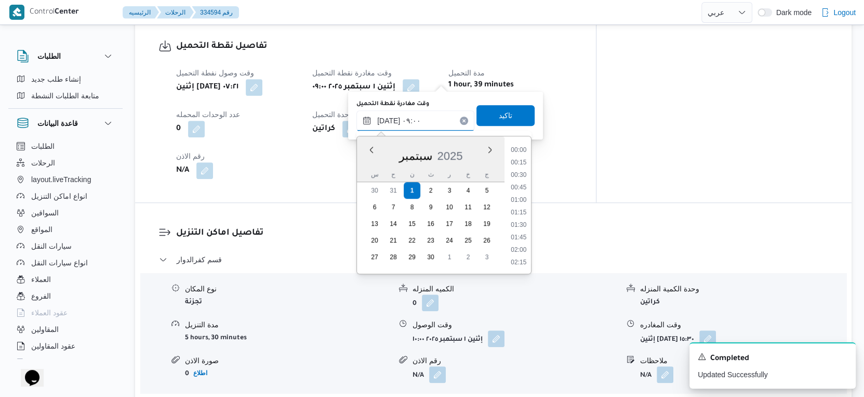
scroll to position [385, 0]
click at [519, 188] on li "08:30" at bounding box center [519, 189] width 24 height 10
type input "٠١/٠٩/٢٠٢٥ ٠٨:٣٠"
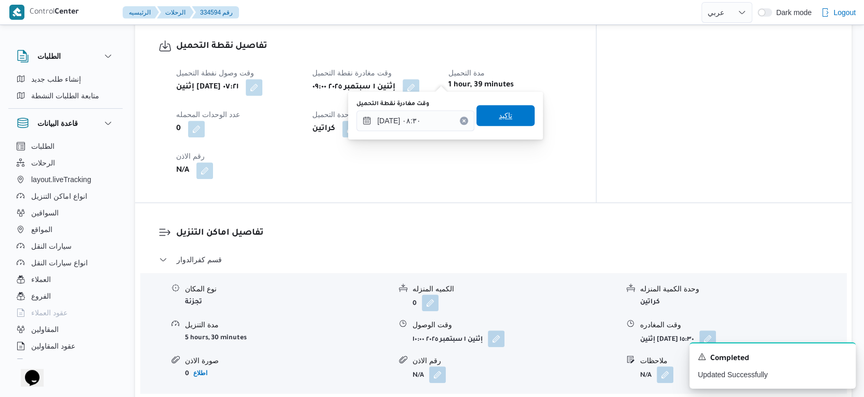
click at [505, 115] on span "تاكيد" at bounding box center [506, 115] width 58 height 21
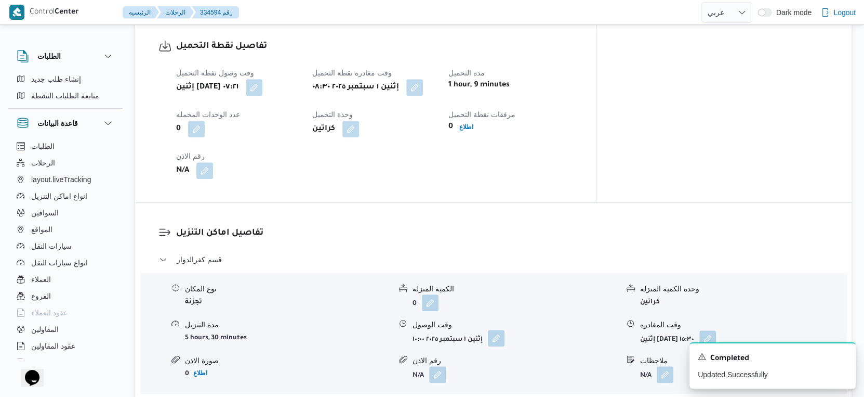
click at [499, 330] on button "button" at bounding box center [496, 338] width 17 height 17
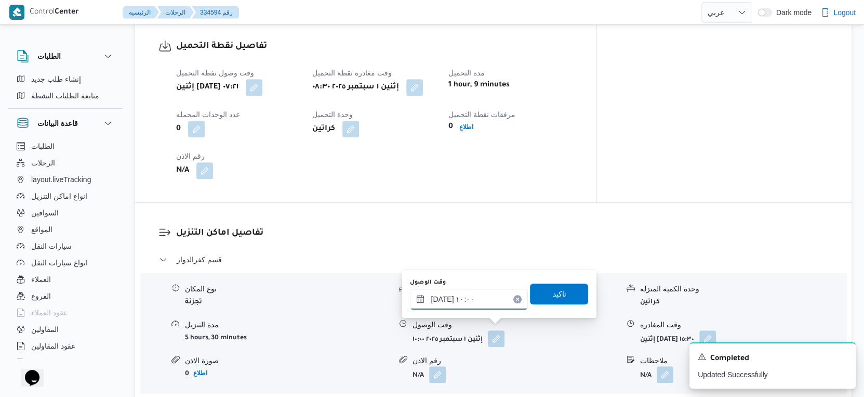
click at [478, 304] on input "٠١/٠٩/٢٠٢٥ ١٠:٠٠" at bounding box center [469, 299] width 118 height 21
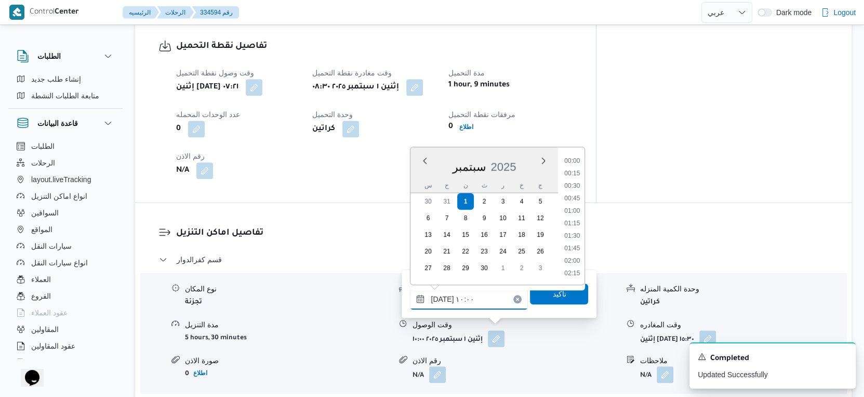
scroll to position [436, 0]
click at [576, 183] on li "09:15" at bounding box center [573, 186] width 24 height 10
type input "٠١/٠٩/٢٠٢٥ ٠٩:١٥"
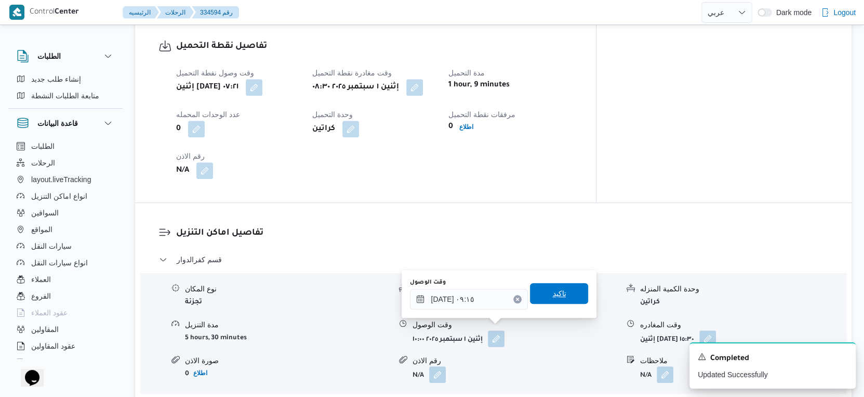
click at [574, 295] on span "تاكيد" at bounding box center [559, 293] width 58 height 21
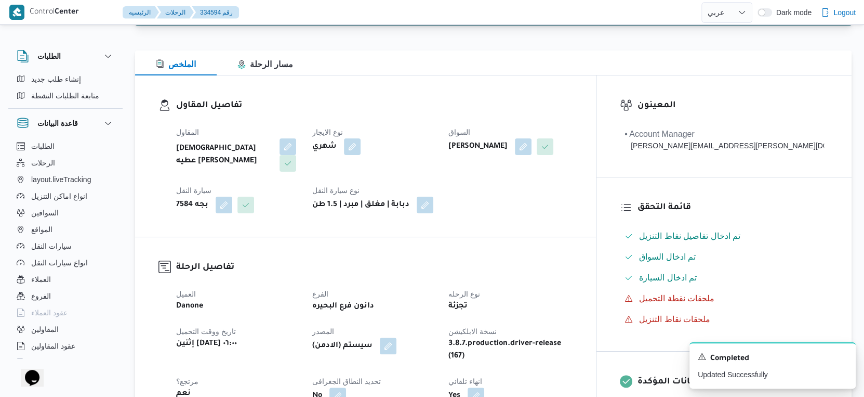
scroll to position [0, 0]
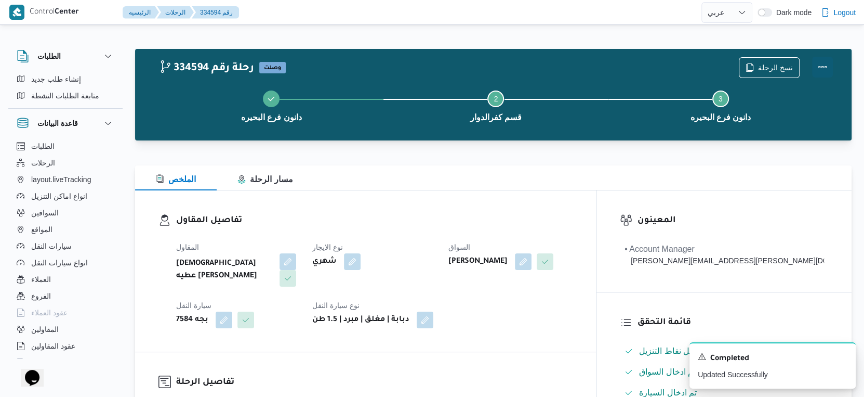
click at [821, 65] on button "Actions" at bounding box center [823, 67] width 21 height 21
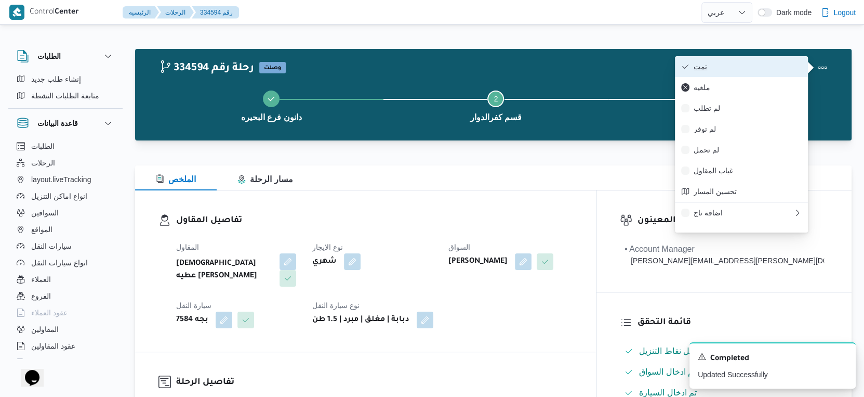
click at [756, 65] on span "تمت" at bounding box center [748, 66] width 108 height 8
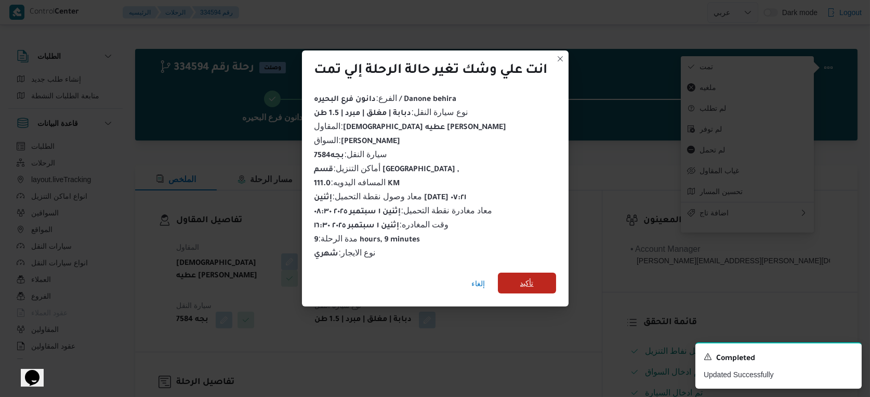
click at [538, 272] on span "تأكيد" at bounding box center [527, 282] width 58 height 21
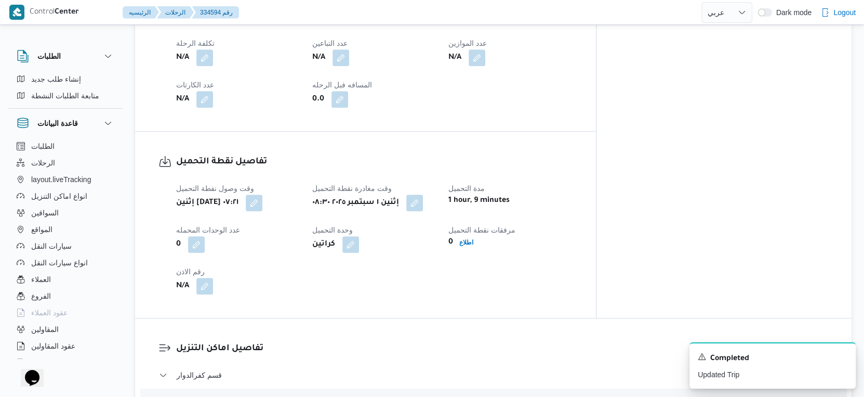
scroll to position [404, 0]
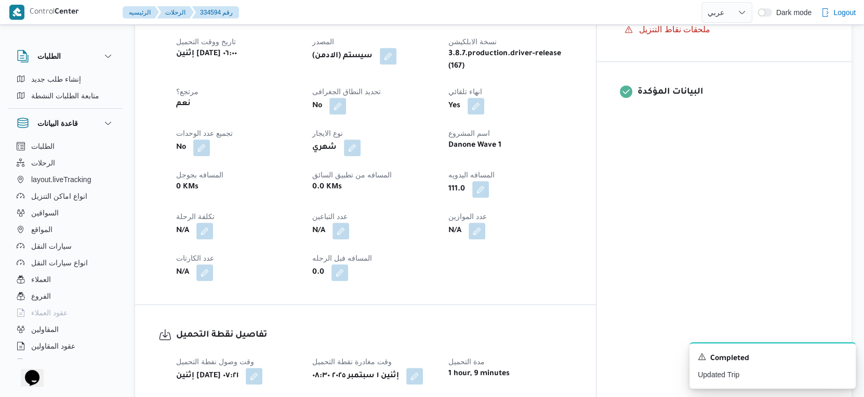
select select "ar"
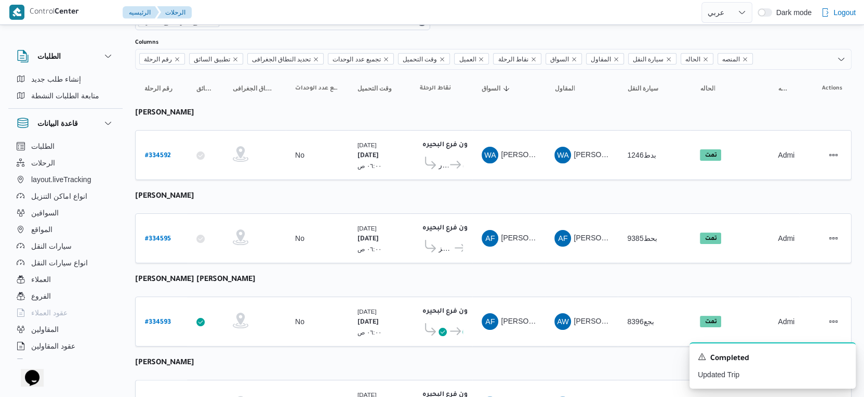
scroll to position [51, 0]
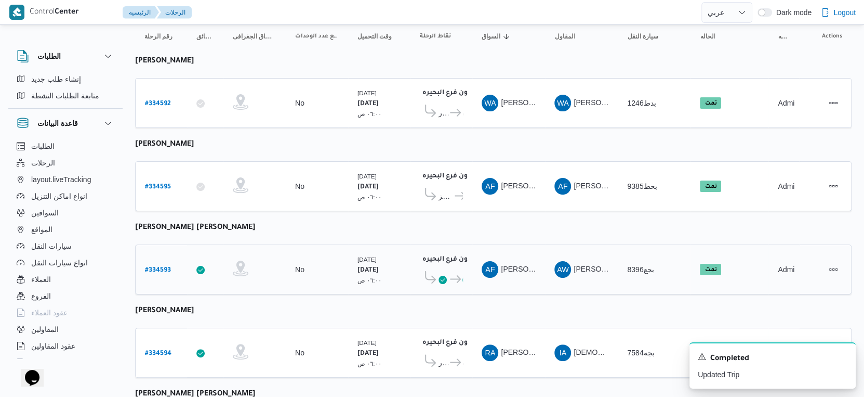
click at [161, 267] on b "# 334593" at bounding box center [158, 270] width 26 height 7
select select "ar"
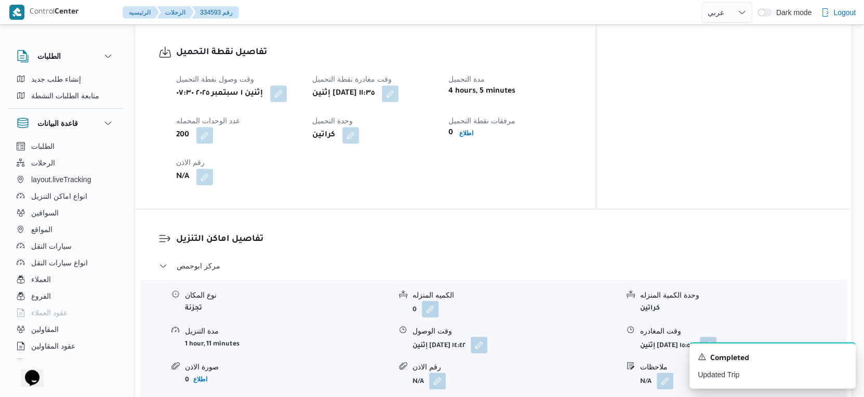
scroll to position [398, 0]
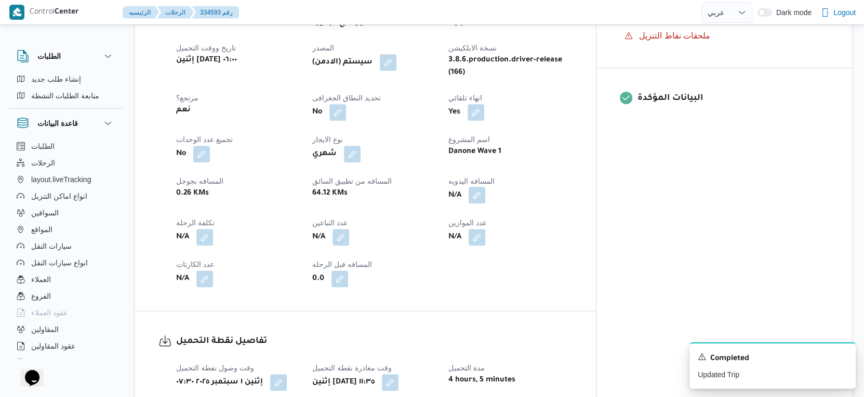
click at [486, 187] on button "button" at bounding box center [477, 195] width 17 height 17
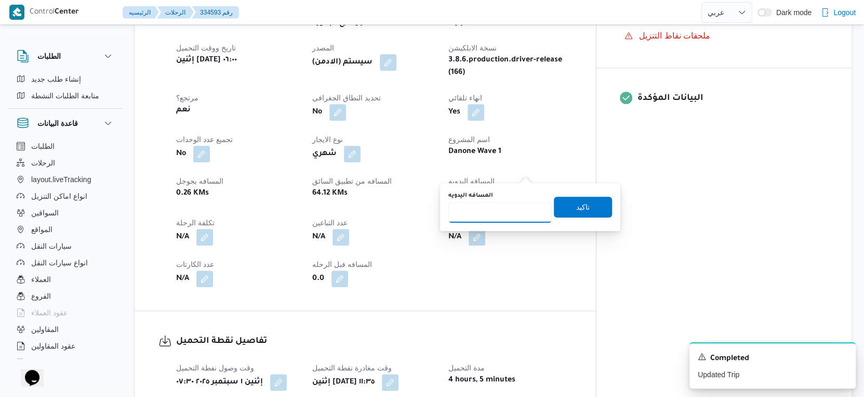
click at [513, 212] on input "المسافه اليدويه" at bounding box center [500, 212] width 103 height 21
type input "68"
click at [580, 207] on span "تاكيد" at bounding box center [584, 206] width 14 height 12
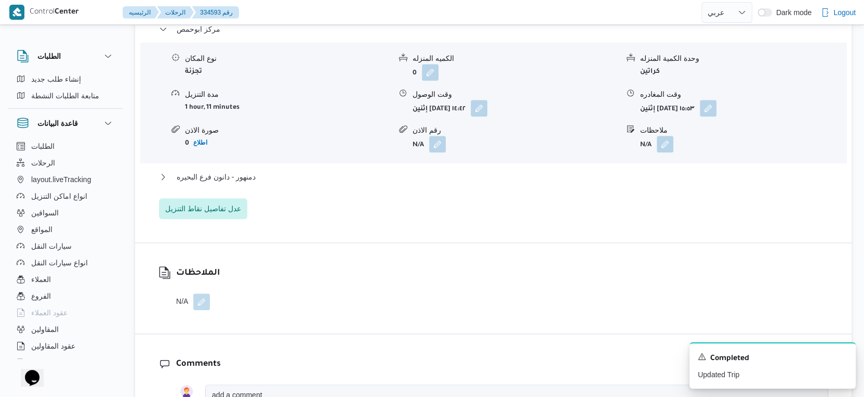
scroll to position [924, 0]
click at [267, 170] on button "دمنهور - دانون فرع البحيره" at bounding box center [494, 176] width 670 height 12
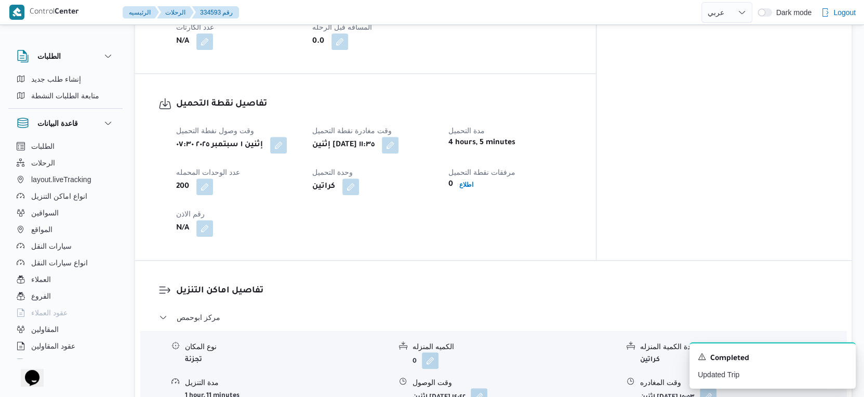
scroll to position [578, 0]
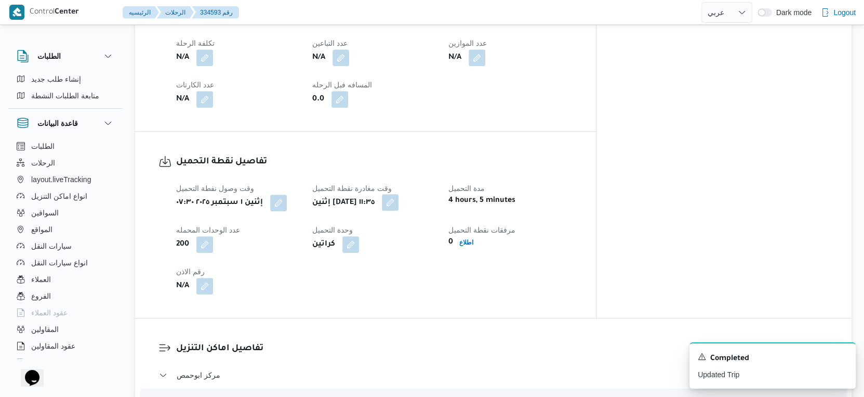
click at [399, 194] on button "button" at bounding box center [390, 202] width 17 height 17
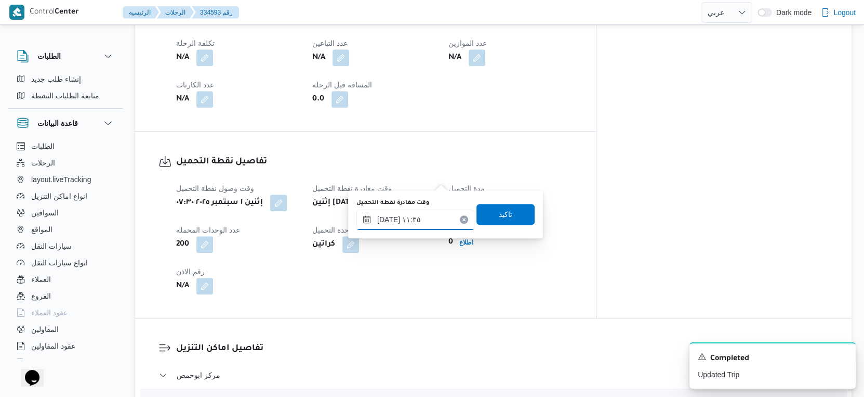
click at [419, 222] on input "٠١/٠٩/٢٠٢٥ ١١:٣٥" at bounding box center [416, 219] width 118 height 21
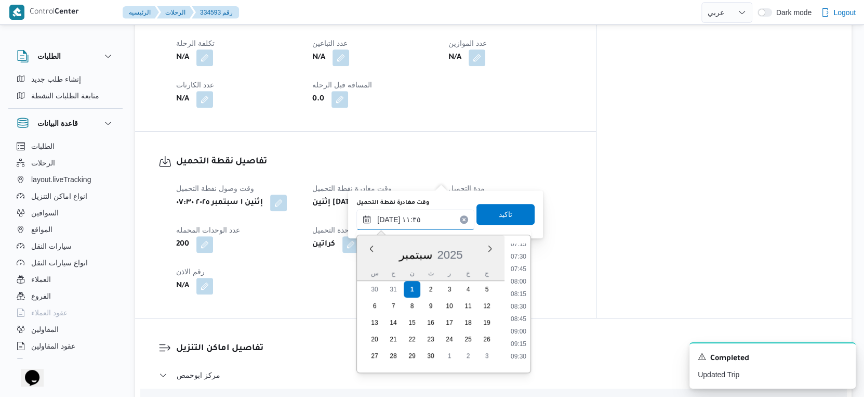
scroll to position [337, 0]
click at [522, 334] on li "08:30" at bounding box center [519, 336] width 24 height 10
type input "٠١/٠٩/٢٠٢٥ ٠٨:٣٠"
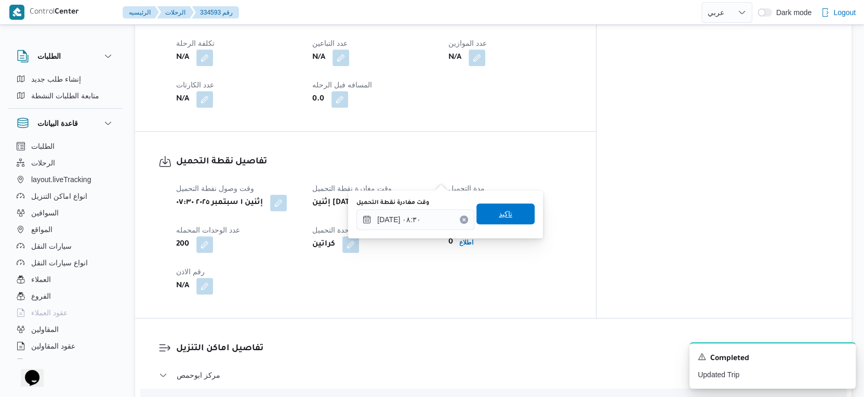
click at [518, 214] on span "تاكيد" at bounding box center [506, 213] width 58 height 21
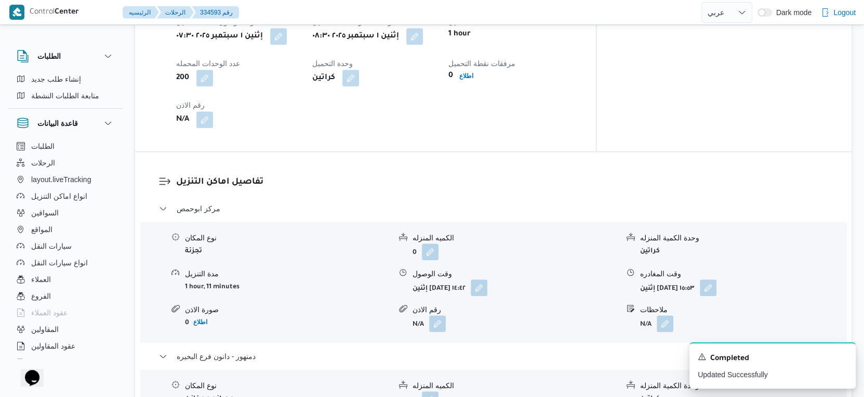
scroll to position [751, 0]
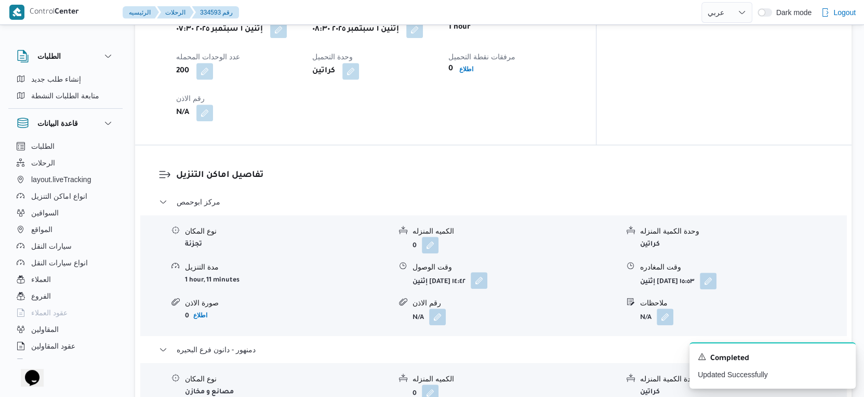
click at [488, 272] on button "button" at bounding box center [479, 280] width 17 height 17
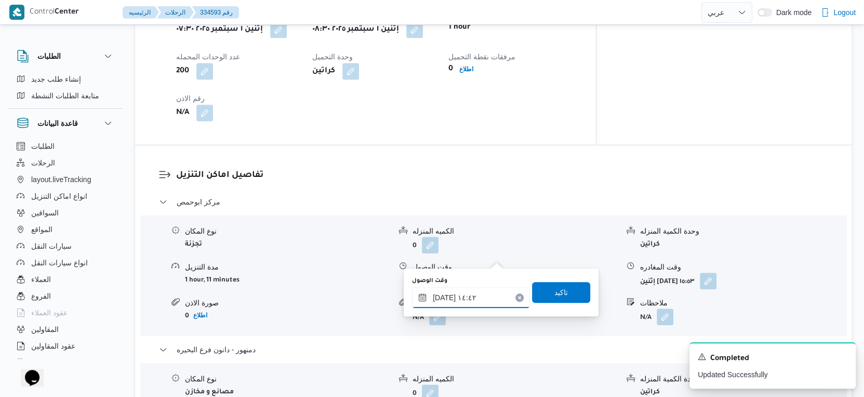
click at [474, 301] on input "٠١/٠٩/٢٠٢٥ ١٤:٤٢" at bounding box center [471, 297] width 118 height 21
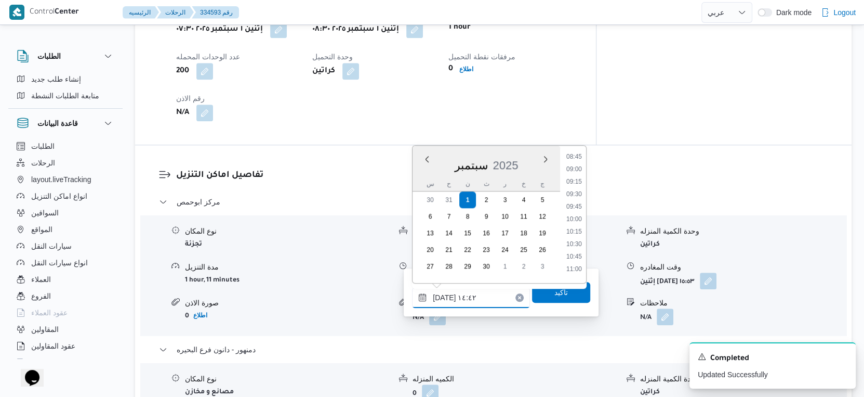
scroll to position [371, 0]
click at [577, 235] on li "09:00" at bounding box center [574, 237] width 24 height 10
type input "٠١/٠٩/٢٠٢٥ ٠٩:٠٠"
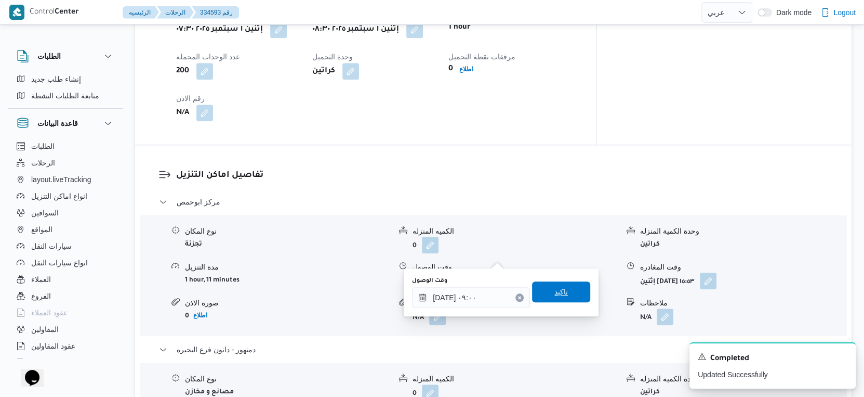
click at [564, 284] on span "تاكيد" at bounding box center [561, 291] width 58 height 21
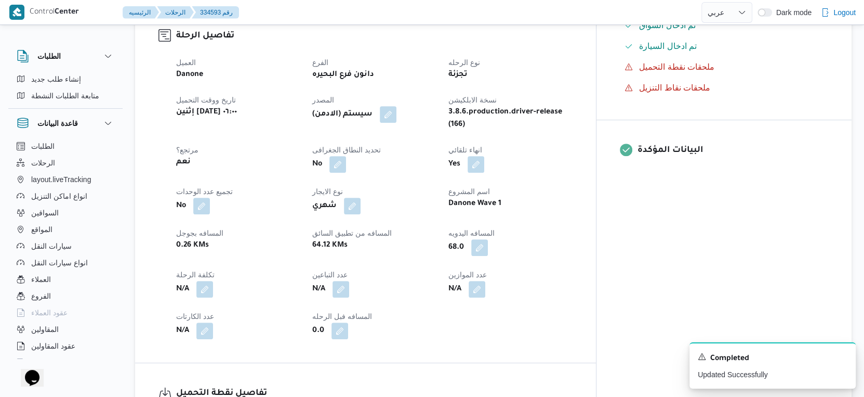
scroll to position [0, 0]
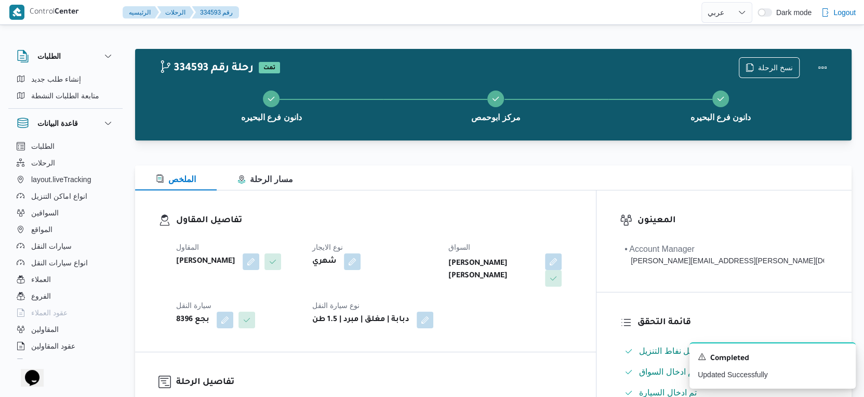
select select "ar"
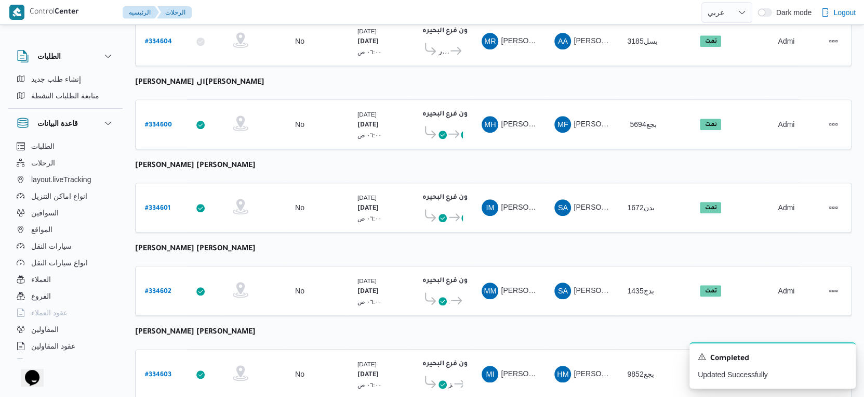
scroll to position [848, 0]
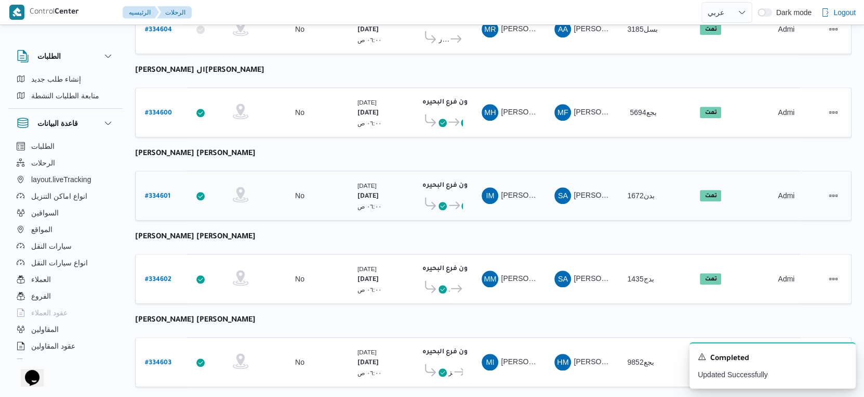
click at [153, 193] on b "# 334601" at bounding box center [157, 196] width 25 height 7
select select "ar"
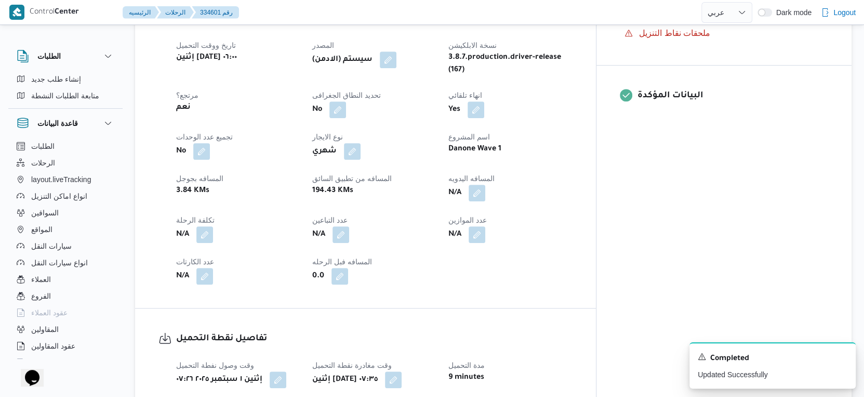
scroll to position [346, 0]
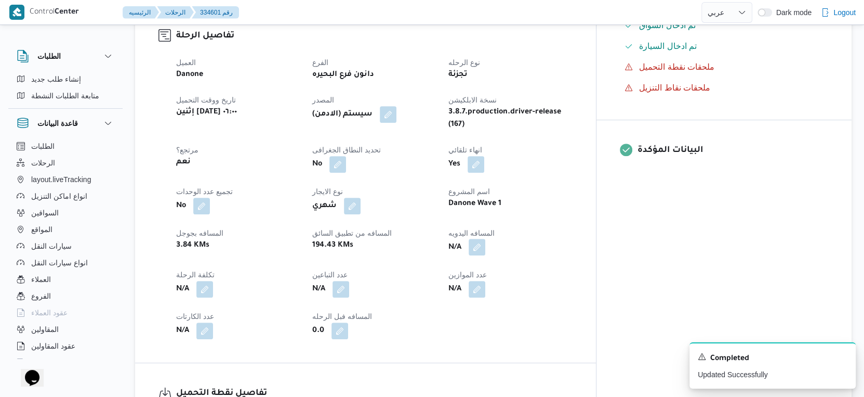
click at [486, 239] on button "button" at bounding box center [477, 247] width 17 height 17
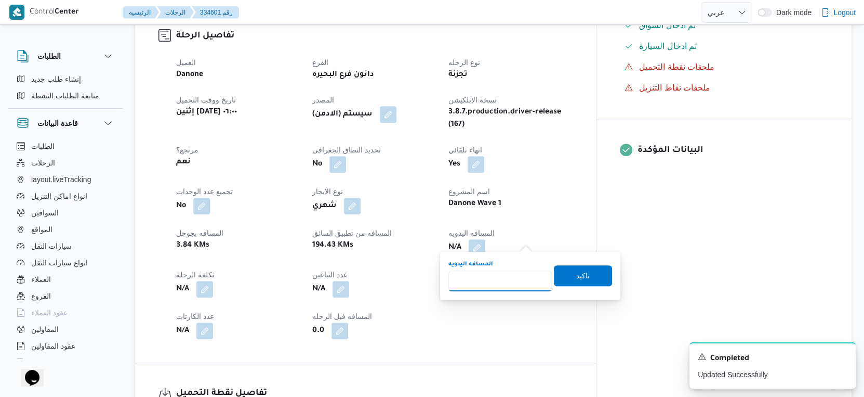
click at [498, 274] on input "المسافه اليدويه" at bounding box center [500, 280] width 103 height 21
type input "196"
click at [588, 274] on span "تاكيد" at bounding box center [583, 275] width 58 height 21
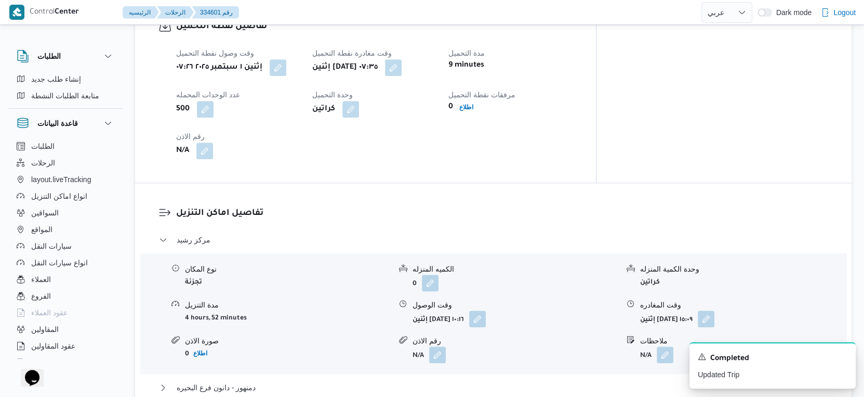
scroll to position [578, 0]
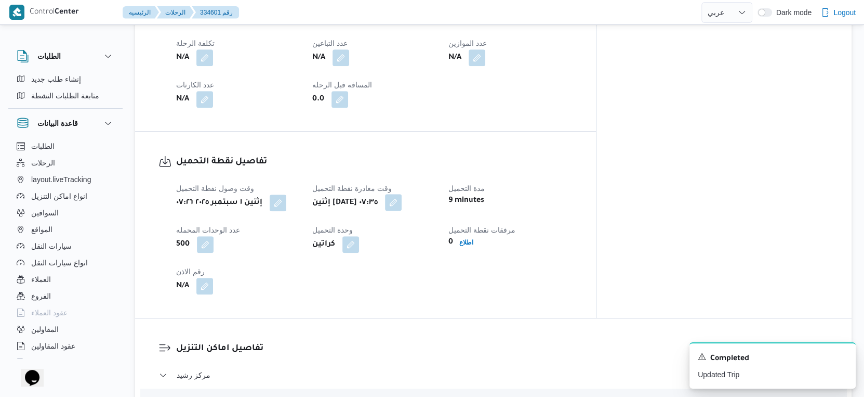
click at [402, 194] on button "button" at bounding box center [393, 202] width 17 height 17
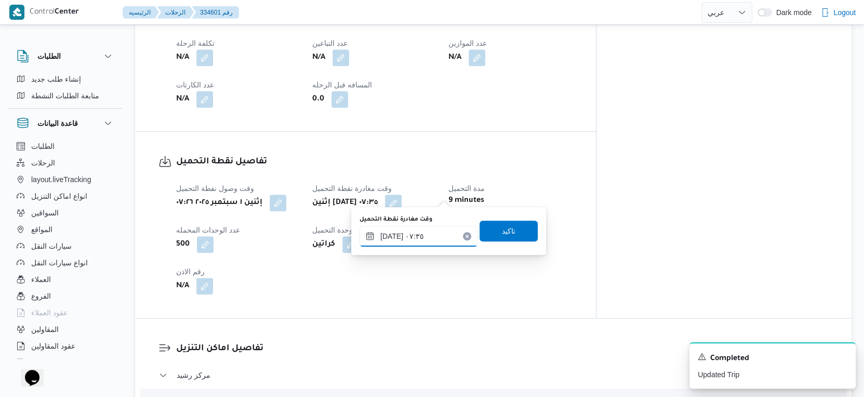
click at [422, 232] on input "٠١/٠٩/٢٠٢٥ ٠٧:٣٥" at bounding box center [419, 236] width 118 height 21
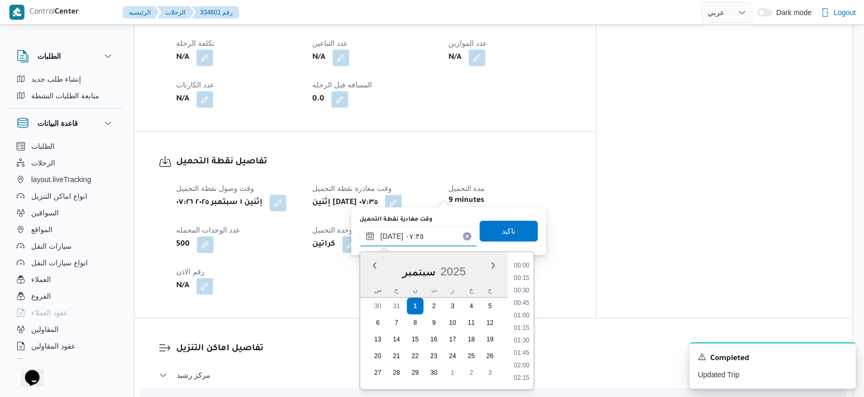
scroll to position [310, 0]
click at [524, 355] on li "08:00" at bounding box center [522, 354] width 24 height 10
type input "٠١/٠٩/٢٠٢٥ ٠٨:٠٠"
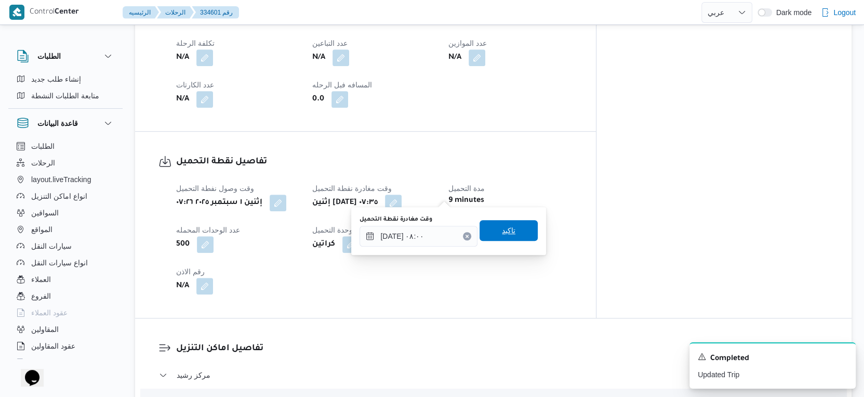
click at [522, 232] on span "تاكيد" at bounding box center [509, 230] width 58 height 21
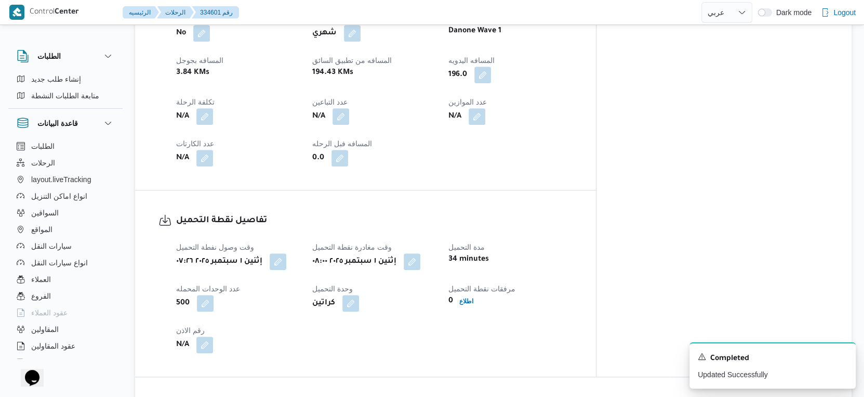
scroll to position [520, 0]
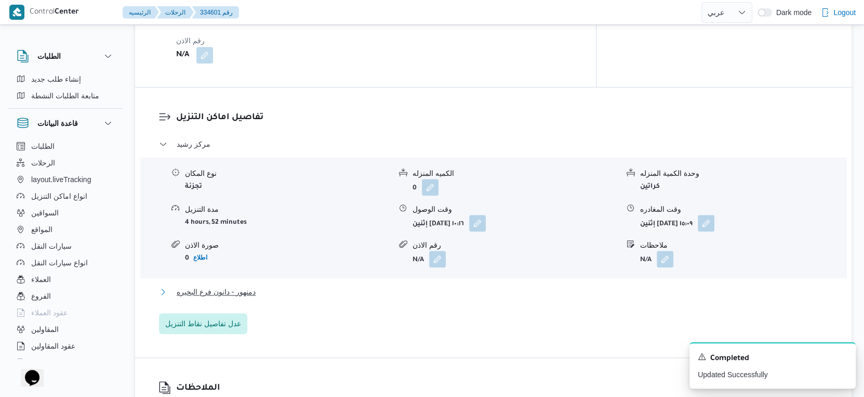
click at [260, 286] on button "دمنهور - دانون فرع البحيره" at bounding box center [494, 291] width 670 height 12
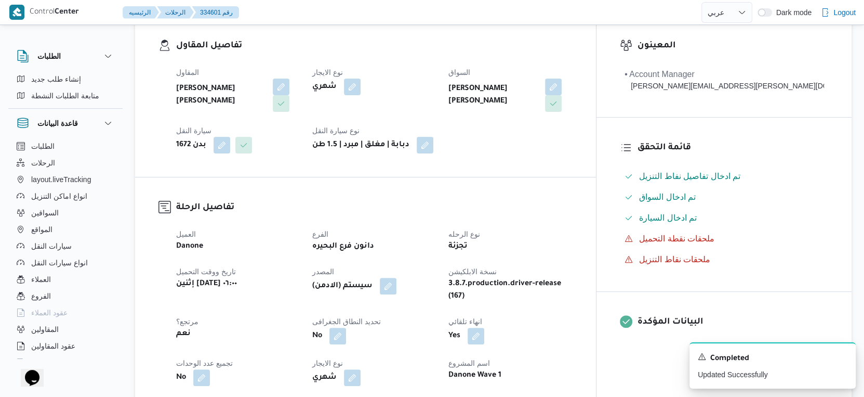
scroll to position [404, 0]
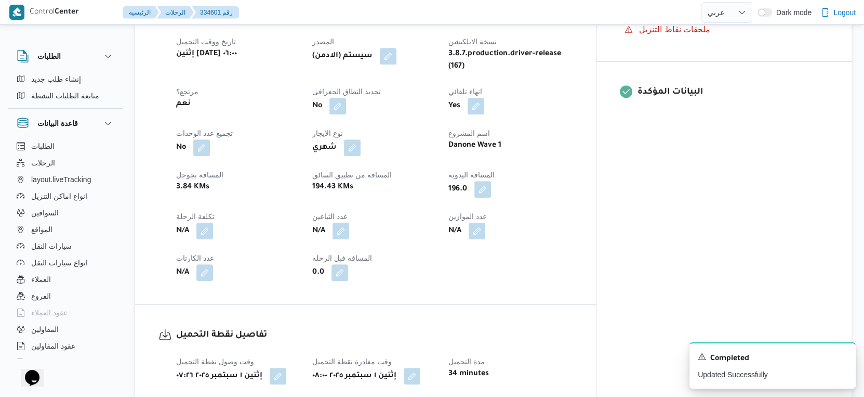
select select "ar"
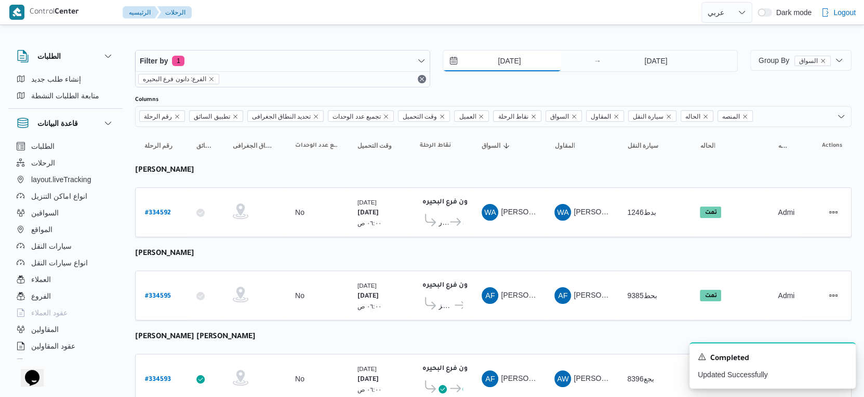
click at [536, 64] on input "[DATE]" at bounding box center [502, 60] width 118 height 21
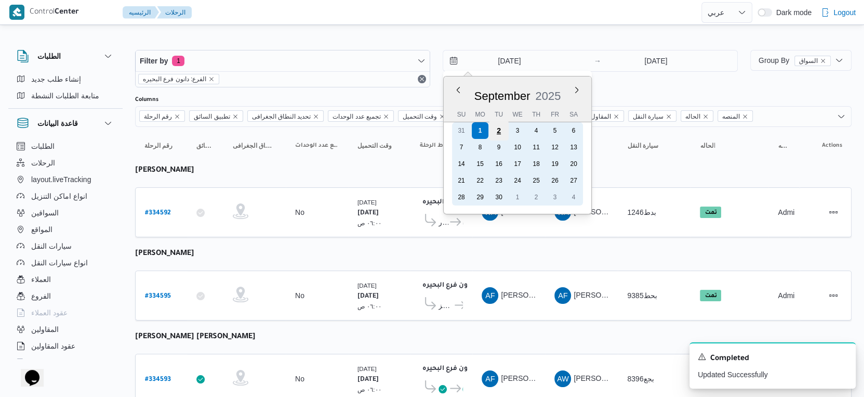
click at [498, 133] on div "2" at bounding box center [499, 131] width 20 height 20
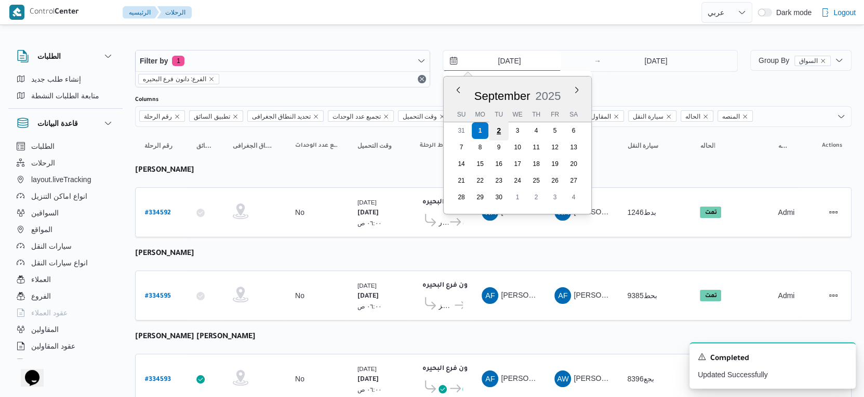
type input "2/9/2025"
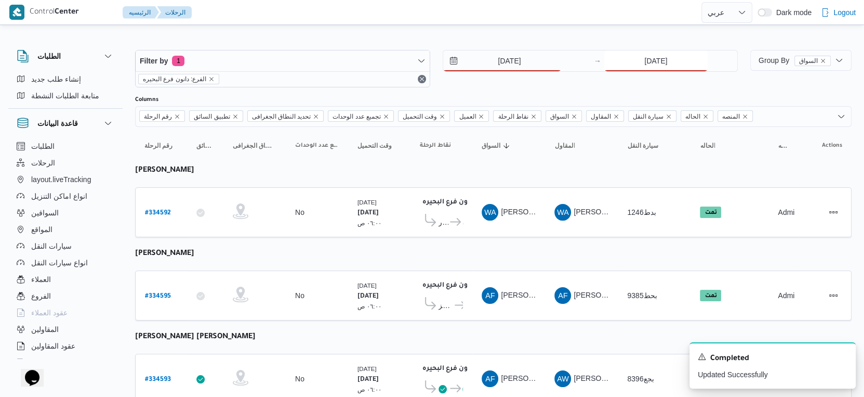
click at [657, 60] on input "[DATE]" at bounding box center [656, 60] width 103 height 21
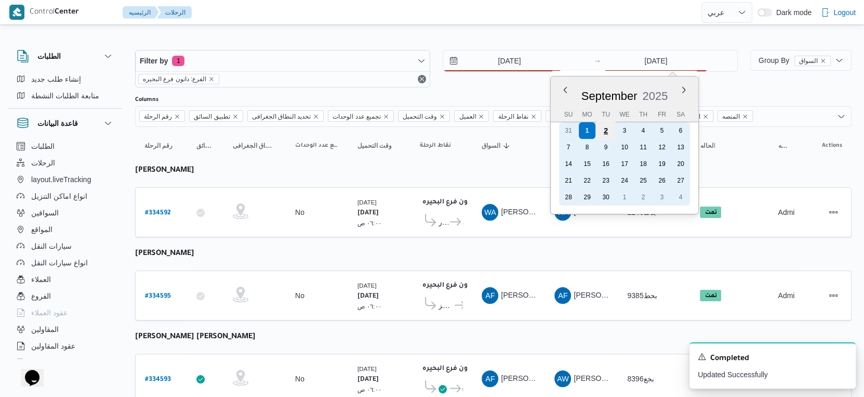
click at [605, 127] on div "2" at bounding box center [606, 131] width 20 height 20
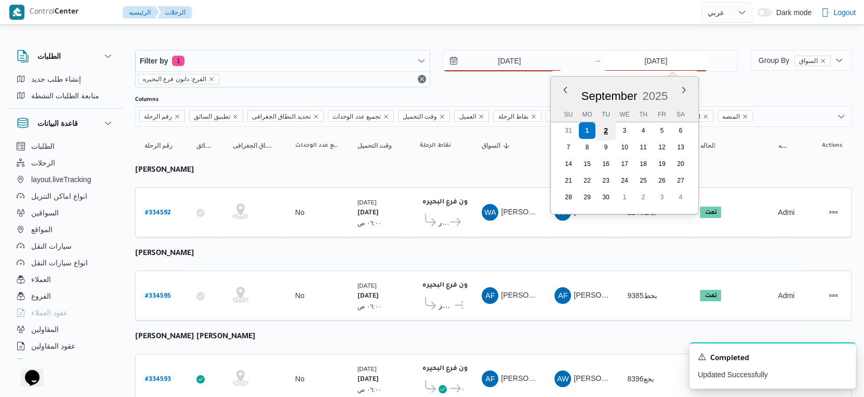
type input "2/9/2025"
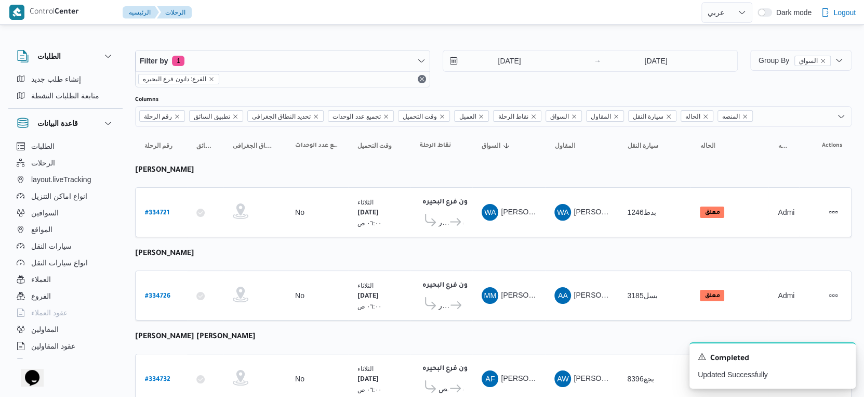
click at [461, 226] on span "قسم كفرالدوار دانون فرع البحيره" at bounding box center [441, 222] width 43 height 16
click at [844, 355] on icon "Dismiss toast" at bounding box center [844, 355] width 8 height 8
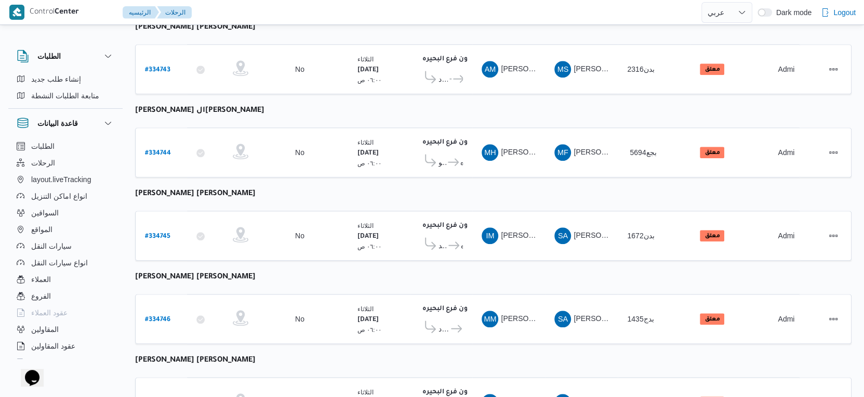
scroll to position [848, 0]
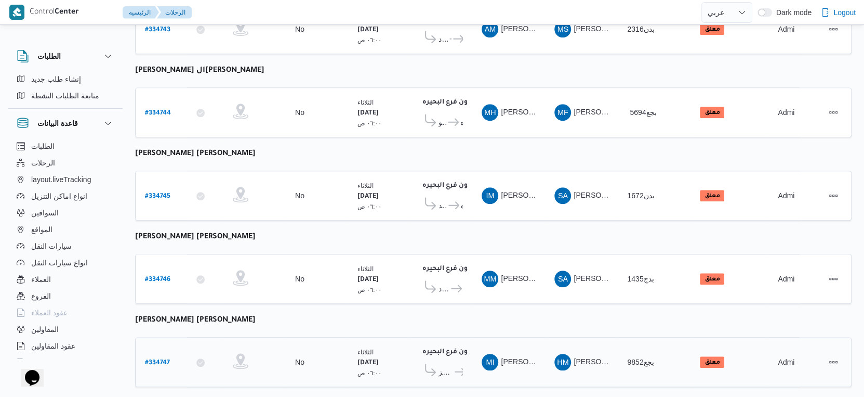
click at [455, 368] on icon at bounding box center [460, 372] width 11 height 8
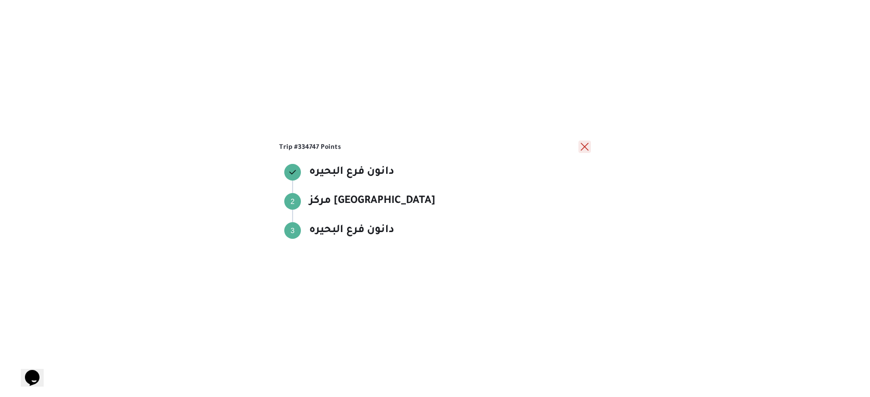
click at [581, 147] on button "close" at bounding box center [585, 146] width 12 height 12
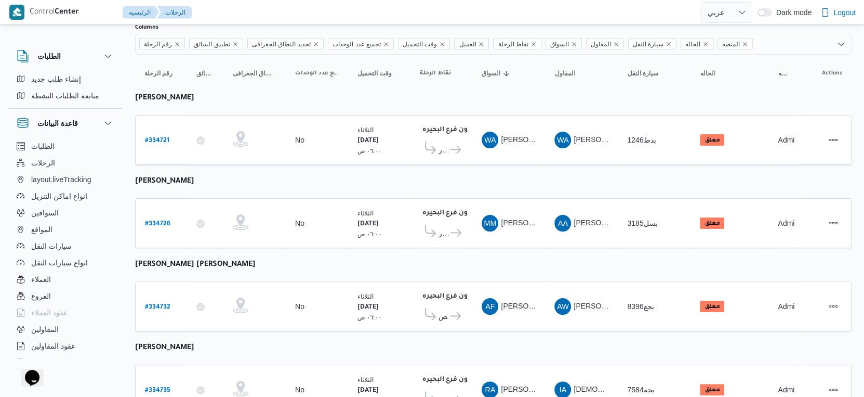
scroll to position [0, 0]
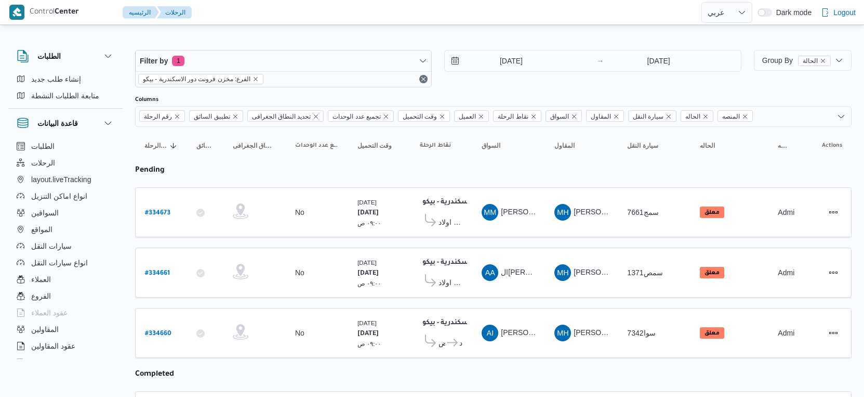
select select "ar"
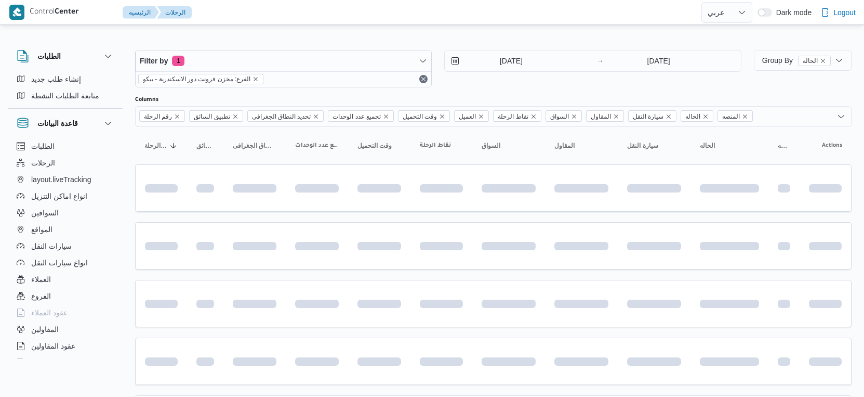
select select "ar"
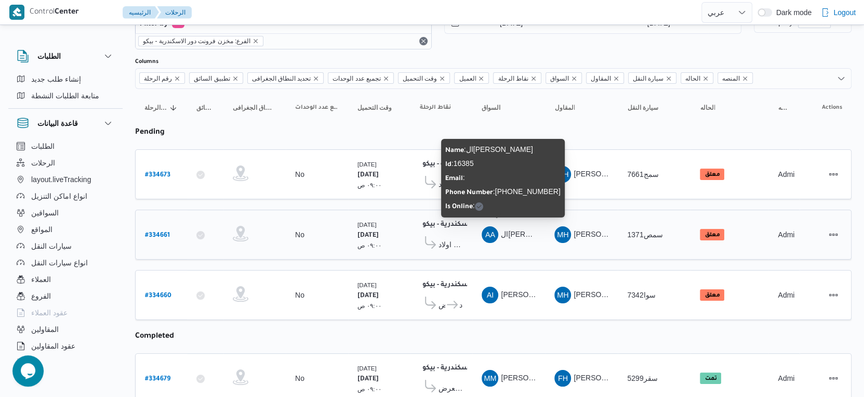
scroll to position [58, 0]
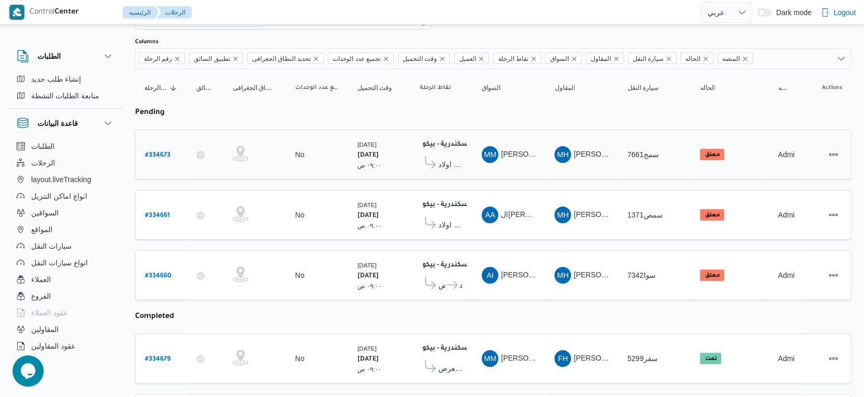
click at [162, 154] on b "# 334673" at bounding box center [157, 155] width 25 height 7
select select "ar"
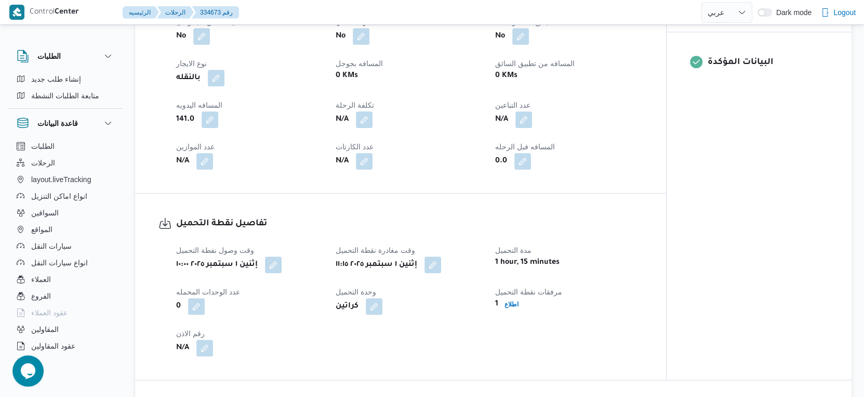
scroll to position [693, 0]
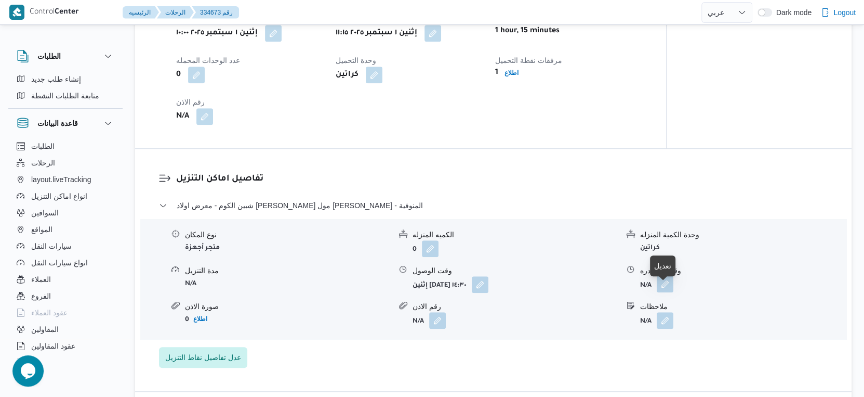
click at [669, 292] on button "button" at bounding box center [665, 284] width 17 height 17
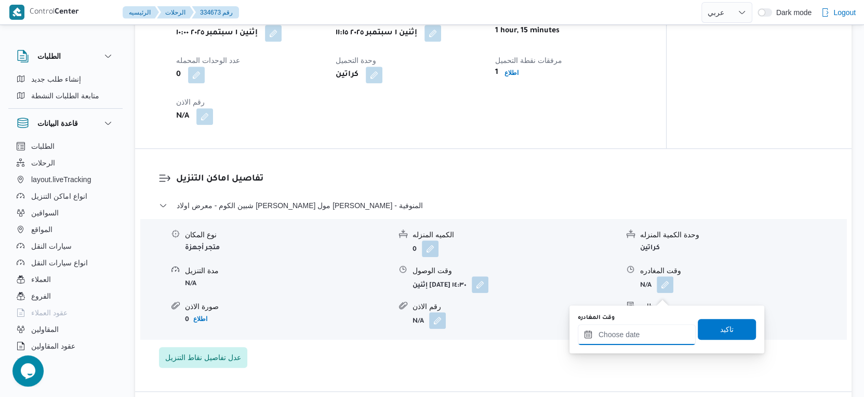
click at [653, 330] on input "وقت المغادره" at bounding box center [637, 334] width 118 height 21
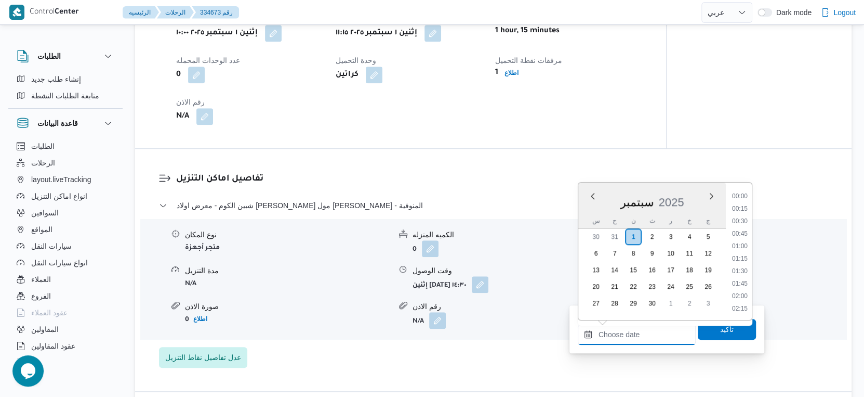
scroll to position [1008, 0]
click at [744, 258] on li "21:30" at bounding box center [740, 260] width 24 height 10
type input "٠١/٠٩/٢٠٢٥ ٢١:٣٠"
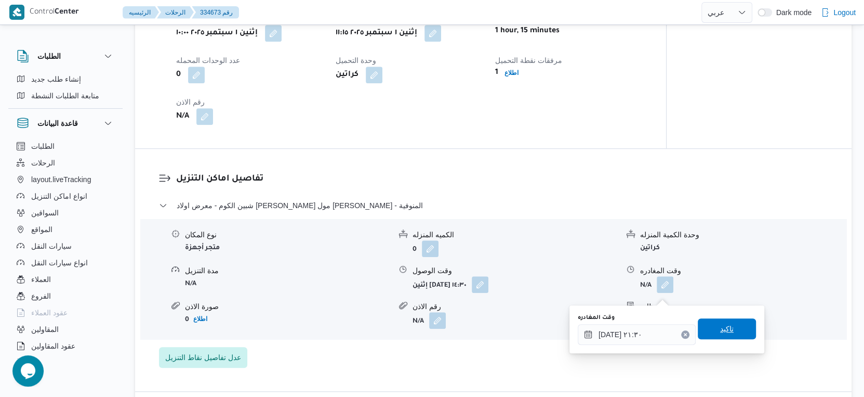
click at [736, 326] on span "تاكيد" at bounding box center [727, 328] width 58 height 21
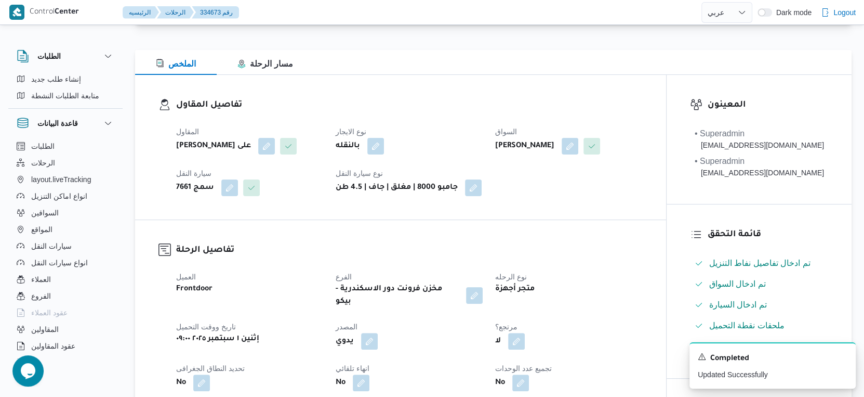
scroll to position [0, 0]
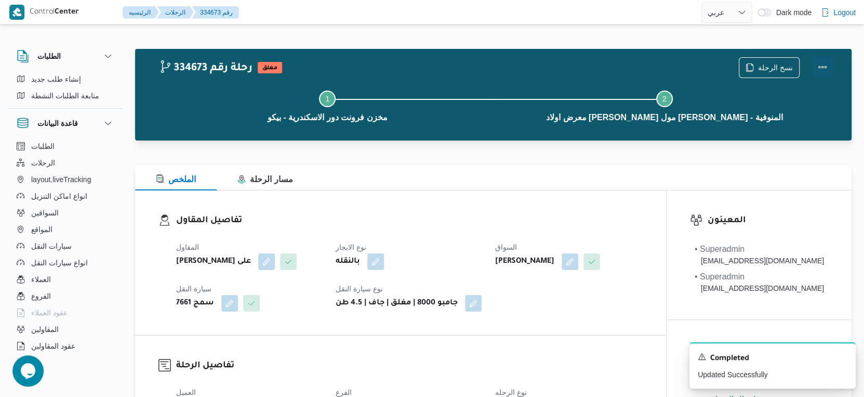
click at [824, 65] on button "Actions" at bounding box center [823, 67] width 21 height 21
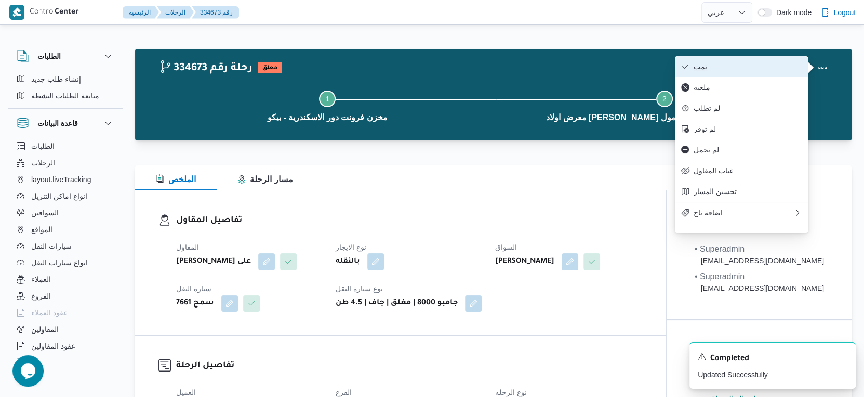
click at [758, 68] on span "تمت" at bounding box center [748, 66] width 108 height 8
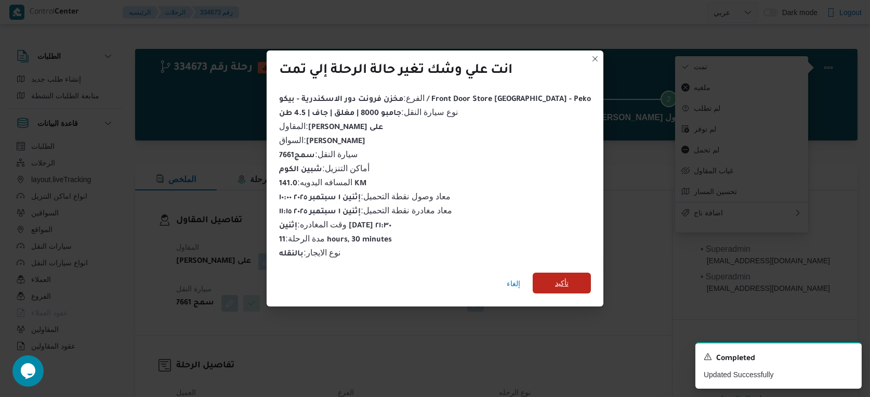
click at [560, 283] on span "تأكيد" at bounding box center [562, 282] width 58 height 21
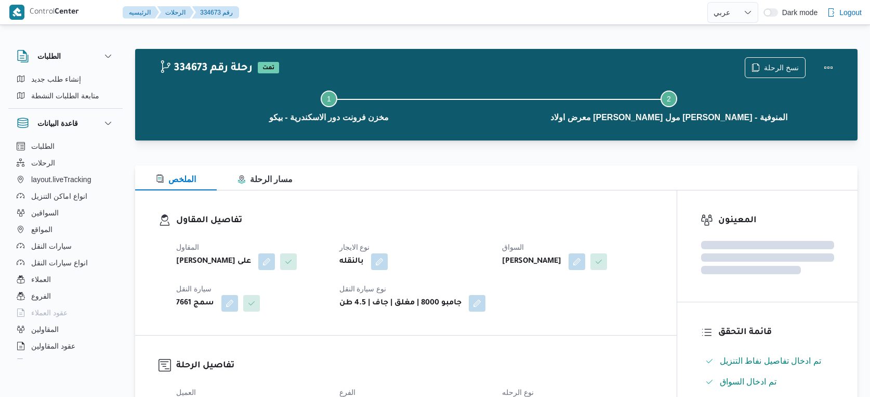
select select "ar"
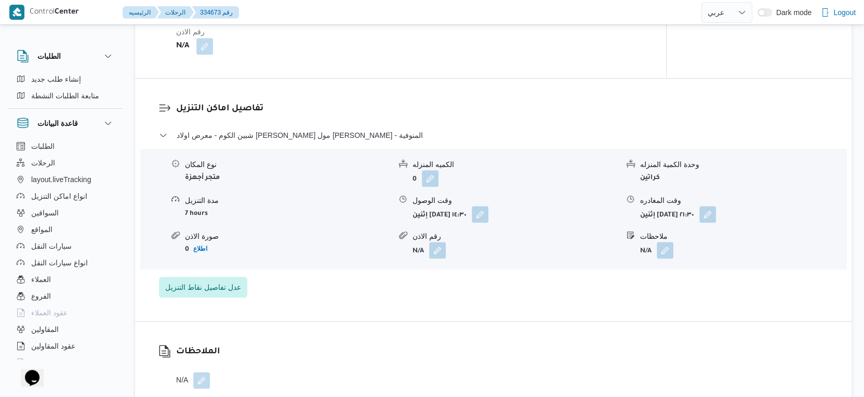
scroll to position [751, 0]
select select "ar"
